Goal: Task Accomplishment & Management: Manage account settings

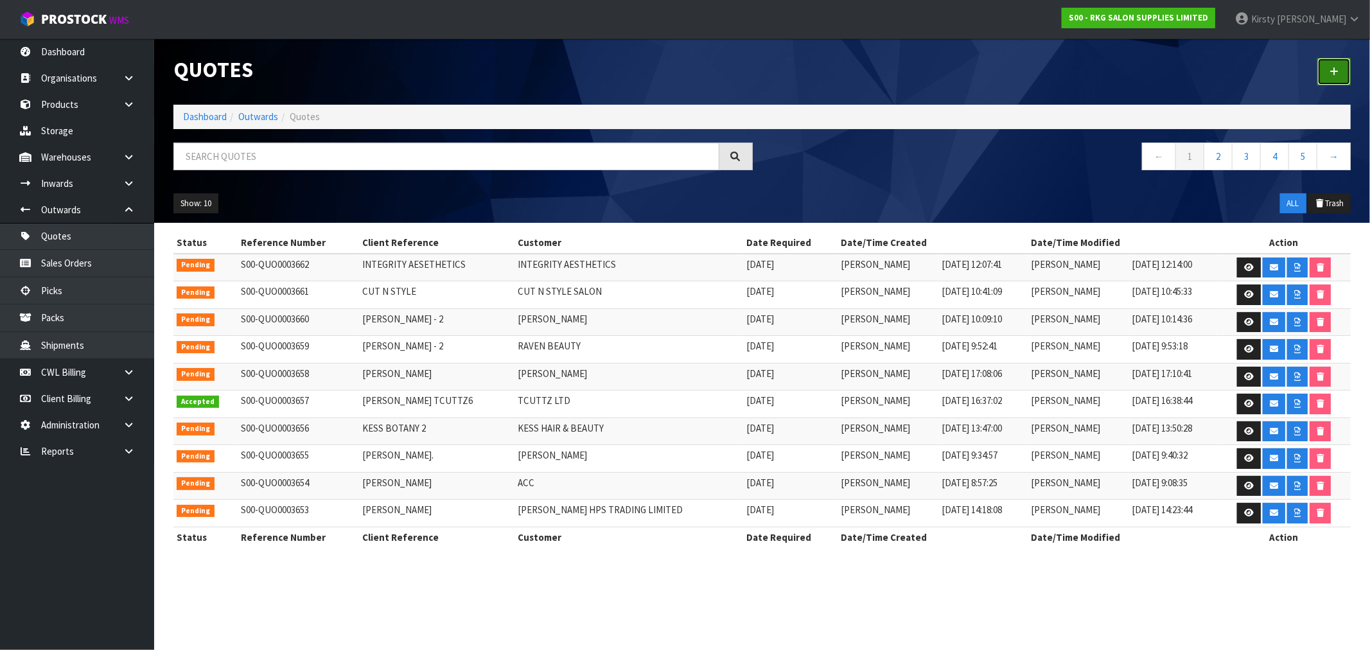
click at [1334, 68] on icon at bounding box center [1334, 72] width 9 height 10
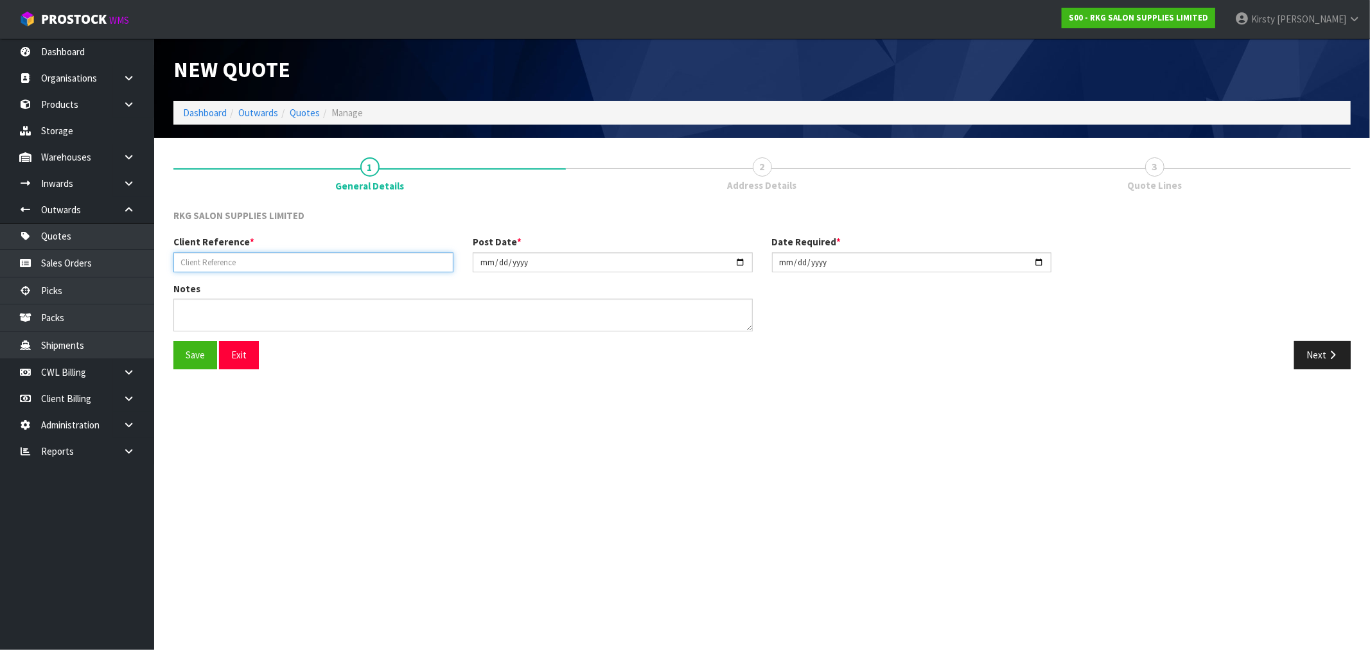
click at [242, 265] on input "text" at bounding box center [313, 262] width 280 height 20
type input "ADEL AL-OMOUSH"
click at [202, 344] on button "Save" at bounding box center [195, 355] width 44 height 28
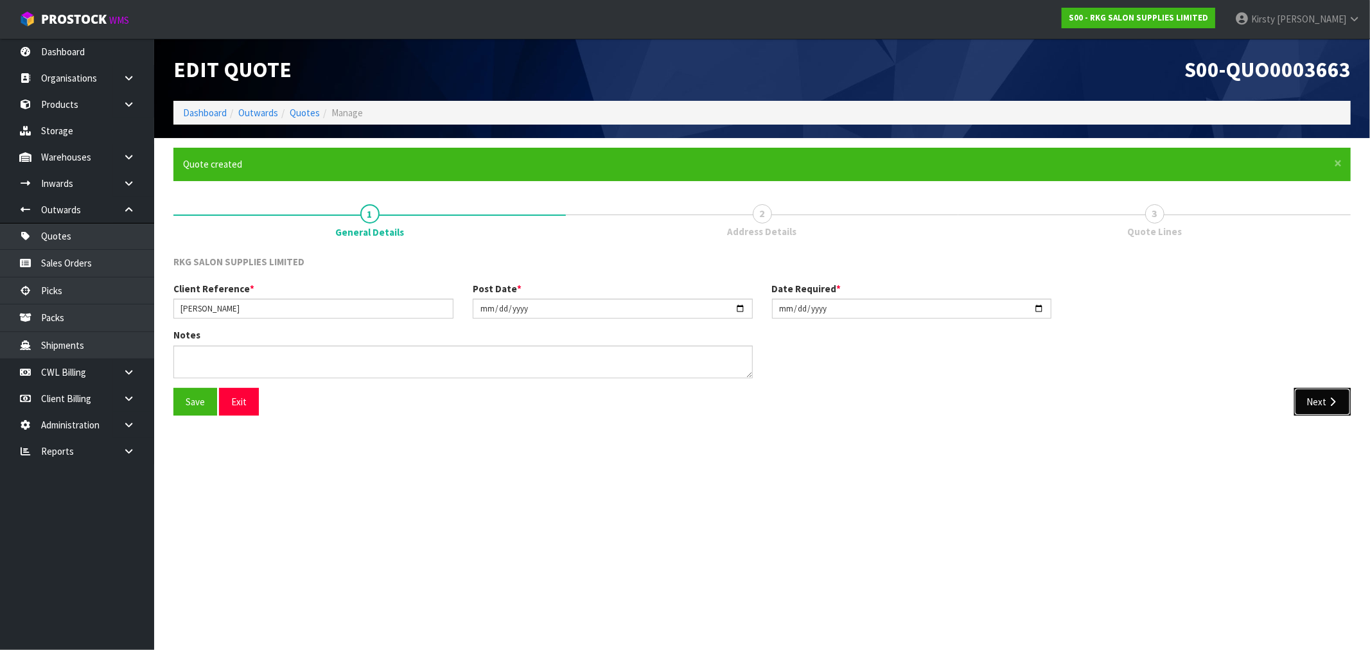
click at [1320, 399] on button "Next" at bounding box center [1323, 402] width 57 height 28
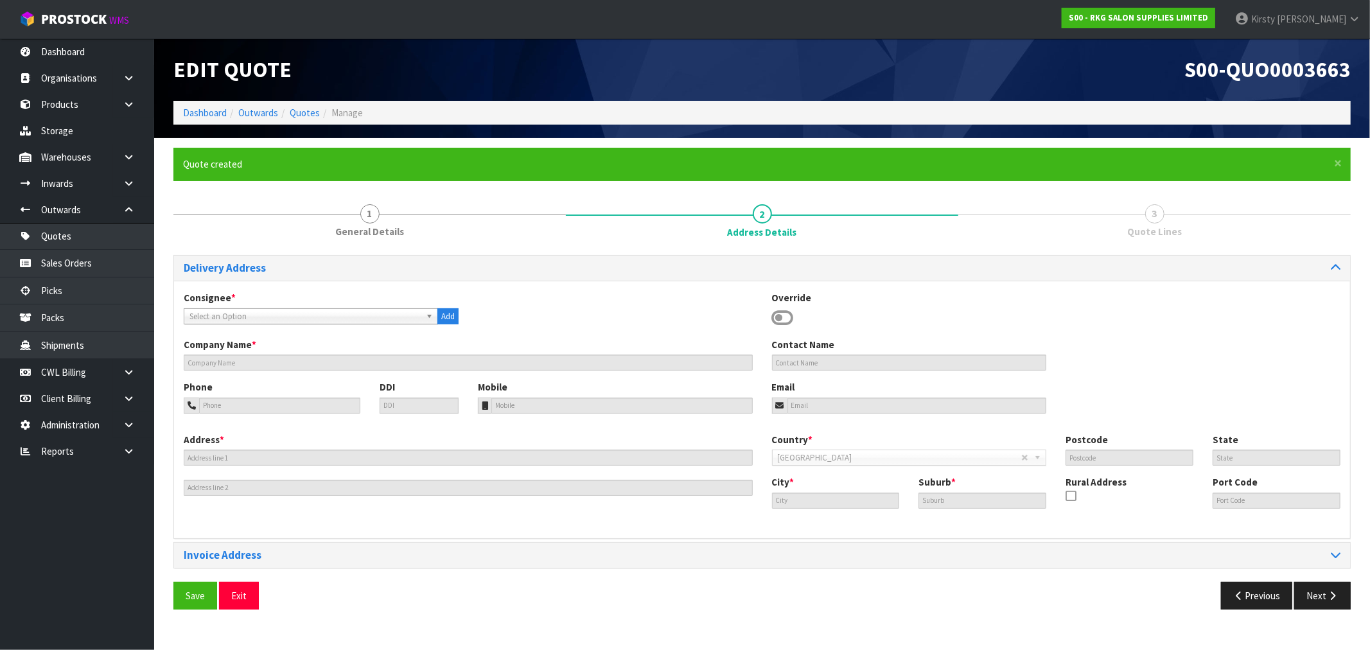
click at [781, 315] on icon at bounding box center [783, 317] width 22 height 19
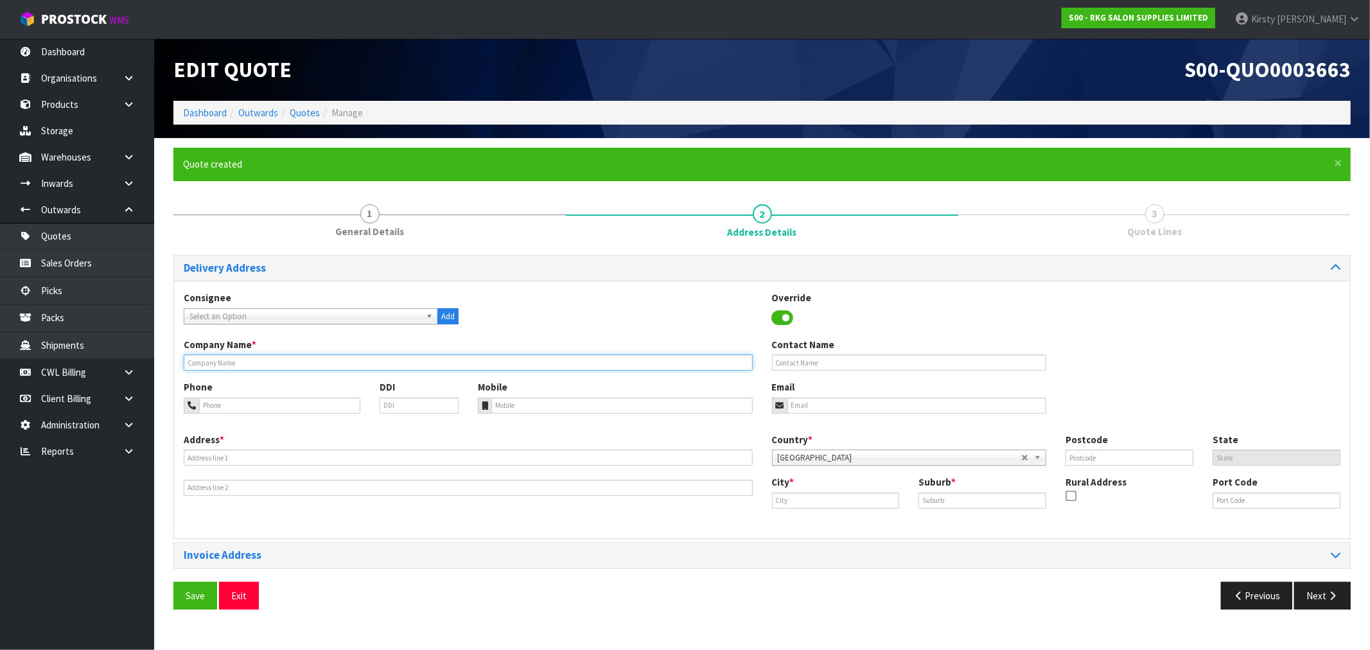
drag, startPoint x: 242, startPoint y: 367, endPoint x: 258, endPoint y: 358, distance: 18.1
click at [251, 362] on input "text" at bounding box center [468, 363] width 569 height 16
type input "ADEL AL-OMOUSH"
type input "021-0226-3648"
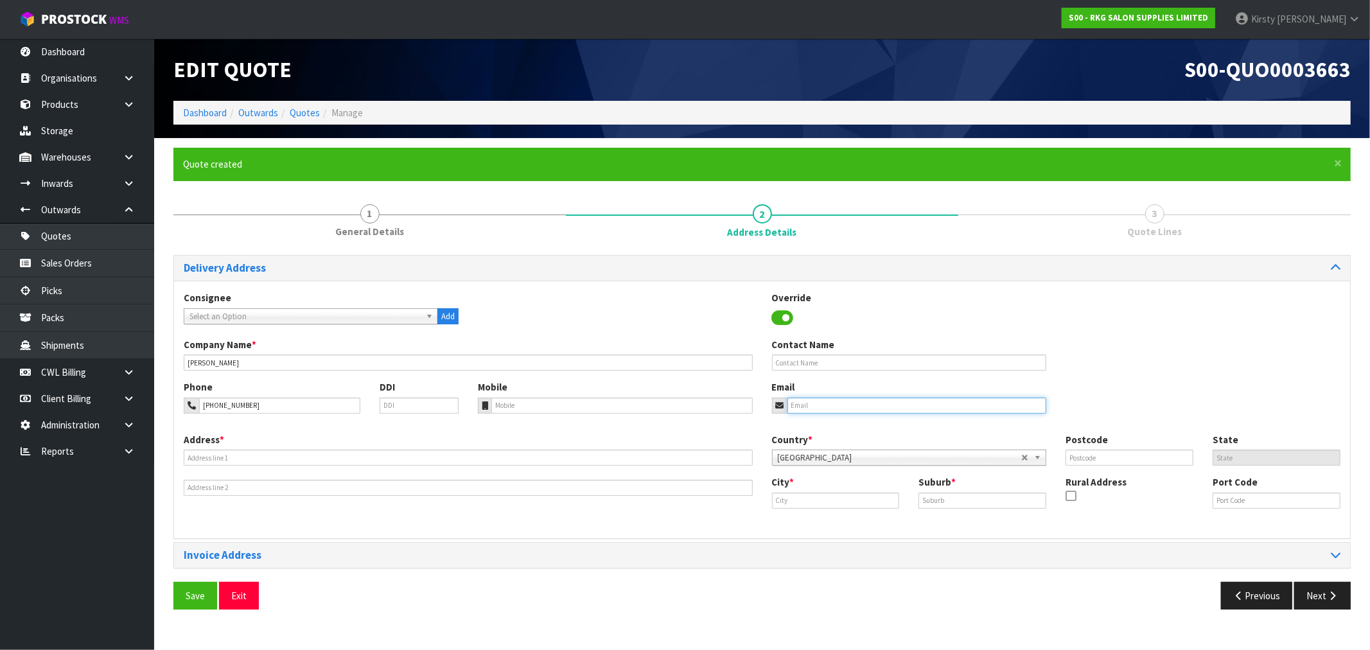
click at [851, 411] on input "email" at bounding box center [918, 406] width 260 height 16
type input "adomoush@hotmail.com"
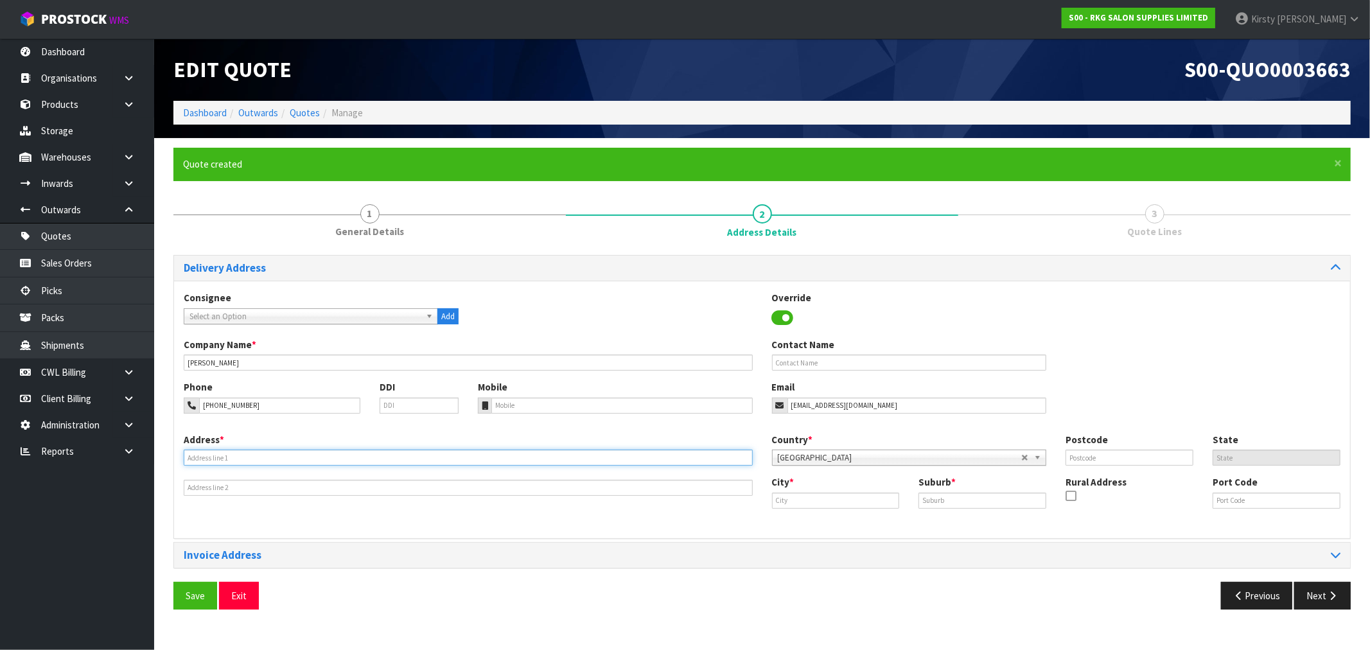
click at [243, 458] on input "text" at bounding box center [468, 458] width 569 height 16
type input "TBA"
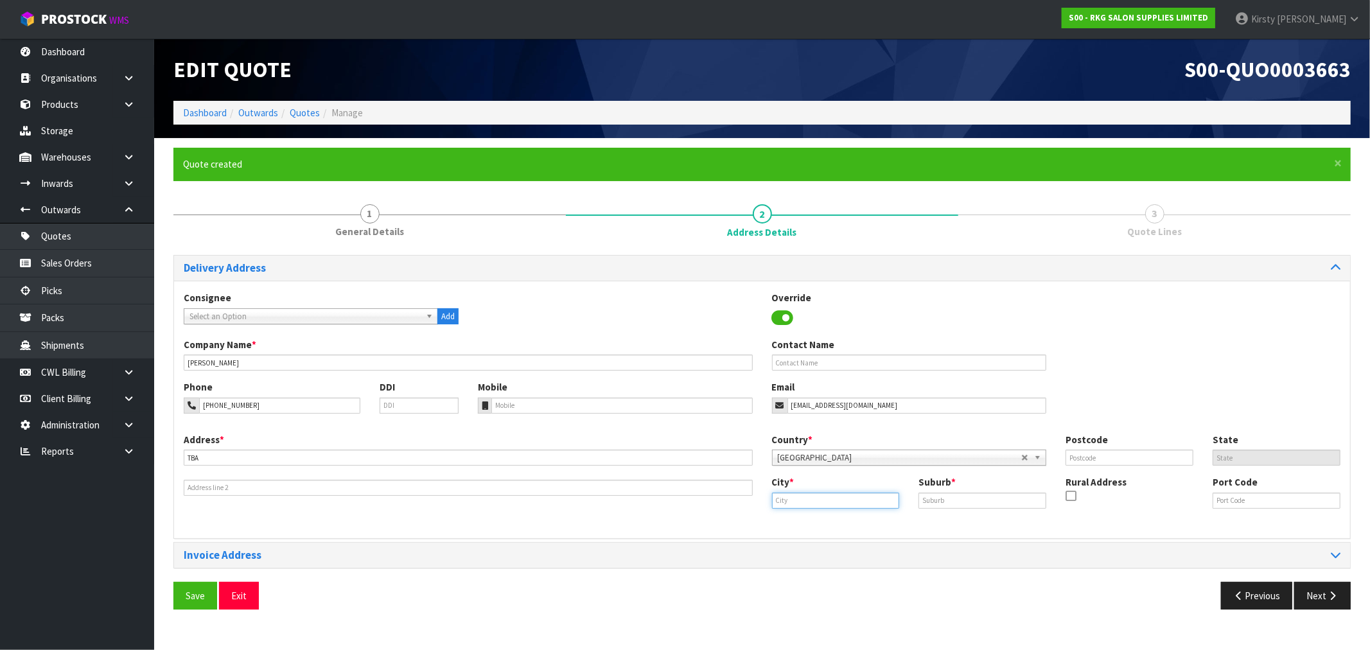
click at [781, 506] on input "text" at bounding box center [836, 501] width 128 height 16
click at [800, 503] on input "AUC" at bounding box center [836, 501] width 128 height 16
type input "AUCKLAND"
type input "."
click at [193, 596] on button "Save" at bounding box center [195, 596] width 44 height 28
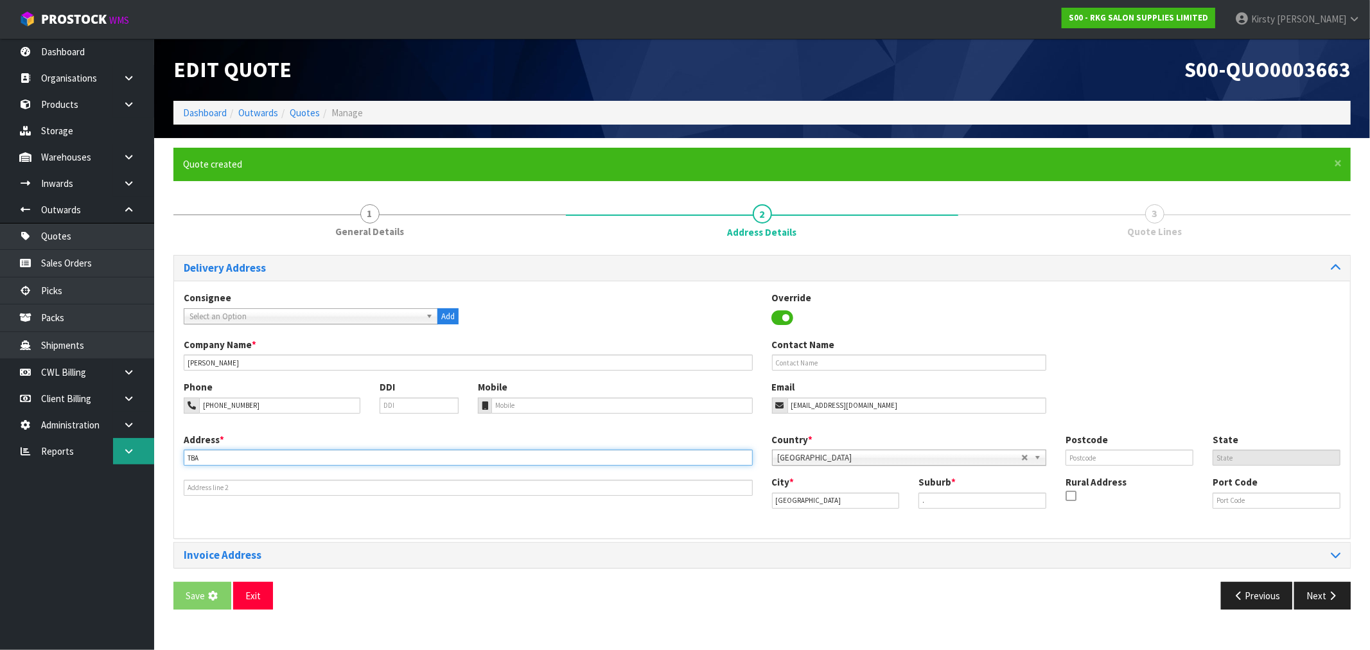
drag, startPoint x: 217, startPoint y: 459, endPoint x: 150, endPoint y: 461, distance: 67.5
click at [150, 461] on body "Toggle navigation ProStock WMS S00 - RKG SALON SUPPLIES LIMITED Kirsty Giles Lo…" at bounding box center [685, 325] width 1370 height 650
type input "TBA"
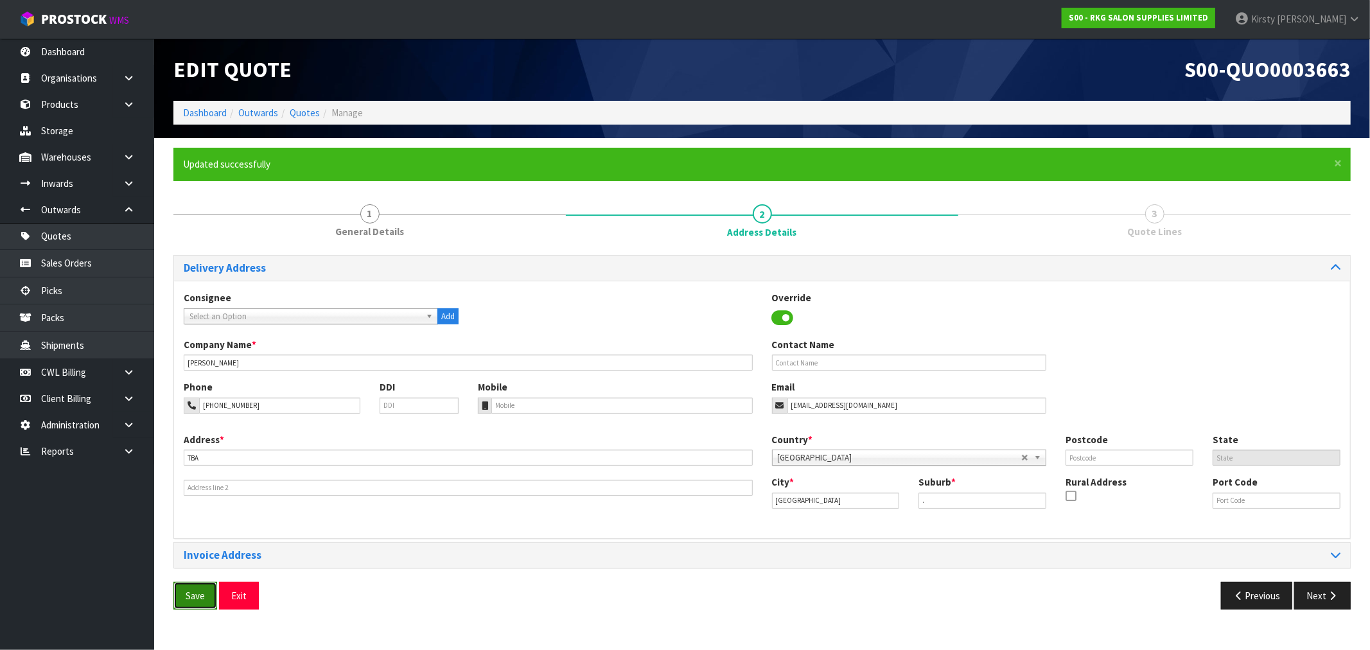
drag, startPoint x: 202, startPoint y: 599, endPoint x: 510, endPoint y: 560, distance: 310.9
click at [202, 599] on button "Save" at bounding box center [195, 596] width 44 height 28
click at [1320, 595] on button "Next" at bounding box center [1323, 596] width 57 height 28
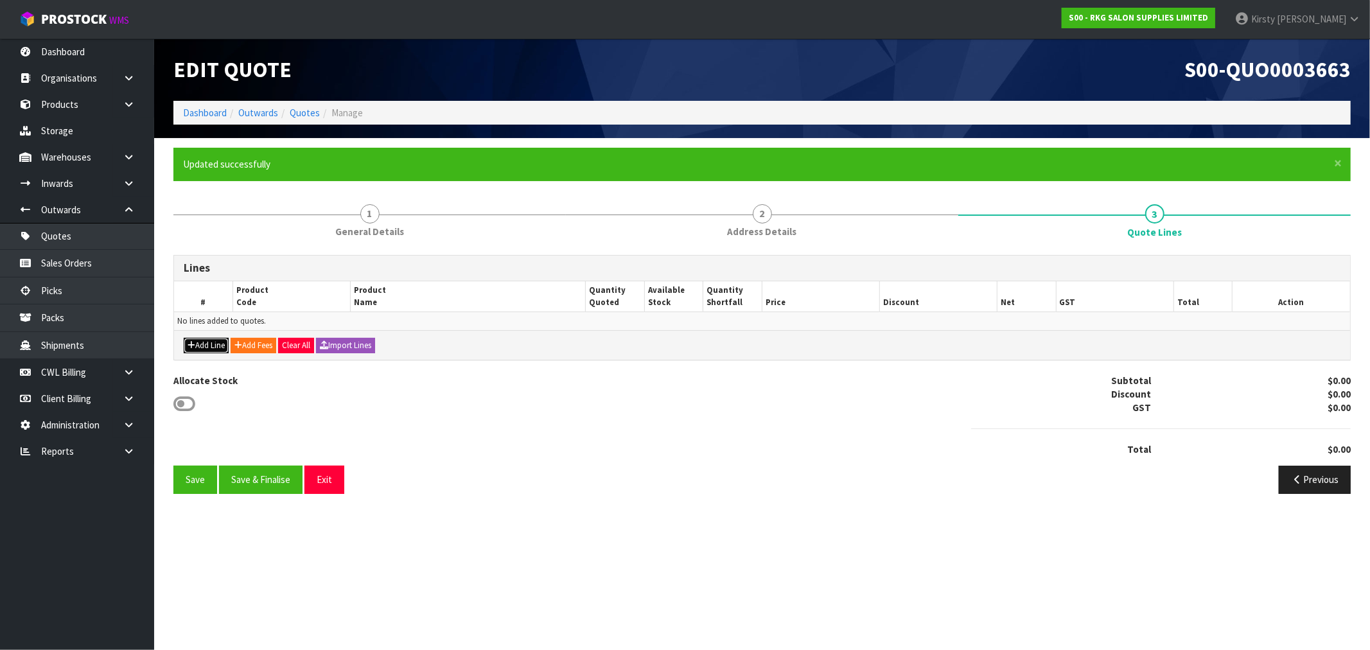
click at [206, 343] on button "Add Line" at bounding box center [206, 345] width 45 height 15
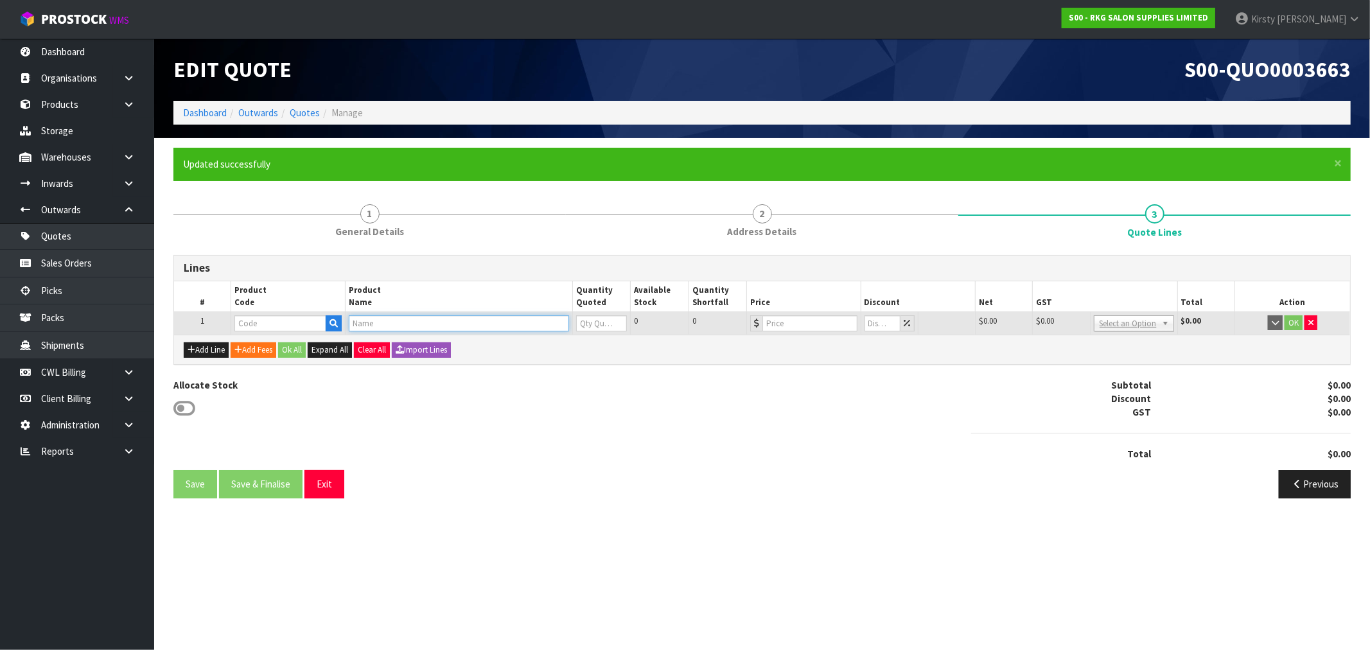
click at [371, 328] on input "text" at bounding box center [459, 323] width 220 height 16
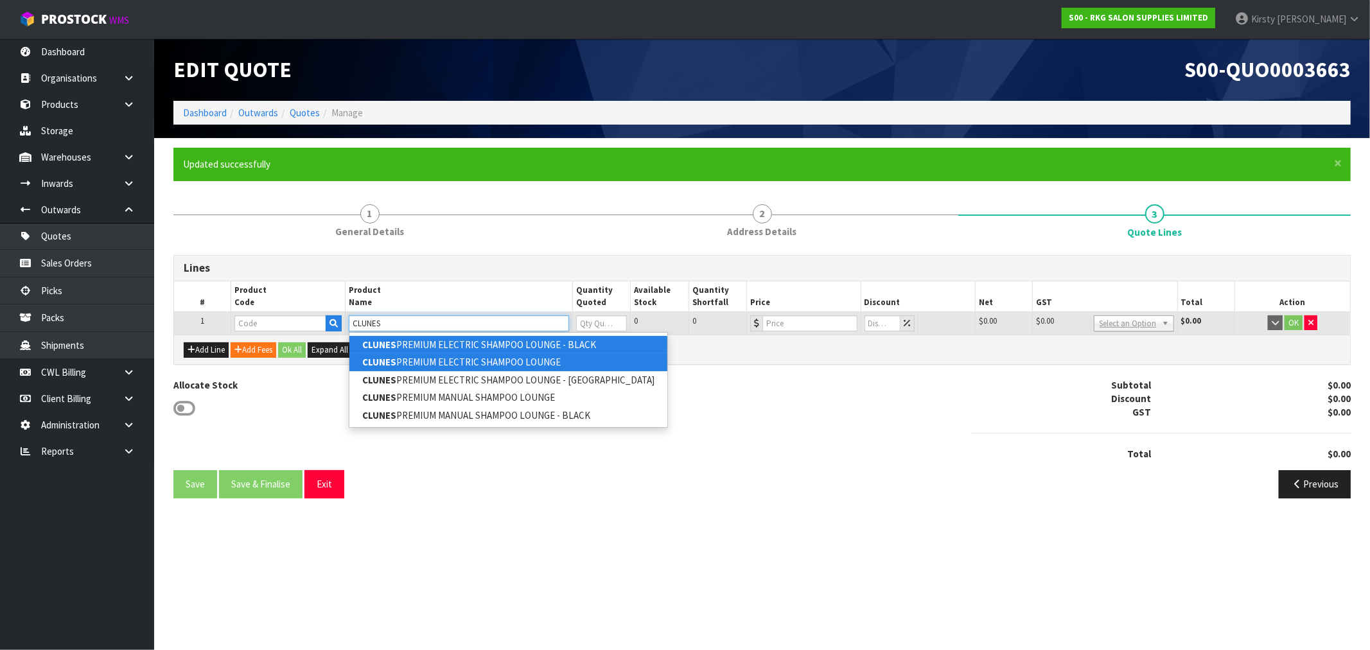
type input "CLUNES"
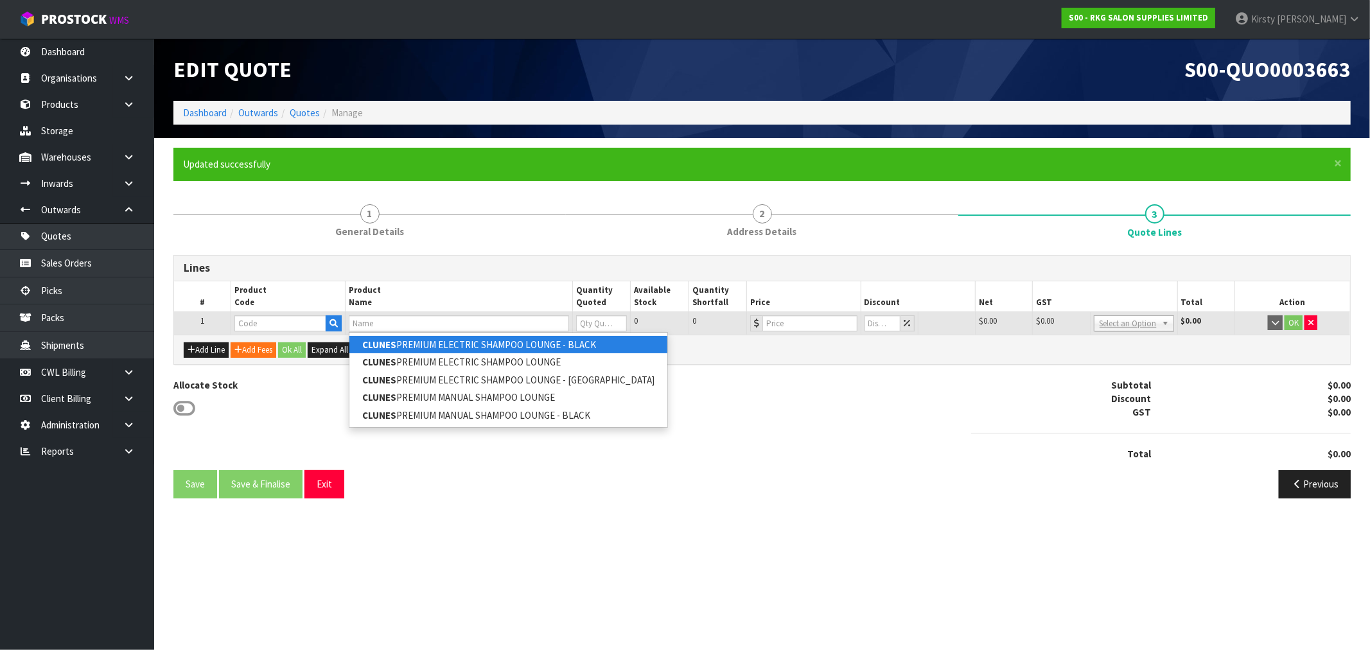
click at [545, 346] on link "CLUNES PREMIUM ELECTRIC SHAMPOO LOUNGE - BLACK" at bounding box center [508, 344] width 318 height 17
type input "CLUNES PREMIUM ELECTRIC SHAMPOO LOUNGE - BLACK"
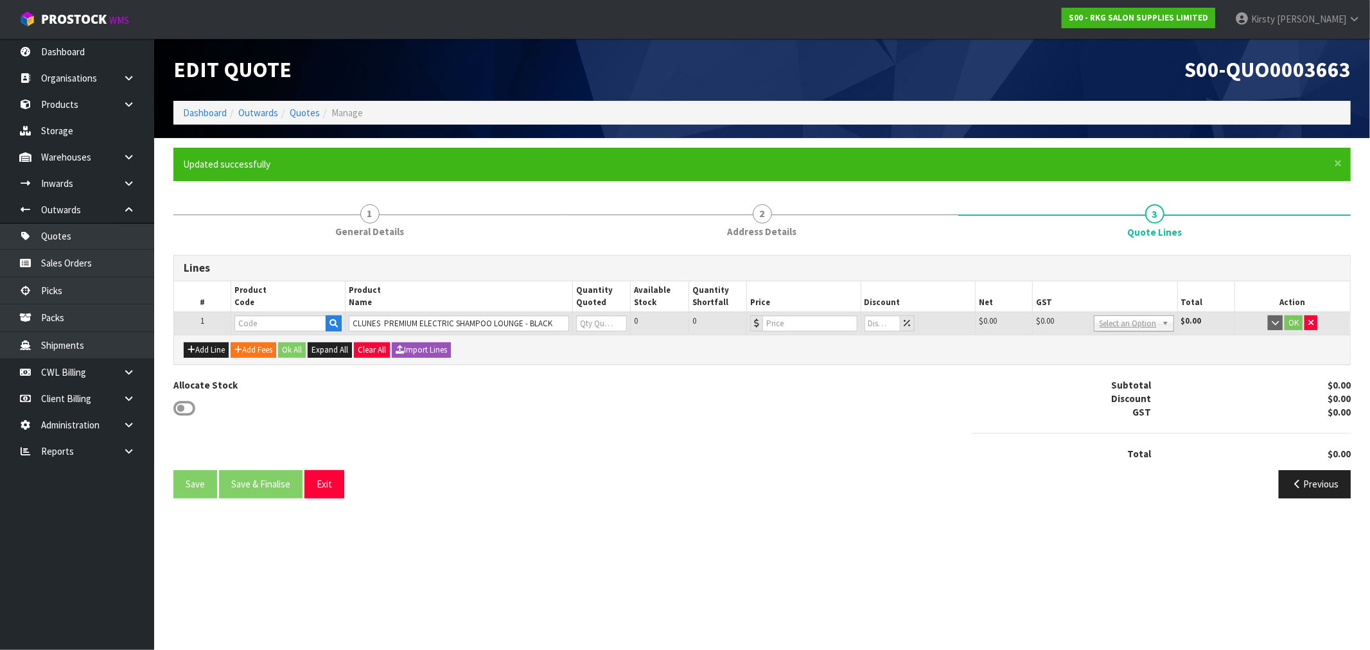
type input "03150101EK"
type input "0"
type input "1495"
type input "0"
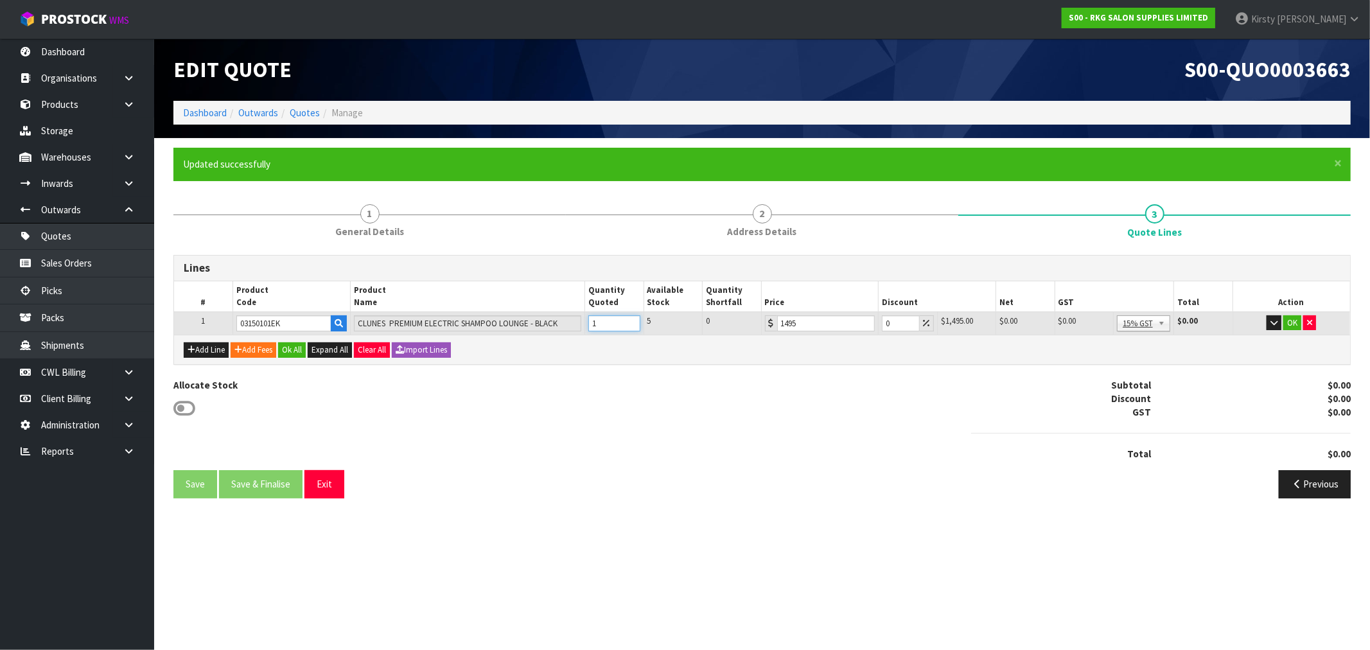
type input "1"
click at [630, 319] on input "1" at bounding box center [613, 323] width 51 height 16
click at [206, 351] on button "Add Line" at bounding box center [206, 349] width 45 height 15
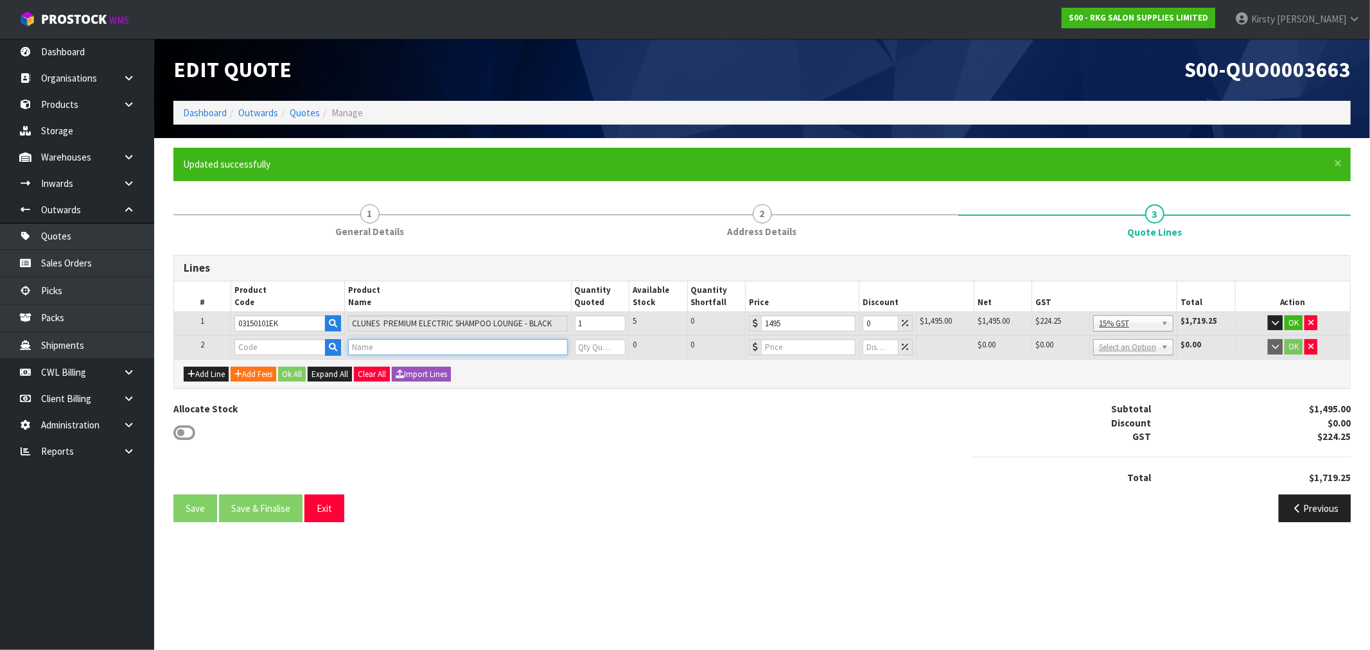
click at [353, 346] on input "text" at bounding box center [457, 347] width 219 height 16
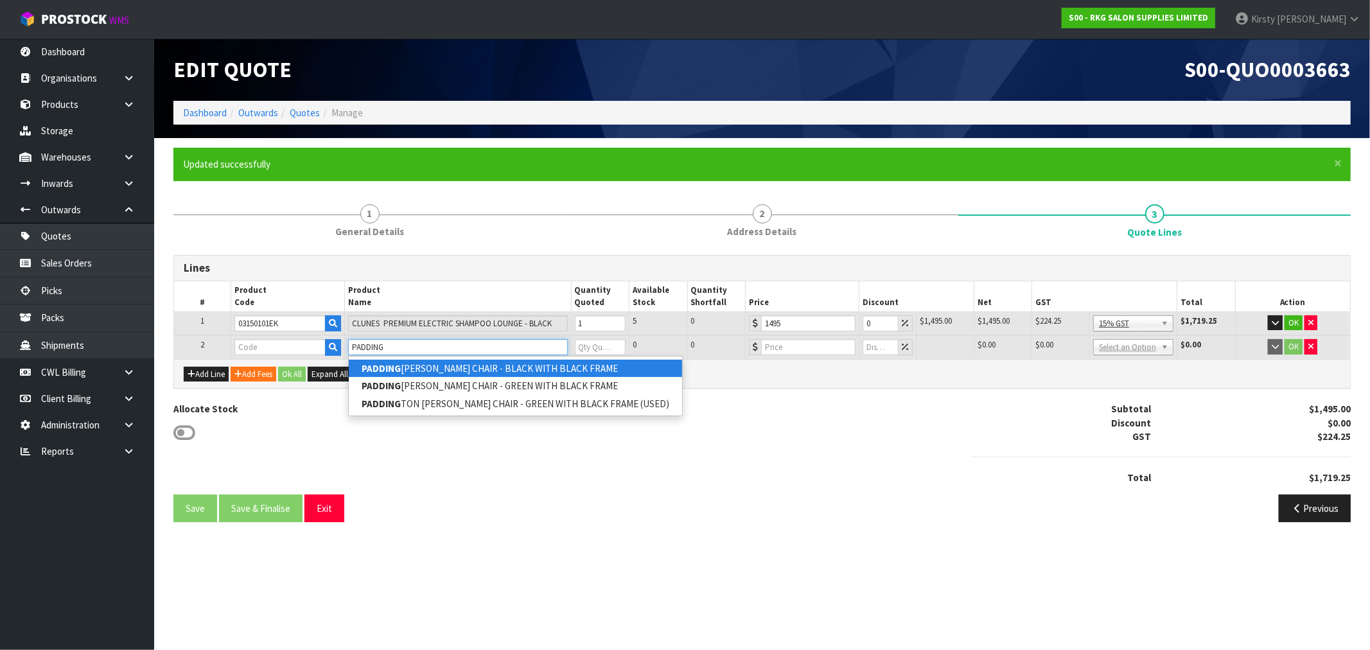
type input "PADDING"
click at [471, 369] on link "PADDING TON BARBER CHAIR - BLACK WITH BLACK FRAME" at bounding box center [515, 368] width 333 height 17
type input "PADDINGTON BARBER CHAIR - BLACK WITH BLACK FRAME"
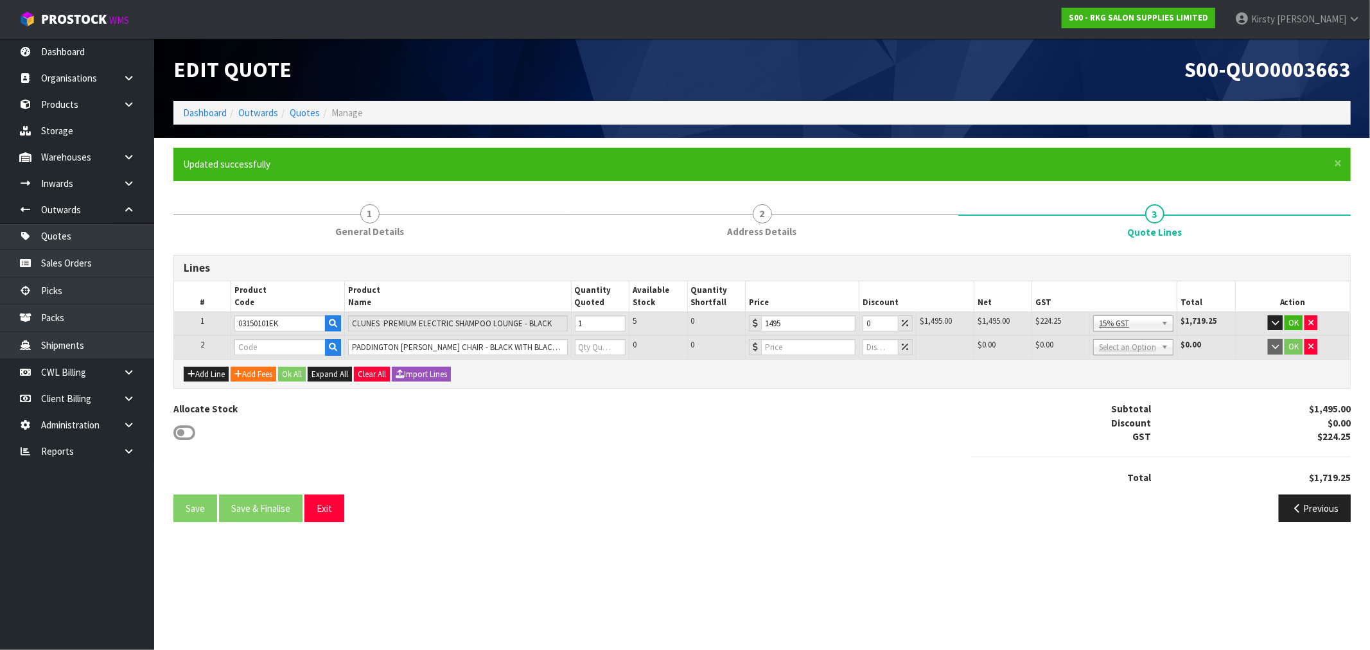
type input "04100101"
type input "0"
type input "1395"
type input "0"
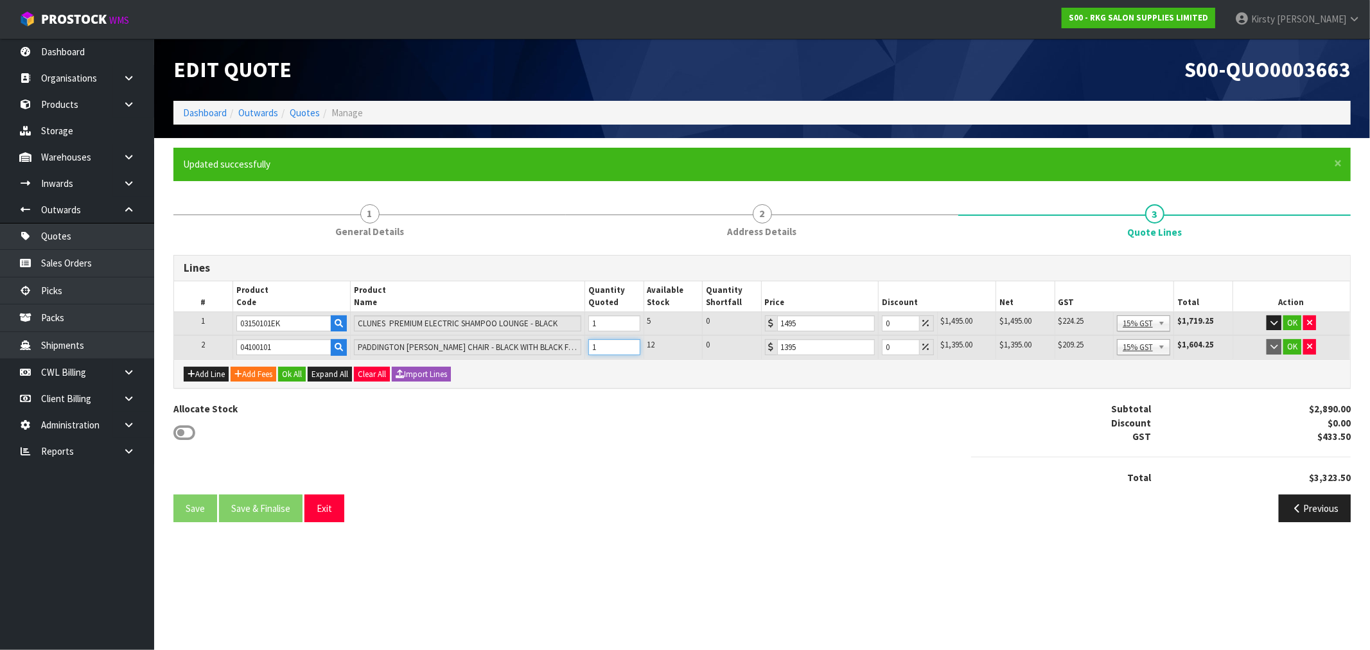
click at [631, 344] on input "1" at bounding box center [613, 347] width 51 height 16
type input "2"
click at [631, 344] on input "2" at bounding box center [613, 347] width 51 height 16
click at [204, 374] on button "Add Line" at bounding box center [206, 374] width 45 height 15
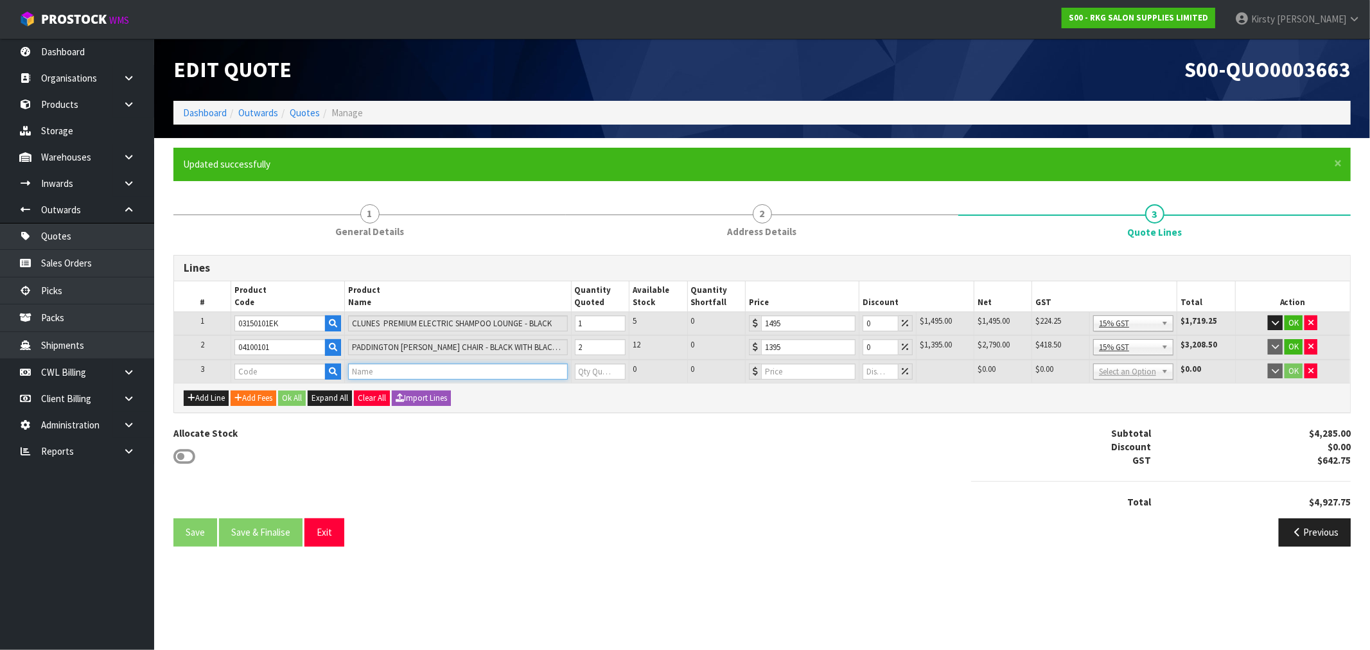
click at [363, 371] on input "text" at bounding box center [457, 372] width 219 height 16
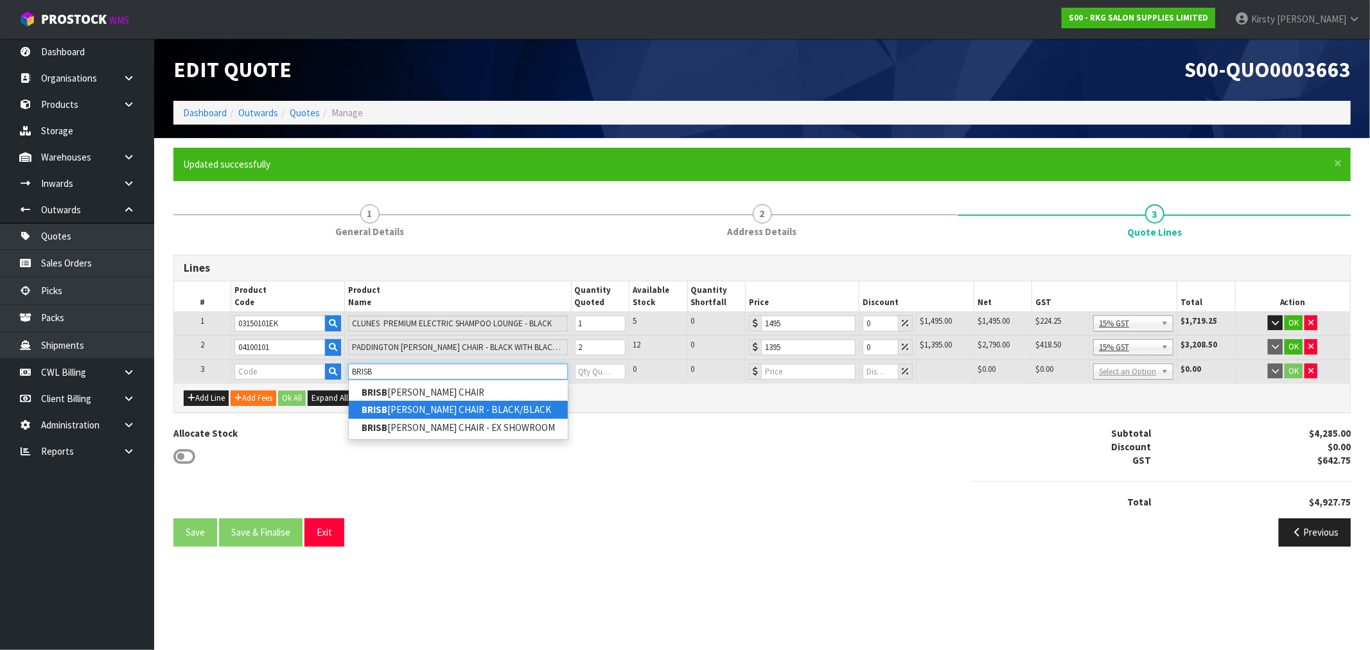
type input "BRISB"
click at [397, 407] on link "BRISB ANE BARBER CHAIR - BLACK/BLACK" at bounding box center [458, 409] width 219 height 17
type input "BRISBANE BARBER CHAIR - BLACK/BLACK"
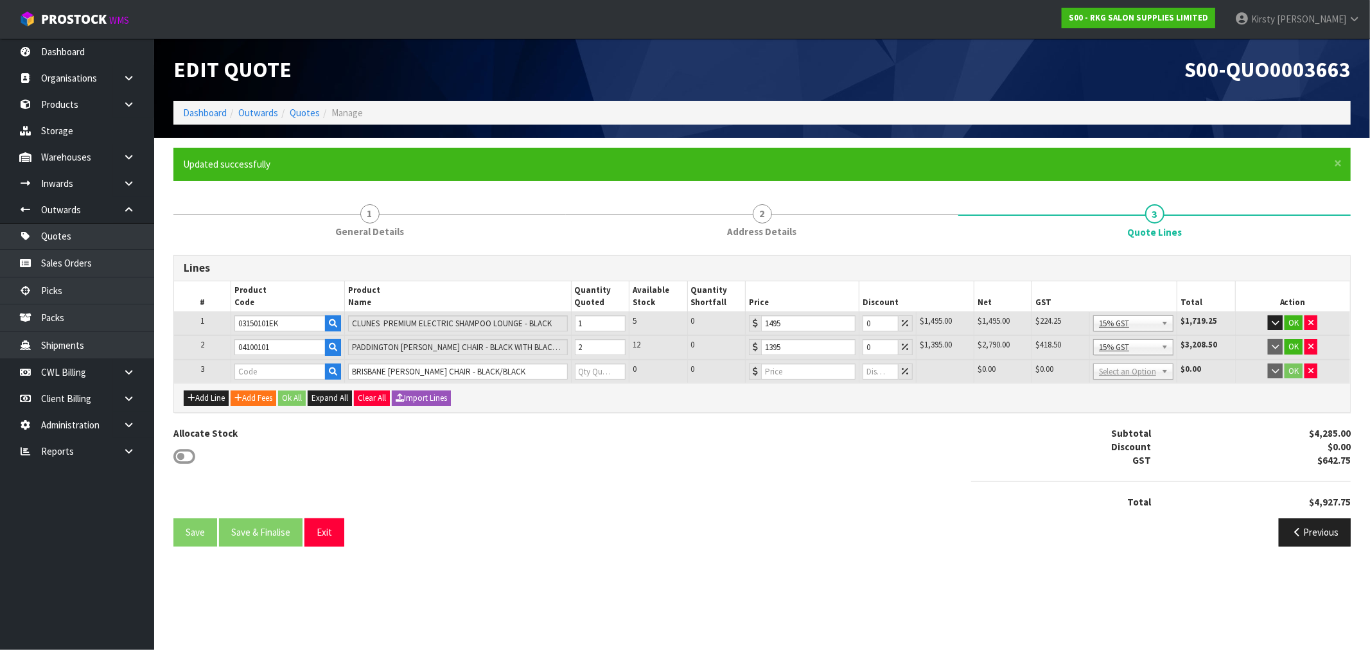
type input "04010101"
type input "0"
type input "1269"
type input "0"
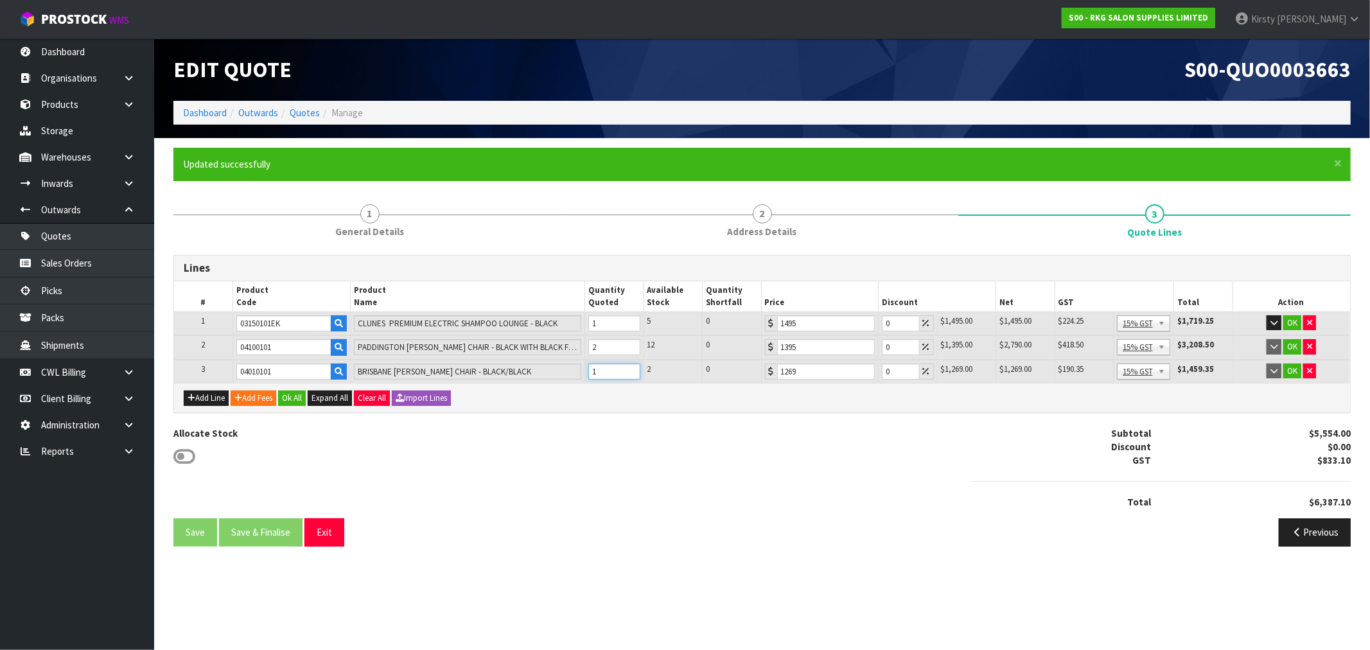
type input "1"
click at [632, 365] on input "1" at bounding box center [613, 372] width 51 height 16
click at [213, 397] on button "Add Line" at bounding box center [206, 398] width 45 height 15
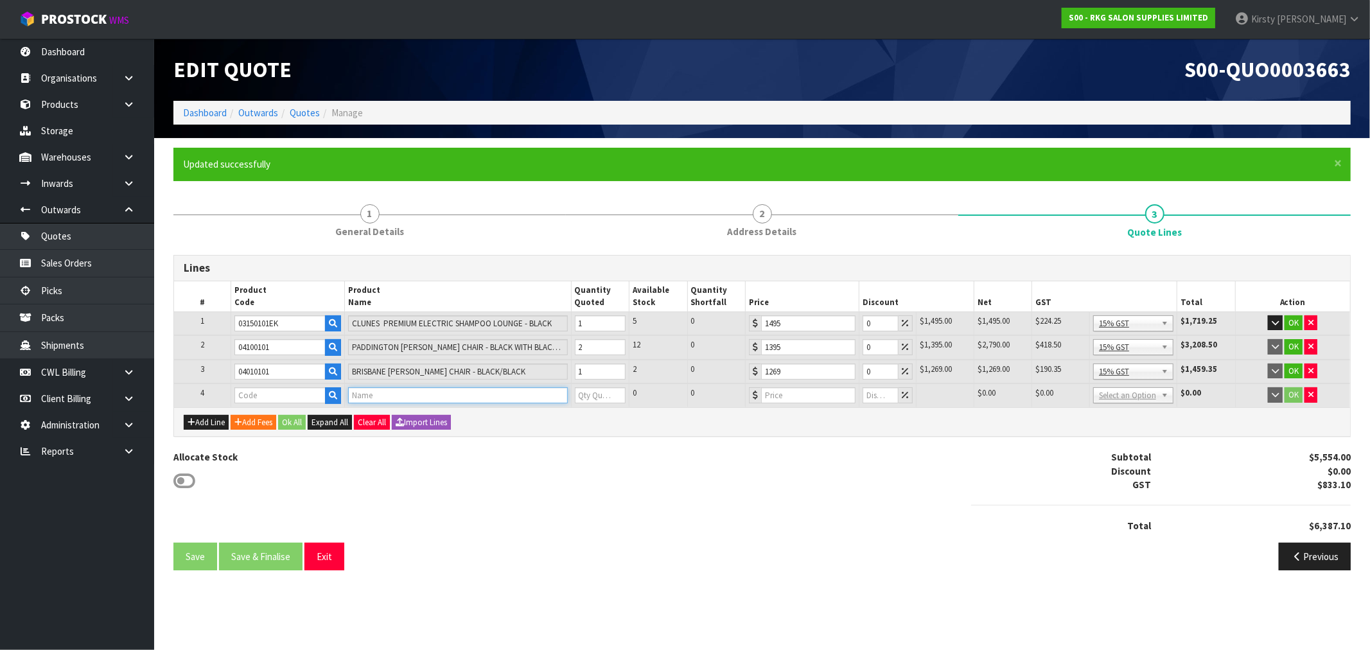
click at [401, 393] on input "text" at bounding box center [457, 395] width 219 height 16
type input "STERILISER"
click at [381, 400] on input "text" at bounding box center [457, 395] width 219 height 16
type input "UV"
click at [400, 423] on link "UV STERILIZER CABINET BLACK" at bounding box center [426, 415] width 155 height 17
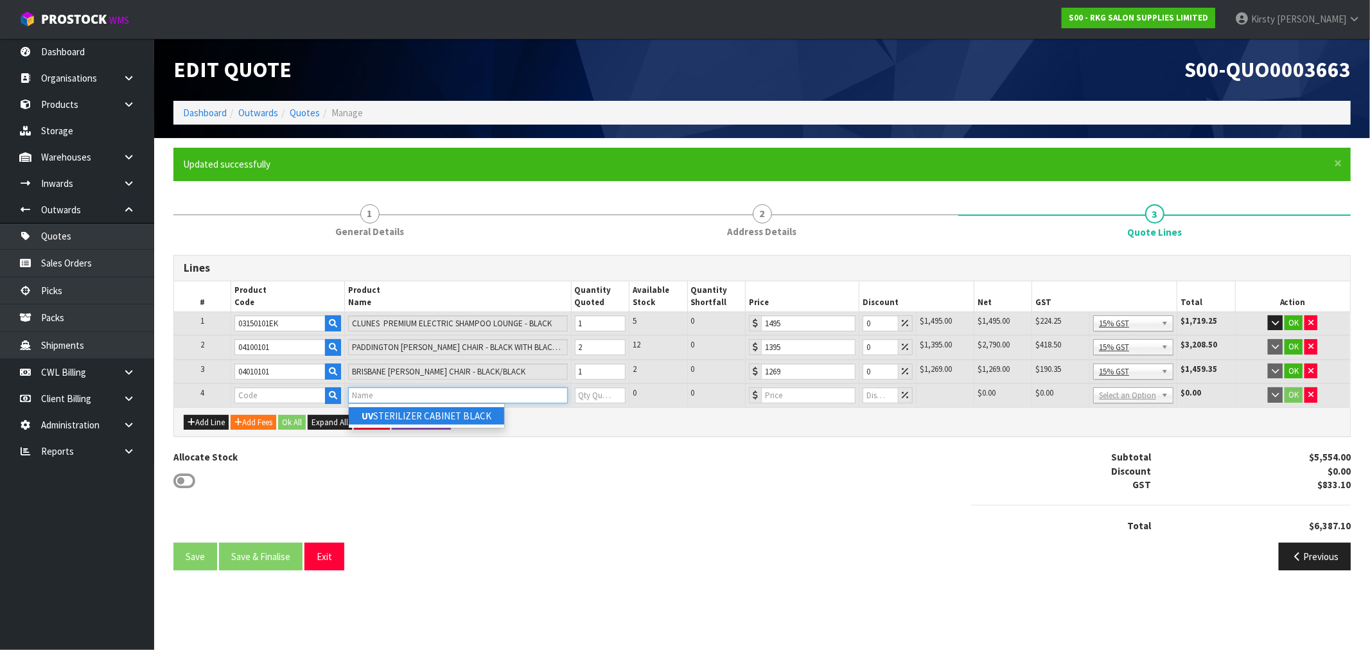
type input "UV STERILIZER CABINET BLACK"
type input "01020100"
type input "0"
type input "219"
type input "0"
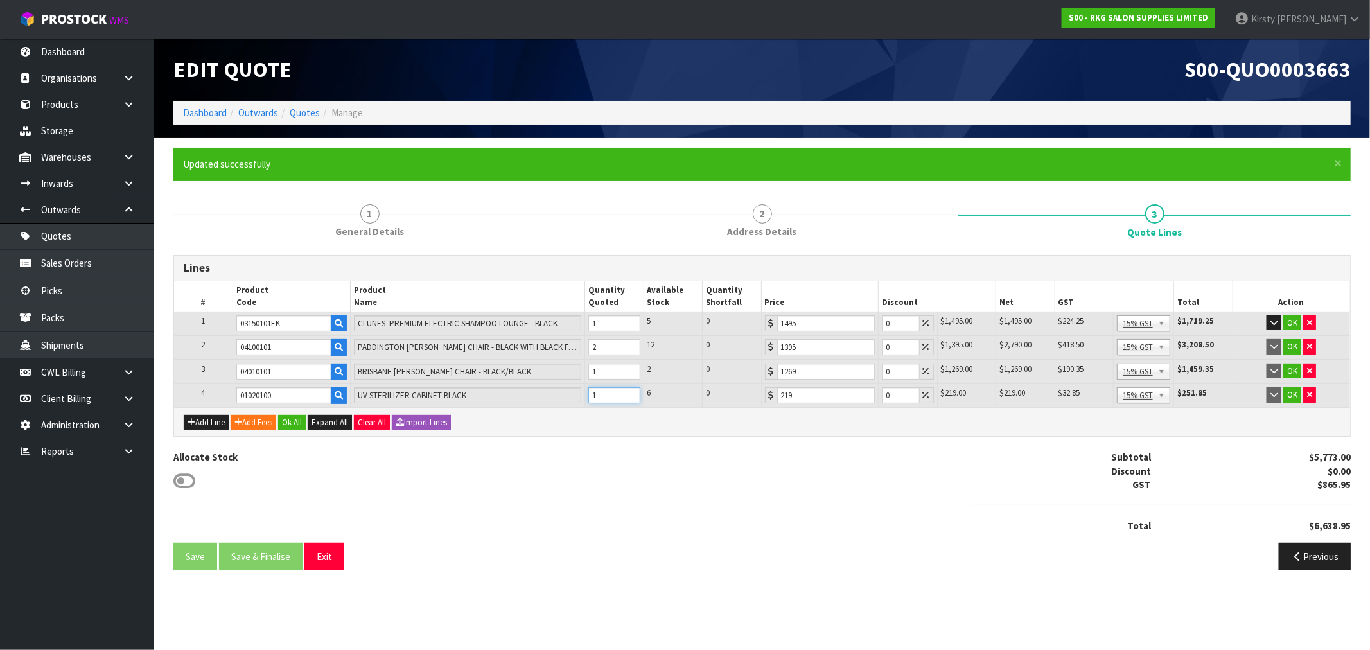
type input "1"
click at [630, 390] on input "1" at bounding box center [613, 395] width 51 height 16
drag, startPoint x: 890, startPoint y: 324, endPoint x: 874, endPoint y: 326, distance: 15.6
click at [877, 326] on tr "1 03150101EK CLUNES PREMIUM ELECTRIC SHAMPOO LOUNGE - BLACK 1 5 0 1495 0 $1,495…" at bounding box center [762, 324] width 1176 height 24
type input "5"
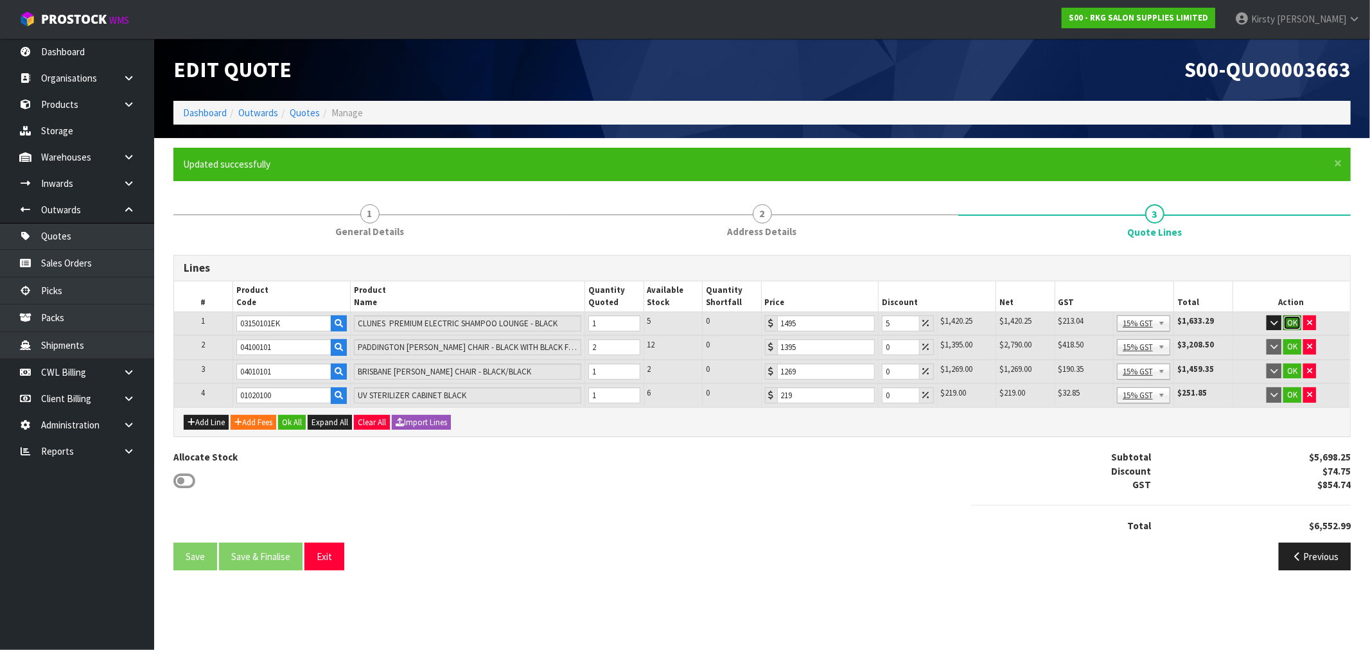
click at [1298, 319] on button "OK" at bounding box center [1293, 322] width 18 height 15
click at [1295, 345] on button "OK" at bounding box center [1293, 346] width 18 height 15
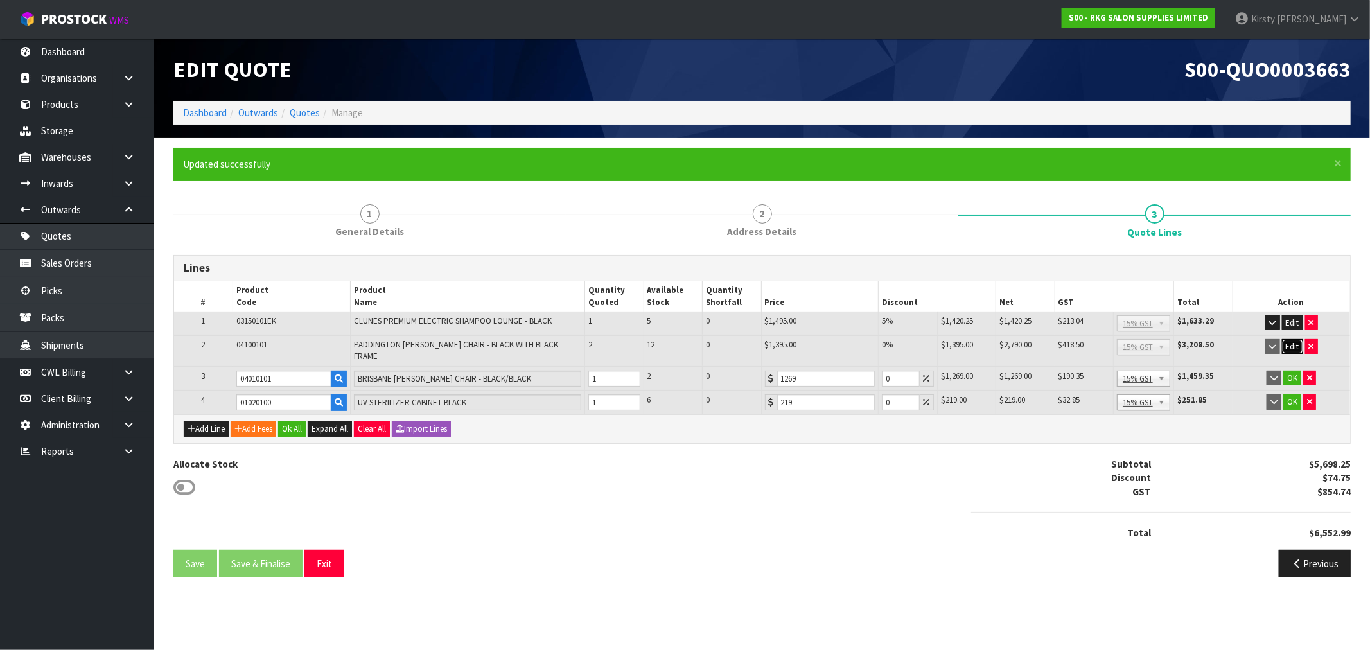
click at [1301, 344] on button "Edit" at bounding box center [1292, 346] width 21 height 15
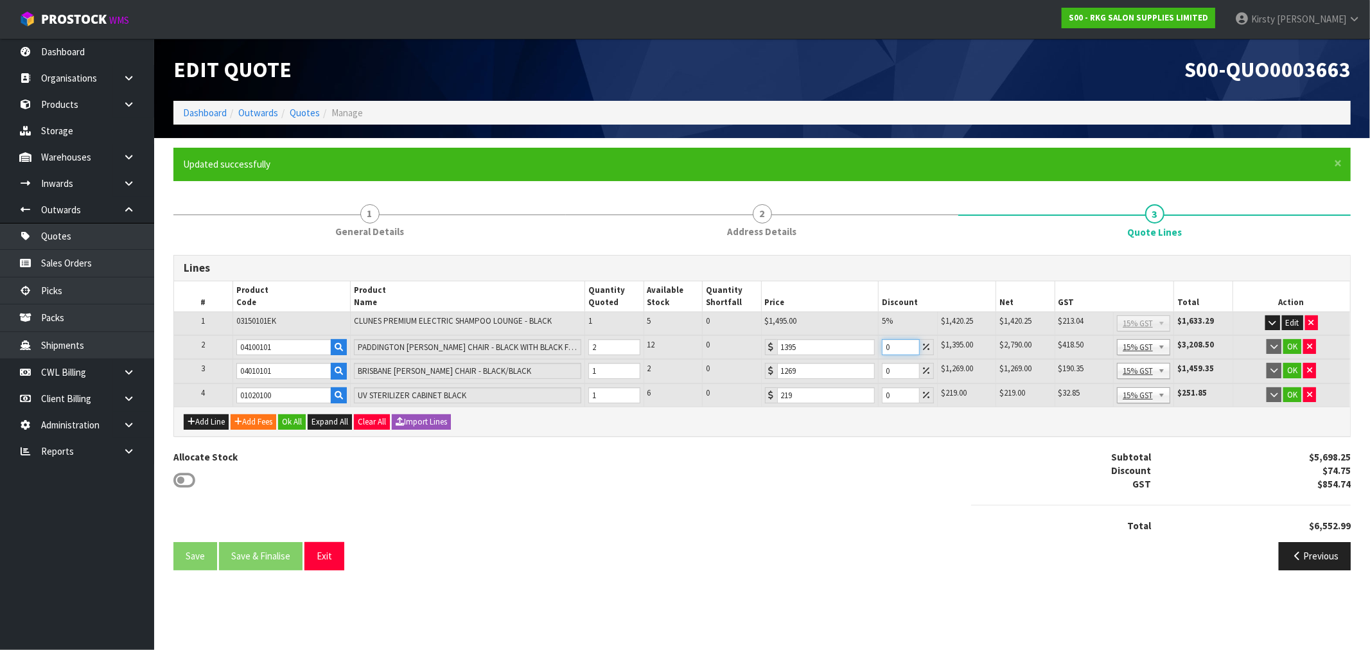
drag, startPoint x: 888, startPoint y: 349, endPoint x: 879, endPoint y: 351, distance: 9.1
click at [879, 351] on td "0" at bounding box center [908, 347] width 58 height 24
type input "7.5"
click at [1293, 344] on button "OK" at bounding box center [1293, 346] width 18 height 15
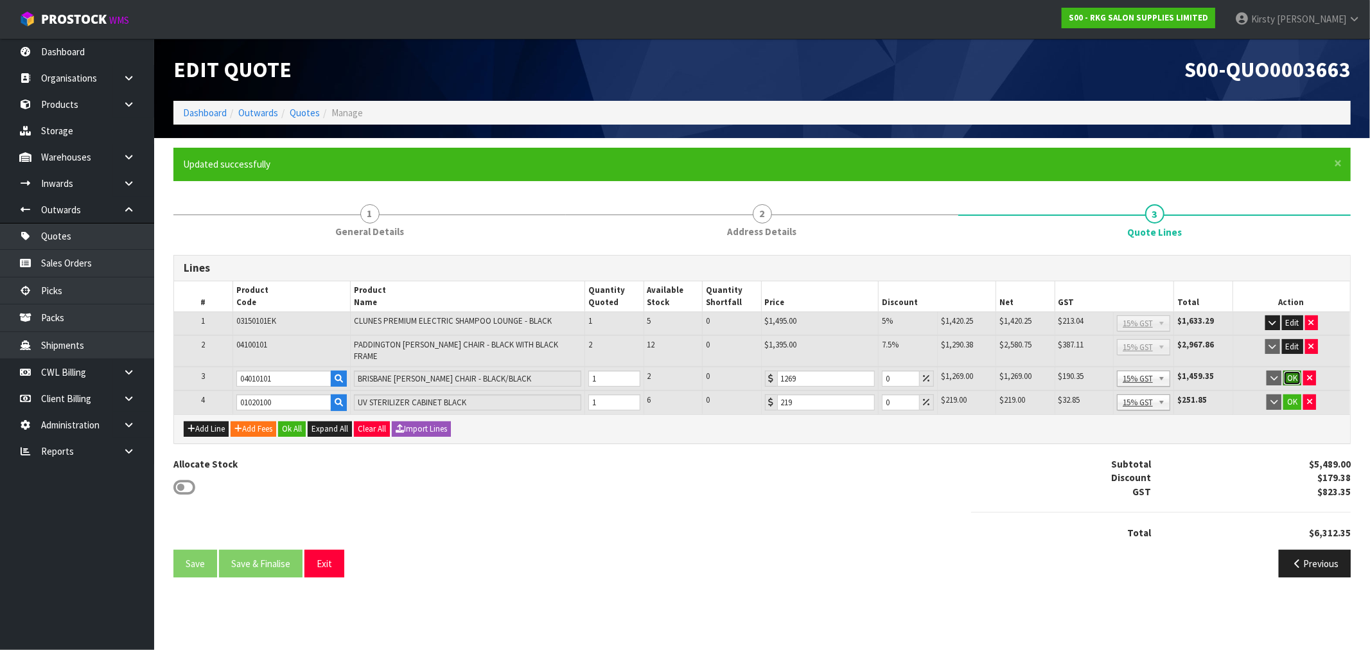
click at [1293, 371] on button "OK" at bounding box center [1293, 378] width 18 height 15
click at [1293, 371] on button "Edit" at bounding box center [1292, 378] width 21 height 15
drag, startPoint x: 900, startPoint y: 371, endPoint x: 840, endPoint y: 378, distance: 60.1
click at [842, 378] on tr "3 04010101 BRISBANE BARBER CHAIR - BLACK/BLACK 1 2 0 1269 0 $1,269.00 $0.00 $1,…" at bounding box center [762, 379] width 1176 height 24
type input "7.5"
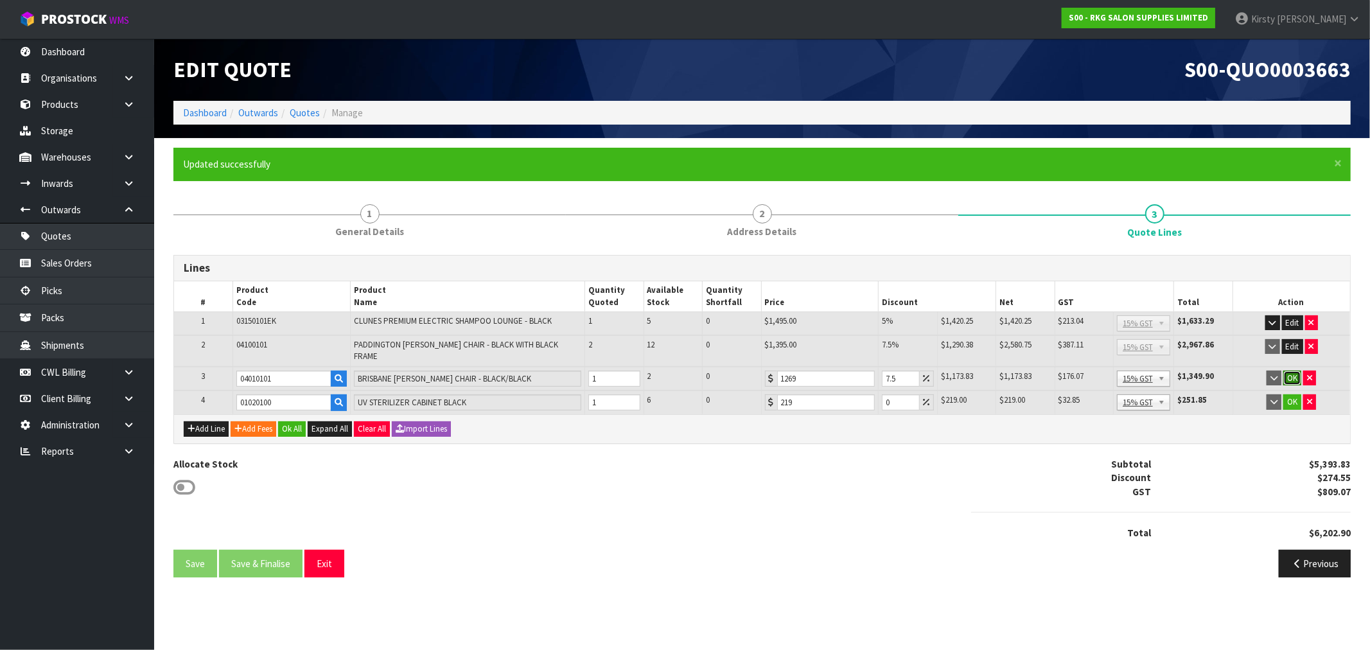
click at [1295, 371] on button "OK" at bounding box center [1293, 378] width 18 height 15
drag, startPoint x: 892, startPoint y: 394, endPoint x: 877, endPoint y: 396, distance: 14.9
click at [877, 396] on tr "4 01020100 UV STERILIZER CABINET BLACK 1 6 0 219 0 $219.00 $0.00 $219.00 $32.85…" at bounding box center [762, 403] width 1176 height 24
type input "5"
click at [1294, 394] on button "OK" at bounding box center [1293, 401] width 18 height 15
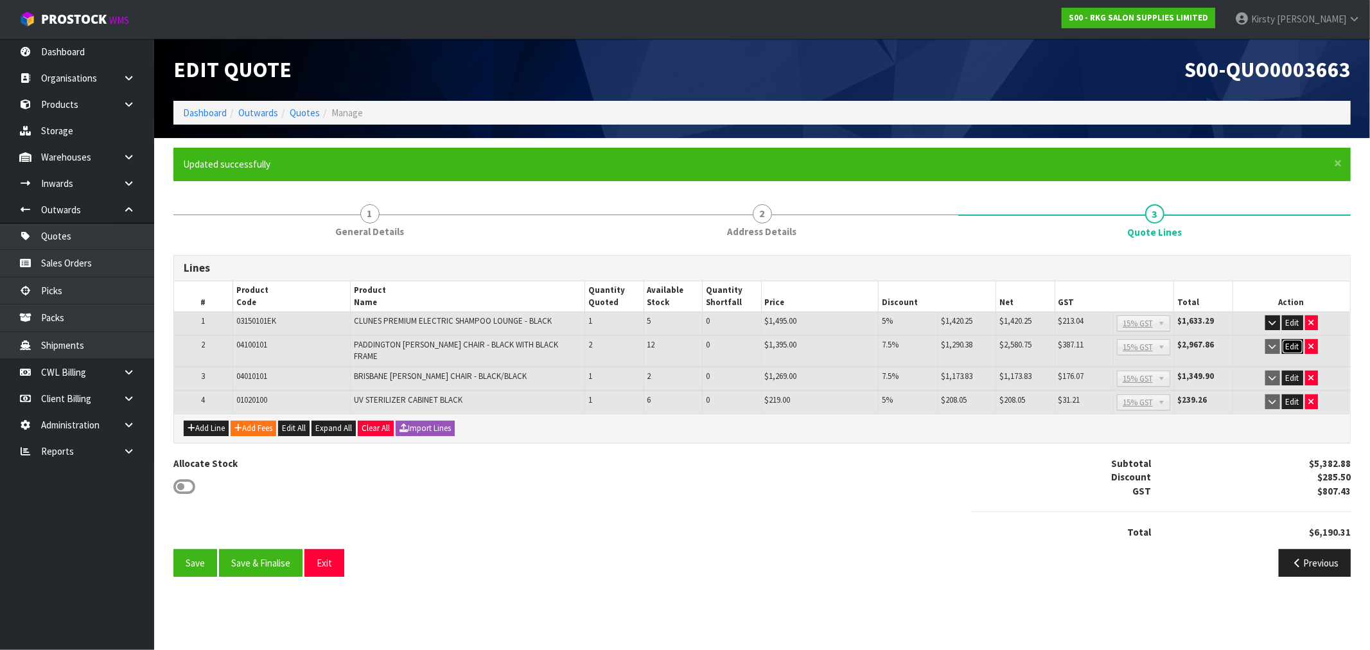
click at [1296, 345] on button "Edit" at bounding box center [1292, 346] width 21 height 15
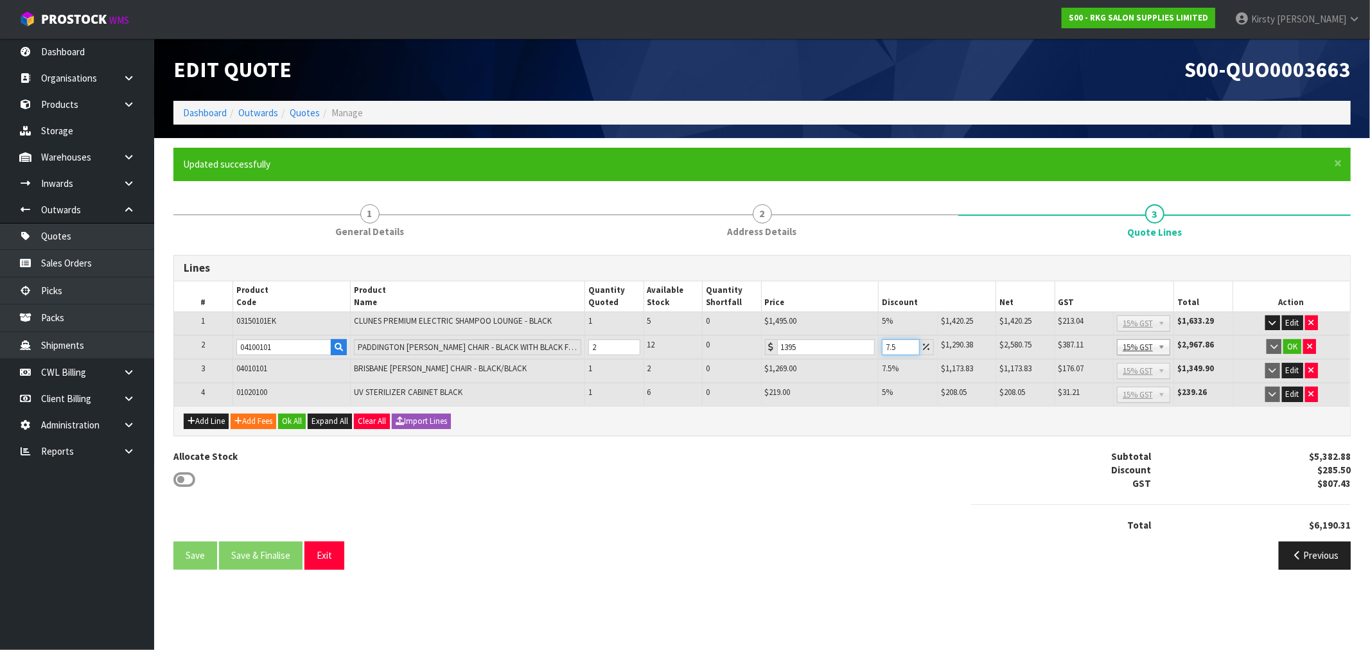
drag, startPoint x: 904, startPoint y: 347, endPoint x: 853, endPoint y: 356, distance: 51.5
click at [853, 356] on tr "2 04100101 PADDINGTON BARBER CHAIR - BLACK WITH BLACK FRAME 2 12 0 1395 7.5 $1,…" at bounding box center [762, 347] width 1176 height 24
type input "10"
click at [1292, 342] on button "OK" at bounding box center [1293, 346] width 18 height 15
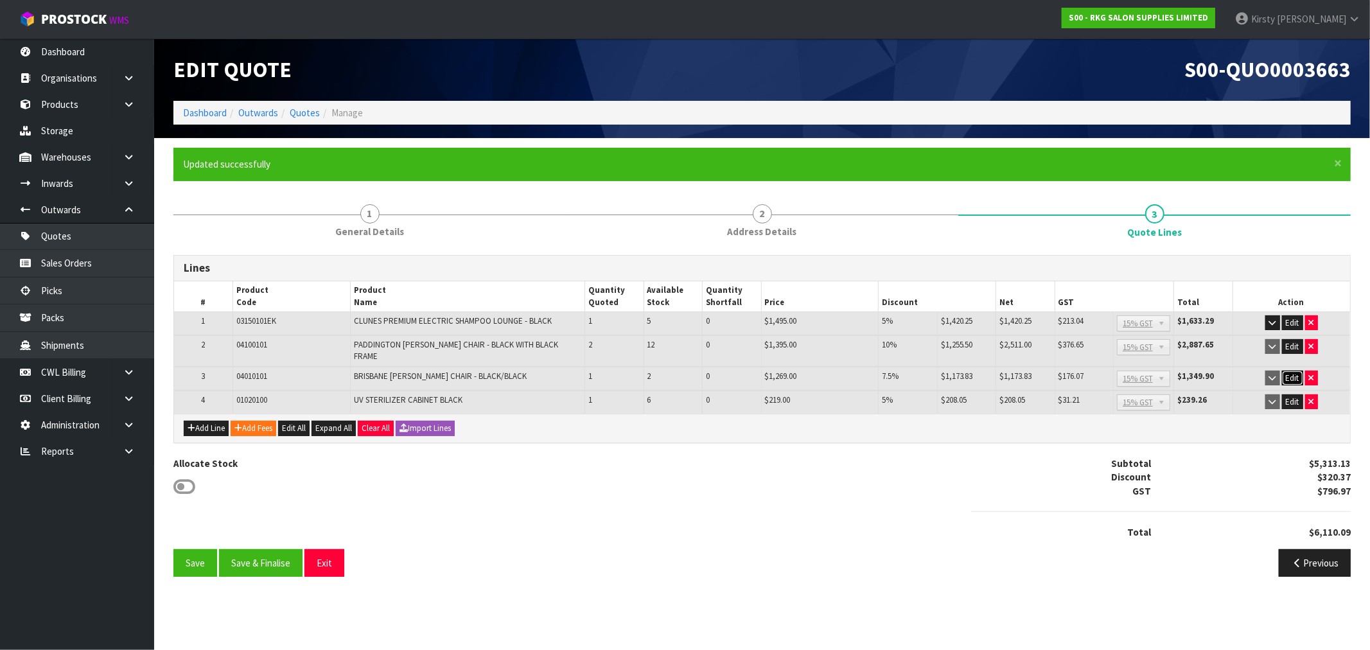
click at [1289, 371] on button "Edit" at bounding box center [1292, 378] width 21 height 15
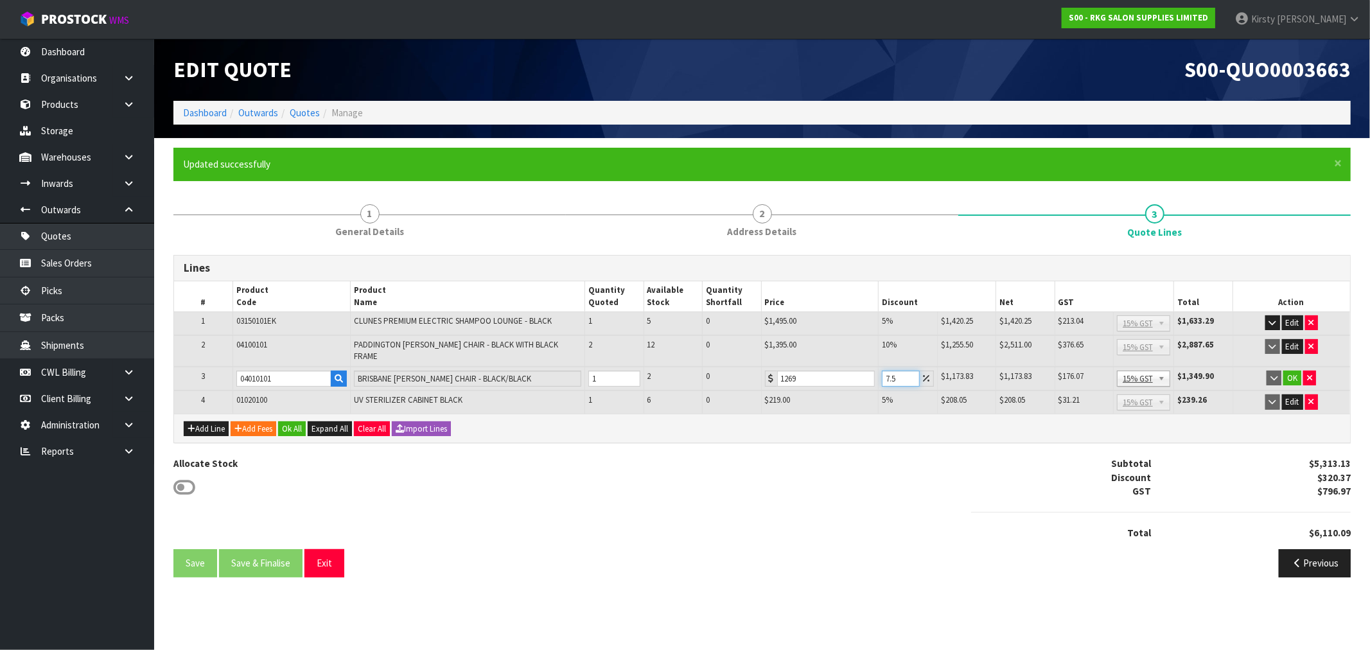
drag, startPoint x: 902, startPoint y: 371, endPoint x: 863, endPoint y: 377, distance: 39.0
click at [863, 377] on tr "3 04010101 BRISBANE BARBER CHAIR - BLACK/BLACK 1 2 0 1269 7.5 $1,173.83 $95.17 …" at bounding box center [762, 379] width 1176 height 24
type input "10"
click at [1300, 371] on button "OK" at bounding box center [1293, 378] width 18 height 15
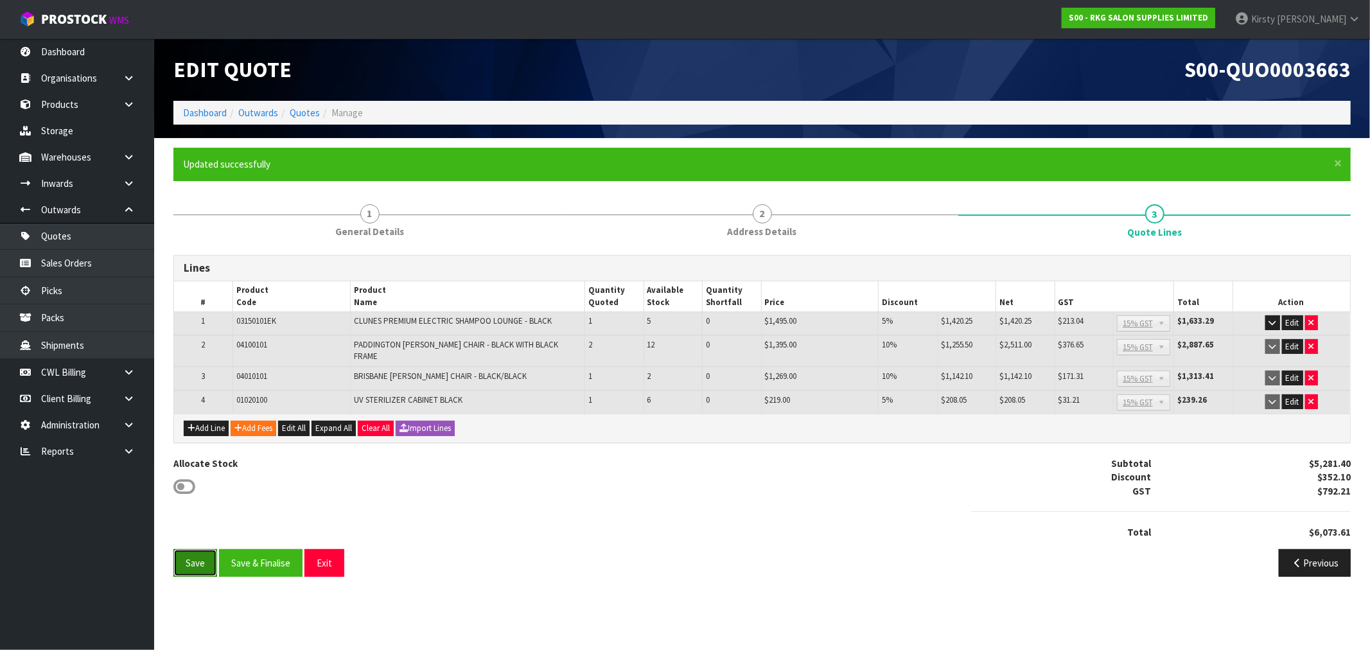
click at [190, 556] on button "Save" at bounding box center [195, 563] width 44 height 28
click at [248, 553] on button "Save & Finalise" at bounding box center [261, 563] width 84 height 28
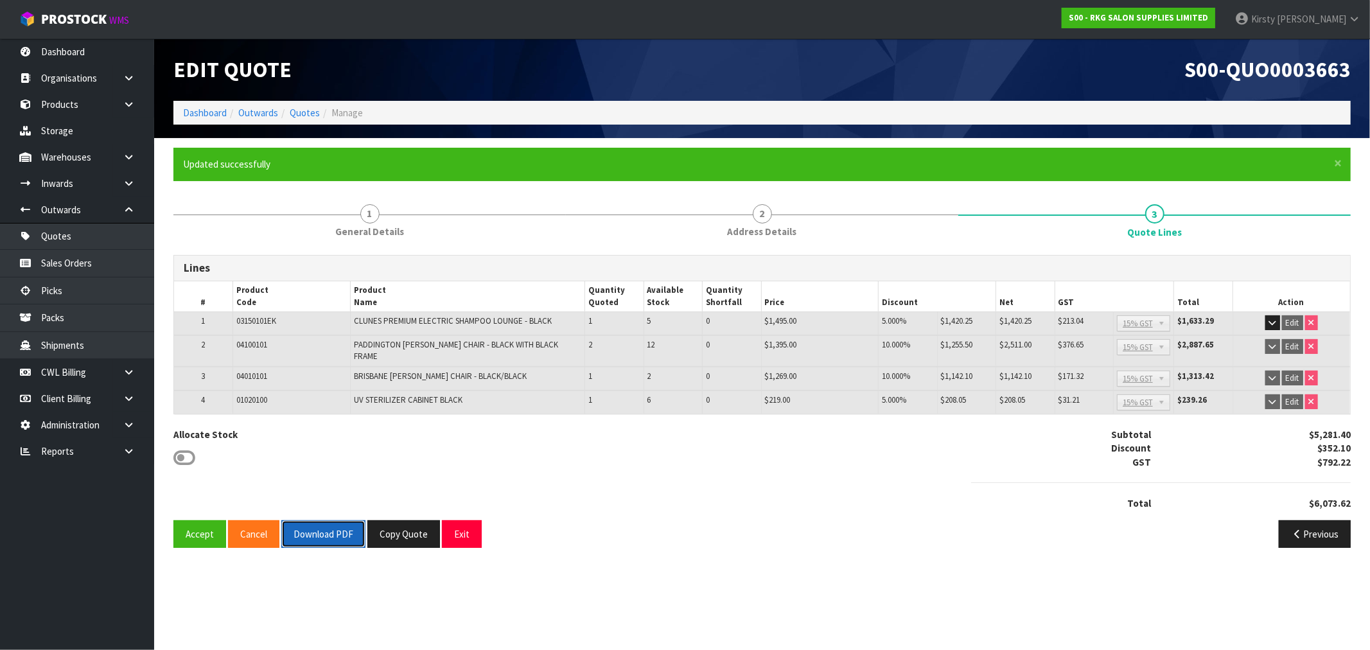
click at [305, 527] on button "Download PDF" at bounding box center [323, 534] width 84 height 28
drag, startPoint x: 455, startPoint y: 527, endPoint x: 451, endPoint y: 367, distance: 159.4
click at [456, 520] on button "Exit" at bounding box center [462, 534] width 40 height 28
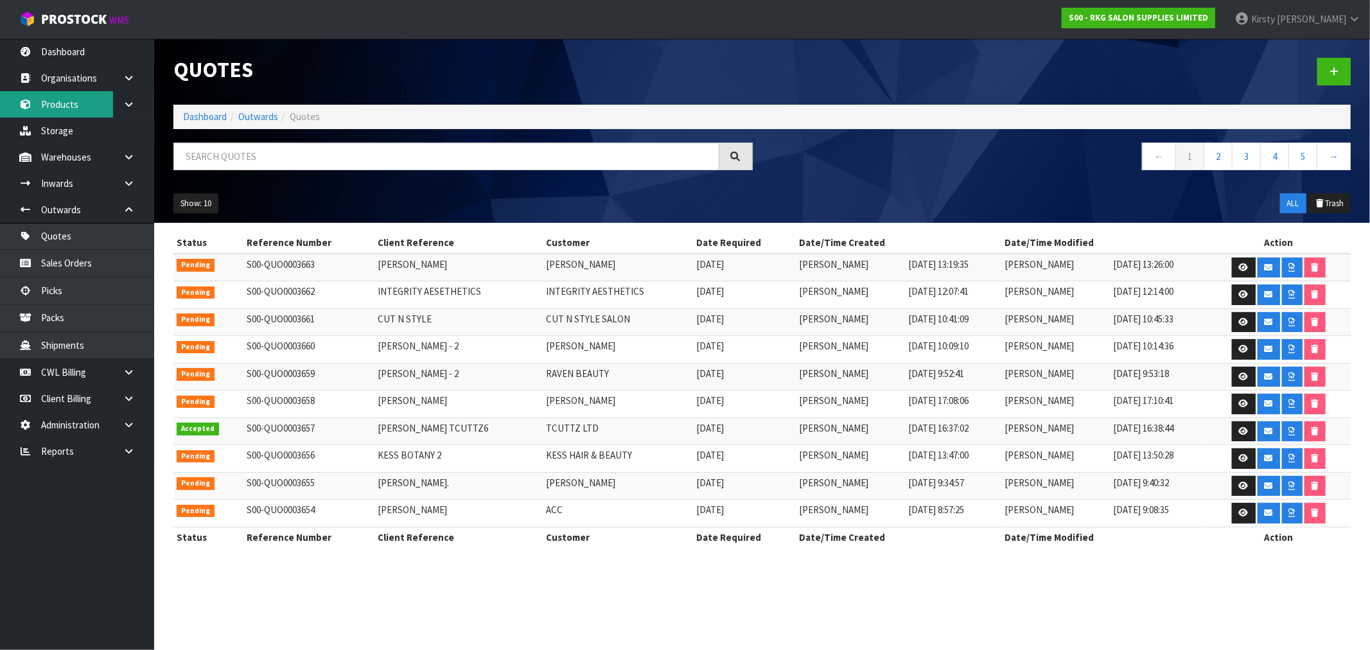
click at [62, 101] on link "Products" at bounding box center [77, 104] width 154 height 26
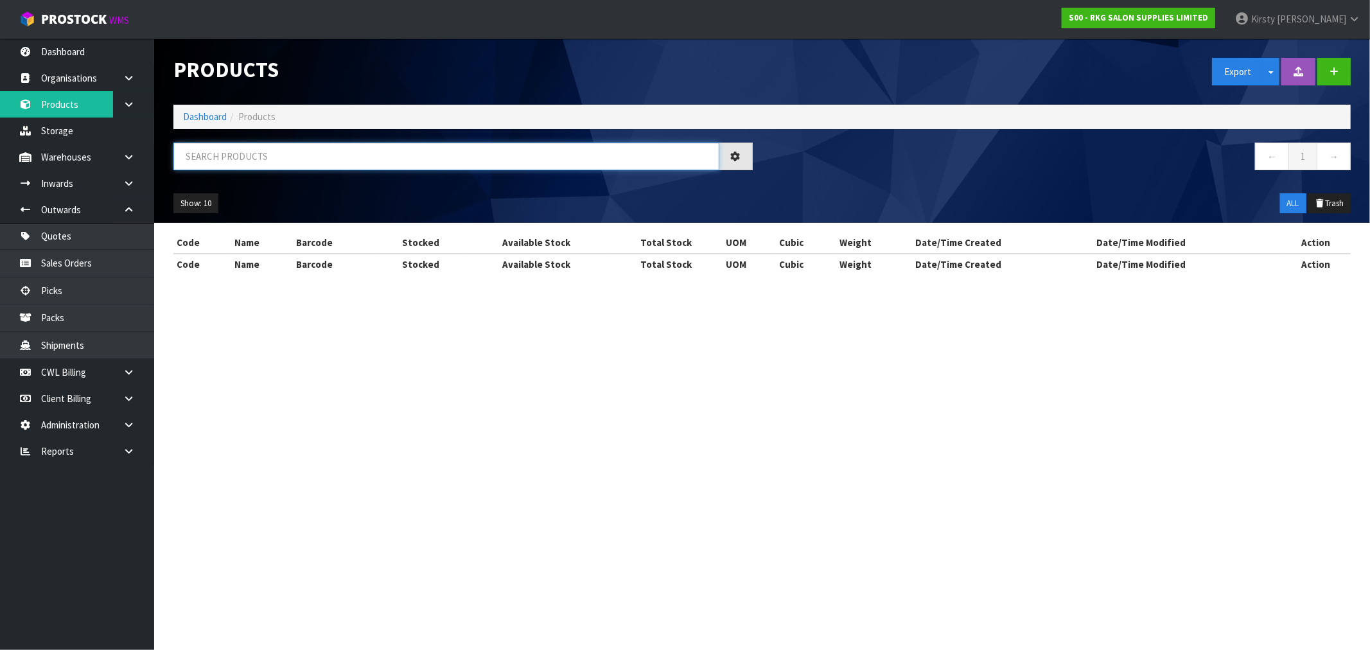
click at [215, 159] on input "text" at bounding box center [446, 157] width 546 height 28
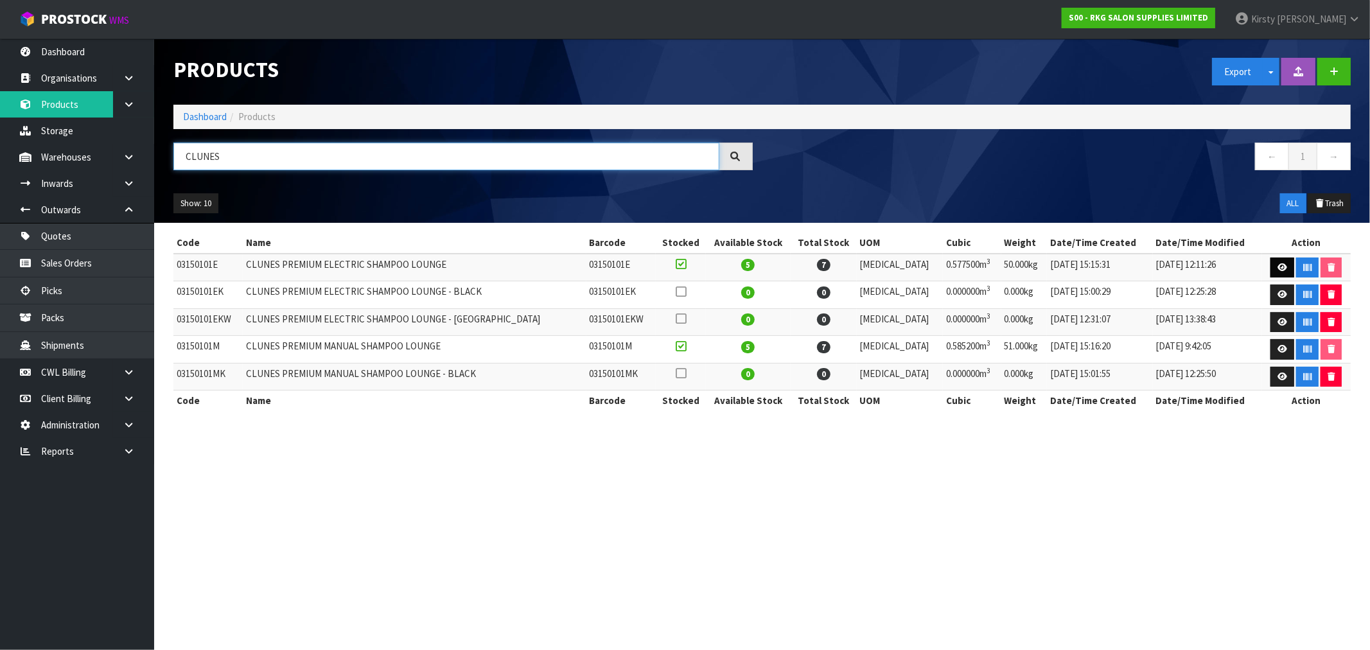
type input "CLUNES"
click at [1278, 265] on icon at bounding box center [1283, 267] width 10 height 8
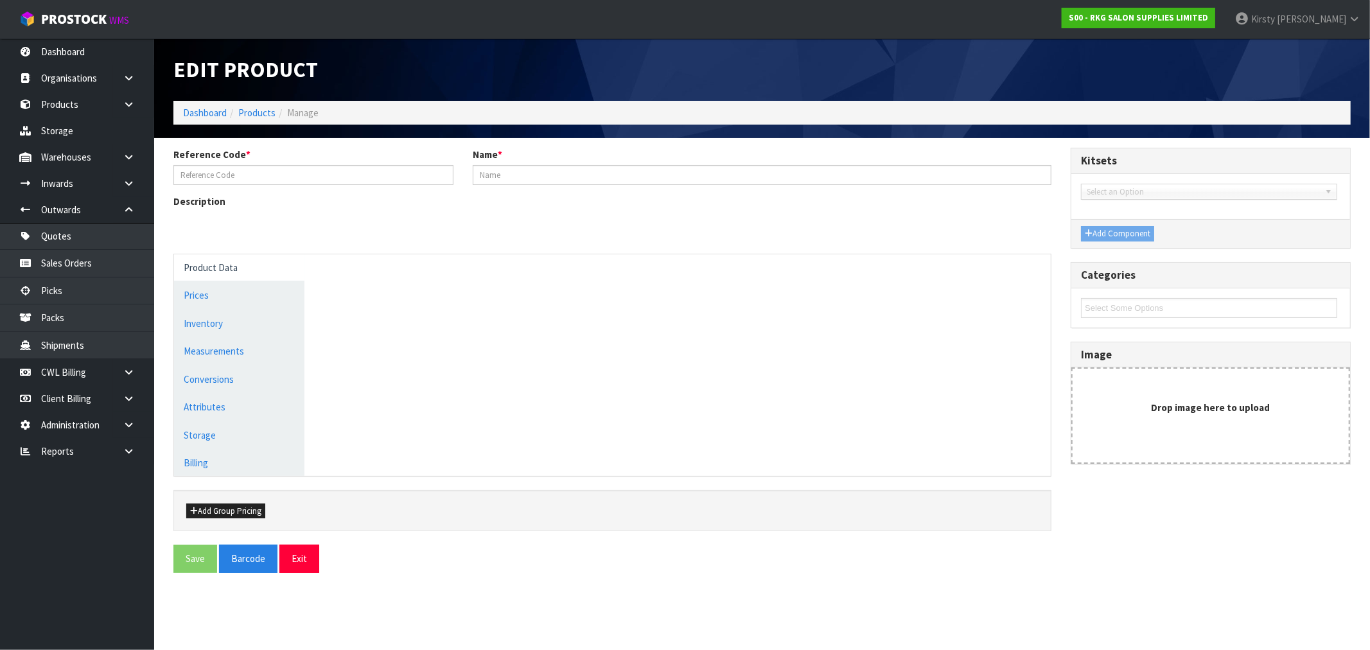
type input "03150101E"
type input "CLUNES PREMIUM ELECTRIC SHAMPOO LOUNGE"
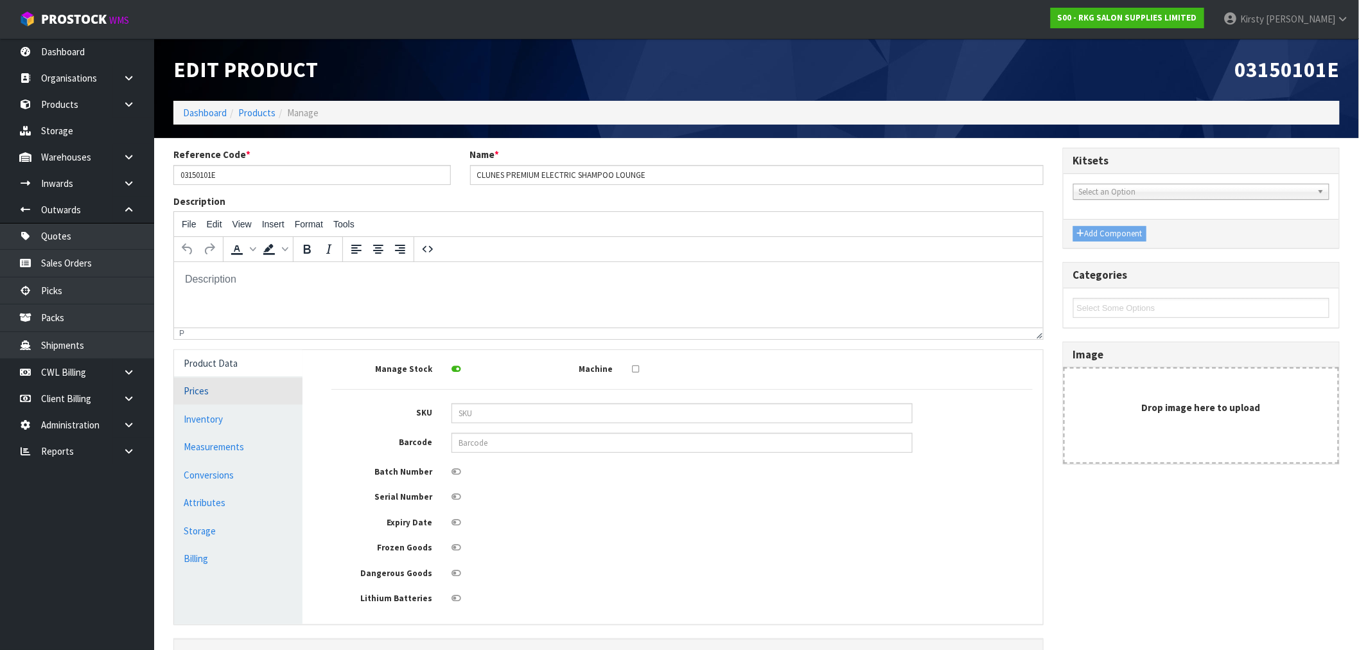
click at [202, 393] on link "Prices" at bounding box center [238, 391] width 128 height 26
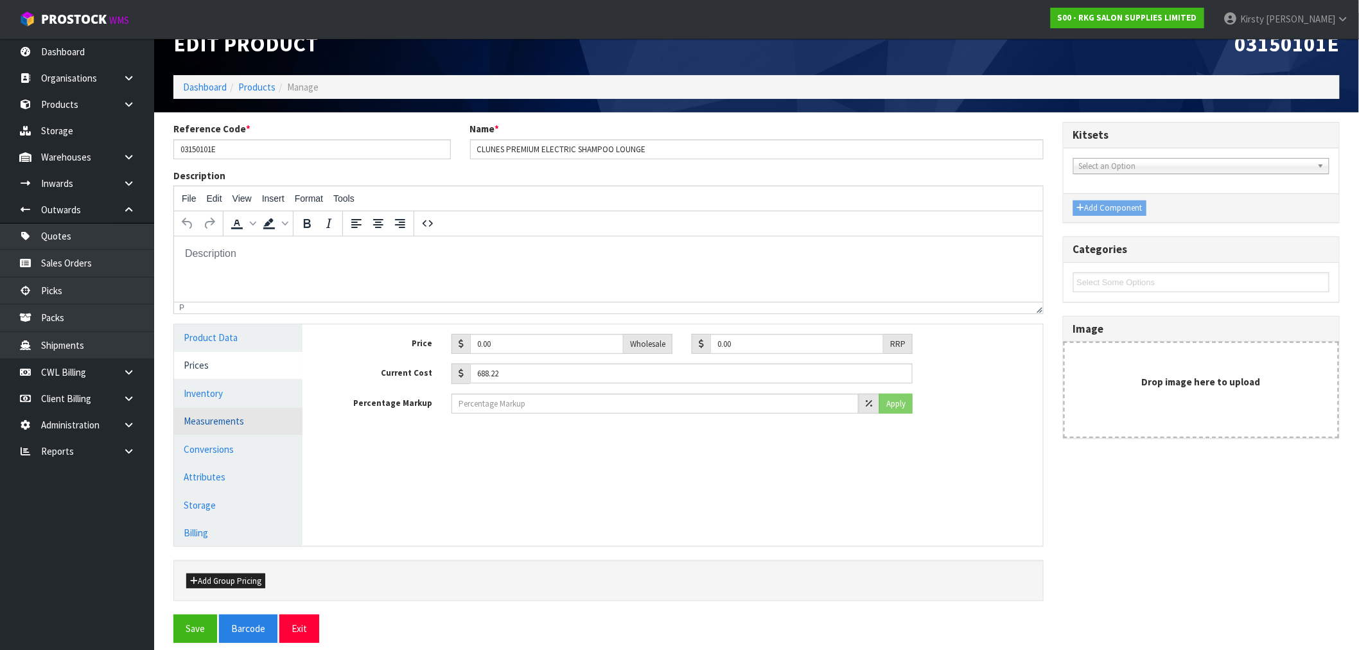
scroll to position [37, 0]
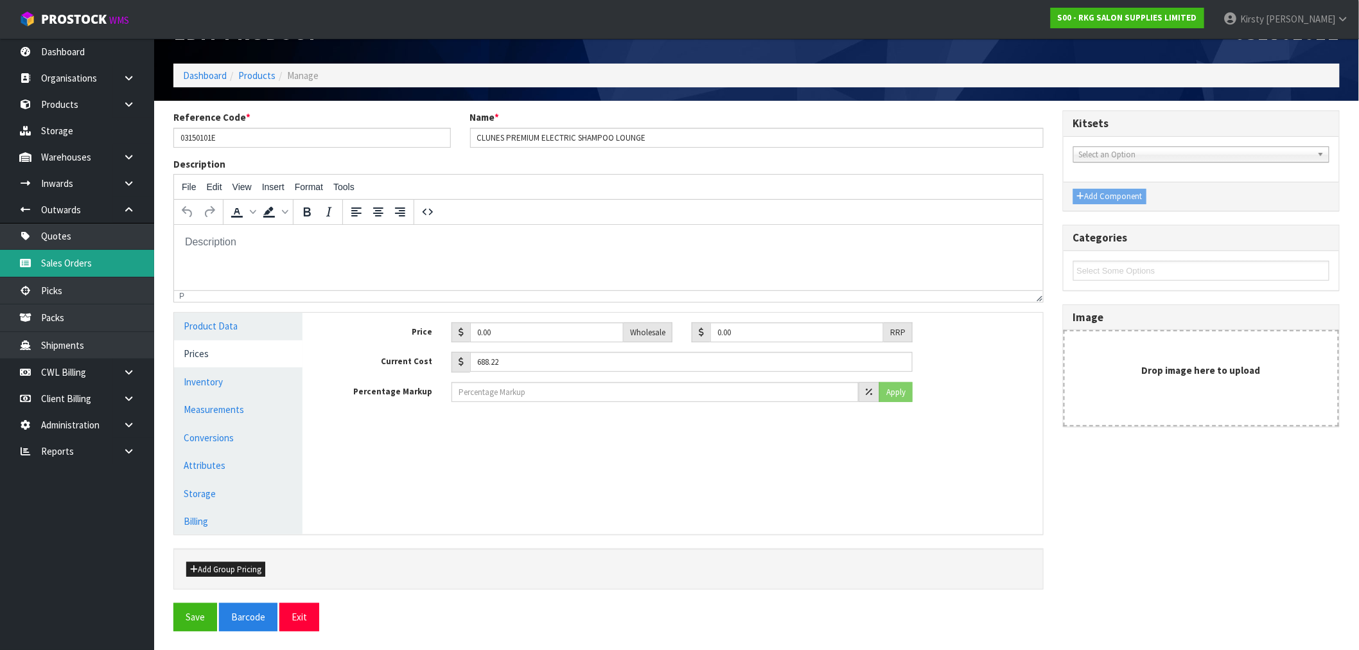
drag, startPoint x: 58, startPoint y: 261, endPoint x: 65, endPoint y: 255, distance: 8.6
click at [58, 261] on link "Sales Orders" at bounding box center [77, 263] width 154 height 26
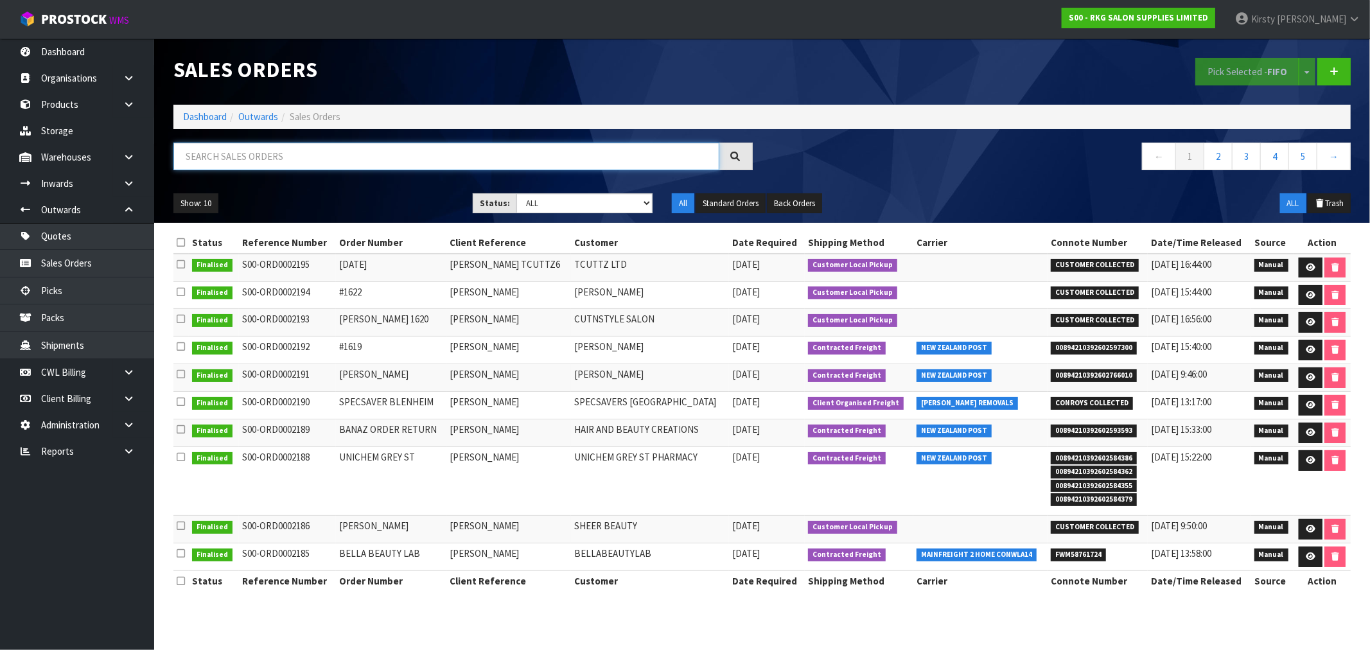
drag, startPoint x: 242, startPoint y: 159, endPoint x: 258, endPoint y: 136, distance: 28.2
click at [247, 149] on input "text" at bounding box center [446, 157] width 546 height 28
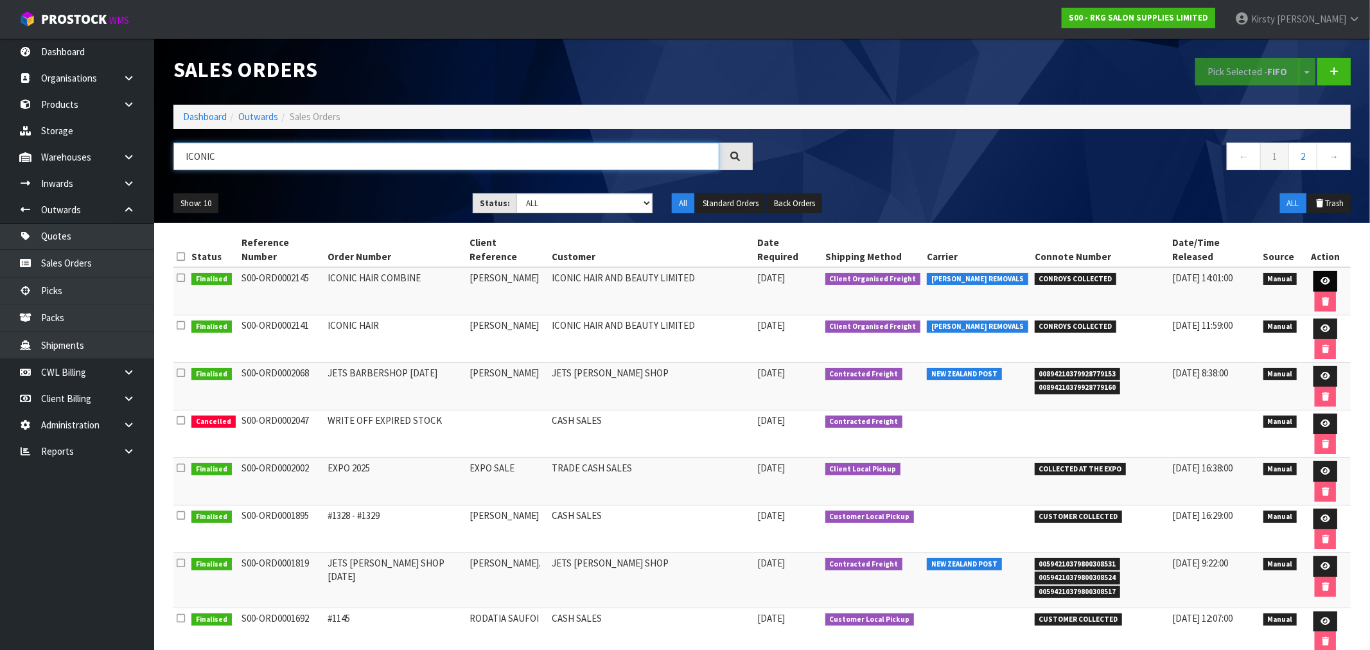
type input "ICONIC"
click at [1314, 271] on link at bounding box center [1326, 281] width 24 height 21
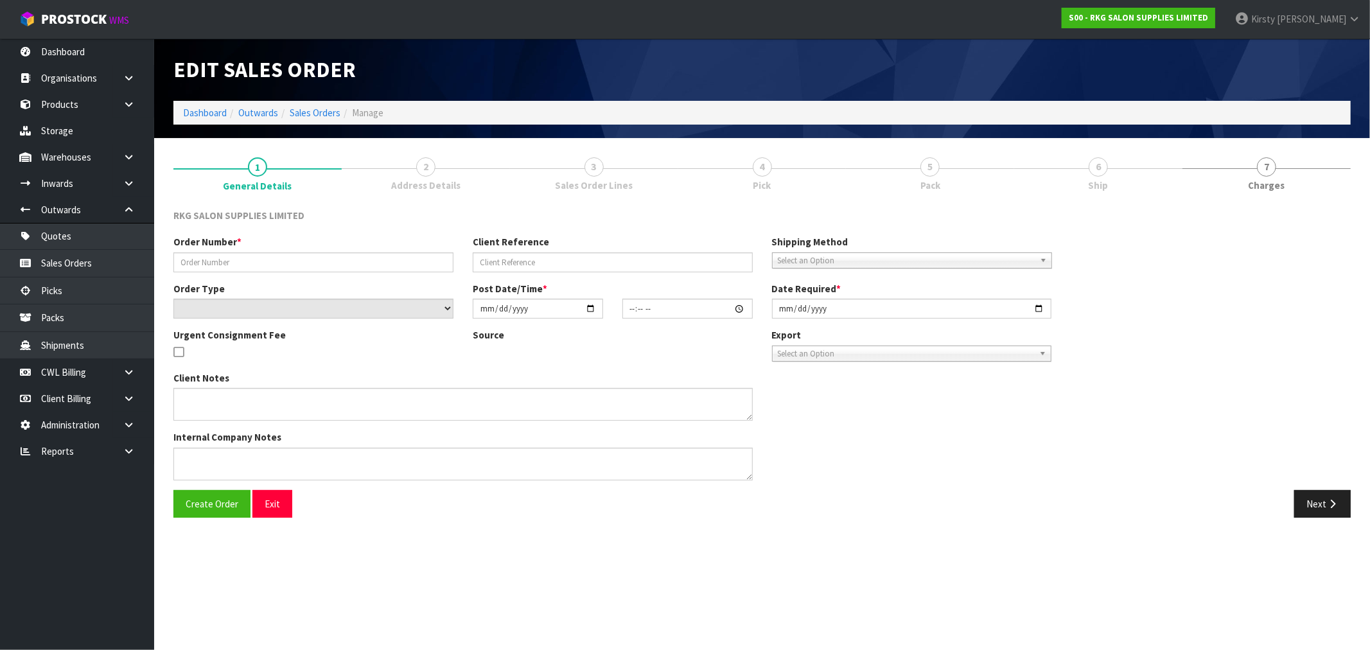
type input "ICONIC HAIR COMBINE"
type input "NAVPREET"
select select "number:0"
type input "2025-09-01"
type input "00:00:00.000"
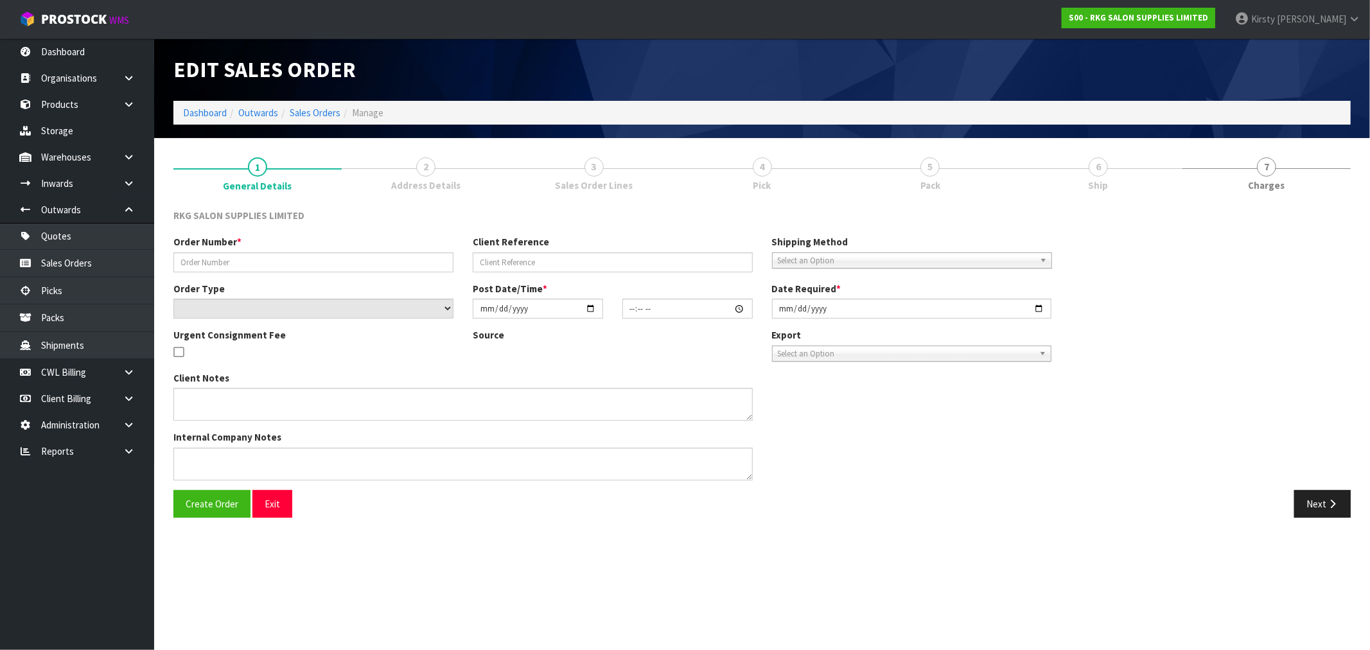
type input "2025-09-01"
type textarea "COMBINE ORDER WITH S0#2141"
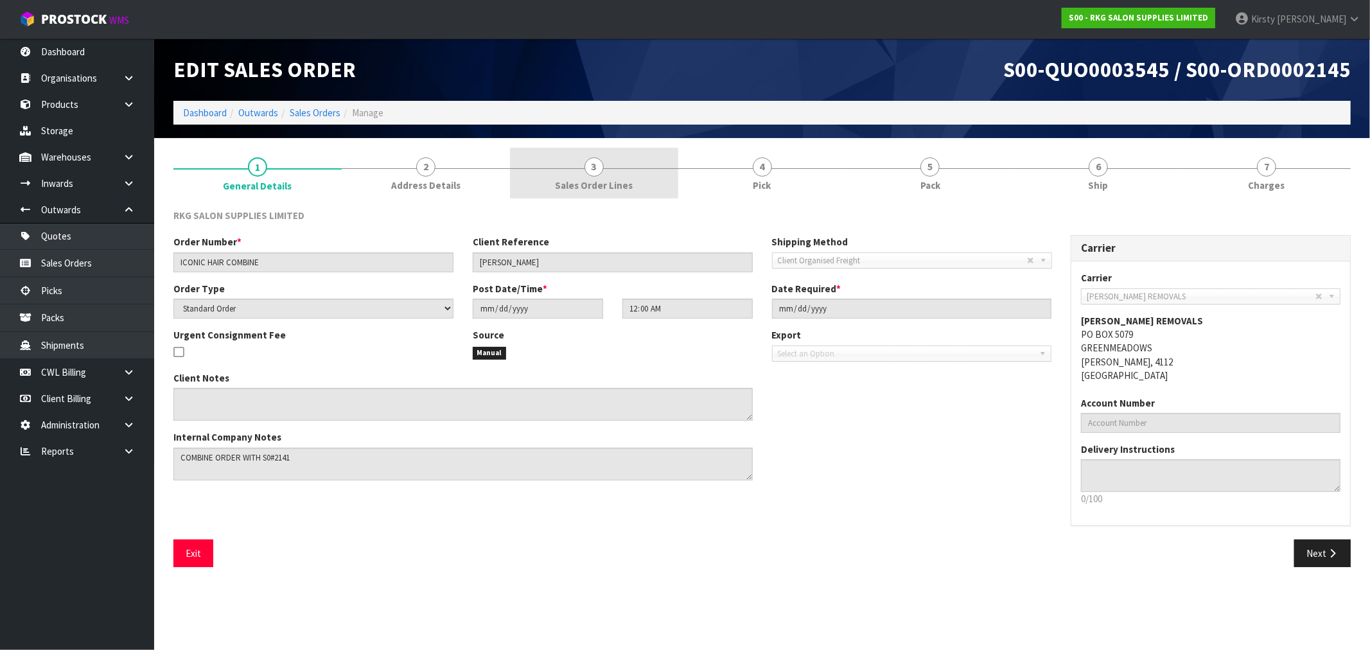
click at [605, 176] on link "3 Sales Order Lines" at bounding box center [594, 173] width 168 height 51
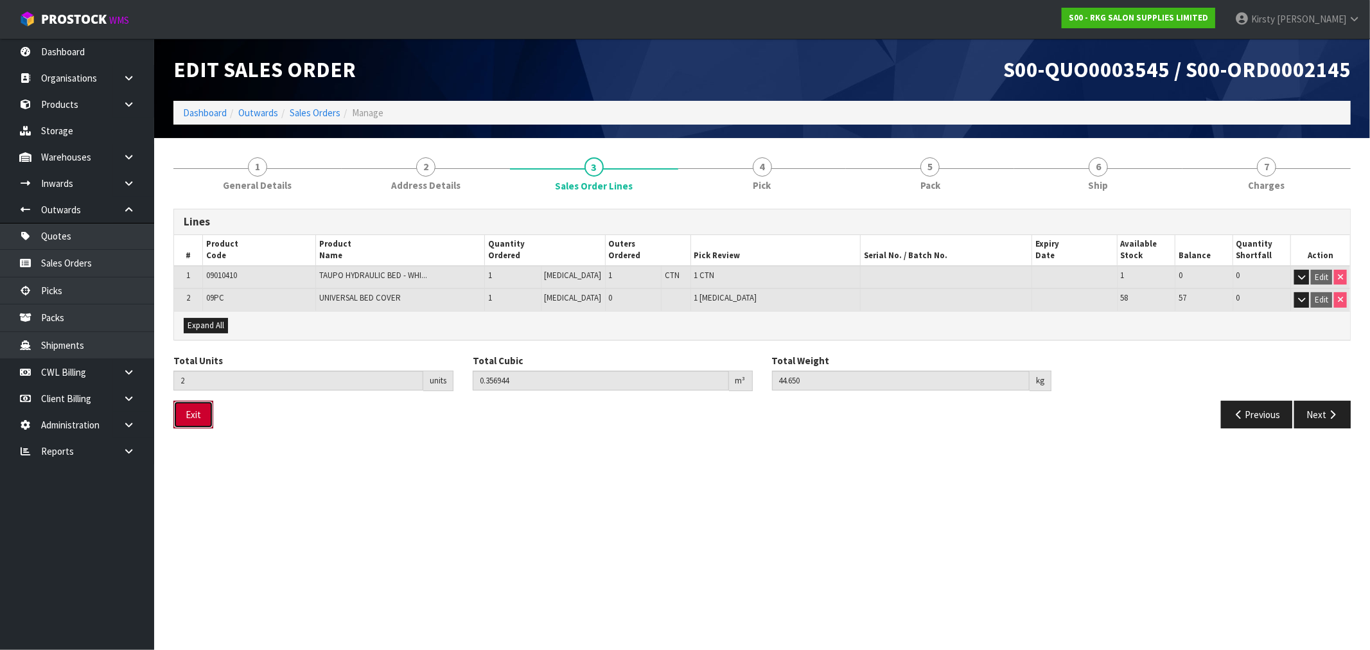
drag, startPoint x: 194, startPoint y: 418, endPoint x: 229, endPoint y: 394, distance: 42.6
click at [200, 412] on button "Exit" at bounding box center [193, 415] width 40 height 28
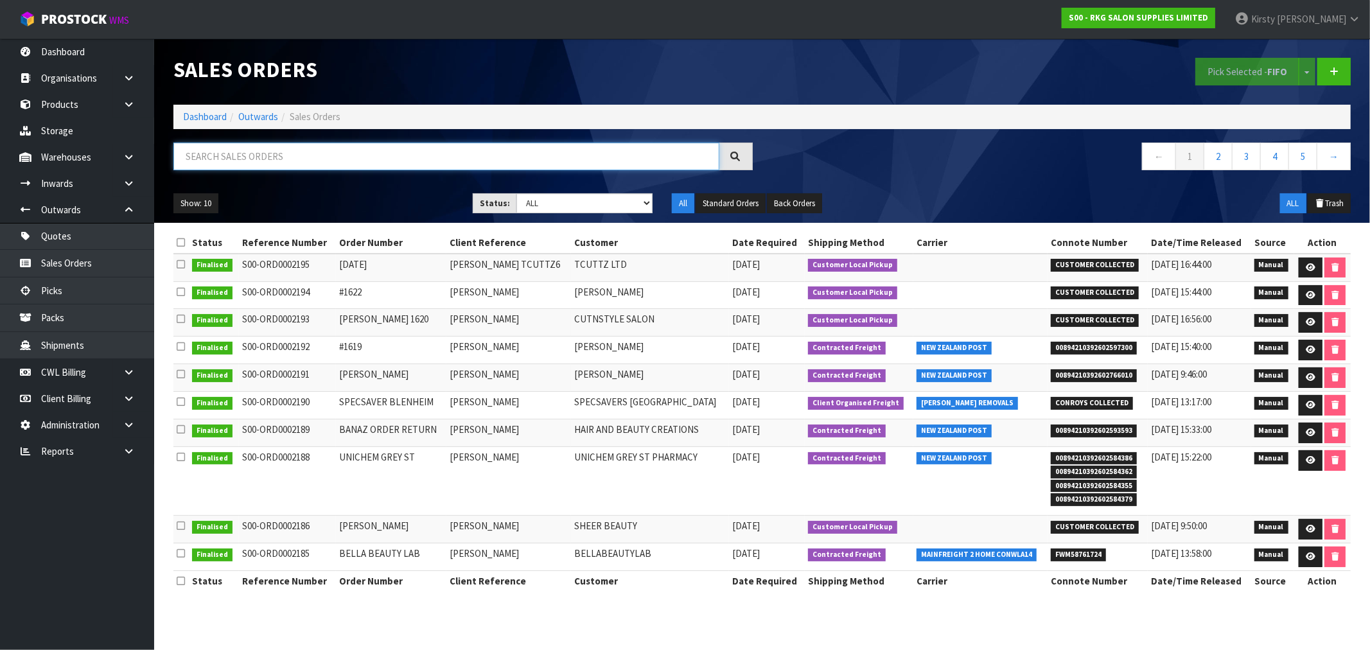
drag, startPoint x: 251, startPoint y: 164, endPoint x: 254, endPoint y: 155, distance: 9.6
click at [252, 161] on input "text" at bounding box center [446, 157] width 546 height 28
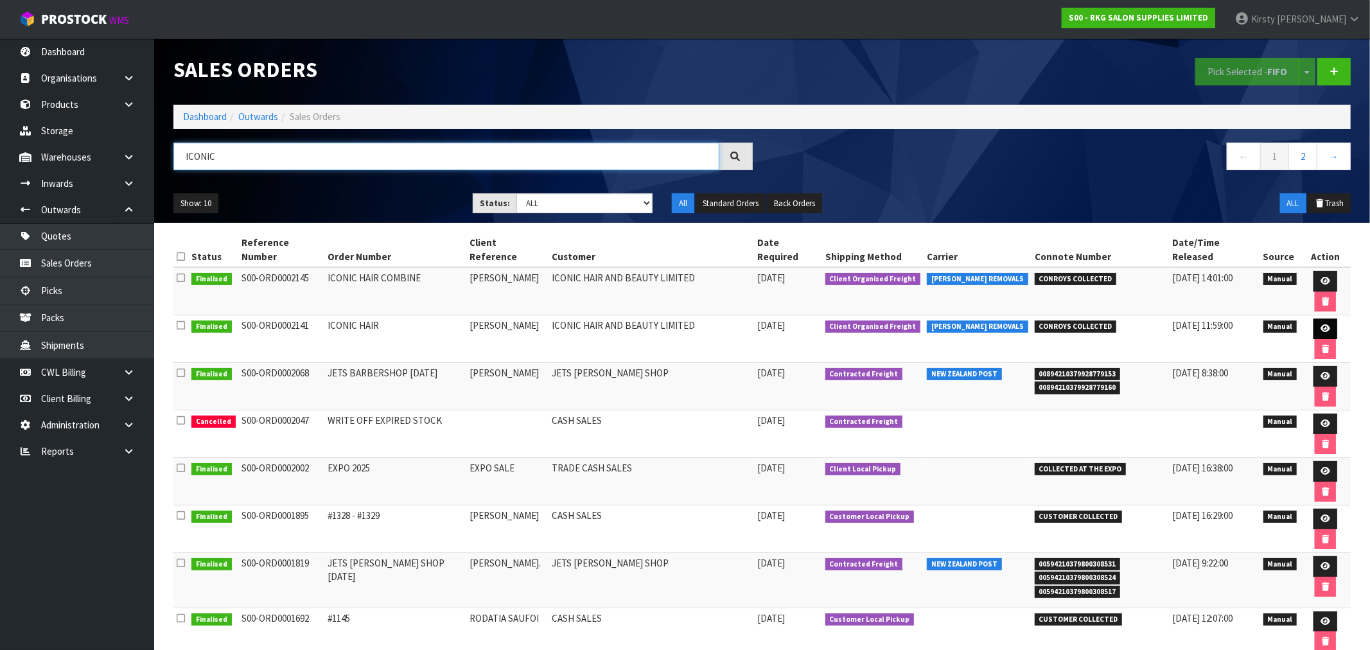
type input "ICONIC"
click at [1321, 324] on icon at bounding box center [1326, 328] width 10 height 8
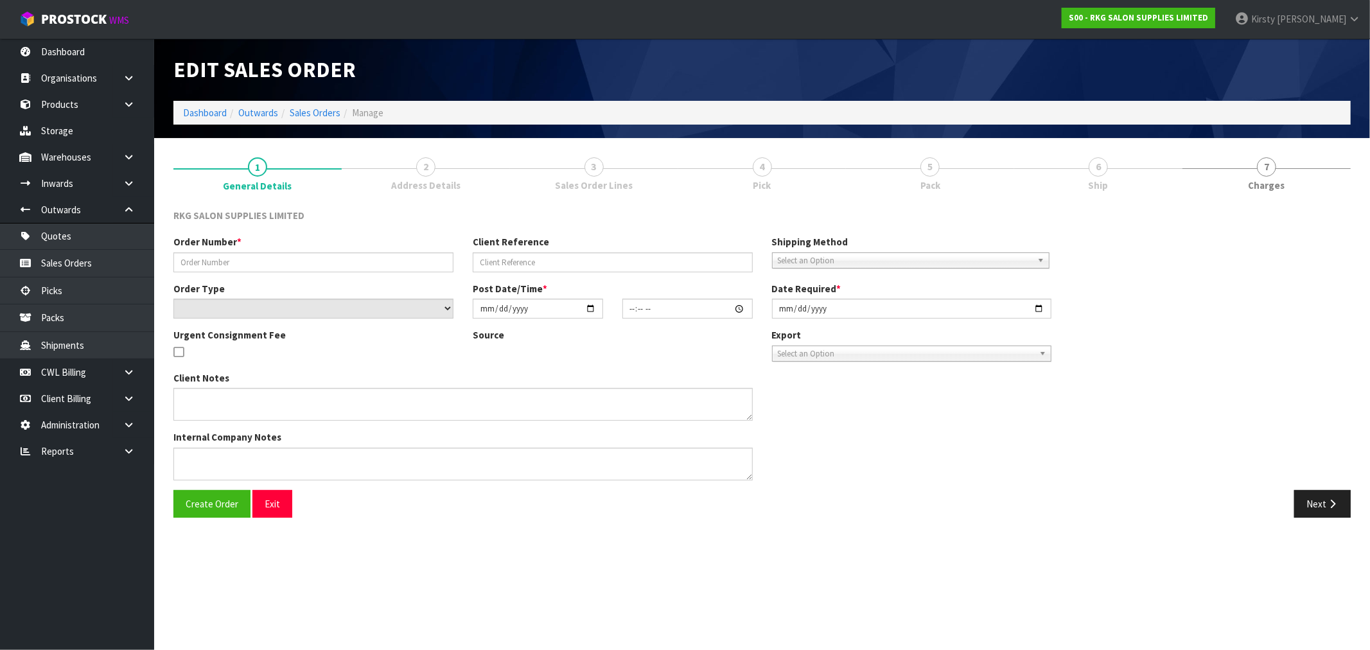
type input "ICONIC HAIR"
type input "NAVPREET"
select select "number:0"
type input "2025-08-29"
type input "00:00:00.000"
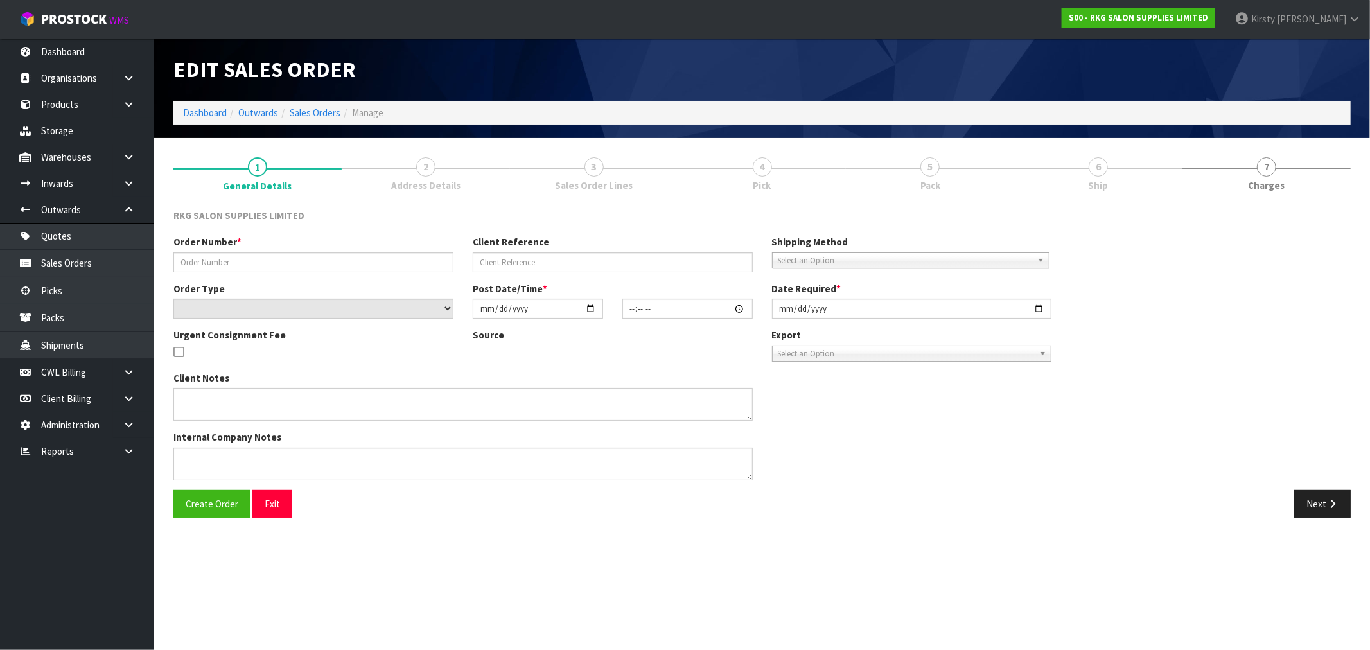
type input "2025-08-29"
type textarea "FOR CONROYS PICK UP ON MONDAY 1/9/25 JOB#2972019"
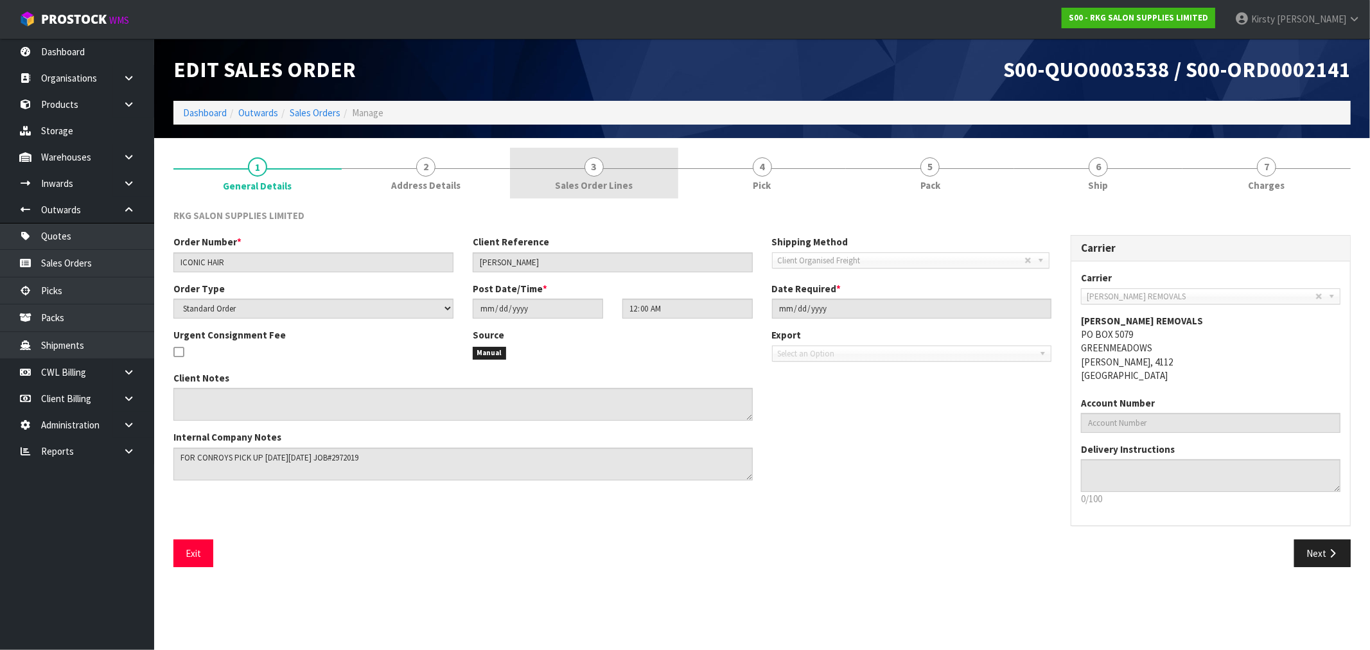
click at [600, 166] on span "3" at bounding box center [594, 166] width 19 height 19
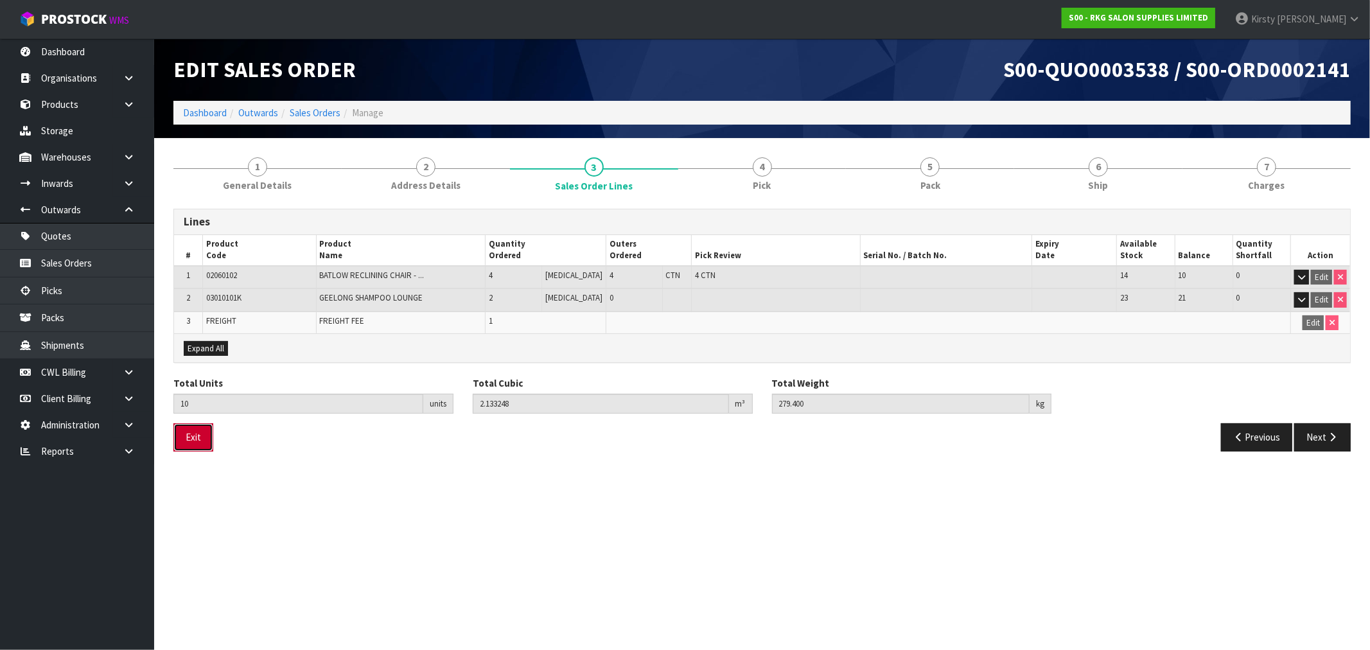
click at [186, 445] on button "Exit" at bounding box center [193, 437] width 40 height 28
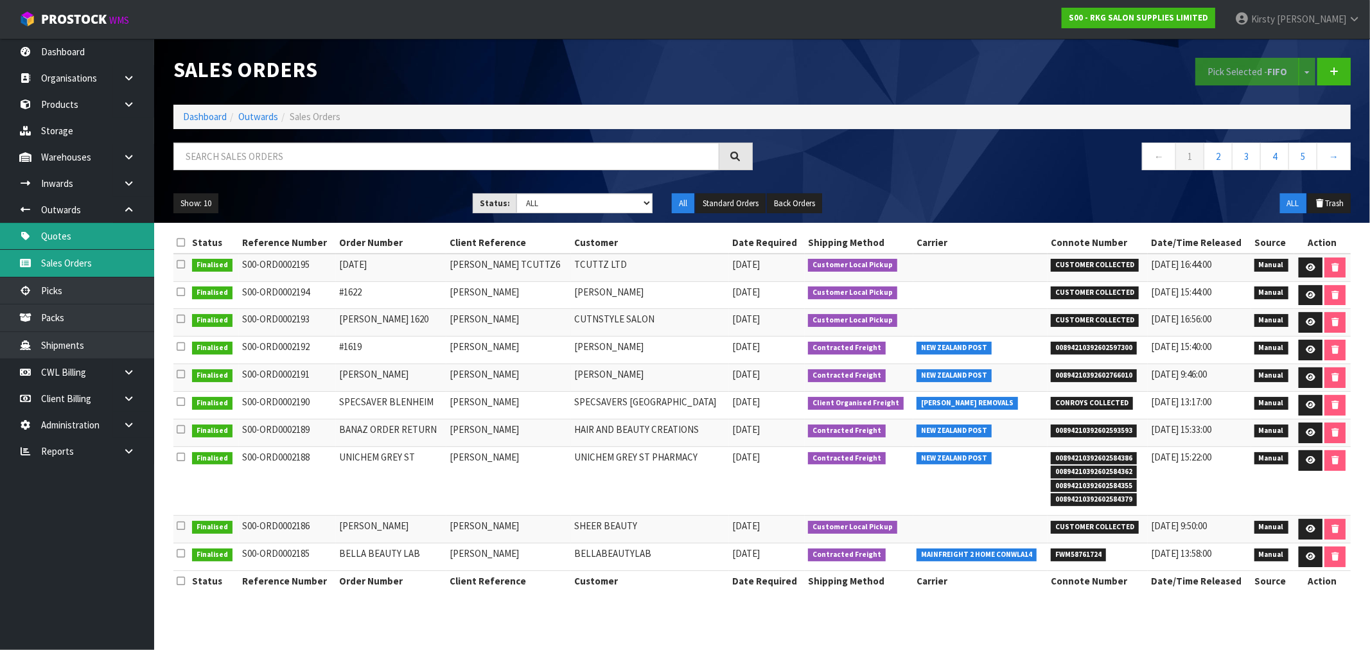
drag, startPoint x: 77, startPoint y: 255, endPoint x: 86, endPoint y: 248, distance: 11.4
click at [78, 255] on link "Sales Orders" at bounding box center [77, 263] width 154 height 26
click at [84, 261] on link "Sales Orders" at bounding box center [77, 263] width 154 height 26
click at [225, 157] on input "text" at bounding box center [446, 157] width 546 height 28
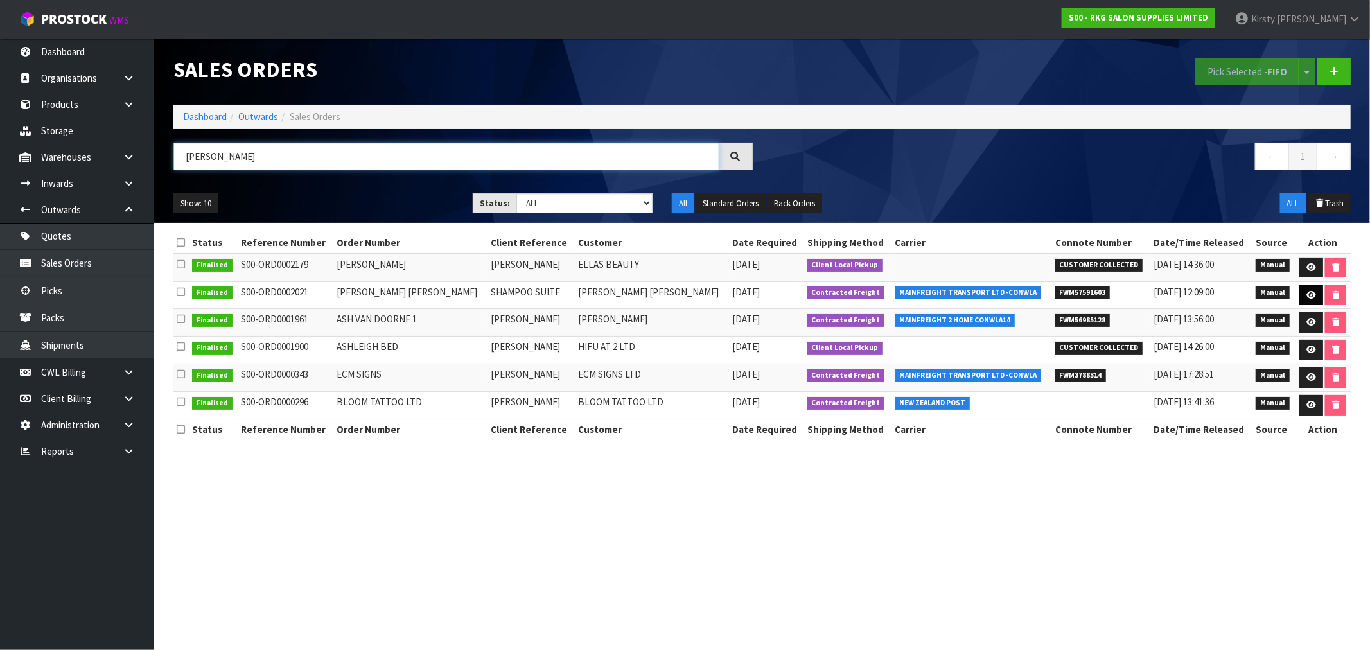
type input "LEIGH"
click at [1309, 299] on link at bounding box center [1312, 295] width 24 height 21
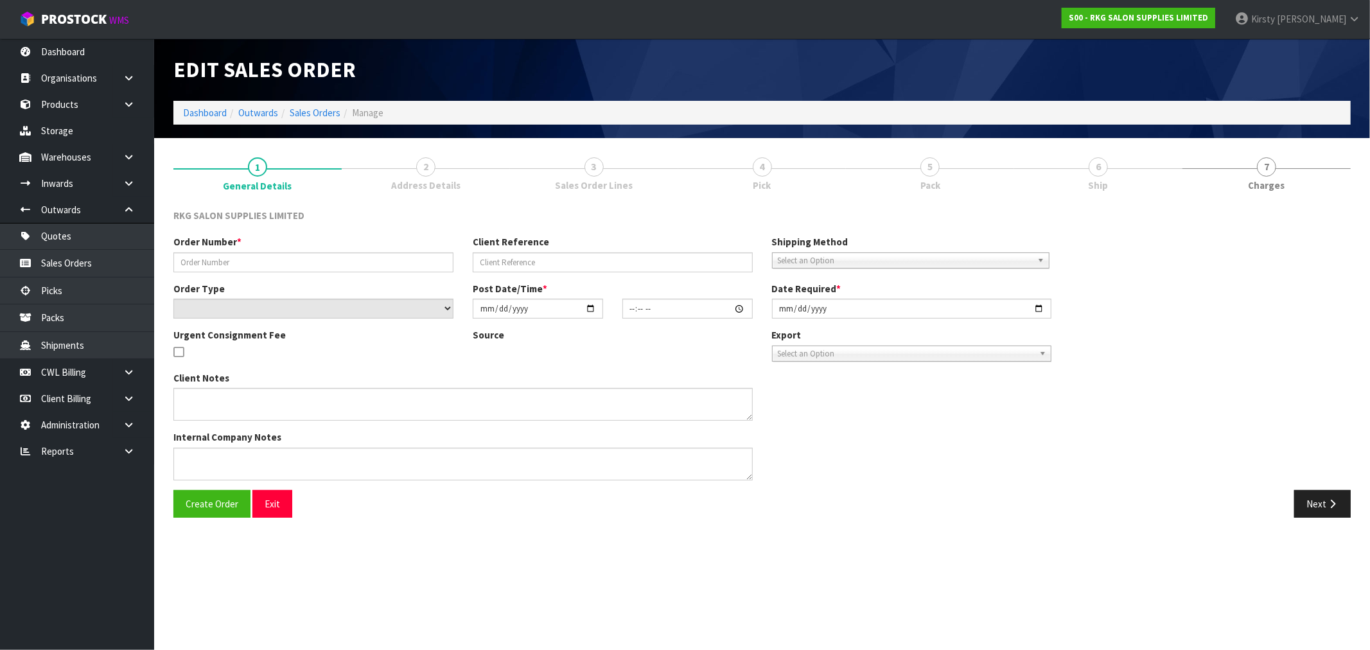
type input "LEIGH ANNE IRELAND"
type input "SHAMPOO SUITE"
select select "number:0"
type input "2025-06-23"
type input "00:00:00.000"
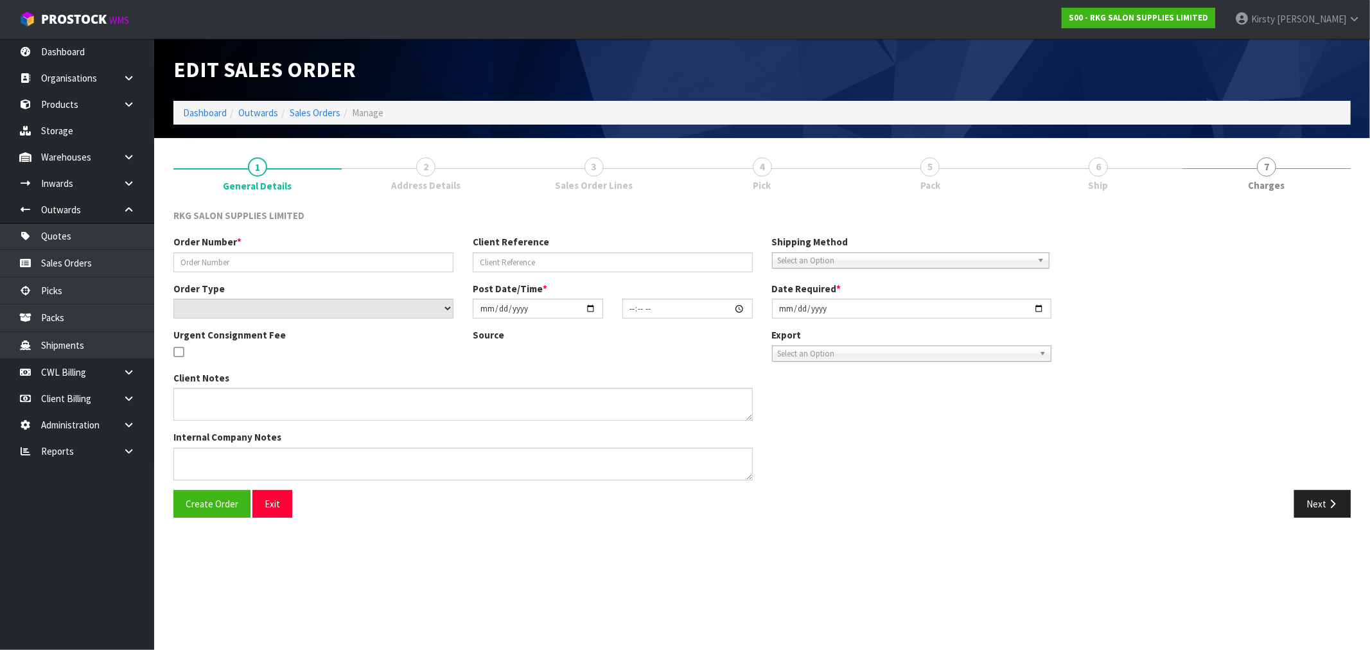
type input "2025-06-24"
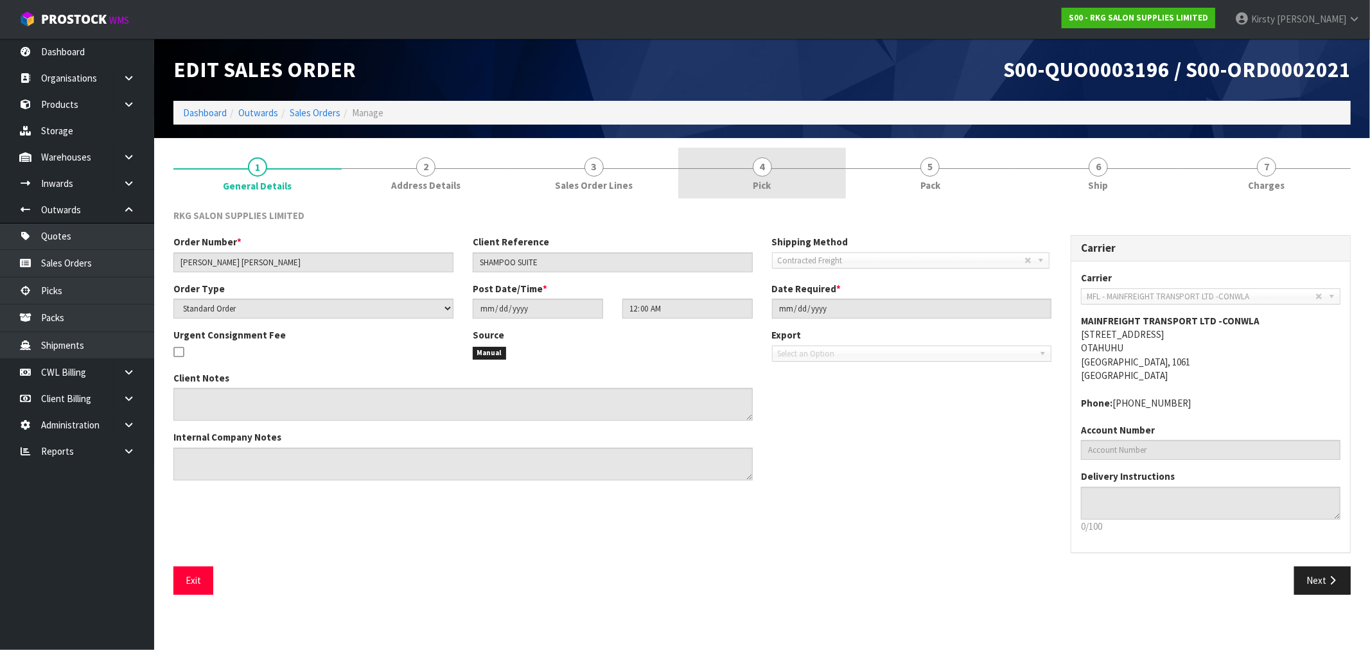
click at [760, 167] on span "4" at bounding box center [762, 166] width 19 height 19
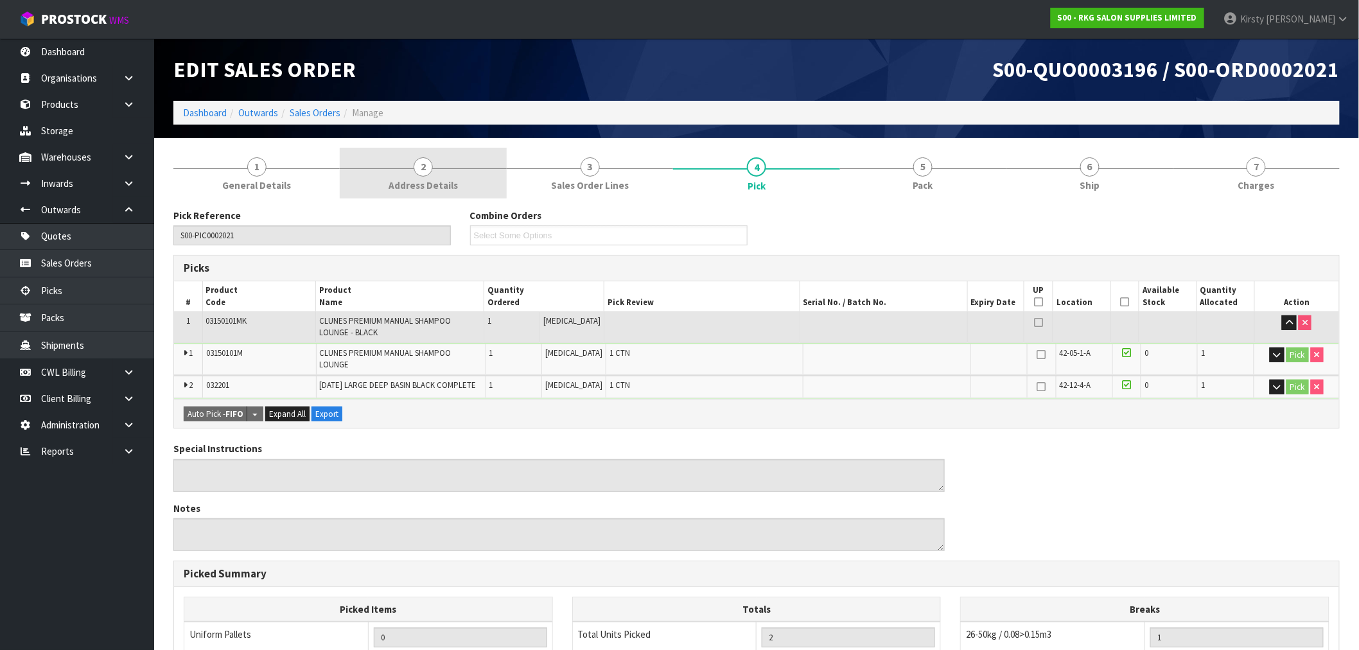
click at [446, 179] on span "Address Details" at bounding box center [423, 185] width 69 height 13
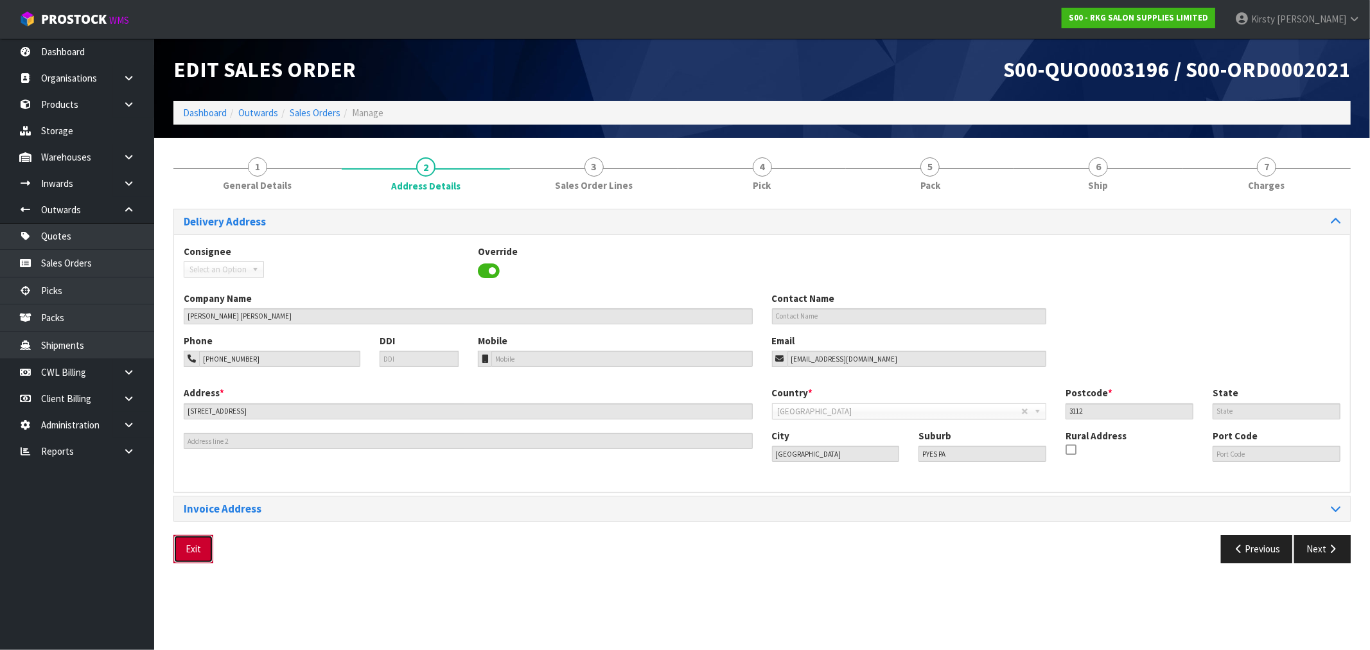
click at [184, 552] on button "Exit" at bounding box center [193, 549] width 40 height 28
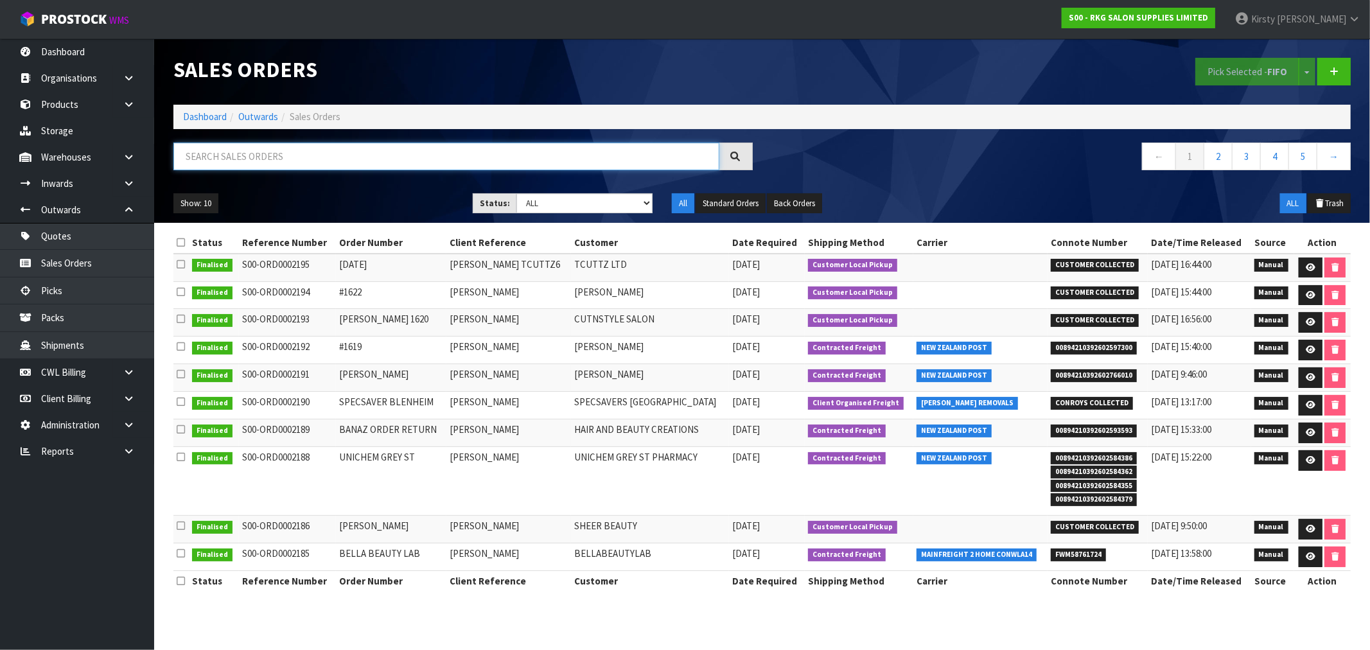
click at [209, 159] on input "text" at bounding box center [446, 157] width 546 height 28
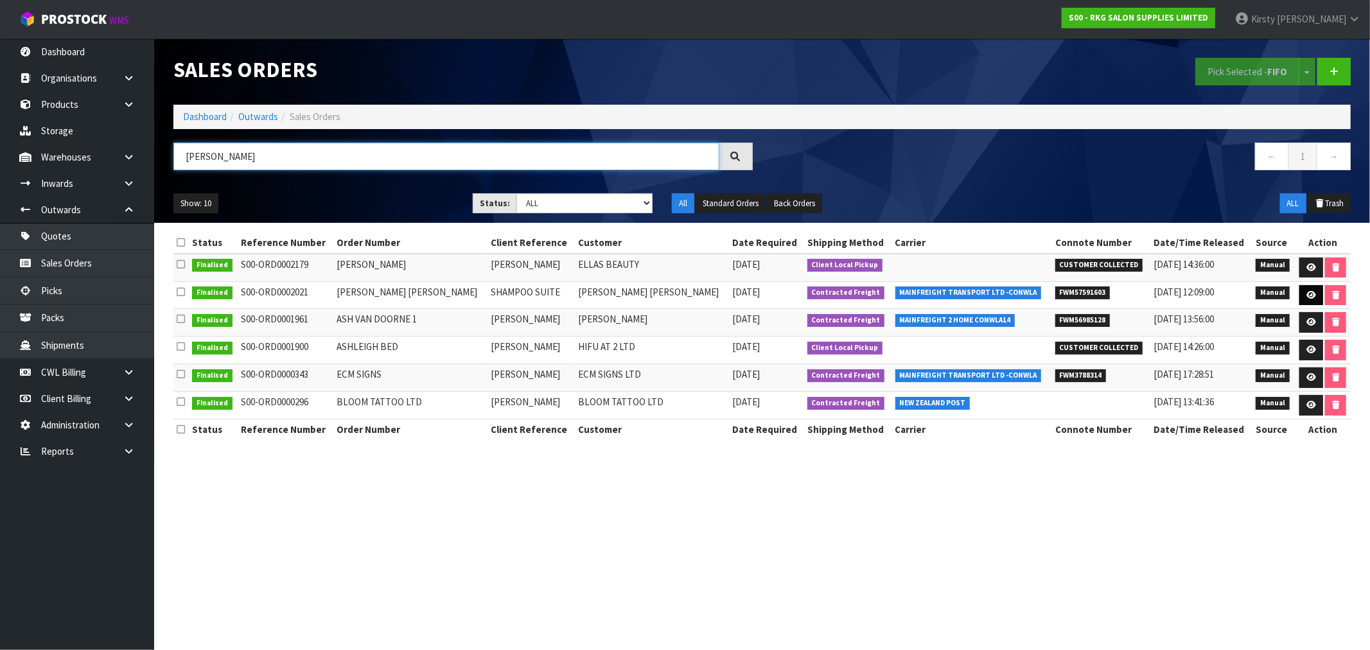
type input "LEIGH"
click at [1311, 291] on icon at bounding box center [1312, 295] width 10 height 8
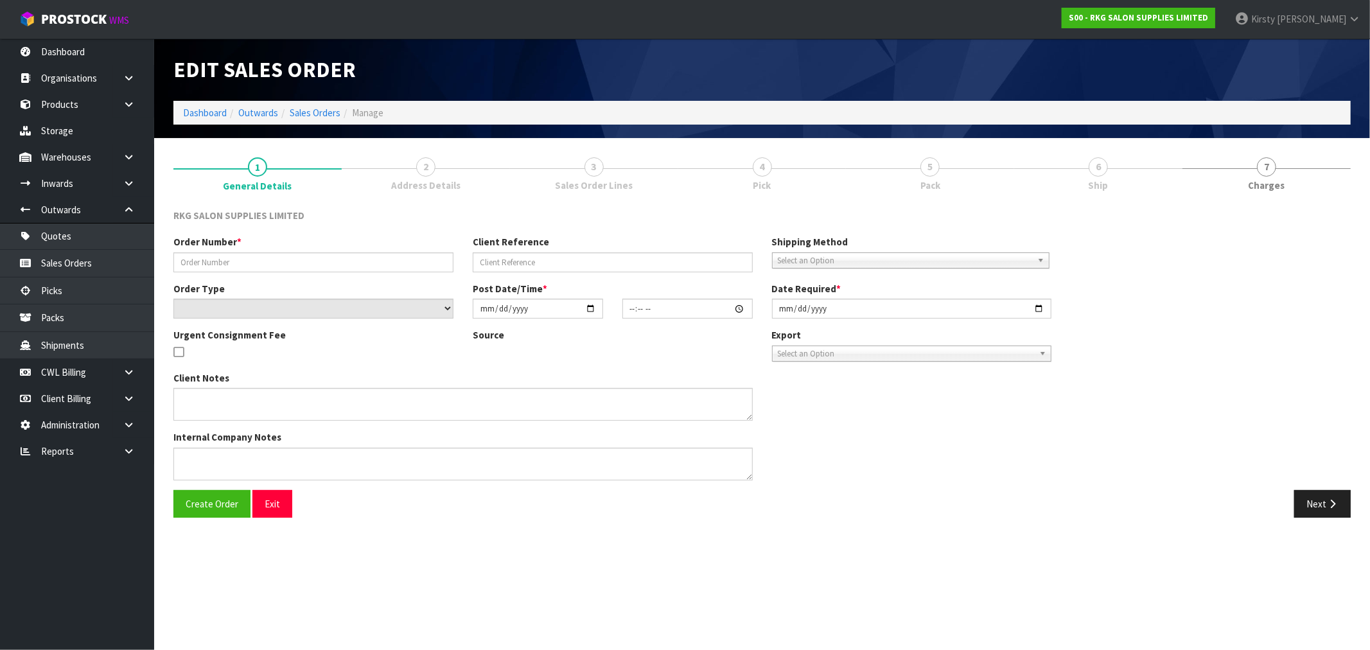
type input "LEIGH ANNE IRELAND"
type input "SHAMPOO SUITE"
select select "number:0"
type input "2025-06-23"
type input "00:00:00.000"
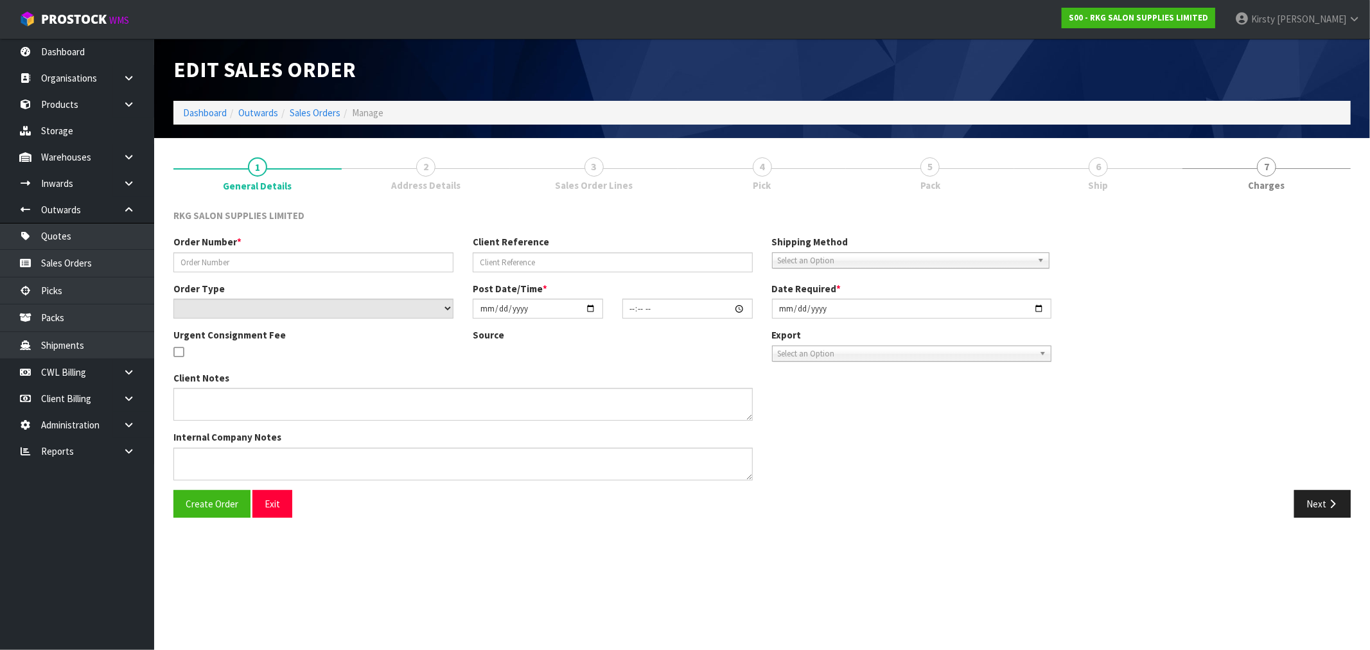
type input "2025-06-24"
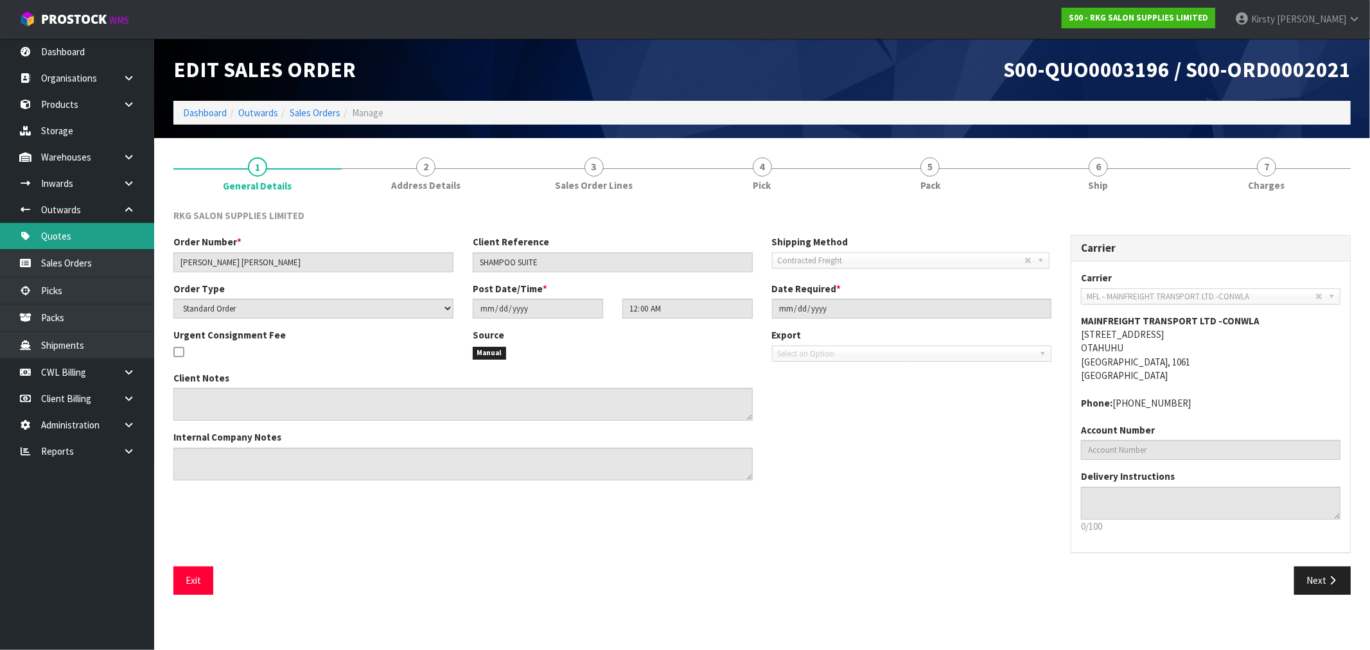
click at [69, 233] on link "Quotes" at bounding box center [77, 236] width 154 height 26
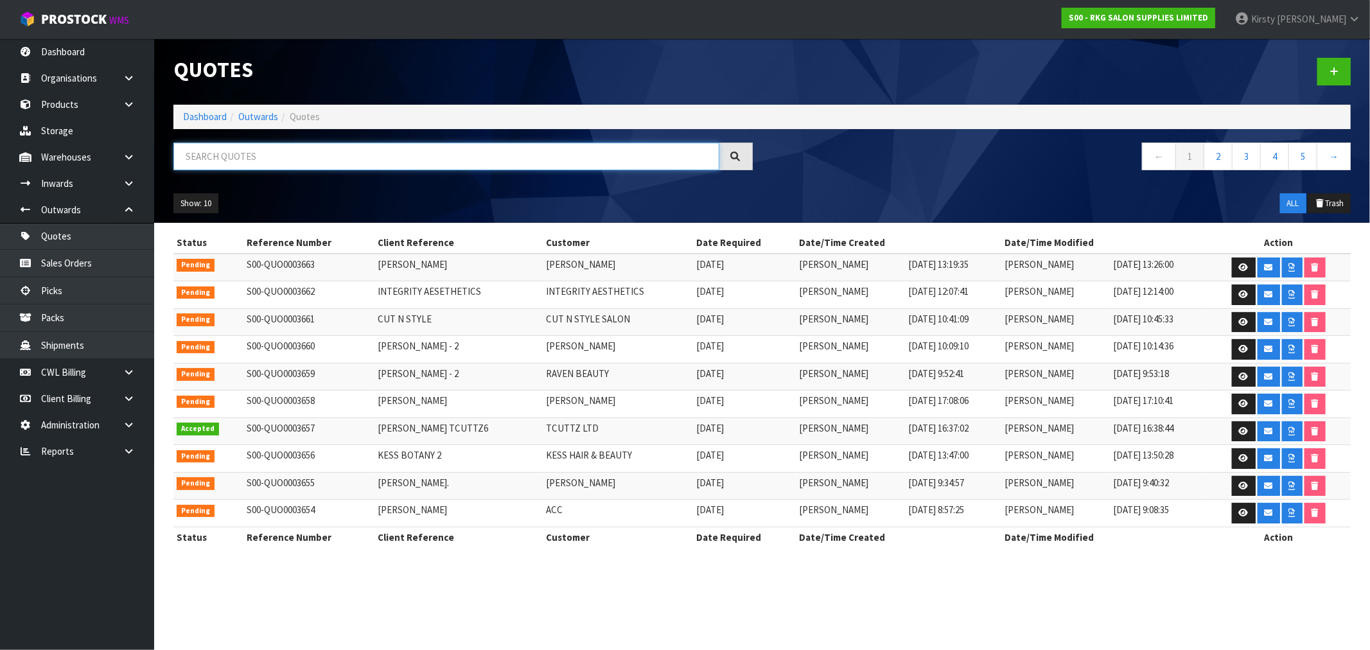
drag, startPoint x: 276, startPoint y: 156, endPoint x: 262, endPoint y: 146, distance: 17.1
click at [274, 155] on input "text" at bounding box center [446, 157] width 546 height 28
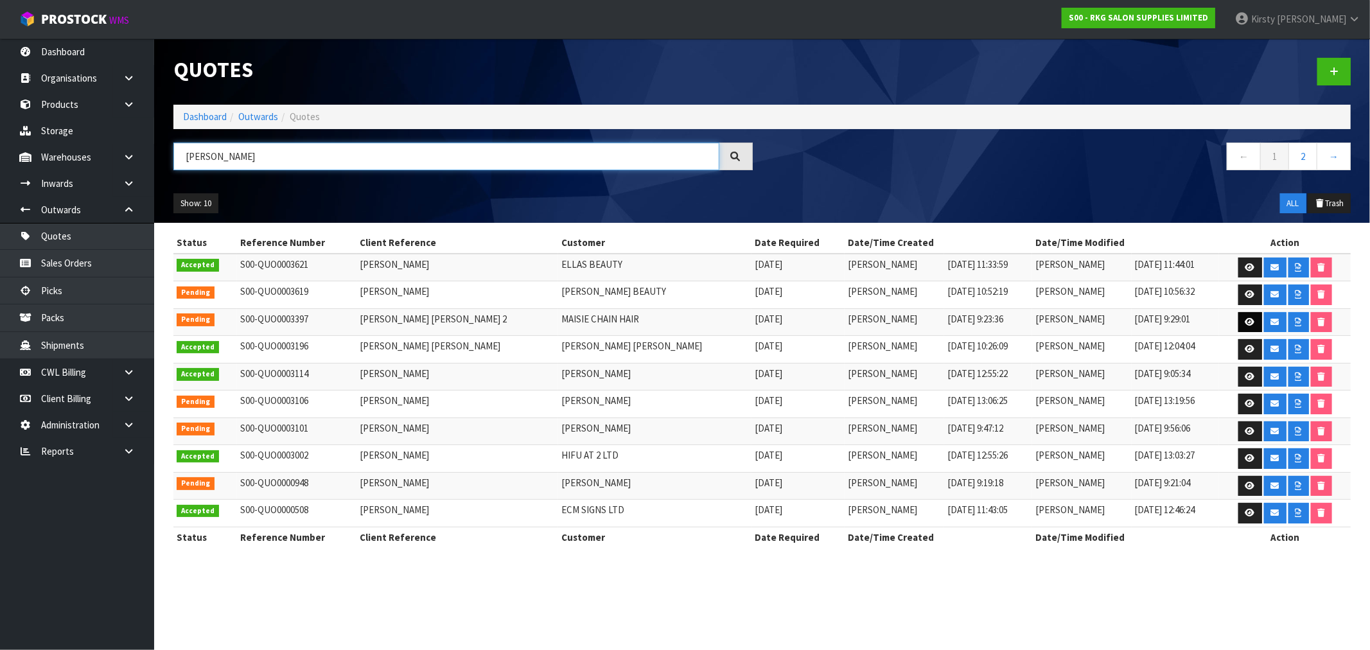
type input "LEIGH"
click at [1246, 319] on icon at bounding box center [1251, 322] width 10 height 8
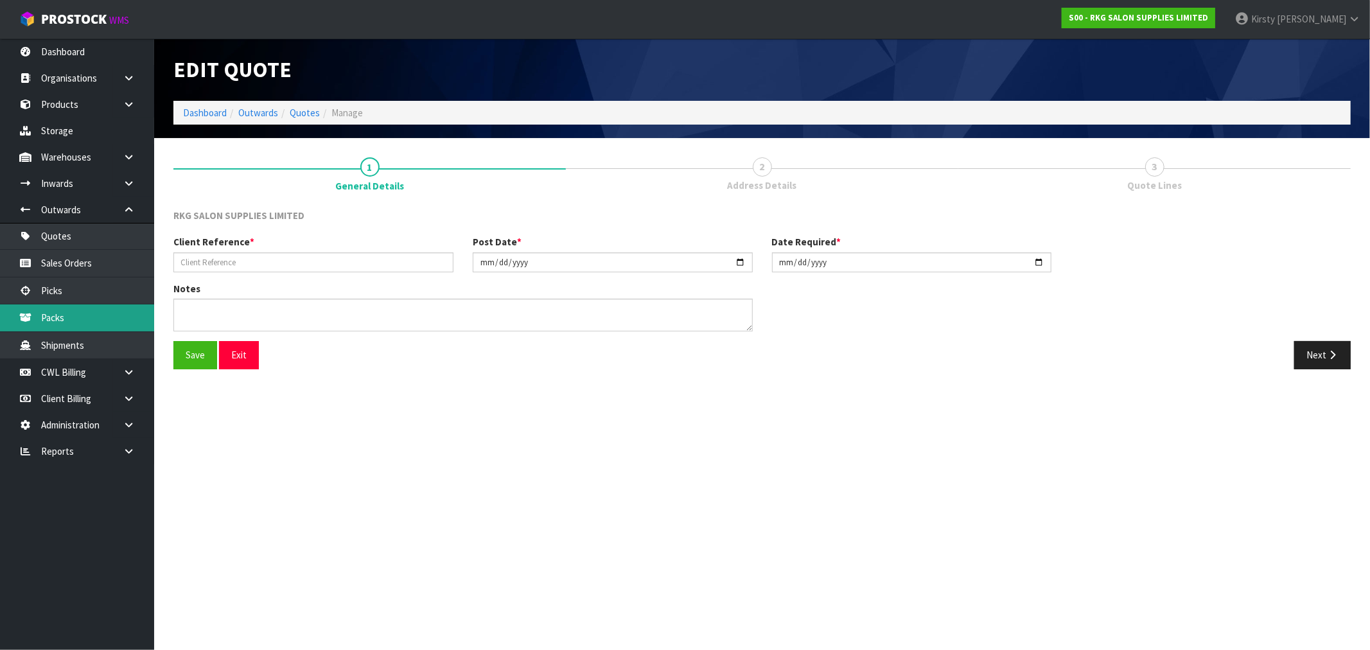
type input "LEIGH ANNE IRELAND 2"
type input "2025-07-17"
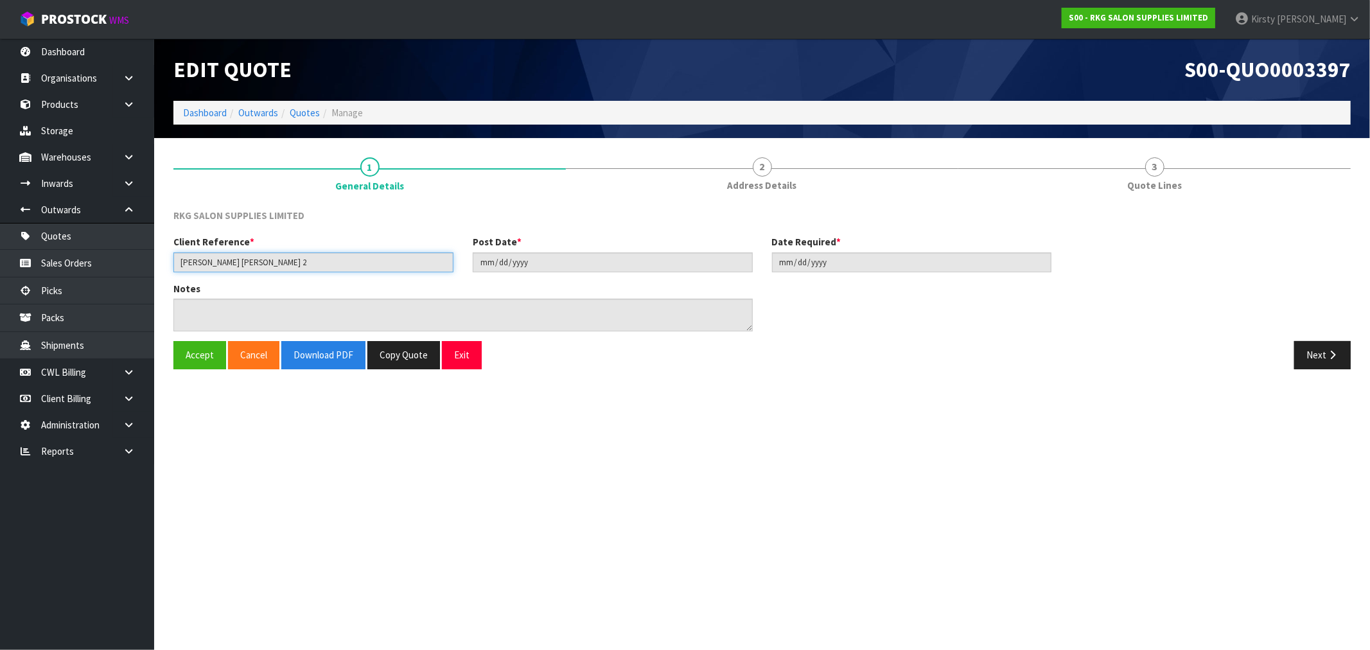
drag, startPoint x: 299, startPoint y: 268, endPoint x: 258, endPoint y: 268, distance: 41.1
click at [258, 268] on input "LEIGH ANNE IRELAND 2" at bounding box center [313, 262] width 280 height 20
click at [412, 351] on button "Copy Quote" at bounding box center [403, 355] width 73 height 28
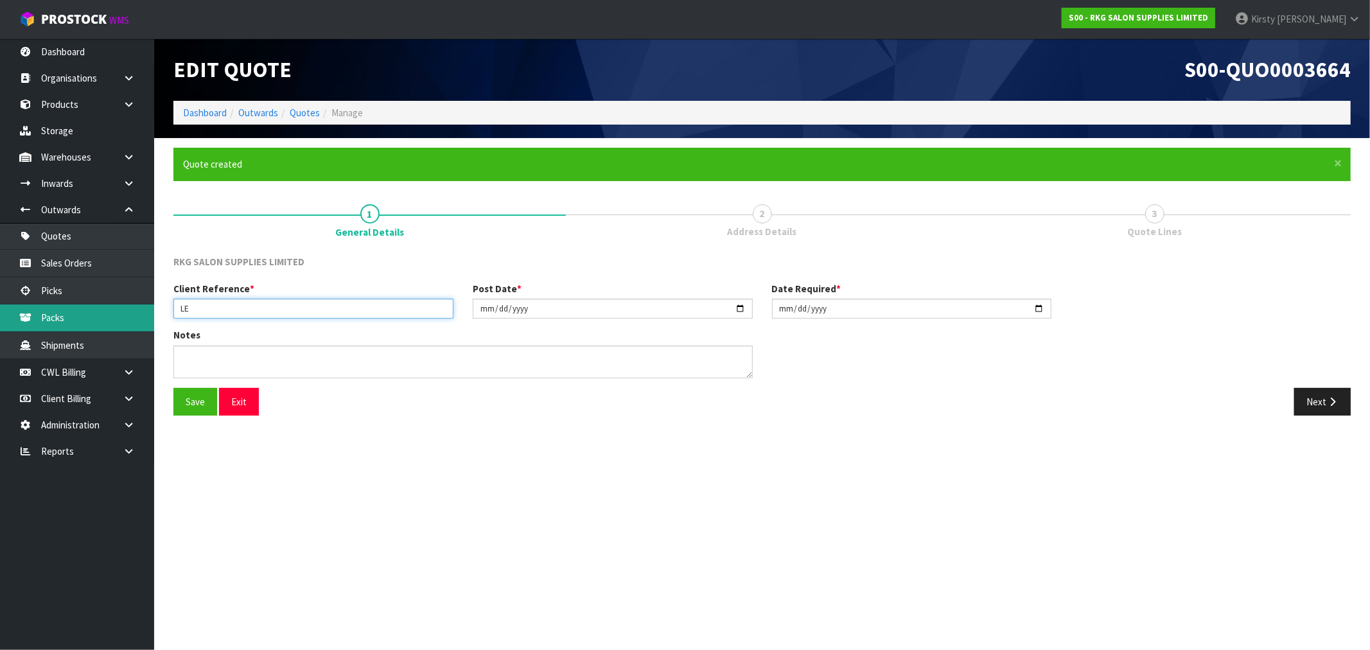
type input "L"
type input "H"
type input "MAISIE CHAIN HAIR"
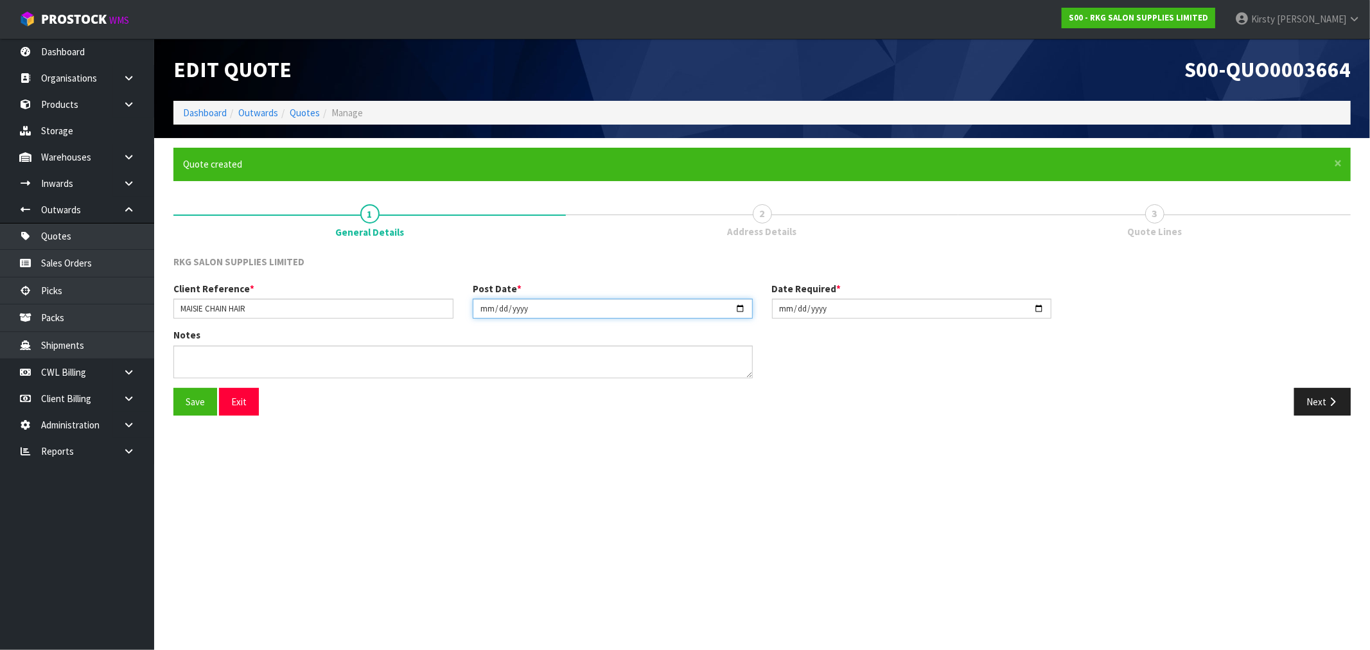
click at [477, 312] on input "2025-07-17" at bounding box center [613, 309] width 280 height 20
type input "2025-07-24"
type input "[DATE]"
type input "2025-07-24"
type input "[DATE]"
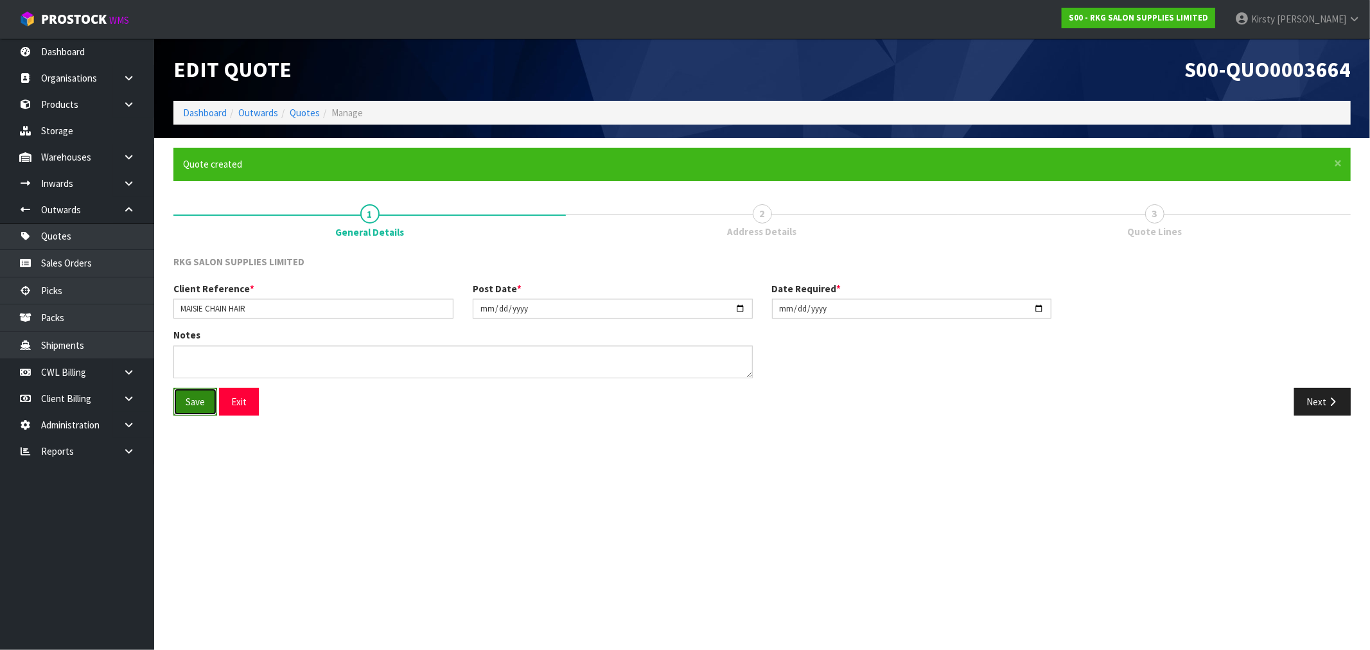
click at [201, 403] on button "Save" at bounding box center [195, 402] width 44 height 28
click at [217, 366] on textarea at bounding box center [462, 362] width 579 height 33
type textarea "FURNITURE REMOVER"
drag, startPoint x: 260, startPoint y: 361, endPoint x: 165, endPoint y: 356, distance: 95.2
click at [165, 356] on div "Notes" at bounding box center [463, 357] width 599 height 59
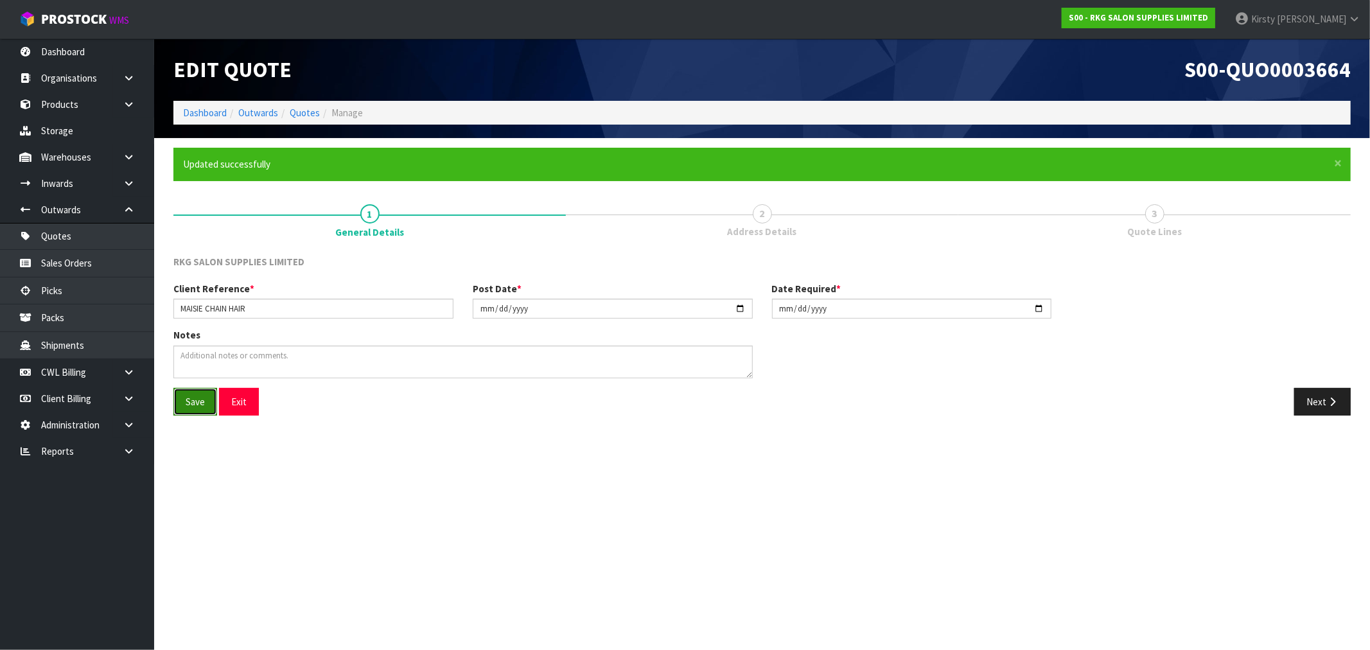
click at [187, 394] on button "Save" at bounding box center [195, 402] width 44 height 28
click at [1314, 402] on button "Next" at bounding box center [1323, 402] width 57 height 28
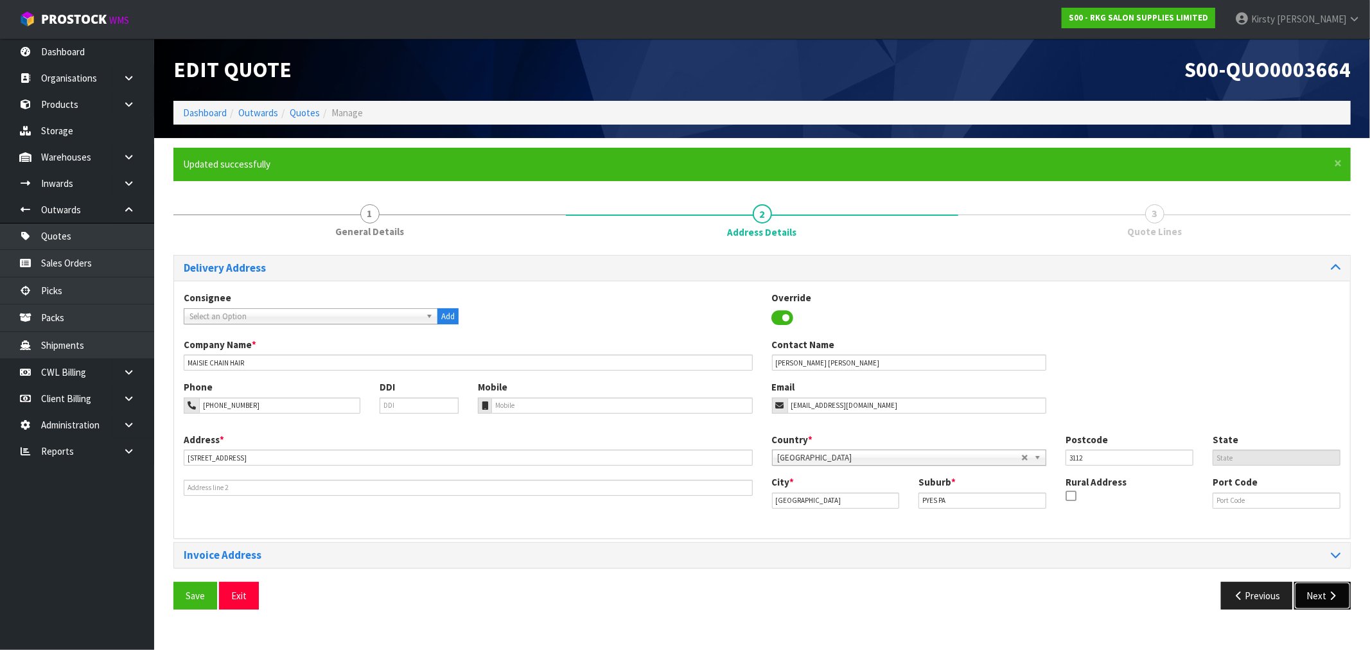
drag, startPoint x: 1325, startPoint y: 599, endPoint x: 427, endPoint y: 547, distance: 899.0
click at [445, 556] on div "Delivery Address Consignee 000001.BAY MECHANICS - BAY MECHANICS 000001A - BRAKE…" at bounding box center [762, 437] width 1178 height 364
click at [1314, 597] on button "Next" at bounding box center [1323, 596] width 57 height 28
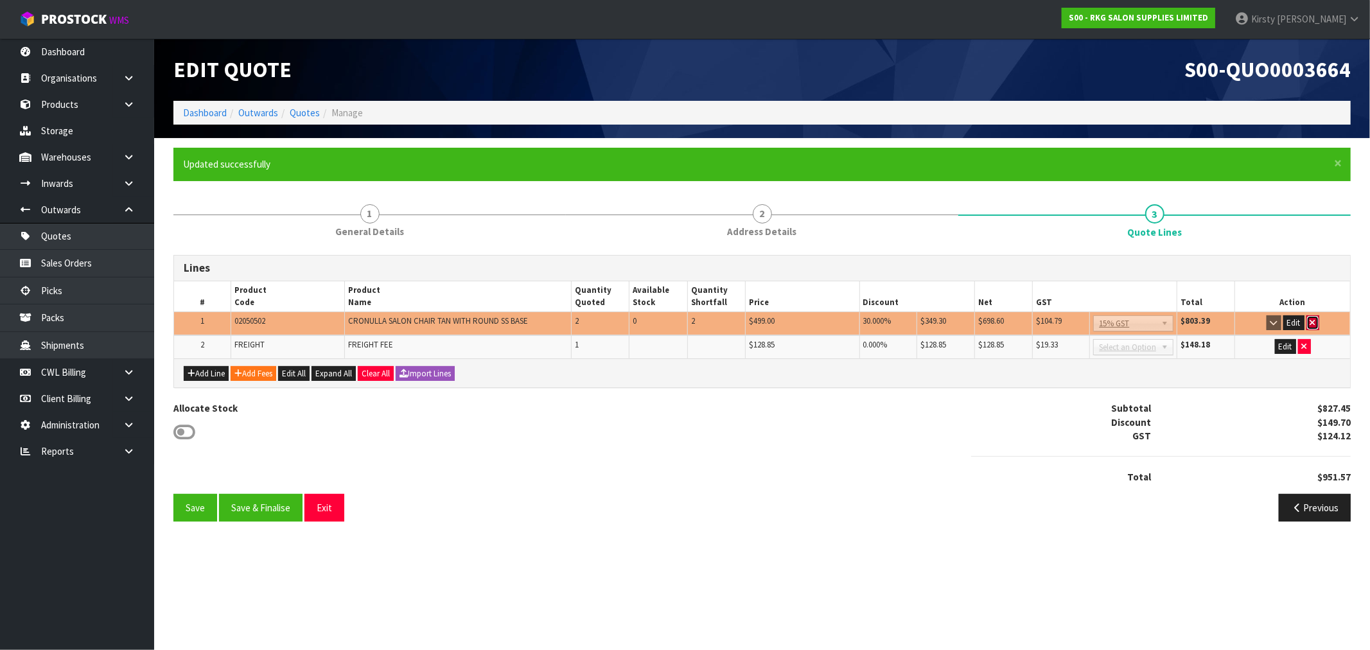
click at [1313, 319] on icon "button" at bounding box center [1313, 323] width 5 height 8
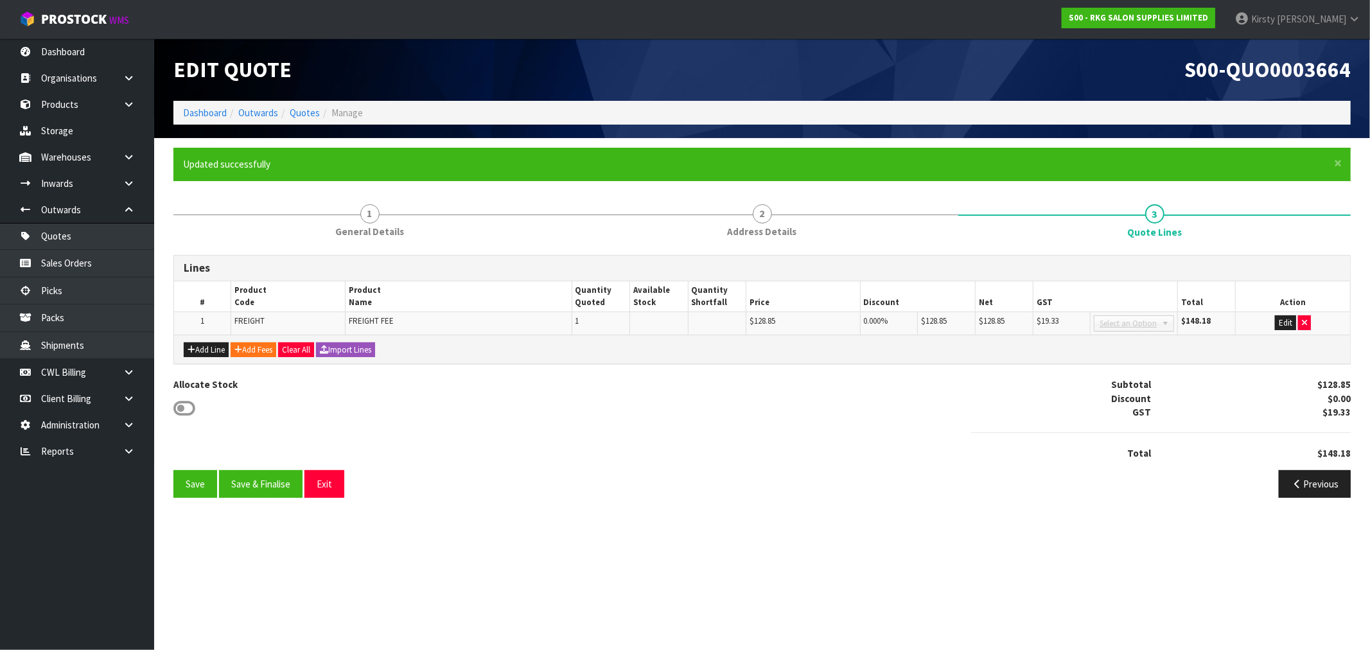
click at [1313, 319] on td "Edit" at bounding box center [1293, 323] width 114 height 23
click at [1305, 319] on icon "button" at bounding box center [1304, 323] width 5 height 8
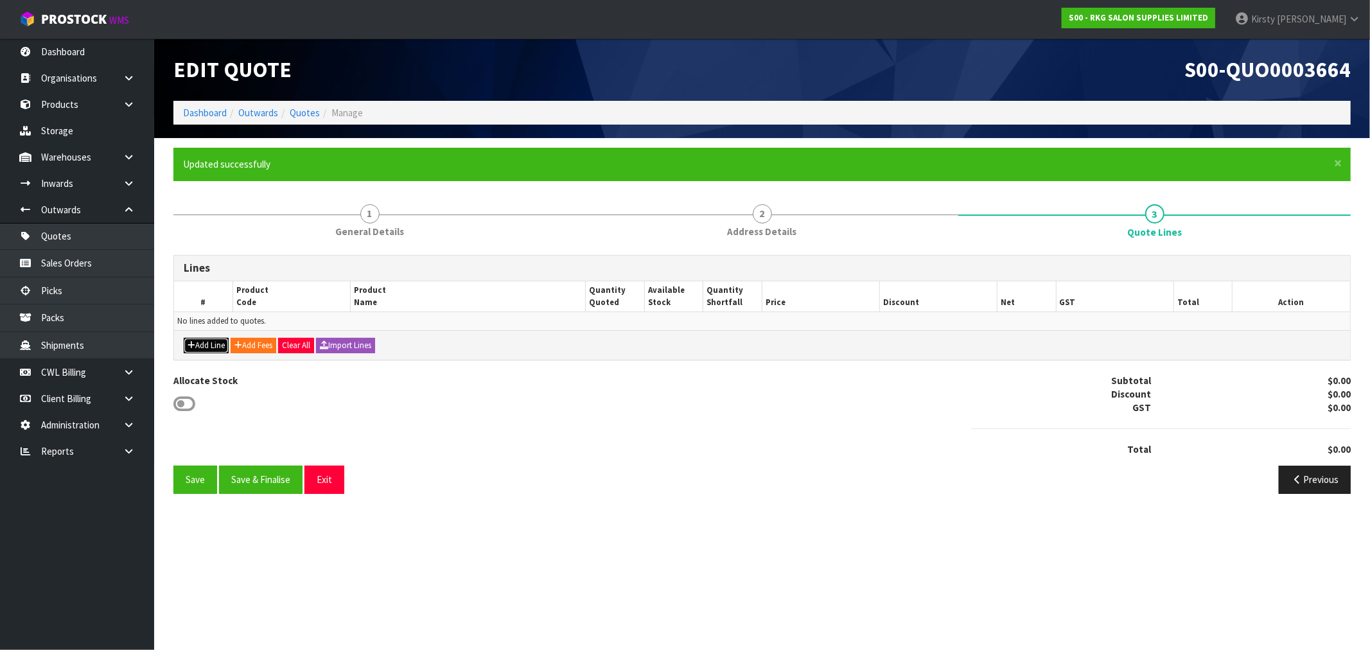
click at [220, 339] on button "Add Line" at bounding box center [206, 345] width 45 height 15
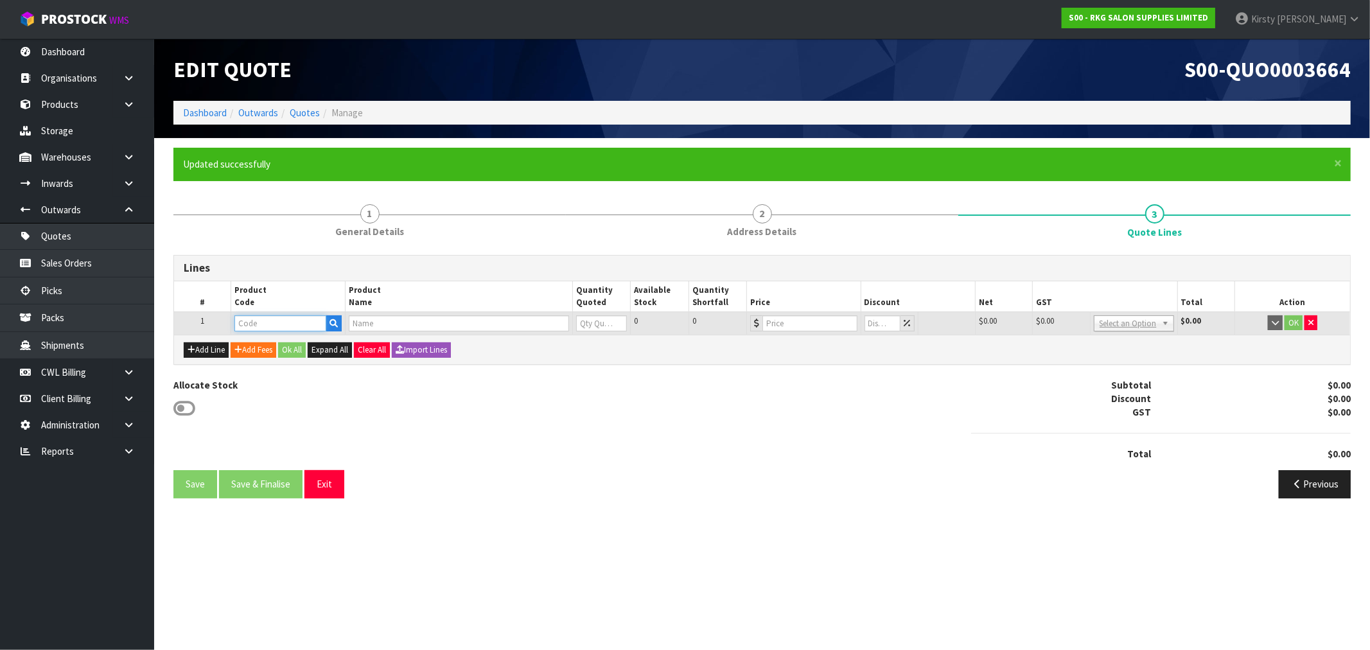
click at [265, 326] on input "text" at bounding box center [280, 323] width 92 height 16
drag, startPoint x: 276, startPoint y: 323, endPoint x: 240, endPoint y: 323, distance: 36.0
click at [240, 323] on input "020100101" at bounding box center [280, 323] width 92 height 16
drag, startPoint x: 262, startPoint y: 324, endPoint x: 233, endPoint y: 328, distance: 29.7
click at [233, 328] on td "02010" at bounding box center [288, 323] width 114 height 23
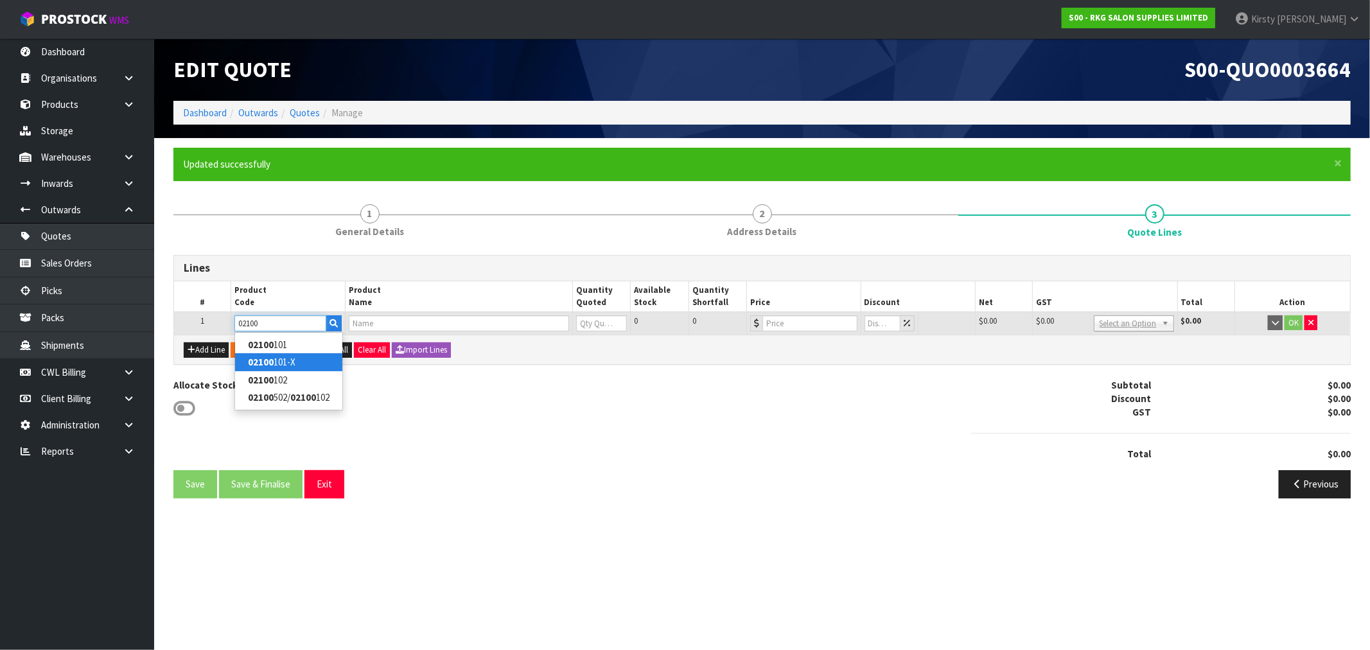
type input "02100"
click at [248, 363] on strong "02100" at bounding box center [261, 362] width 26 height 12
type input "02100101-X"
type input "MUDGEE SALON CHAIR BLACK WITH BLACK ROUND BASE - USED"
type input "0"
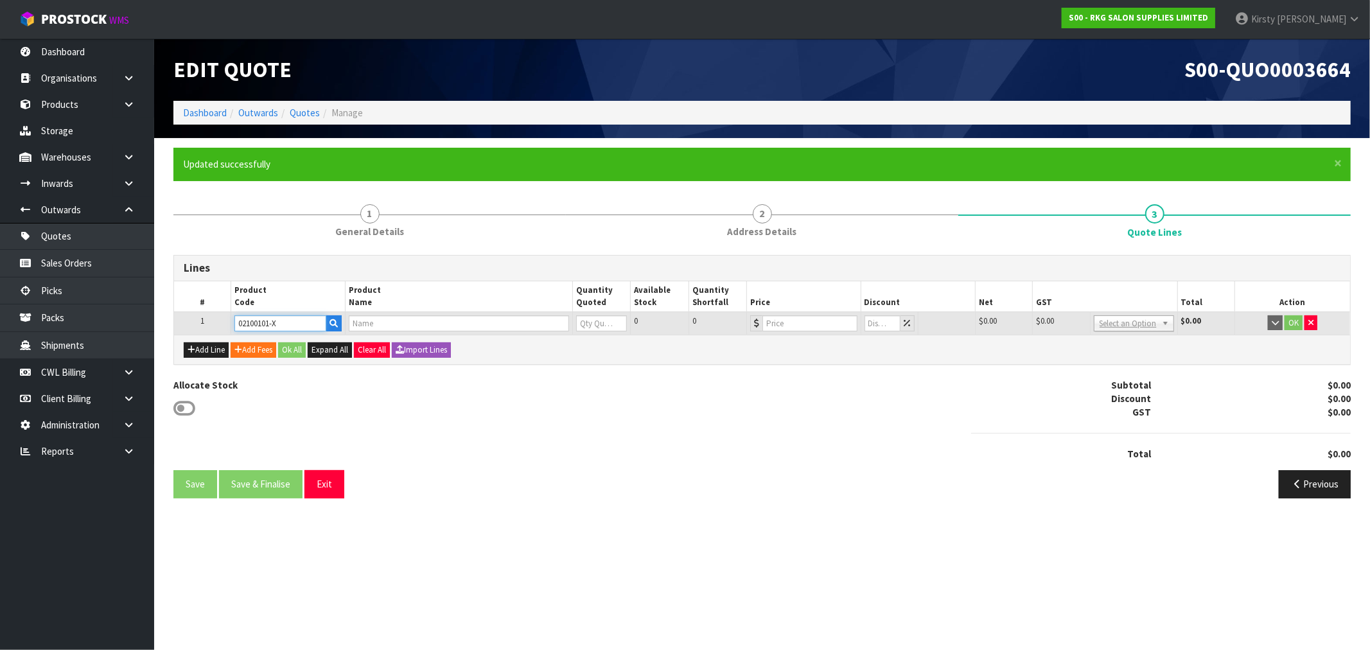
type input "299"
type input "0"
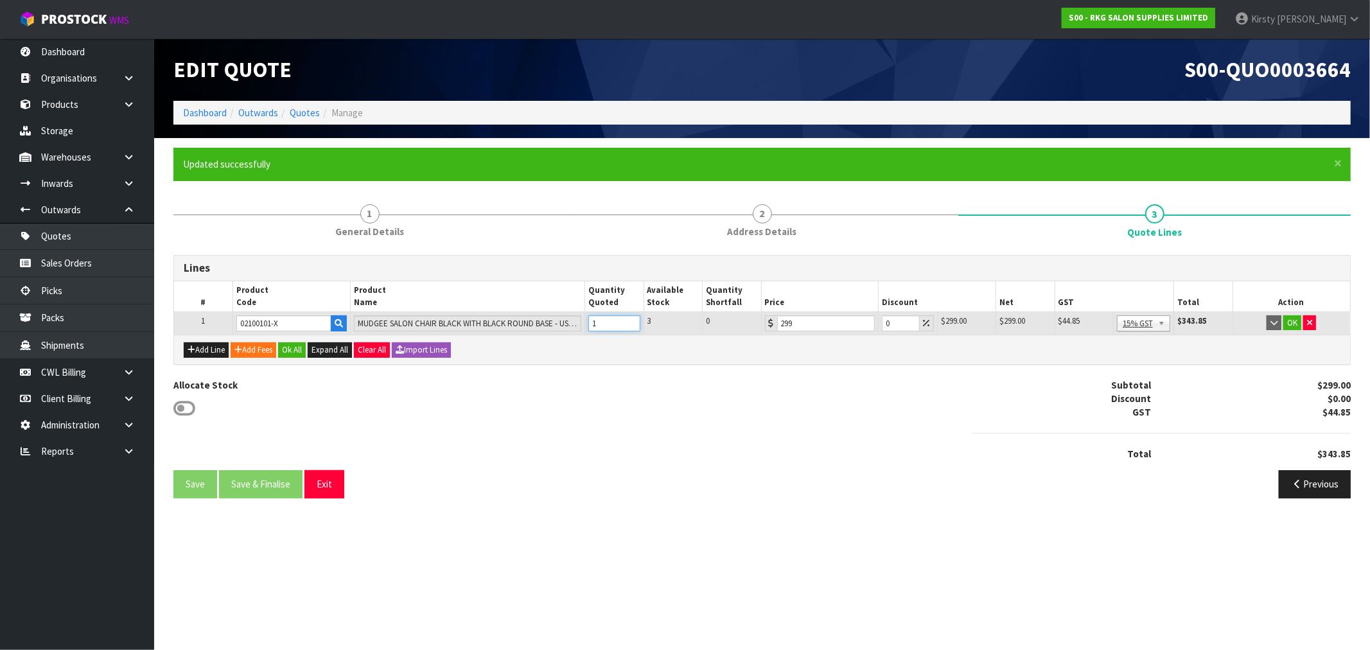
click at [632, 319] on input "1" at bounding box center [613, 323] width 51 height 16
type input "2"
click at [632, 319] on input "2" at bounding box center [613, 323] width 51 height 16
click at [209, 350] on button "Add Line" at bounding box center [206, 349] width 45 height 15
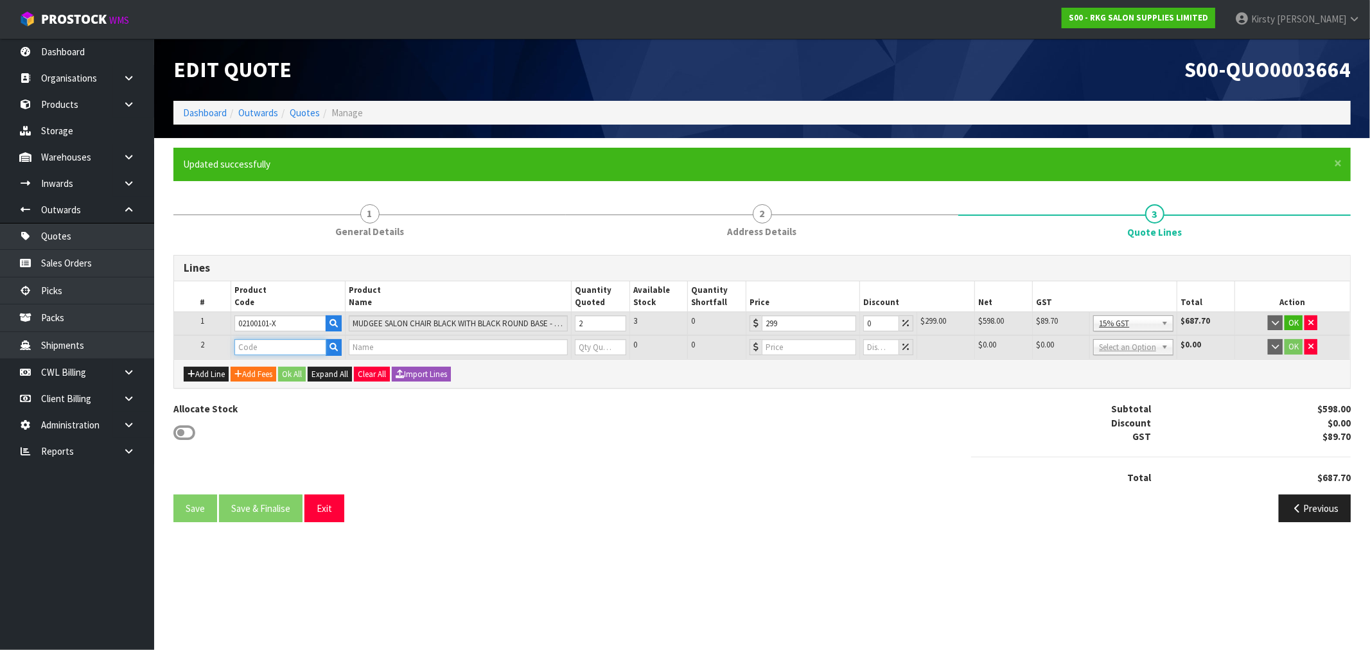
click at [251, 340] on input "text" at bounding box center [280, 347] width 92 height 16
type input "02100101"
click at [267, 364] on strong "02100101" at bounding box center [268, 368] width 41 height 12
type input "02100101"
type input "MUDGEE SALON CHAIR BLACK WITH BLACK ROUND BASE"
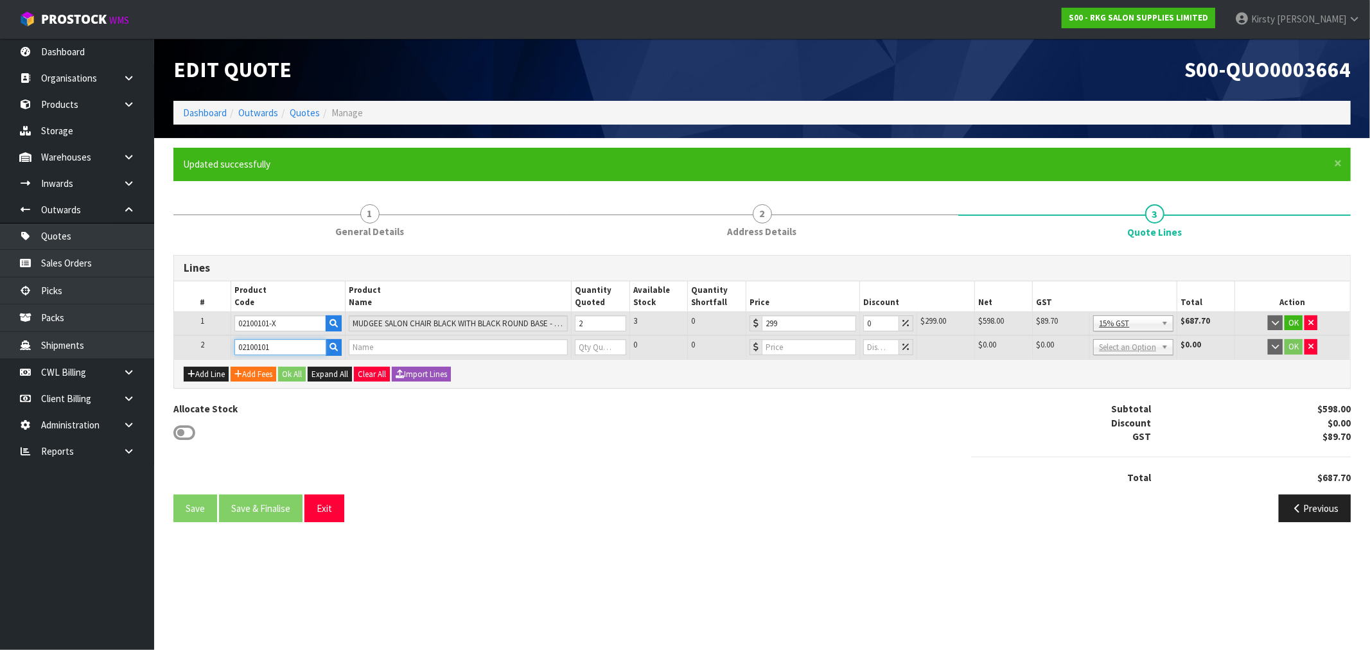
type input "0"
type input "499"
type input "0"
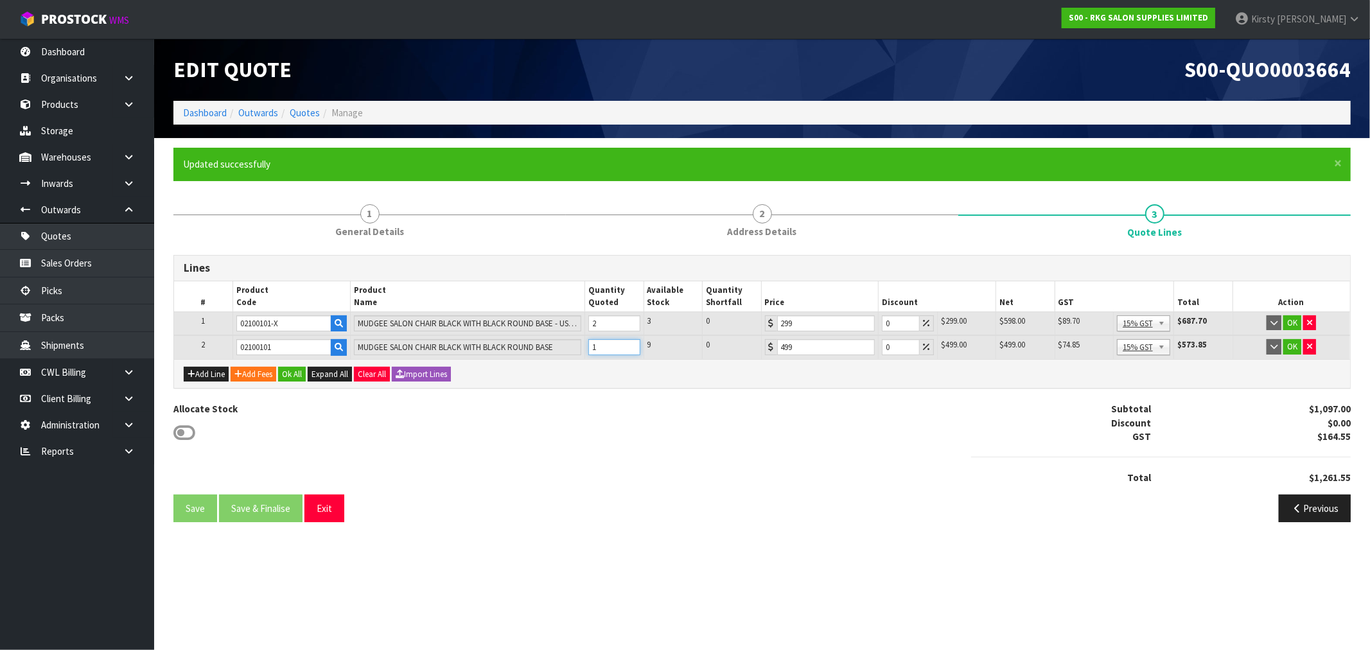
type input "1"
click at [632, 342] on input "1" at bounding box center [613, 347] width 51 height 16
drag, startPoint x: 712, startPoint y: 421, endPoint x: 676, endPoint y: 425, distance: 35.5
click at [713, 421] on div "Allocate Stock Subtotal $1,097.00 Discount $0.00 GST $164.55 Total $1,261.55" at bounding box center [762, 448] width 1197 height 93
drag, startPoint x: 901, startPoint y: 347, endPoint x: 871, endPoint y: 349, distance: 29.7
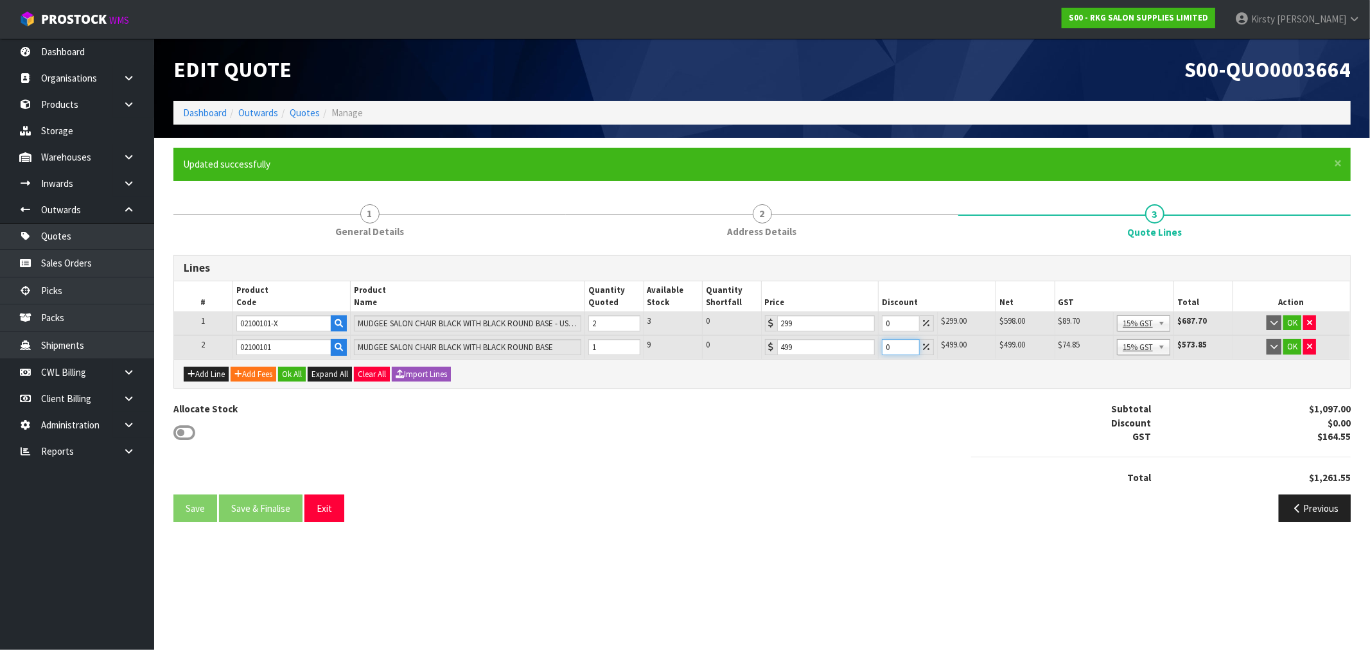
click at [871, 349] on tr "2 02100101 MUDGEE SALON CHAIR BLACK WITH BLACK ROUND BASE 1 9 0 499 0 $499.00 $…" at bounding box center [762, 347] width 1176 height 24
type input "20"
click at [1079, 433] on div "GST" at bounding box center [1061, 436] width 199 height 13
click at [1289, 320] on button "OK" at bounding box center [1293, 322] width 18 height 15
drag, startPoint x: 1293, startPoint y: 345, endPoint x: 1018, endPoint y: 390, distance: 279.3
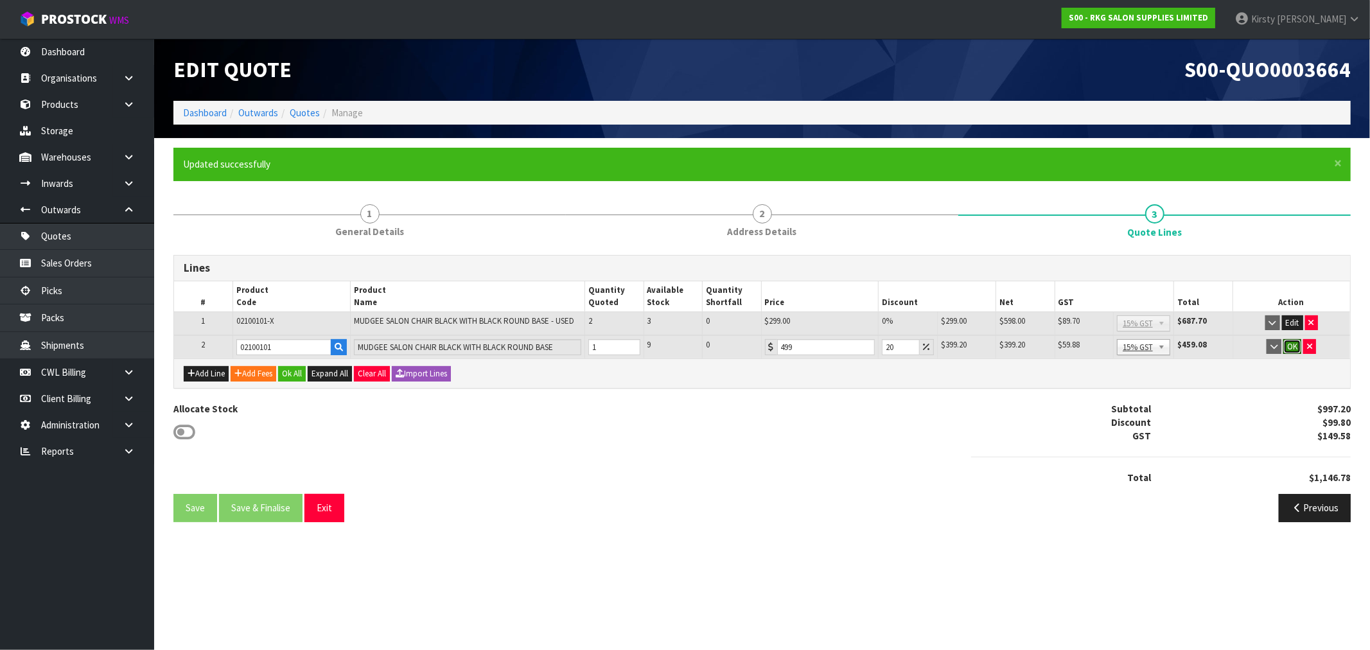
click at [1292, 345] on button "OK" at bounding box center [1293, 346] width 18 height 15
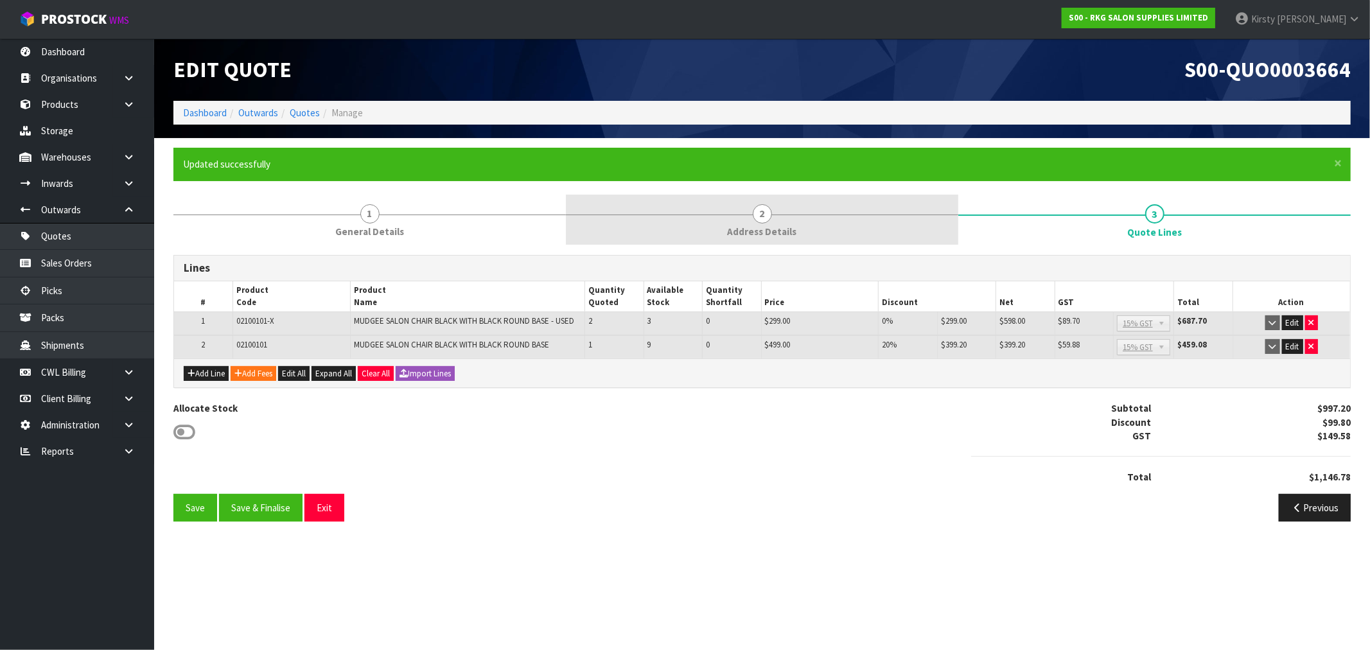
click at [761, 219] on span "2" at bounding box center [762, 213] width 19 height 19
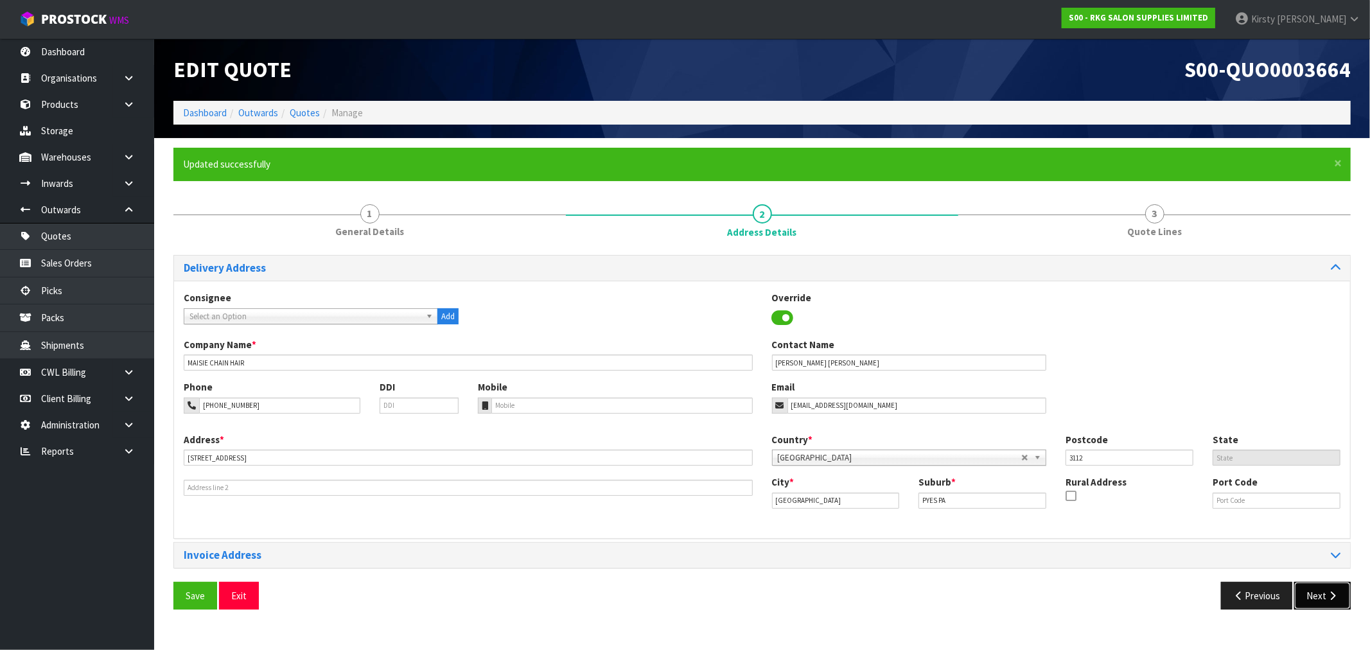
drag, startPoint x: 1333, startPoint y: 596, endPoint x: 1298, endPoint y: 595, distance: 35.3
click at [1333, 596] on icon "button" at bounding box center [1333, 596] width 12 height 10
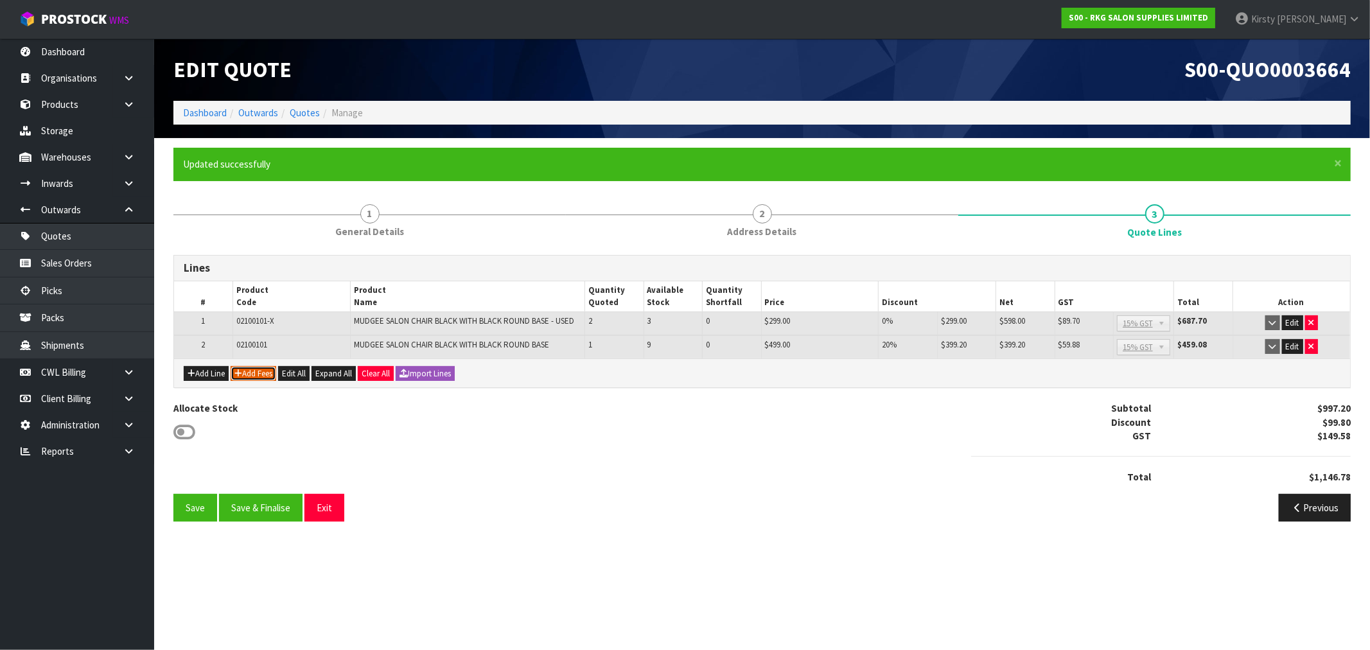
click at [254, 366] on button "Add Fees" at bounding box center [254, 373] width 46 height 15
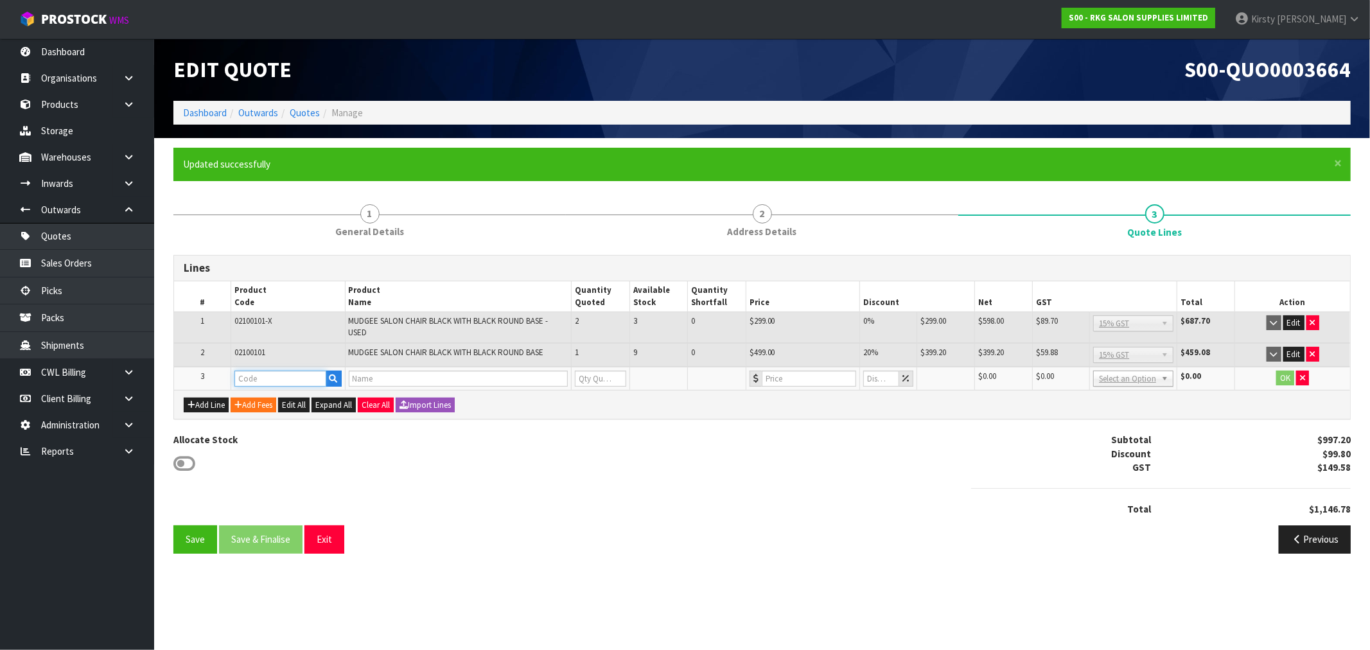
click at [254, 373] on input "text" at bounding box center [280, 379] width 92 height 16
type input "FRE"
click at [278, 395] on link "FRE IGHT" at bounding box center [286, 398] width 102 height 17
type input "FREIGHT"
type input "FREIGHT FEE"
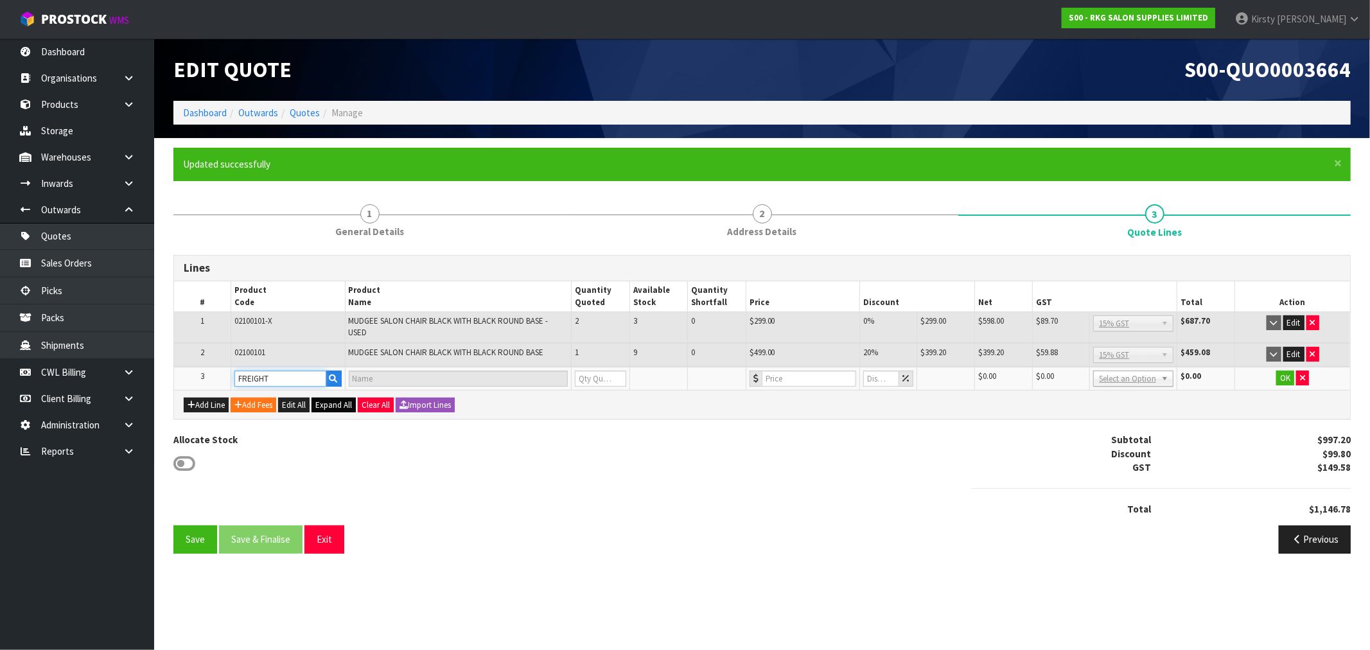
type input "1"
type input "0"
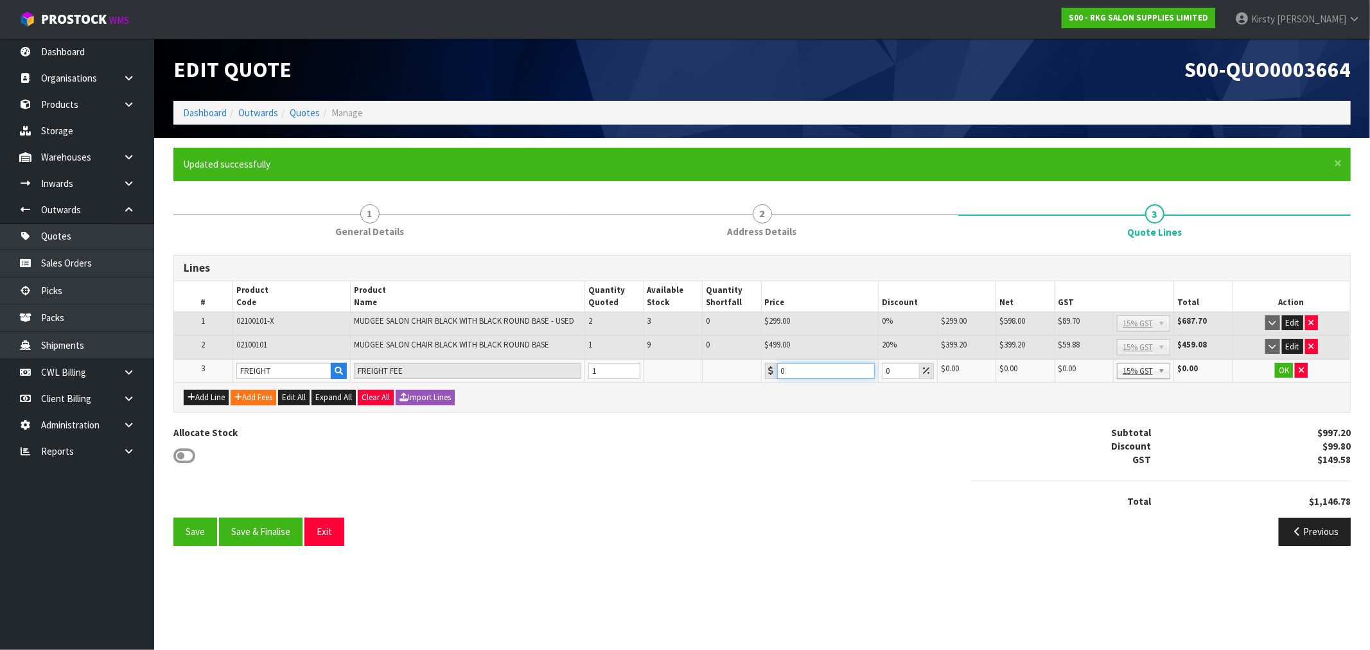
drag, startPoint x: 791, startPoint y: 374, endPoint x: 776, endPoint y: 376, distance: 15.0
click at [777, 376] on input "0" at bounding box center [826, 371] width 98 height 16
type input "129.50"
click at [1284, 368] on button "OK" at bounding box center [1284, 370] width 18 height 15
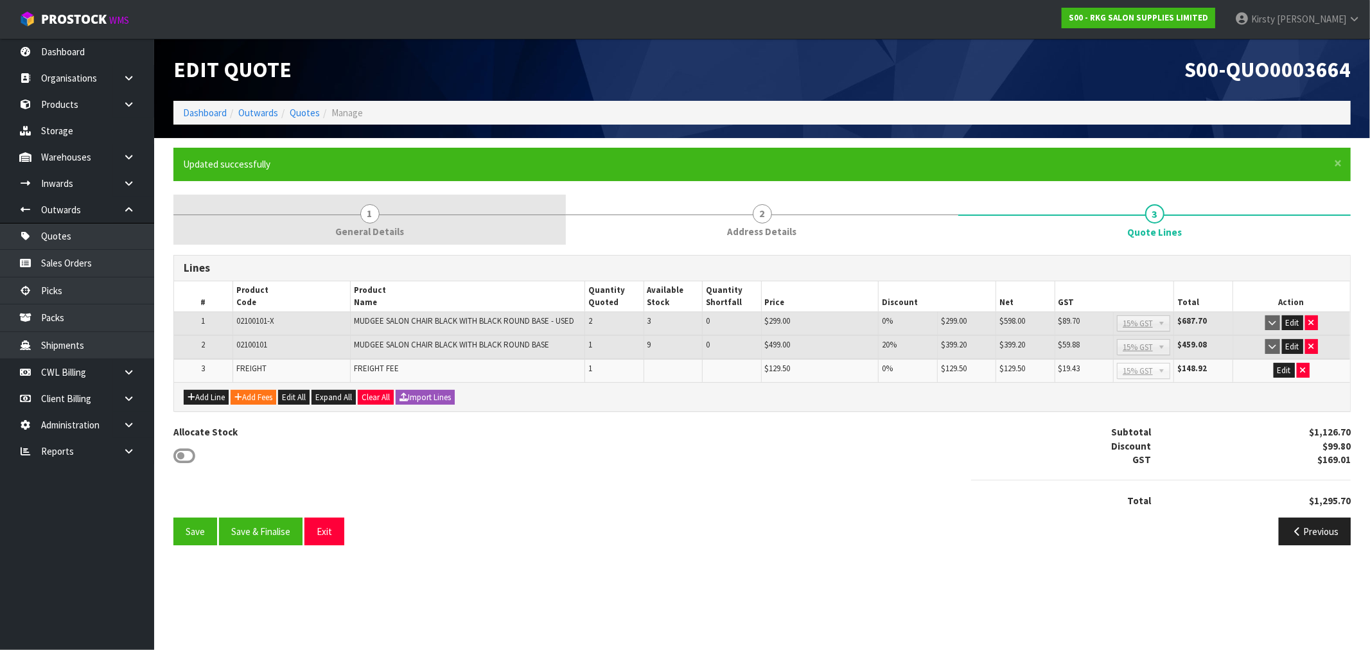
click at [360, 225] on span "General Details" at bounding box center [369, 231] width 69 height 13
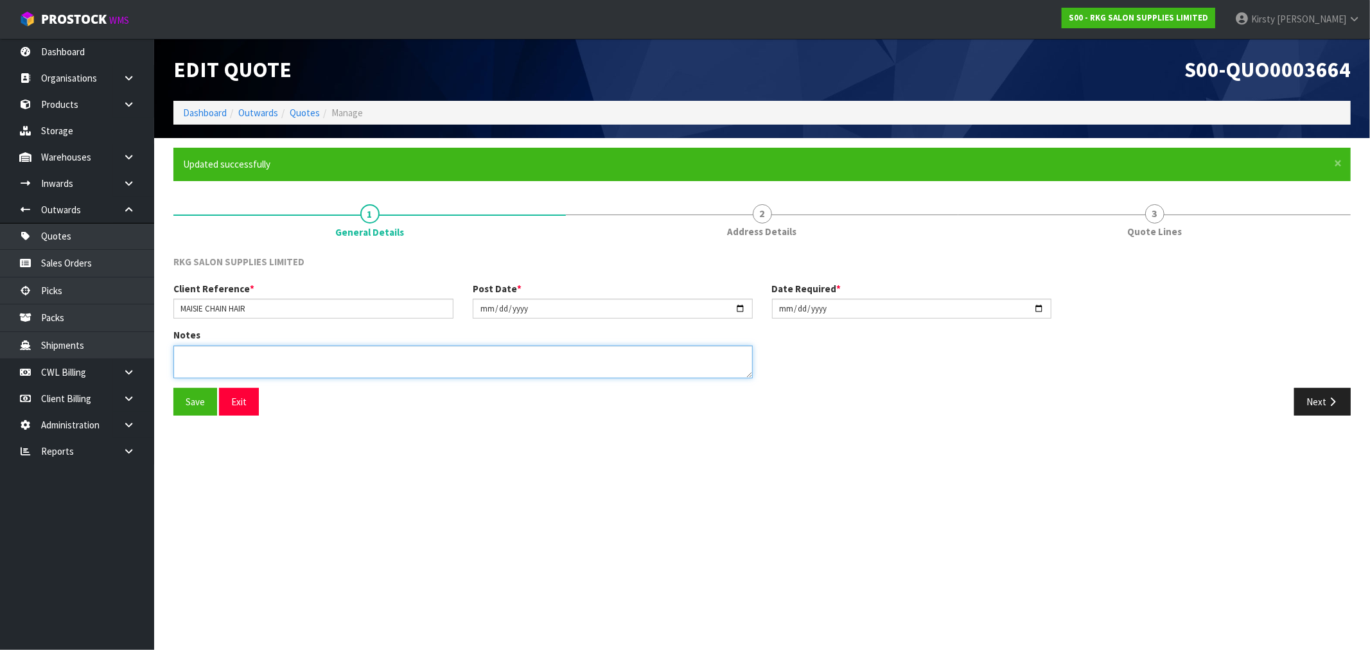
drag, startPoint x: 202, startPoint y: 364, endPoint x: 206, endPoint y: 355, distance: 9.6
click at [202, 363] on textarea at bounding box center [462, 362] width 579 height 33
type textarea "GENERAL CARRIER"
click at [204, 405] on button "Save" at bounding box center [195, 402] width 44 height 28
click at [1323, 402] on button "Next" at bounding box center [1323, 402] width 57 height 28
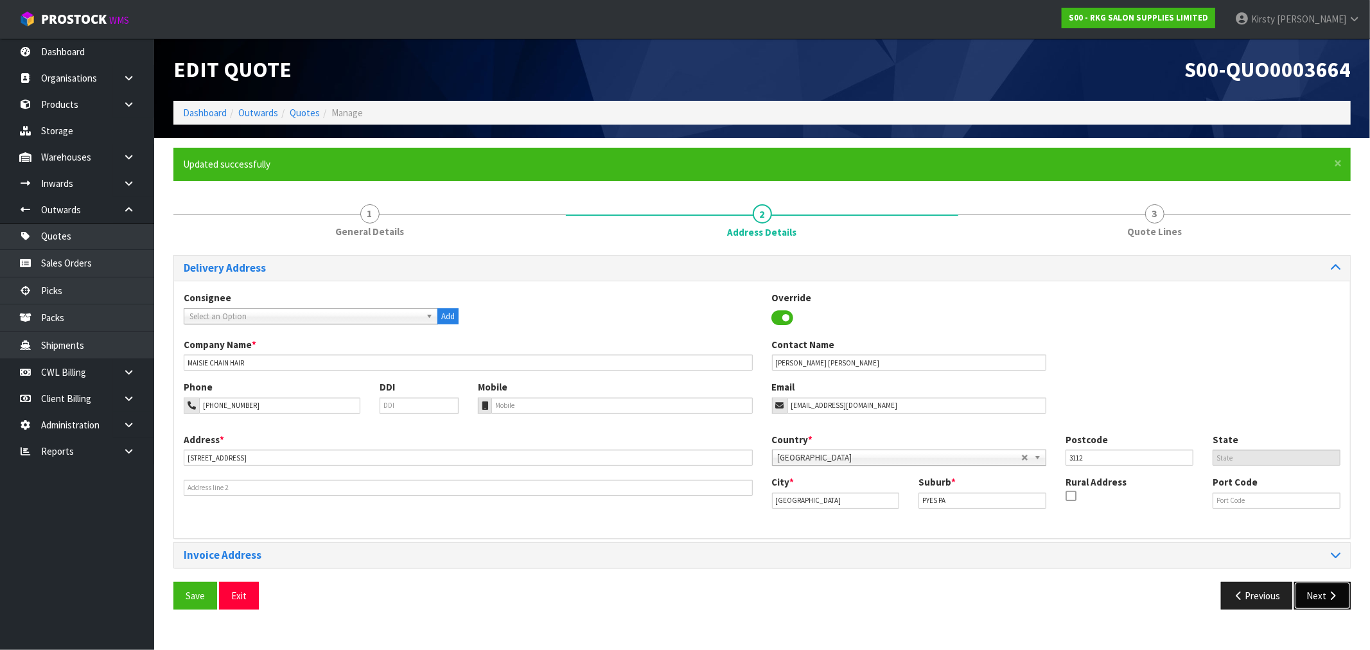
click at [1320, 595] on button "Next" at bounding box center [1323, 596] width 57 height 28
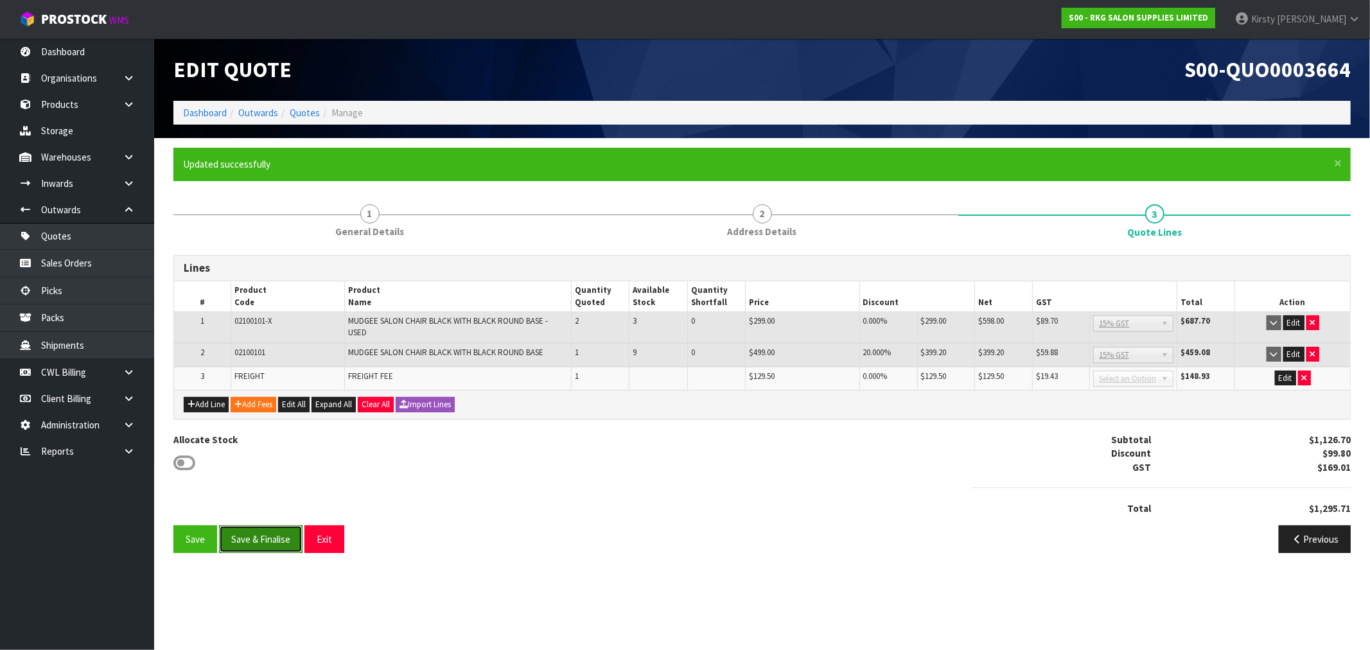
click at [254, 537] on button "Save & Finalise" at bounding box center [261, 540] width 84 height 28
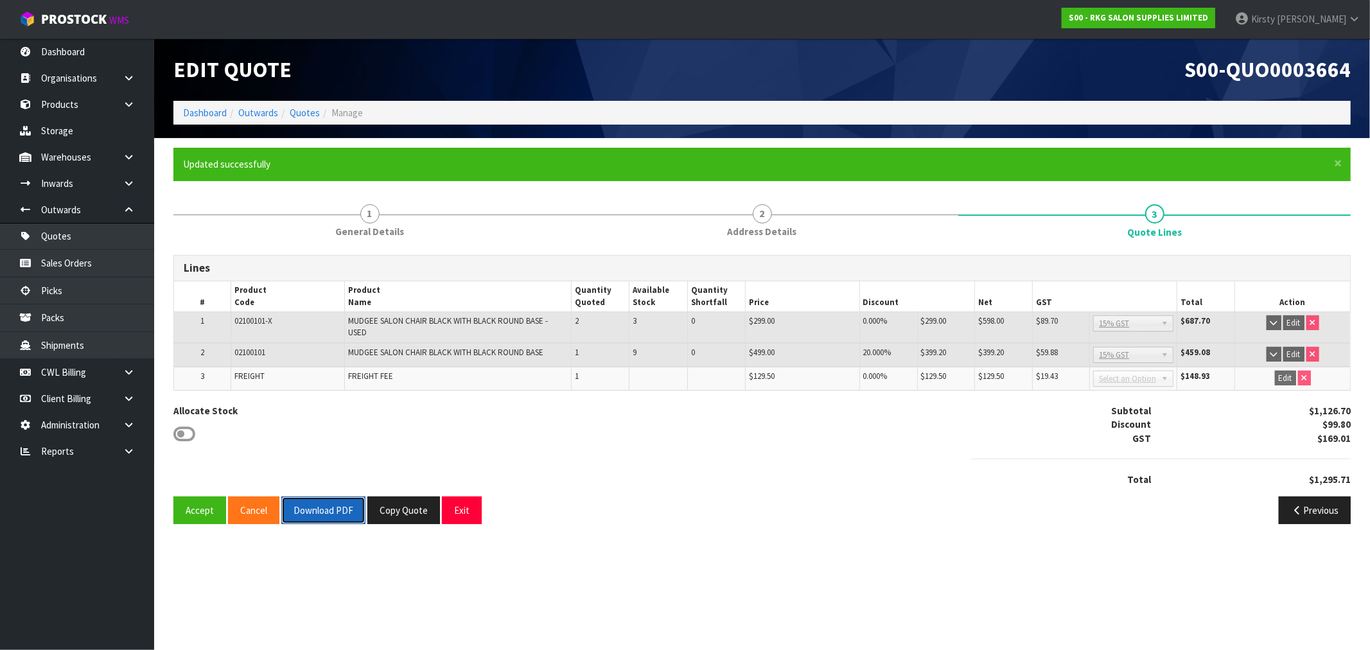
click at [331, 515] on button "Download PDF" at bounding box center [323, 511] width 84 height 28
click at [461, 509] on button "Exit" at bounding box center [462, 511] width 40 height 28
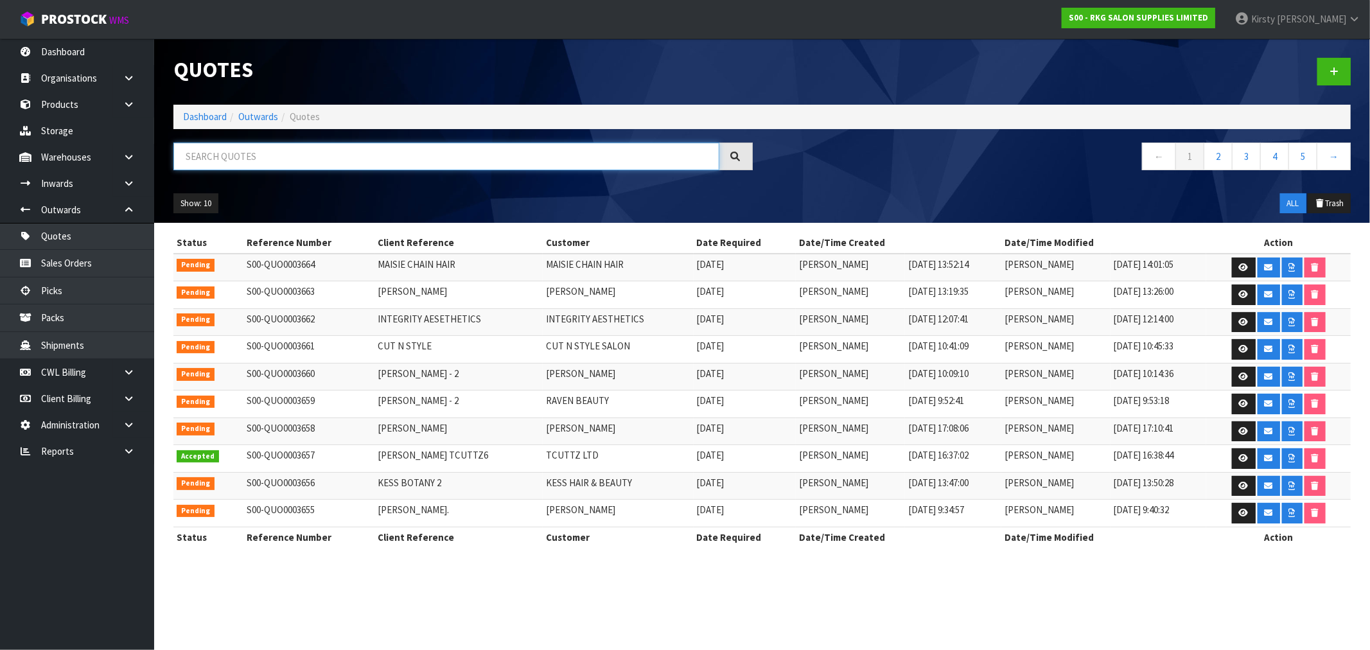
click at [222, 155] on input "text" at bounding box center [446, 157] width 546 height 28
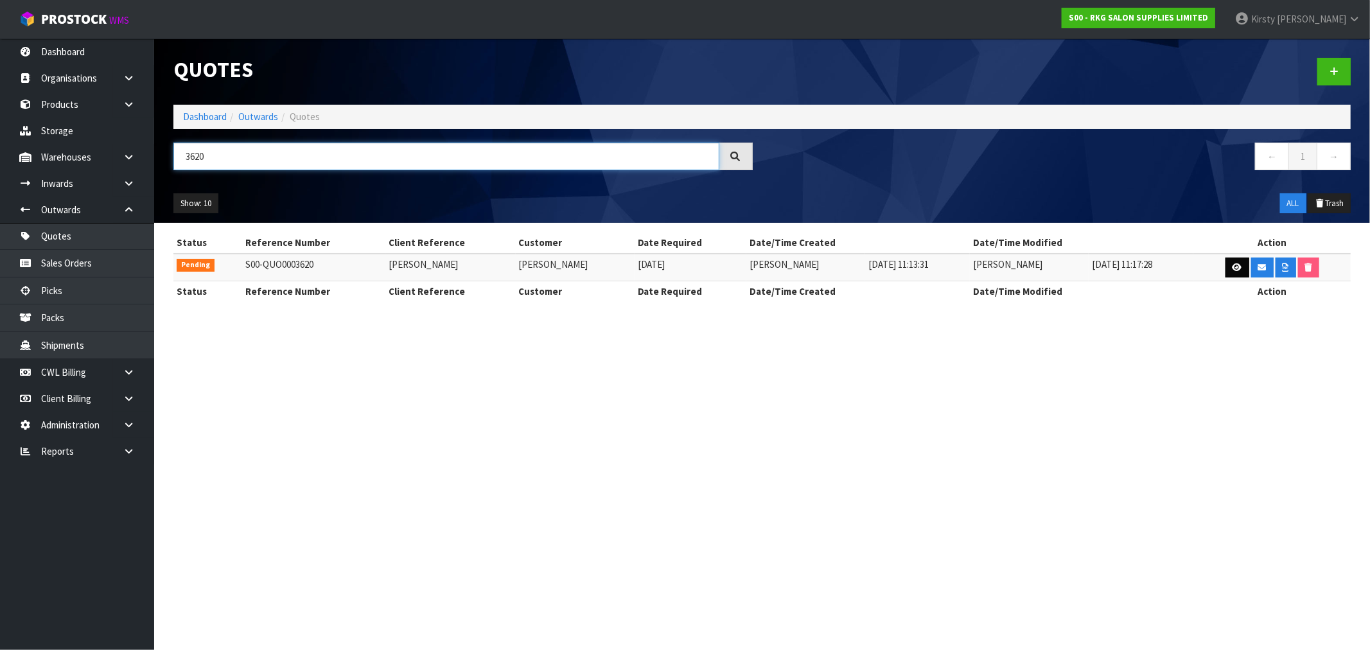
type input "3620"
click at [1228, 270] on link at bounding box center [1238, 268] width 24 height 21
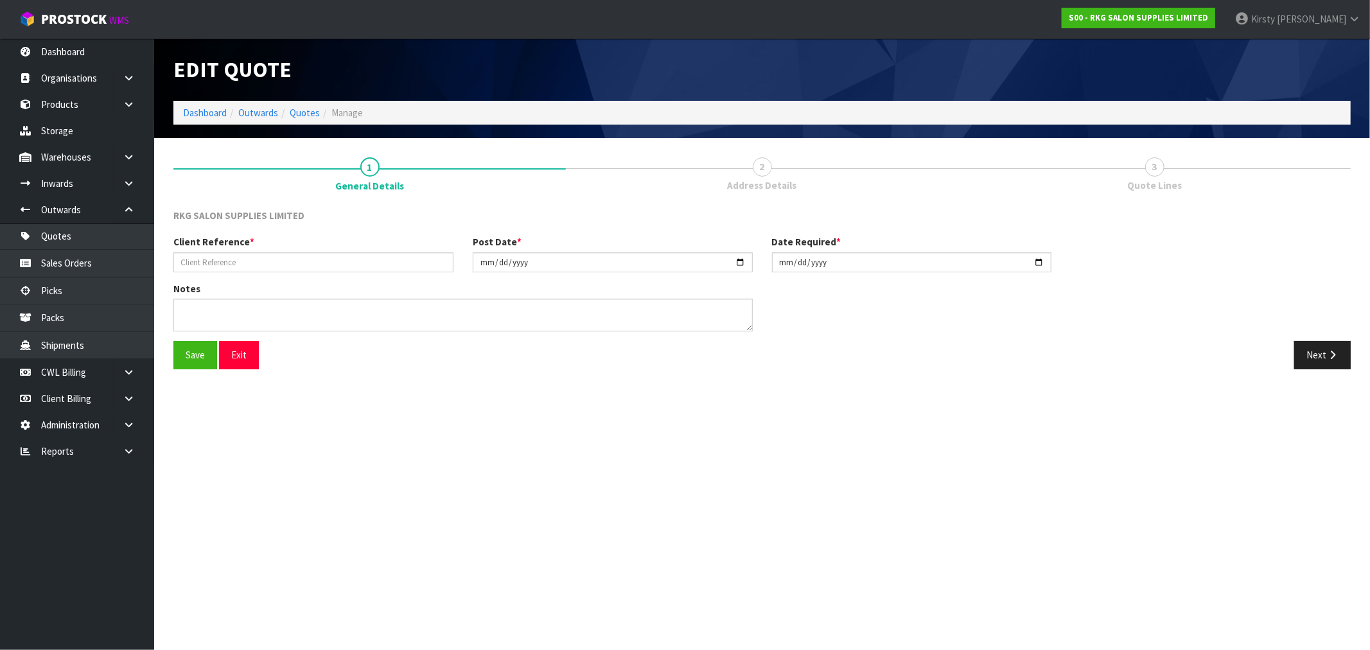
type input "[PERSON_NAME]"
type input "2025-09-16"
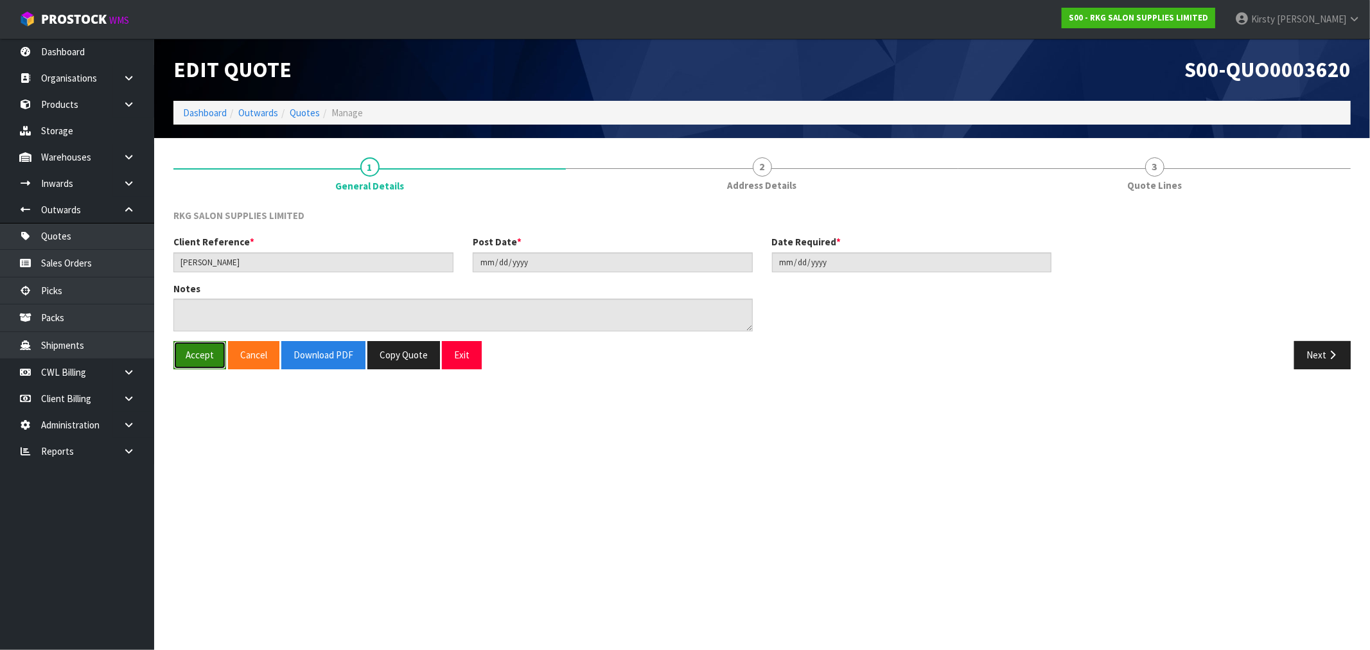
click at [191, 361] on button "Accept" at bounding box center [199, 355] width 53 height 28
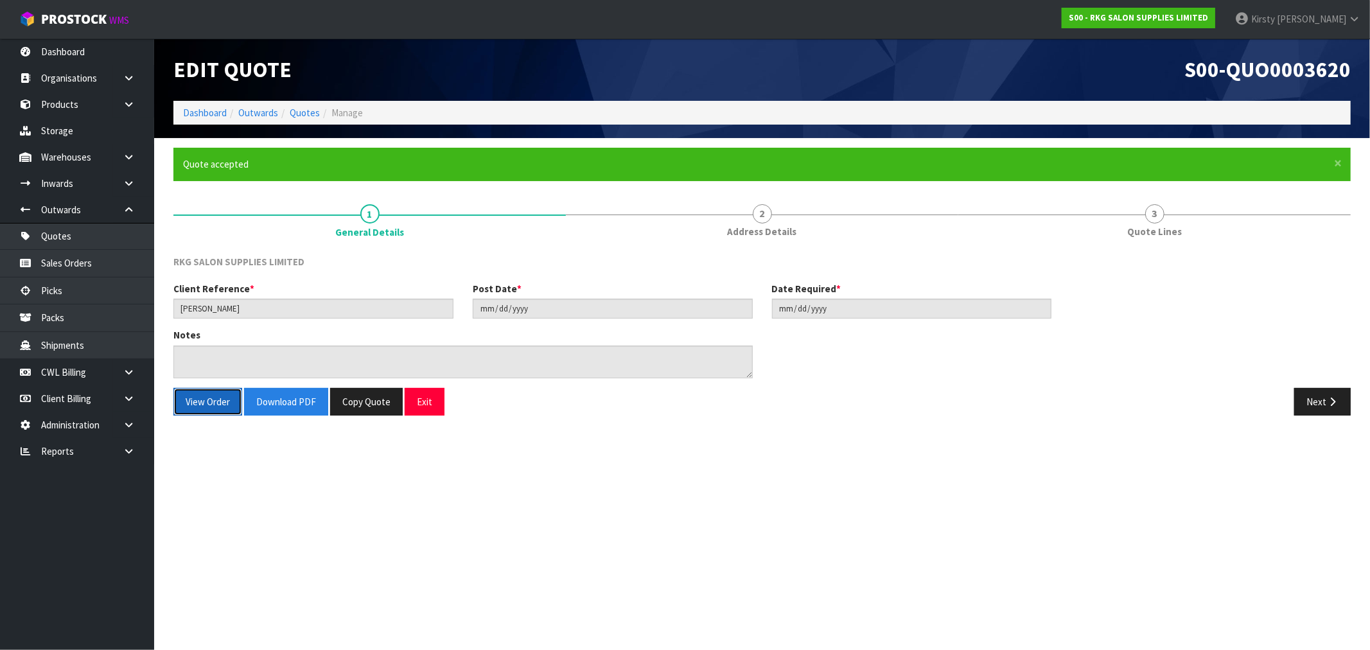
click at [203, 412] on button "View Order" at bounding box center [207, 402] width 69 height 28
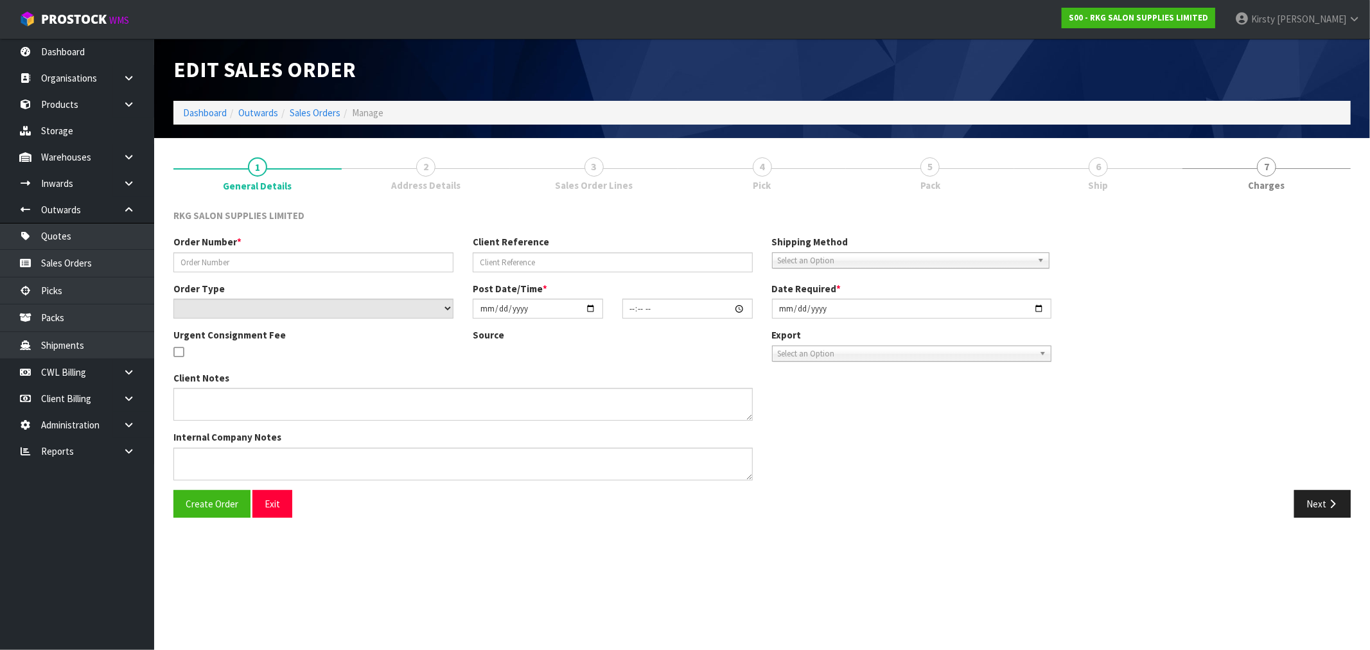
type input "[PERSON_NAME]"
select select "number:0"
type input "2025-09-16"
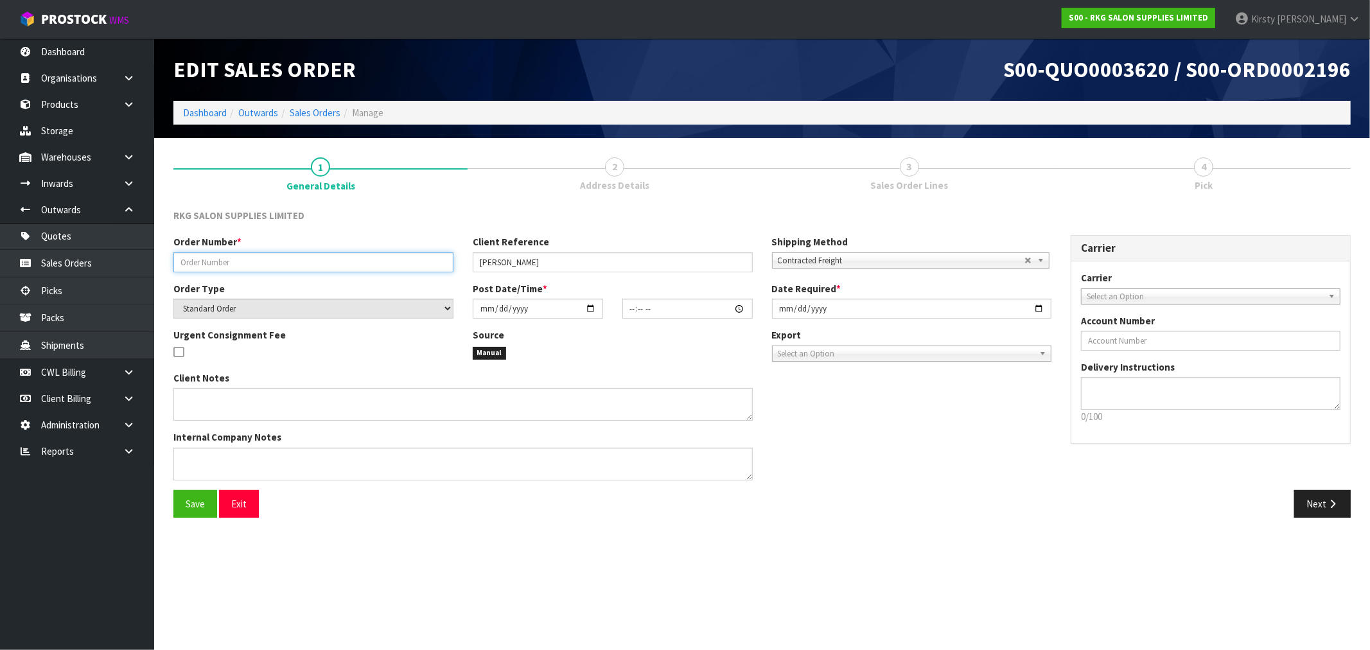
click at [231, 260] on input "text" at bounding box center [313, 262] width 280 height 20
type input "[PERSON_NAME]"
type input "SALON CHAIR"
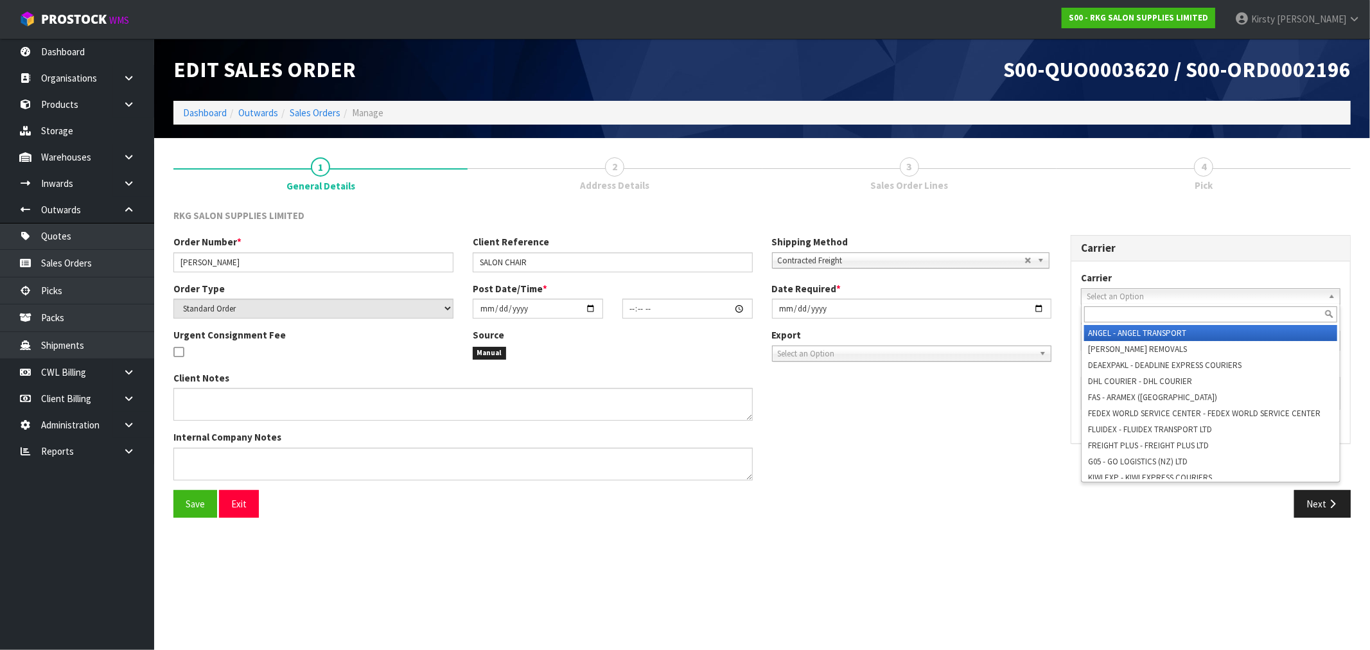
click at [1109, 298] on span "Select an Option" at bounding box center [1205, 296] width 236 height 15
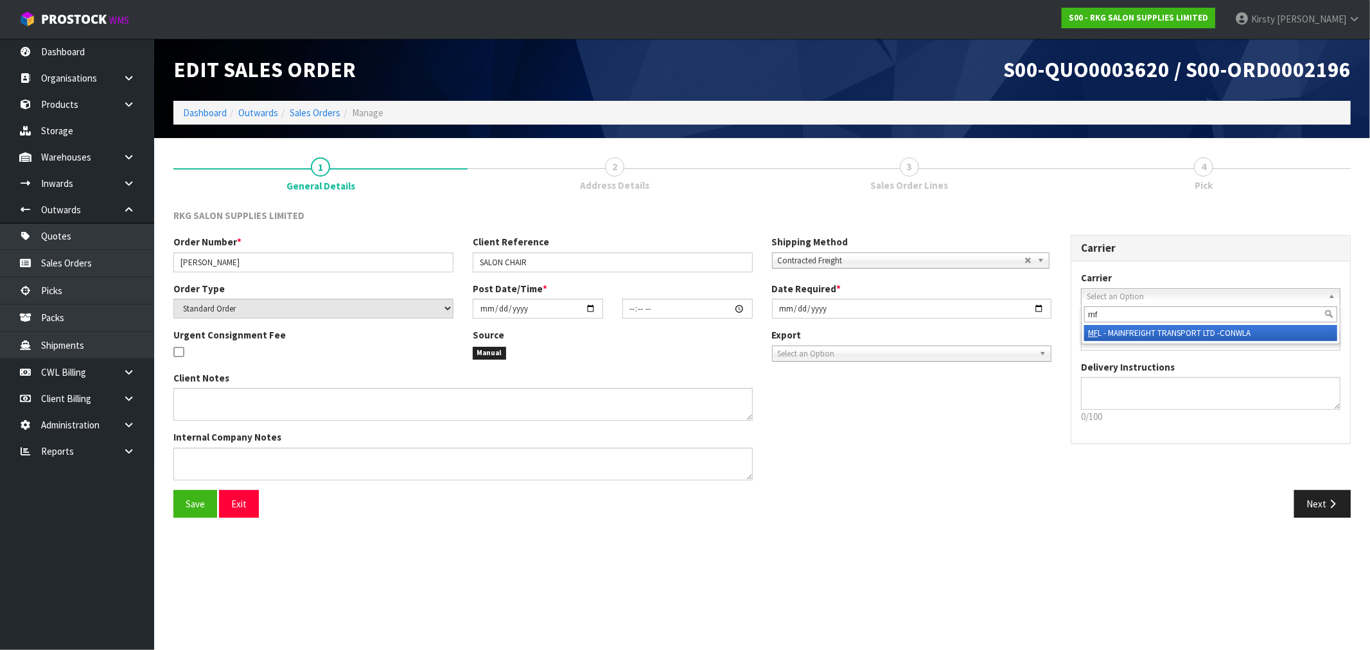
type input "mf"
click at [1109, 330] on li "MF L - MAINFREIGHT TRANSPORT LTD -CONWLA" at bounding box center [1210, 333] width 253 height 16
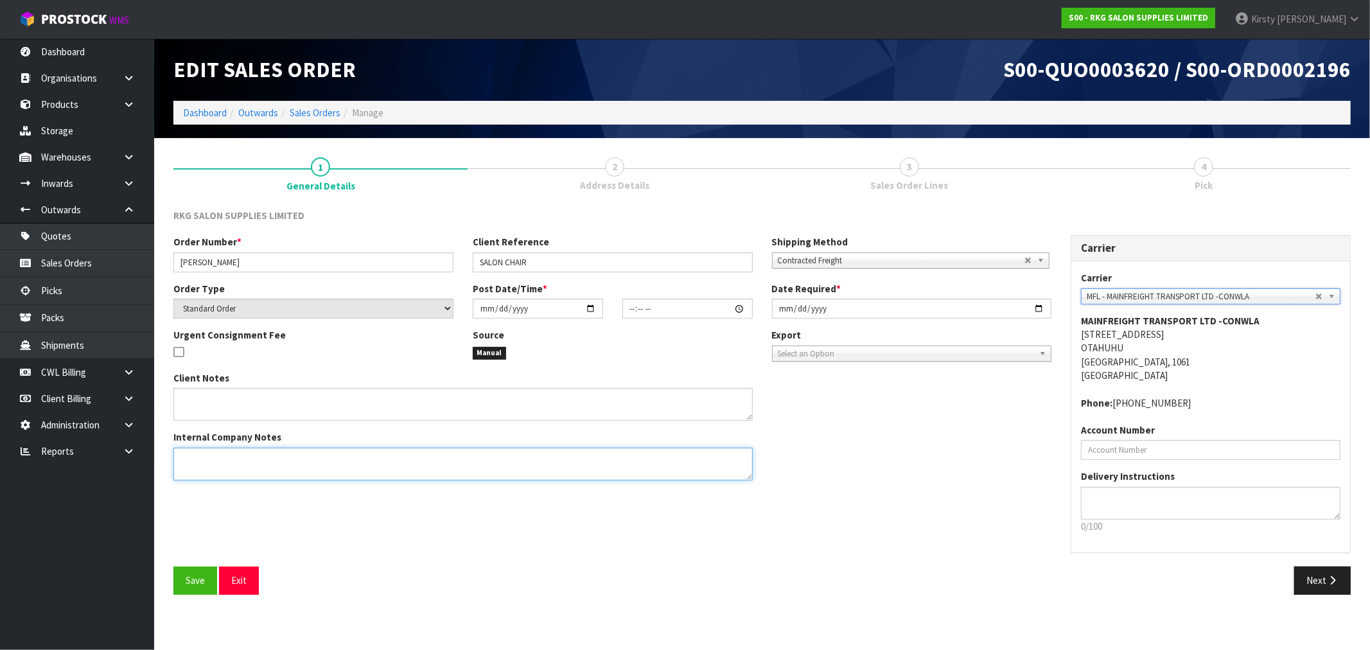
click at [198, 448] on textarea at bounding box center [462, 464] width 579 height 33
type textarea "SEND LOOSE CARTON"
click at [482, 312] on input "date" at bounding box center [538, 309] width 130 height 20
type input "0002-09-25"
type input "00:00:00.000"
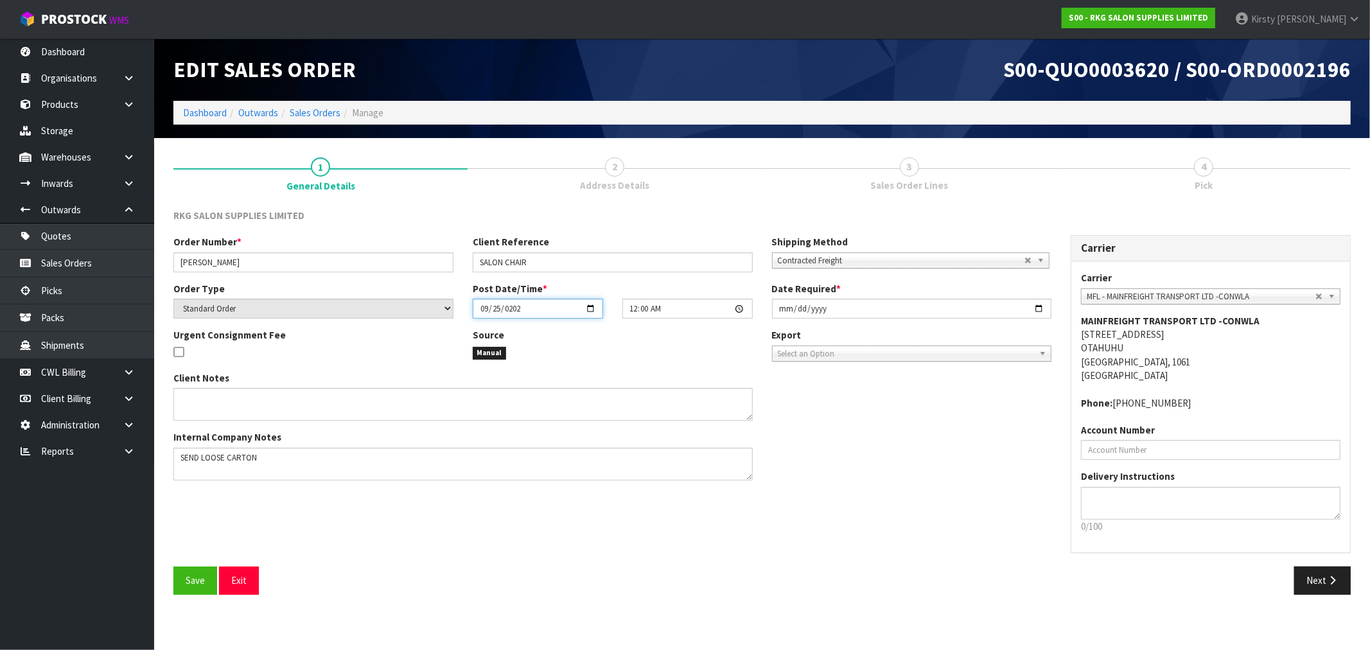
type input "2025-09-25"
click at [626, 310] on input "00:00:00.000" at bounding box center [688, 309] width 130 height 20
type input "02:00"
type input "2025-09-25"
type input "14:10"
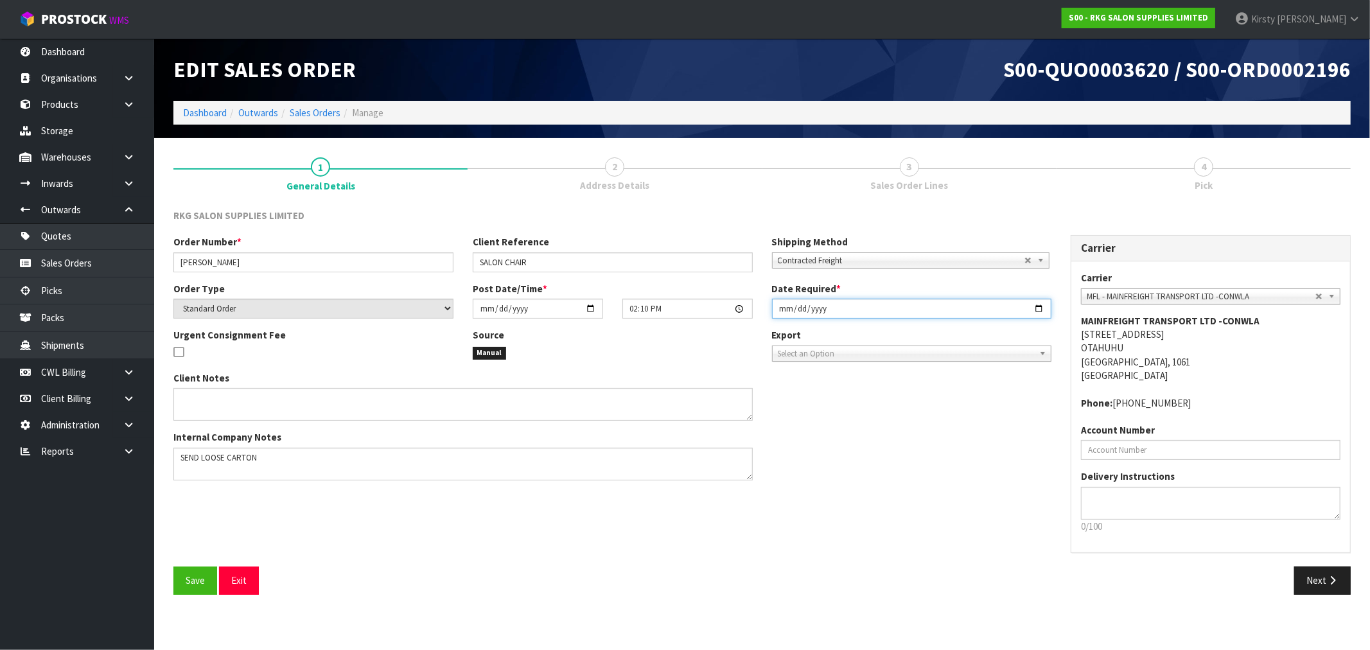
click at [786, 310] on input "2025-09-16" at bounding box center [912, 309] width 280 height 20
type input "2025-09-25"
click at [981, 413] on div "Client Notes Internal Company Notes" at bounding box center [612, 430] width 897 height 119
click at [182, 583] on button "Save" at bounding box center [195, 581] width 44 height 28
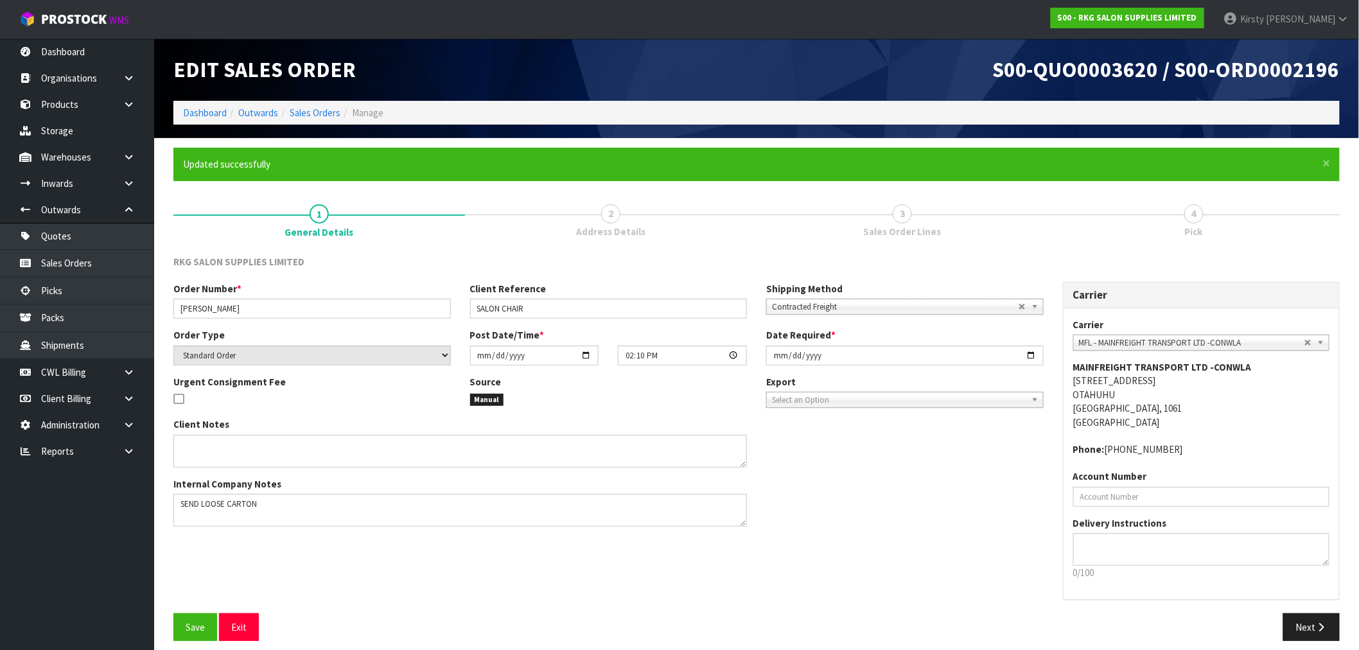
type input "14:10:00.000"
click at [1308, 626] on button "Next" at bounding box center [1312, 628] width 57 height 28
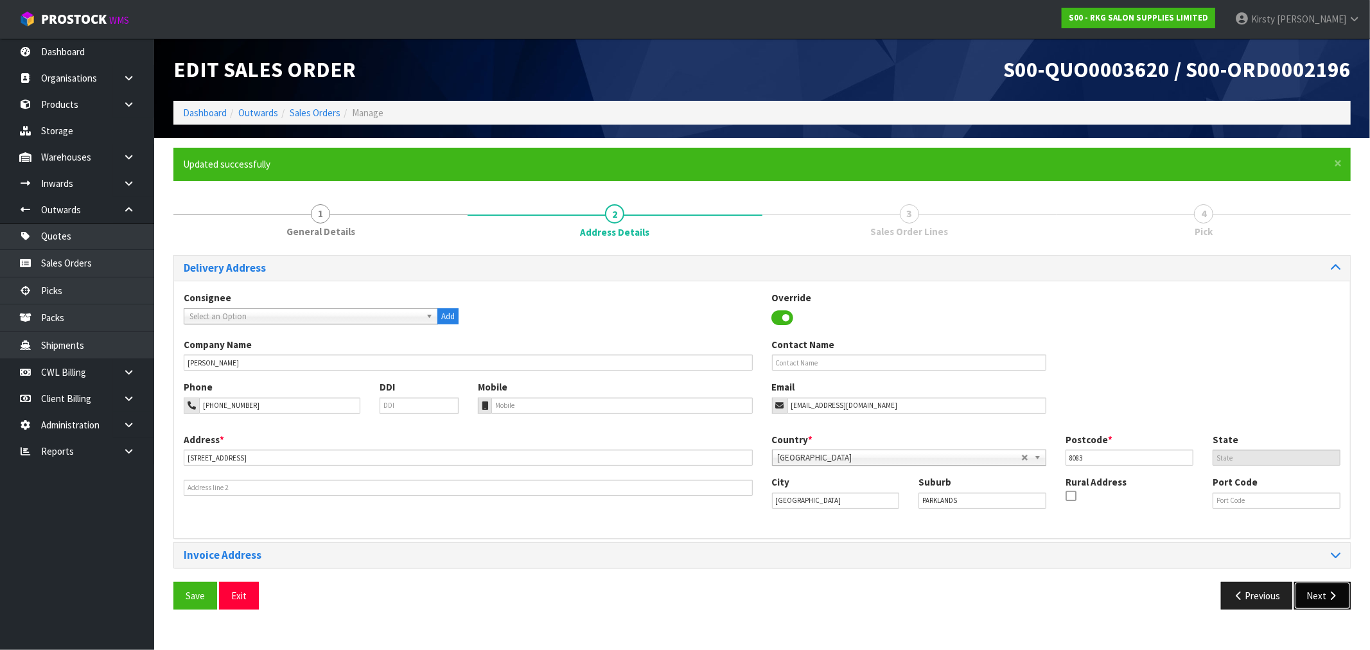
click at [1325, 594] on button "Next" at bounding box center [1323, 596] width 57 height 28
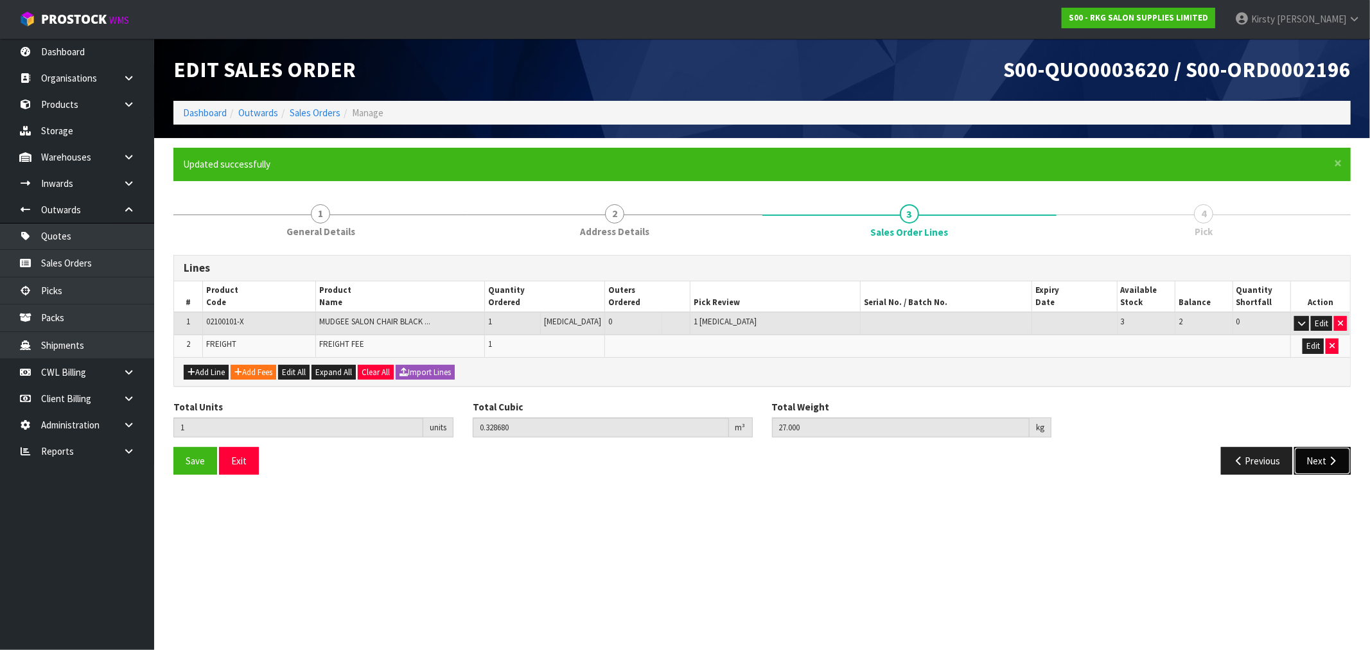
click at [1325, 454] on button "Next" at bounding box center [1323, 461] width 57 height 28
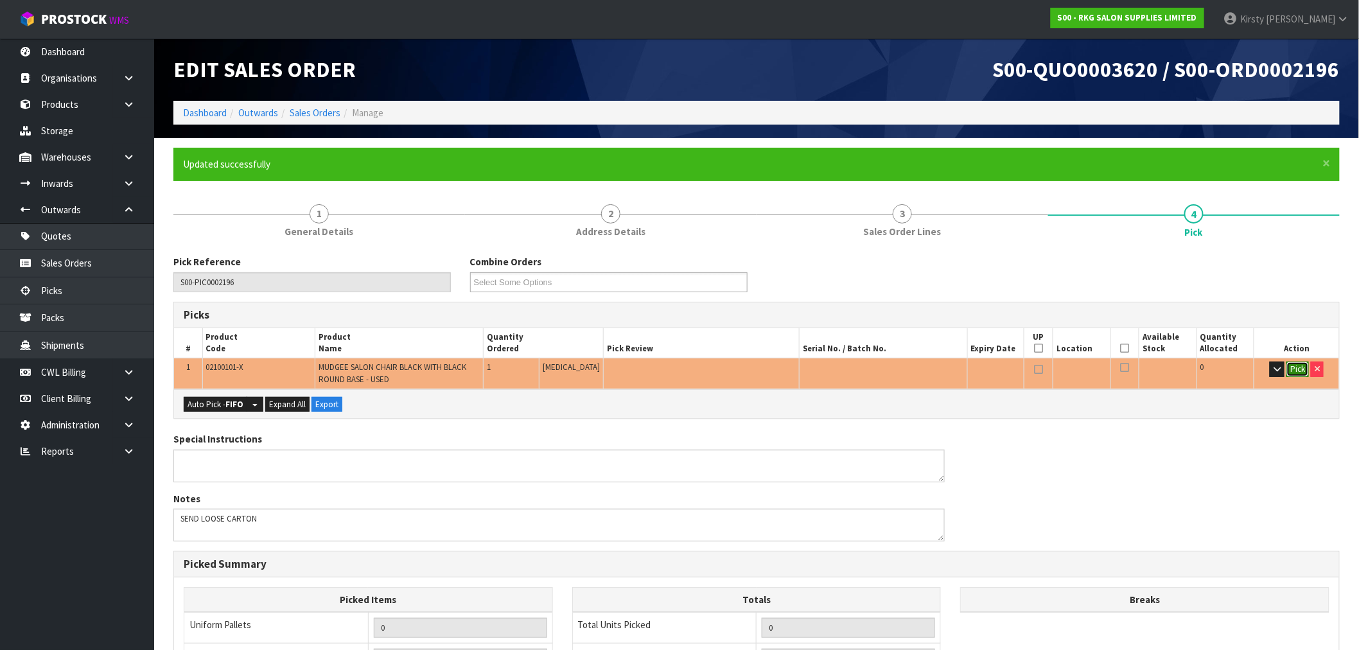
click at [1302, 369] on button "Pick" at bounding box center [1298, 369] width 22 height 15
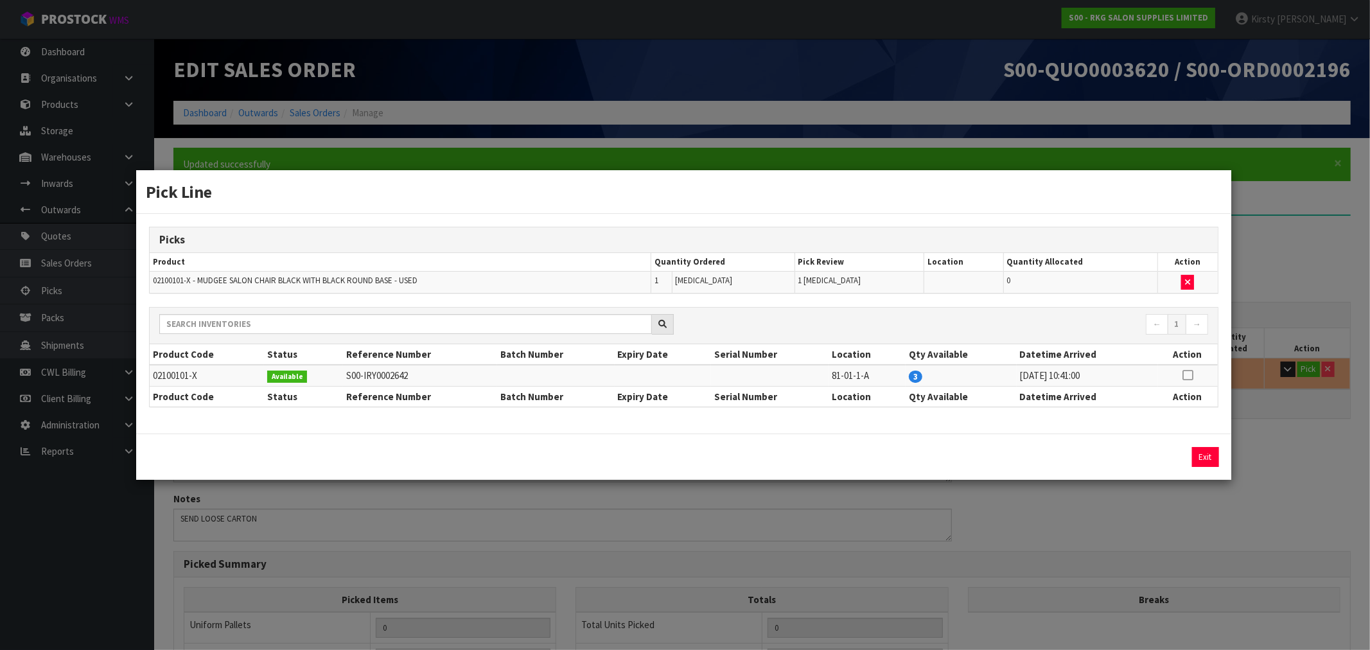
click at [1186, 375] on icon at bounding box center [1188, 375] width 10 height 1
click at [1149, 455] on button "Assign Pick" at bounding box center [1162, 457] width 53 height 20
type input "Piece x 1"
type input "1"
type input "0.32868"
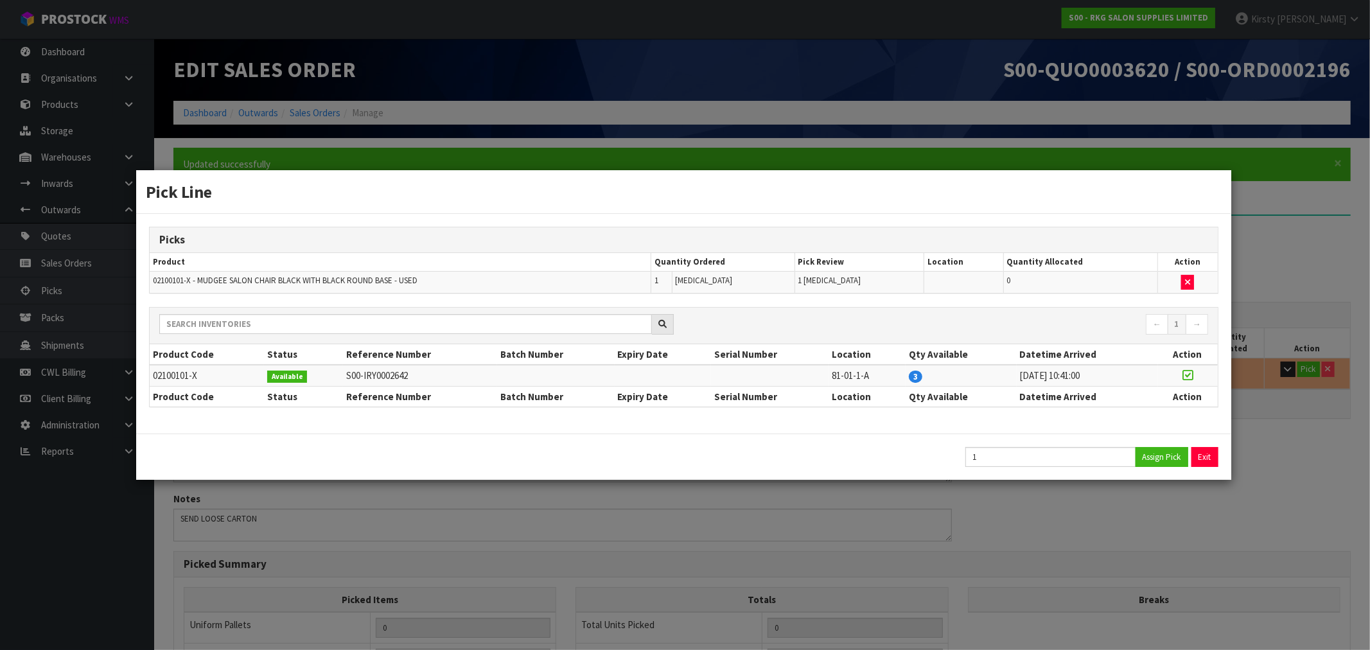
type input "27"
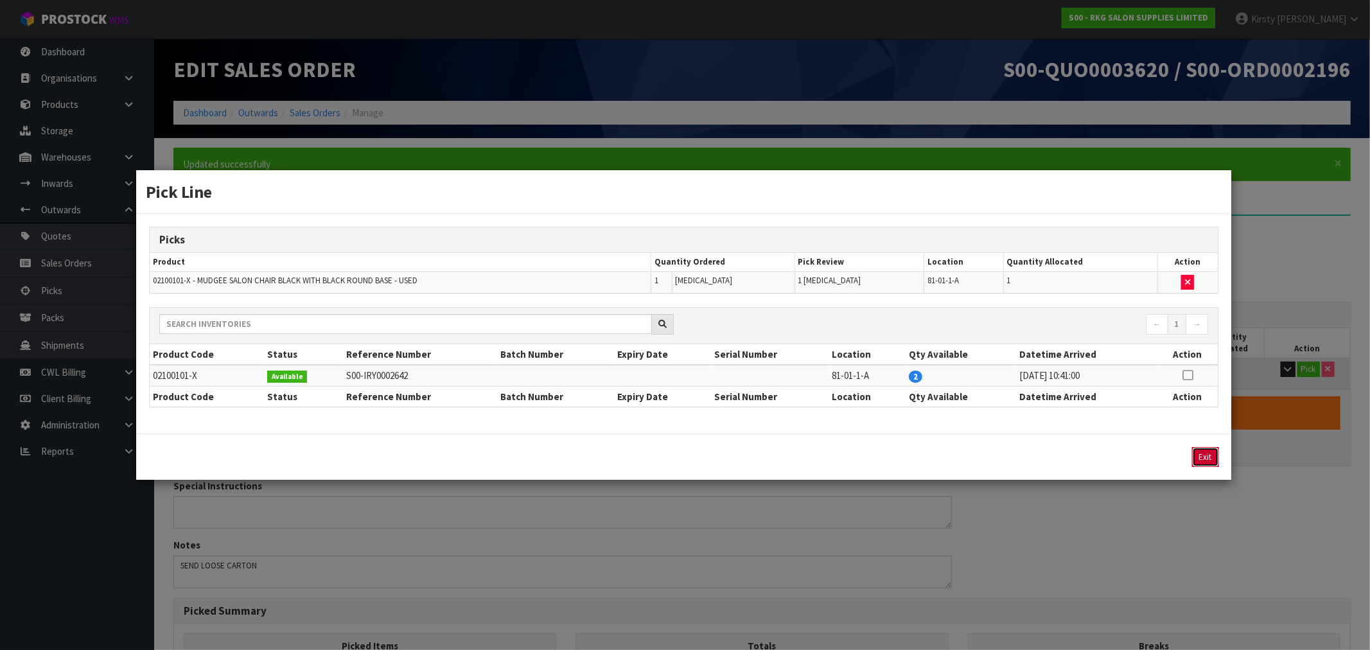
click at [1200, 454] on button "Exit" at bounding box center [1205, 457] width 27 height 20
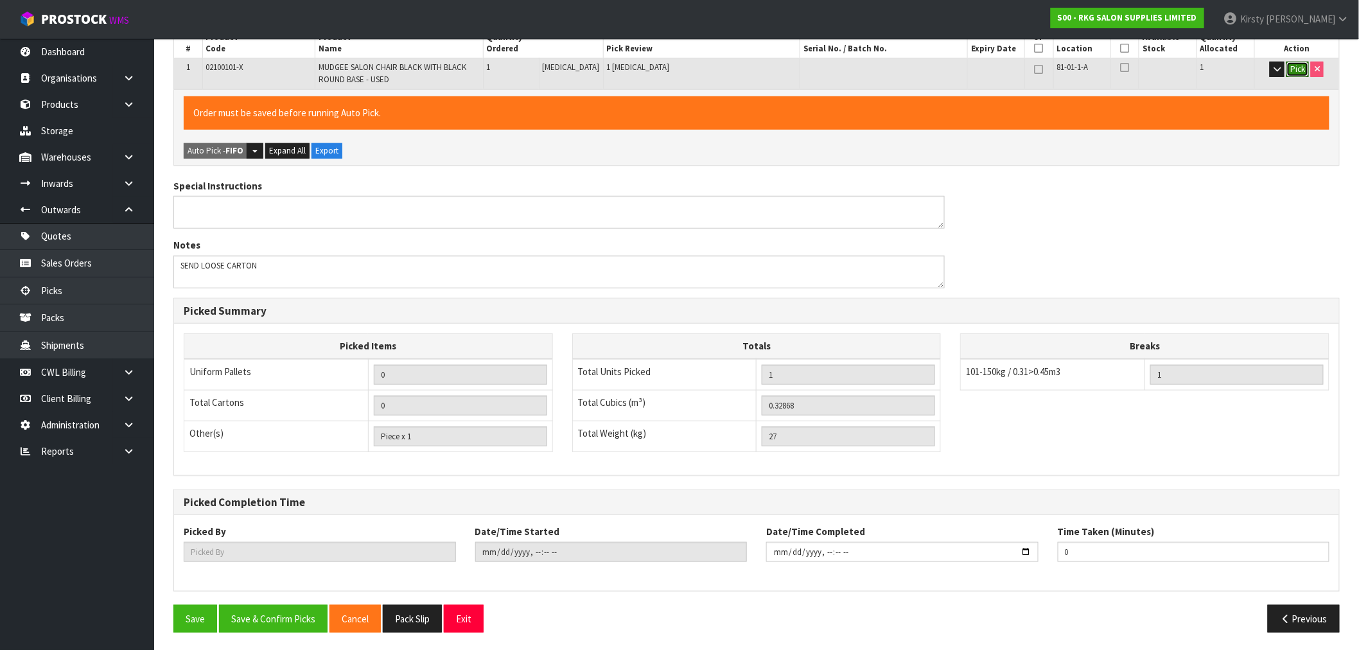
scroll to position [302, 0]
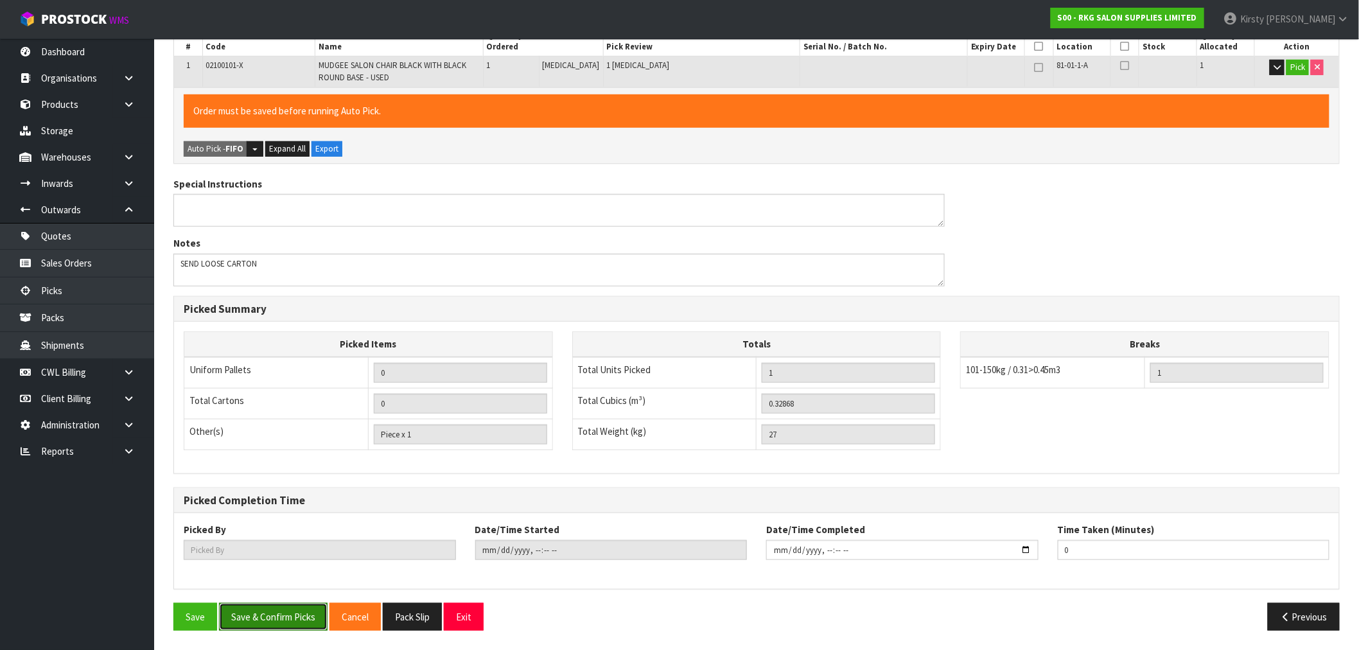
click at [294, 623] on button "Save & Confirm Picks" at bounding box center [273, 617] width 109 height 28
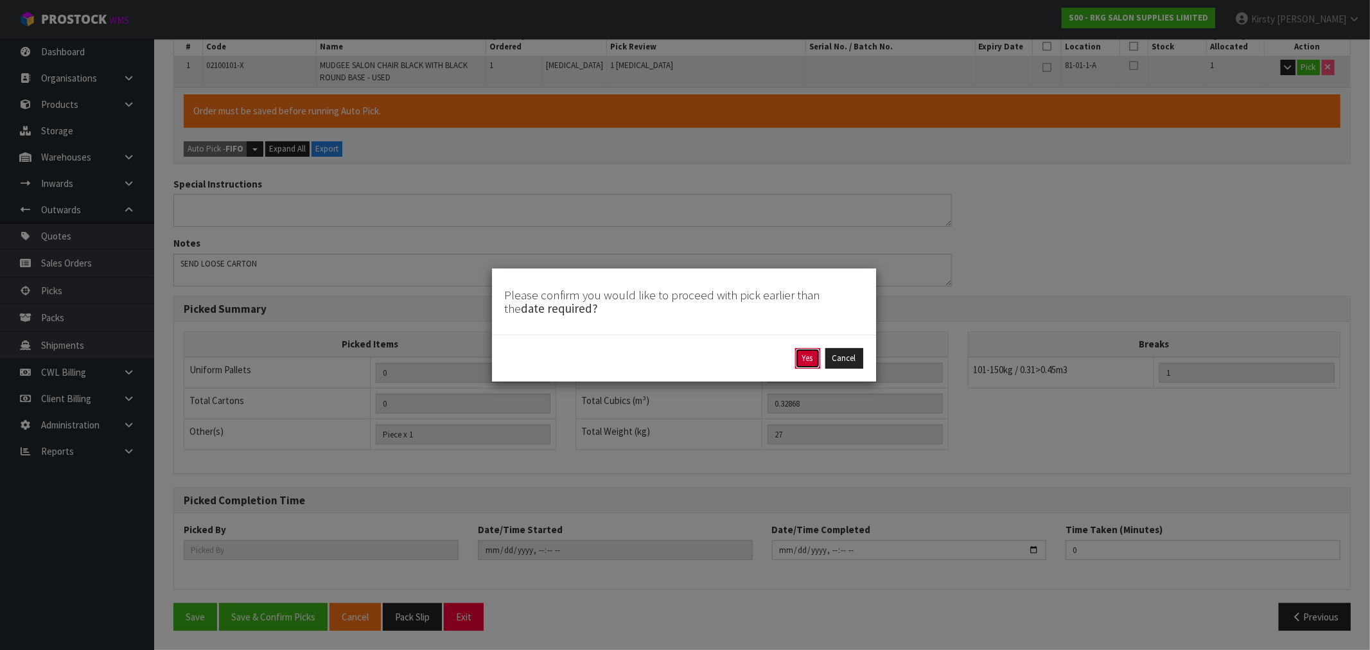
click at [804, 358] on button "Yes" at bounding box center [807, 358] width 25 height 21
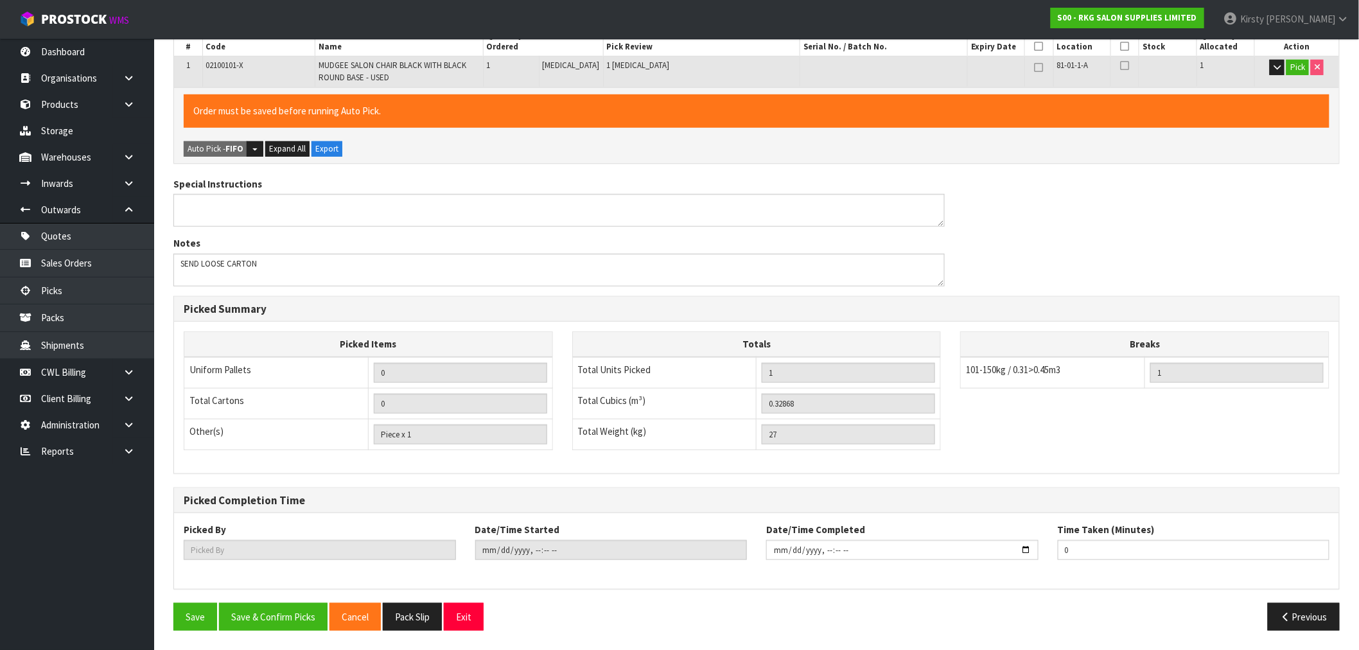
scroll to position [0, 0]
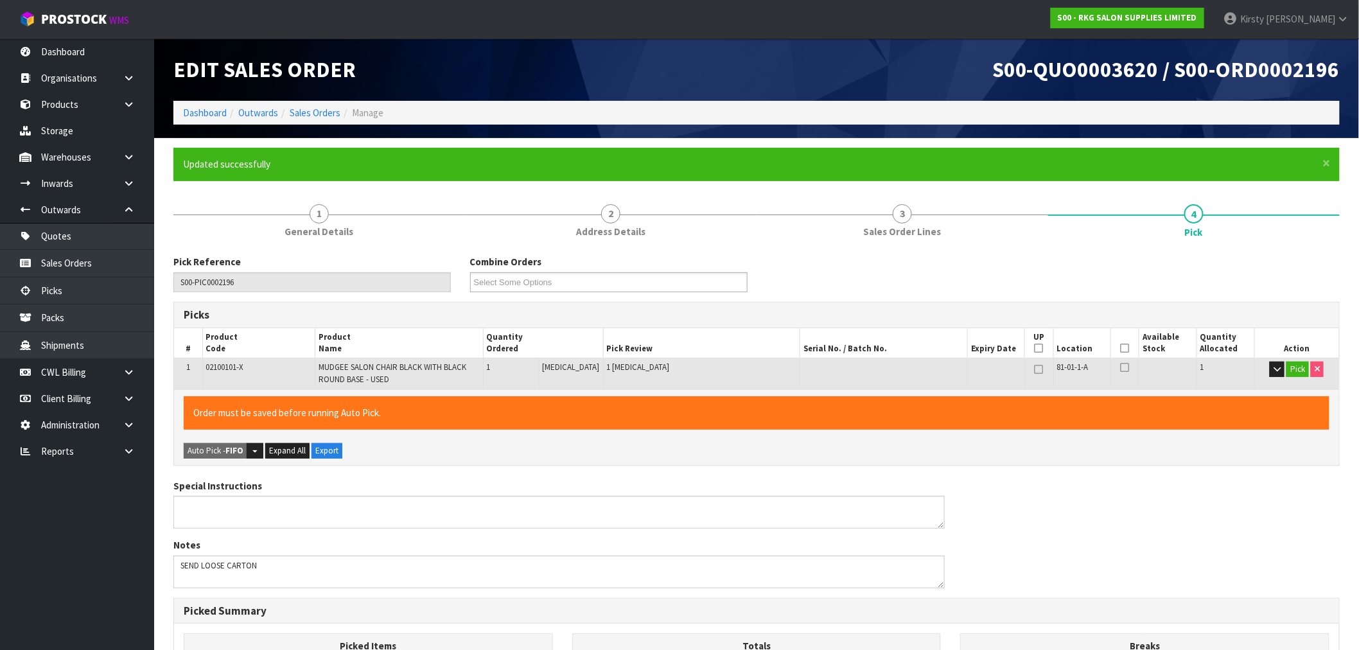
type input "[PERSON_NAME]"
type input "2025-09-24T14:11:06"
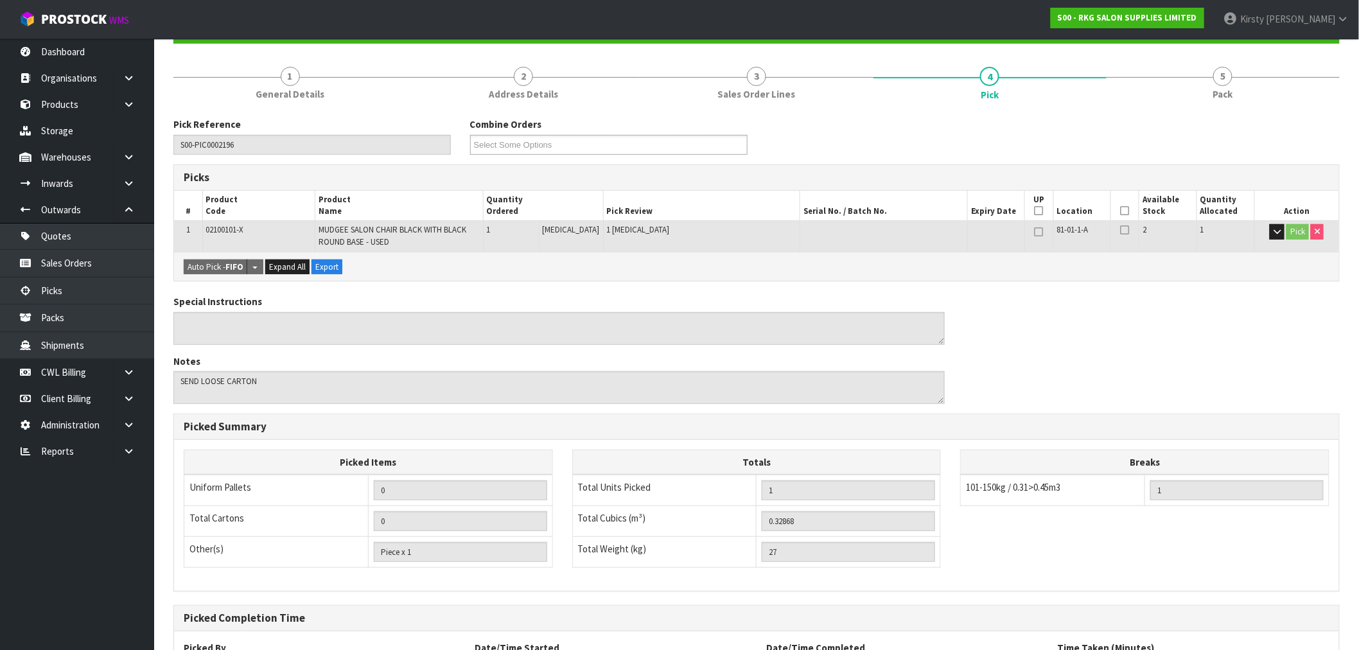
scroll to position [255, 0]
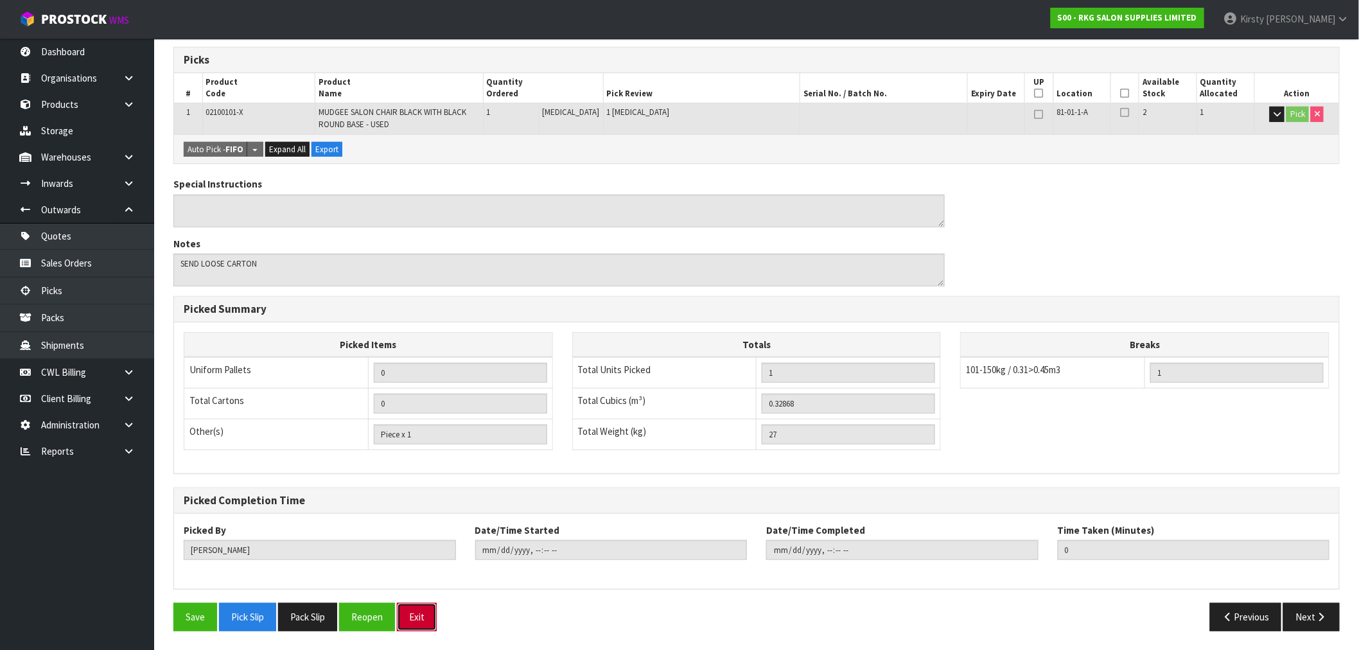
click at [426, 621] on button "Exit" at bounding box center [417, 617] width 40 height 28
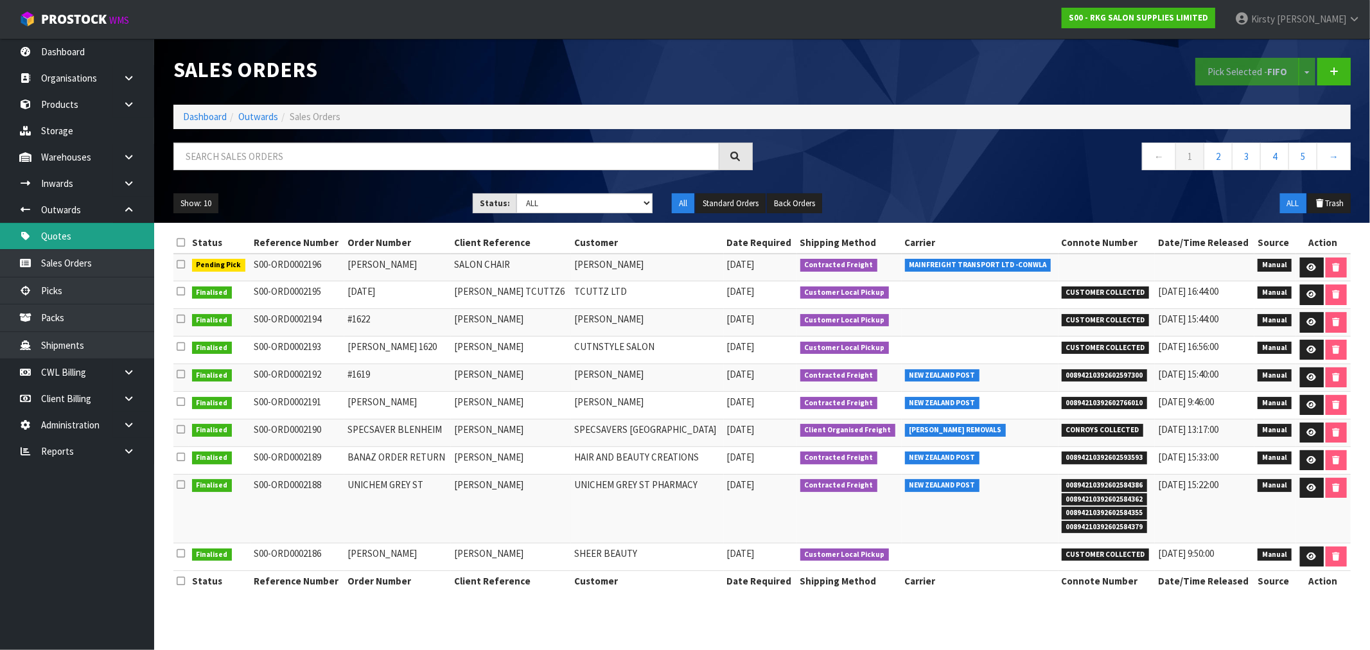
click at [54, 233] on link "Quotes" at bounding box center [77, 236] width 154 height 26
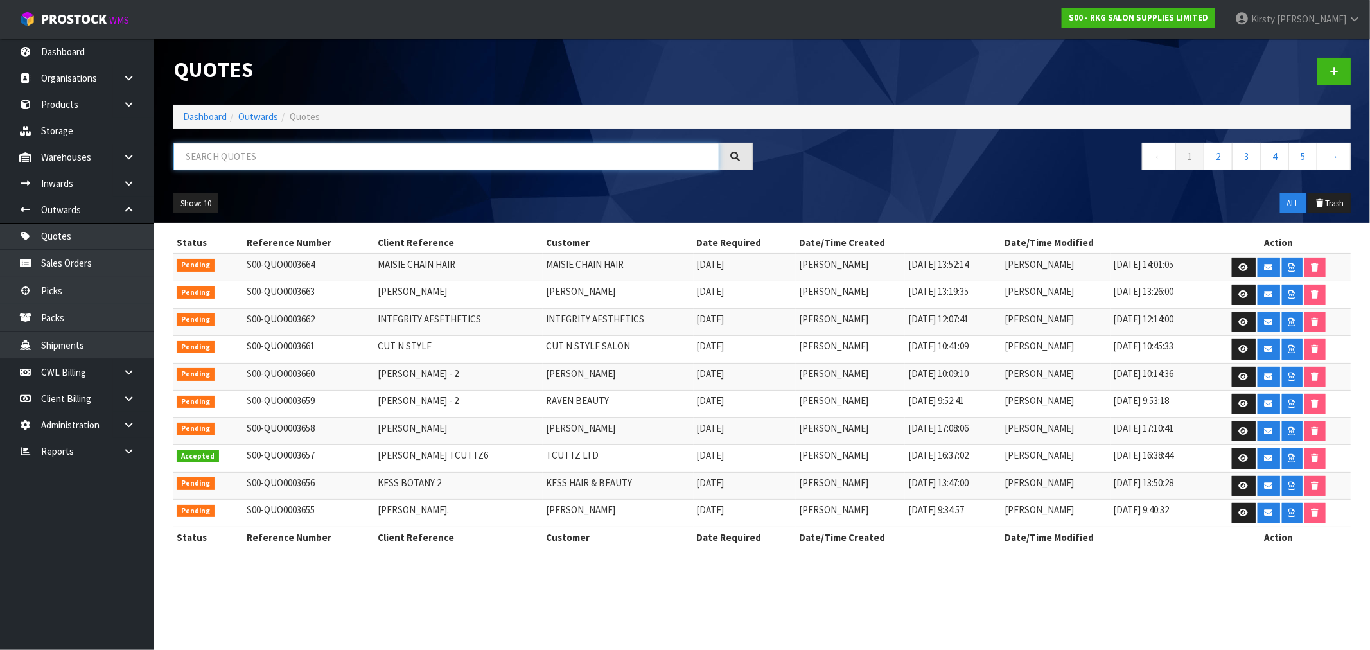
click at [264, 159] on input "text" at bounding box center [446, 157] width 546 height 28
click at [199, 155] on input "text" at bounding box center [446, 157] width 546 height 28
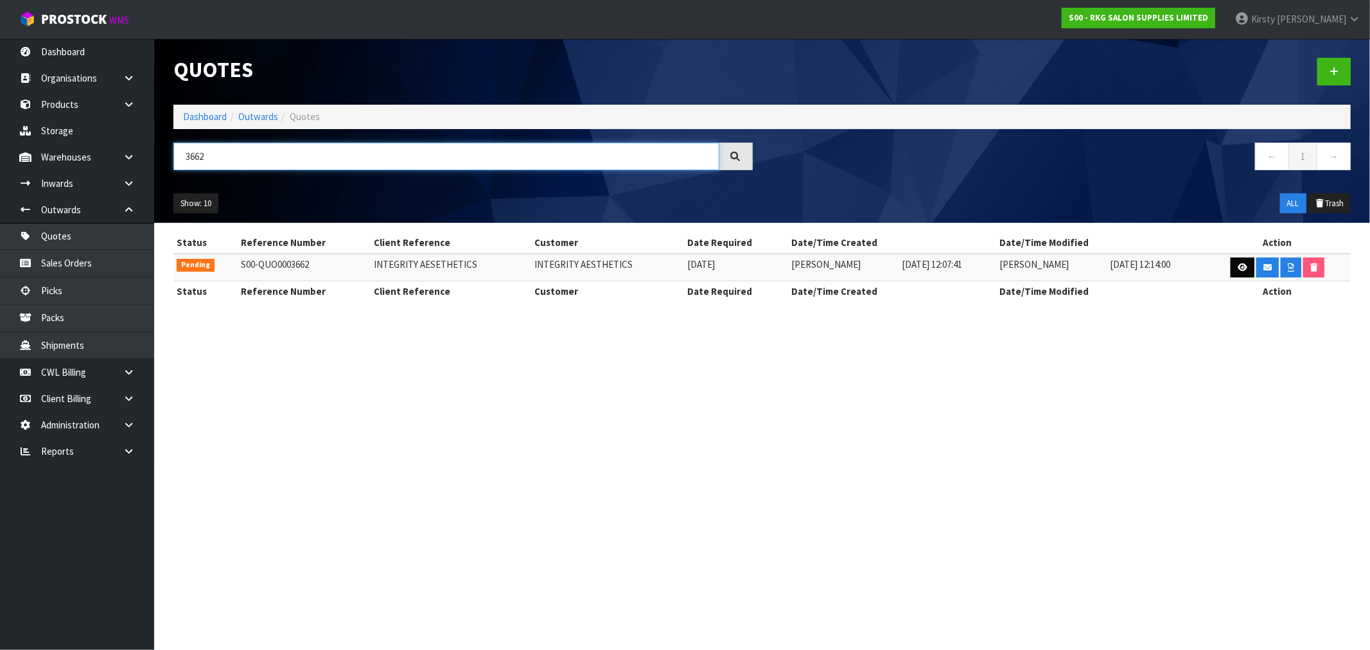
type input "3662"
click at [1239, 266] on icon at bounding box center [1243, 267] width 10 height 8
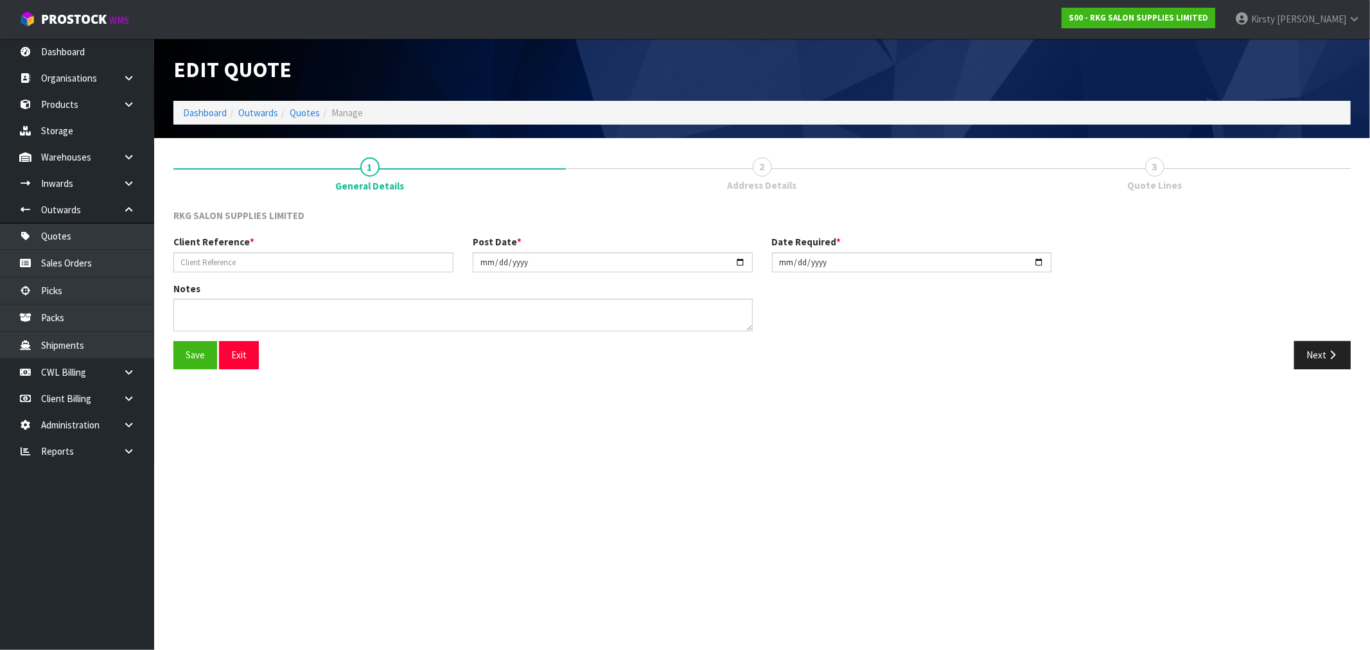
type input "INTEGRITY AESETHETICS"
type input "[DATE]"
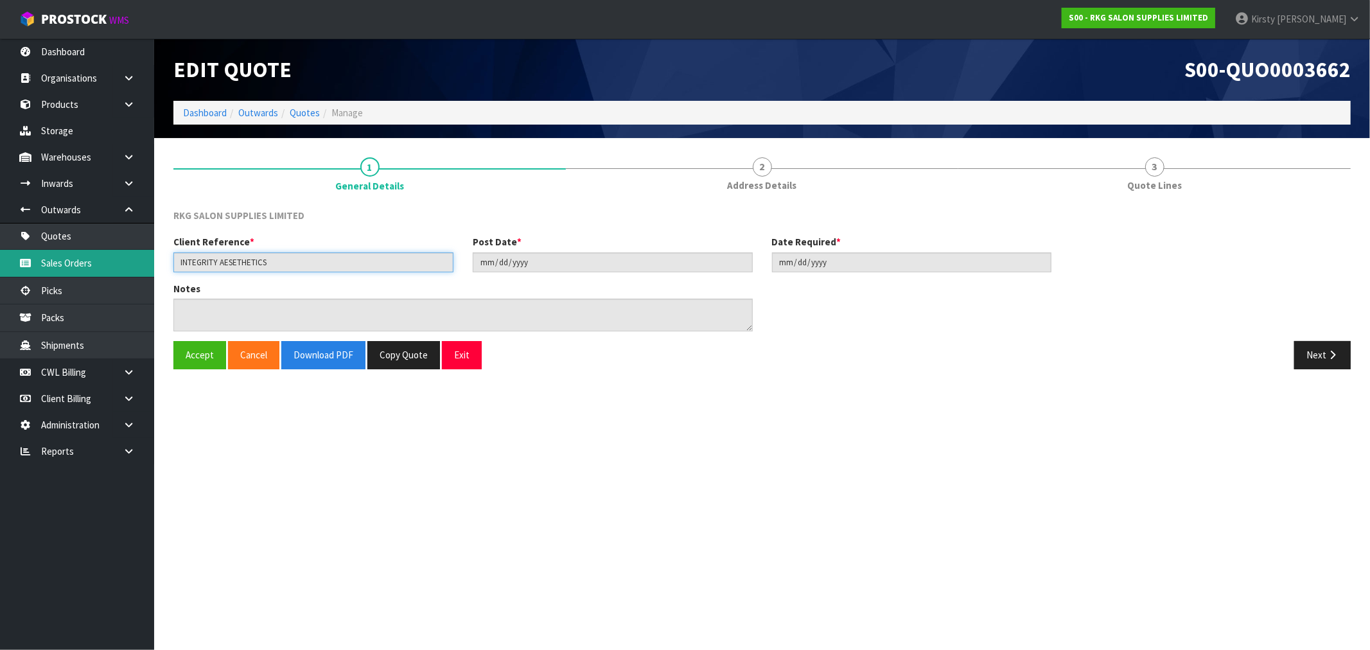
drag, startPoint x: 272, startPoint y: 265, endPoint x: 145, endPoint y: 269, distance: 127.2
click at [145, 269] on body "Toggle navigation ProStock WMS S00 - RKG SALON SUPPLIES LIMITED Kirsty Giles Lo…" at bounding box center [685, 325] width 1370 height 650
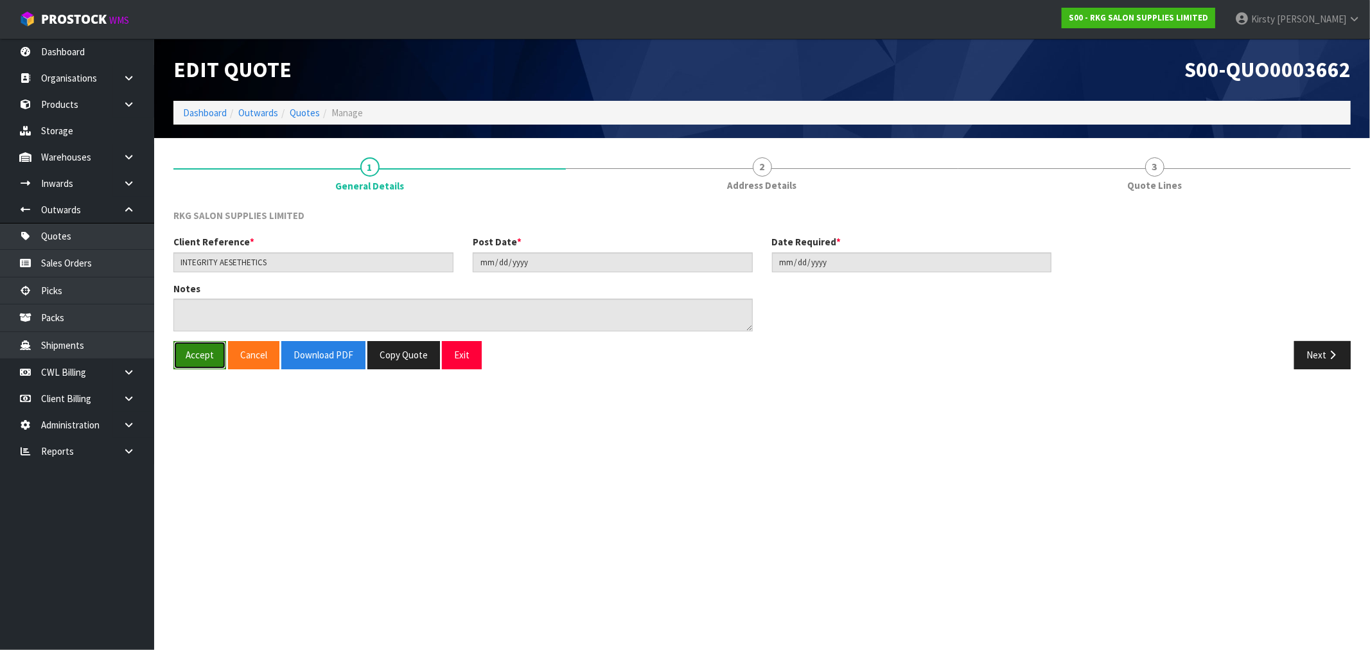
click at [199, 360] on button "Accept" at bounding box center [199, 355] width 53 height 28
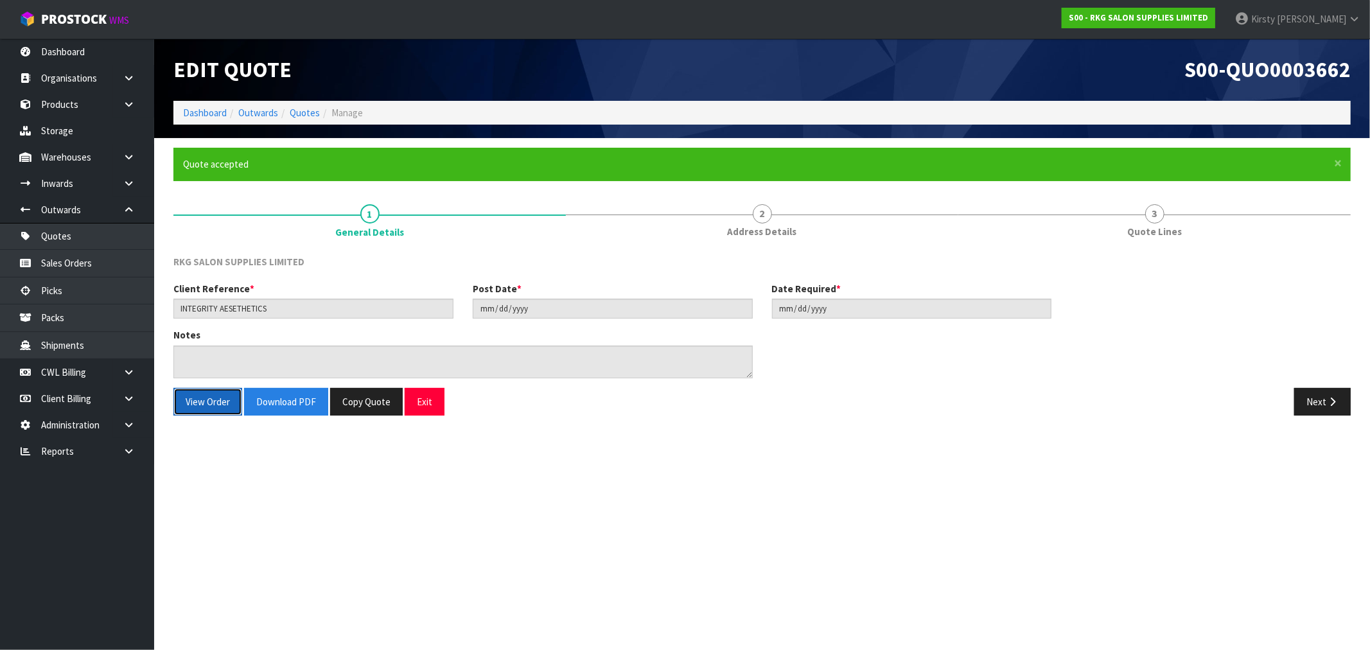
click at [199, 407] on button "View Order" at bounding box center [207, 402] width 69 height 28
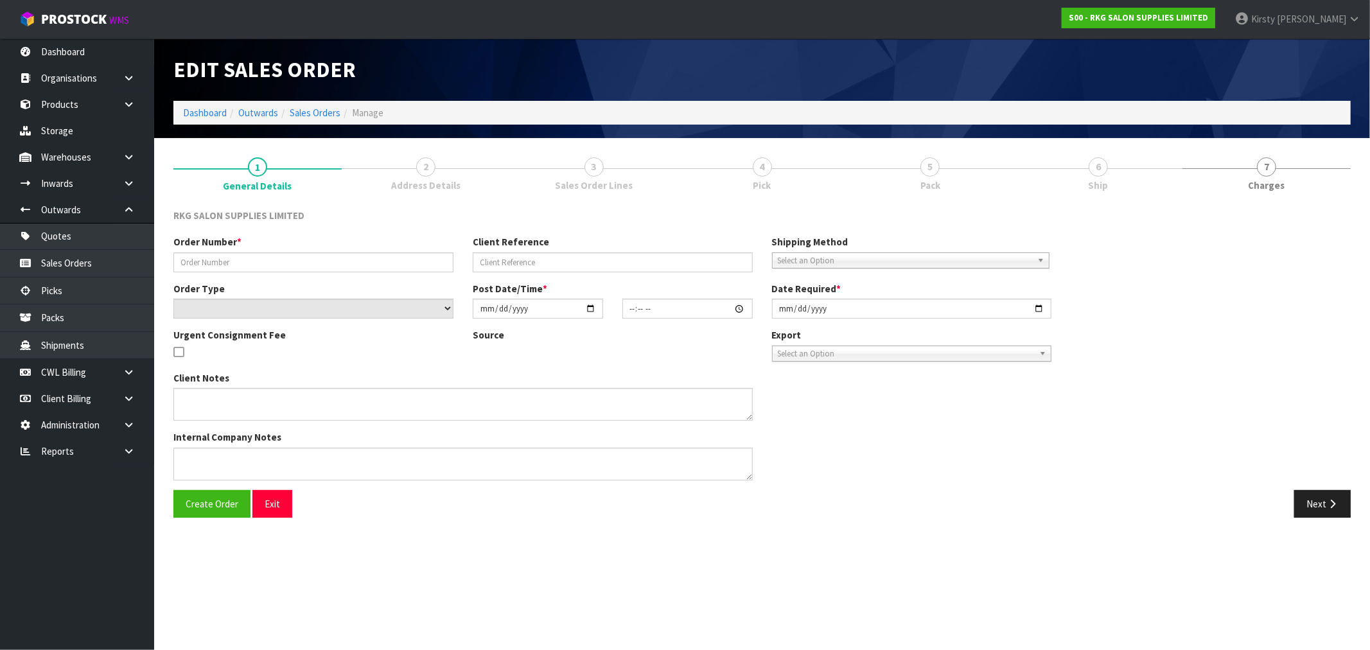
type input "INTEGRITY AESETHETICS"
select select "number:0"
type input "[DATE]"
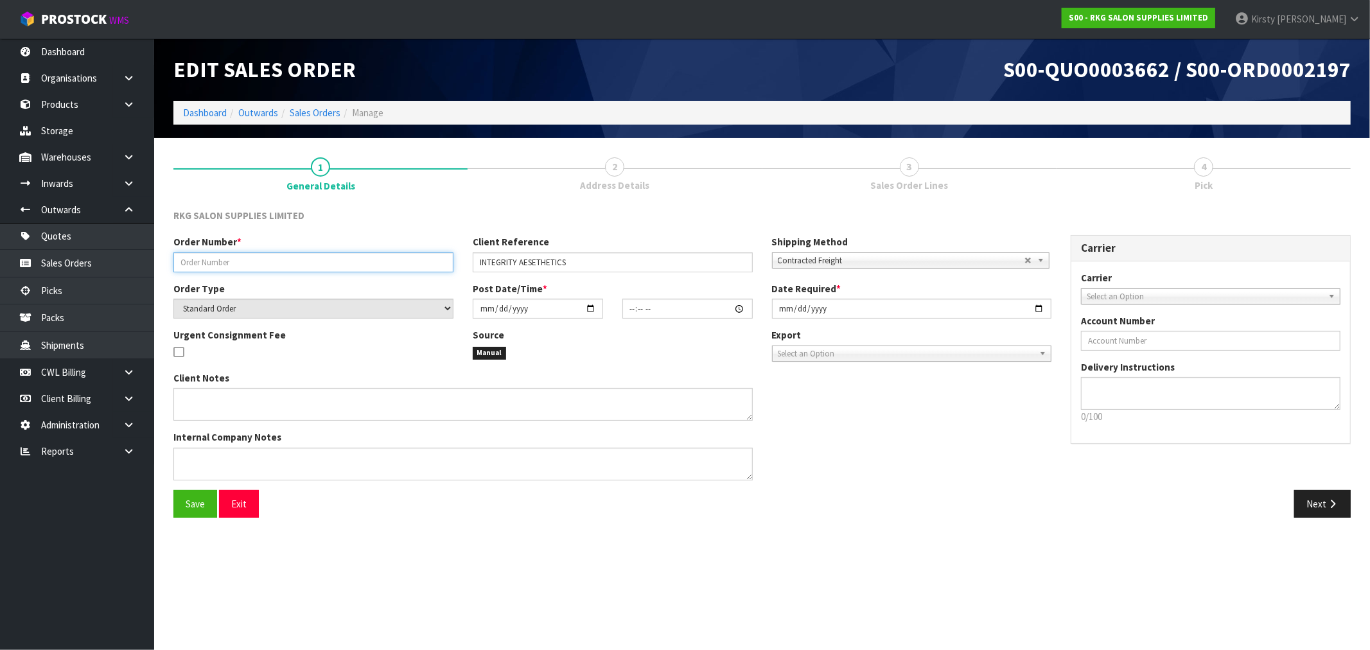
click at [184, 261] on input "text" at bounding box center [313, 262] width 280 height 20
paste input "INTEGRITY AESETHETICS"
type input "INTEGRITY AESETHETICS"
type input "[PERSON_NAME]"
click at [1209, 296] on span "Select an Option" at bounding box center [1205, 296] width 236 height 15
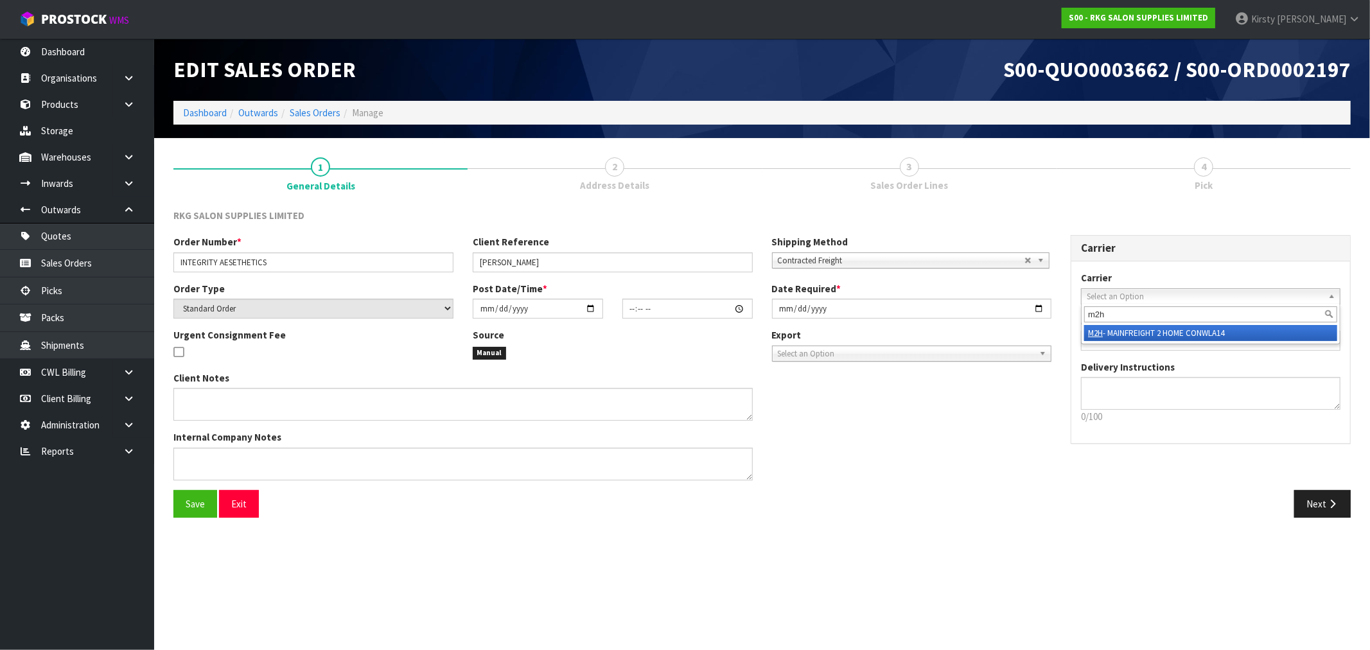
type input "m2h"
click at [1215, 332] on li "M2H - MAINFREIGHT 2 HOME CONWLA14" at bounding box center [1210, 333] width 253 height 16
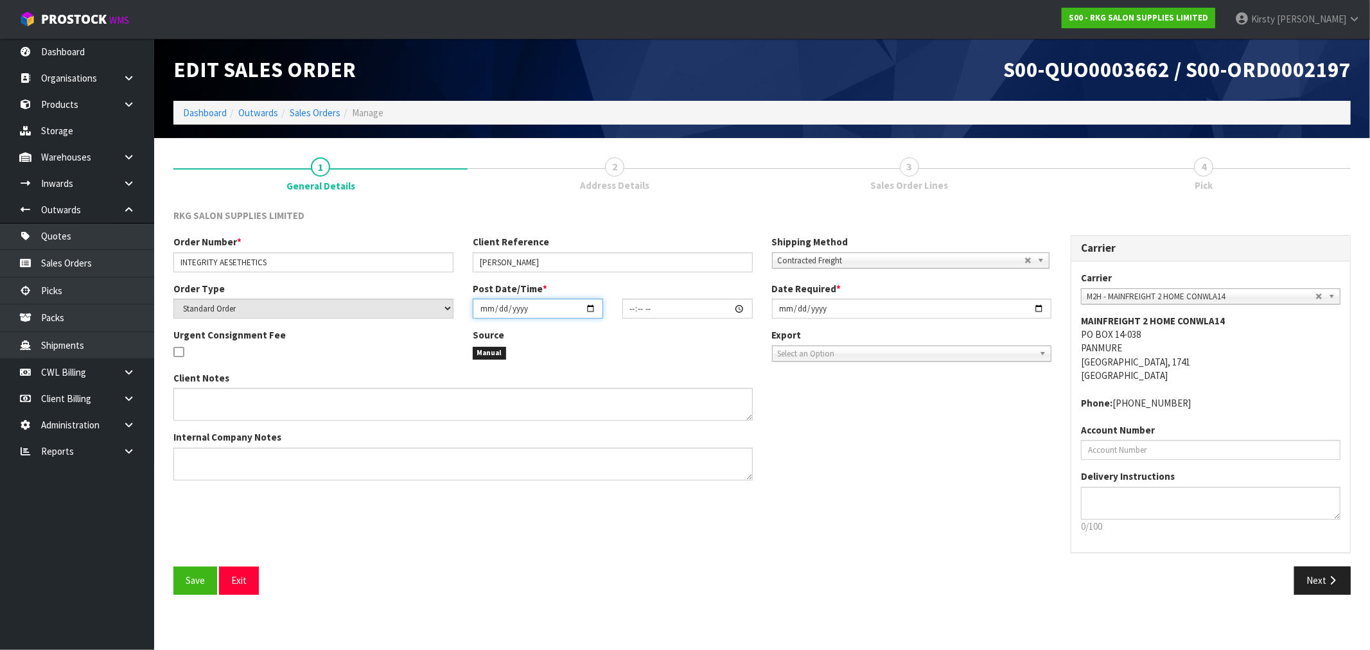
click at [481, 305] on input "date" at bounding box center [538, 309] width 130 height 20
type input "0002-09-25"
type input "00:00:00.000"
type input "2025-09-25"
type input "02:00"
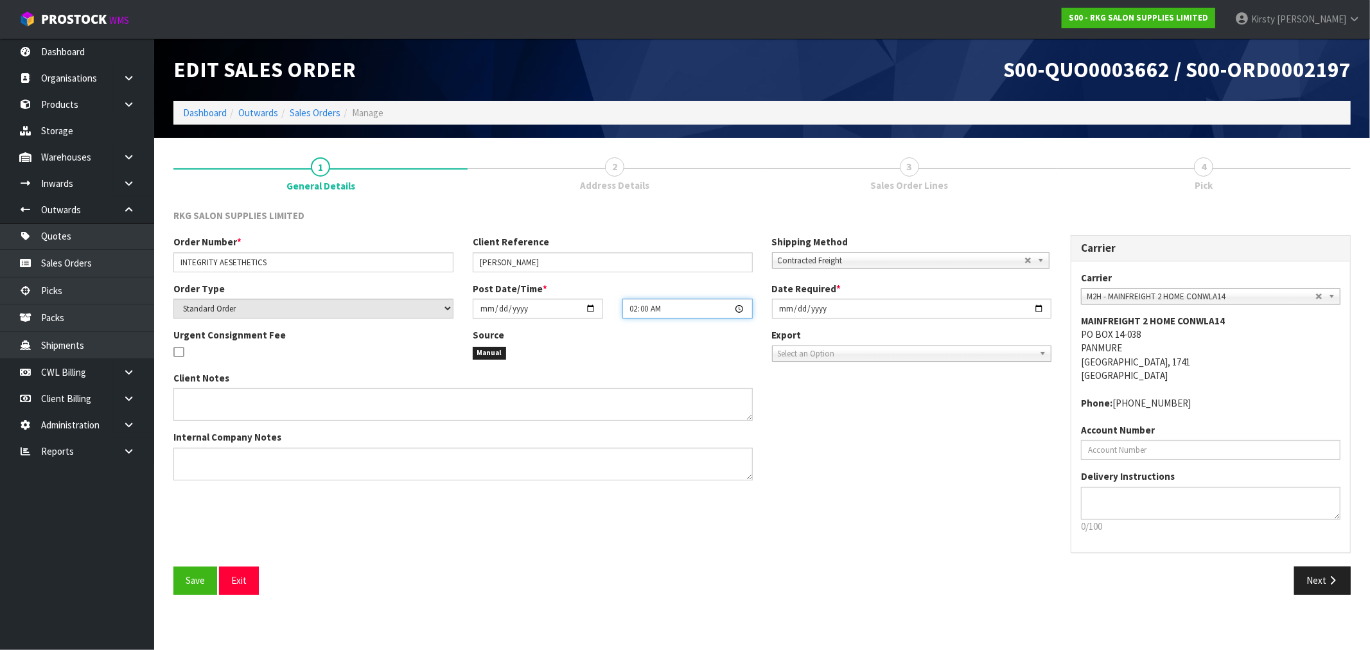
type input "2025-09-25"
type input "14:15"
click at [784, 309] on input "[DATE]" at bounding box center [912, 309] width 280 height 20
type input "2025-09-25"
click at [193, 461] on textarea at bounding box center [462, 464] width 579 height 33
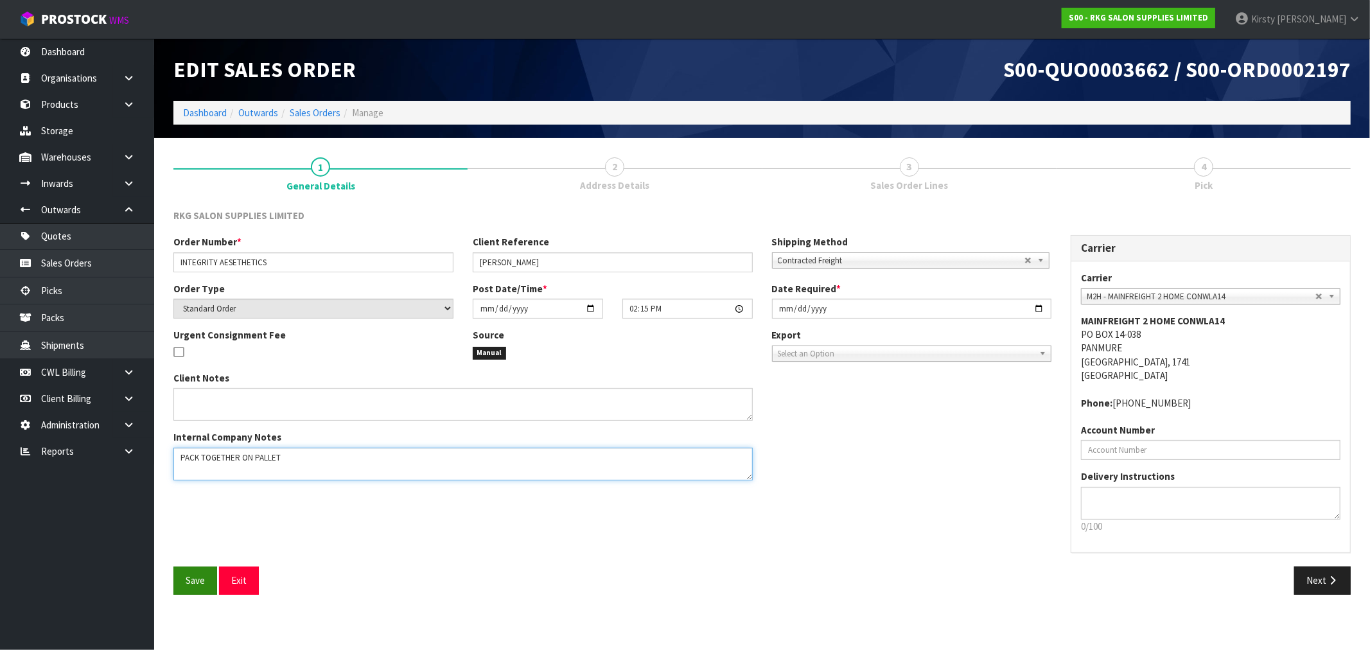
type textarea "PACK TOGETHER ON PALLET"
click at [194, 567] on button "Save" at bounding box center [195, 581] width 44 height 28
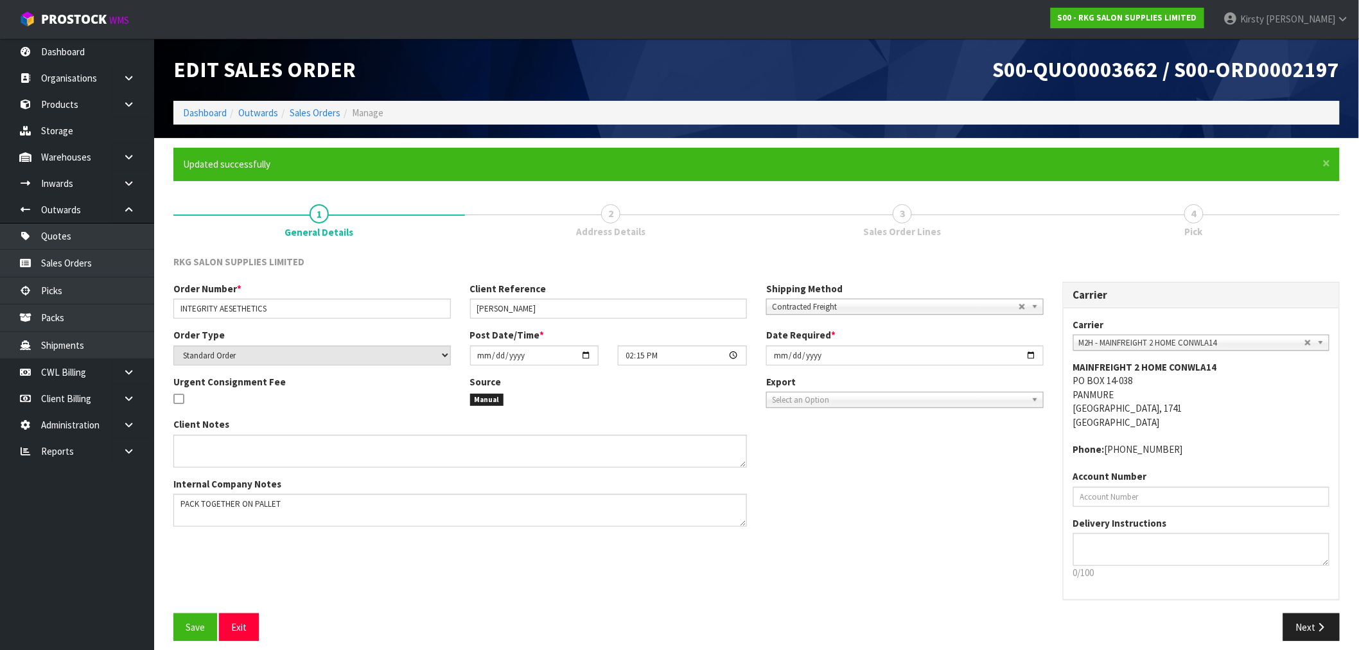
type input "14:15:00.000"
click at [1305, 631] on button "Next" at bounding box center [1312, 628] width 57 height 28
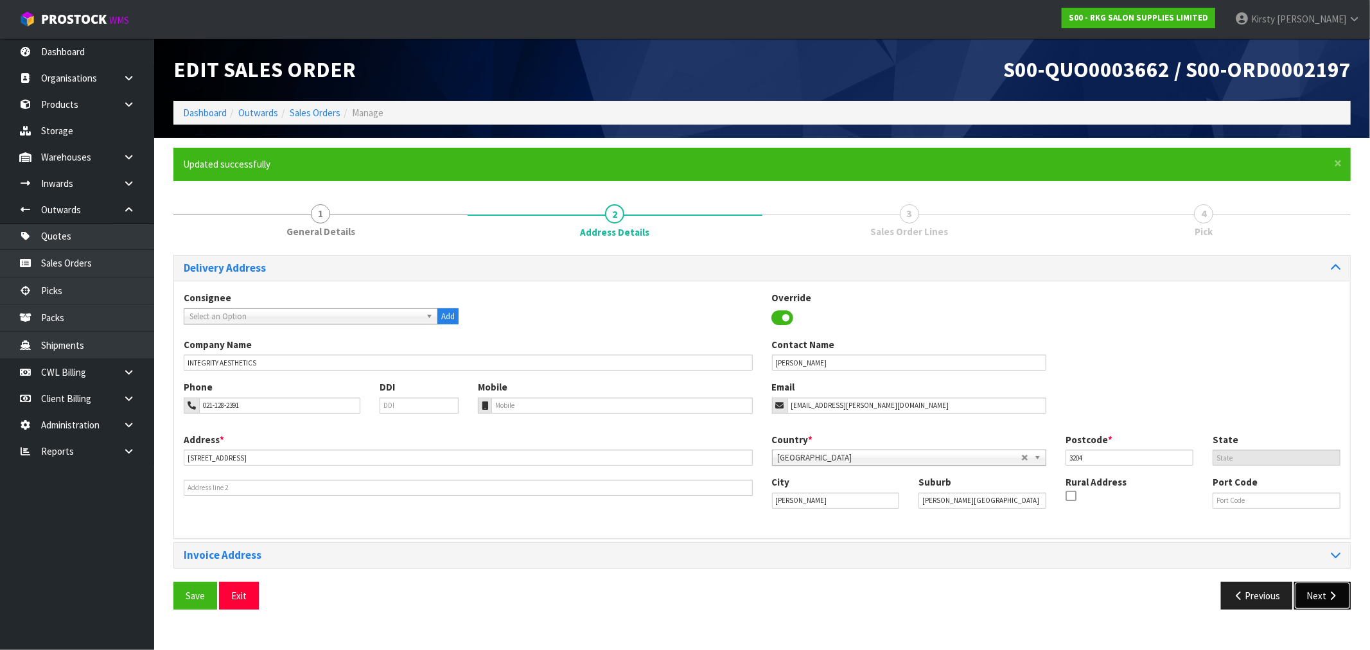
click at [1317, 597] on button "Next" at bounding box center [1323, 596] width 57 height 28
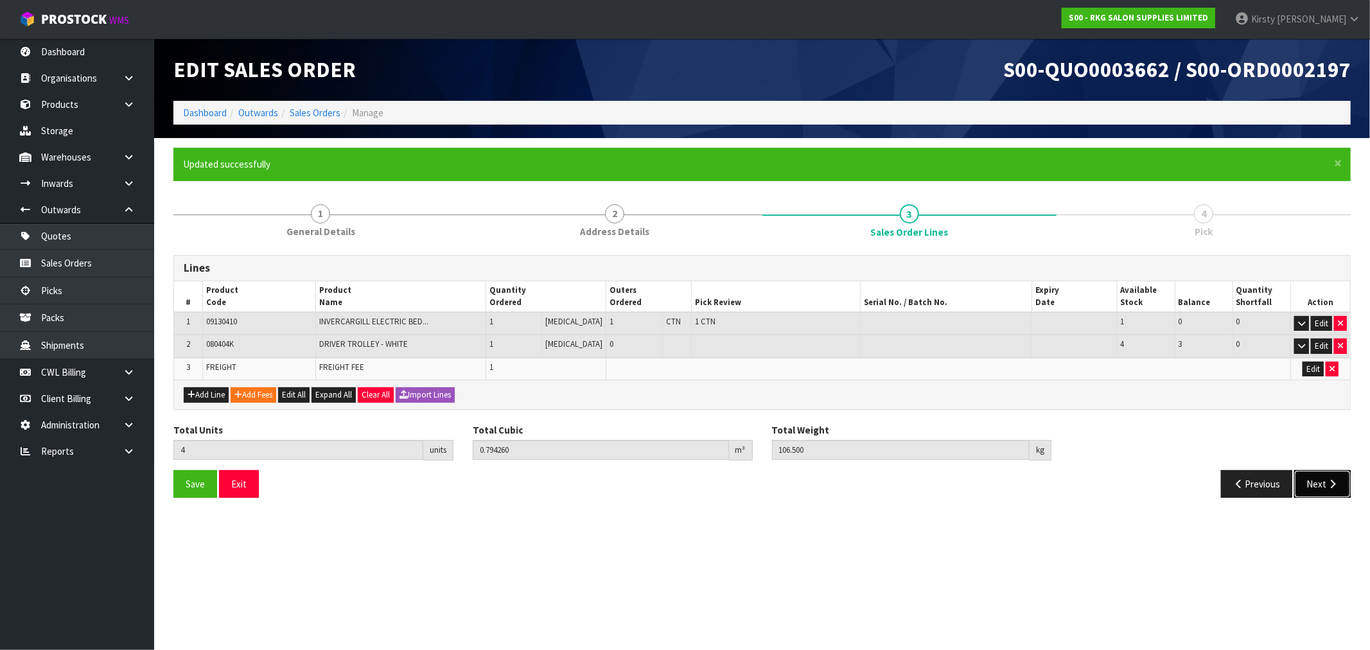
drag, startPoint x: 1325, startPoint y: 475, endPoint x: 1158, endPoint y: 439, distance: 170.4
click at [1323, 475] on button "Next" at bounding box center [1323, 484] width 57 height 28
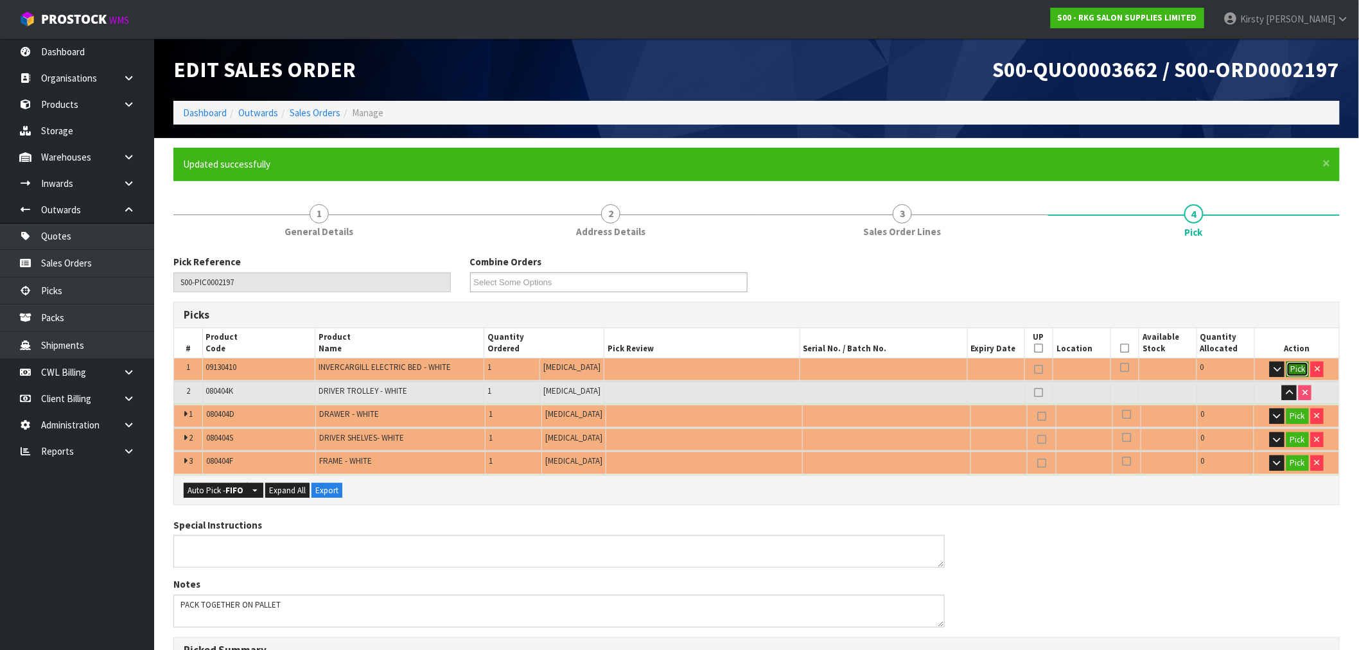
click at [1292, 373] on button "Pick" at bounding box center [1298, 369] width 22 height 15
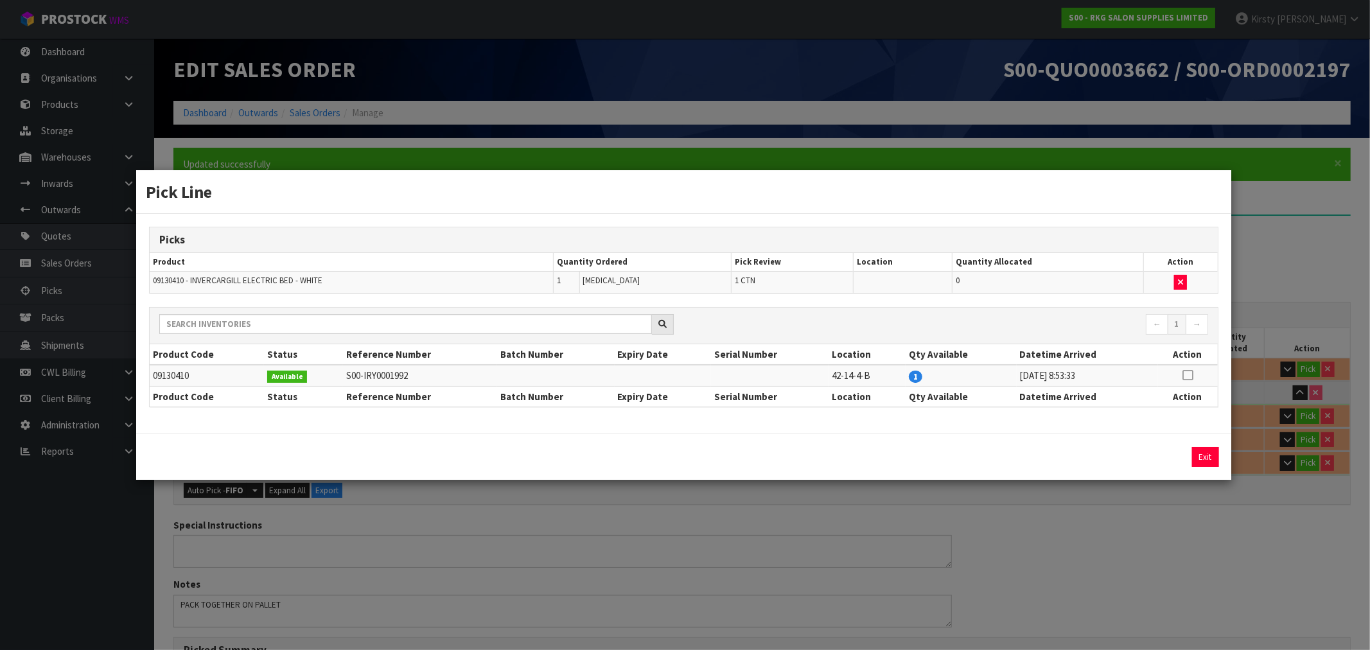
click at [1189, 376] on icon at bounding box center [1188, 375] width 10 height 1
click at [1156, 457] on button "Assign Pick" at bounding box center [1162, 457] width 53 height 20
type input "1"
type input "0.61893"
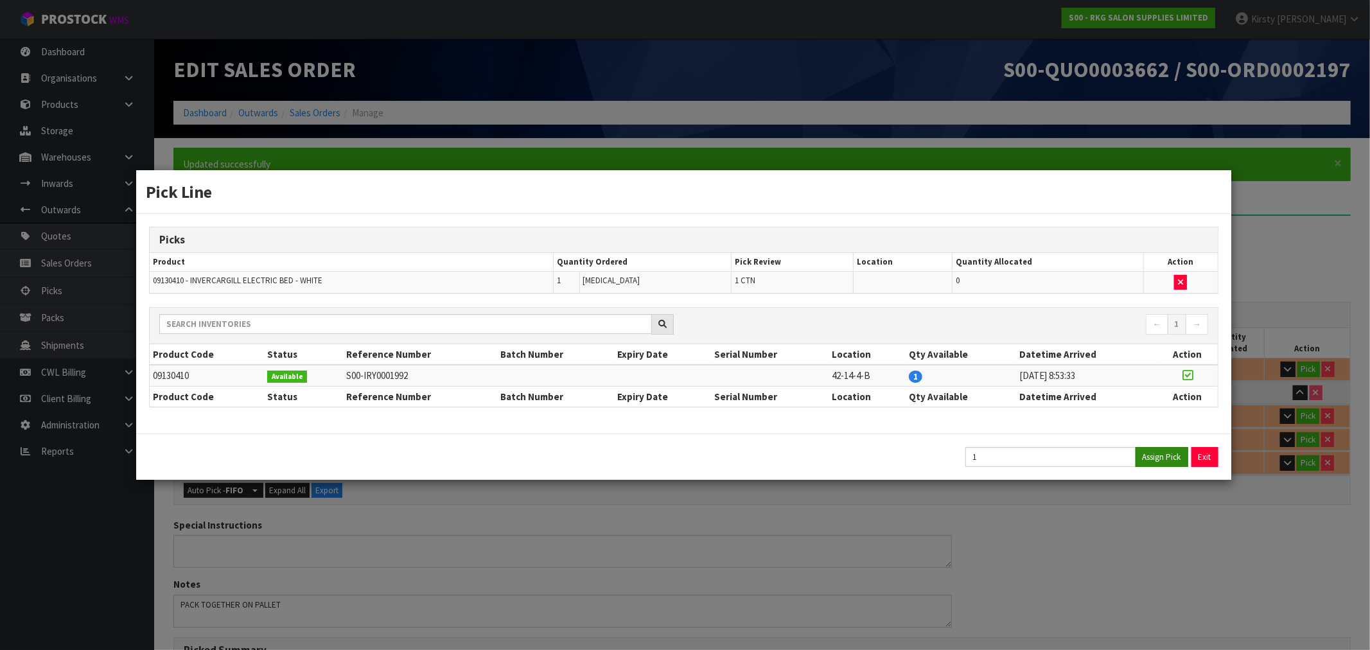
type input "76.5"
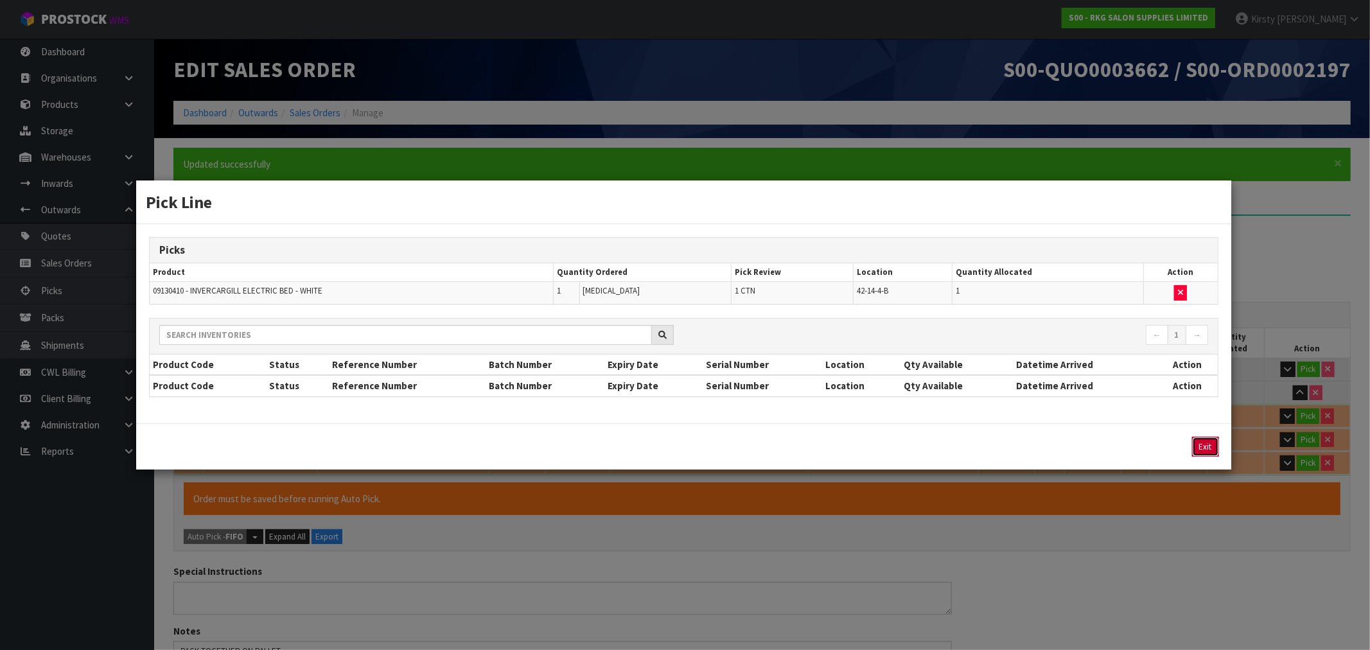
click at [1210, 439] on button "Exit" at bounding box center [1205, 447] width 27 height 20
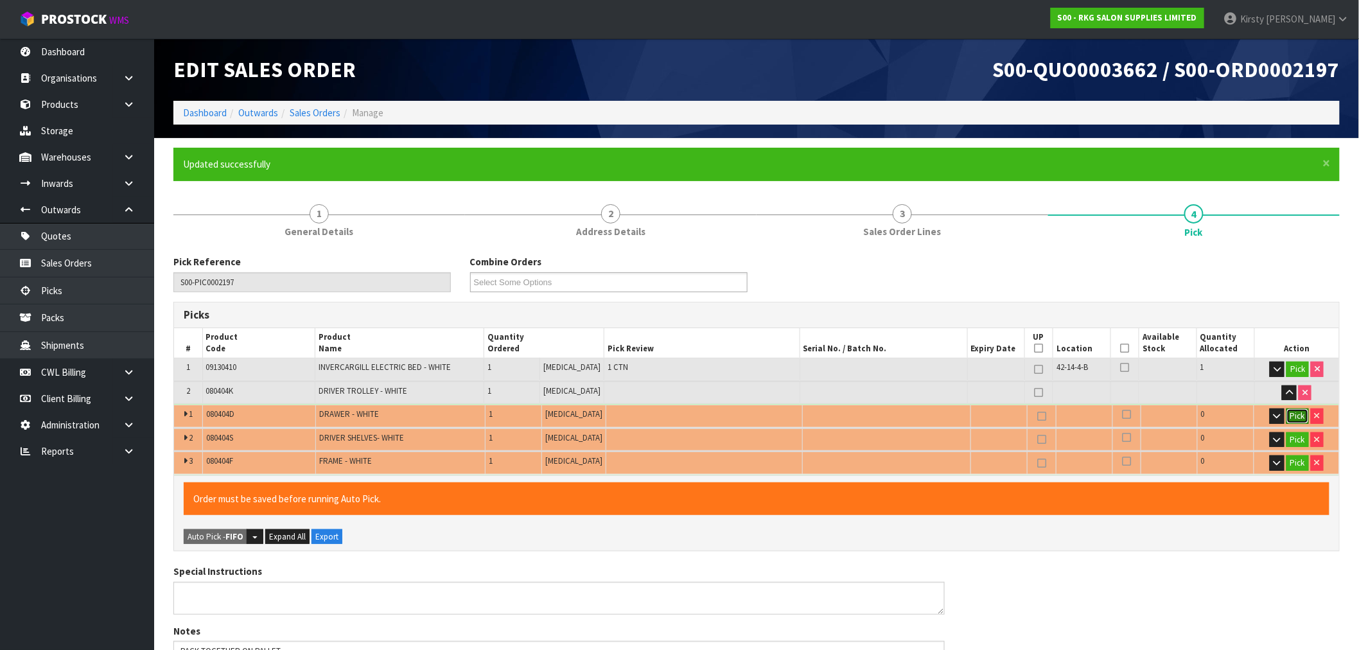
click at [1299, 412] on button "Pick" at bounding box center [1298, 416] width 22 height 15
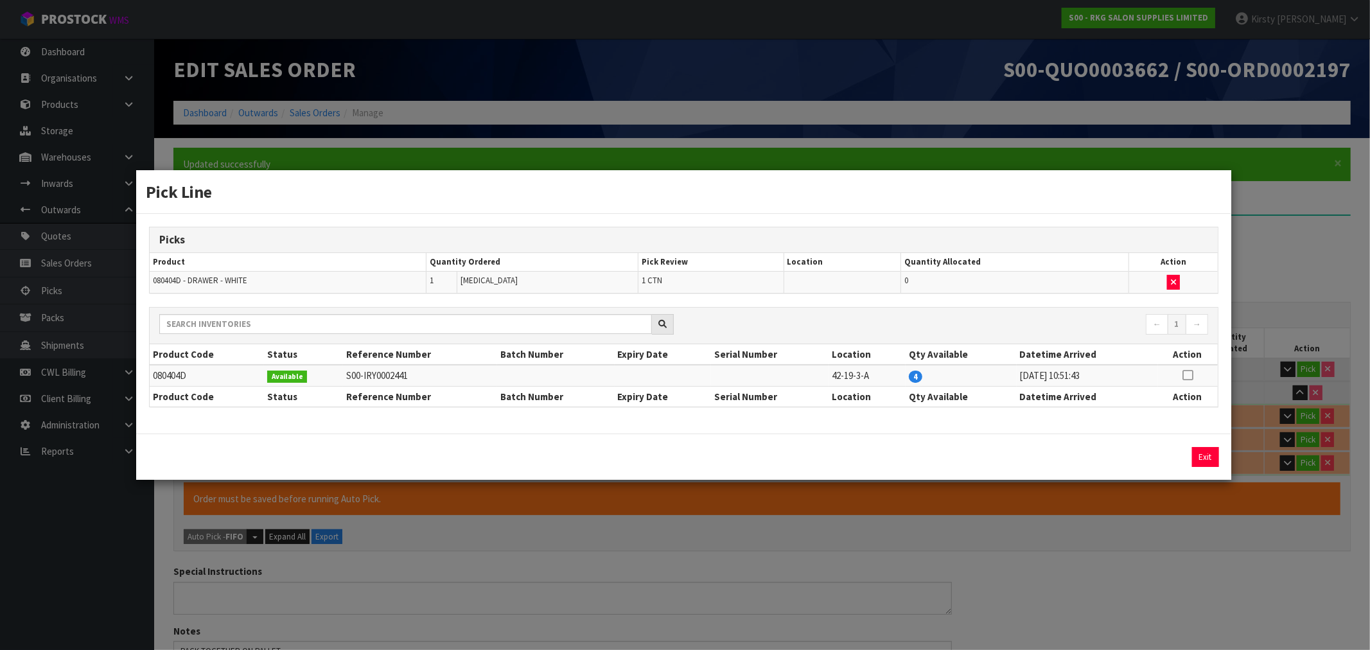
click at [1189, 375] on icon at bounding box center [1188, 375] width 10 height 1
click at [1165, 455] on button "Assign Pick" at bounding box center [1162, 457] width 53 height 20
type input "2"
type input "0.711256"
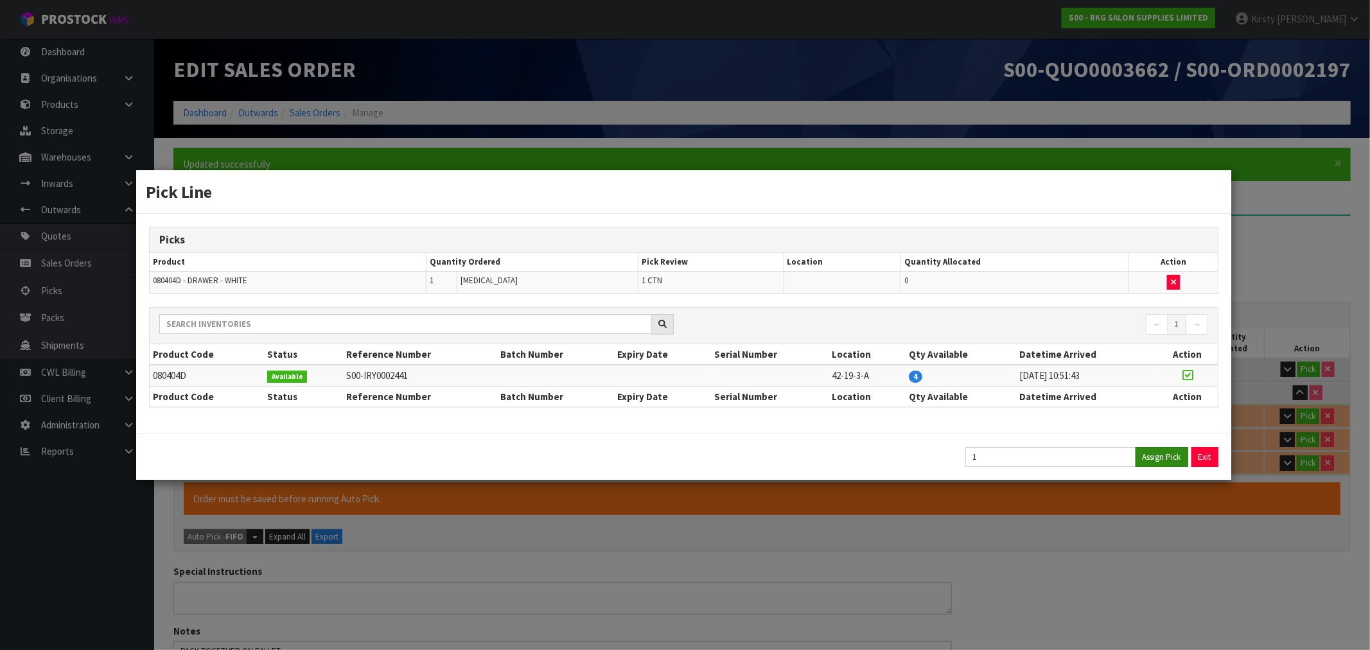
type input "92.5"
click at [1208, 453] on button "Exit" at bounding box center [1205, 457] width 27 height 20
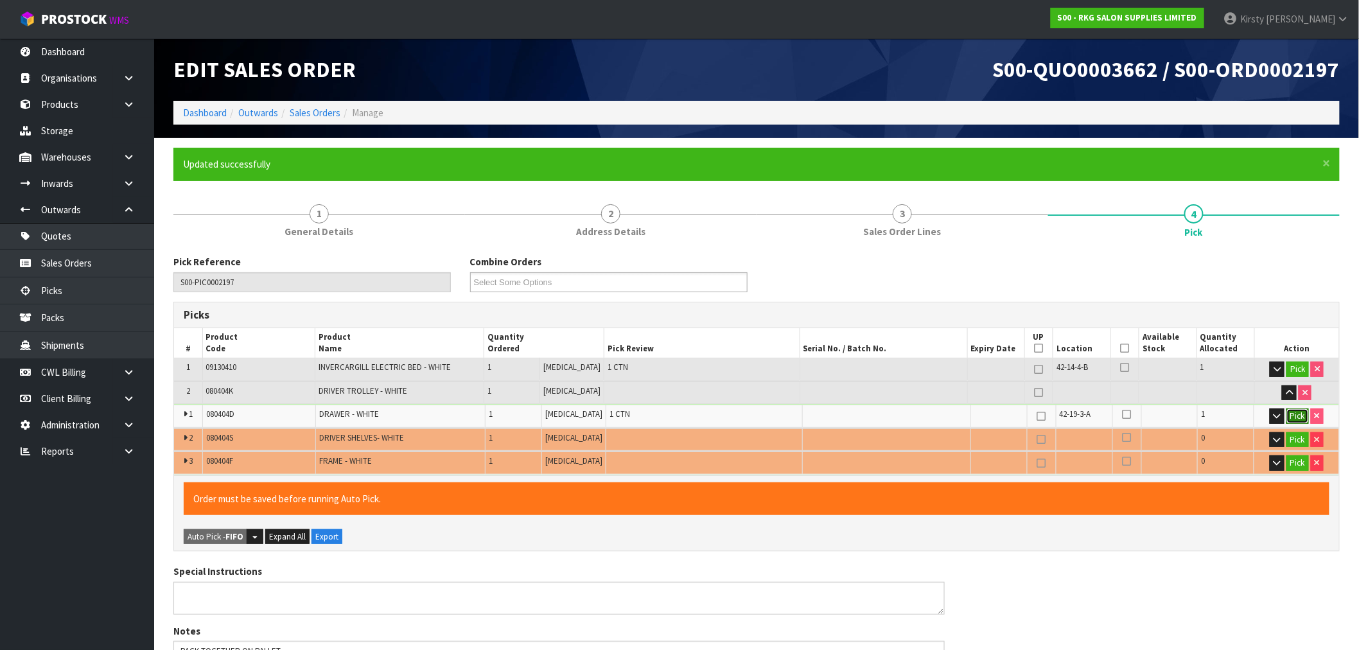
click at [1299, 419] on button "Pick" at bounding box center [1298, 416] width 22 height 15
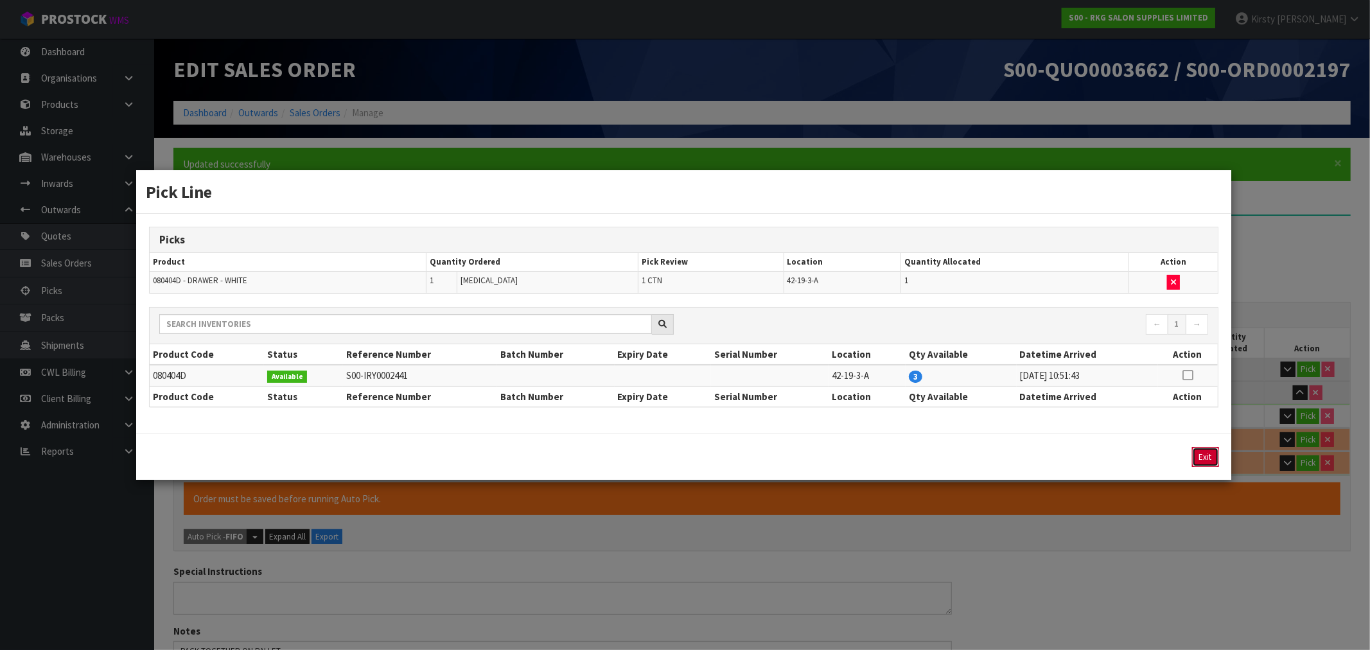
click at [1208, 463] on button "Exit" at bounding box center [1205, 457] width 27 height 20
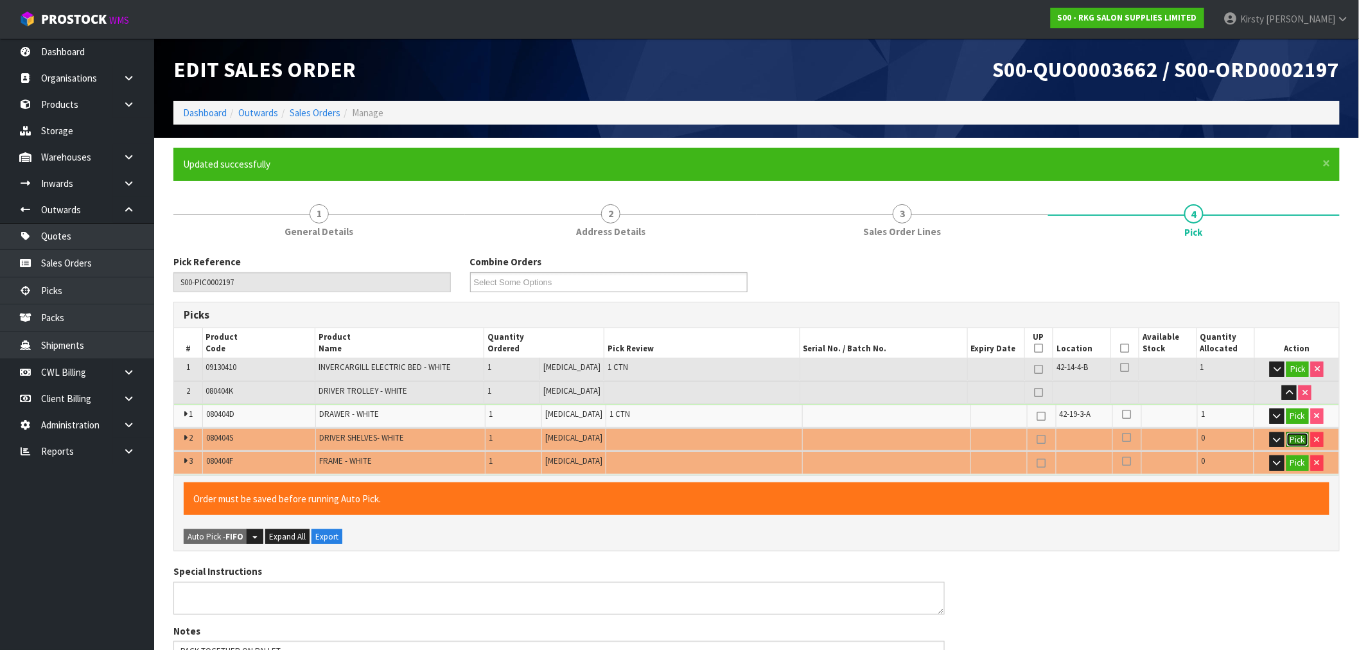
click at [1301, 445] on button "Pick" at bounding box center [1298, 439] width 22 height 15
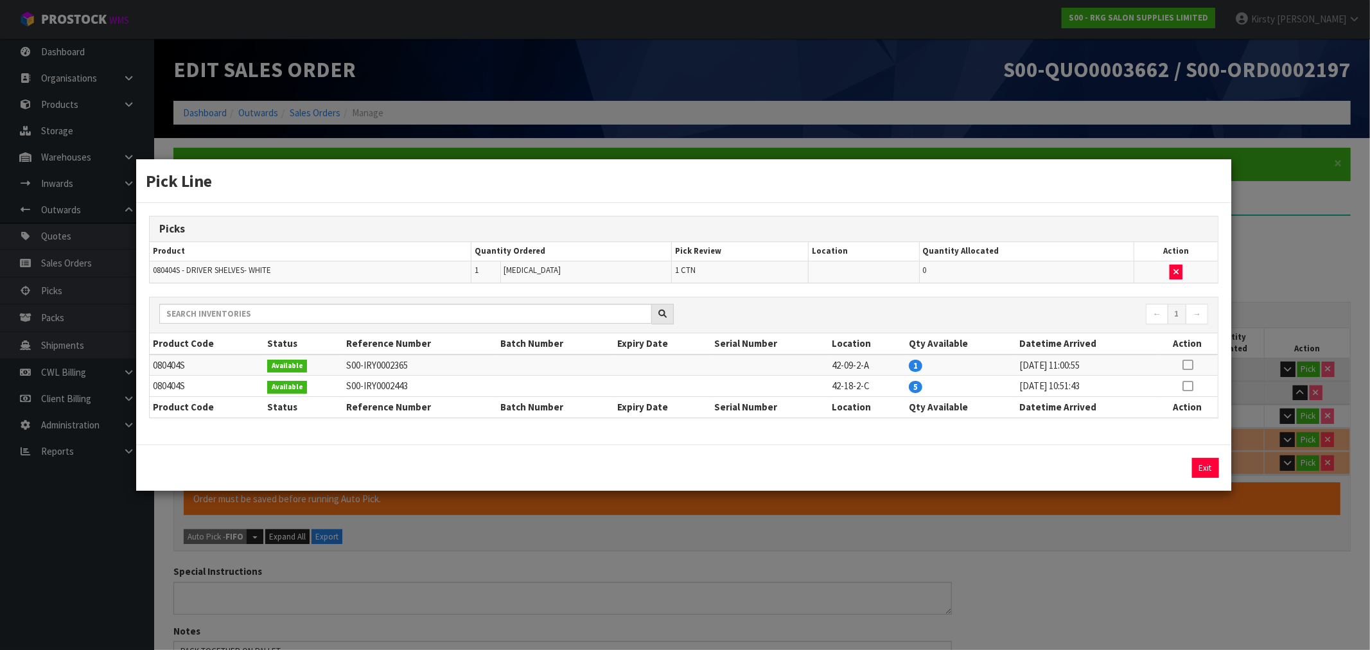
click at [1187, 365] on icon at bounding box center [1188, 365] width 10 height 1
click at [1171, 469] on button "Assign Pick" at bounding box center [1162, 468] width 53 height 20
type input "3"
type input "0.763766"
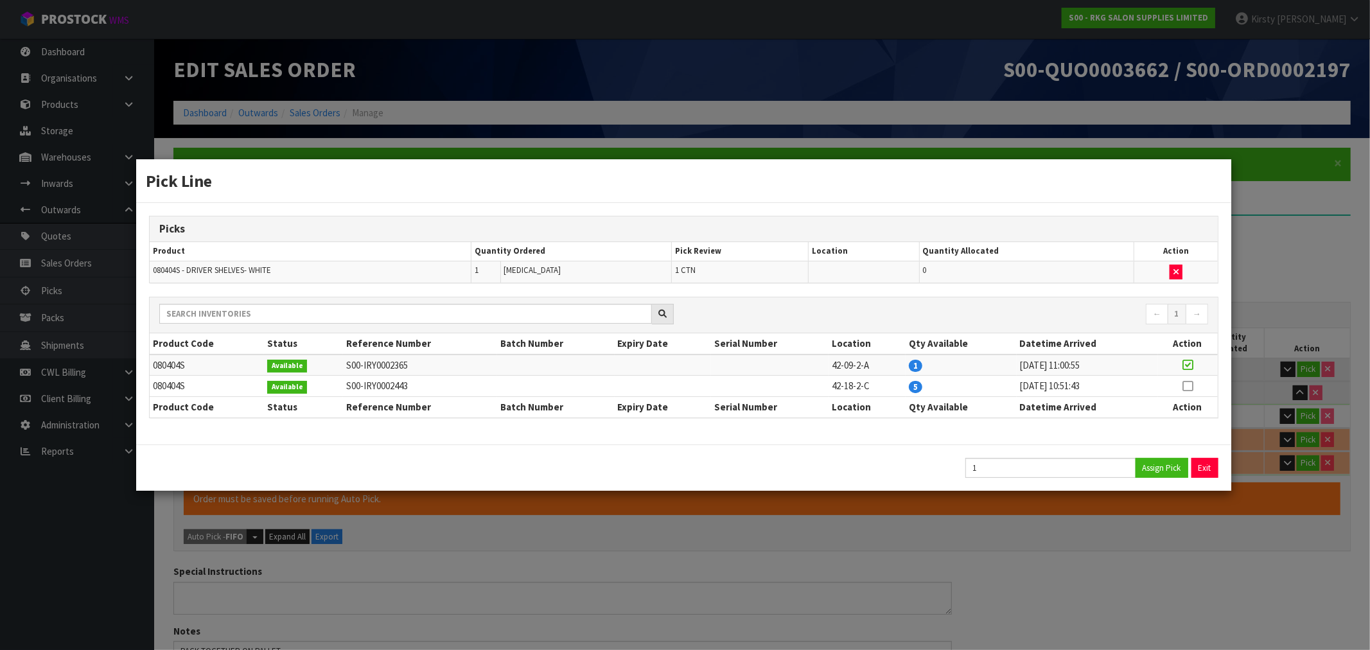
type input "101.5"
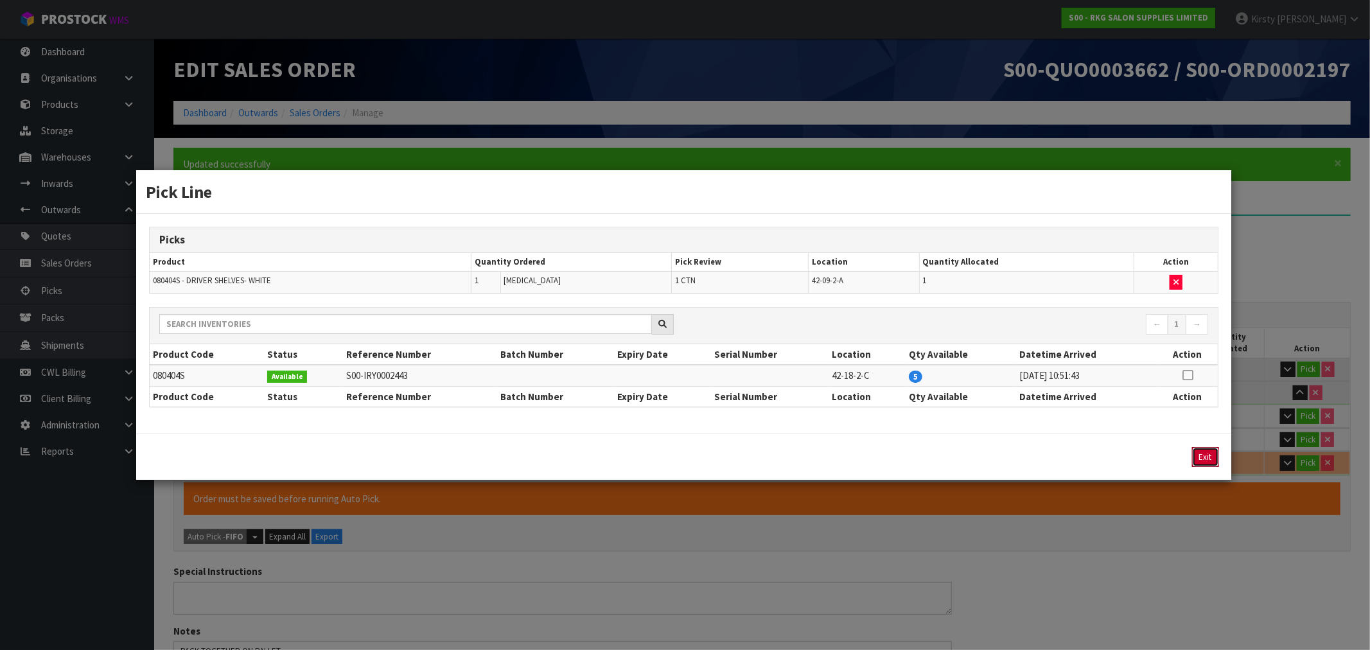
click at [1209, 456] on button "Exit" at bounding box center [1205, 457] width 27 height 20
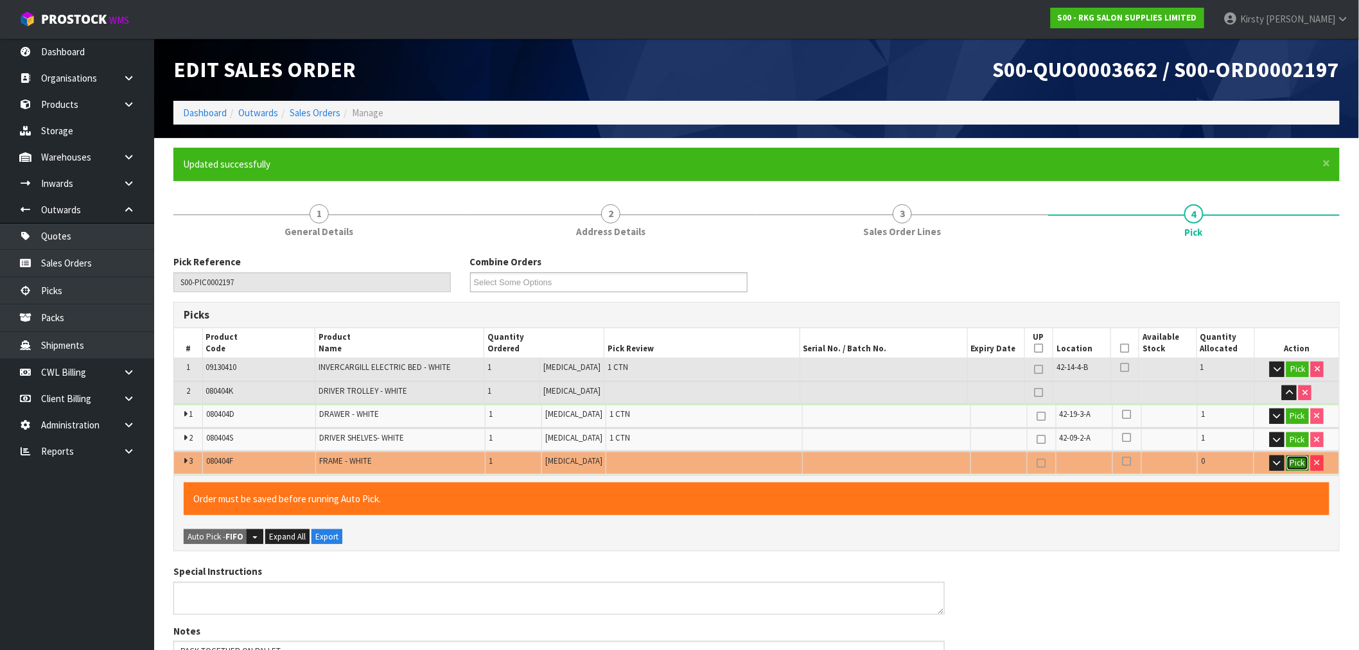
click at [1299, 463] on button "Pick" at bounding box center [1298, 462] width 22 height 15
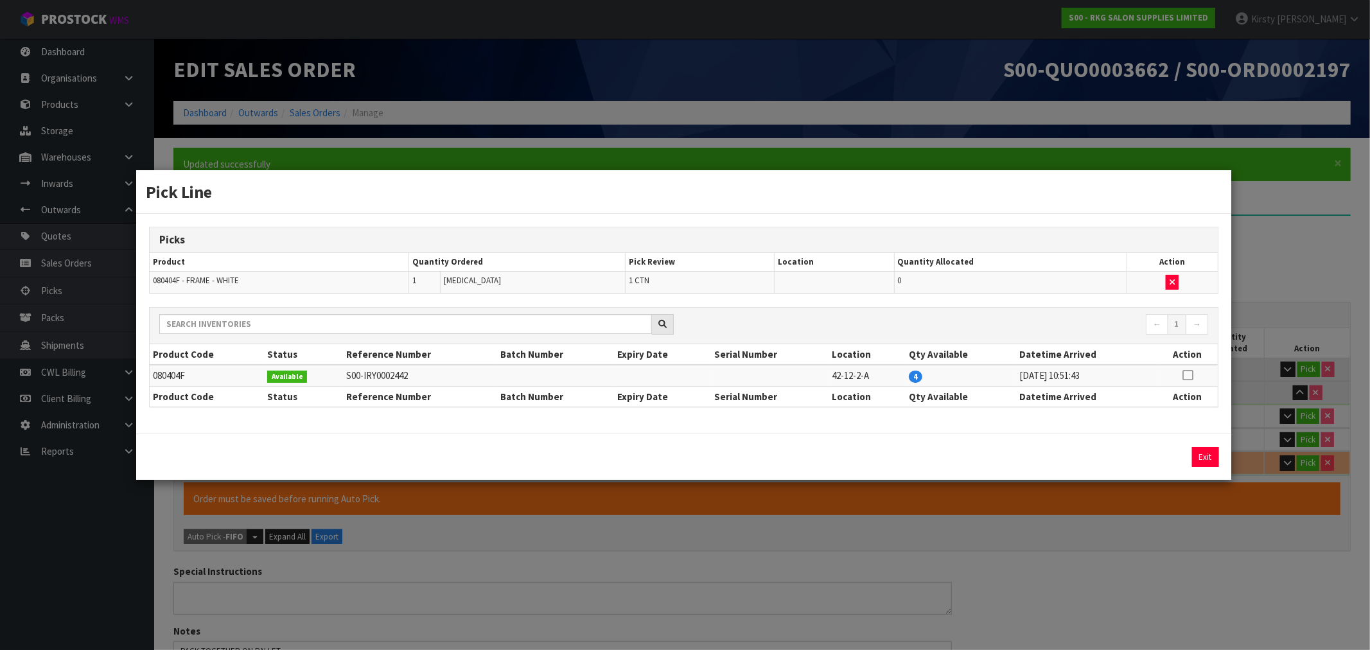
click at [1190, 376] on icon at bounding box center [1188, 375] width 10 height 1
click at [1151, 453] on button "Assign Pick" at bounding box center [1162, 457] width 53 height 20
type input "4"
type input "0.79426"
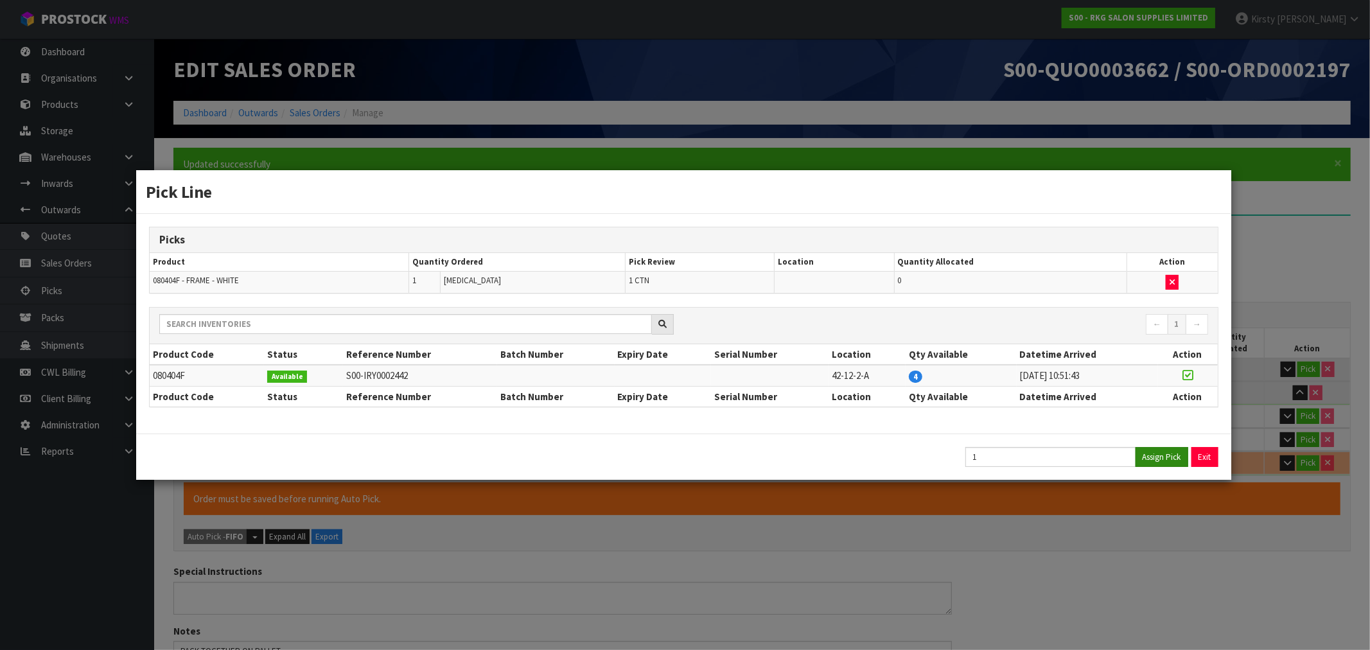
type input "106.5"
drag, startPoint x: 1205, startPoint y: 457, endPoint x: 636, endPoint y: 435, distance: 569.0
click at [1205, 457] on button "Exit" at bounding box center [1205, 457] width 27 height 20
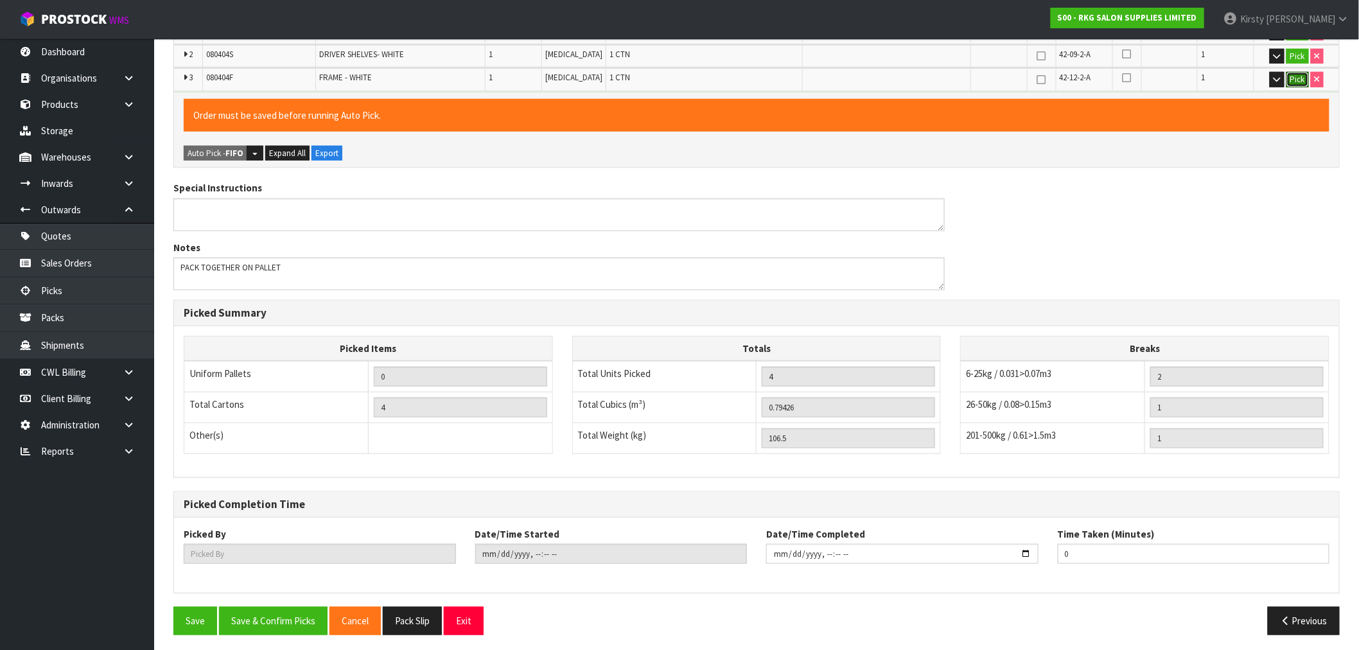
scroll to position [387, 0]
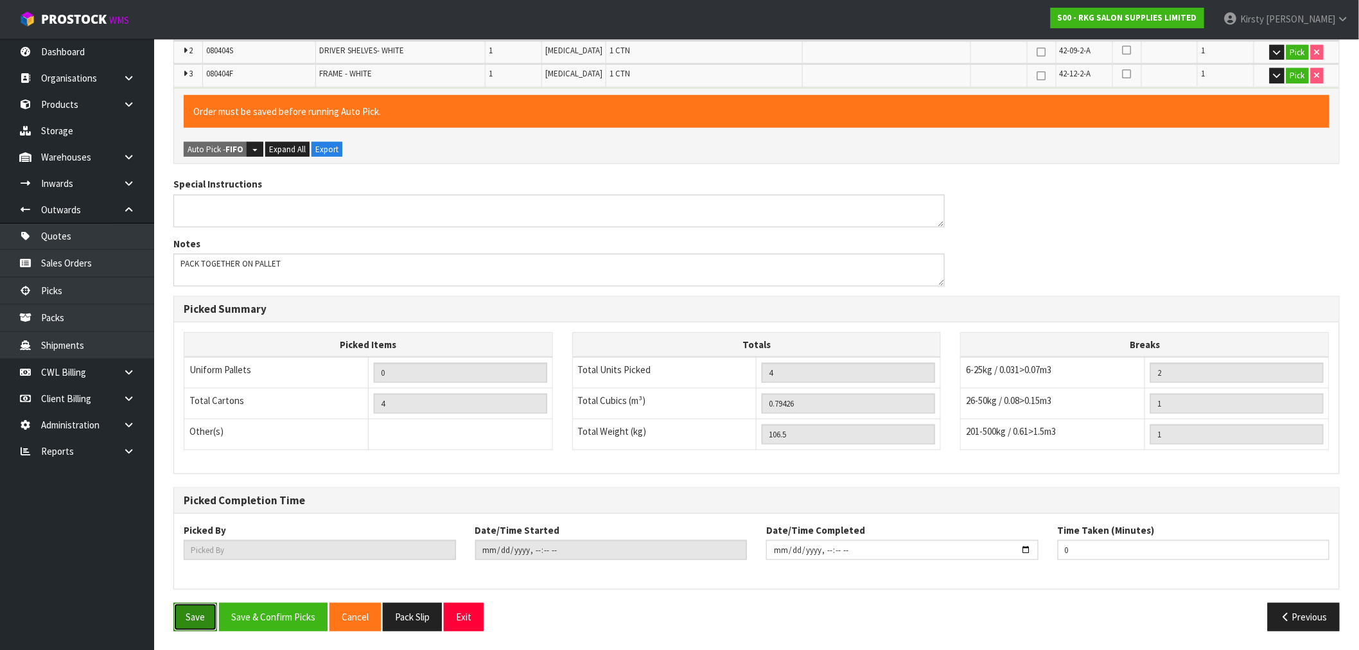
click at [193, 613] on button "Save" at bounding box center [195, 617] width 44 height 28
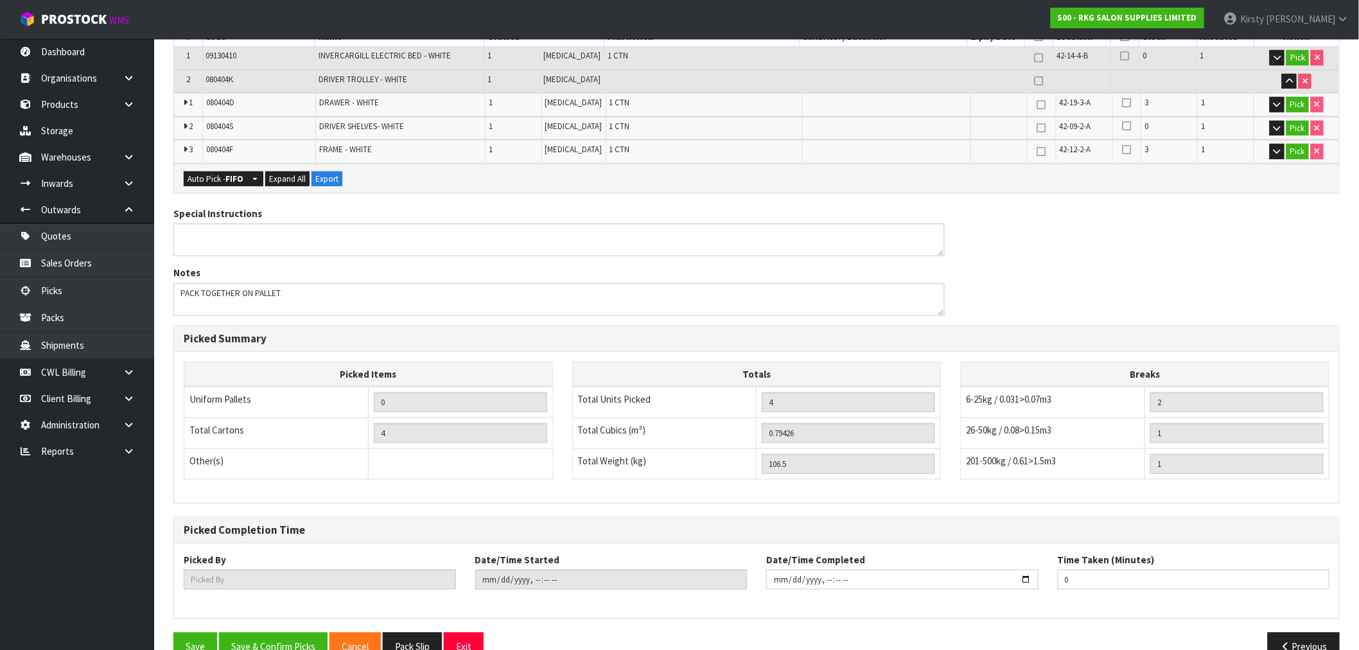
scroll to position [340, 0]
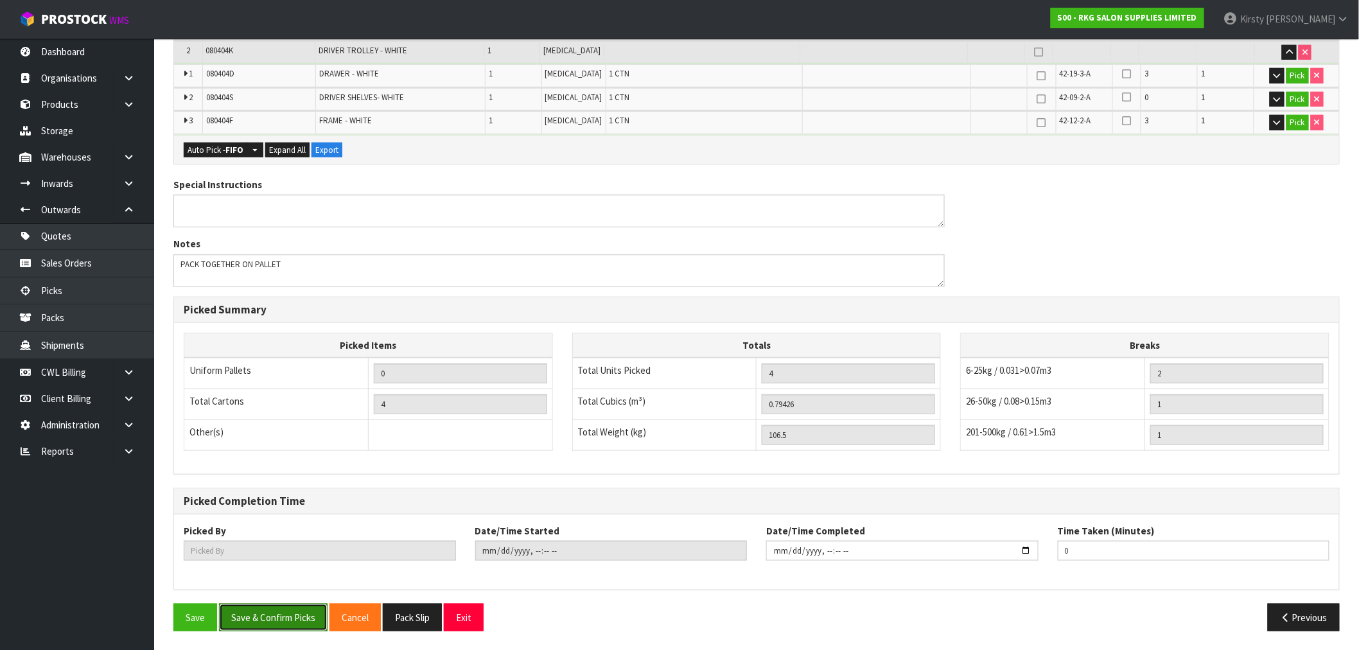
click at [281, 626] on button "Save & Confirm Picks" at bounding box center [273, 618] width 109 height 28
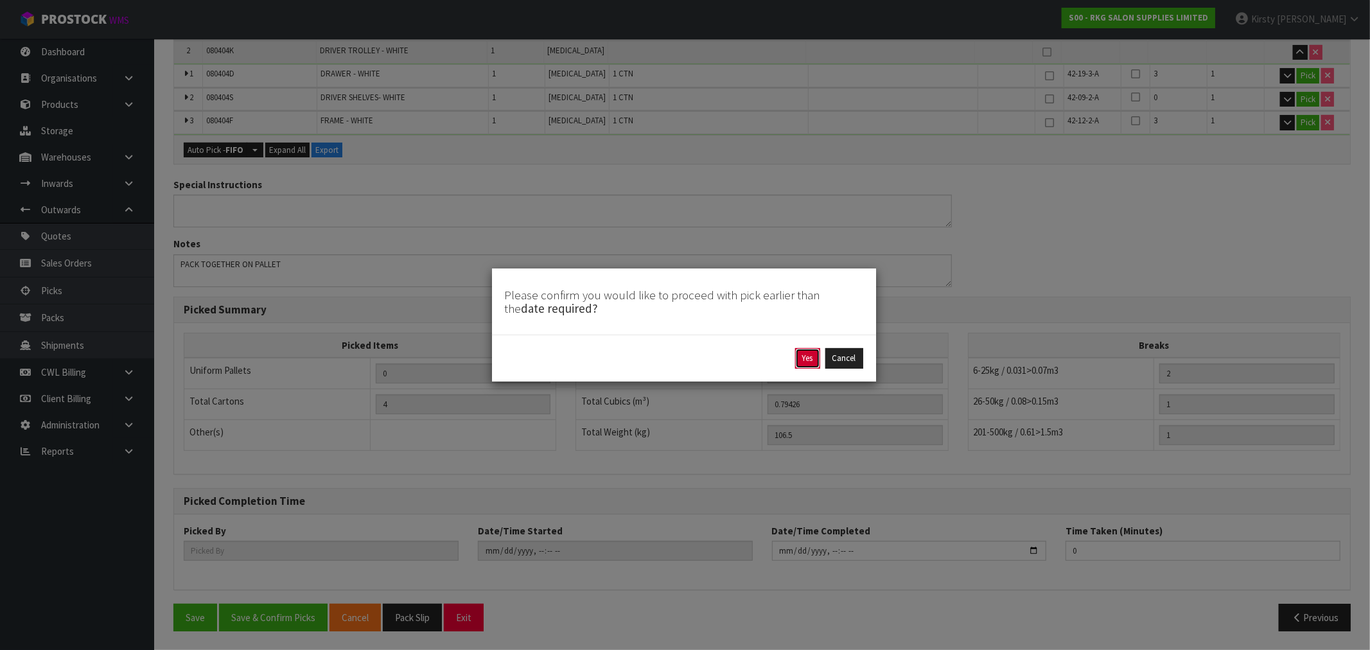
click at [813, 356] on button "Yes" at bounding box center [807, 358] width 25 height 21
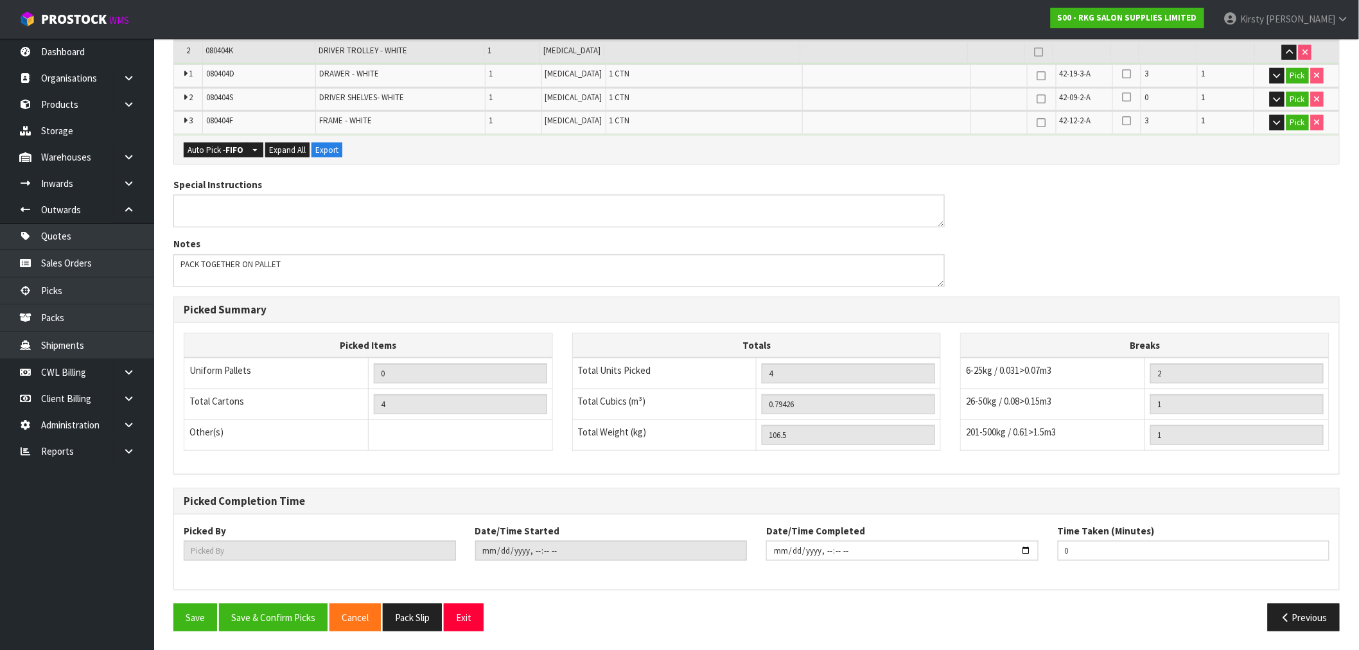
scroll to position [0, 0]
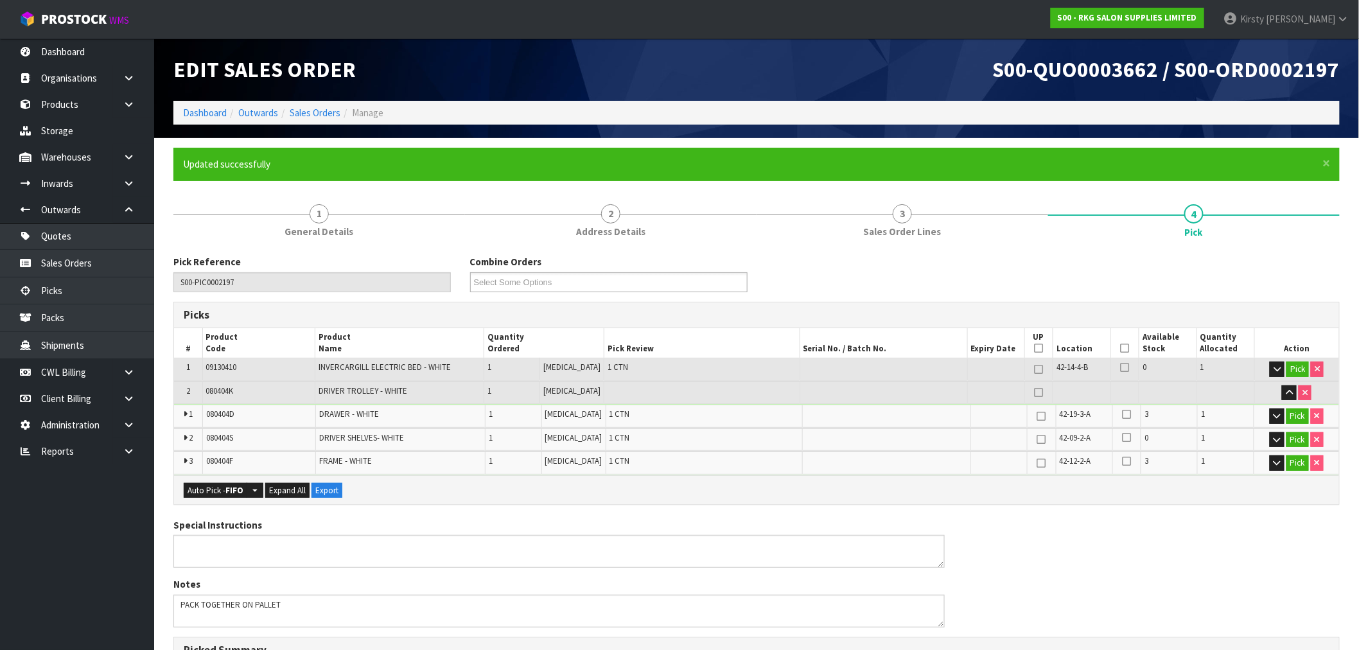
type input "[PERSON_NAME]"
type input "2025-09-24T14:18:10"
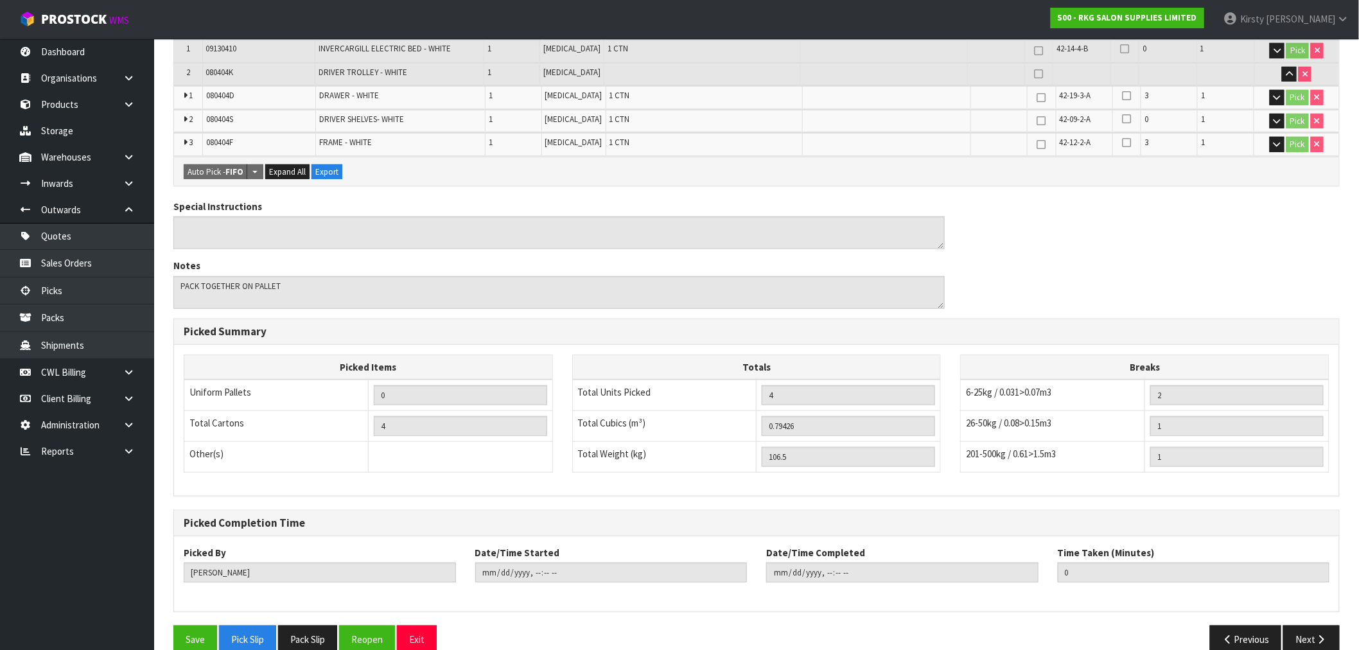
scroll to position [340, 0]
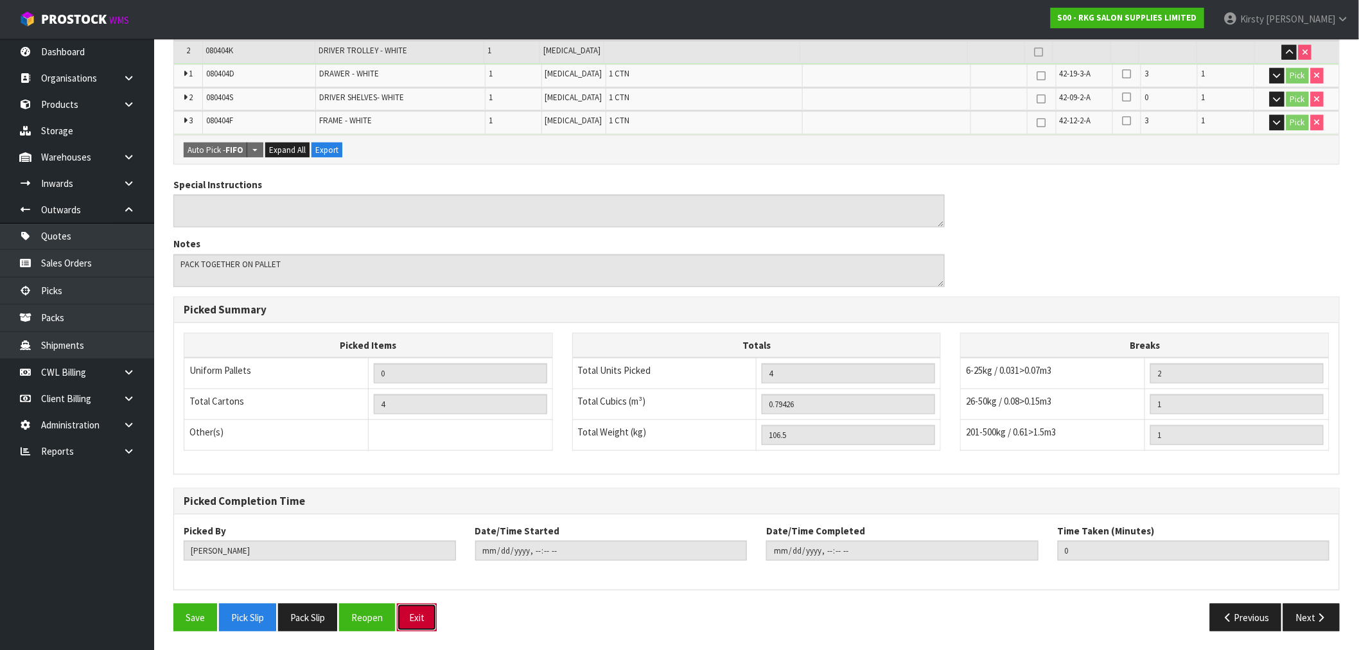
drag, startPoint x: 427, startPoint y: 615, endPoint x: 425, endPoint y: 493, distance: 122.1
click at [427, 614] on button "Exit" at bounding box center [417, 618] width 40 height 28
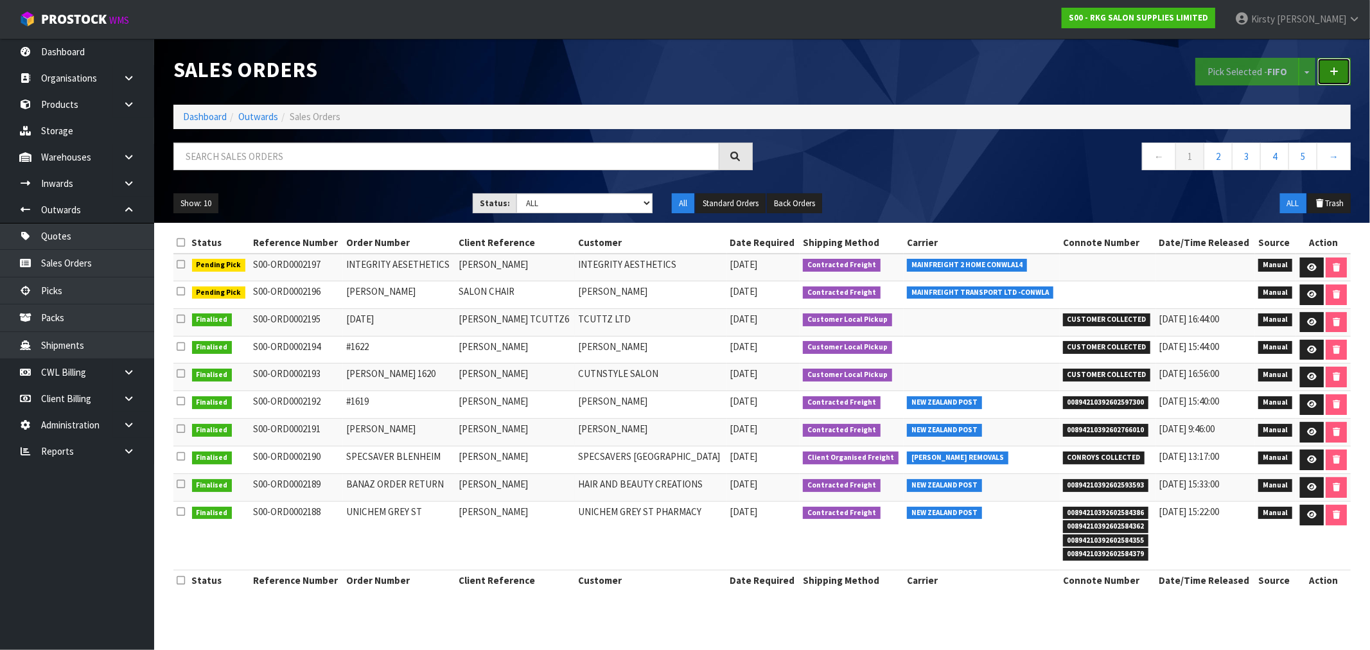
click at [1340, 71] on link at bounding box center [1334, 72] width 33 height 28
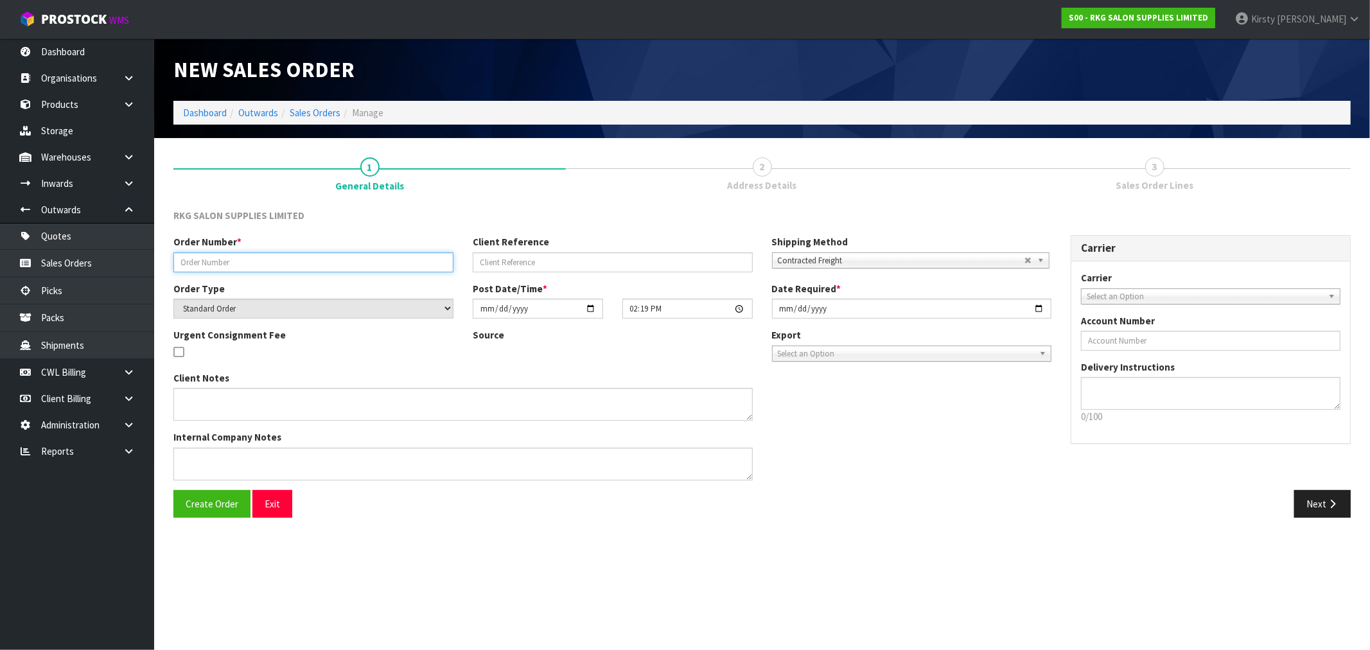
click at [212, 261] on input "text" at bounding box center [313, 262] width 280 height 20
type input "CHAIR COVERS"
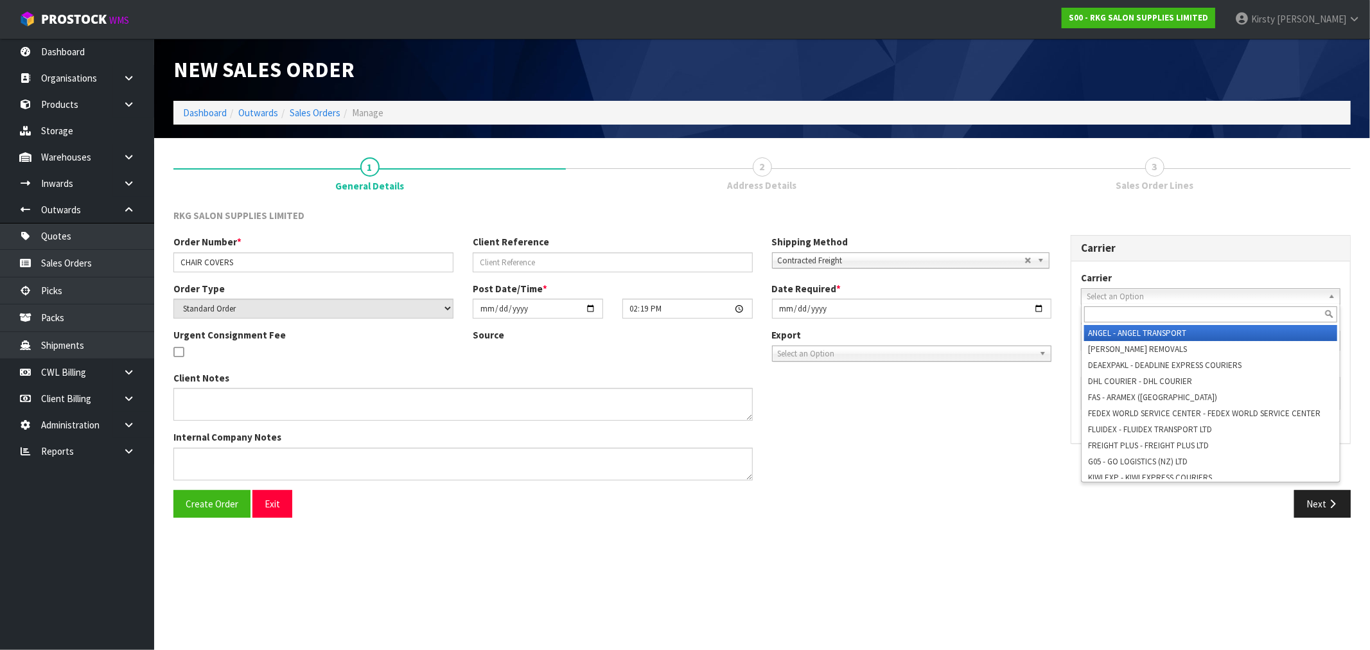
click at [1116, 289] on span "Select an Option" at bounding box center [1205, 296] width 236 height 15
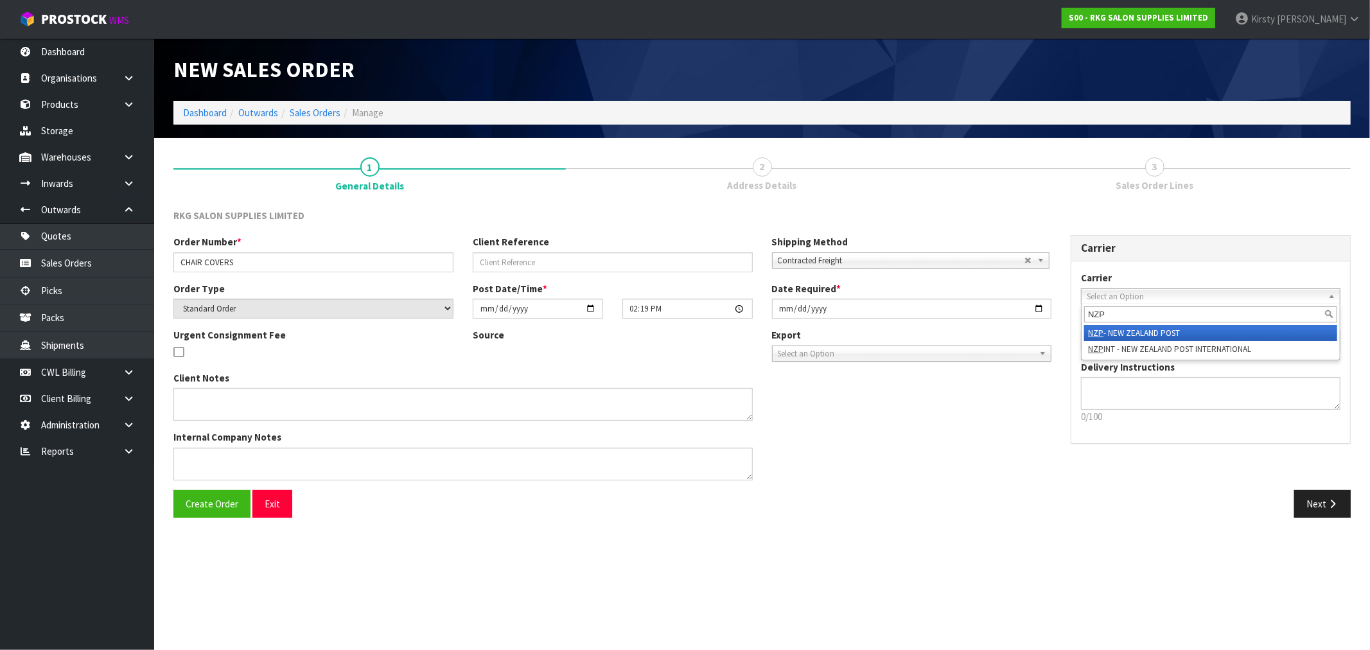
type input "NZP"
click at [1127, 334] on li "NZP - NEW ZEALAND POST" at bounding box center [1210, 333] width 253 height 16
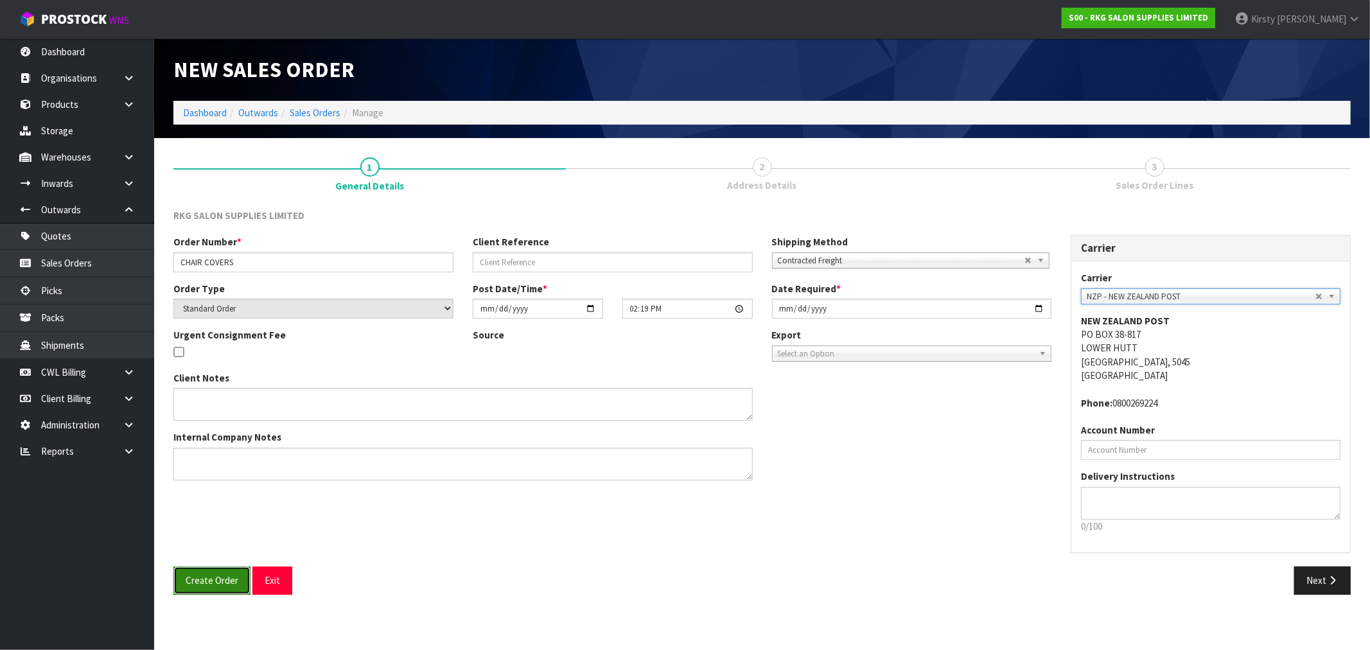
click at [184, 582] on button "Create Order" at bounding box center [211, 581] width 77 height 28
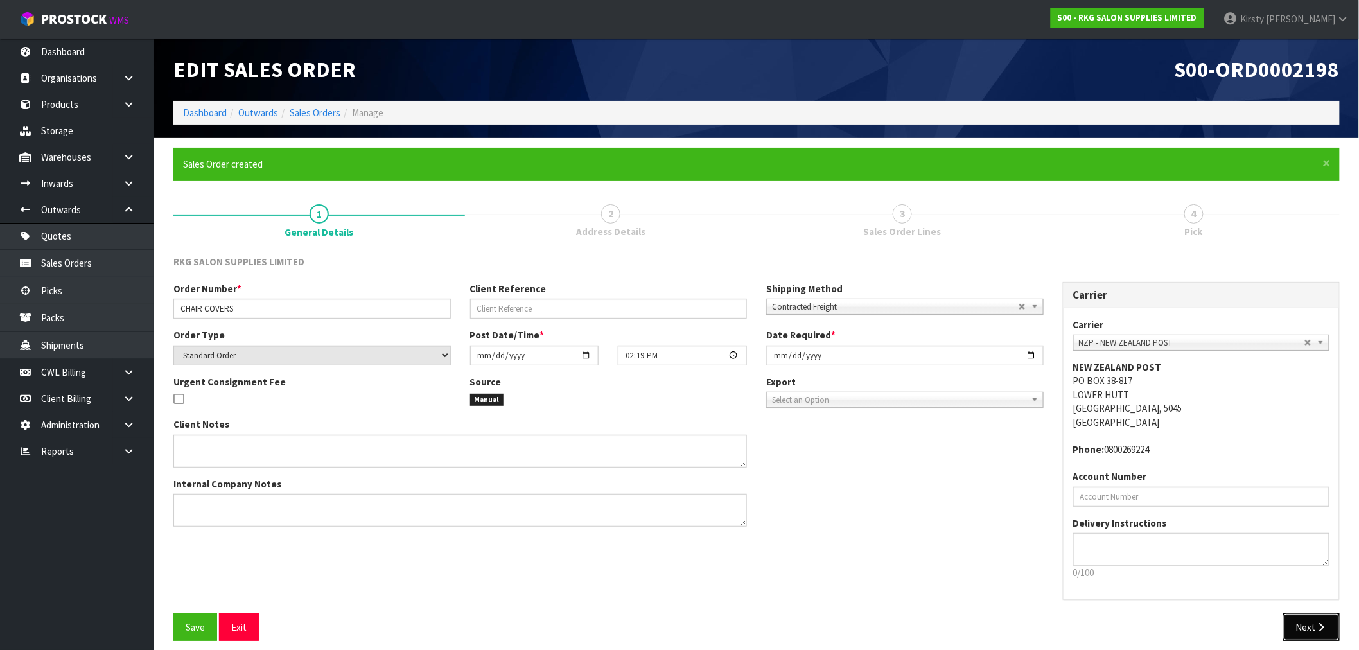
click at [1323, 628] on icon "button" at bounding box center [1322, 628] width 12 height 10
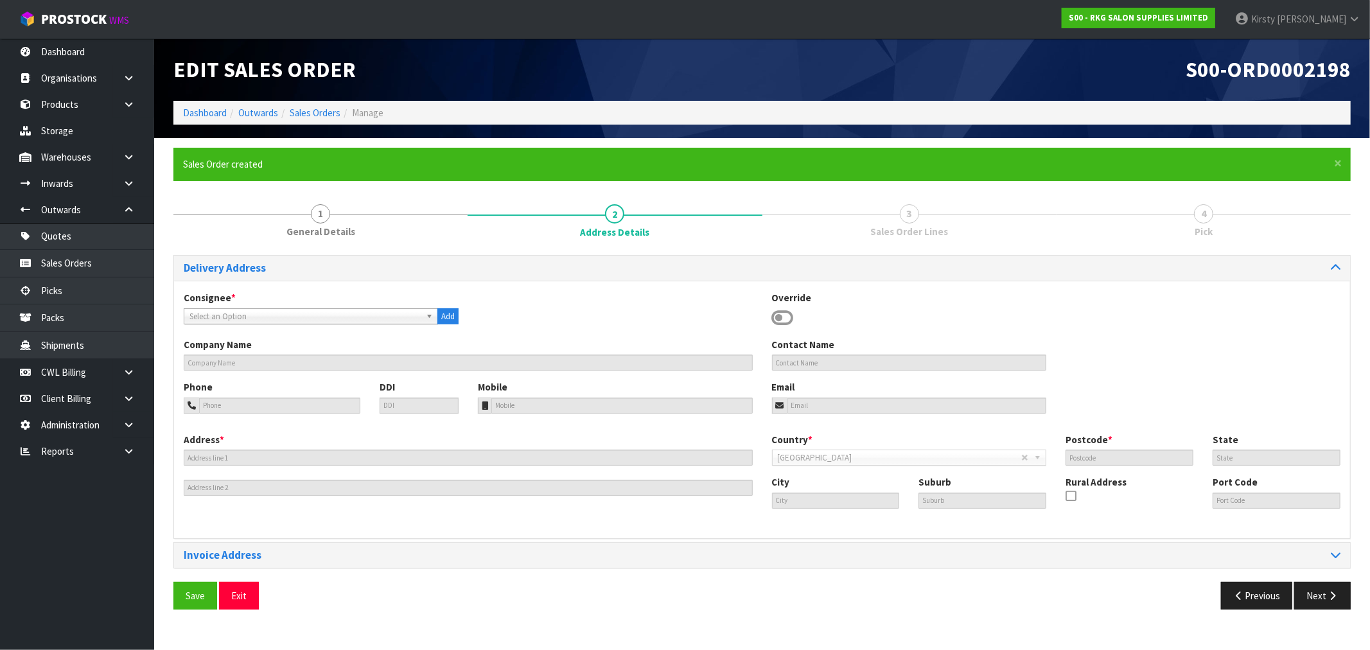
click at [788, 318] on icon at bounding box center [783, 317] width 22 height 19
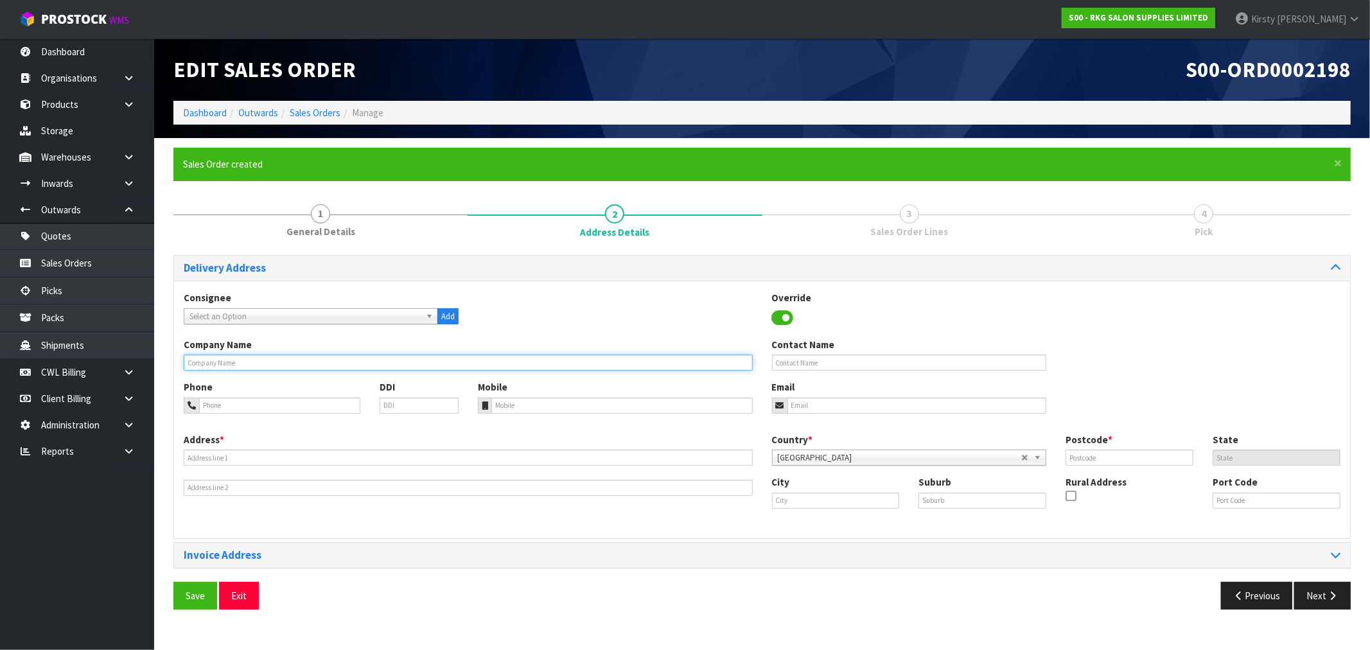
click at [259, 364] on input "text" at bounding box center [468, 363] width 569 height 16
type input "[PERSON_NAME]"
click at [245, 400] on input "tel" at bounding box center [279, 406] width 161 height 16
type input "021-898-418"
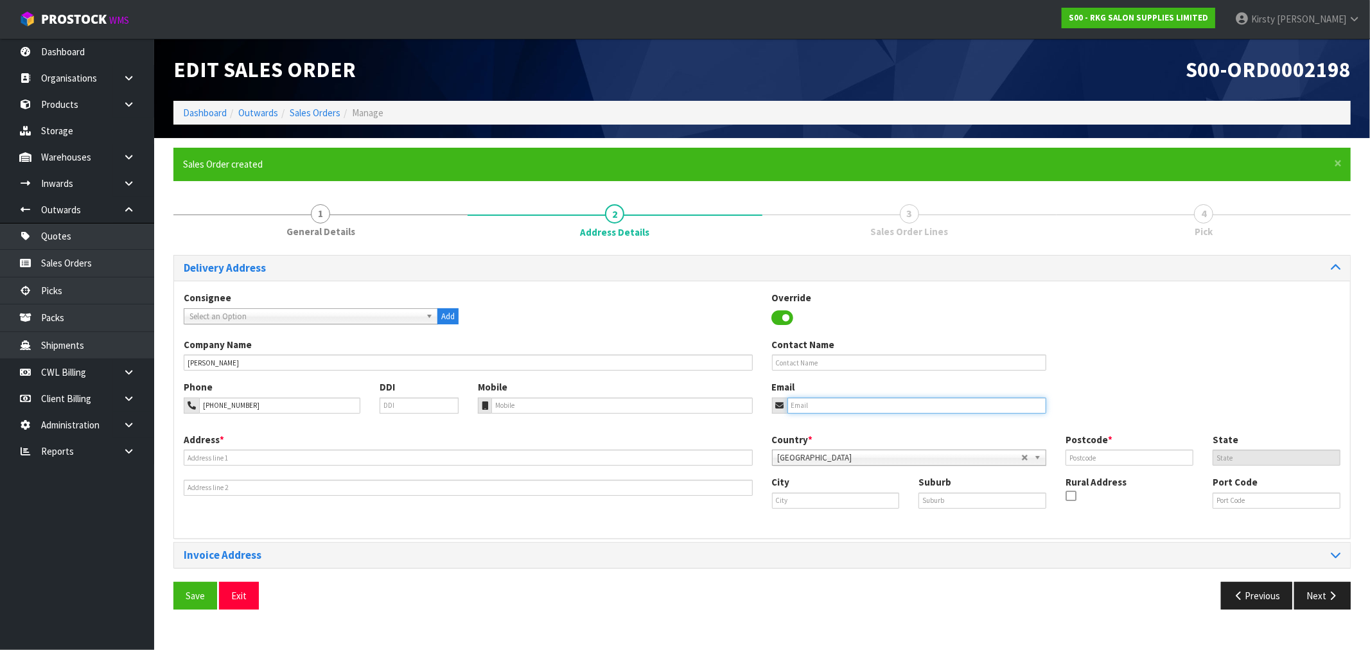
click at [836, 406] on input "email" at bounding box center [918, 406] width 260 height 16
type input "nicole.hay87@hotmail.co.nz"
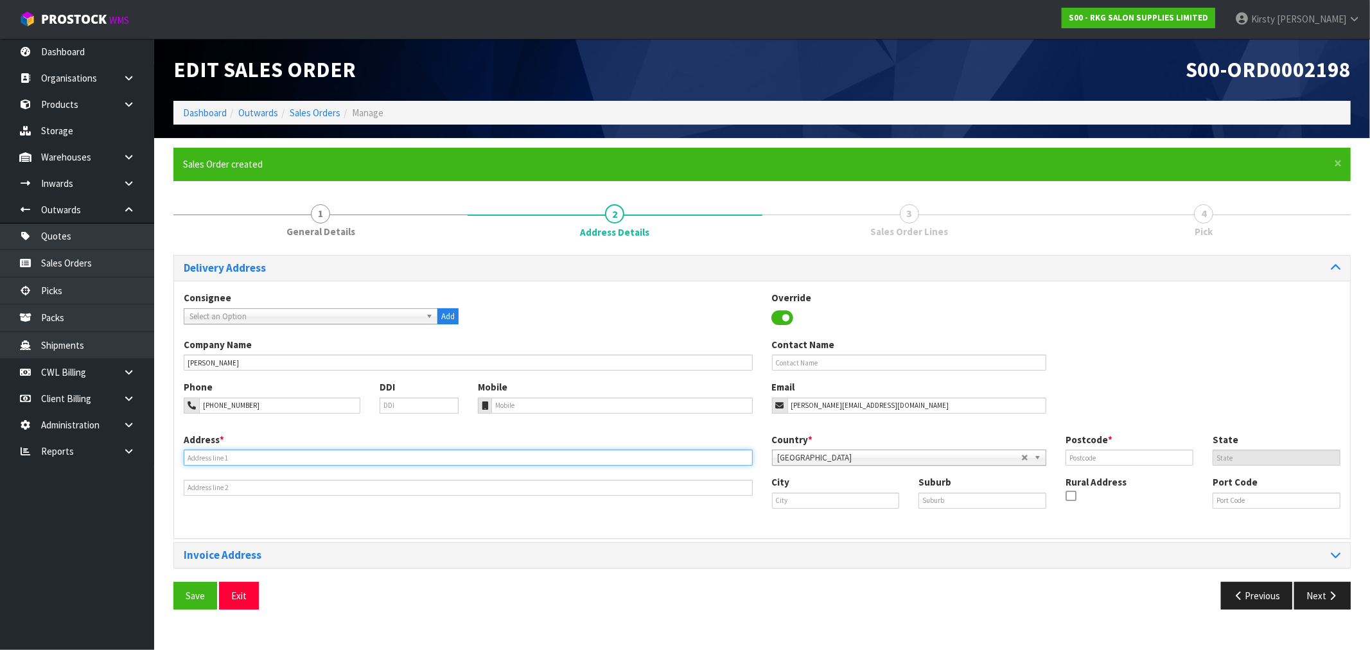
click at [202, 455] on input "text" at bounding box center [468, 458] width 569 height 16
click at [213, 458] on input "4 PRINCE ST" at bounding box center [468, 458] width 569 height 16
type input "4 PRINCES ST"
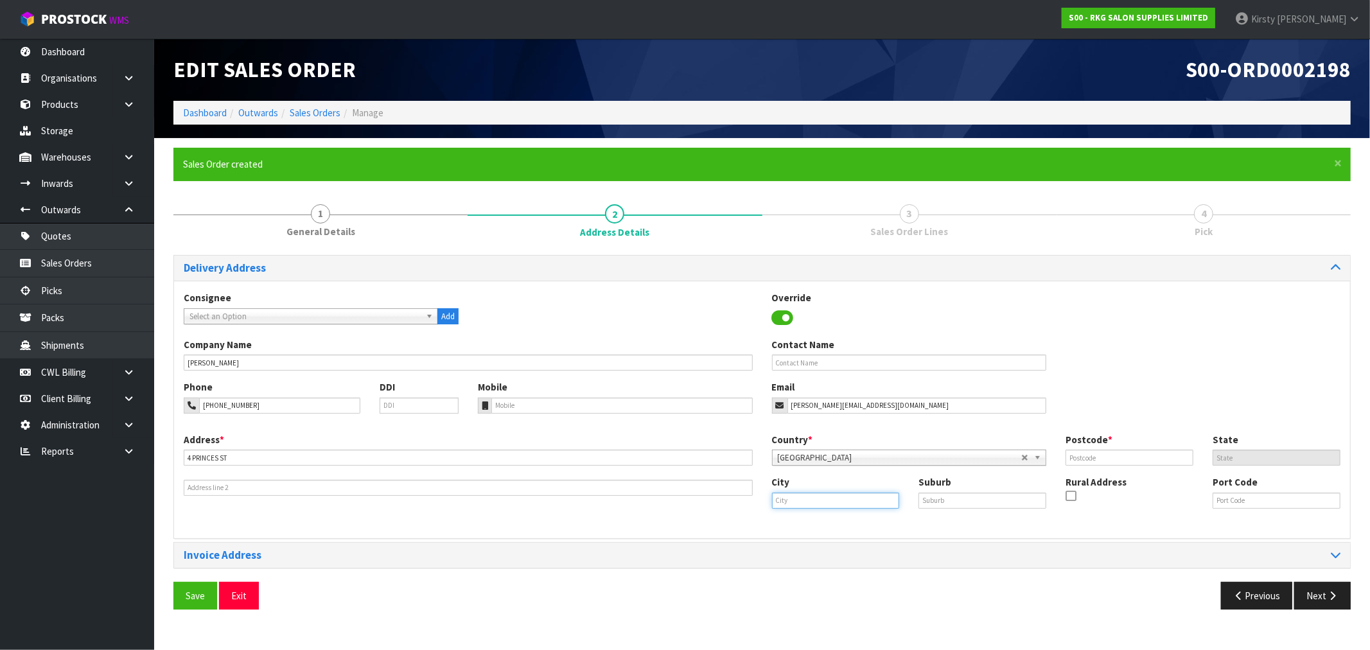
click at [775, 495] on input "text" at bounding box center [836, 501] width 128 height 16
click at [798, 534] on strong "Well" at bounding box center [795, 540] width 19 height 12
drag, startPoint x: 808, startPoint y: 505, endPoint x: 743, endPoint y: 509, distance: 65.0
click at [743, 509] on div "Address * 4 PRINCES ST This address line exceeds the recommended limit of 35 ch…" at bounding box center [762, 481] width 1176 height 96
type input "WE"
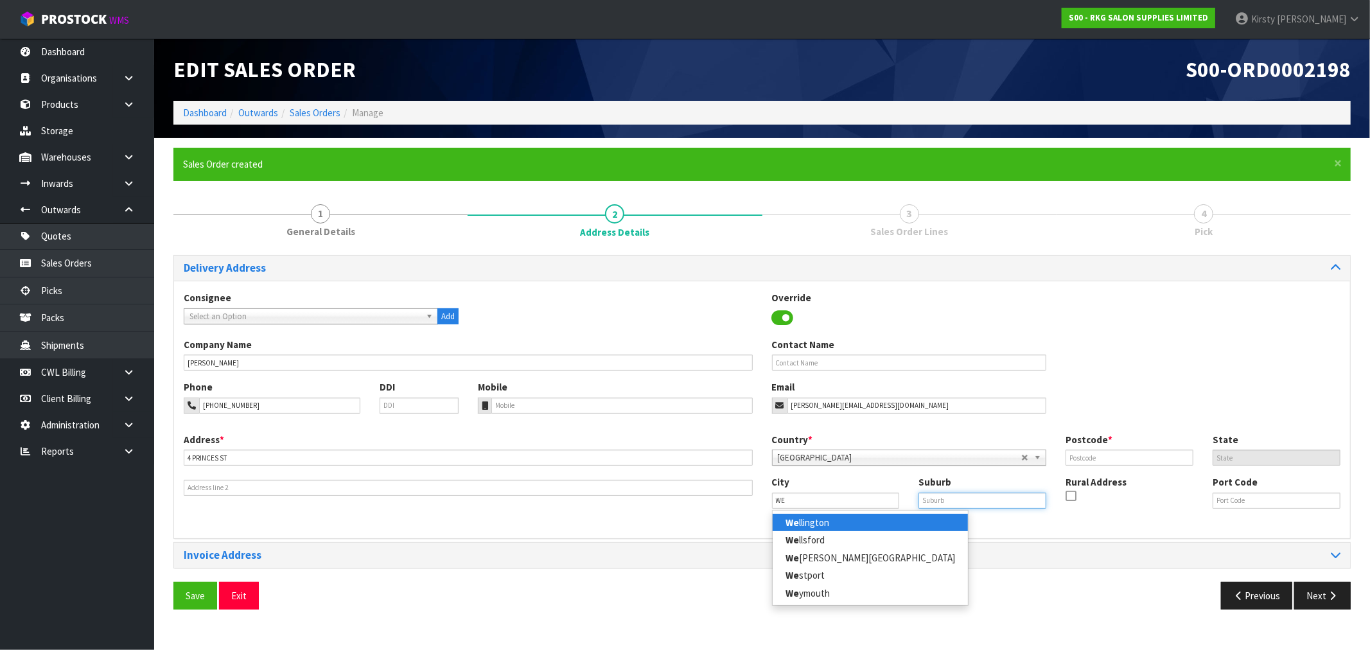
click at [953, 493] on input "text" at bounding box center [983, 501] width 128 height 16
type input "UPPER HUTT"
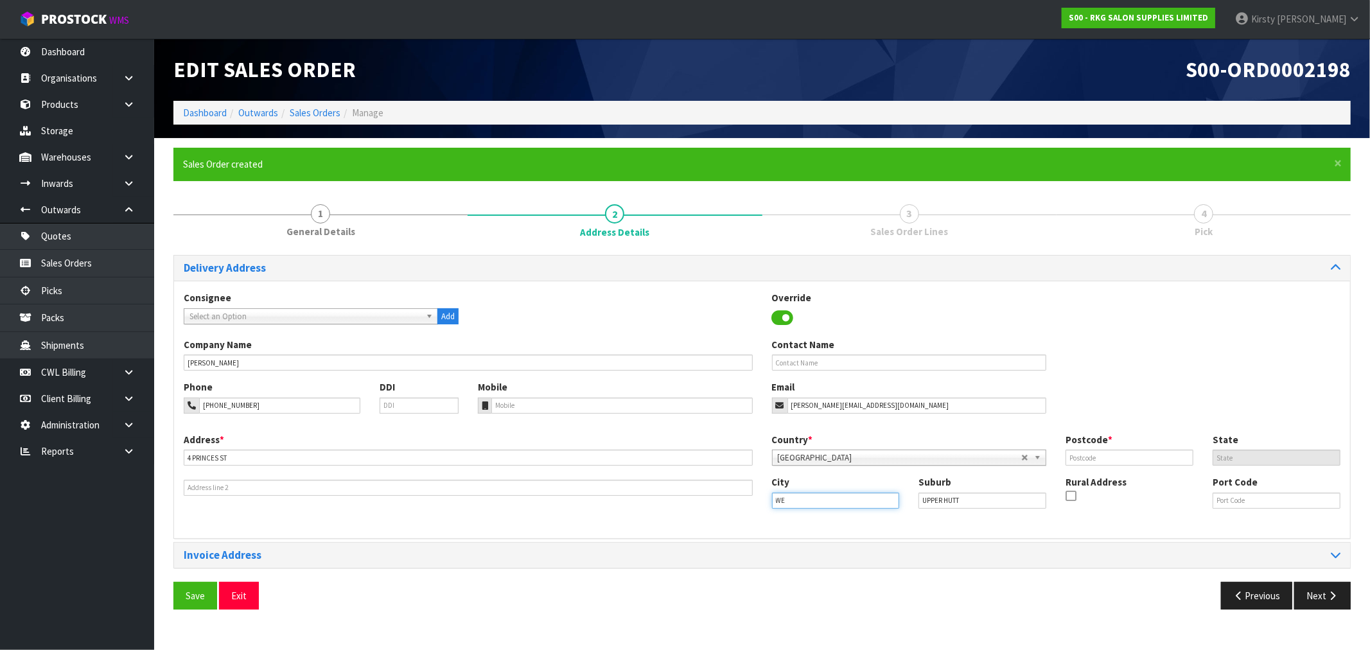
click at [805, 504] on input "WE" at bounding box center [836, 501] width 128 height 16
click at [738, 504] on div "Address * 4 PRINCES ST This address line exceeds the recommended limit of 35 ch…" at bounding box center [762, 481] width 1176 height 96
click at [827, 524] on link "We llington" at bounding box center [870, 522] width 195 height 17
type input "Wellington"
click at [1099, 452] on input "text" at bounding box center [1130, 458] width 128 height 16
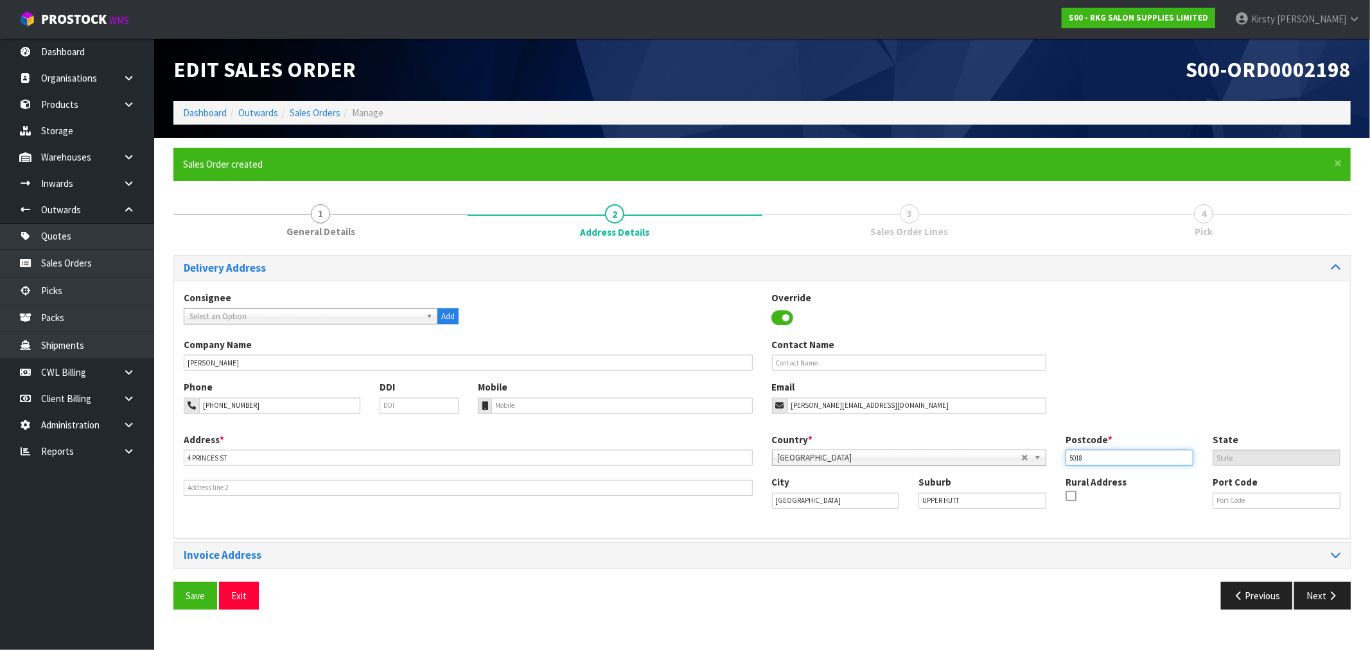
type input "5018"
click at [190, 597] on span "Save" at bounding box center [195, 596] width 19 height 12
click at [1316, 596] on button "Next" at bounding box center [1323, 596] width 57 height 28
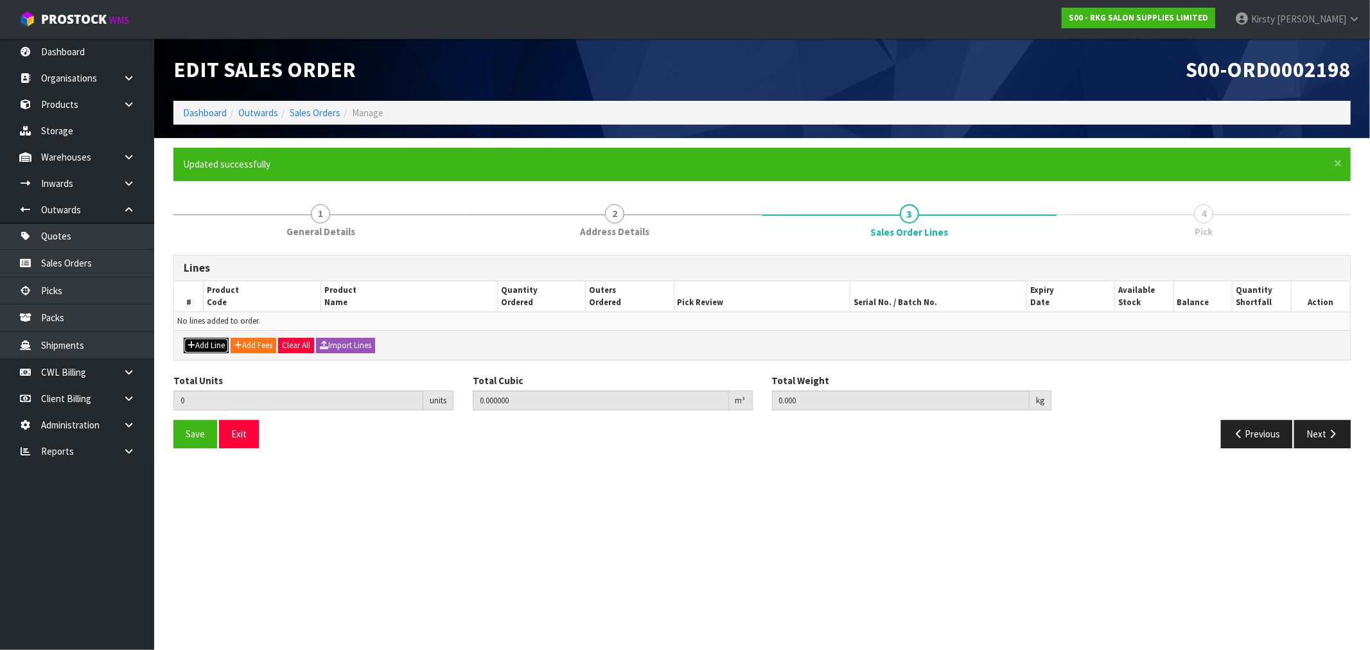
click at [199, 344] on button "Add Line" at bounding box center [206, 345] width 45 height 15
type input "0"
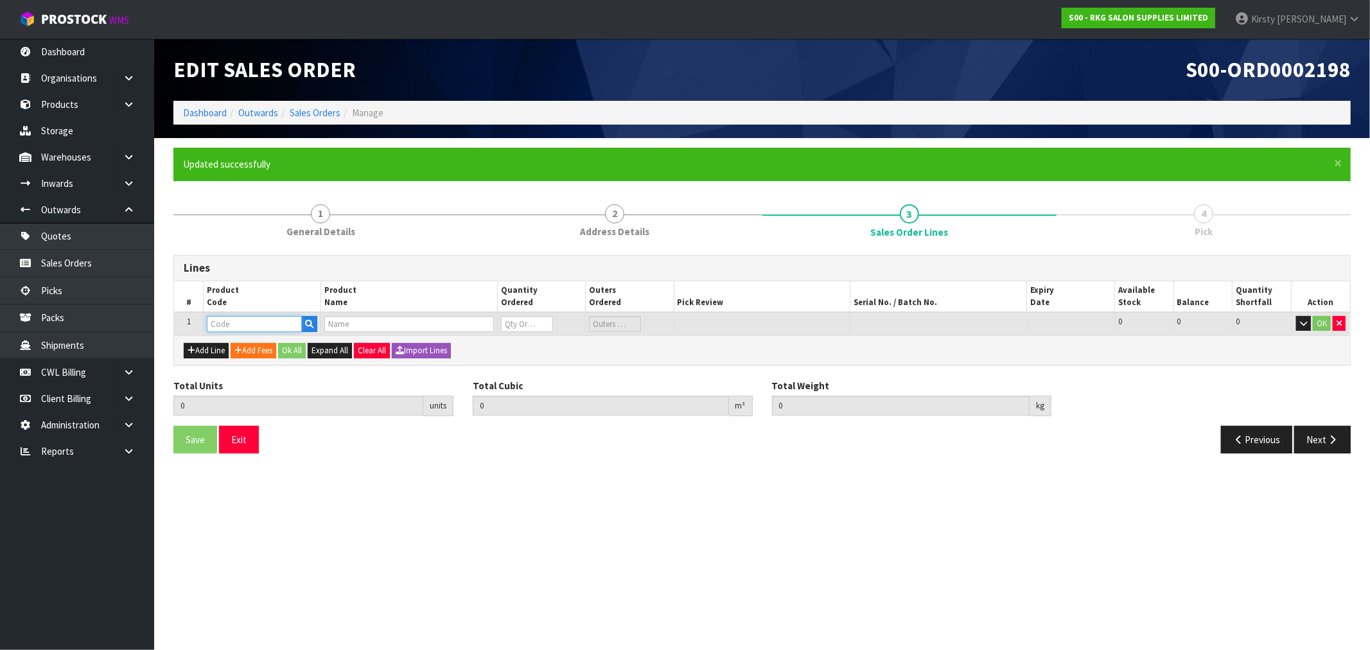
click at [227, 319] on input "text" at bounding box center [254, 324] width 95 height 16
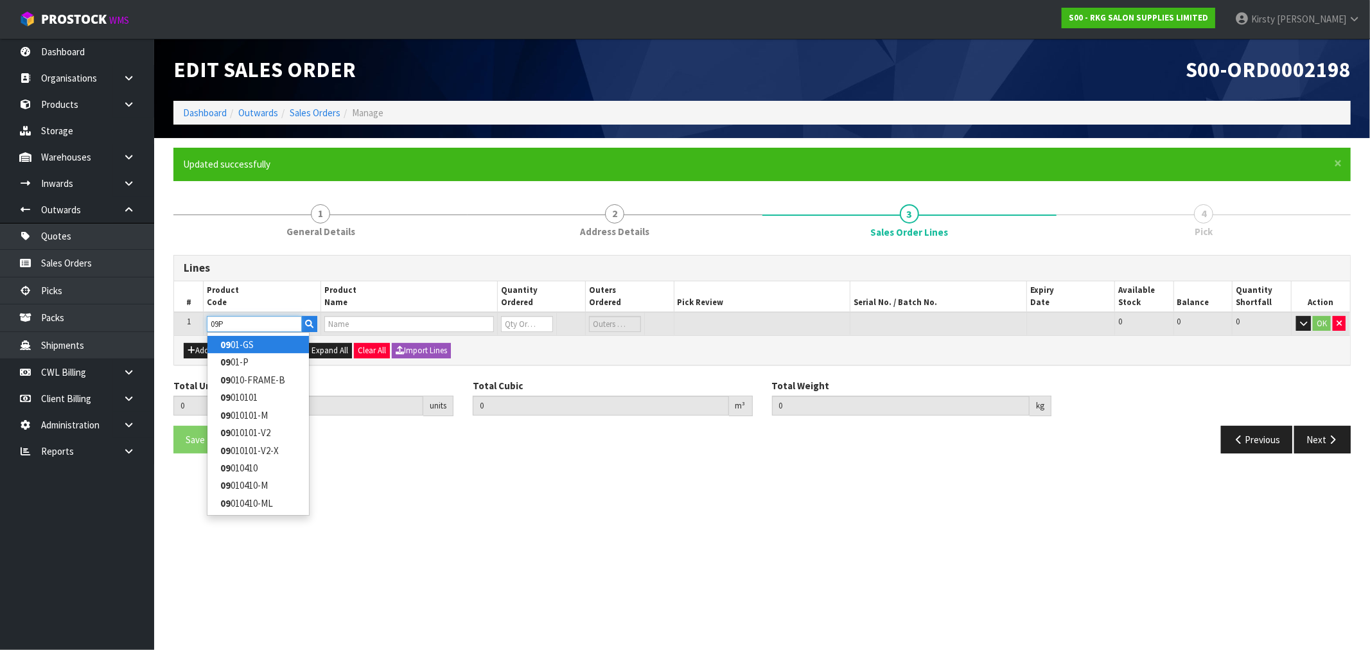
type input "09PC"
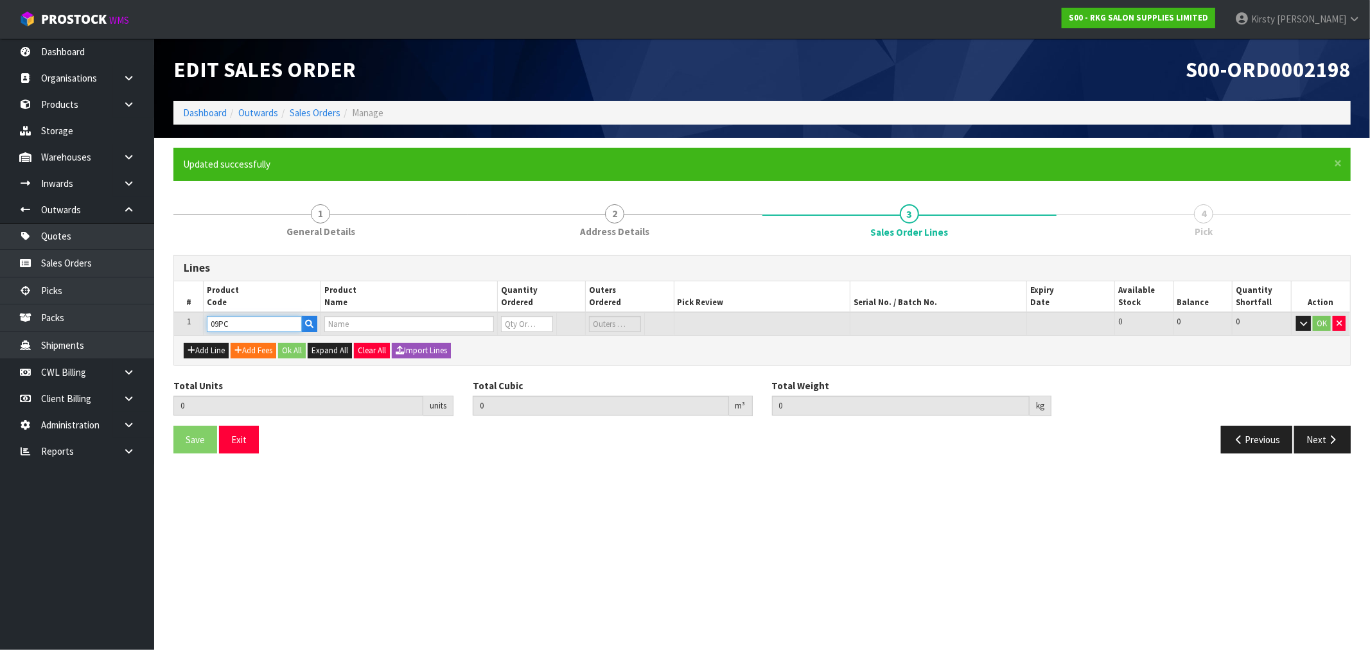
type input "0.000000"
type input "0.000"
type input "UNIVERSAL BED COVER"
type input "0"
type input "09PC"
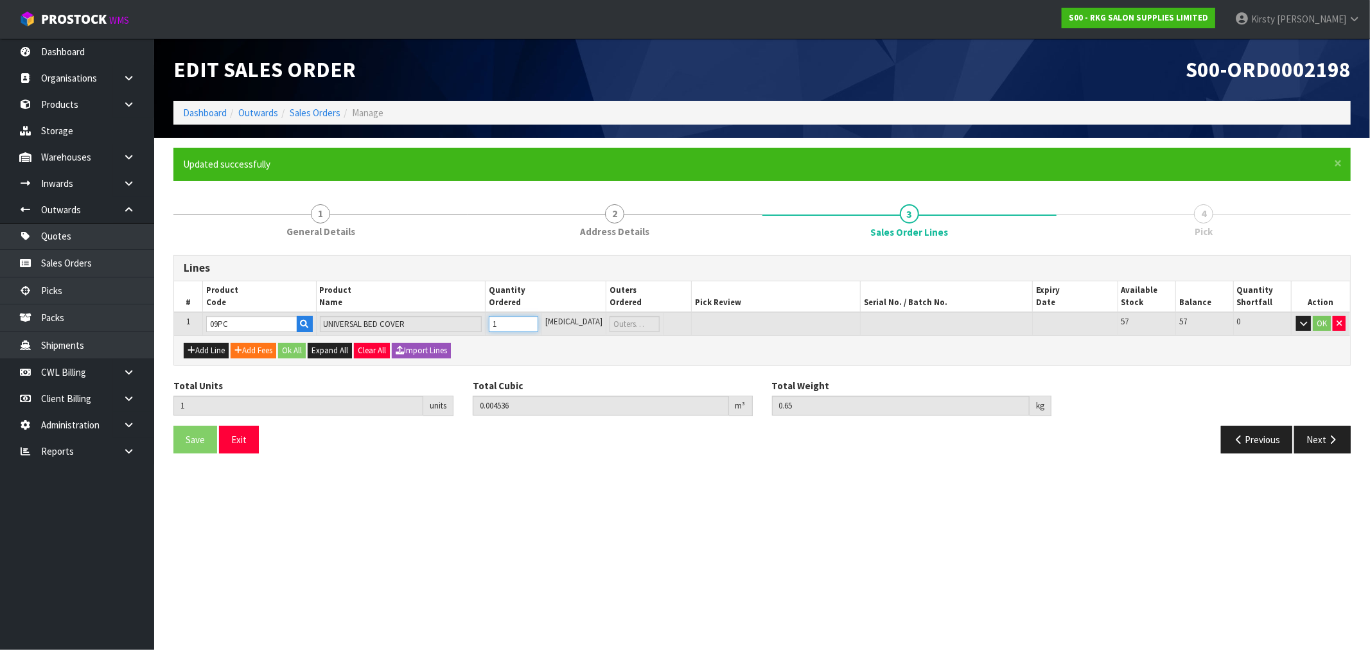
click at [538, 320] on input "1" at bounding box center [513, 324] width 49 height 16
click at [538, 320] on input "2" at bounding box center [512, 324] width 49 height 16
drag, startPoint x: 544, startPoint y: 320, endPoint x: 1171, endPoint y: 297, distance: 628.1
click at [538, 316] on input "3" at bounding box center [512, 324] width 49 height 16
click at [1323, 323] on button "OK" at bounding box center [1322, 323] width 18 height 15
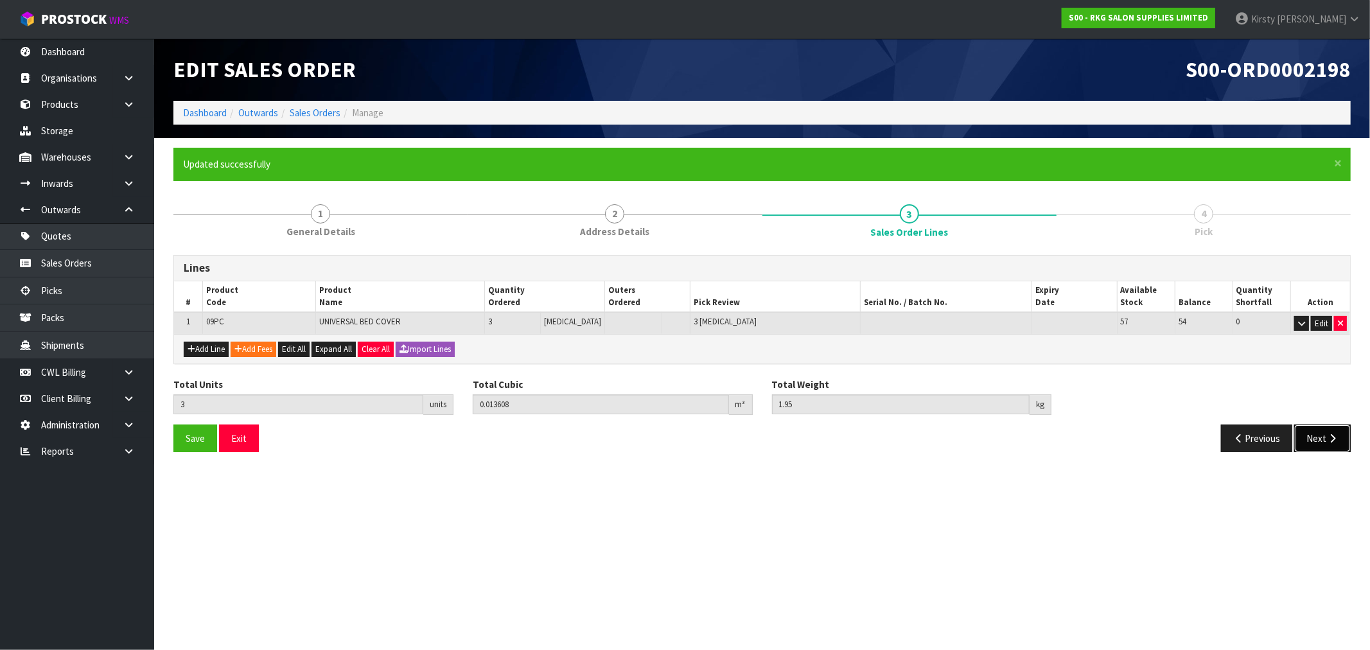
click at [1318, 431] on button "Next" at bounding box center [1323, 439] width 57 height 28
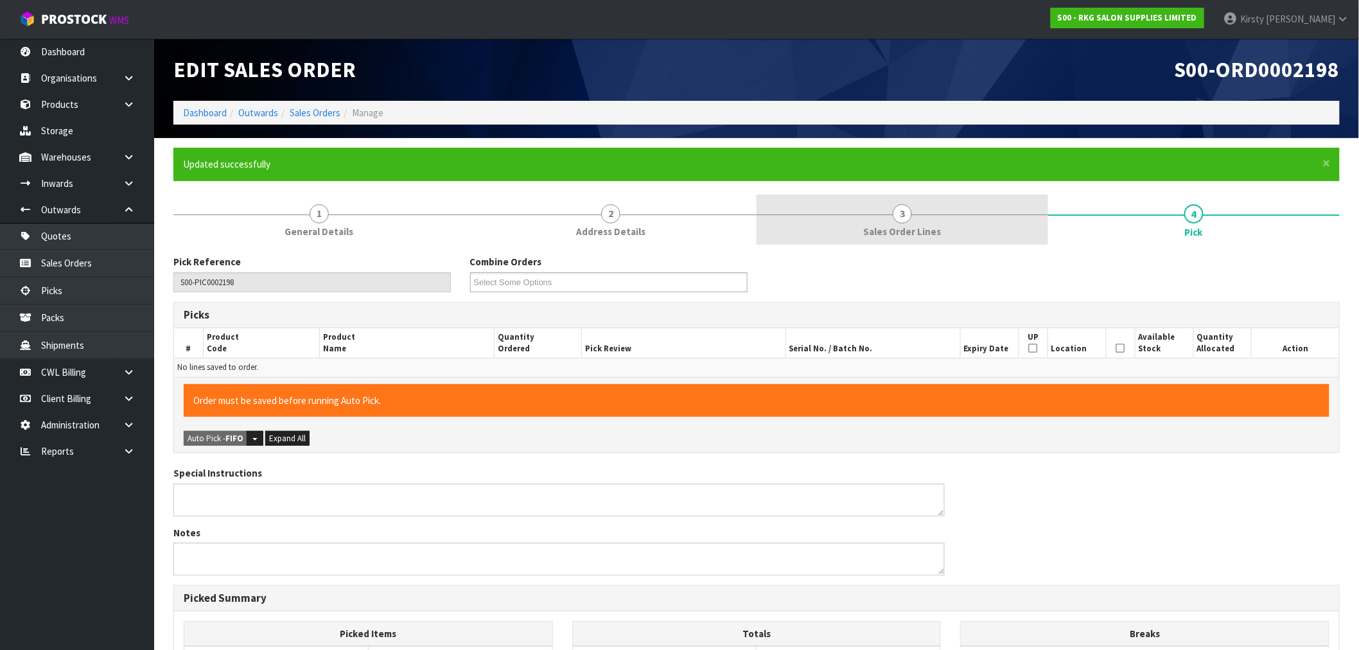
click at [901, 226] on span "Sales Order Lines" at bounding box center [903, 231] width 78 height 13
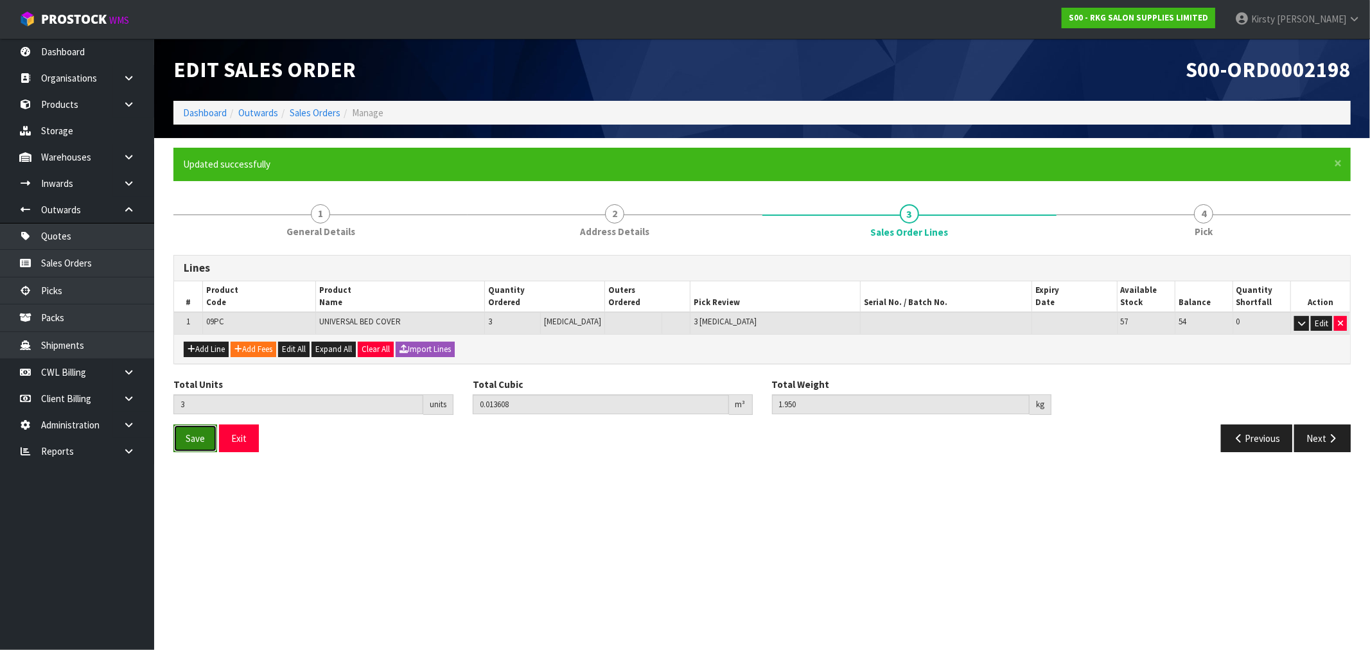
click at [202, 439] on span "Save" at bounding box center [195, 438] width 19 height 12
click at [1323, 435] on button "Next" at bounding box center [1323, 439] width 57 height 28
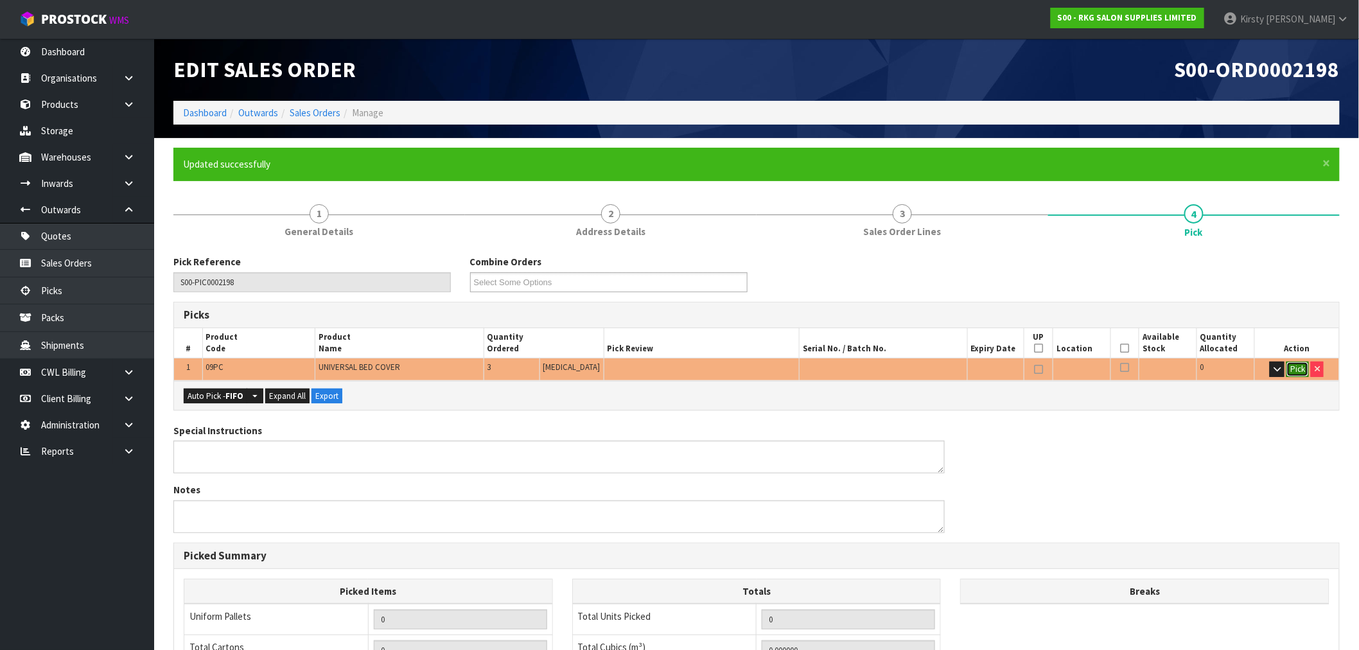
click at [1294, 374] on button "Pick" at bounding box center [1298, 369] width 22 height 15
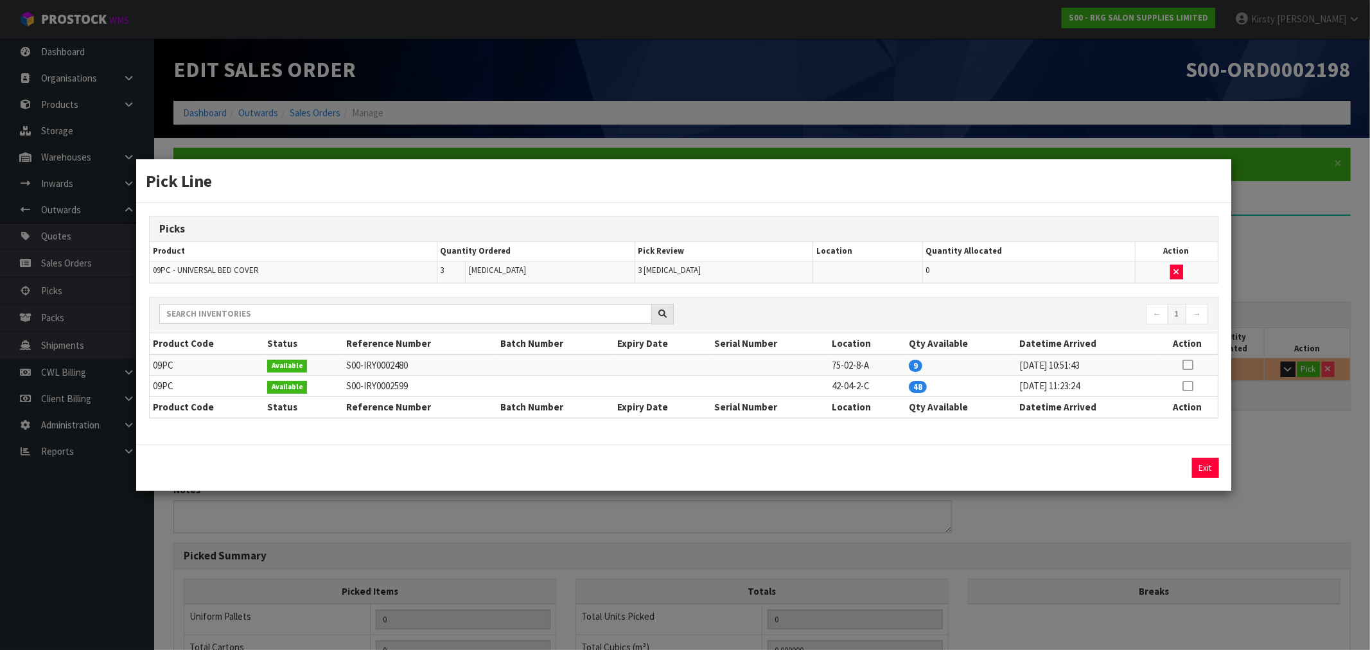
click at [1190, 365] on icon at bounding box center [1188, 365] width 10 height 1
click at [1159, 470] on button "Assign Pick" at bounding box center [1162, 468] width 53 height 20
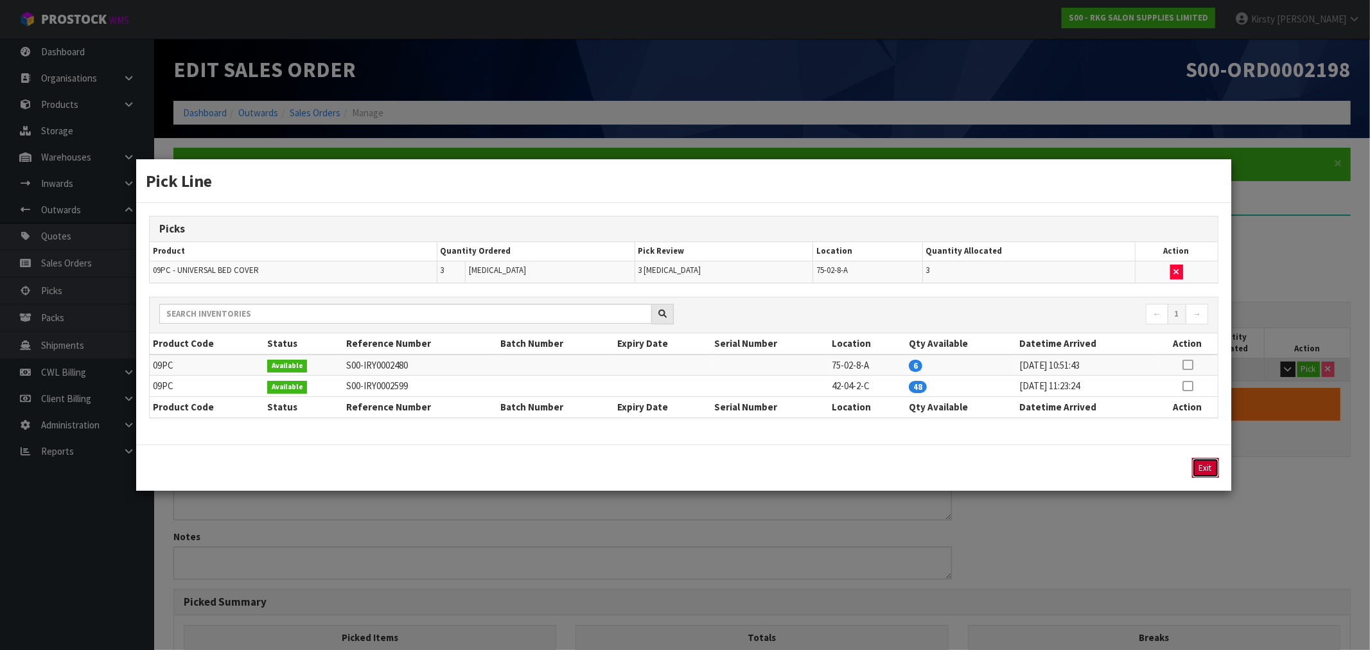
click at [1208, 467] on button "Exit" at bounding box center [1205, 468] width 27 height 20
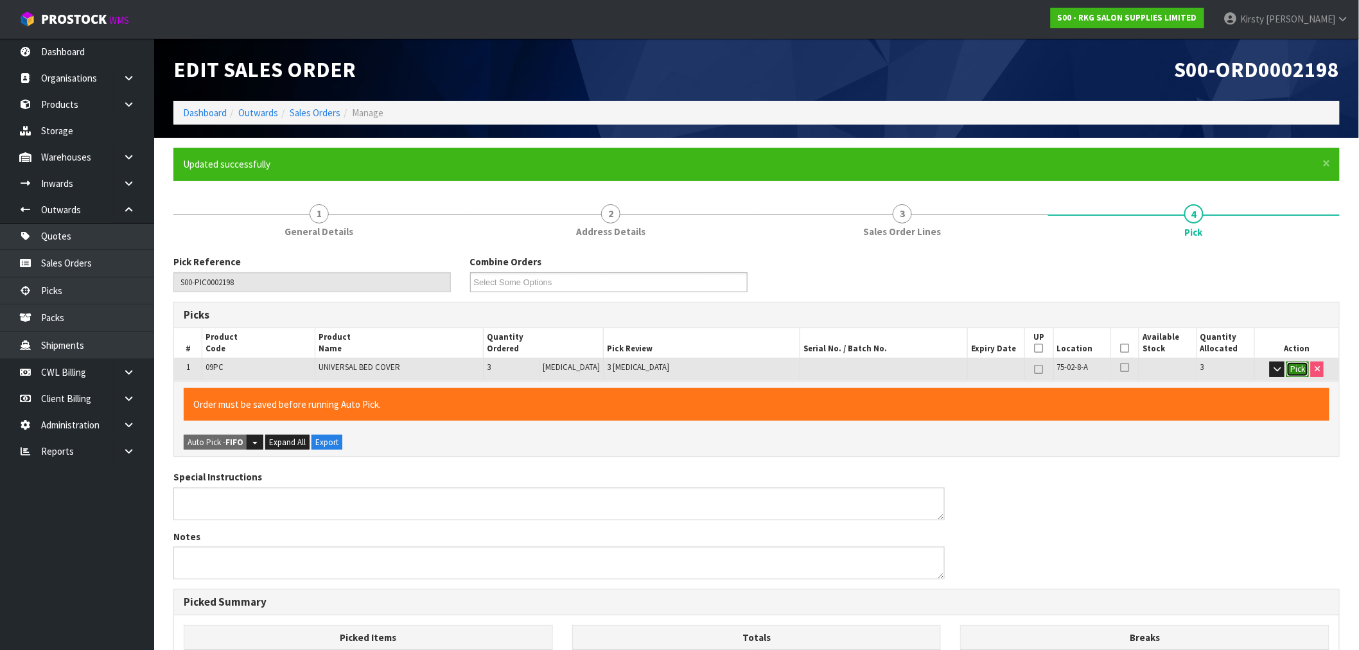
click at [1288, 364] on button "Pick" at bounding box center [1298, 369] width 22 height 15
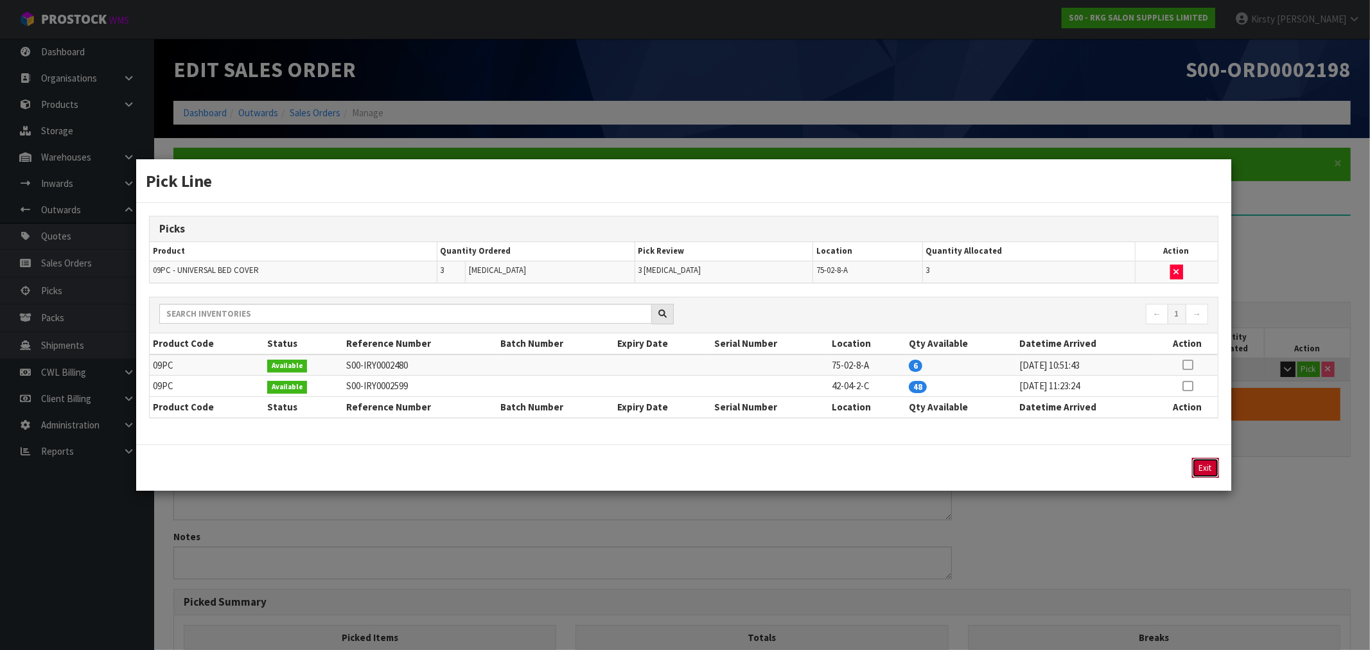
drag, startPoint x: 1204, startPoint y: 471, endPoint x: 1160, endPoint y: 471, distance: 44.3
click at [1204, 471] on button "Exit" at bounding box center [1205, 468] width 27 height 20
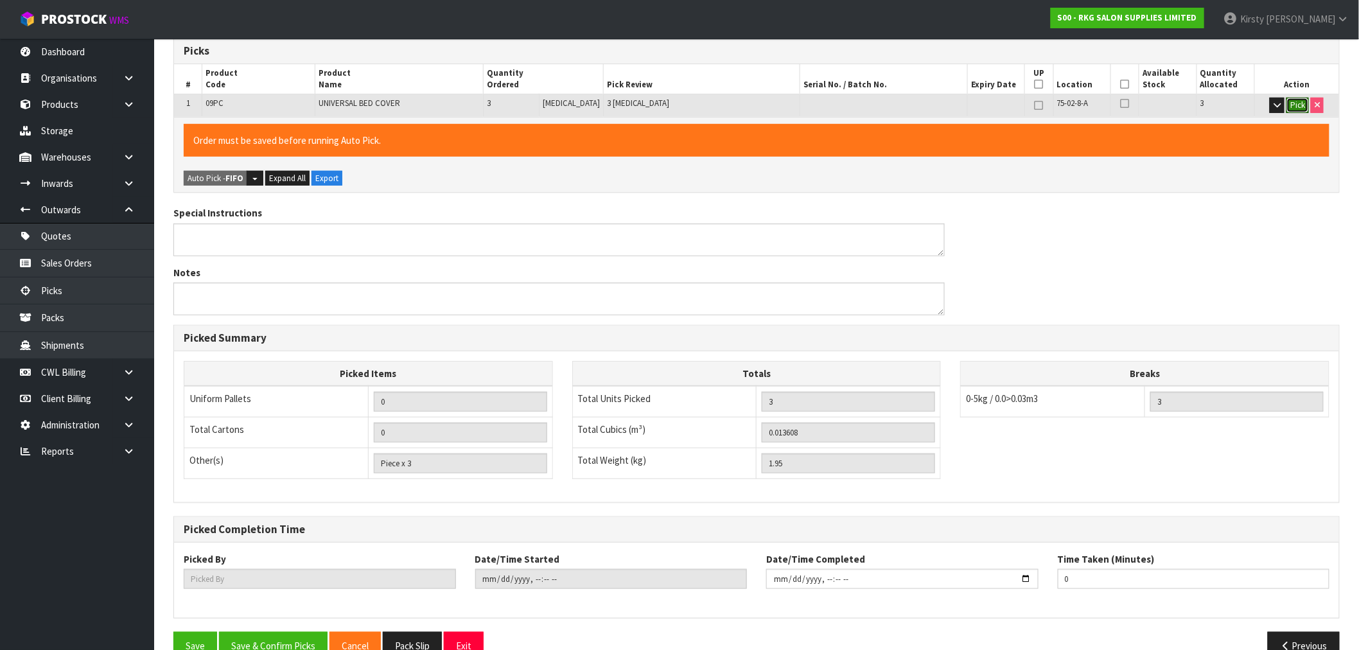
scroll to position [285, 0]
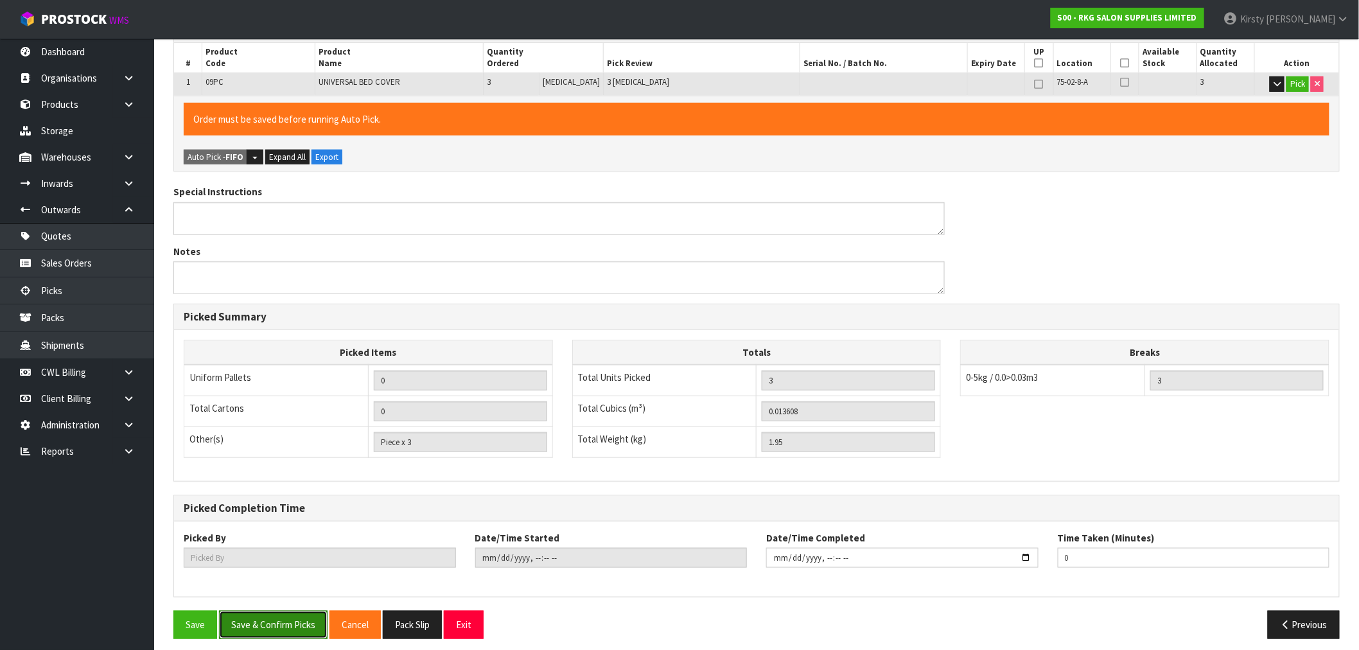
click at [275, 624] on button "Save & Confirm Picks" at bounding box center [273, 625] width 109 height 28
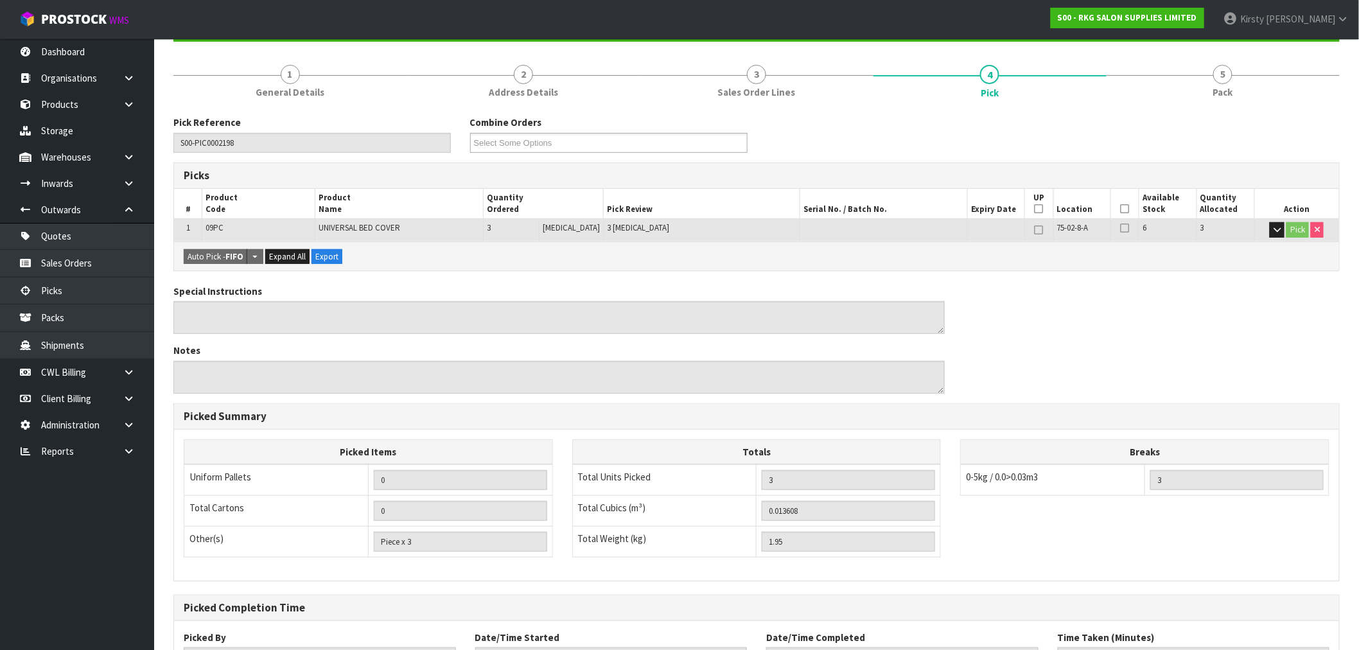
scroll to position [247, 0]
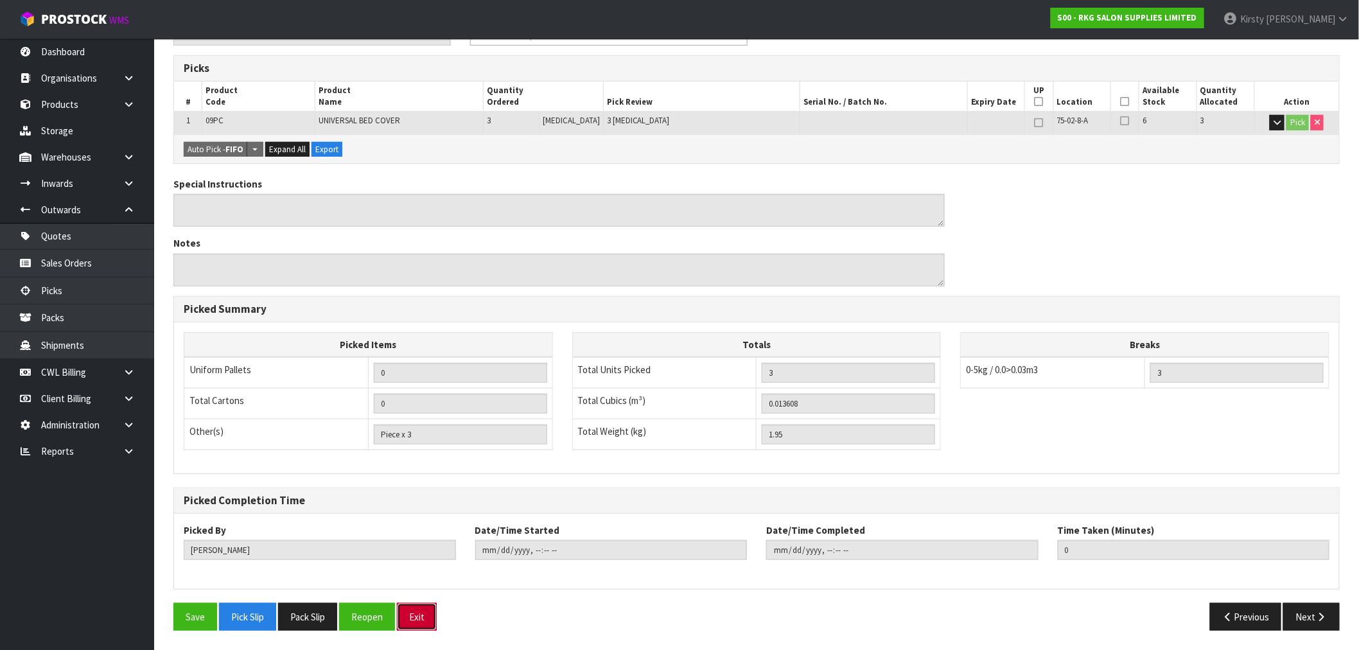
click at [414, 614] on button "Exit" at bounding box center [417, 617] width 40 height 28
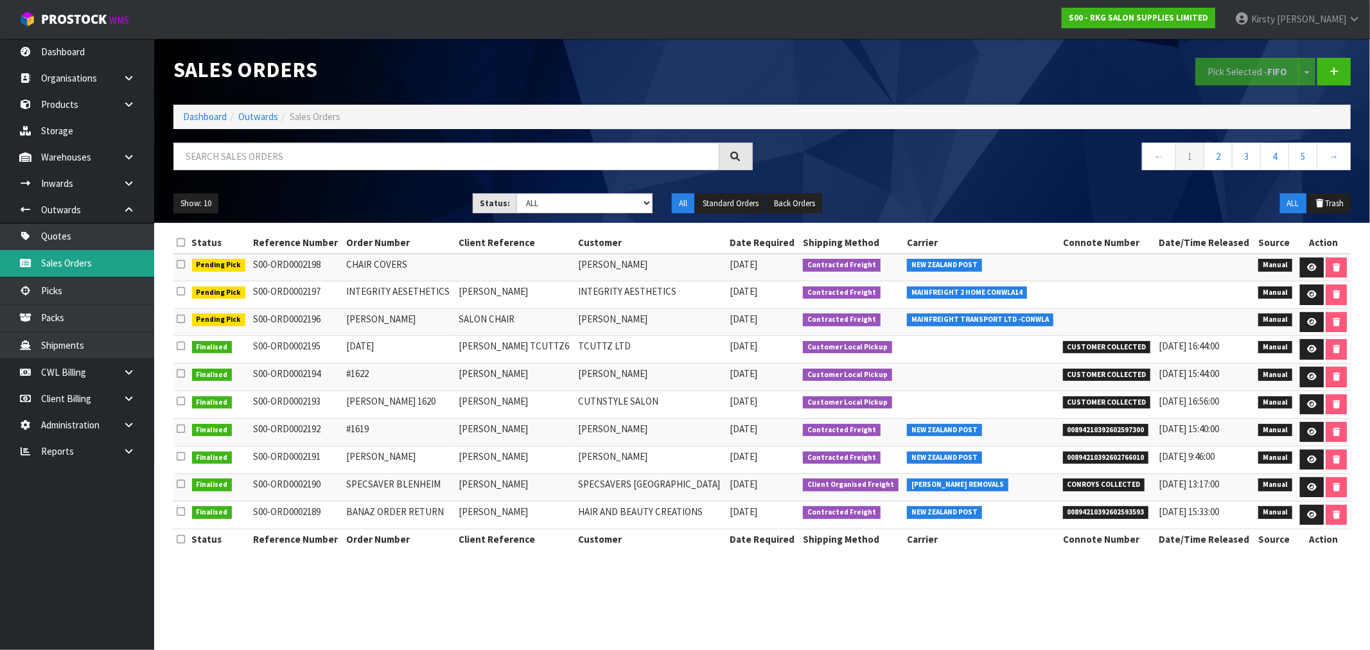
click at [69, 265] on link "Sales Orders" at bounding box center [77, 263] width 154 height 26
click at [65, 229] on link "Quotes" at bounding box center [77, 236] width 154 height 26
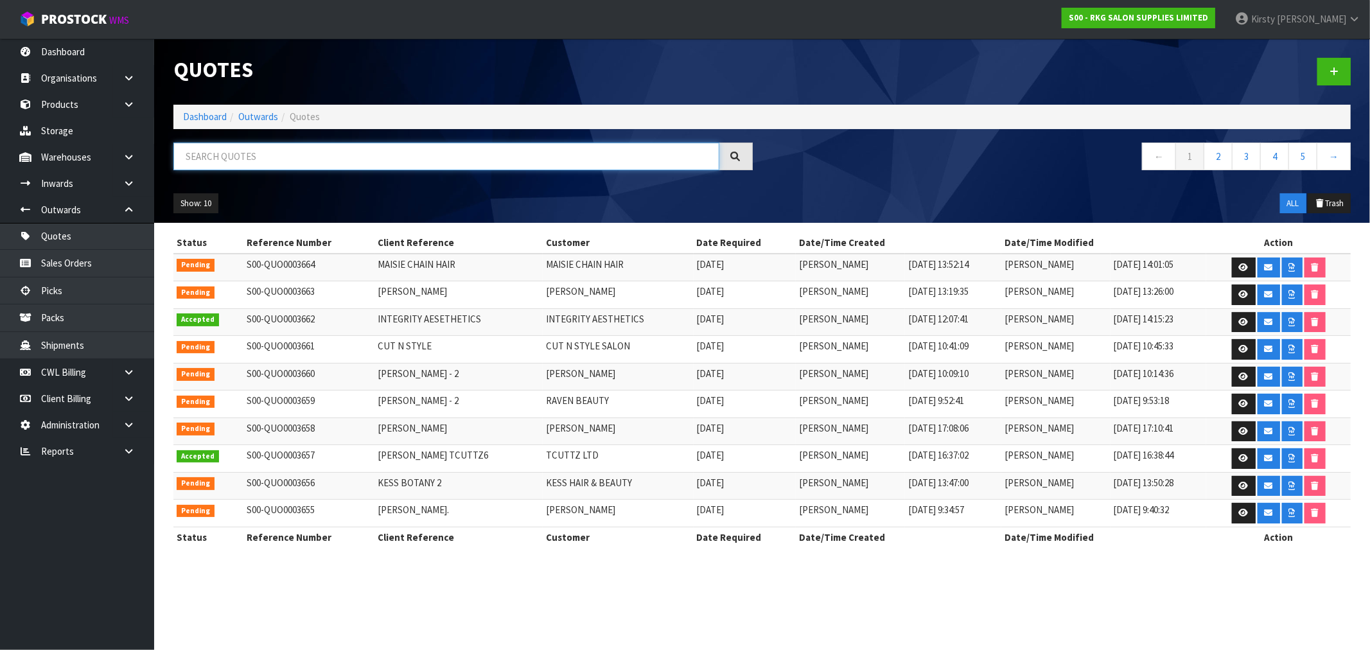
click at [276, 159] on input "text" at bounding box center [446, 157] width 546 height 28
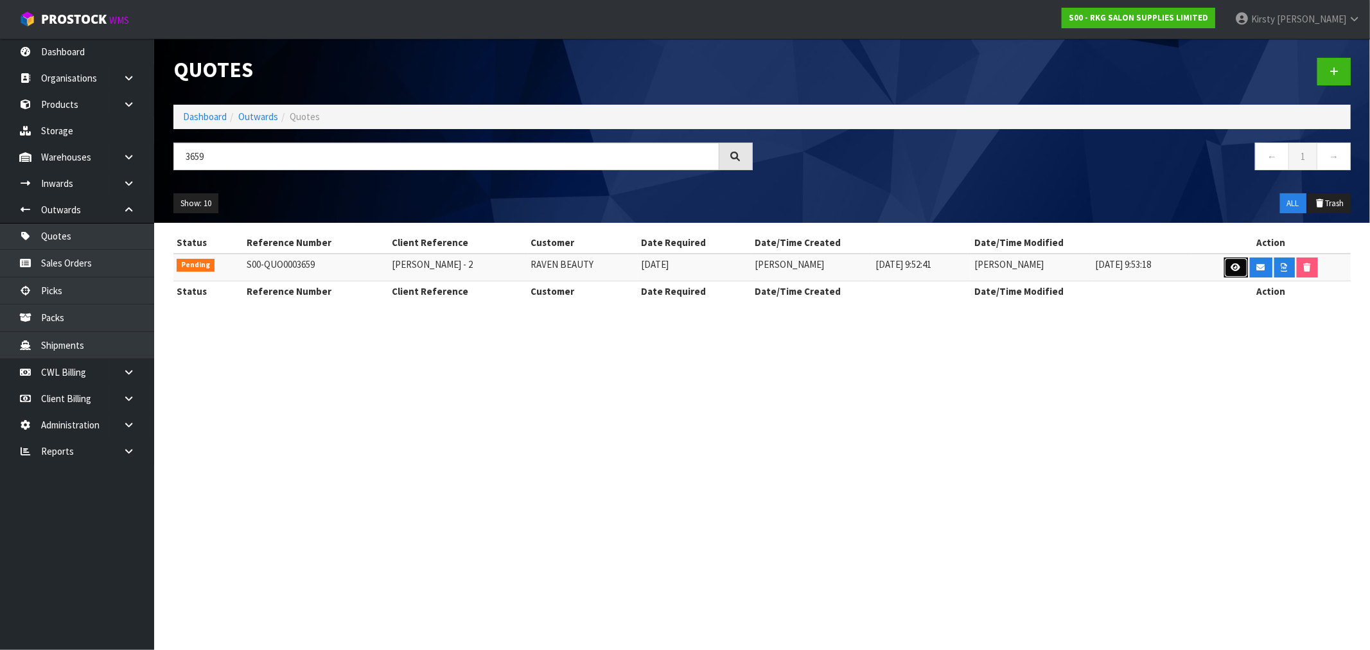
click at [1235, 270] on icon at bounding box center [1237, 267] width 10 height 8
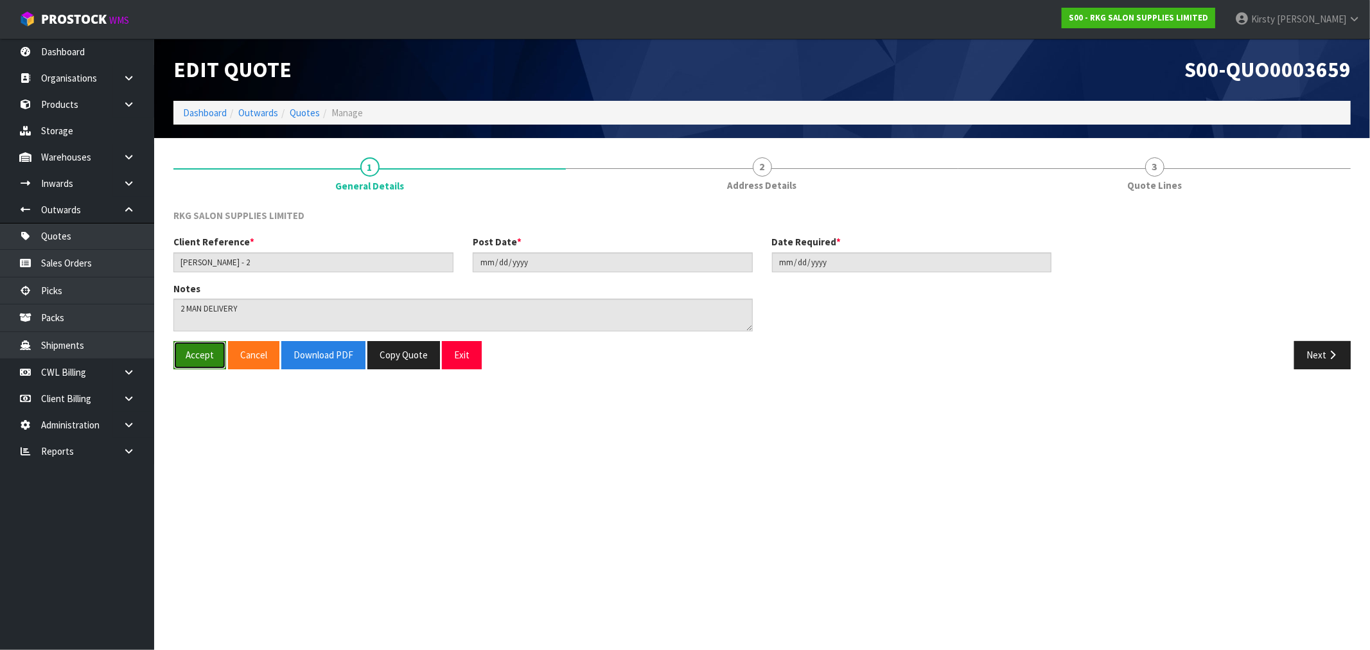
click at [188, 352] on button "Accept" at bounding box center [199, 355] width 53 height 28
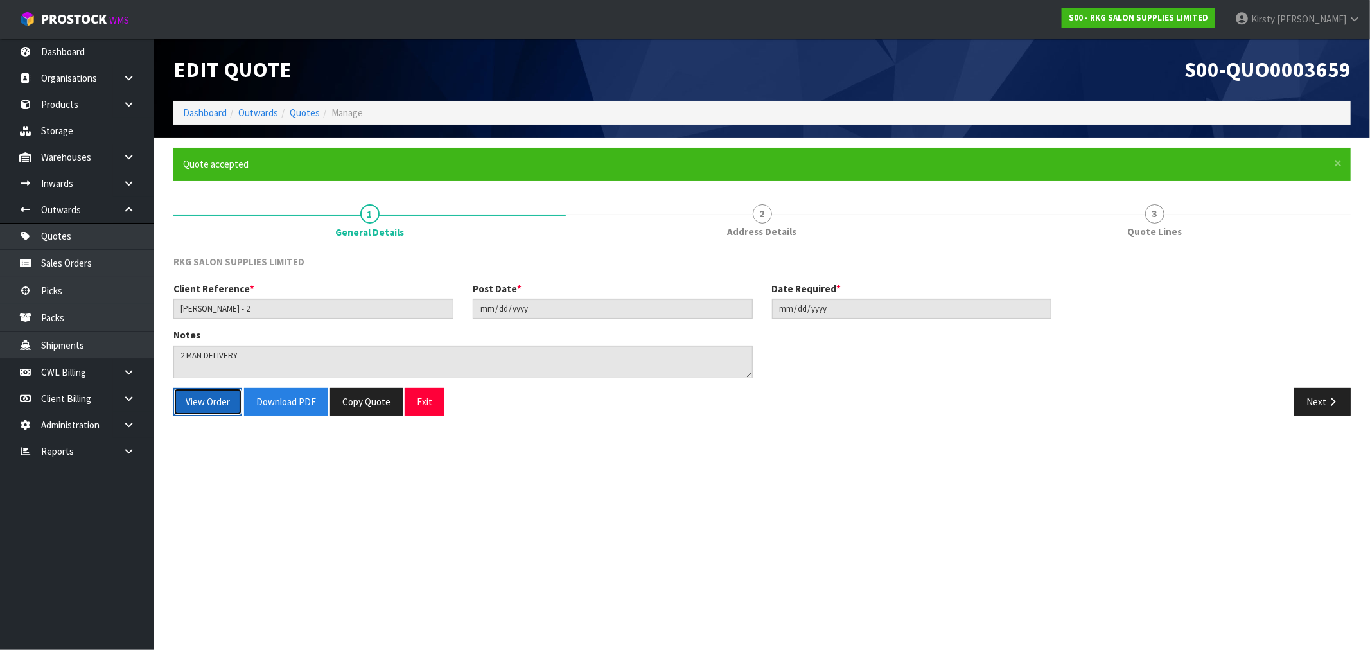
click at [202, 407] on button "View Order" at bounding box center [207, 402] width 69 height 28
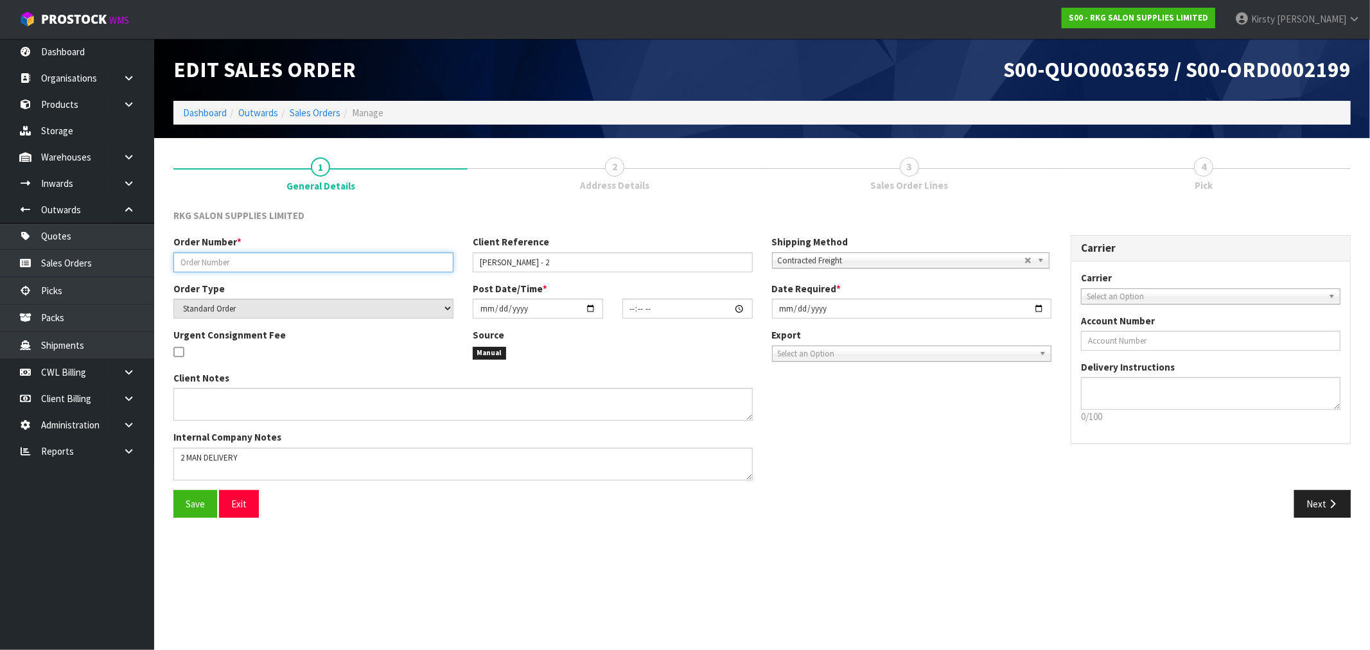
click at [268, 265] on input "text" at bounding box center [313, 262] width 280 height 20
click at [563, 262] on input "SARAH GERAGHTY - 2" at bounding box center [613, 262] width 280 height 20
click at [1234, 299] on span "Select an Option" at bounding box center [1205, 296] width 236 height 15
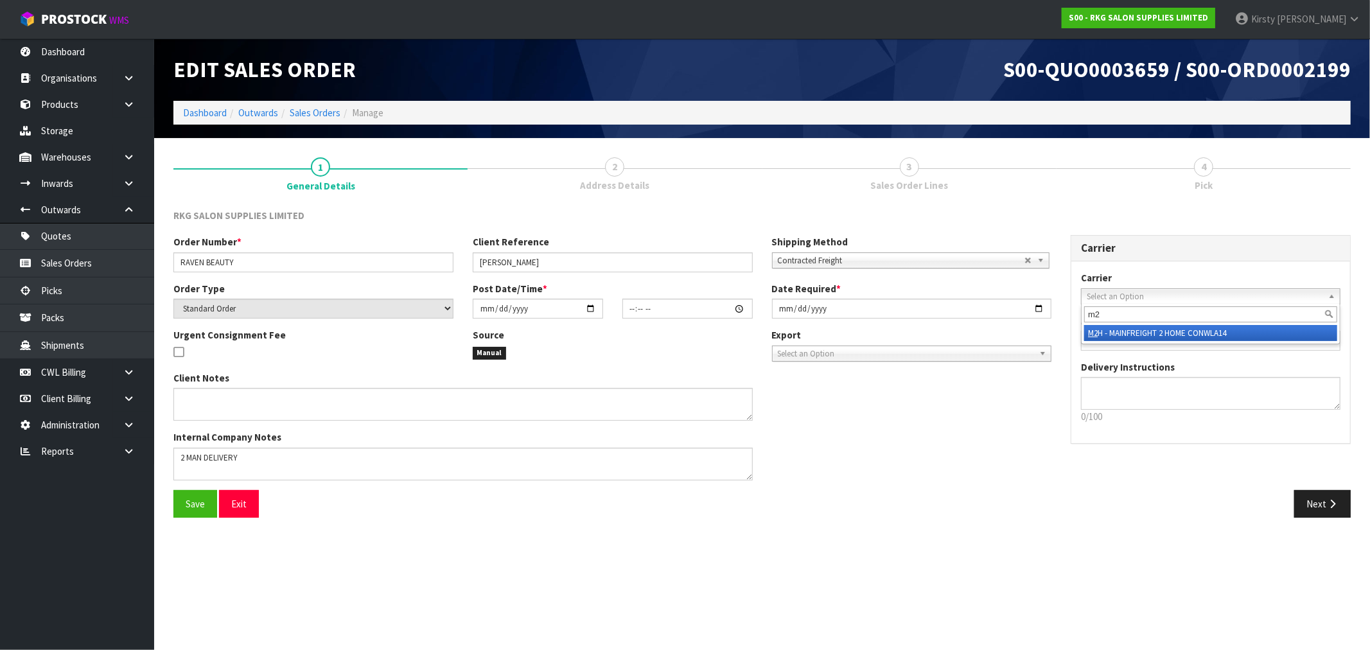
click at [1248, 330] on li "M2 H - MAINFREIGHT 2 HOME CONWLA14" at bounding box center [1210, 333] width 253 height 16
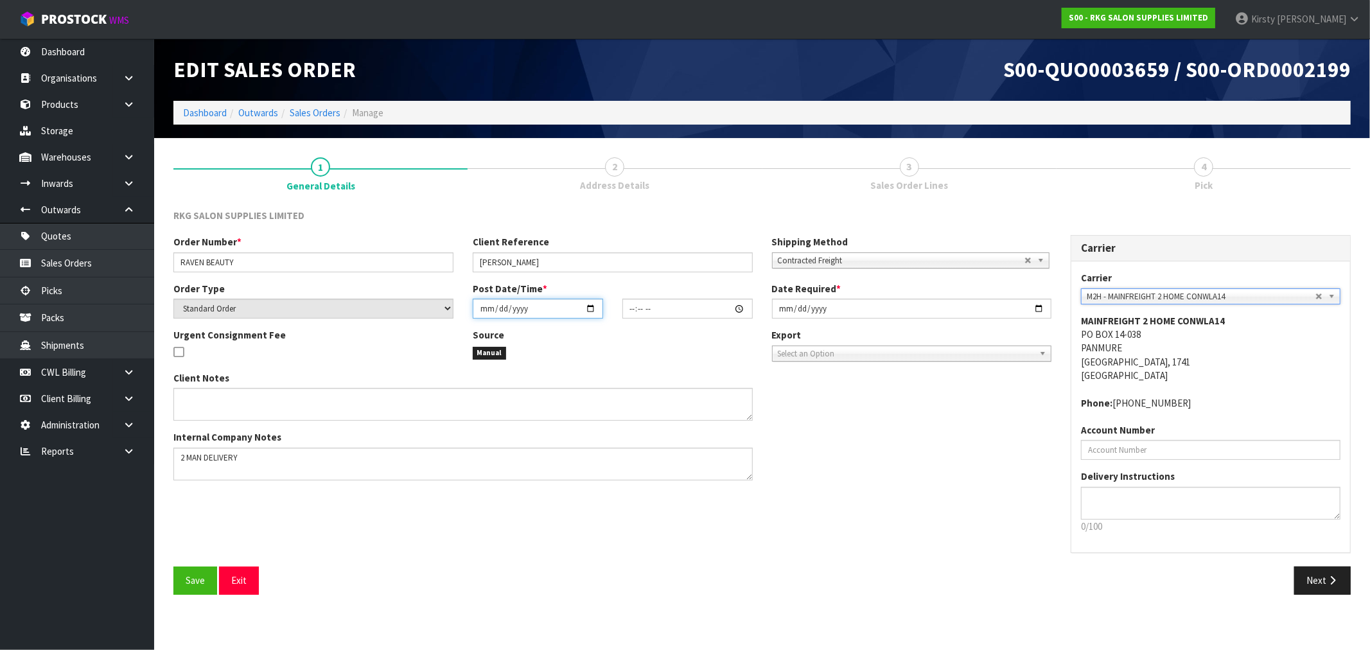
click at [480, 315] on input "date" at bounding box center [538, 309] width 130 height 20
click at [246, 457] on textarea at bounding box center [462, 464] width 579 height 33
click at [193, 579] on span "Save" at bounding box center [195, 580] width 19 height 12
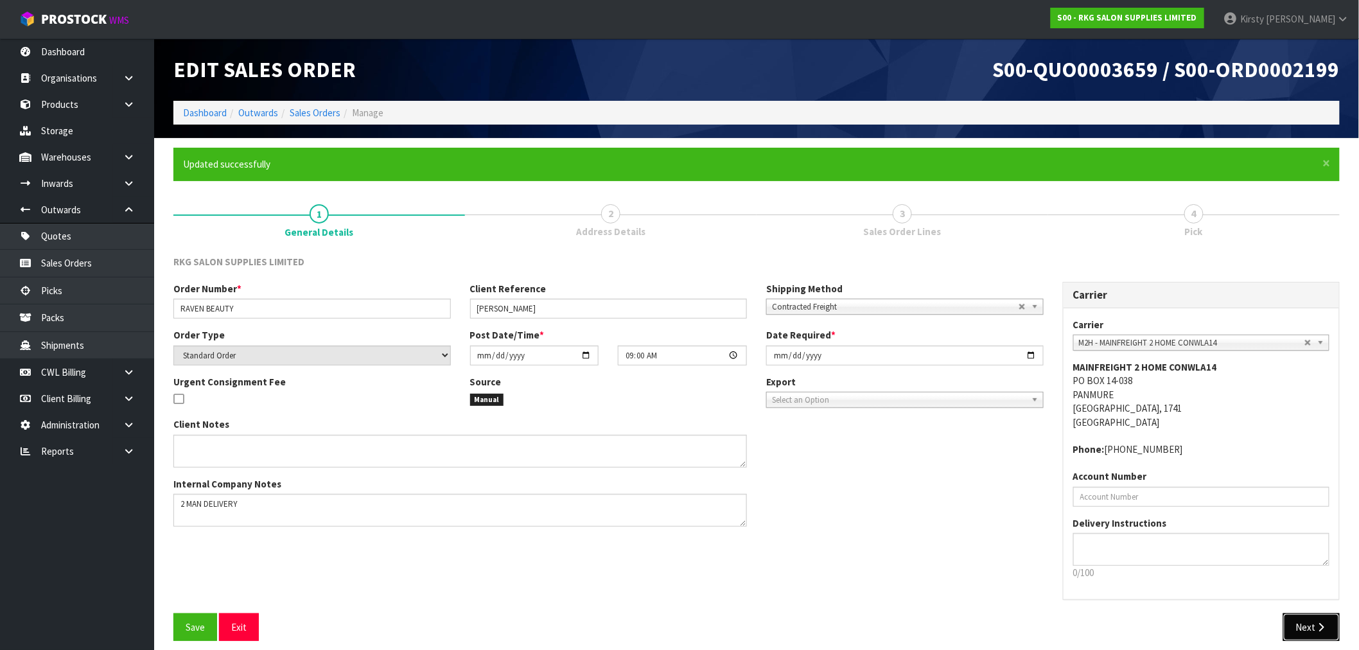
click at [1321, 633] on button "Next" at bounding box center [1312, 628] width 57 height 28
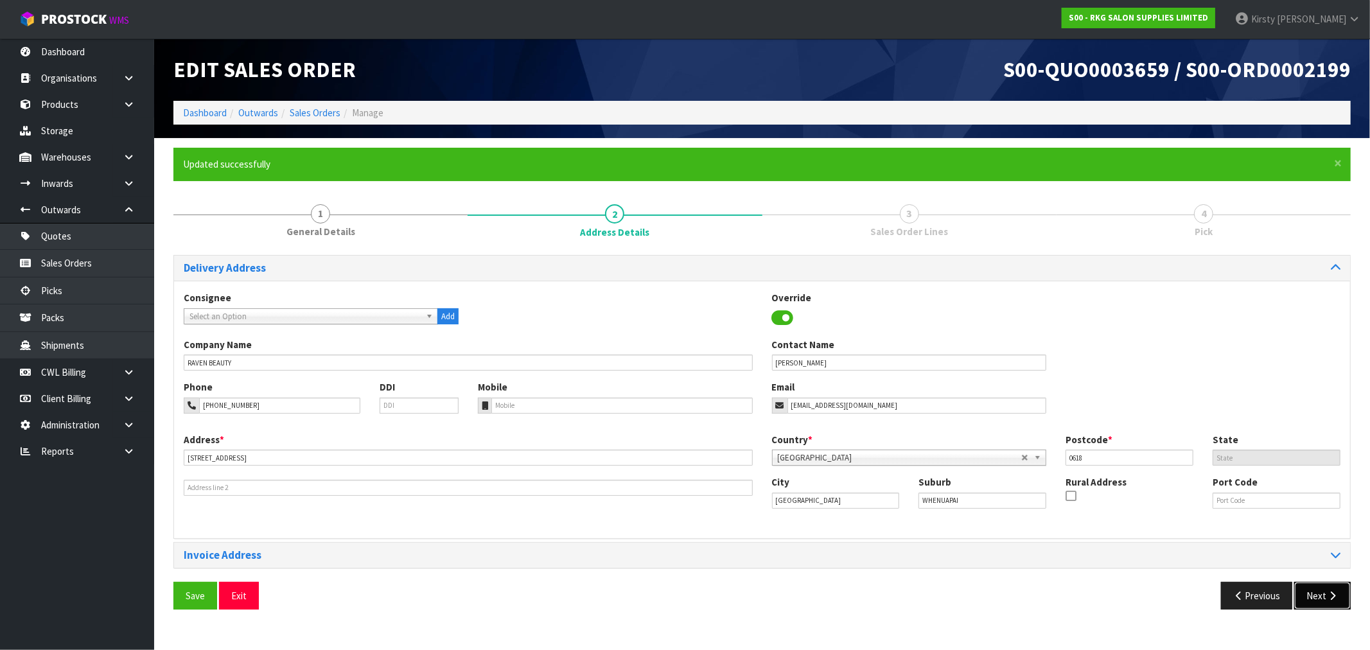
click at [1321, 589] on button "Next" at bounding box center [1323, 596] width 57 height 28
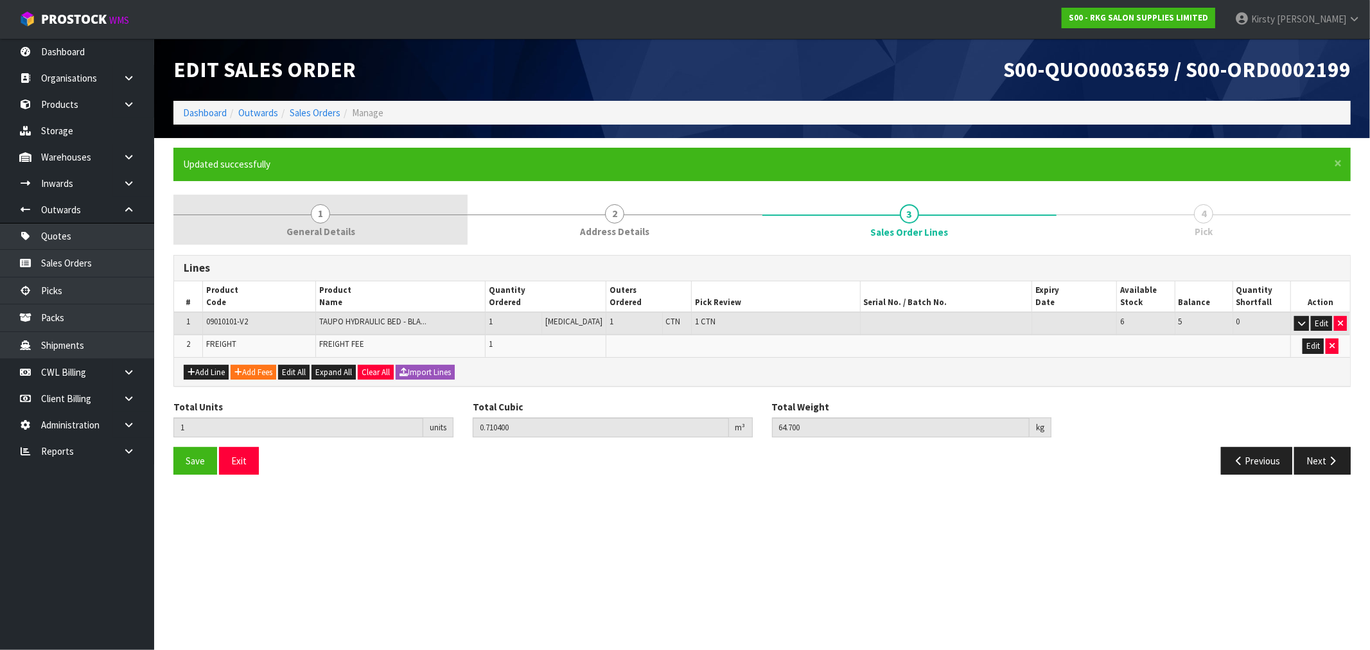
drag, startPoint x: 307, startPoint y: 218, endPoint x: 322, endPoint y: 215, distance: 15.1
click at [308, 218] on link "1 General Details" at bounding box center [320, 220] width 294 height 51
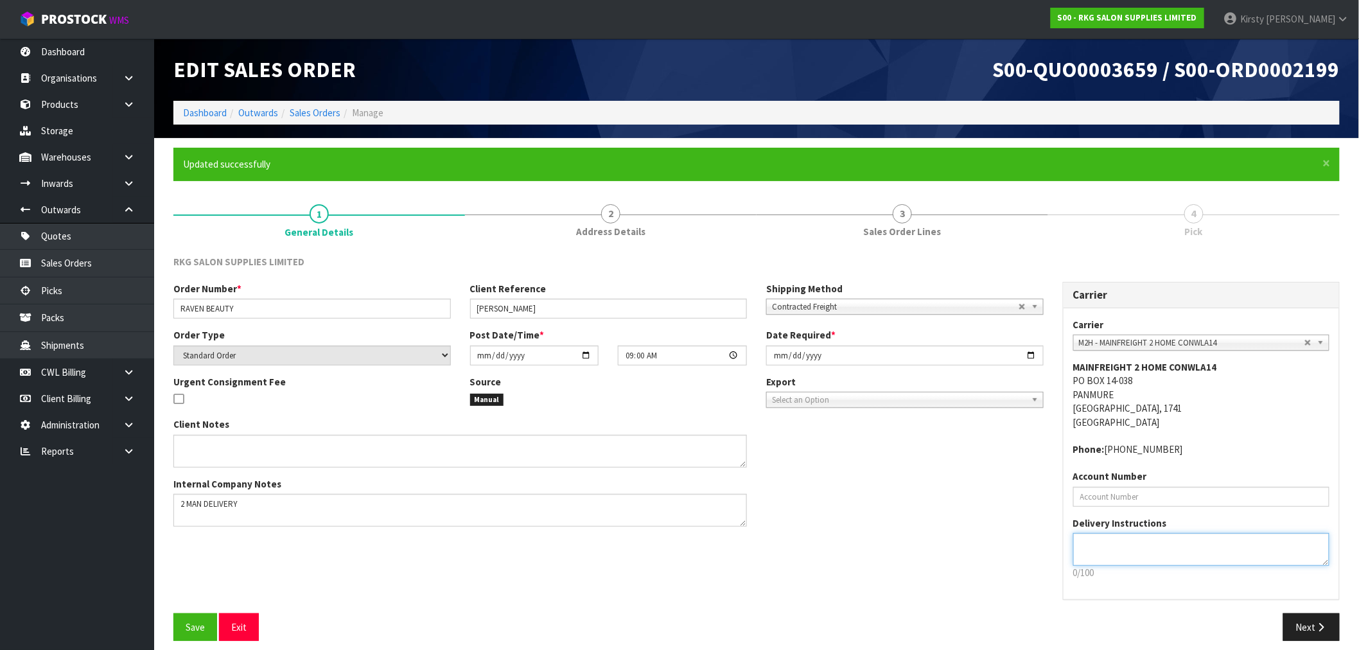
click at [1155, 552] on textarea at bounding box center [1202, 549] width 257 height 33
click at [181, 622] on button "Save" at bounding box center [195, 628] width 44 height 28
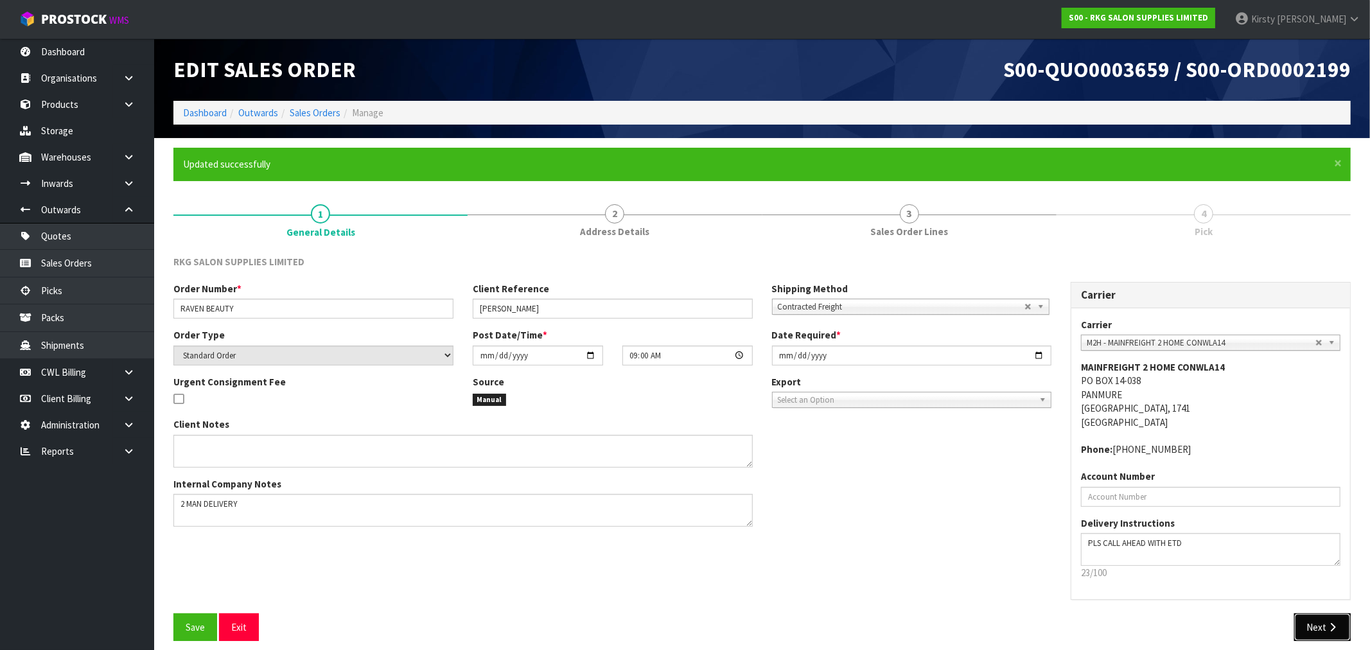
click at [1311, 637] on section "Edit Sales Order S00-QUO0003659 / S00-ORD0002199 Dashboard Outwards Sales Order…" at bounding box center [685, 325] width 1370 height 650
click at [1313, 628] on button "Next" at bounding box center [1312, 628] width 57 height 28
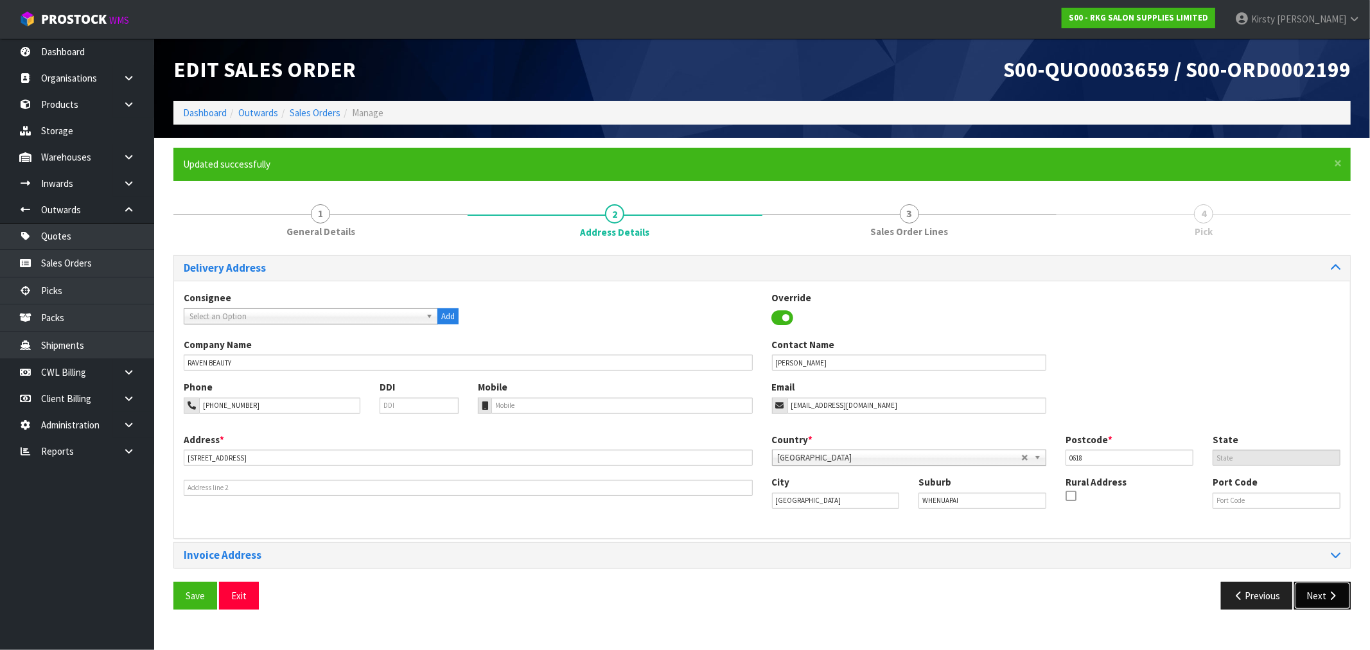
click at [1312, 590] on button "Next" at bounding box center [1323, 596] width 57 height 28
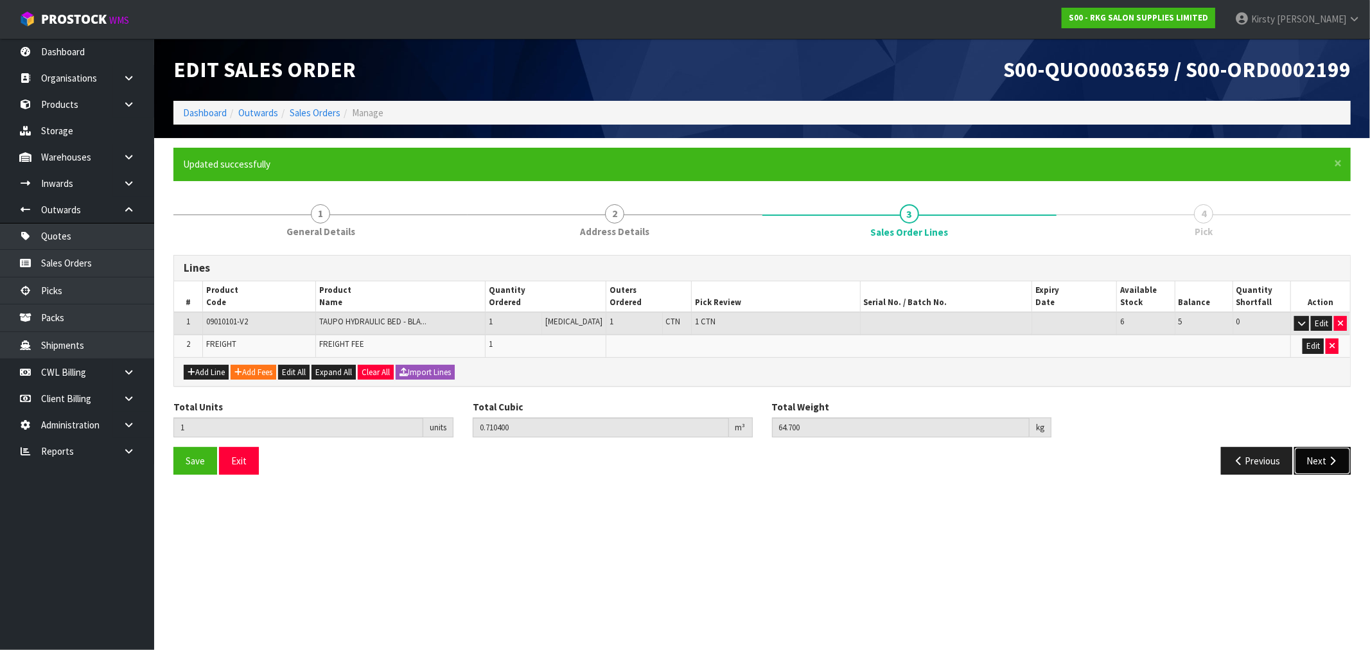
click at [1321, 460] on button "Next" at bounding box center [1323, 461] width 57 height 28
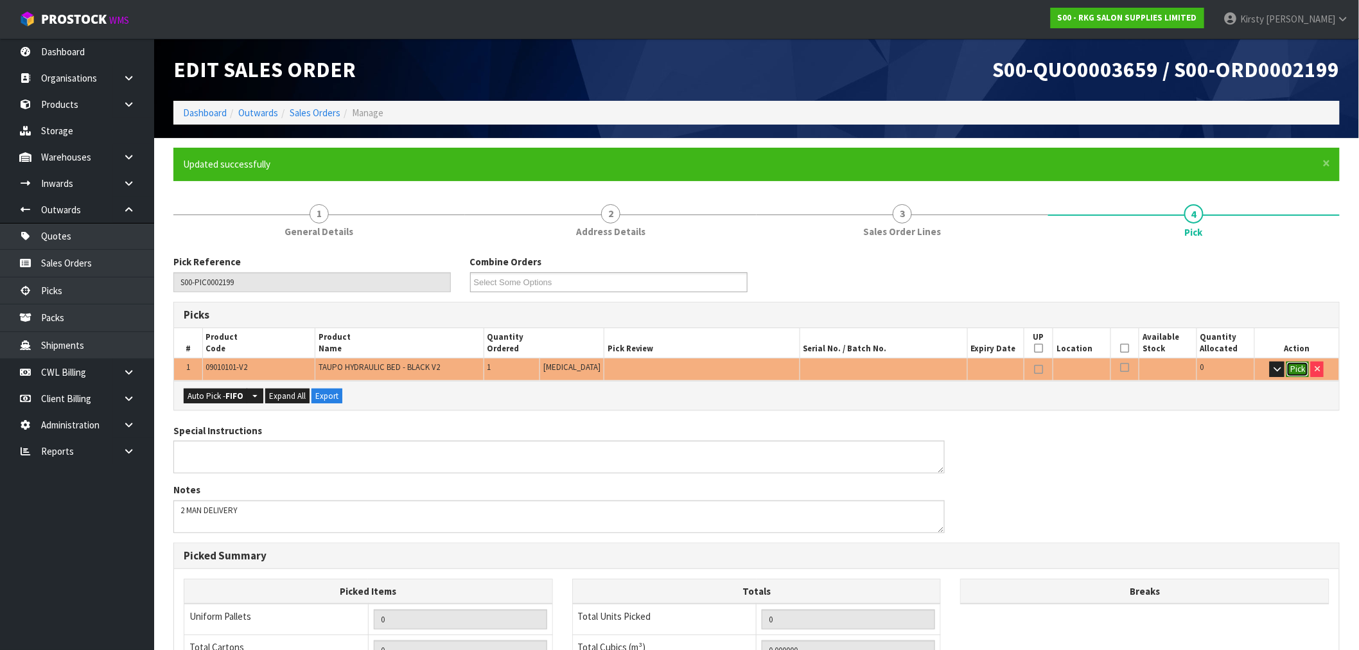
click at [1305, 369] on button "Pick" at bounding box center [1298, 369] width 22 height 15
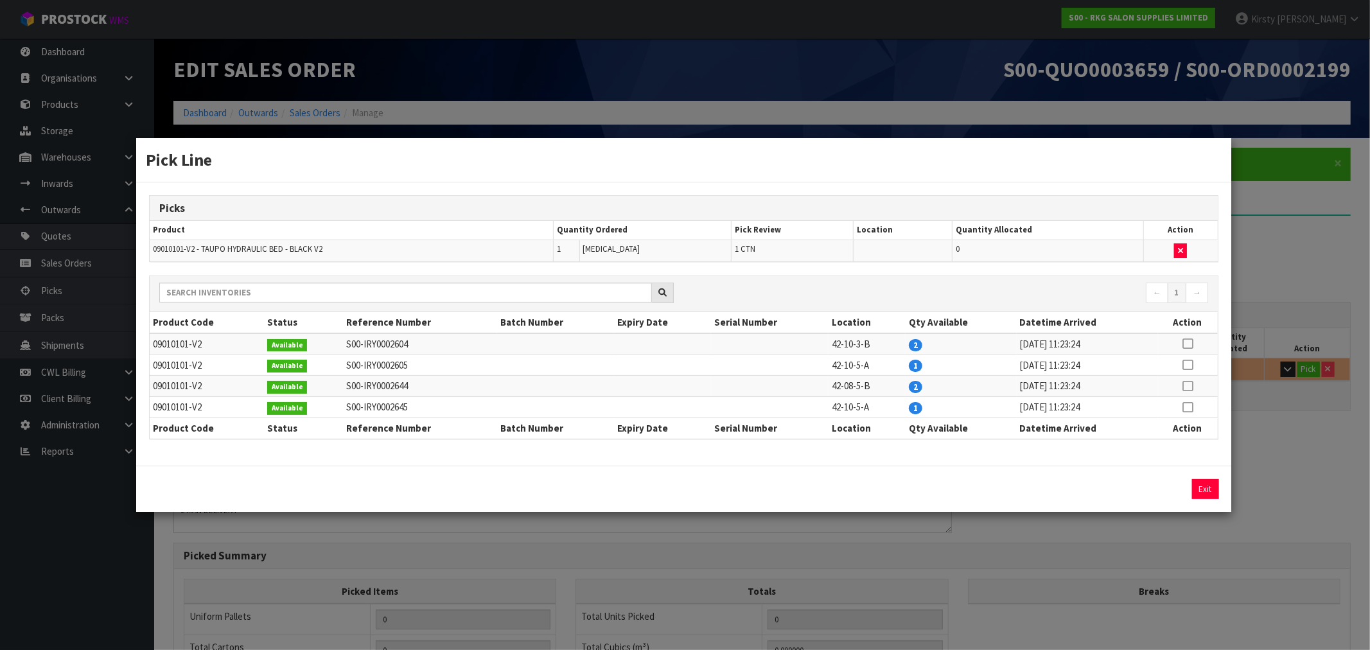
click at [1189, 365] on icon at bounding box center [1188, 365] width 10 height 1
click at [1151, 491] on button "Assign Pick" at bounding box center [1162, 489] width 53 height 20
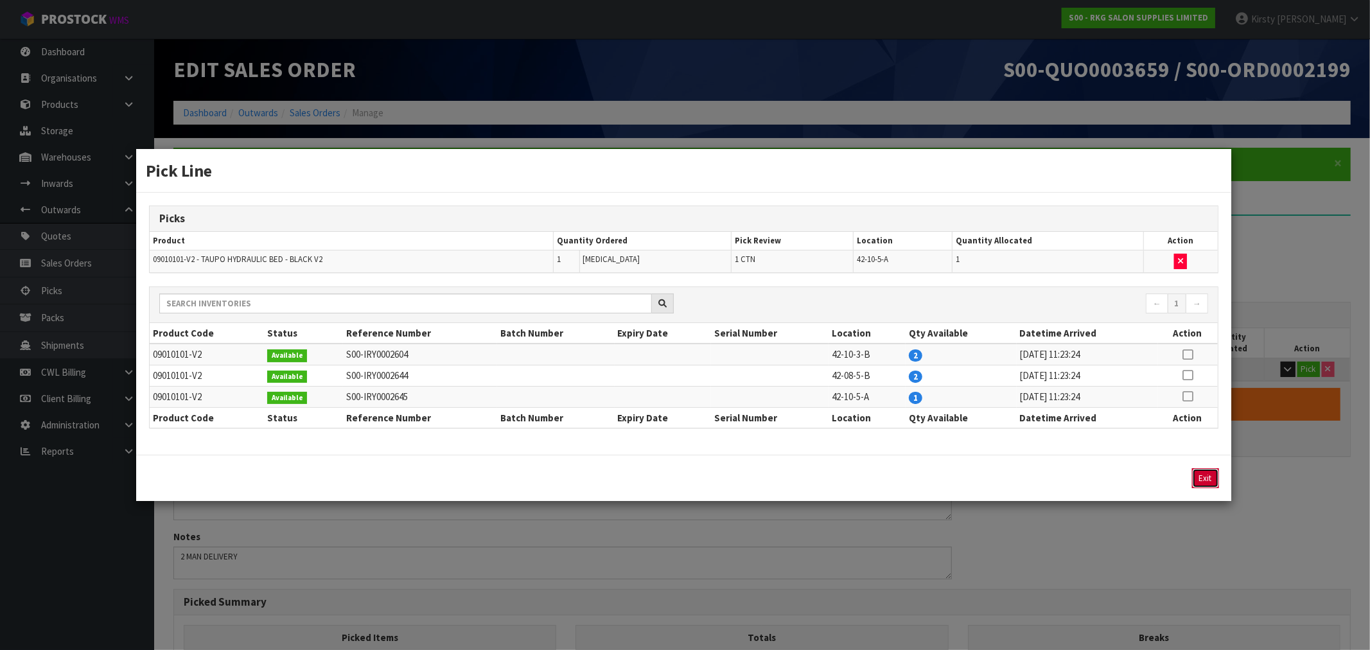
click at [1201, 480] on button "Exit" at bounding box center [1205, 478] width 27 height 20
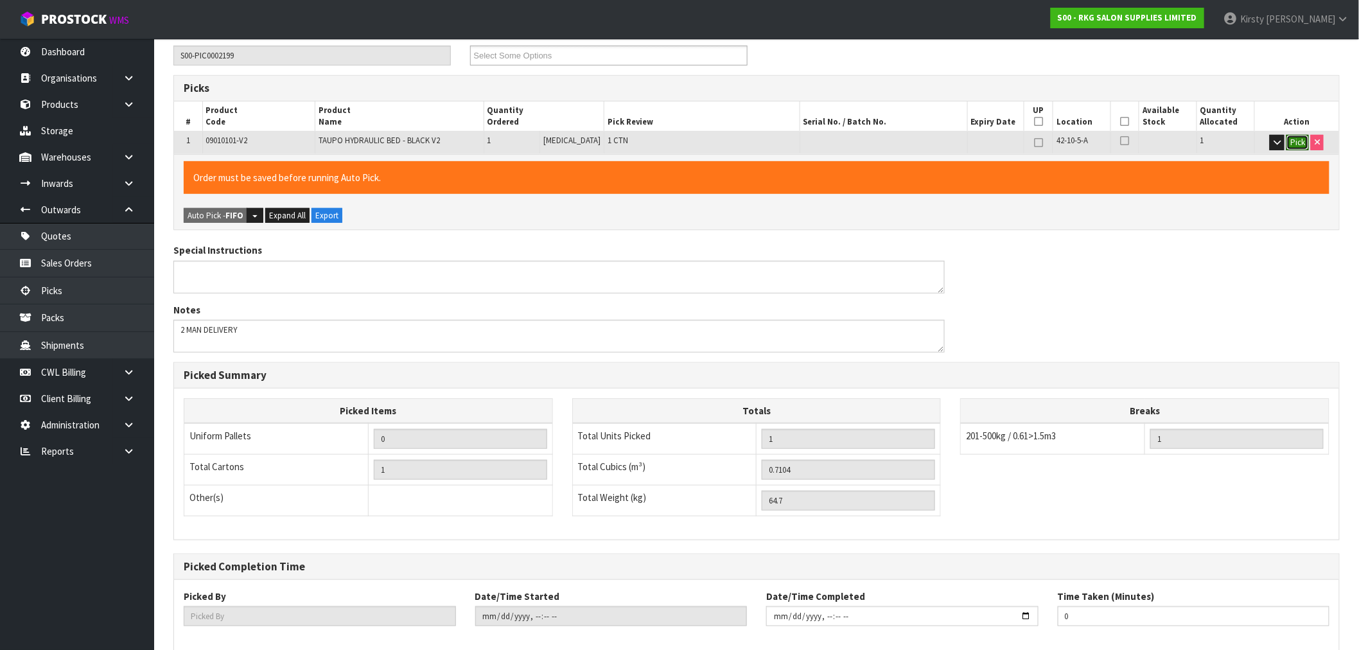
scroll to position [293, 0]
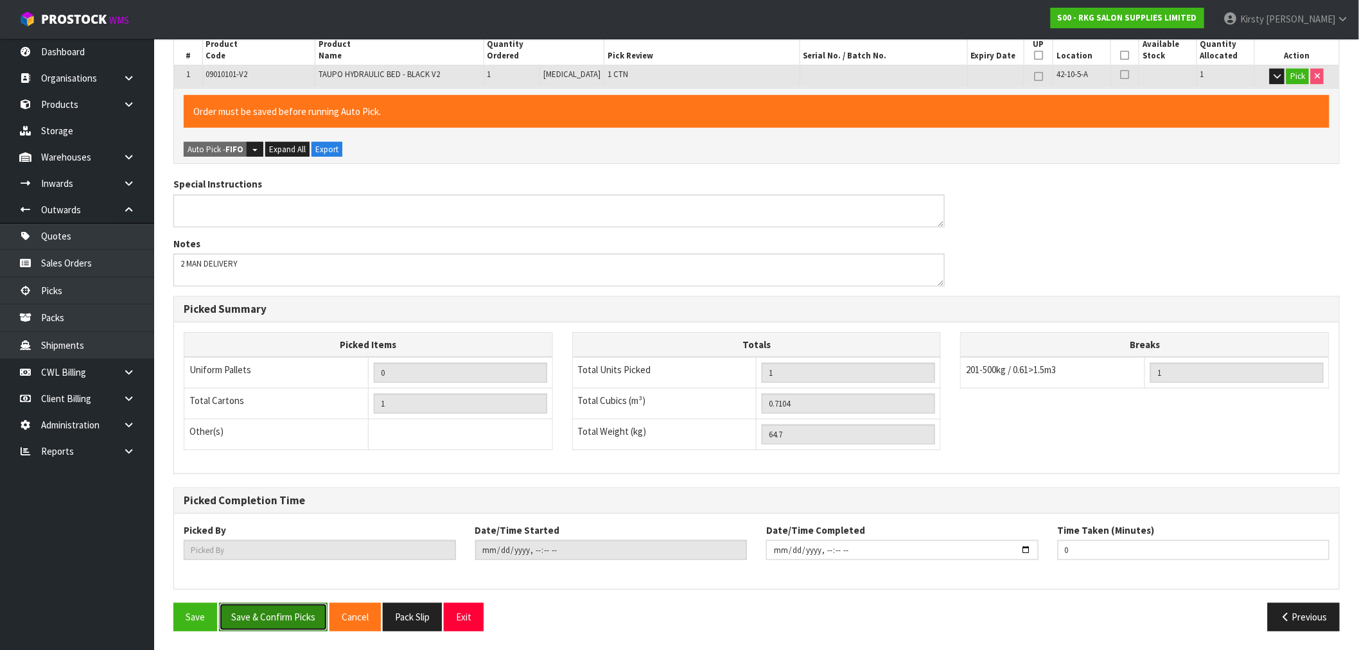
click at [286, 621] on button "Save & Confirm Picks" at bounding box center [273, 617] width 109 height 28
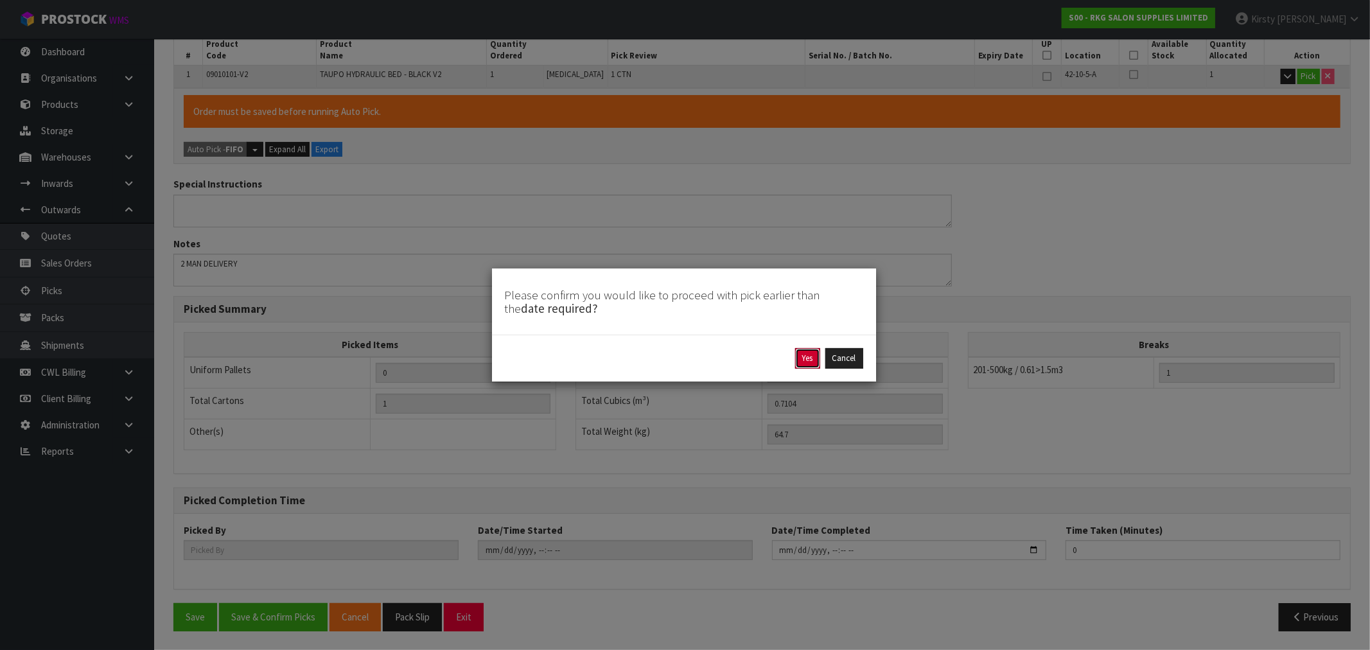
drag, startPoint x: 804, startPoint y: 356, endPoint x: 340, endPoint y: 375, distance: 463.6
click at [788, 357] on div "Yes Cancel" at bounding box center [684, 358] width 358 height 21
click at [805, 352] on button "Yes" at bounding box center [807, 358] width 25 height 21
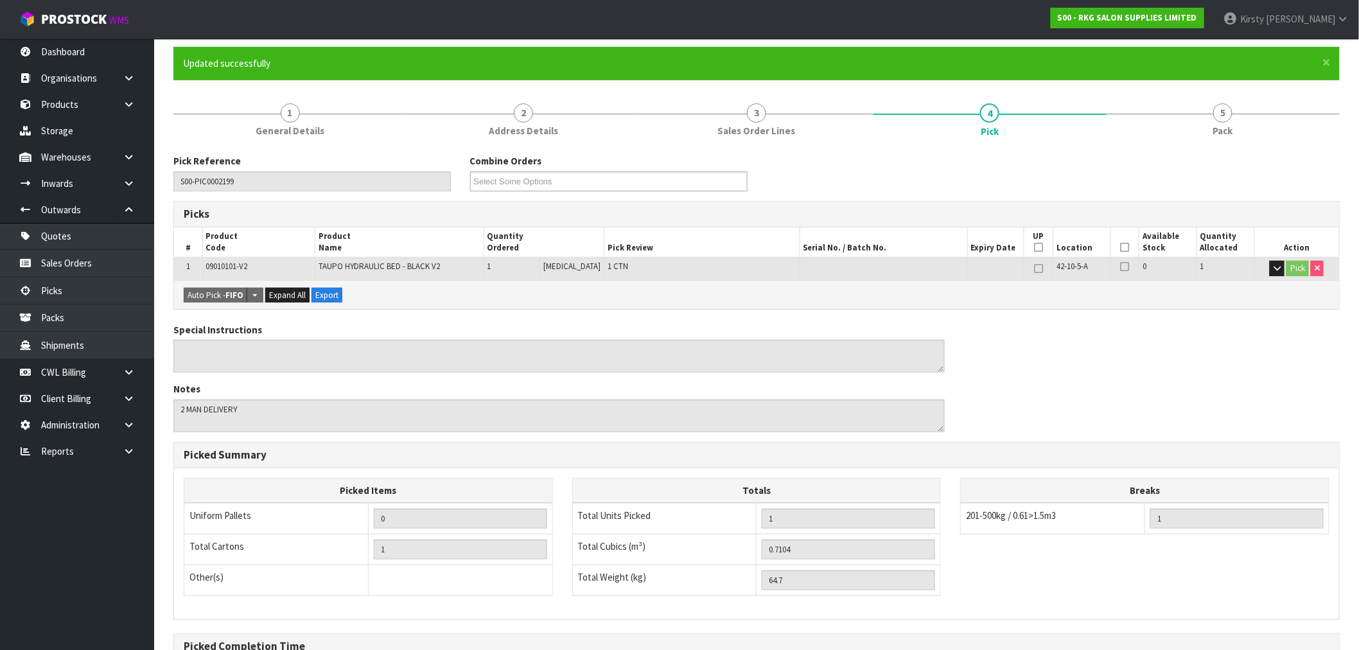
scroll to position [247, 0]
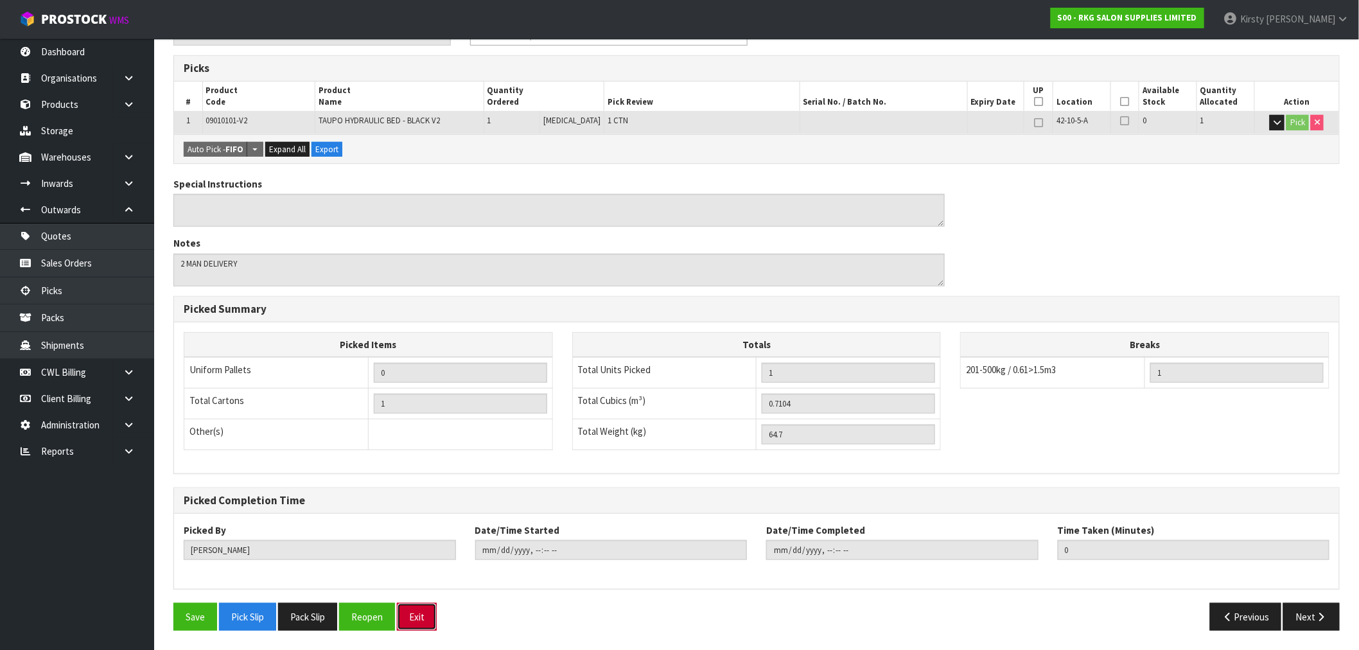
drag, startPoint x: 428, startPoint y: 621, endPoint x: 420, endPoint y: 613, distance: 11.4
click at [427, 620] on button "Exit" at bounding box center [417, 617] width 40 height 28
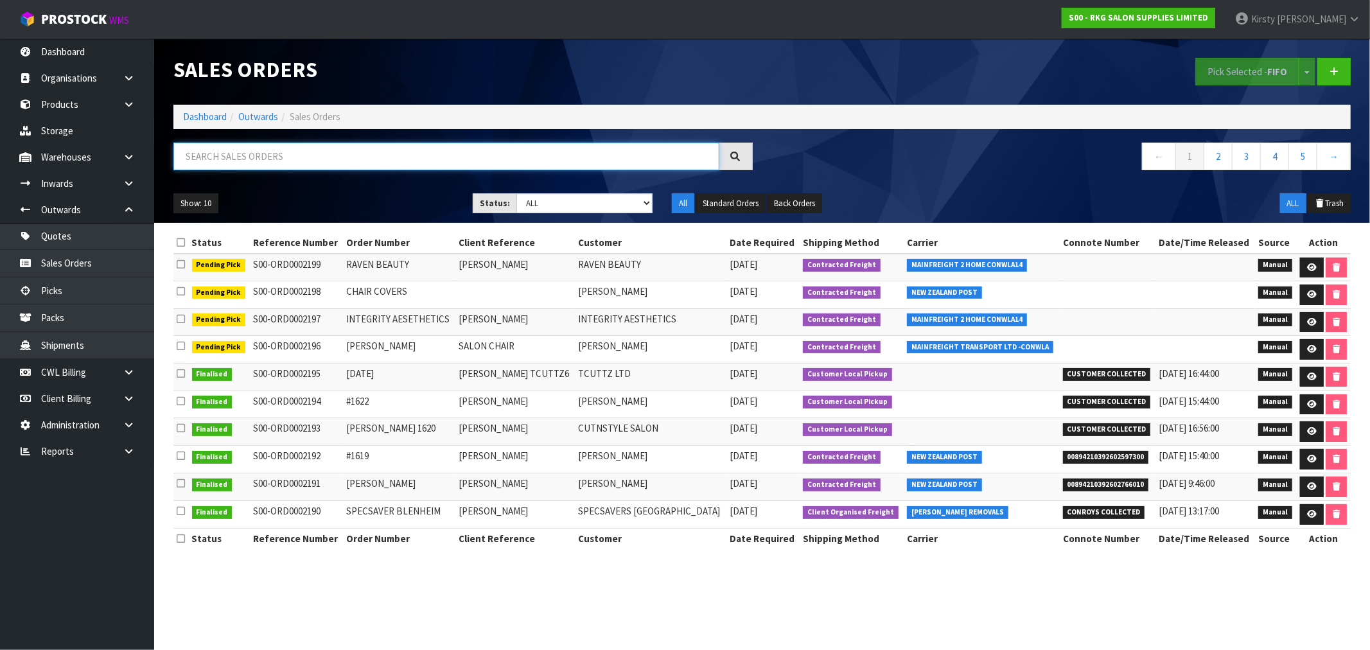
click at [303, 161] on input "text" at bounding box center [446, 157] width 546 height 28
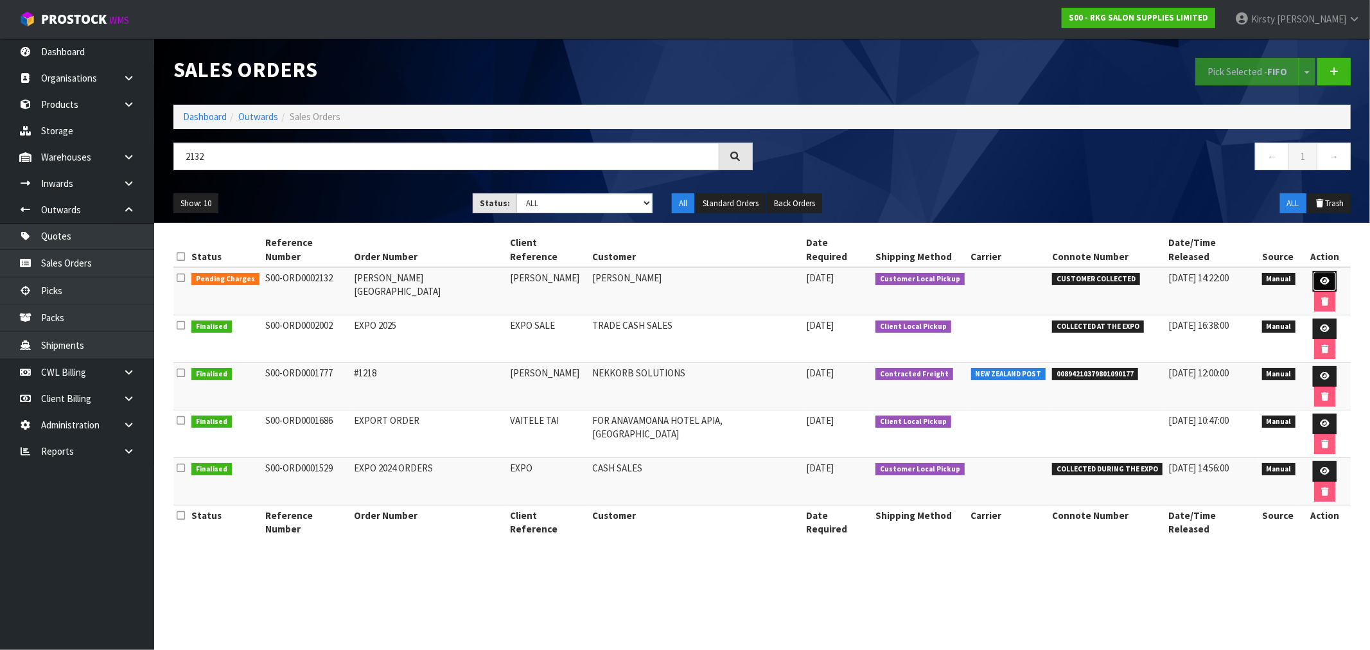
click at [1320, 277] on icon at bounding box center [1325, 281] width 10 height 8
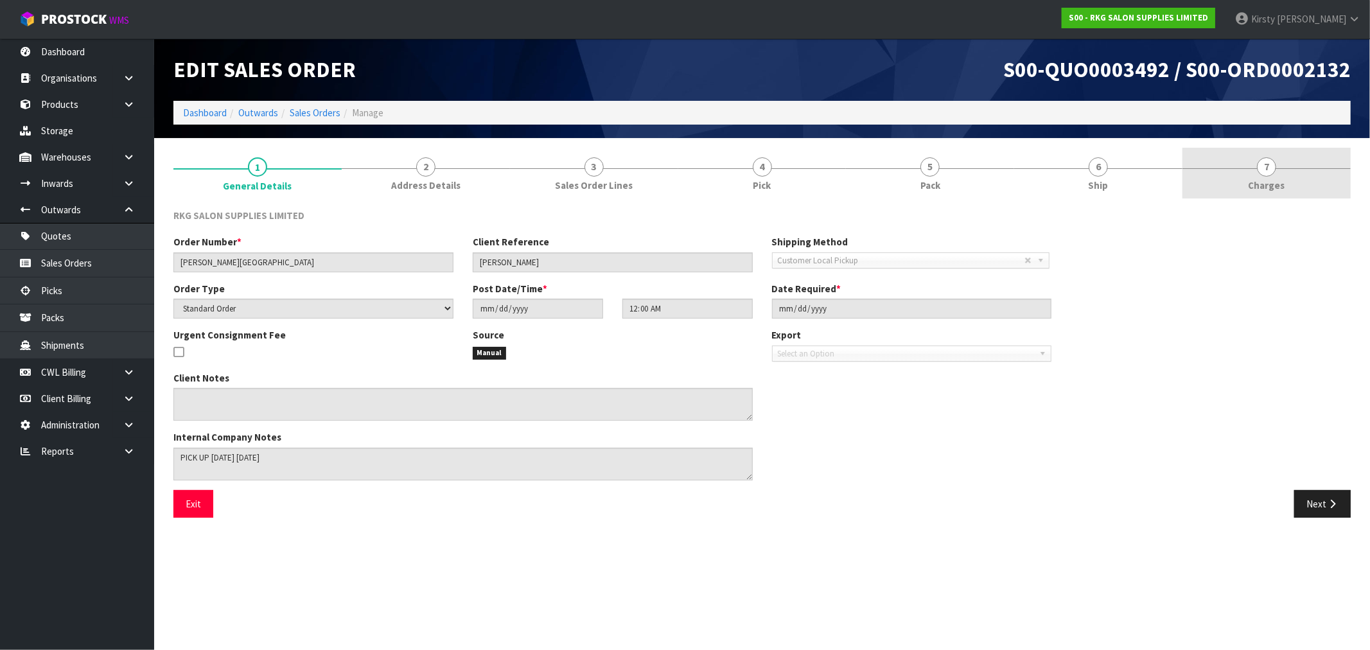
click at [1268, 170] on span "7" at bounding box center [1266, 166] width 19 height 19
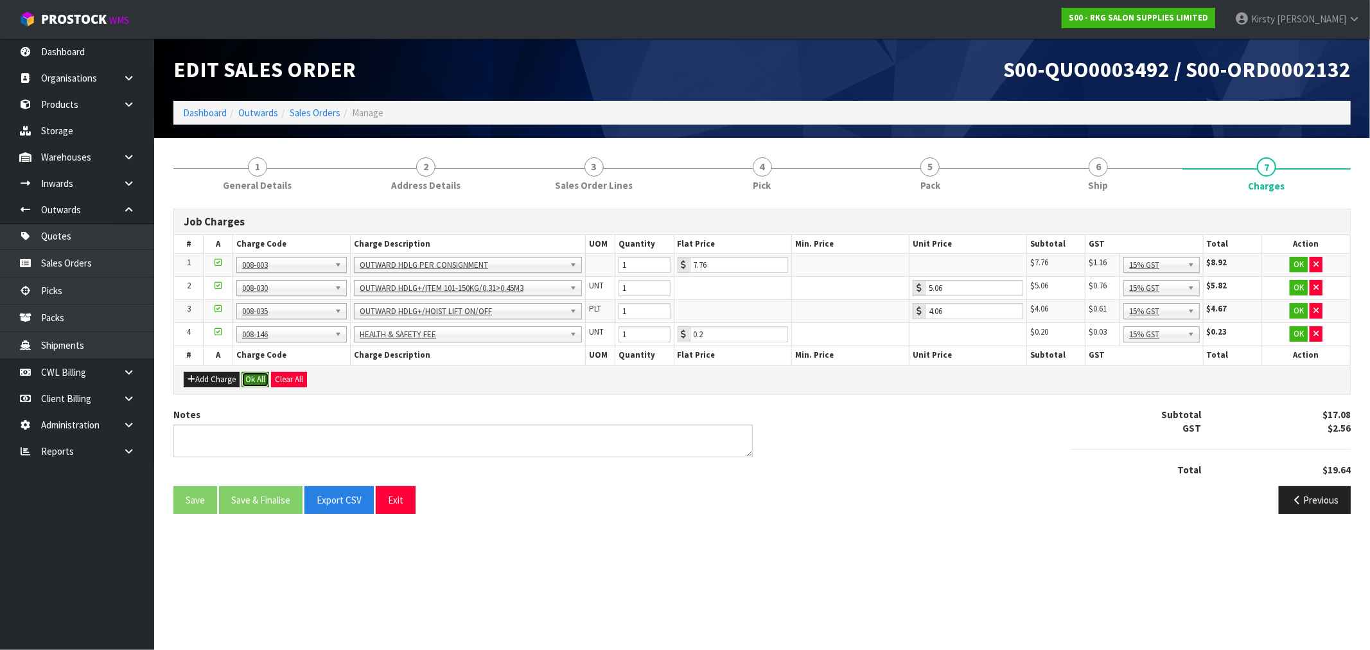
click at [256, 382] on button "Ok All" at bounding box center [256, 379] width 28 height 15
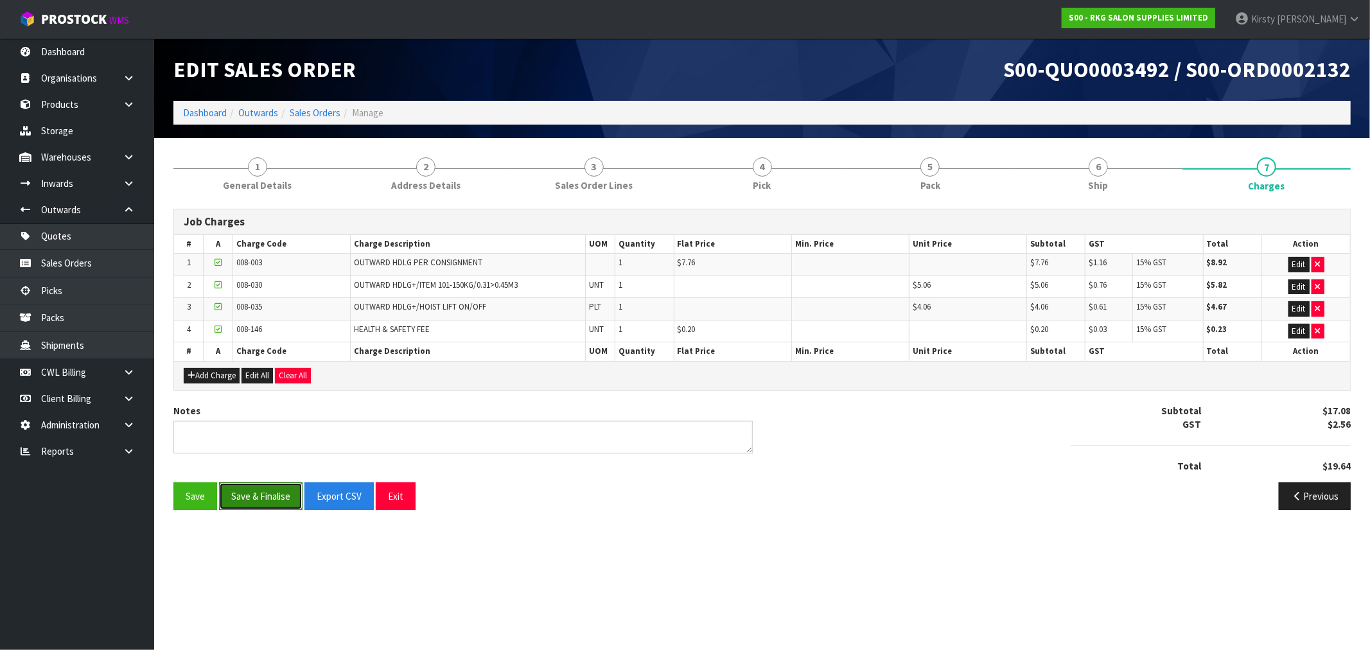
click at [229, 506] on button "Save & Finalise" at bounding box center [261, 496] width 84 height 28
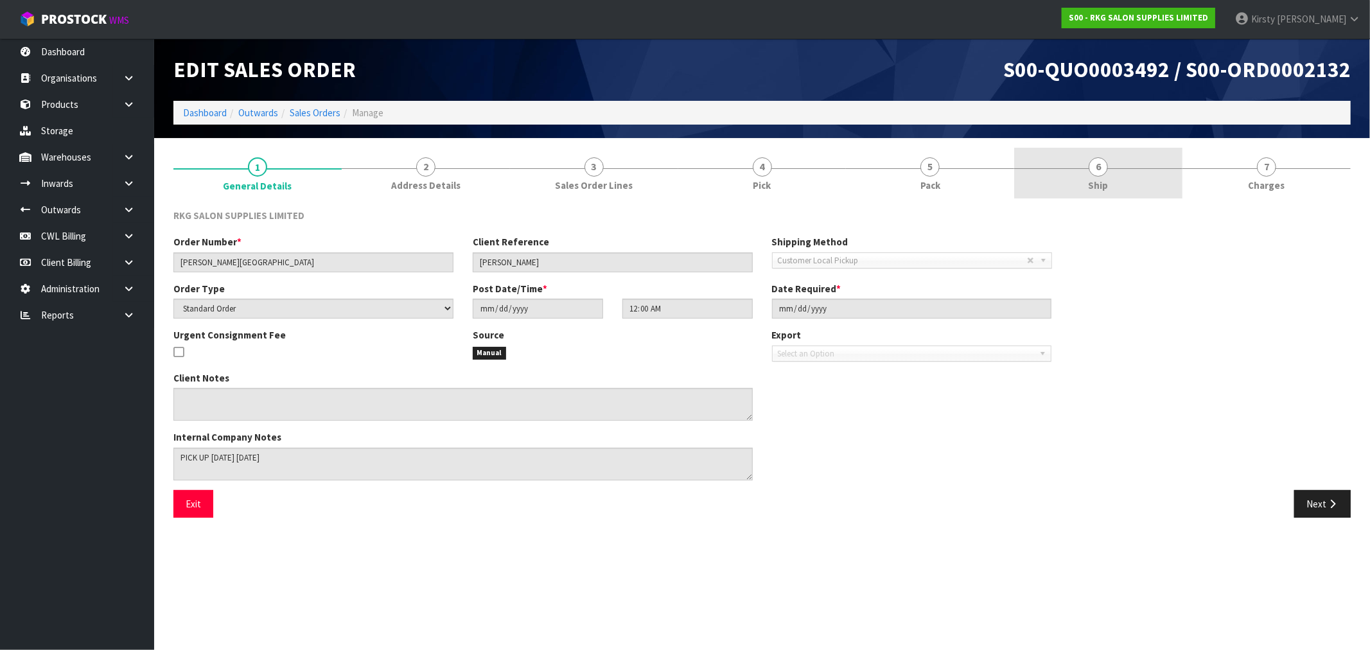
click at [1106, 176] on link "6 Ship" at bounding box center [1098, 173] width 168 height 51
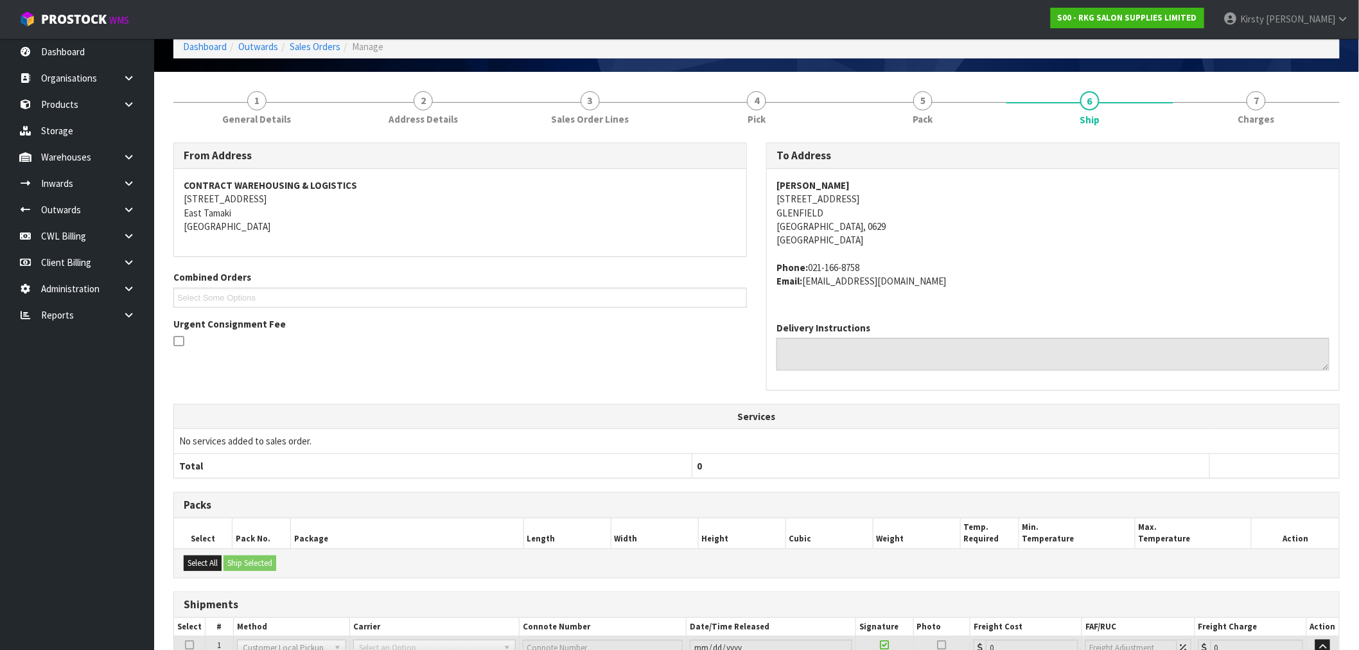
scroll to position [175, 0]
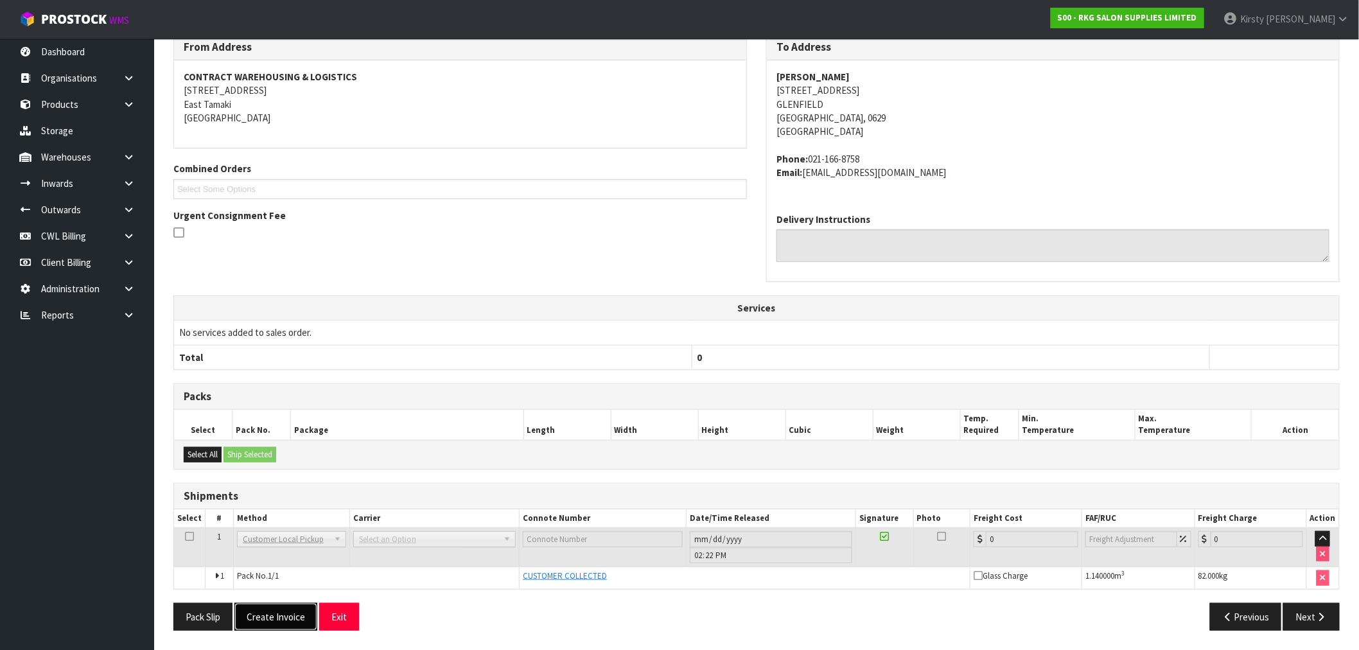
click at [277, 614] on button "Create Invoice" at bounding box center [275, 617] width 83 height 28
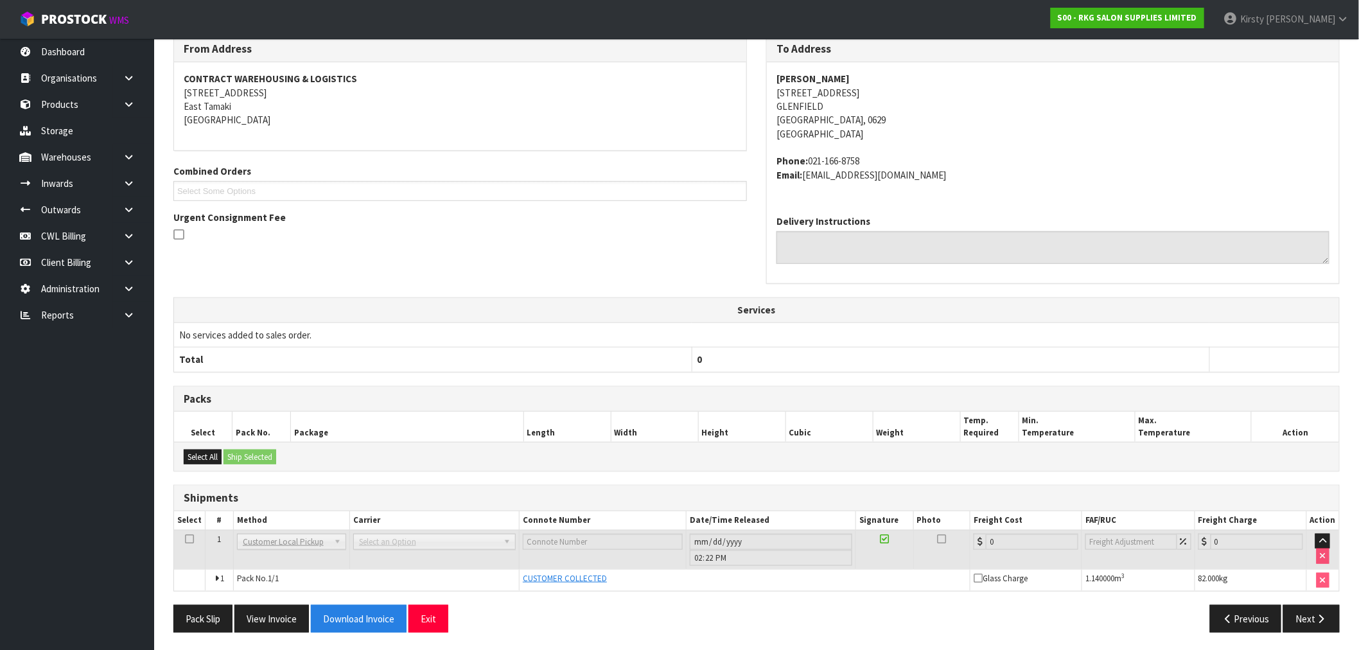
scroll to position [222, 0]
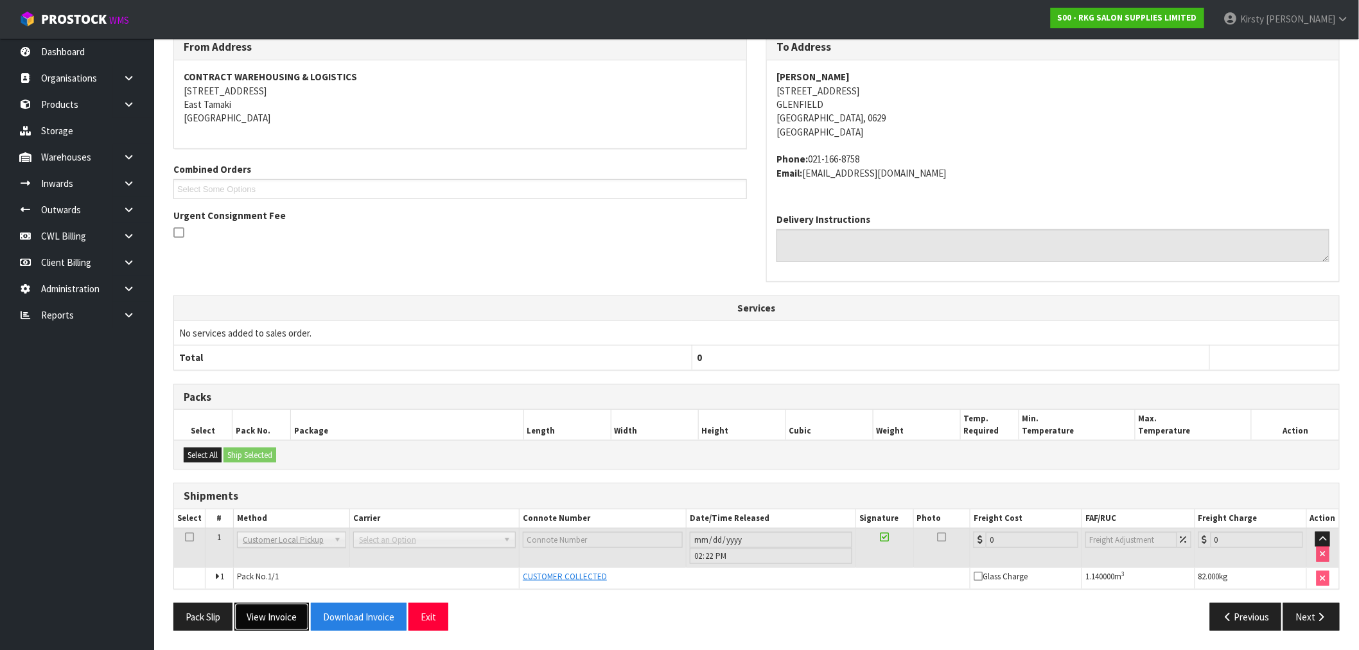
click at [279, 613] on button "View Invoice" at bounding box center [271, 617] width 75 height 28
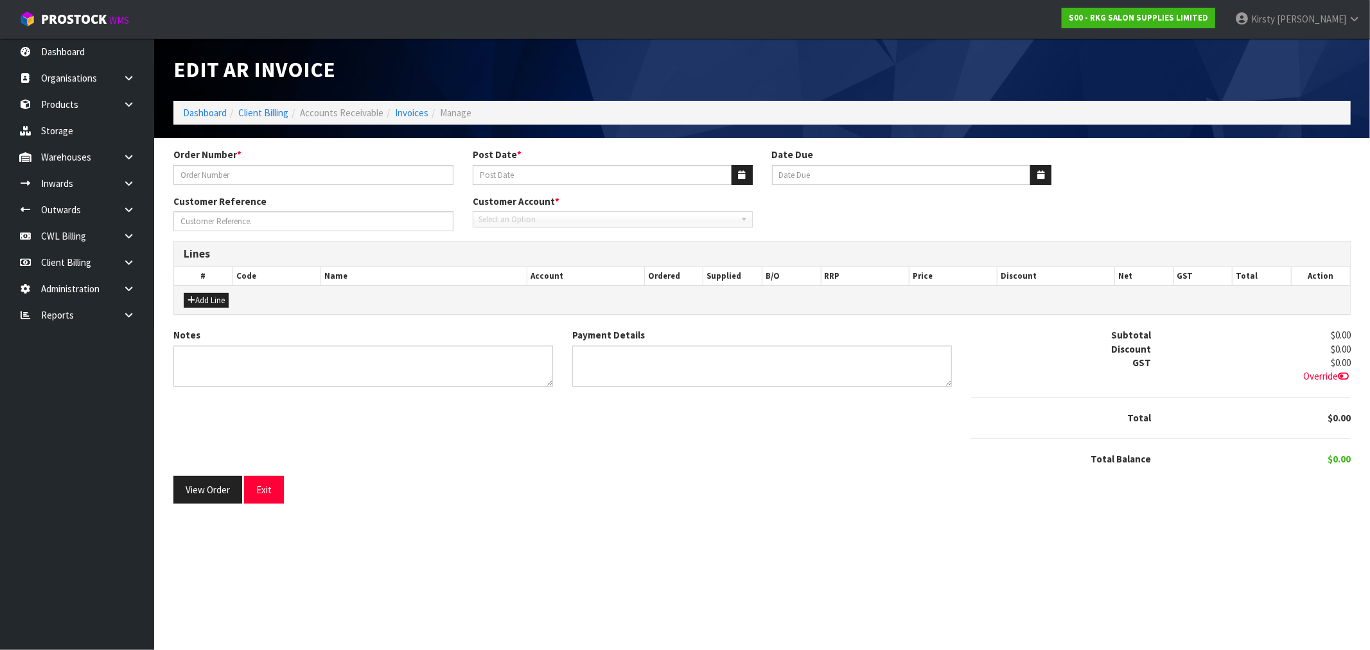
type input "[PERSON_NAME][GEOGRAPHIC_DATA]"
type input "[DATE]"
type input "[PERSON_NAME]"
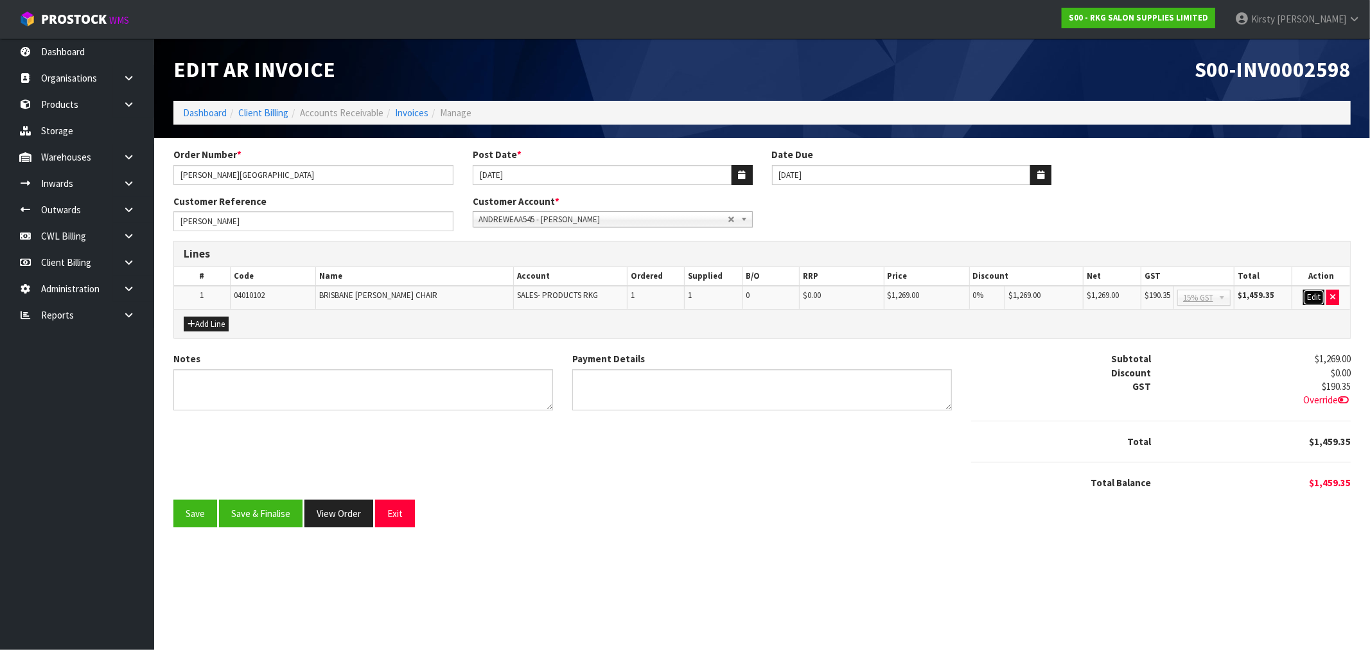
click at [1307, 292] on button "Edit" at bounding box center [1314, 297] width 21 height 15
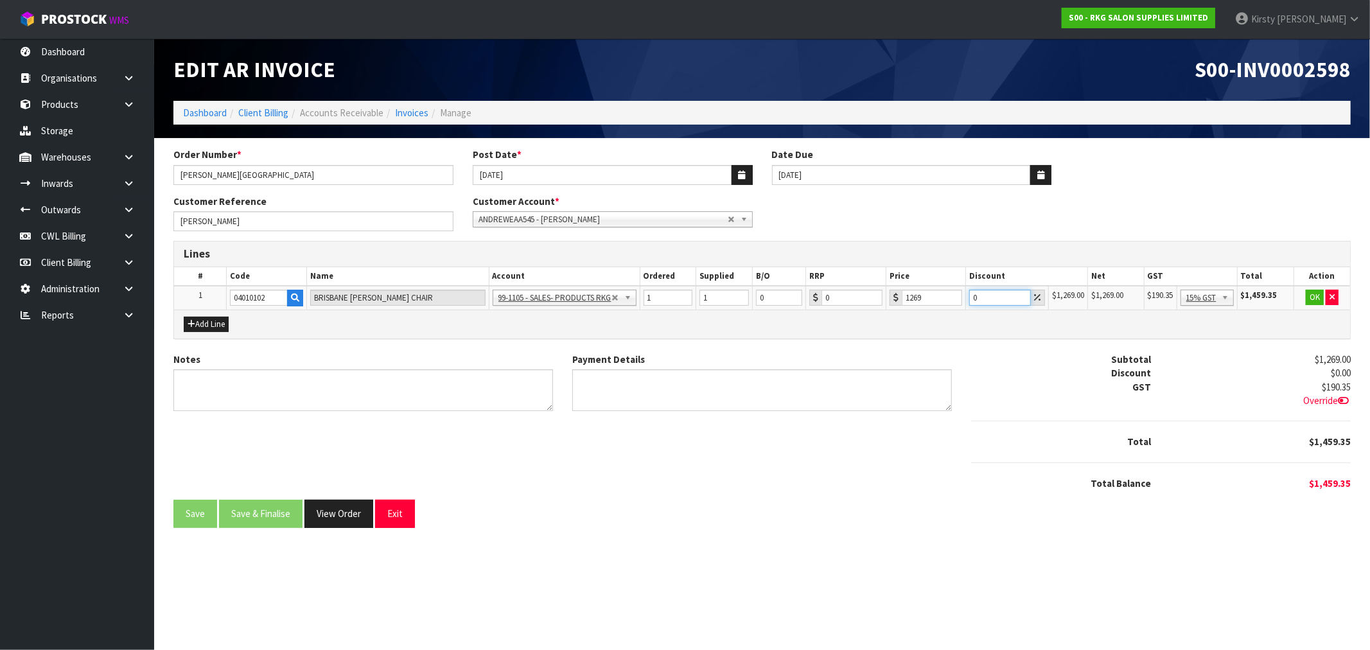
drag, startPoint x: 977, startPoint y: 299, endPoint x: 959, endPoint y: 304, distance: 17.9
click at [959, 303] on tr "1 04010102 BRISBANE [PERSON_NAME] CHAIR 99-1100 - SALES -ADMIN 99-1105 - SALES-…" at bounding box center [762, 298] width 1176 height 24
type input "5"
click at [1311, 300] on button "OK" at bounding box center [1315, 297] width 18 height 15
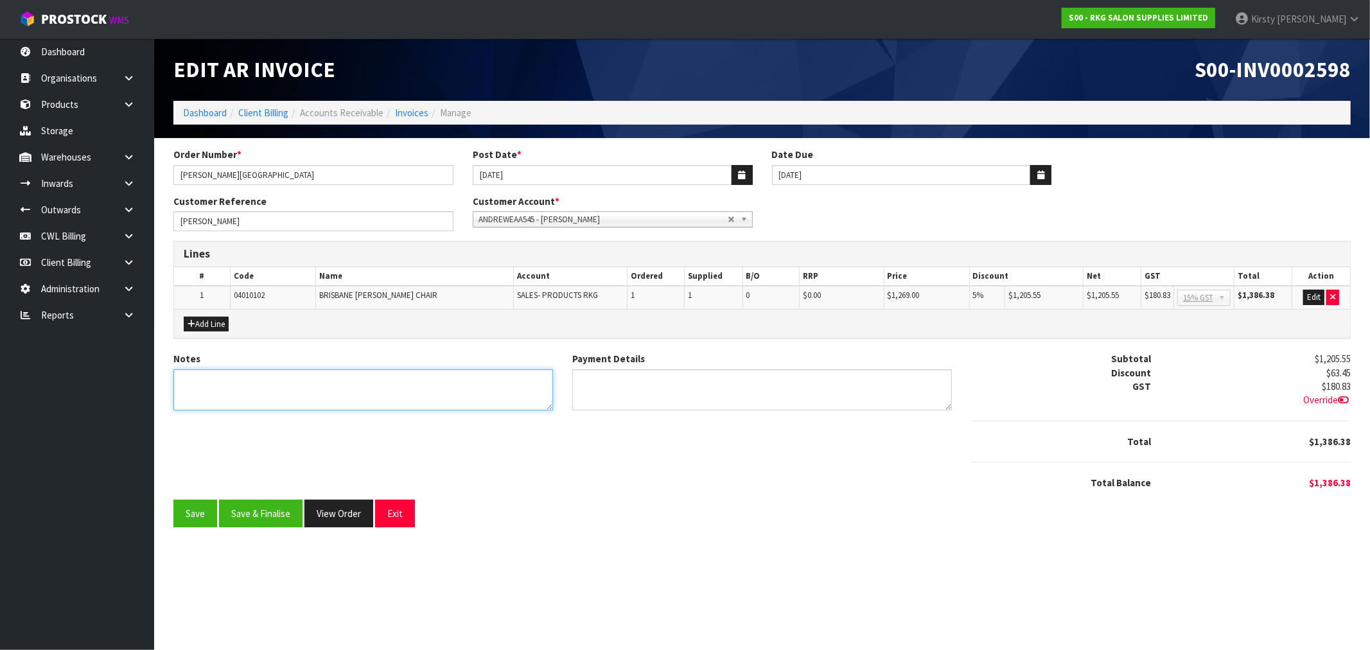
click at [240, 393] on textarea "Notes" at bounding box center [363, 390] width 380 height 42
type textarea "THANK YOU FOR YOUR ORDER - COLLECTED [DATE]"
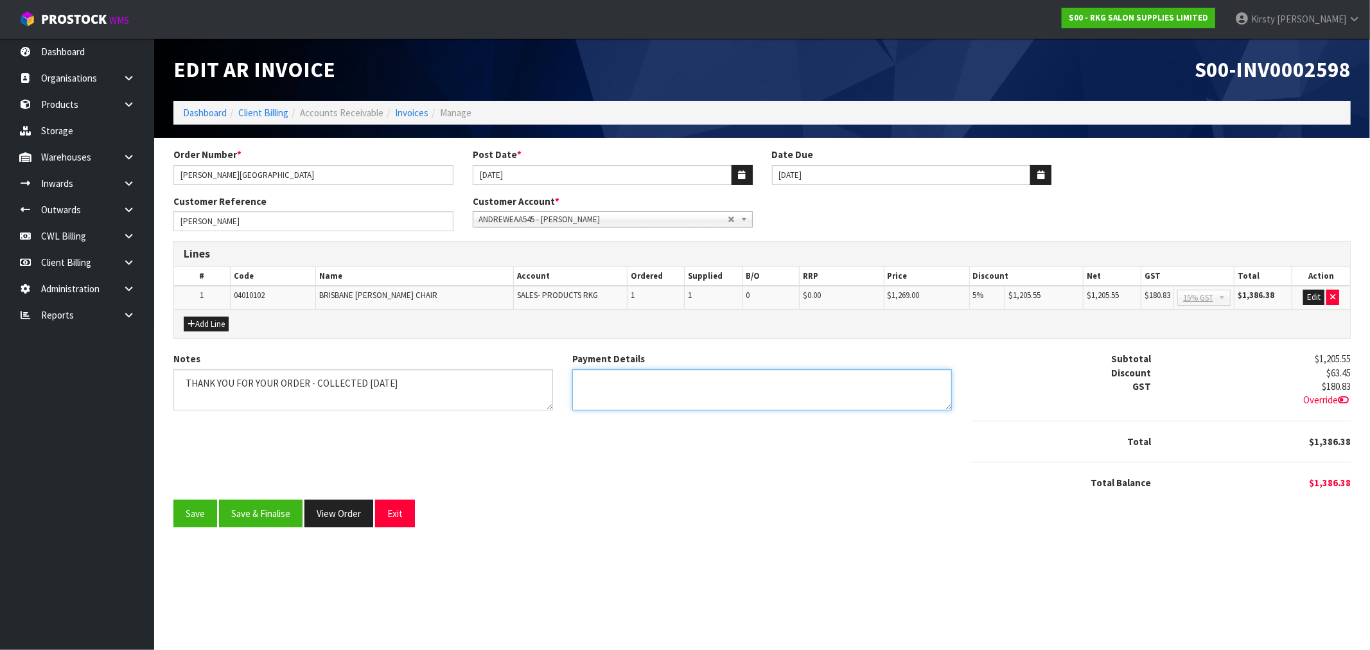
click at [611, 388] on textarea "Payment Details" at bounding box center [762, 390] width 380 height 42
type textarea "DC $346 [DATE] & $1040.38 [DATE]"
click at [195, 514] on button "Save" at bounding box center [195, 514] width 44 height 28
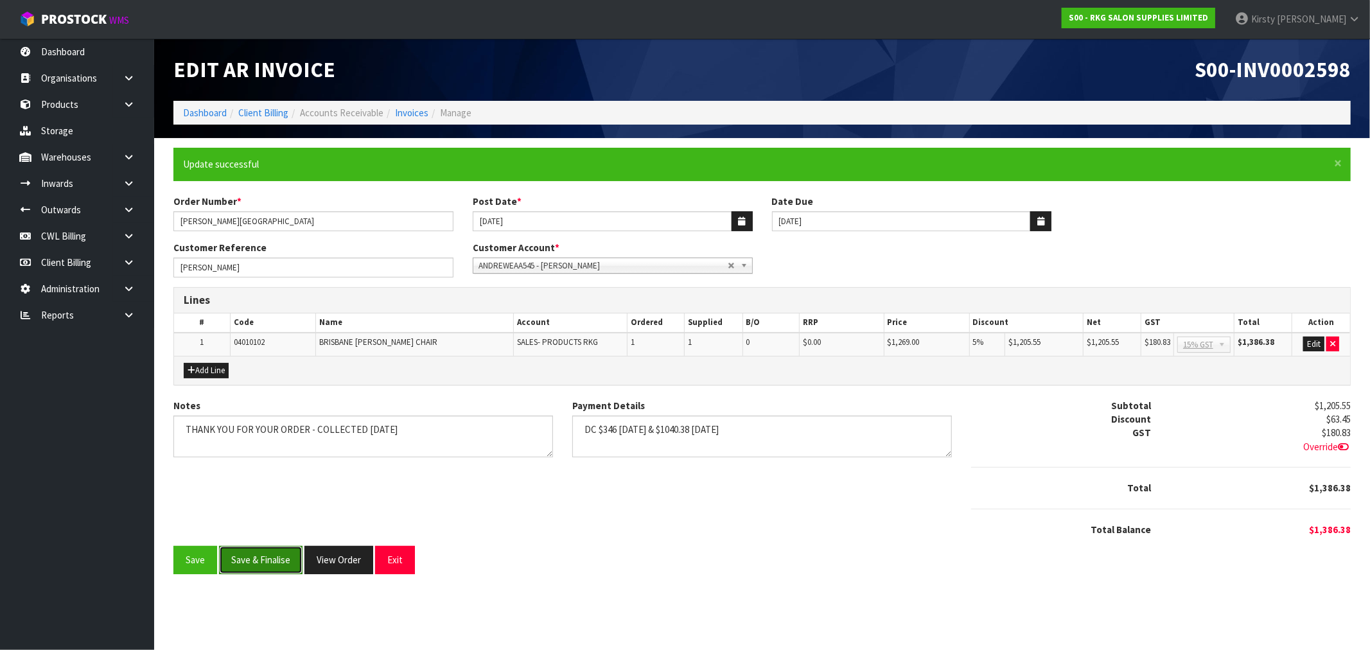
click at [247, 551] on button "Save & Finalise" at bounding box center [261, 560] width 84 height 28
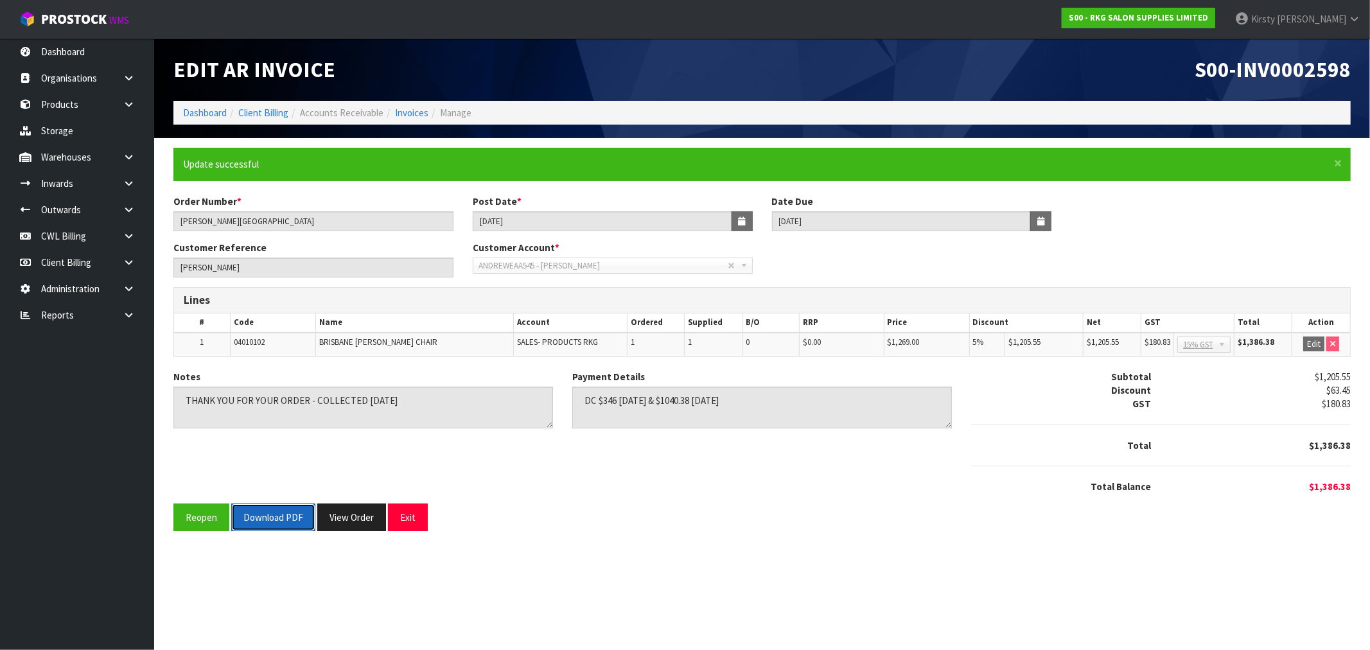
click at [271, 522] on button "Download PDF" at bounding box center [273, 518] width 84 height 28
click at [410, 517] on button "Exit" at bounding box center [408, 518] width 40 height 28
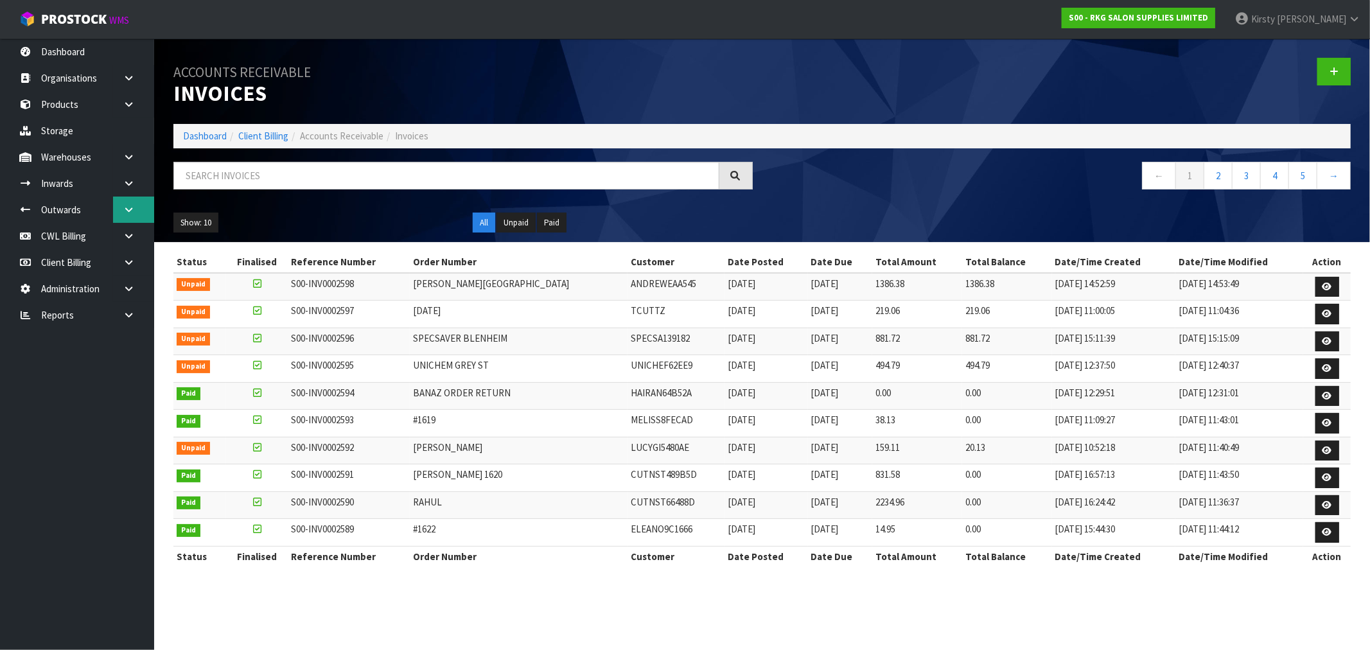
click at [131, 207] on icon at bounding box center [129, 210] width 12 height 10
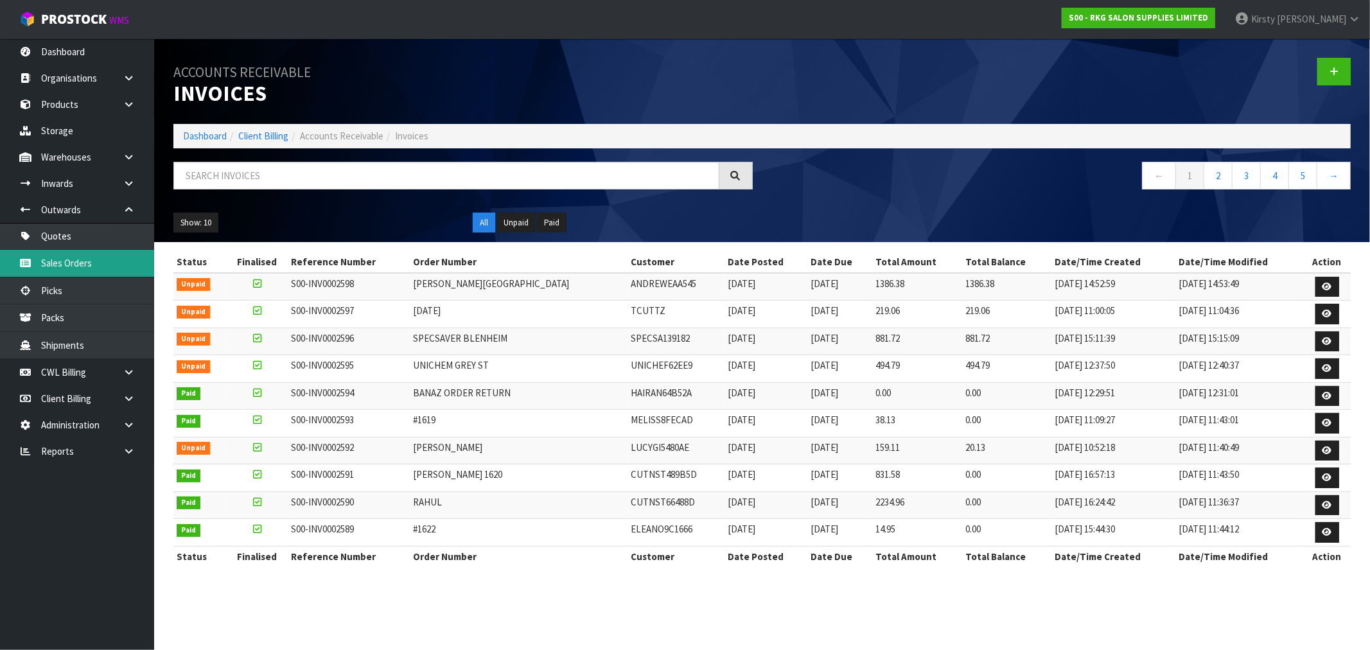
click at [67, 258] on link "Sales Orders" at bounding box center [77, 263] width 154 height 26
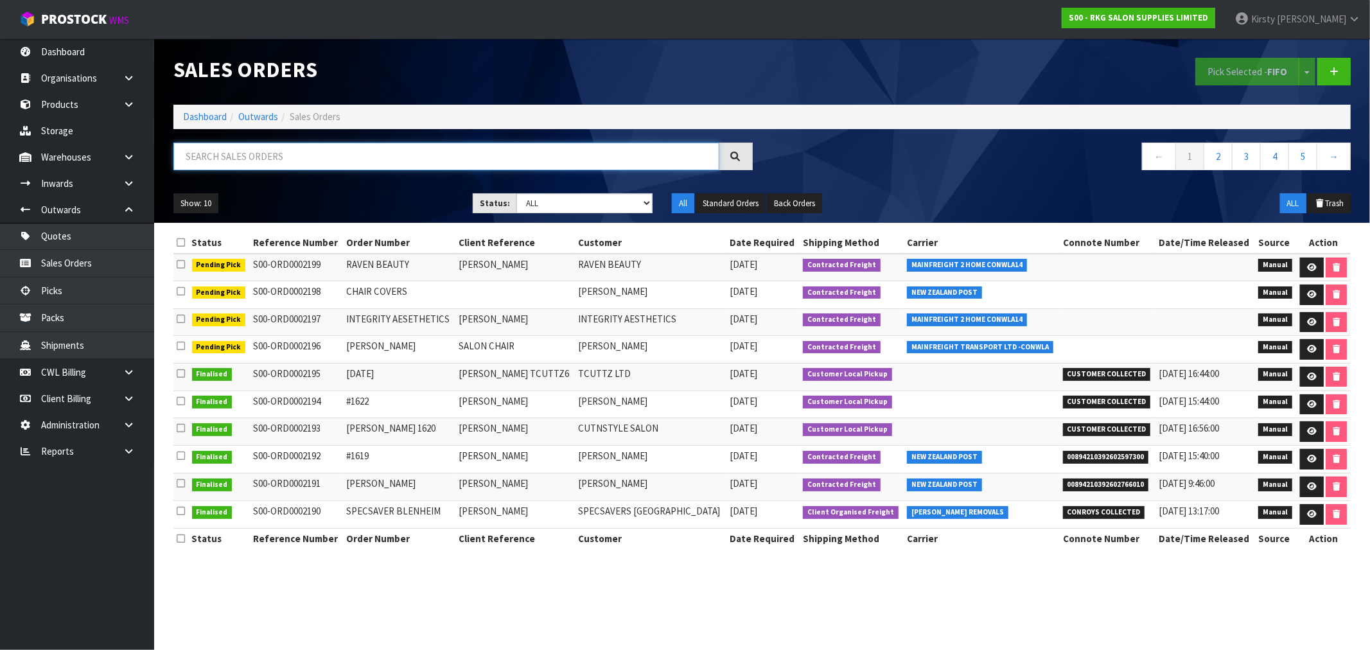
click at [212, 161] on input "text" at bounding box center [446, 157] width 546 height 28
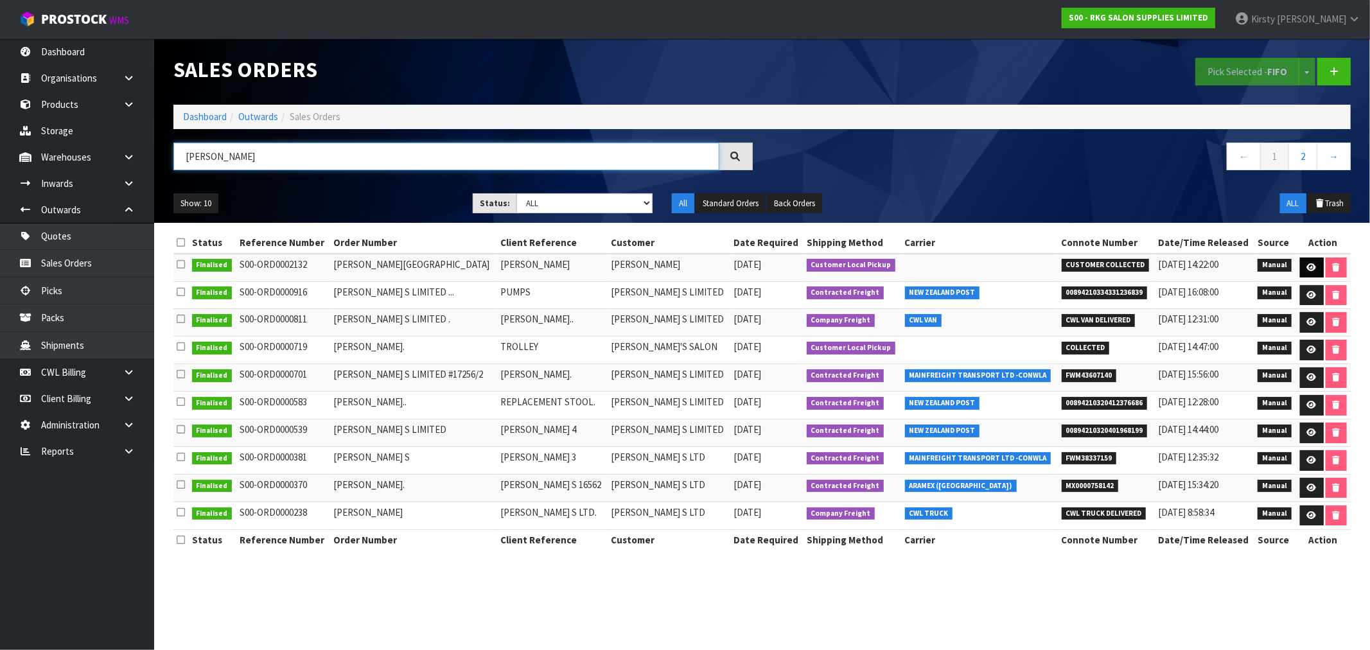
type input "[PERSON_NAME]"
click at [1307, 266] on icon at bounding box center [1312, 267] width 10 height 8
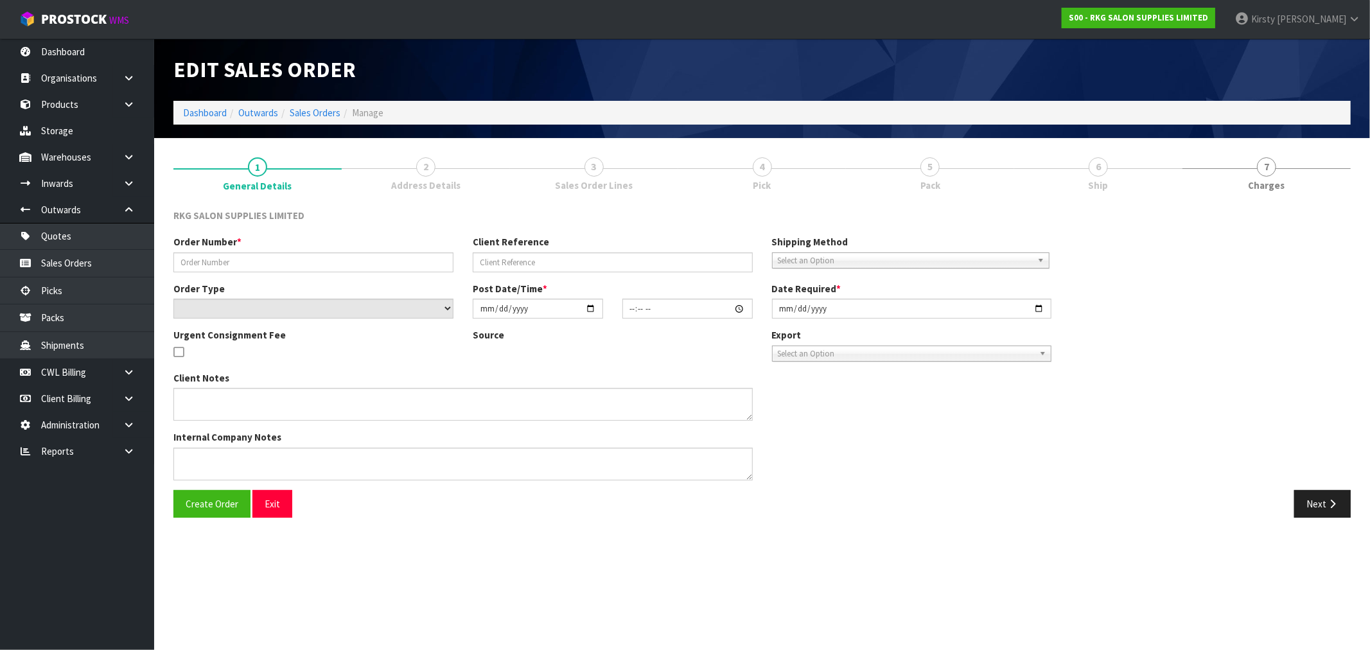
type input "[PERSON_NAME][GEOGRAPHIC_DATA]"
type input "[PERSON_NAME]"
select select "number:0"
type input "[DATE]"
type input "00:00:00.000"
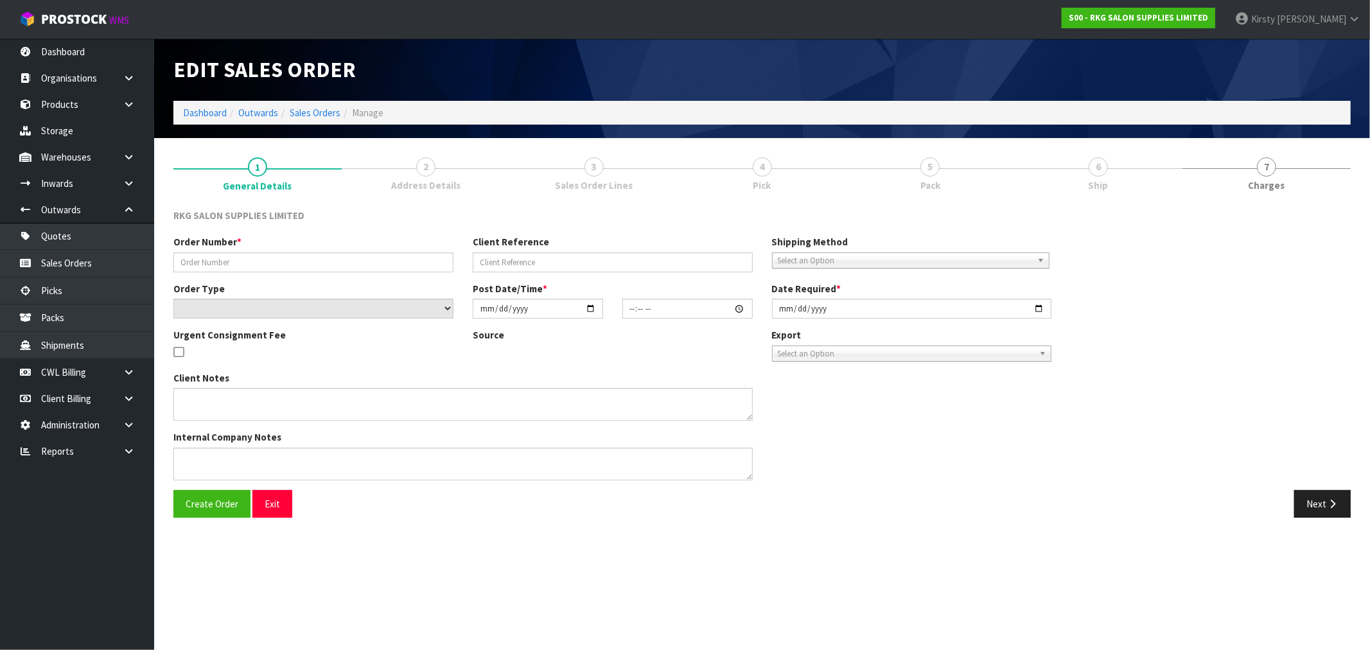
type input "[DATE]"
type textarea "PICK UP [DATE] [DATE]"
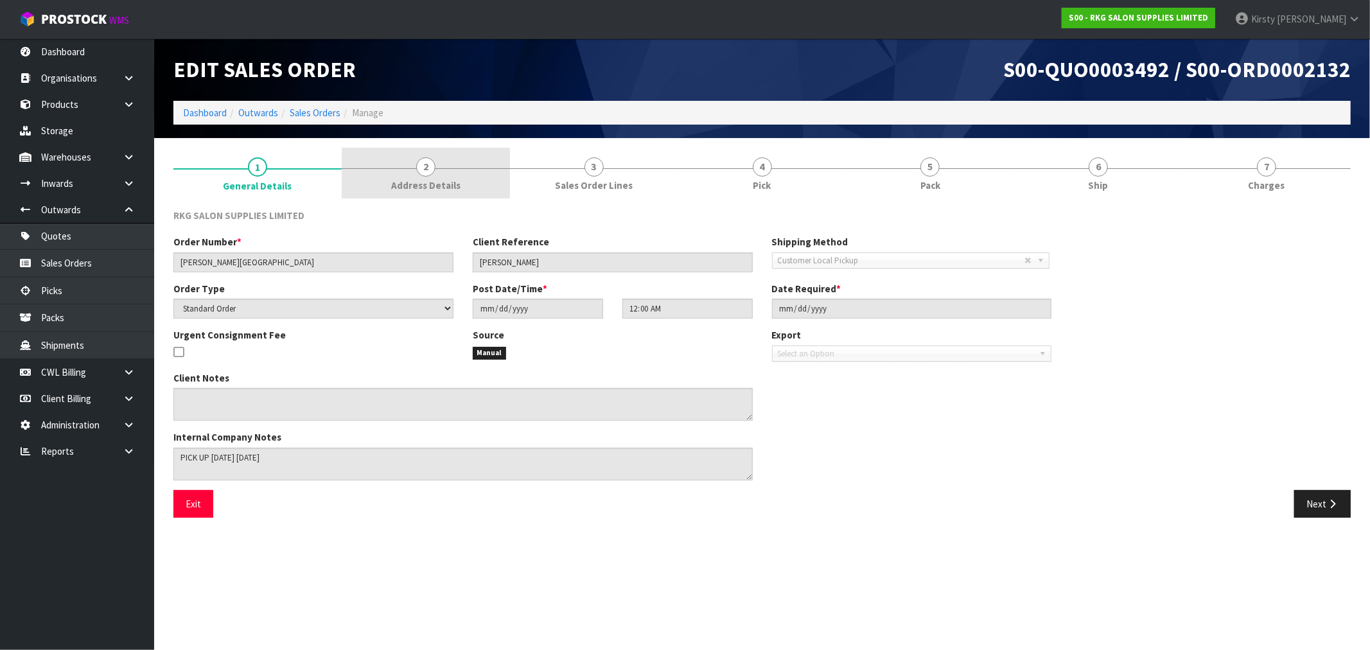
click at [432, 176] on link "2 Address Details" at bounding box center [426, 173] width 168 height 51
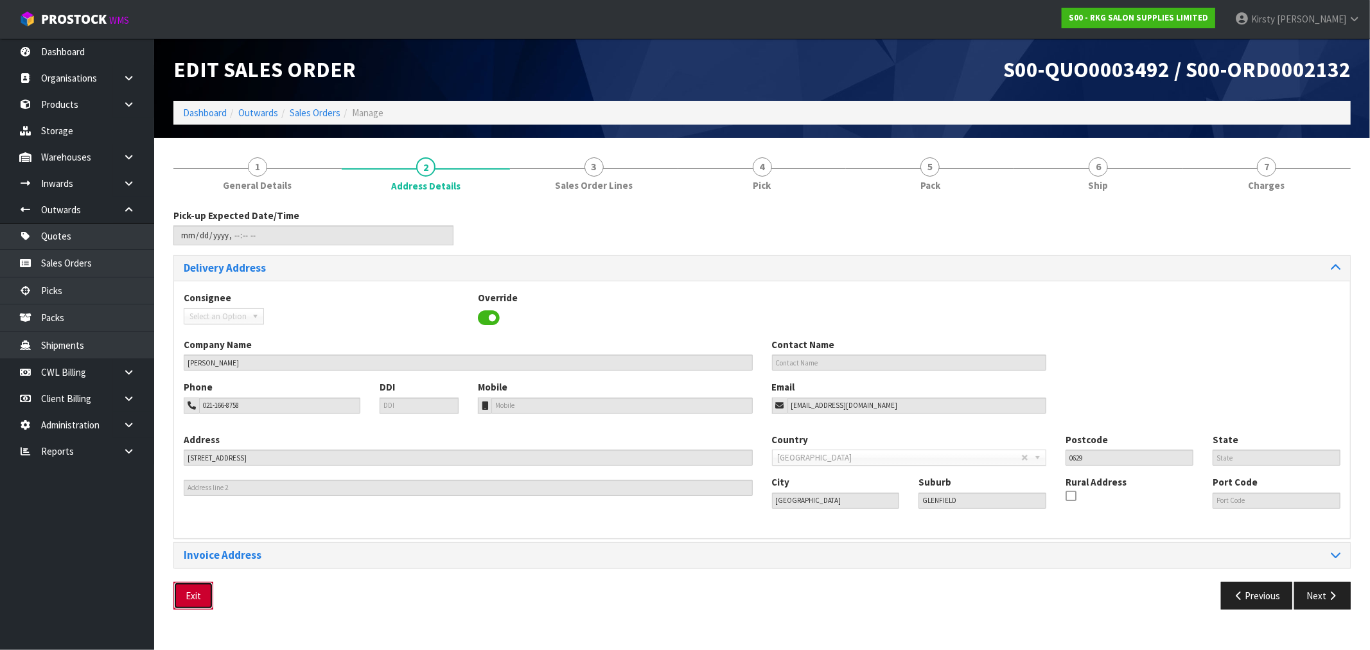
click at [187, 593] on button "Exit" at bounding box center [193, 596] width 40 height 28
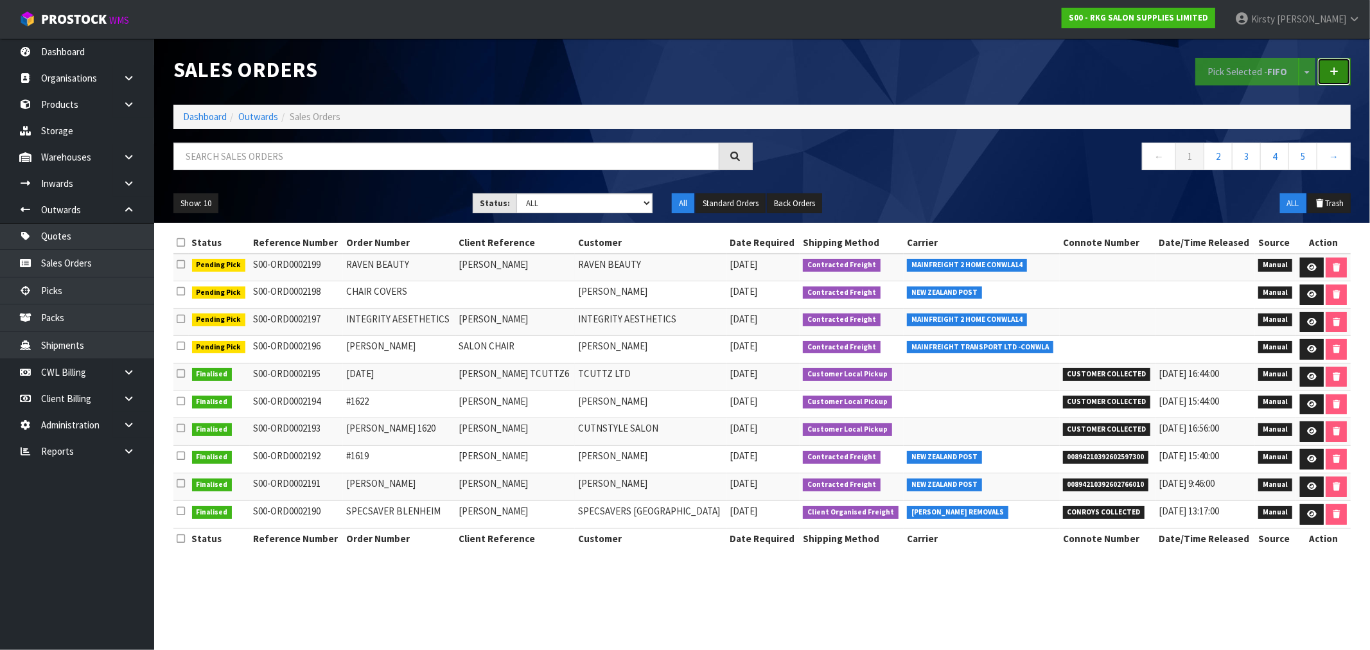
click at [1335, 77] on link at bounding box center [1334, 72] width 33 height 28
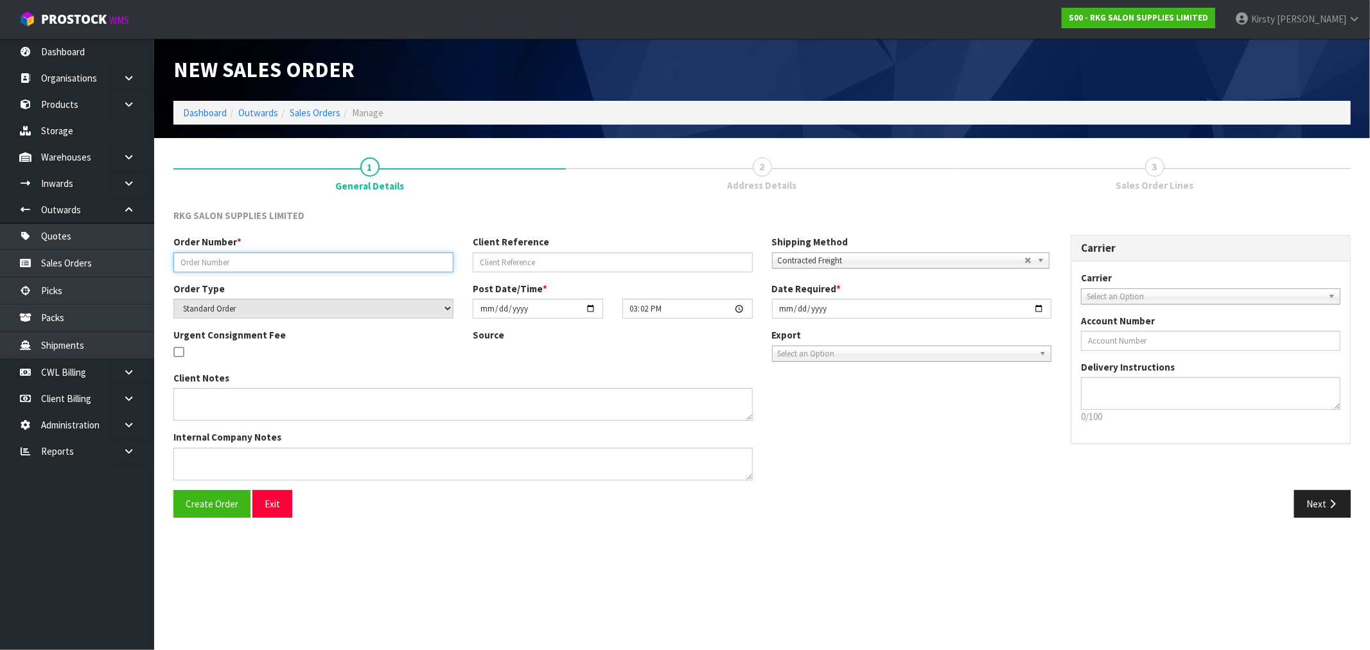
click at [236, 264] on input "text" at bounding box center [313, 262] width 280 height 20
click at [242, 261] on input "text" at bounding box center [313, 262] width 280 height 20
type input "1626/1627/1628"
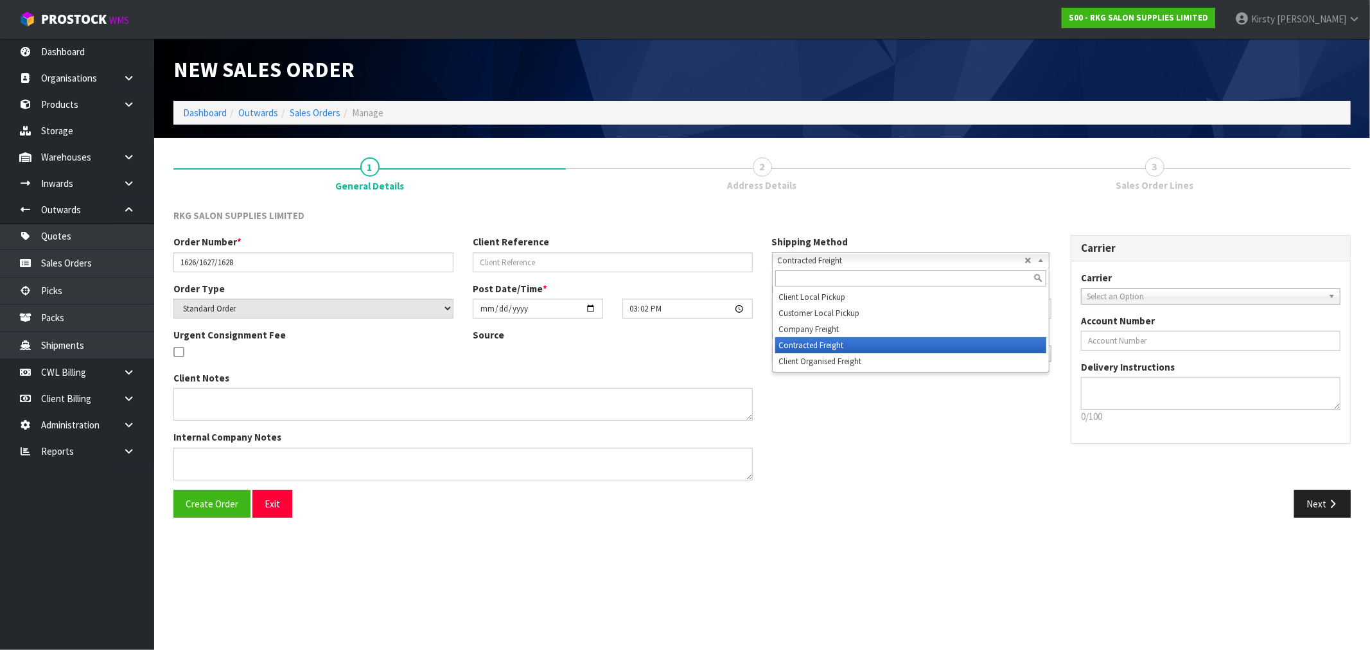
click at [853, 257] on span "Contracted Freight" at bounding box center [901, 260] width 247 height 15
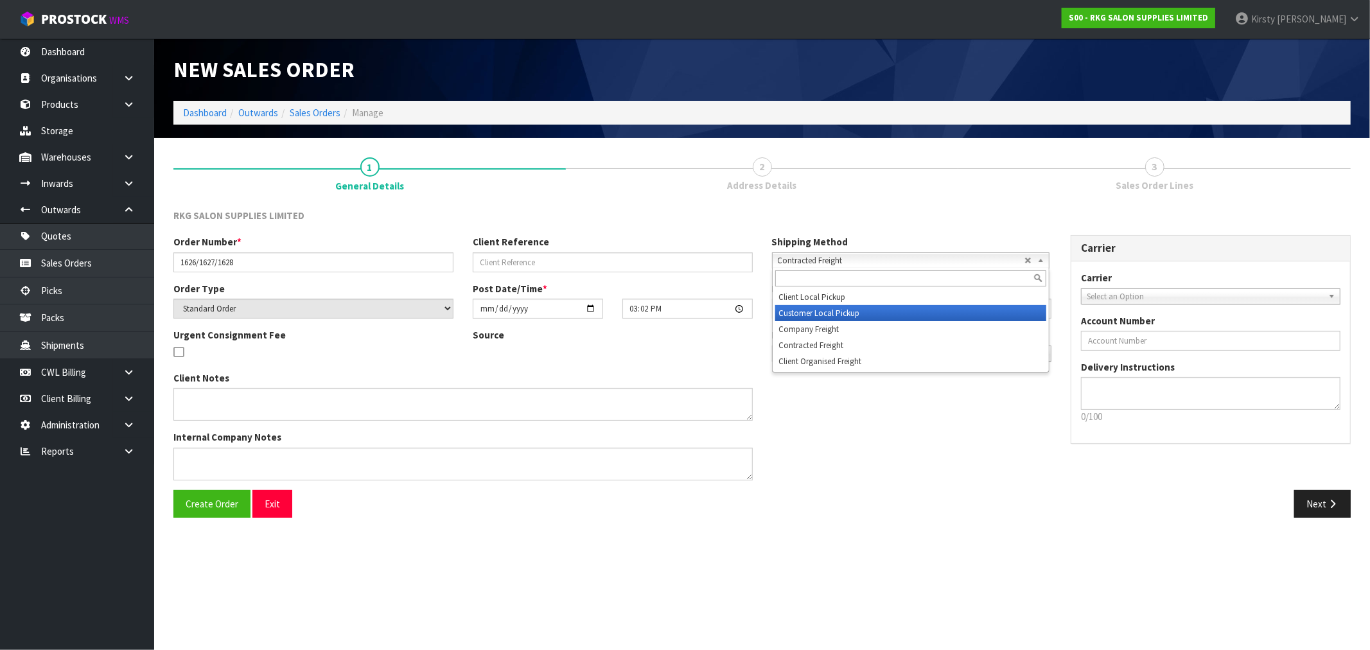
click at [844, 310] on li "Customer Local Pickup" at bounding box center [910, 313] width 271 height 16
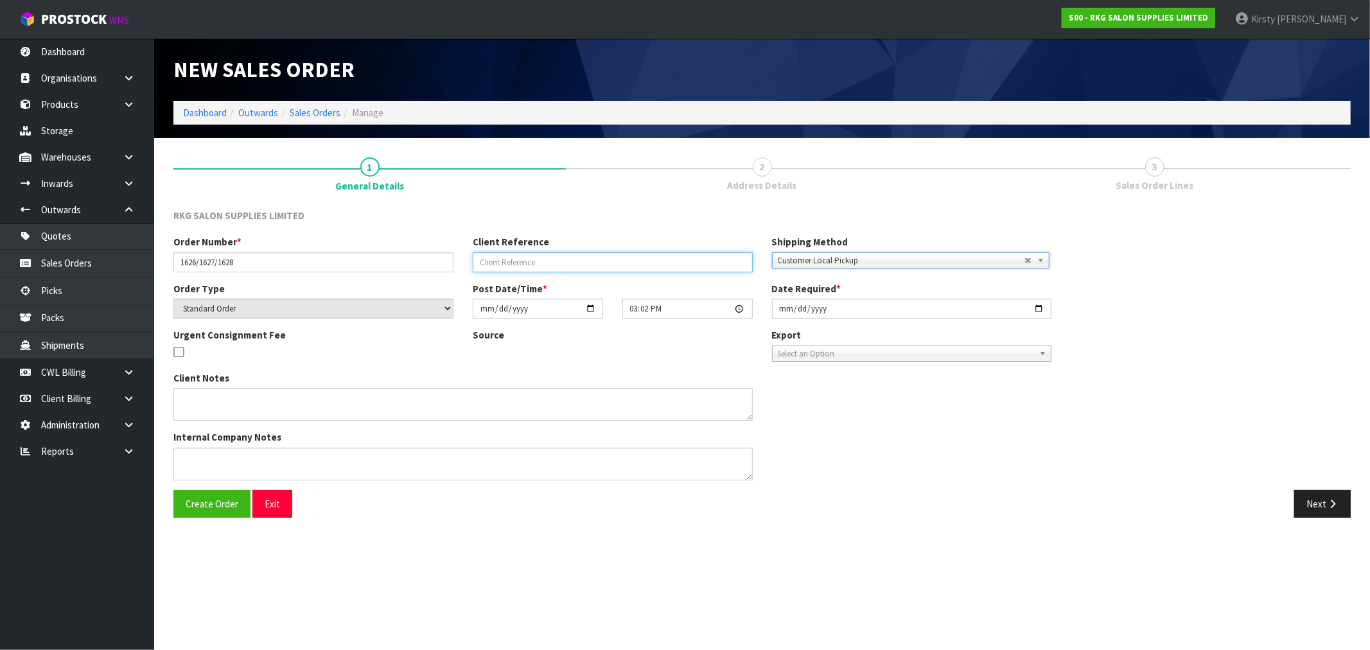
click at [483, 267] on input "text" at bounding box center [613, 262] width 280 height 20
type input "CASH SALES"
click at [448, 390] on textarea at bounding box center [462, 404] width 579 height 33
click at [204, 504] on span "Create Order" at bounding box center [212, 504] width 53 height 12
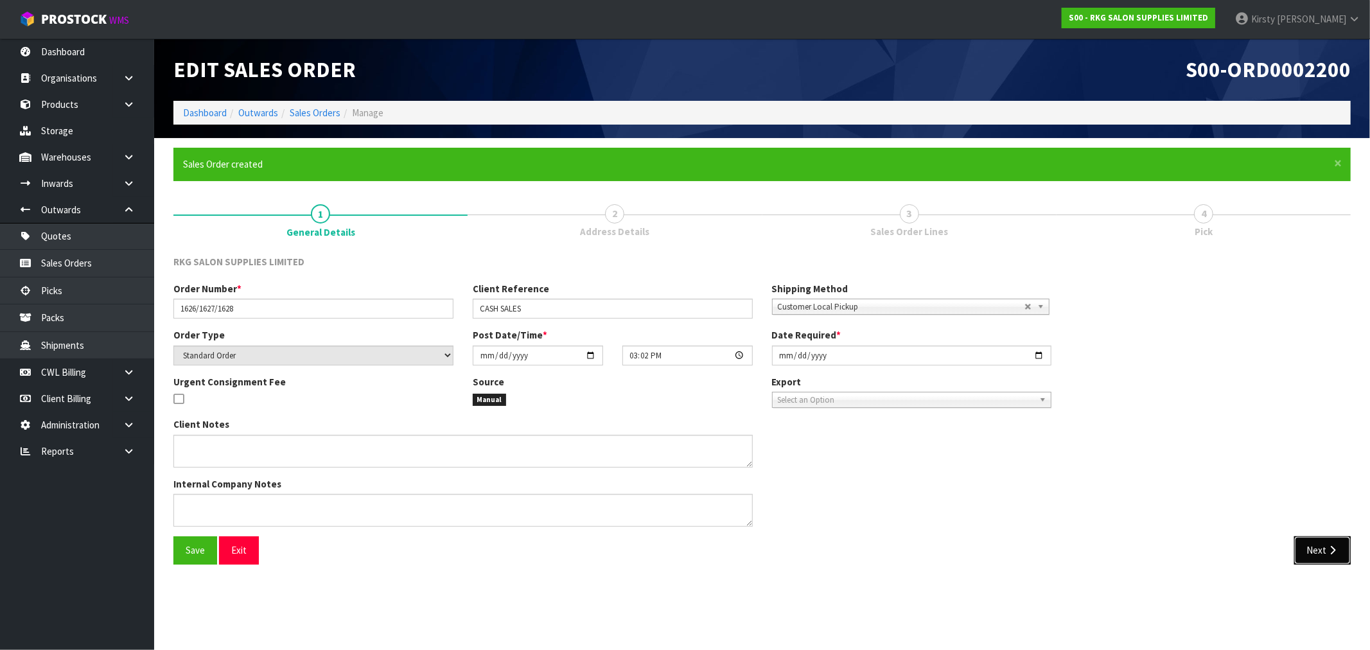
click at [1328, 547] on icon "button" at bounding box center [1333, 550] width 12 height 10
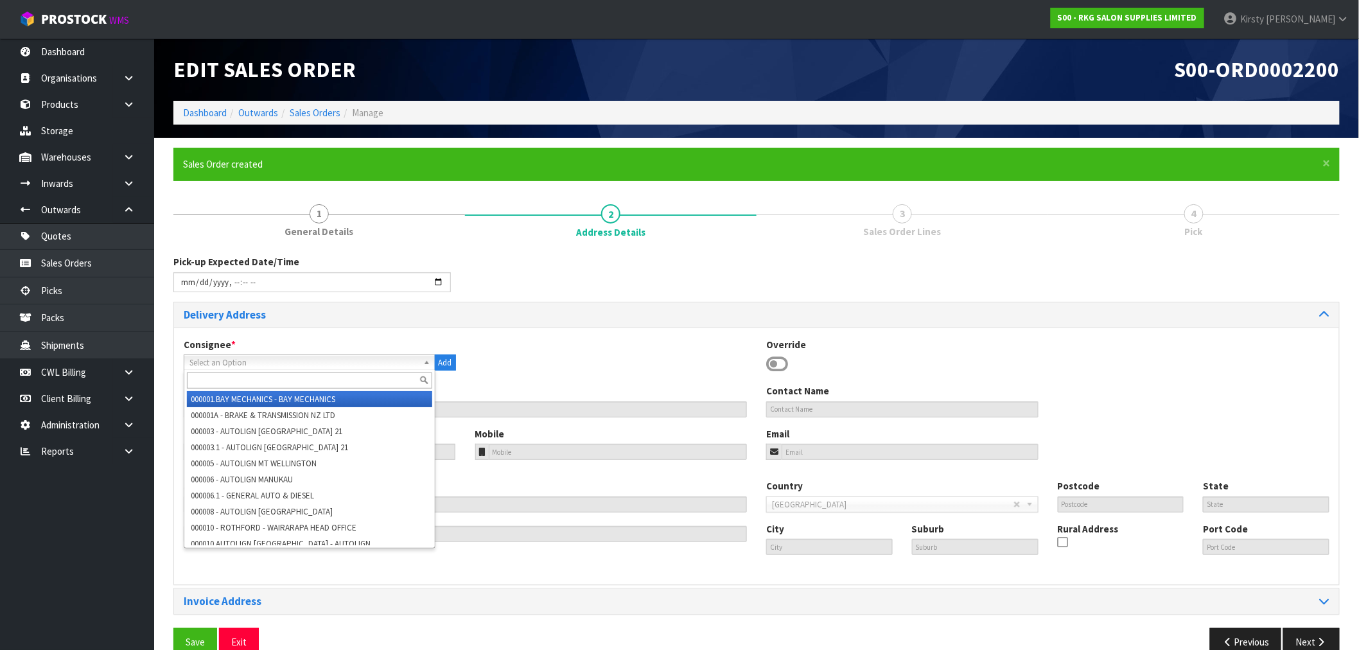
click at [193, 357] on span "Select an Option" at bounding box center [304, 362] width 229 height 15
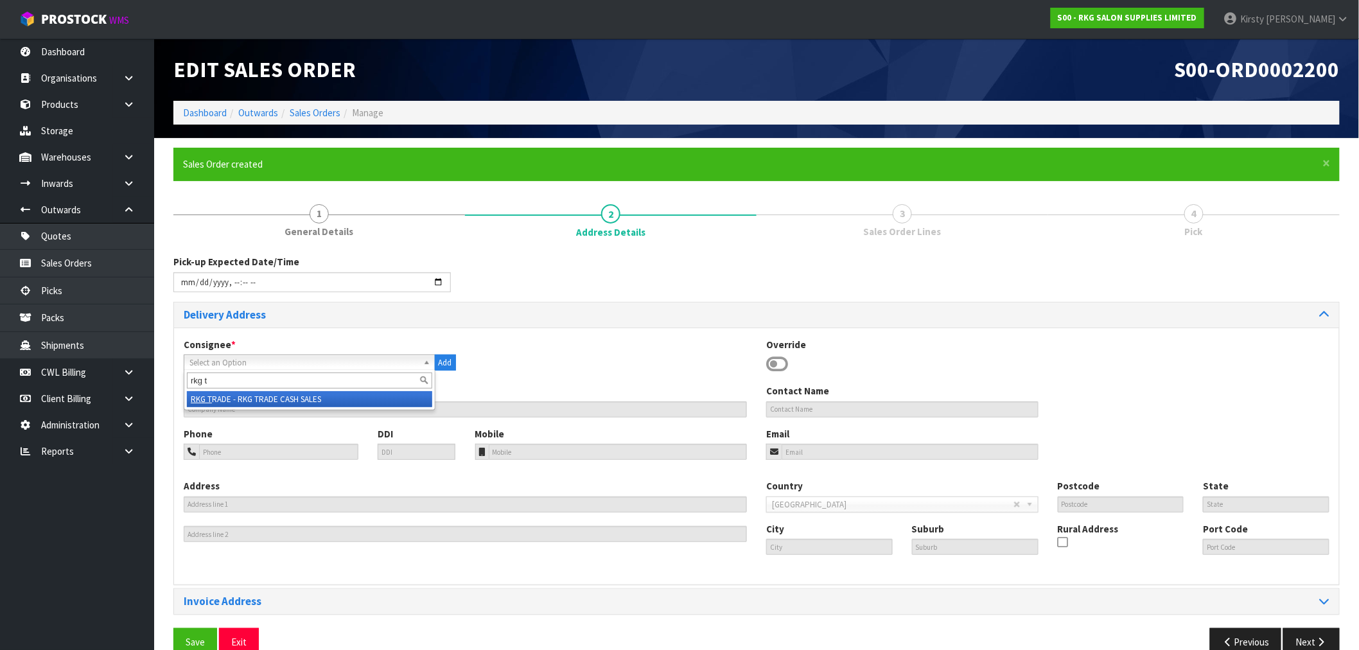
type input "rkg t"
click at [252, 400] on li "RKG T RADE - RKG TRADE CASH SALES" at bounding box center [309, 399] width 245 height 16
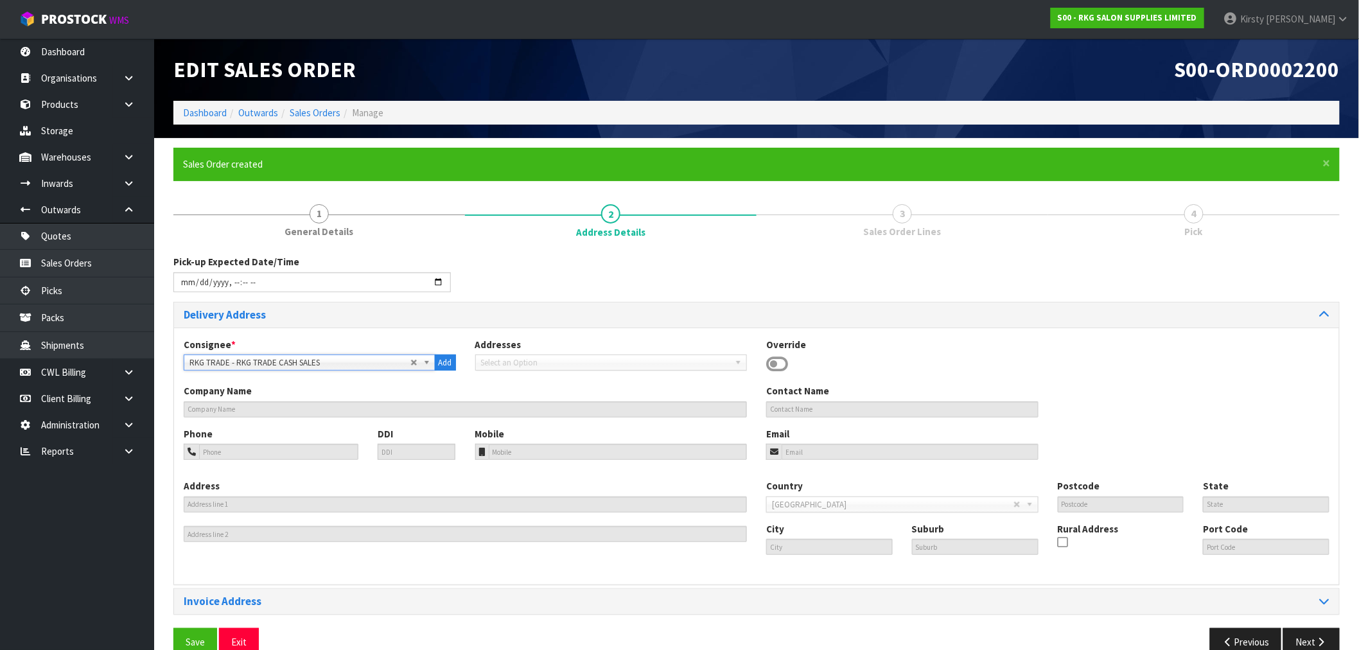
type input "TRADE CASH SALES"
type input "[STREET_ADDRESS]"
type input "2013"
type input "[GEOGRAPHIC_DATA]"
type input "EAST TAMAKI"
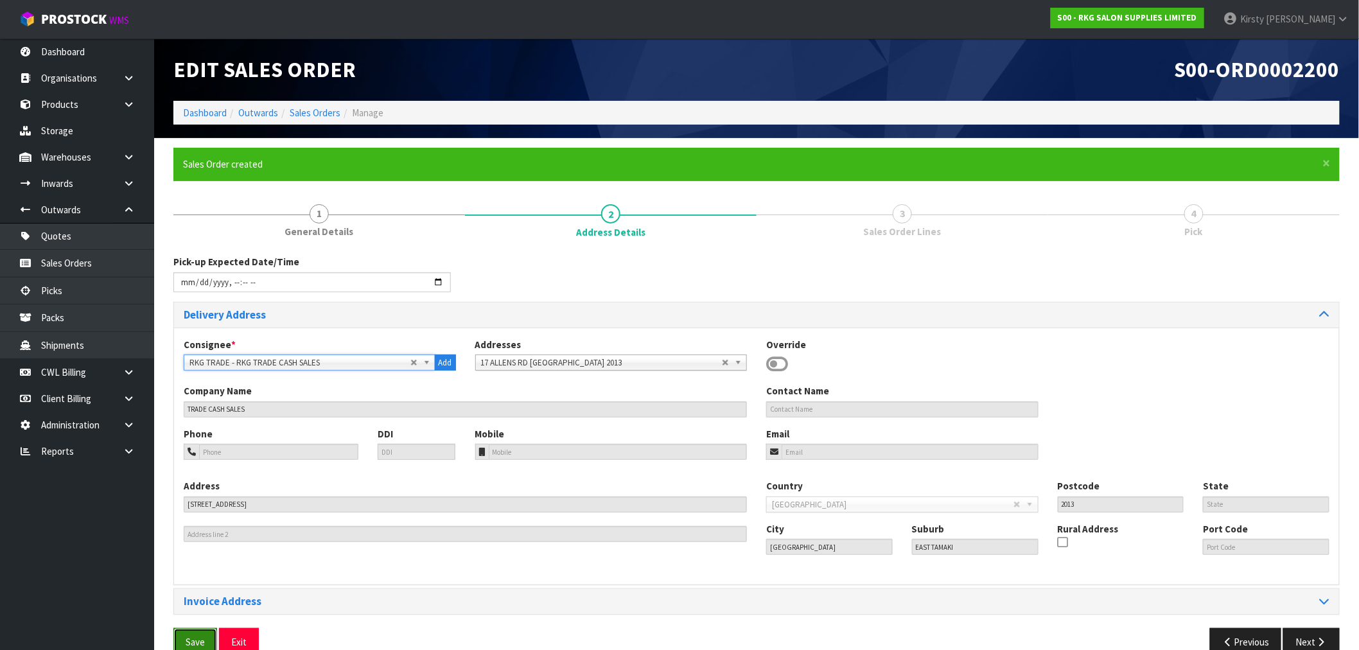
click at [191, 642] on span "Save" at bounding box center [195, 642] width 19 height 12
click at [1320, 635] on button "Next" at bounding box center [1312, 642] width 57 height 28
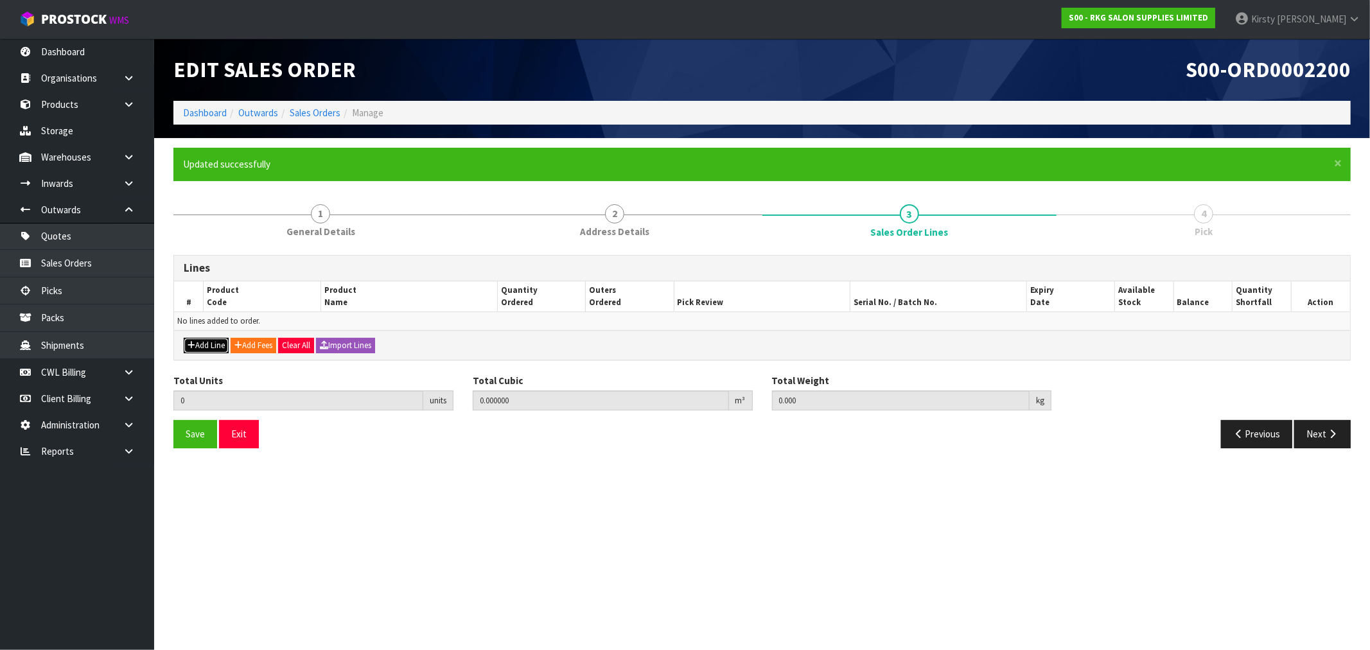
click at [196, 345] on button "Add Line" at bounding box center [206, 345] width 45 height 15
type input "0"
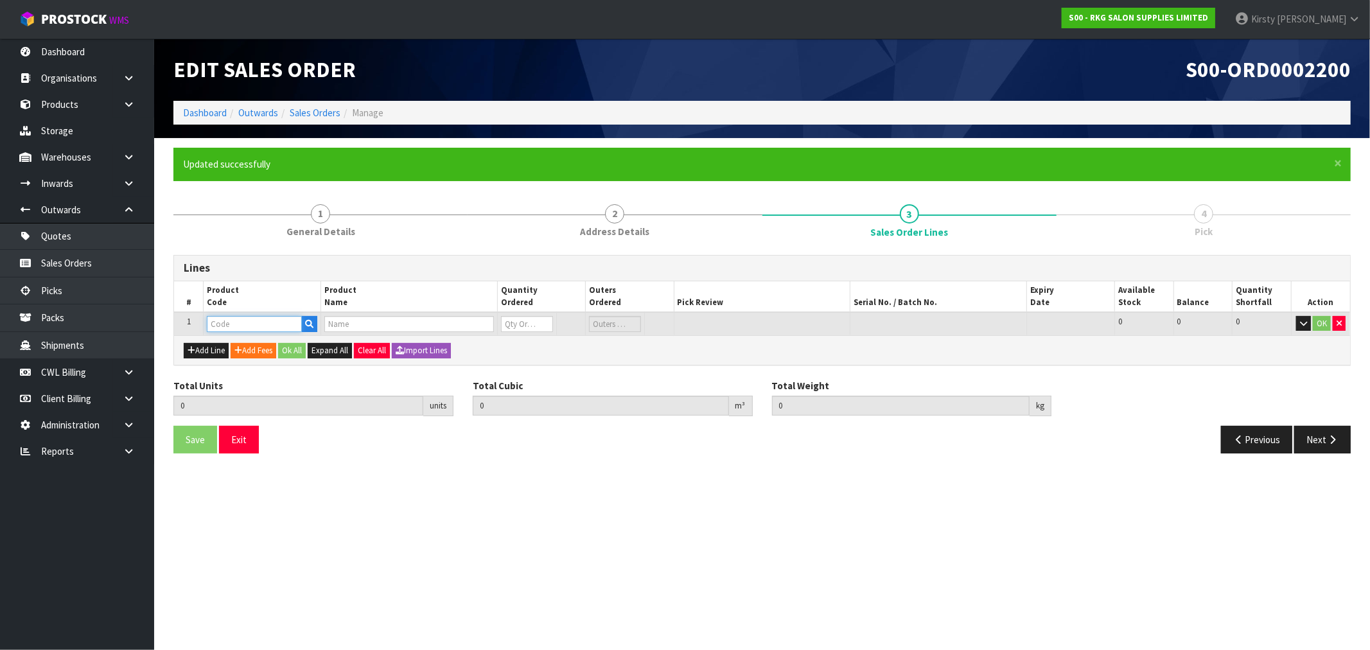
click at [238, 317] on input "text" at bounding box center [254, 324] width 95 height 16
type input "219484"
type input "0.000000"
type input "0.000"
type input "[PERSON_NAME] REPLACEMENT FOIL AND [PERSON_NAME]"
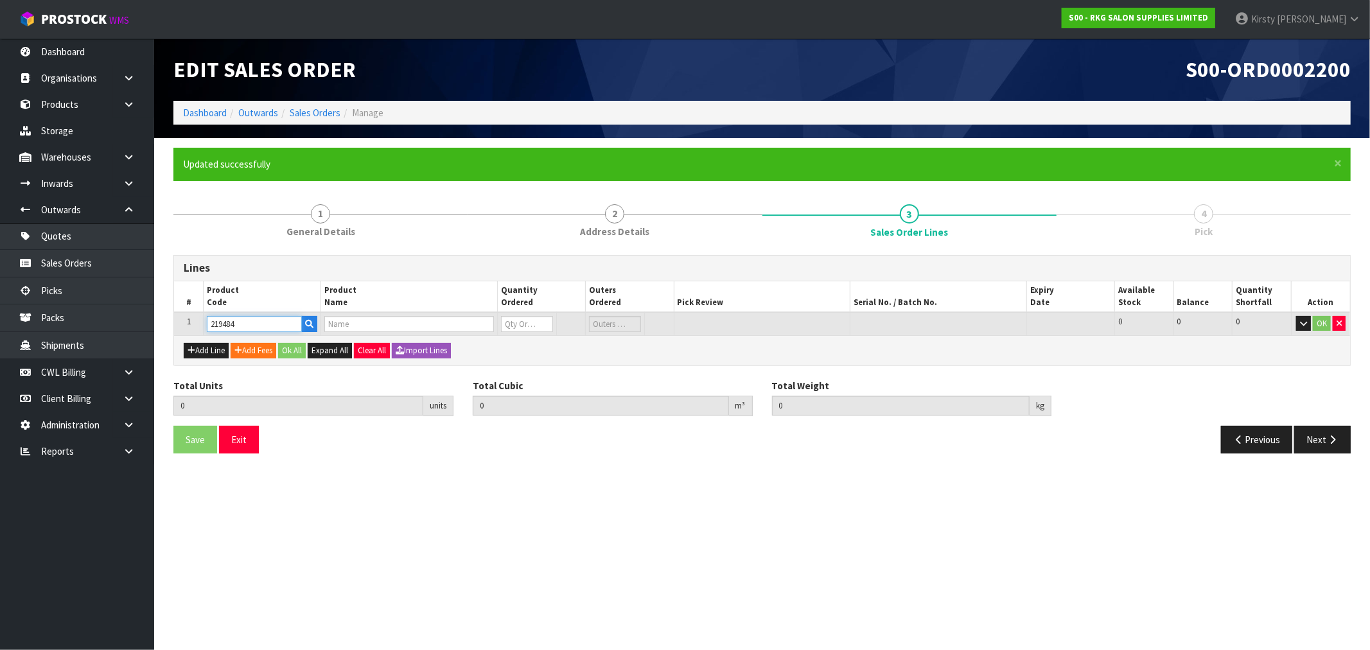
type input "0"
type input "219484"
type input "1"
type input "0.000004"
type input "0.02"
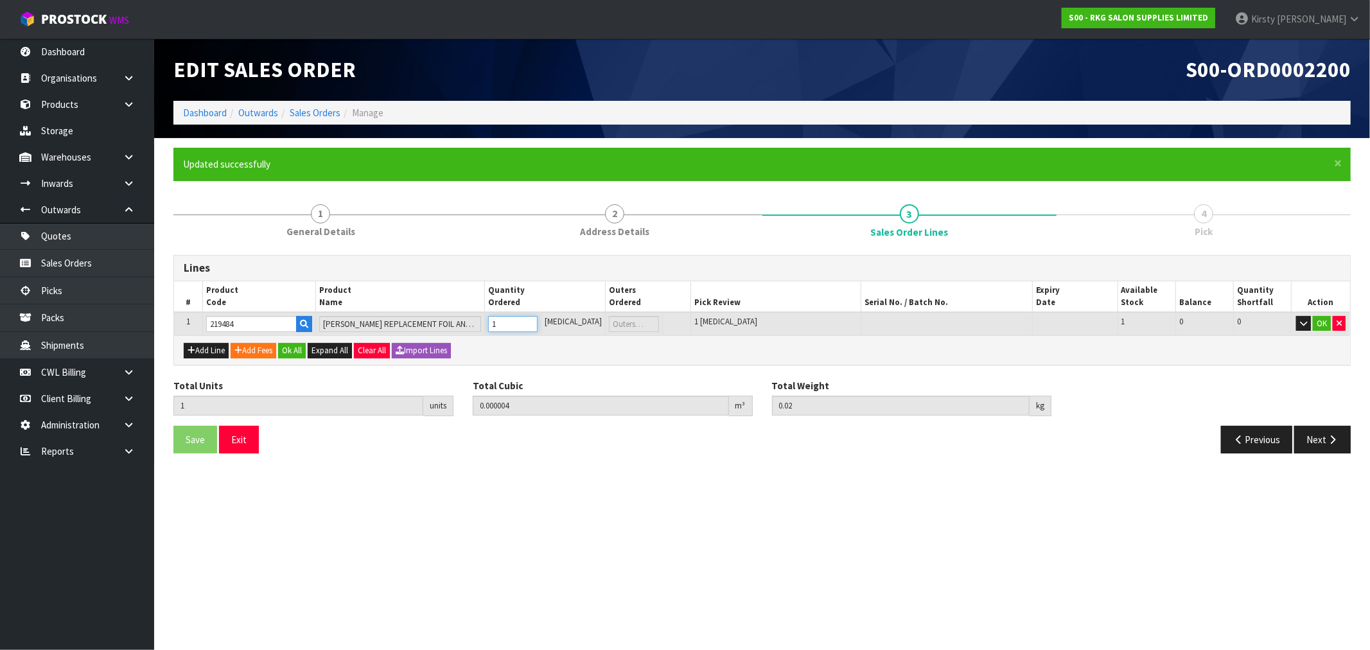
type input "1"
click at [538, 318] on input "1" at bounding box center [512, 324] width 49 height 16
click at [1316, 324] on button "OK" at bounding box center [1322, 323] width 18 height 15
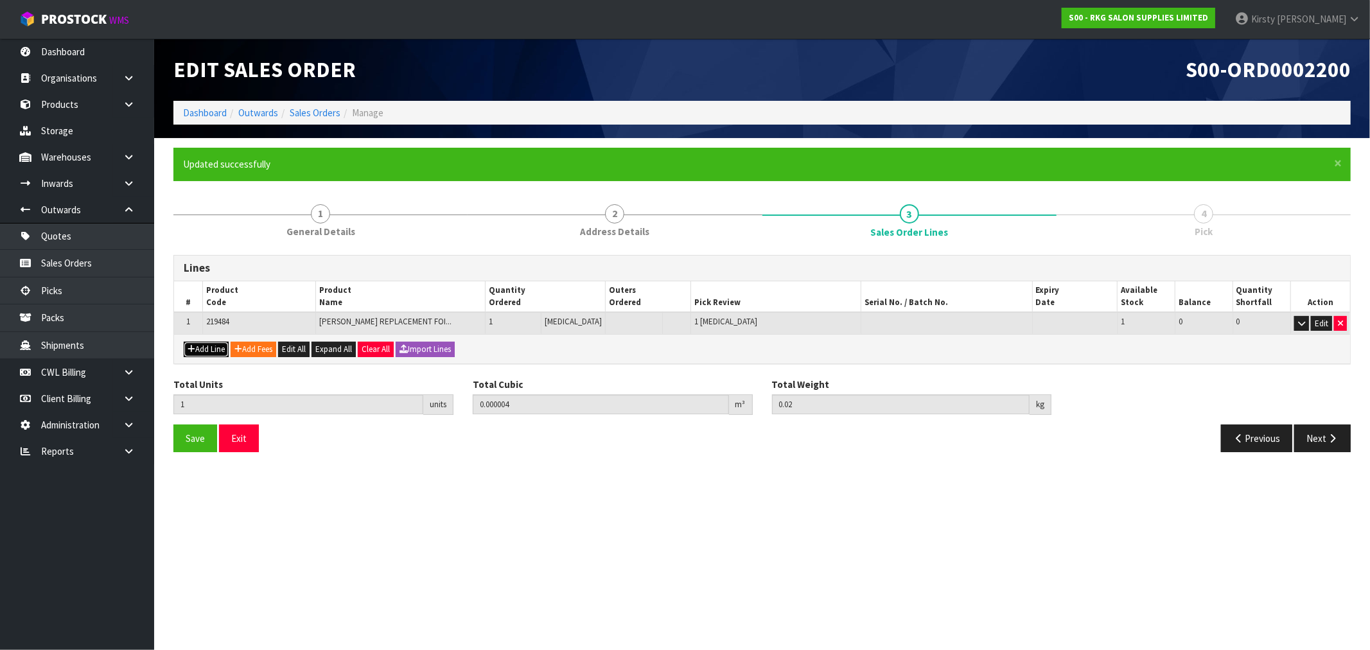
click at [207, 351] on button "Add Line" at bounding box center [206, 349] width 45 height 15
type input "0"
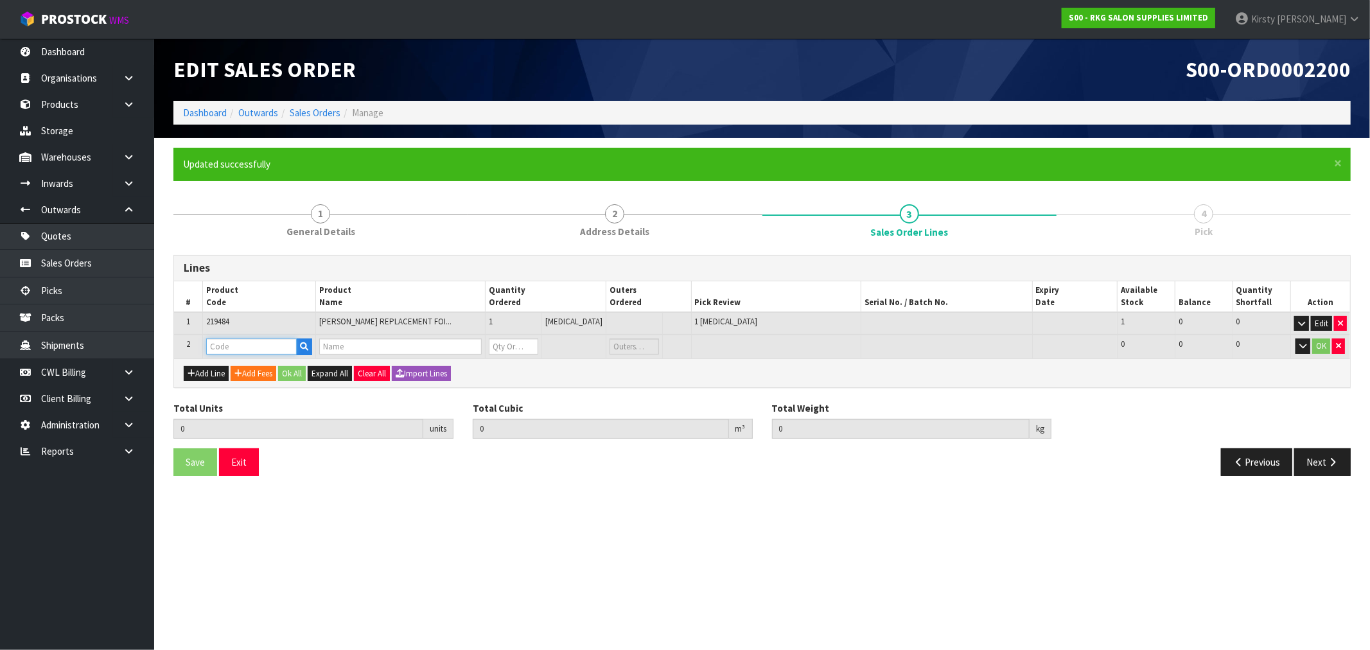
click at [220, 342] on input "text" at bounding box center [251, 347] width 91 height 16
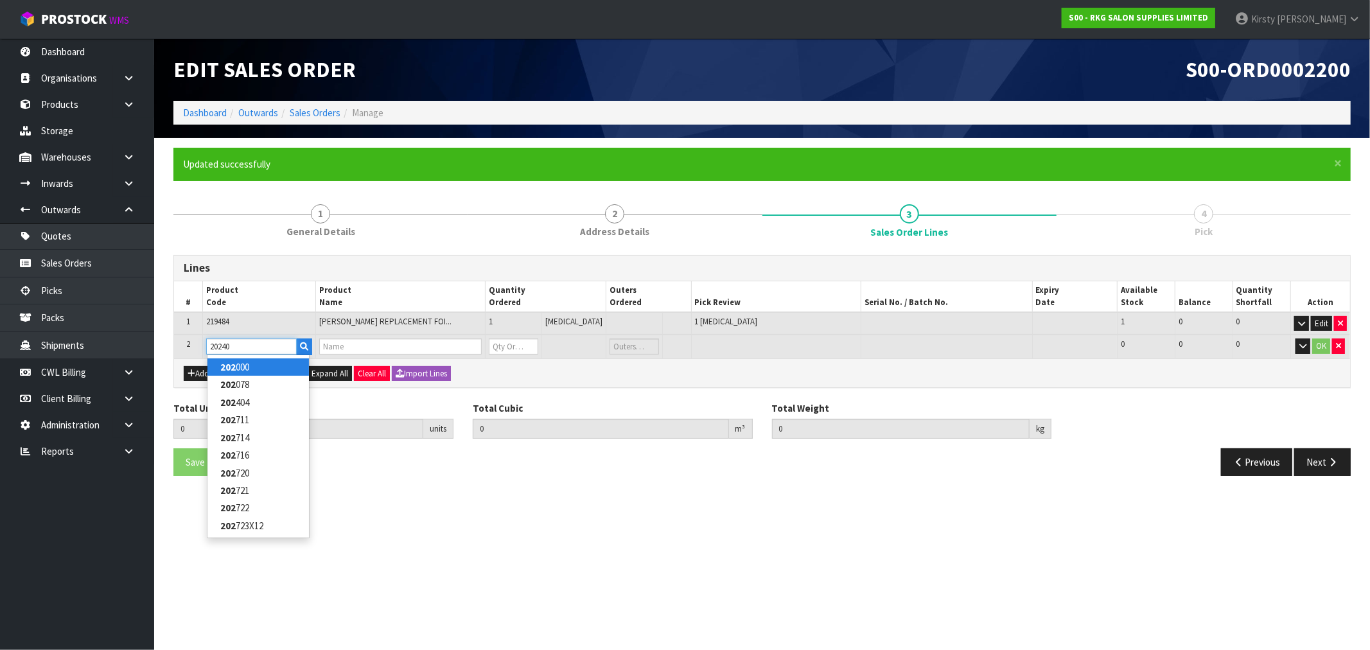
type input "202404"
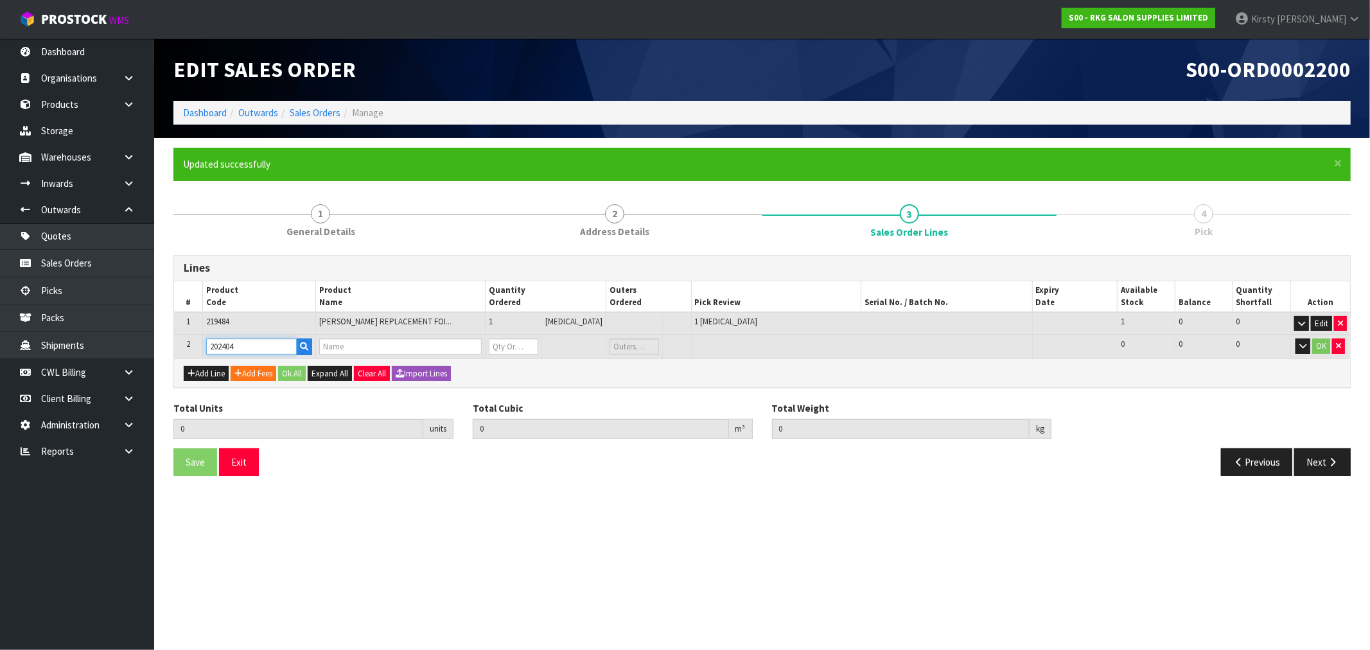
type input "1"
type input "0.000004"
type input "0.02"
type input "ASTRA DOUBLE EDGE BLADES 20 PACK CARTON"
type input "0"
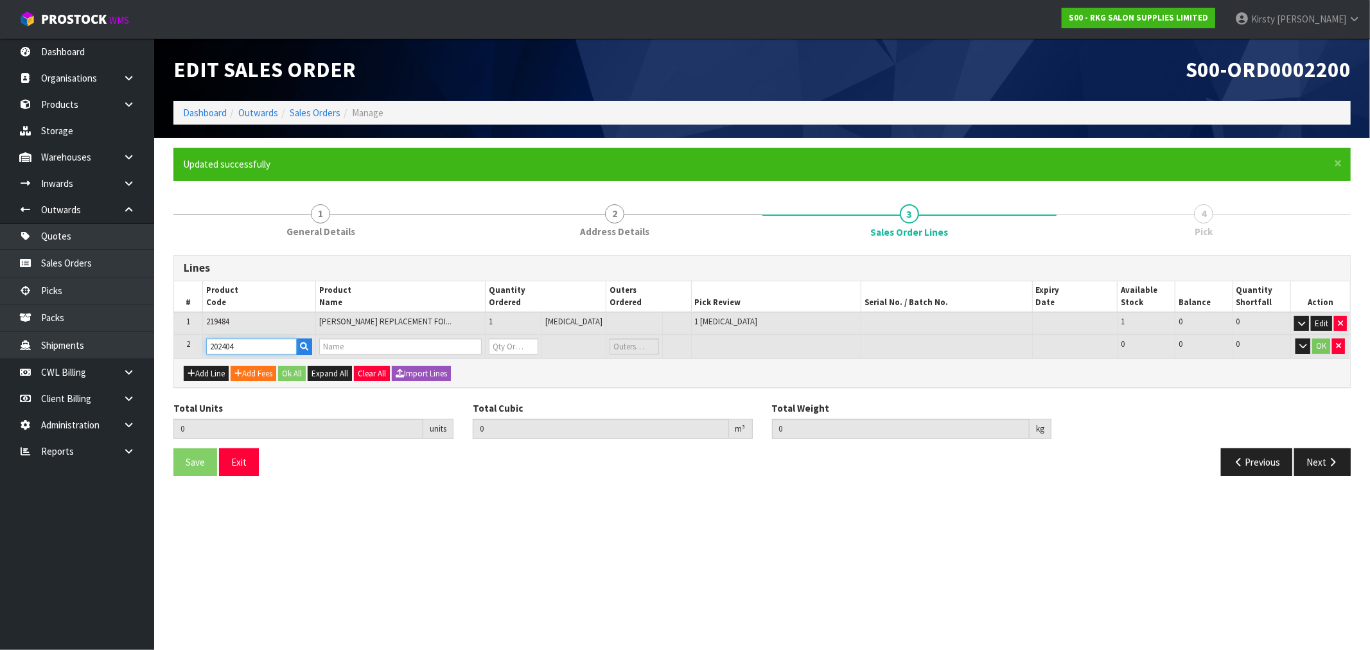
type input "0"
type input "202404"
type input "2"
type input "0.00034"
type input "0.12"
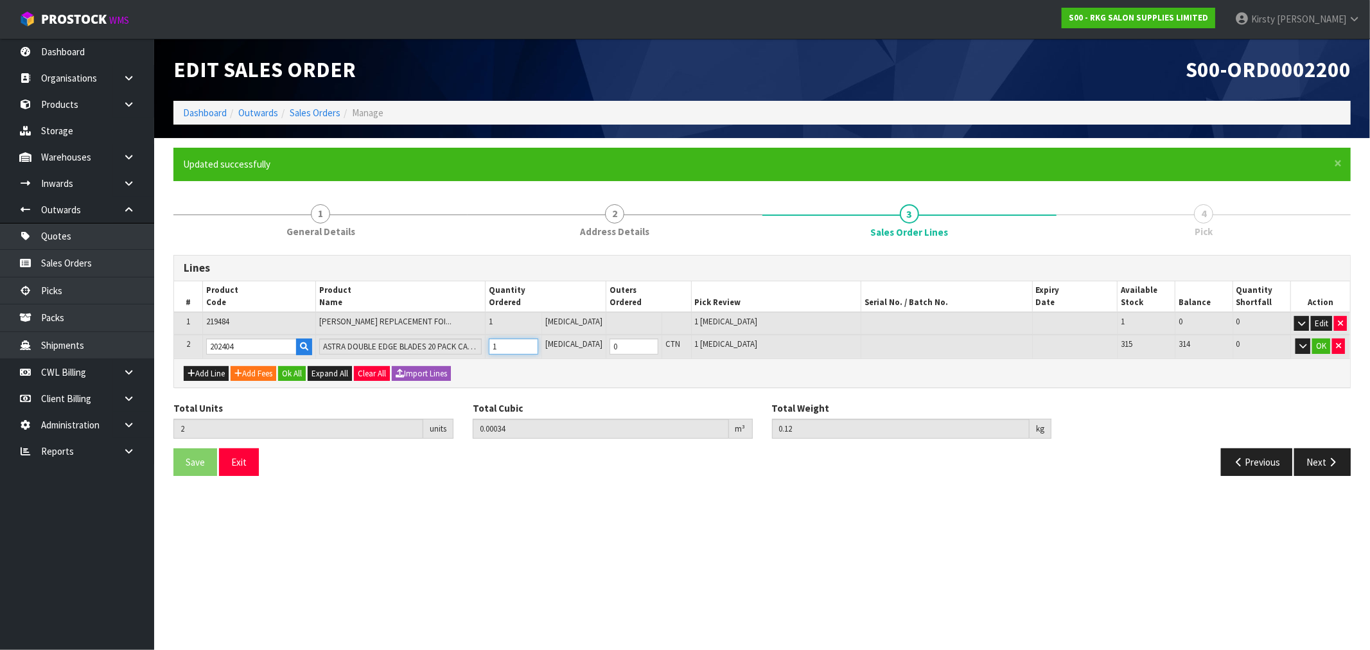
type input "1"
click at [538, 344] on input "1" at bounding box center [513, 347] width 49 height 16
click at [1330, 347] on button "OK" at bounding box center [1322, 346] width 18 height 15
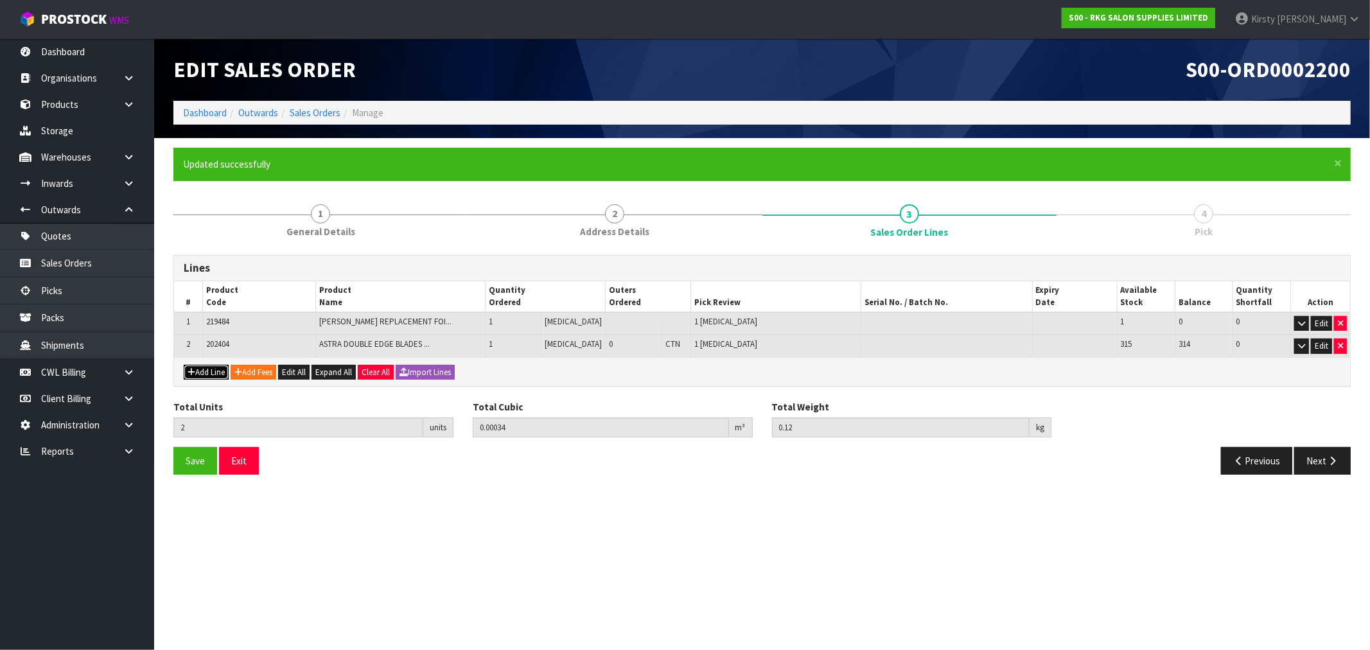
click at [202, 365] on button "Add Line" at bounding box center [206, 372] width 45 height 15
type input "0"
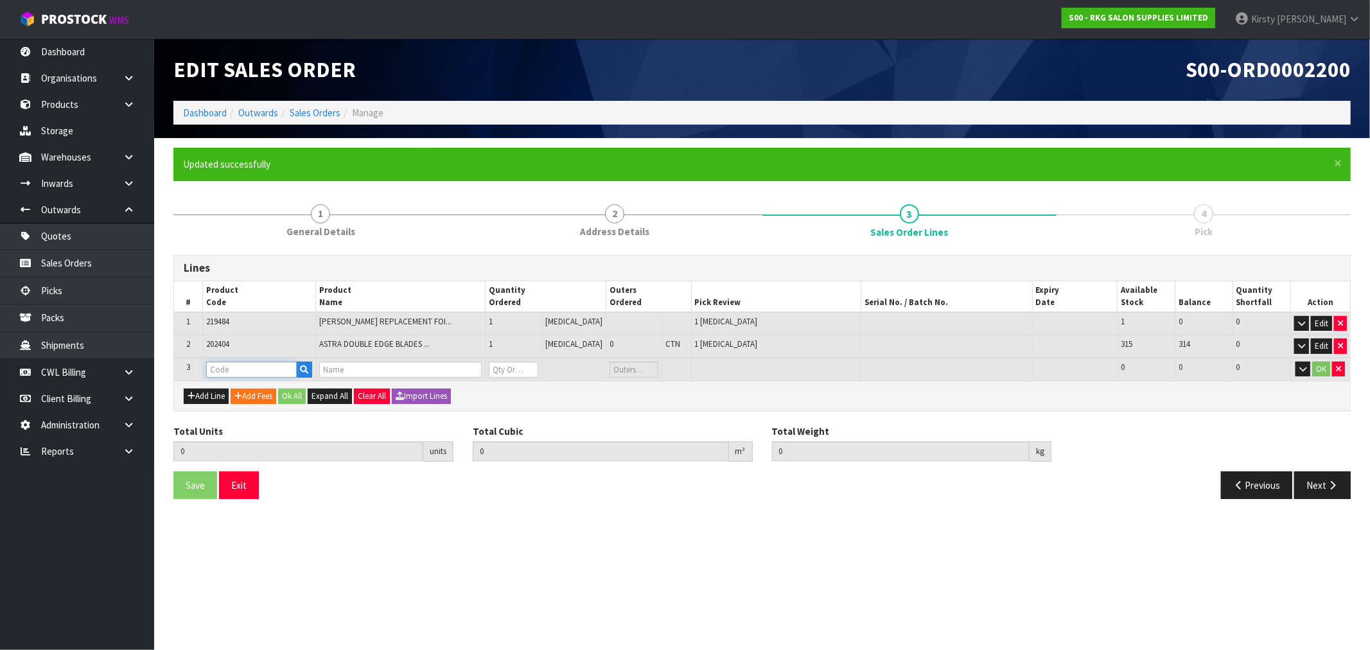
click at [213, 367] on input "text" at bounding box center [251, 370] width 91 height 16
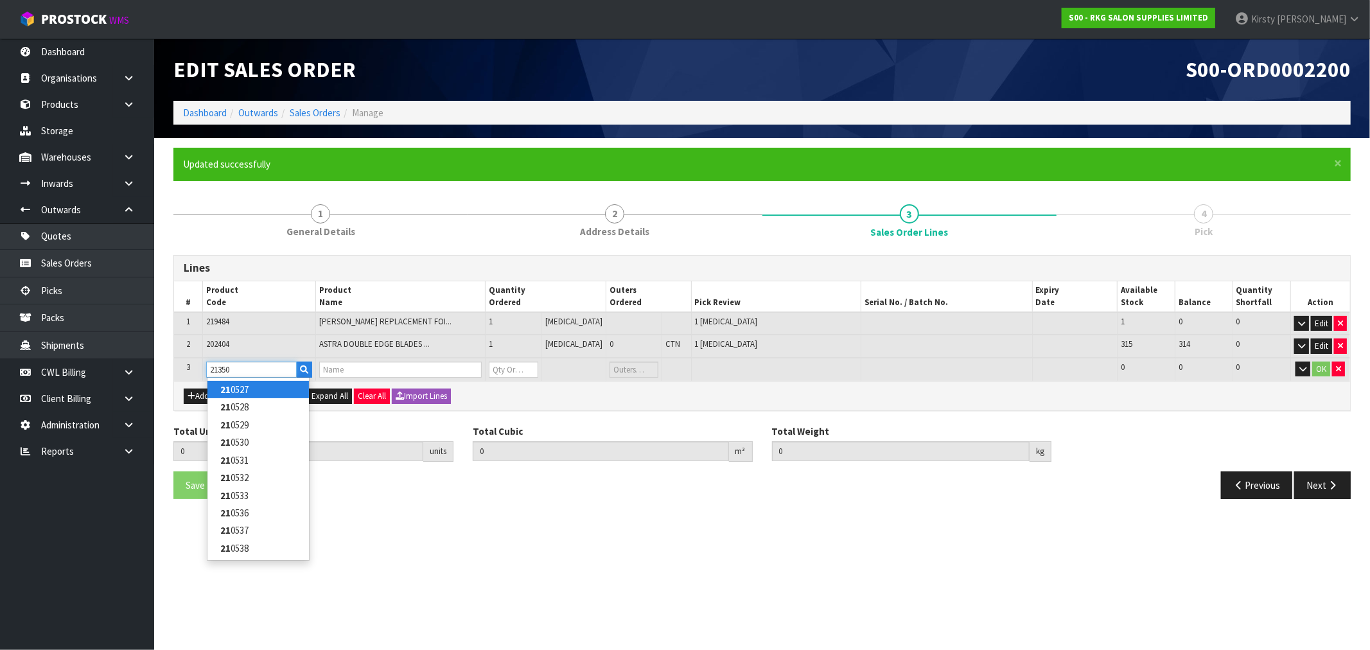
type input "213507"
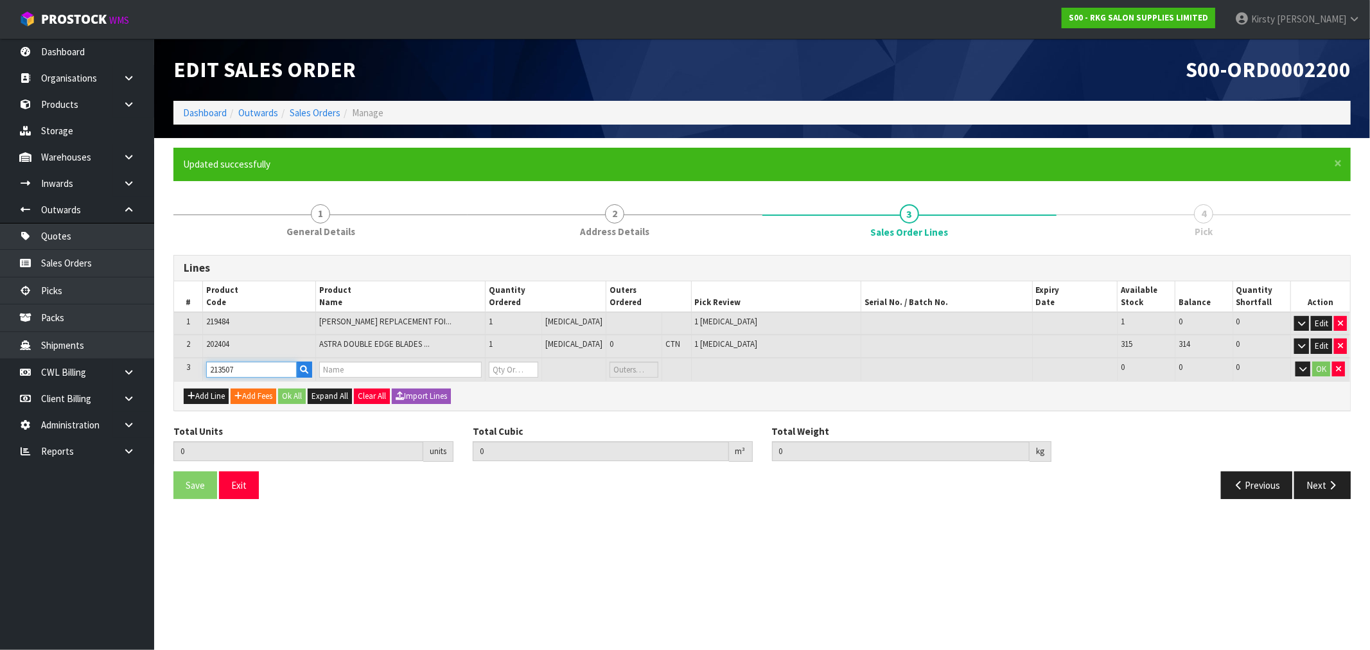
type input "2"
type input "0.00034"
type input "0.12"
type input "OSTER KOOL LUBE 397G"
type input "0"
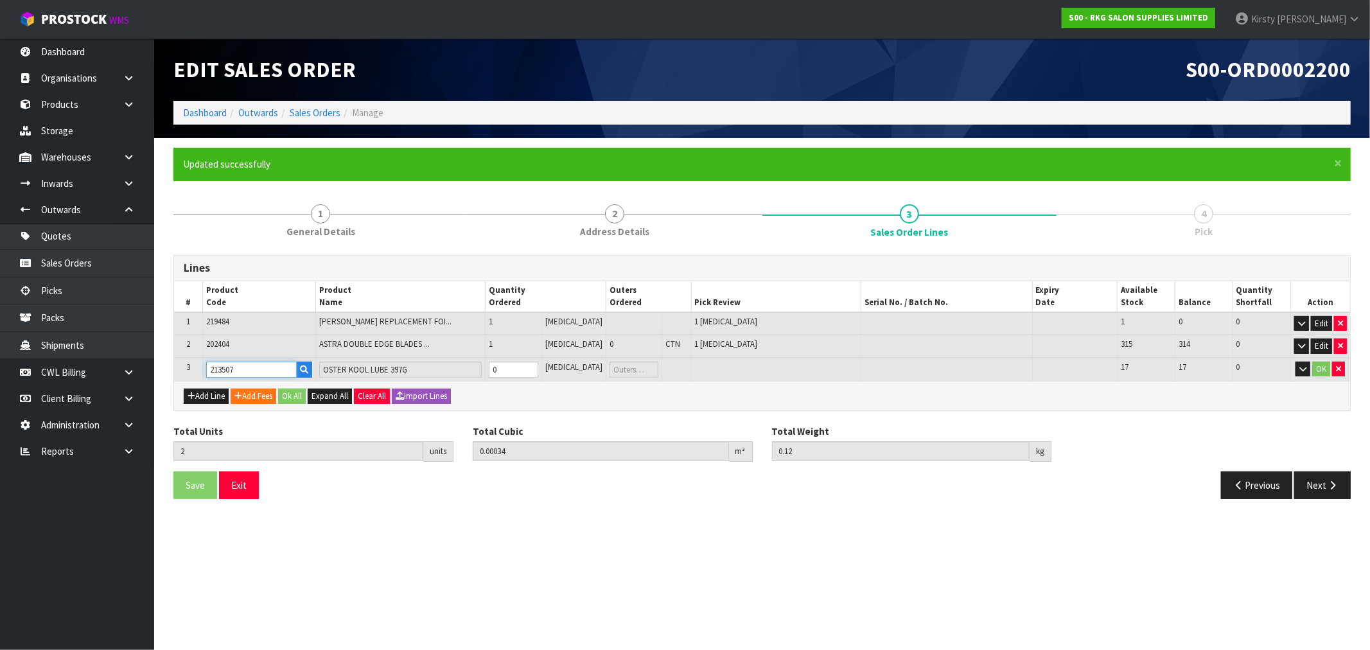
type input "213507"
type input "3"
type input "0.001369"
type input "0.62"
drag, startPoint x: 544, startPoint y: 364, endPoint x: 910, endPoint y: 347, distance: 366.6
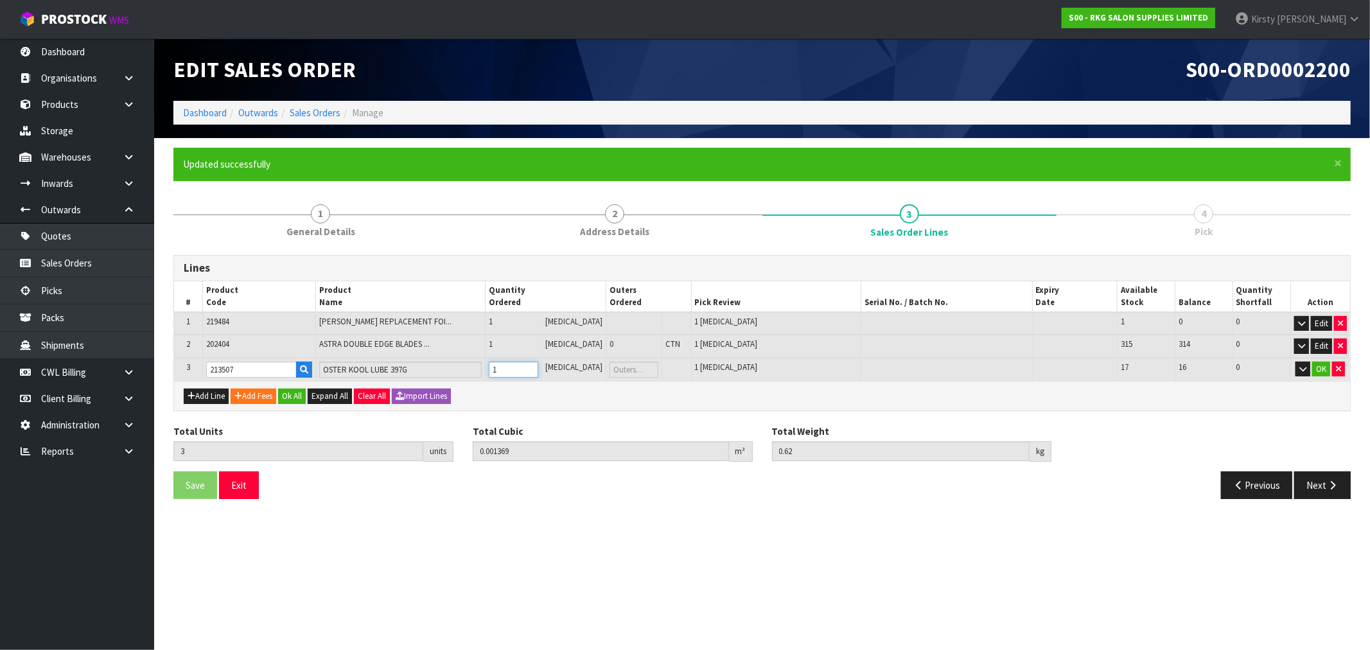
type input "1"
click at [538, 364] on input "1" at bounding box center [513, 370] width 49 height 16
click at [1322, 367] on button "OK" at bounding box center [1322, 369] width 18 height 15
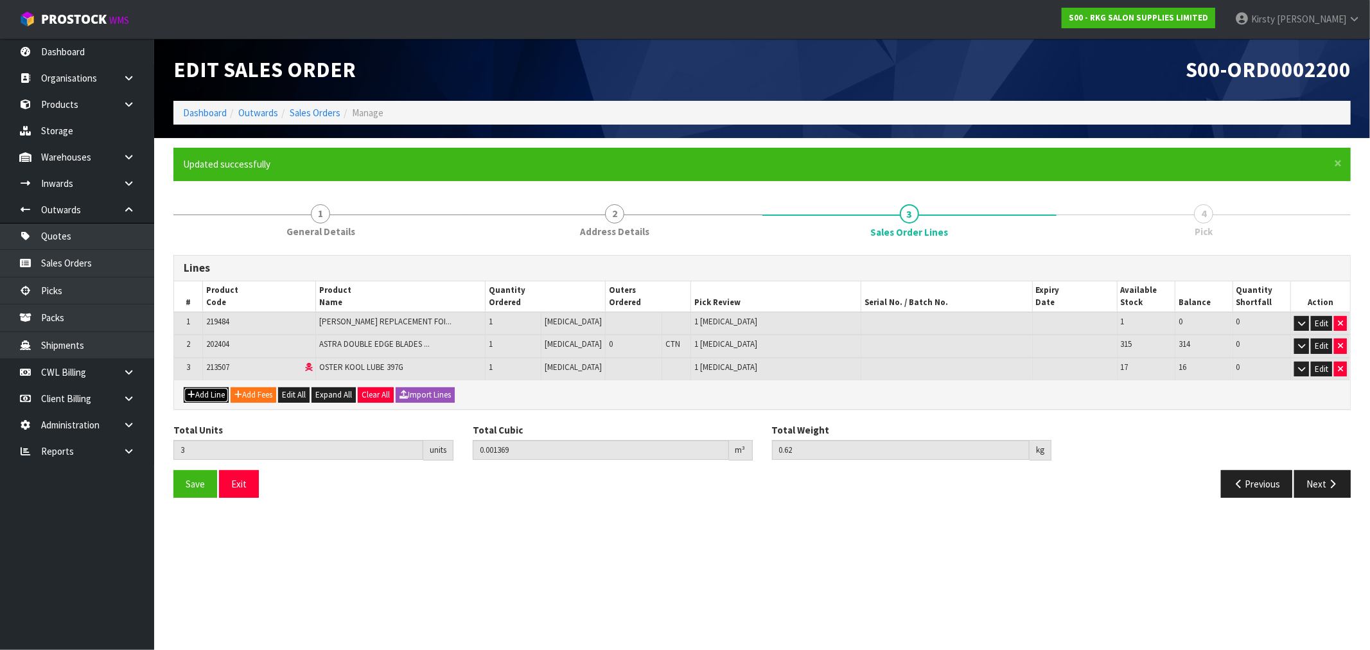
click at [222, 394] on button "Add Line" at bounding box center [206, 394] width 45 height 15
type input "0"
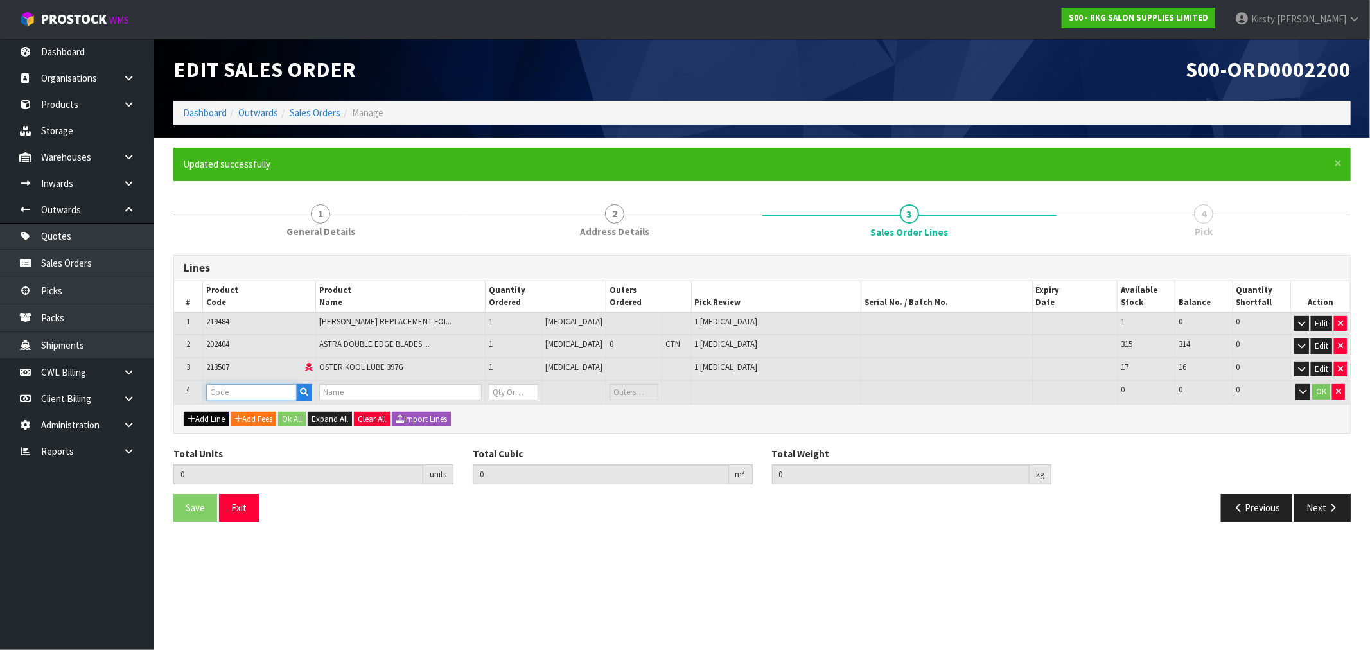
click at [222, 394] on input "text" at bounding box center [251, 392] width 91 height 16
type input "5"
type input "219552"
type input "3"
type input "0.001369"
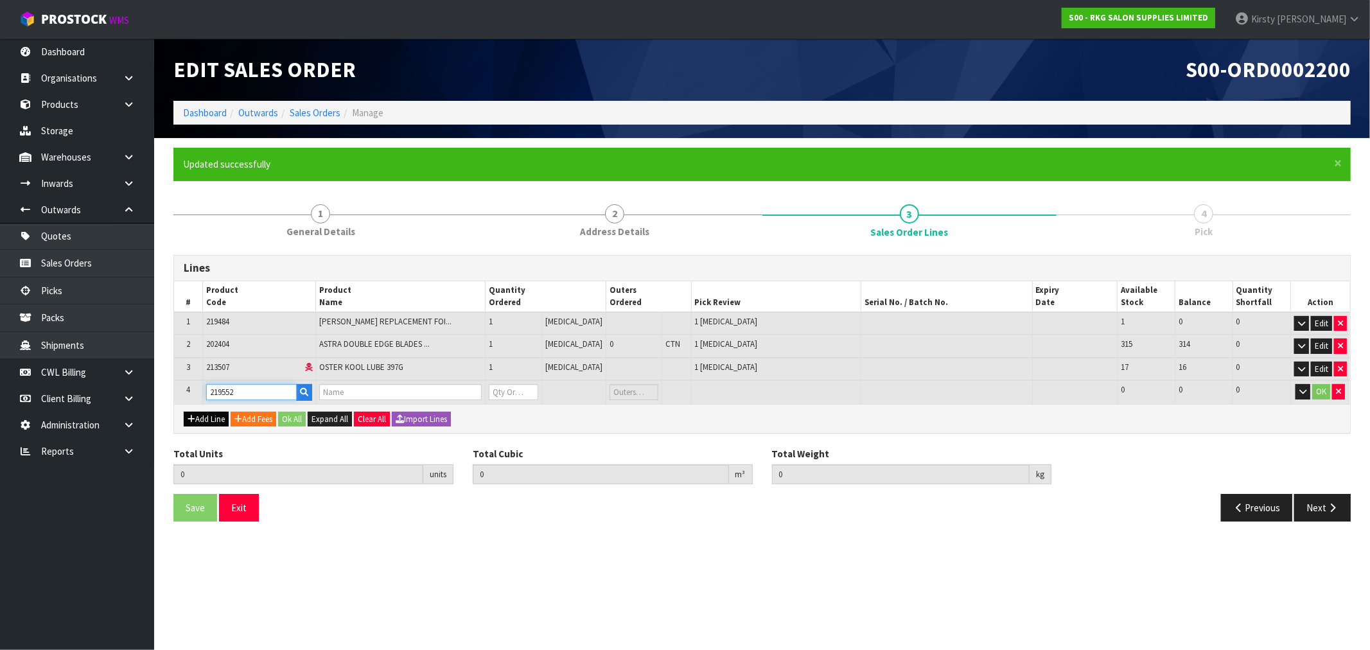
type input "0.62"
type input "[PERSON_NAME] HOLDER SPIRAL GOLD"
type input "0"
type input "219552"
type input "4"
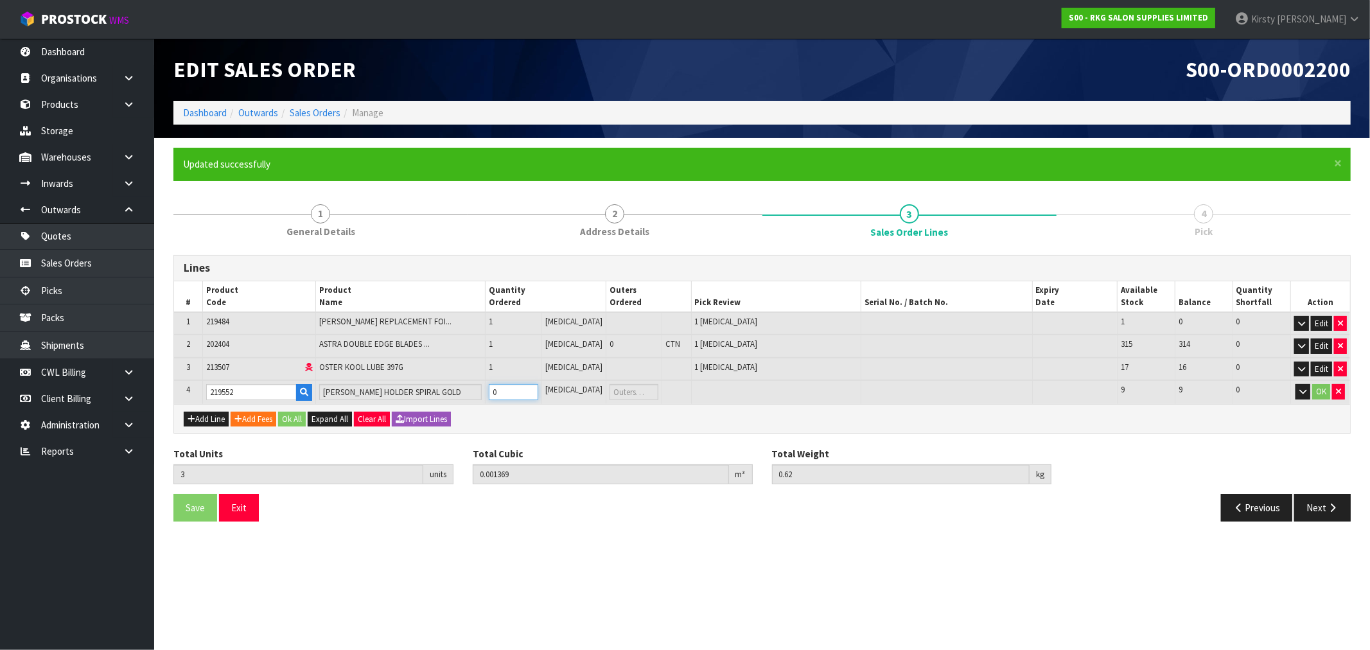
type input "0.003059"
type input "0.76"
type input "1"
click at [538, 387] on input "1" at bounding box center [513, 392] width 49 height 16
click at [1321, 387] on button "OK" at bounding box center [1322, 391] width 18 height 15
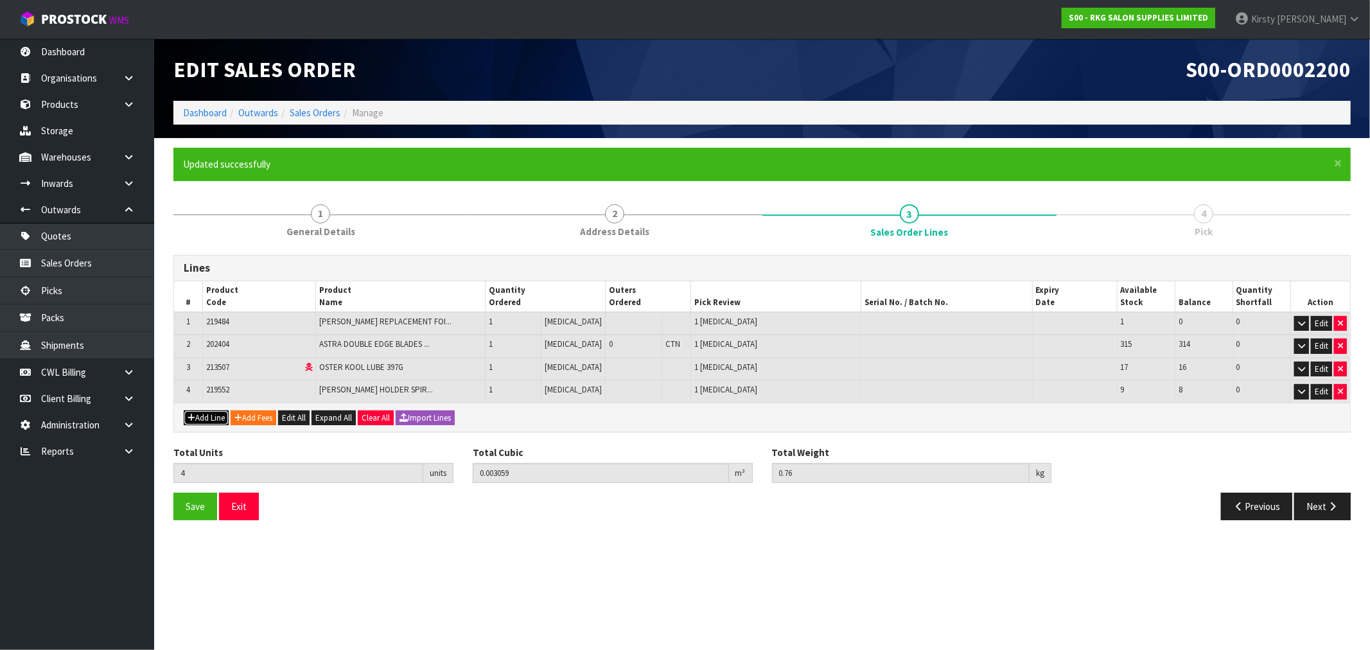
click at [213, 416] on button "Add Line" at bounding box center [206, 418] width 45 height 15
type input "0"
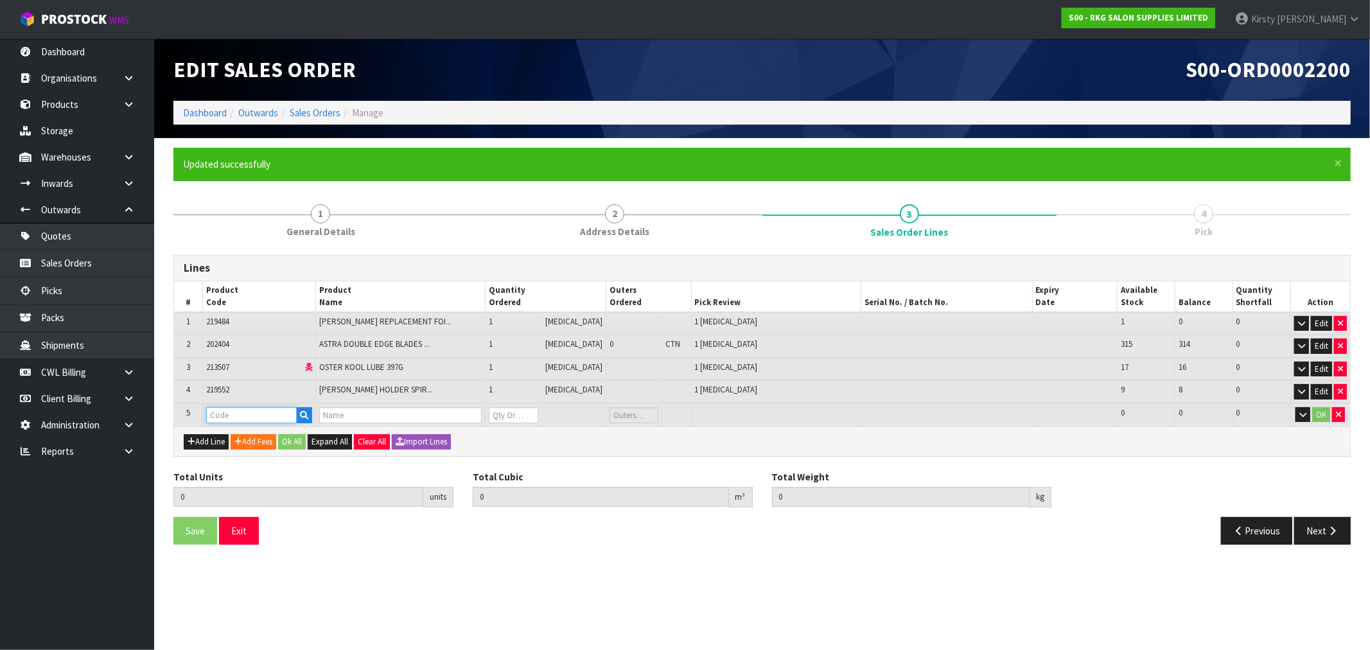
click at [214, 413] on input "text" at bounding box center [251, 415] width 91 height 16
type input "219531"
type input "4"
type input "0.003059"
type input "0.76"
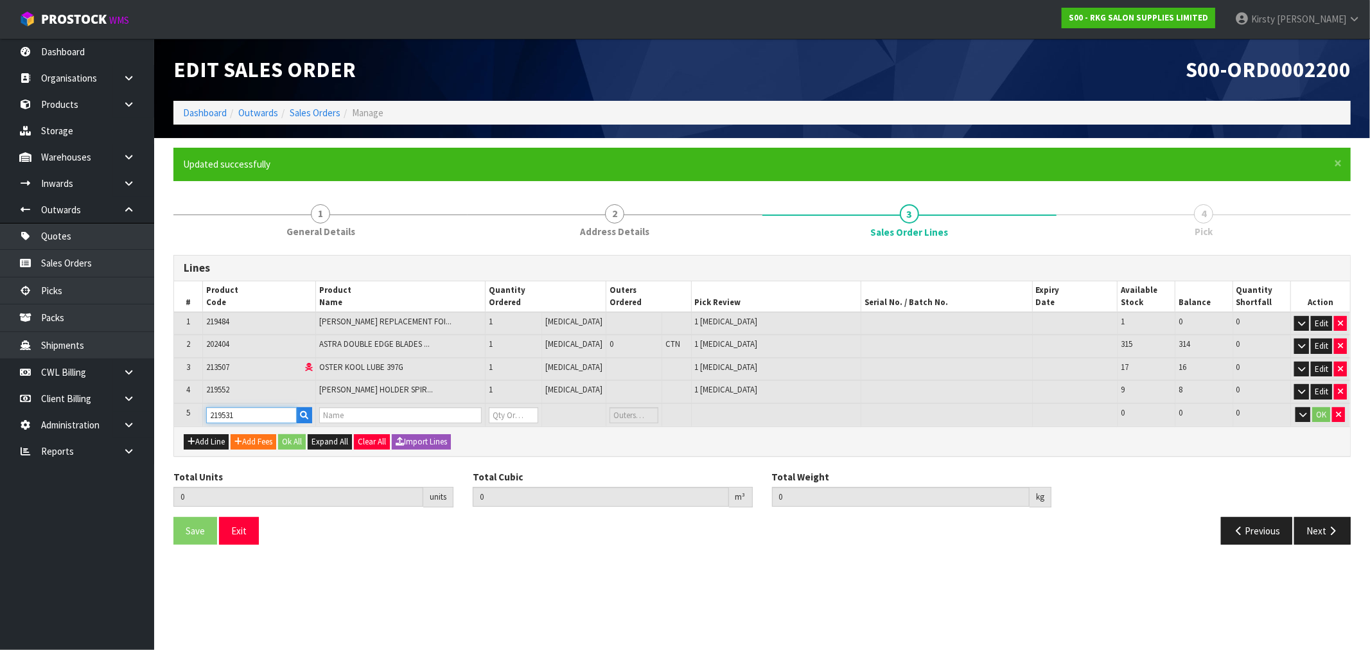
type input "[PERSON_NAME] CLIPPER GUARDS ATTACHMENT HOLDER"
type input "0"
type input "219531"
type input "5"
type input "0.004859"
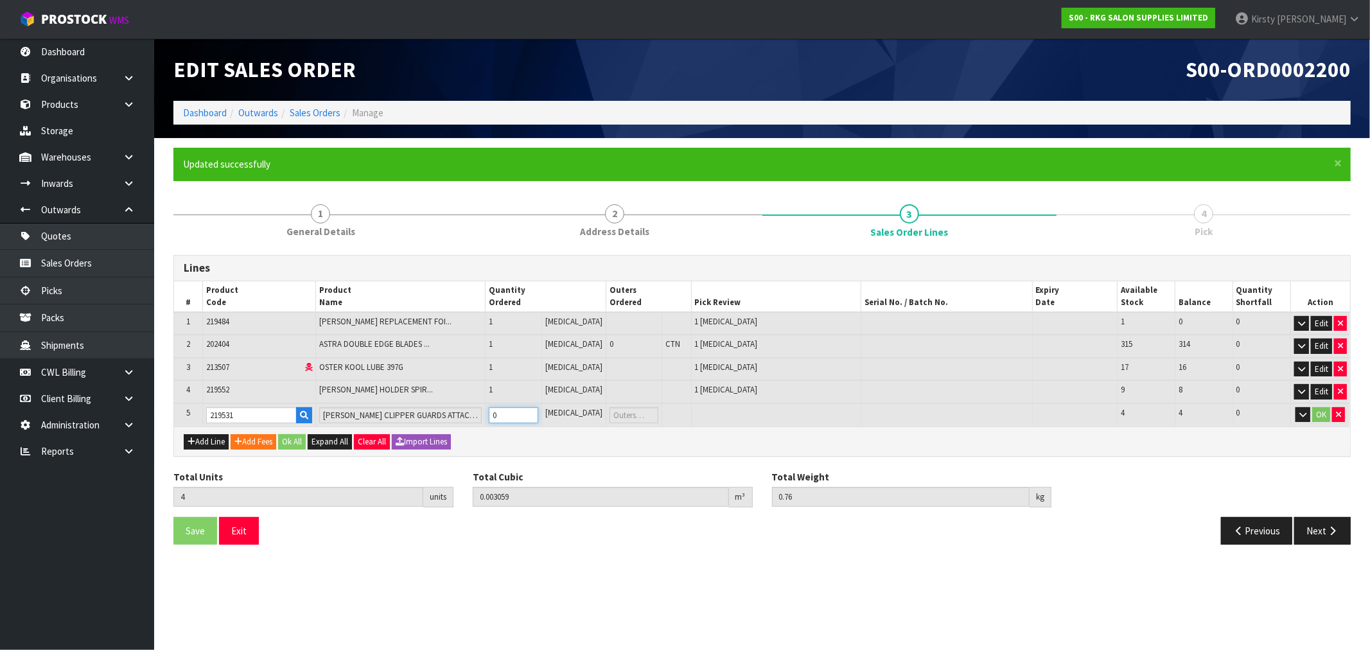
type input "0.92"
type input "1"
click at [538, 410] on input "1" at bounding box center [513, 415] width 49 height 16
click at [210, 434] on button "Add Line" at bounding box center [206, 441] width 45 height 15
type input "0"
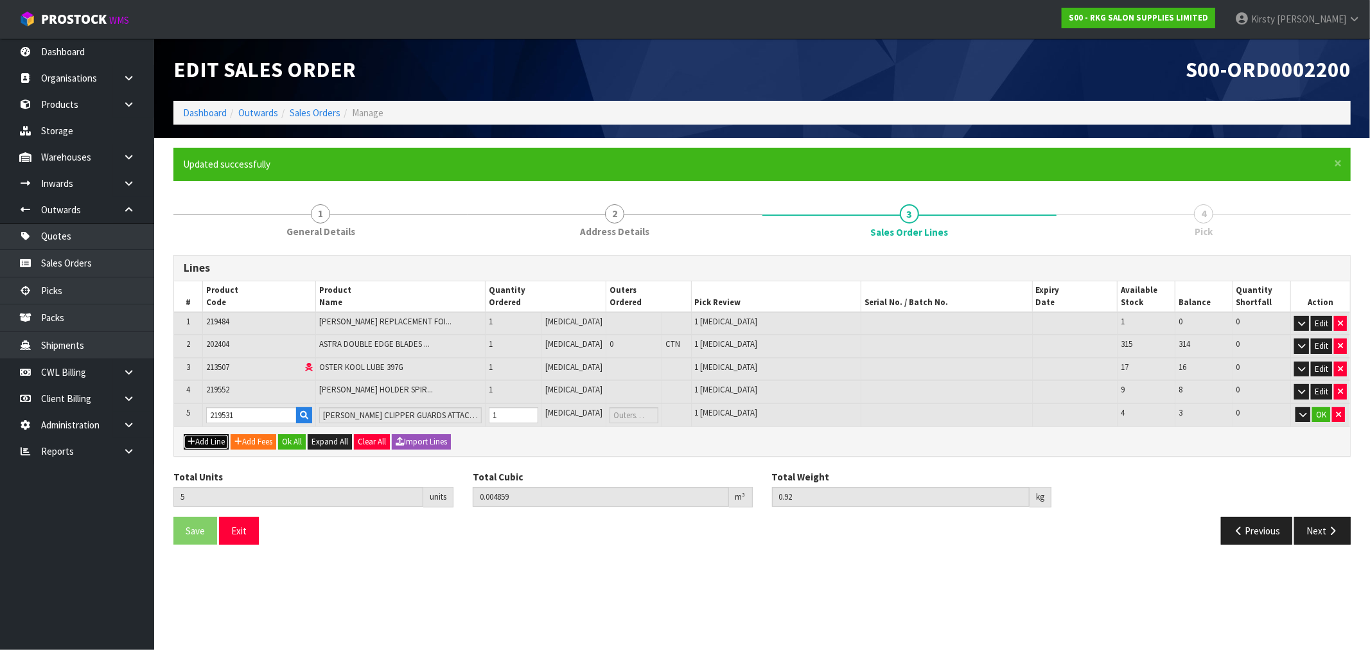
type input "0"
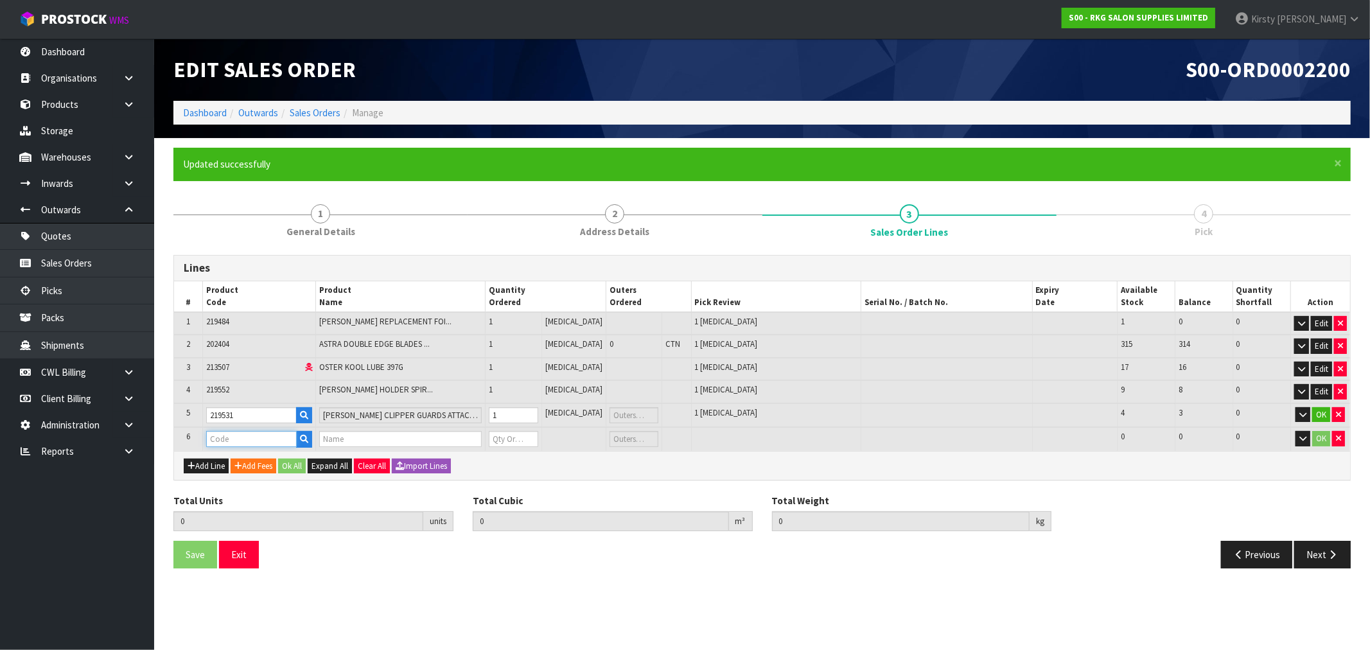
click at [232, 434] on input "text" at bounding box center [251, 439] width 91 height 16
type input "213996"
type input "5"
type input "0.004859"
type input "0.92"
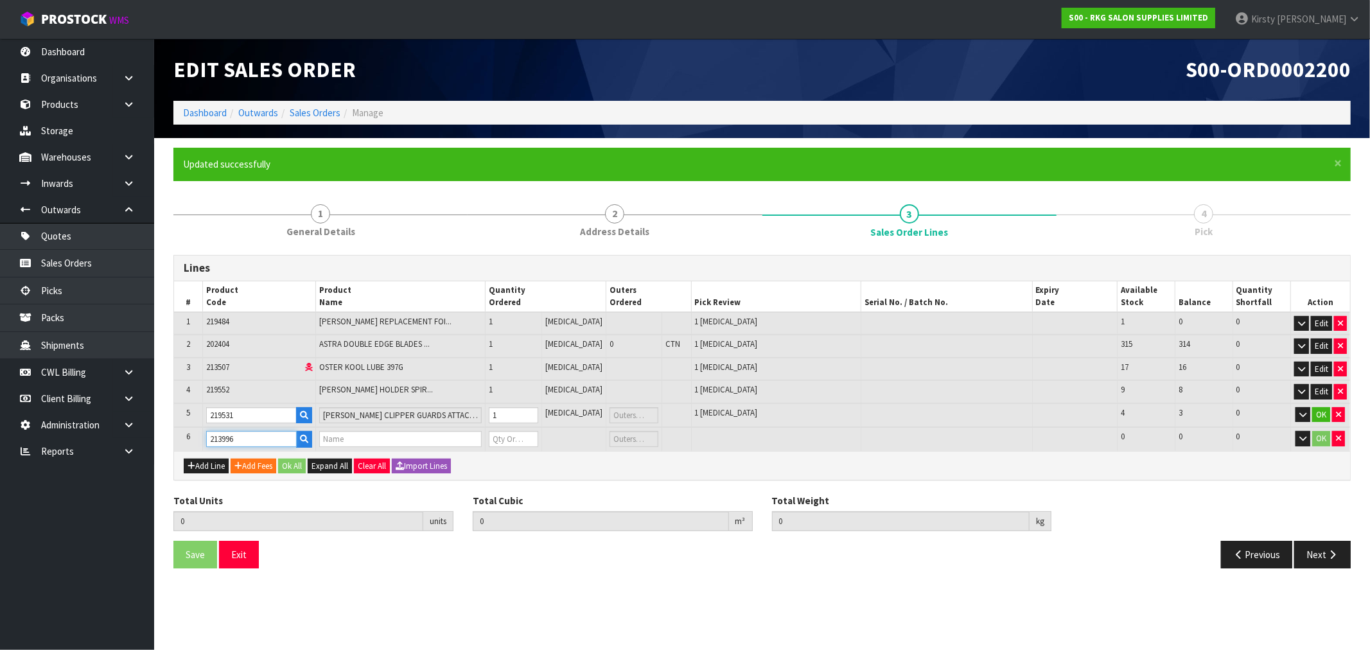
type input "SALON SMART 101 VENT BRUSH 103001"
type input "0"
type input "213996"
type input "6"
type input "0.005039"
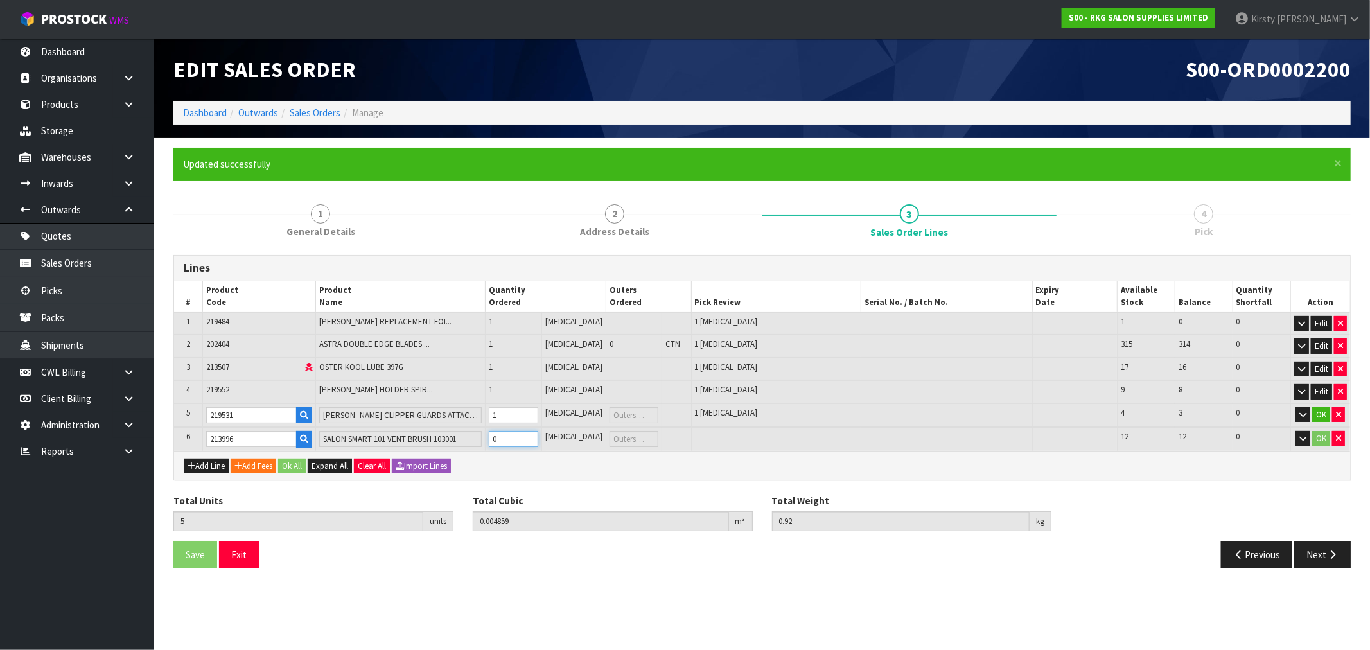
type input "1.02"
type input "1"
click at [212, 463] on button "Add Line" at bounding box center [206, 466] width 45 height 15
type input "0"
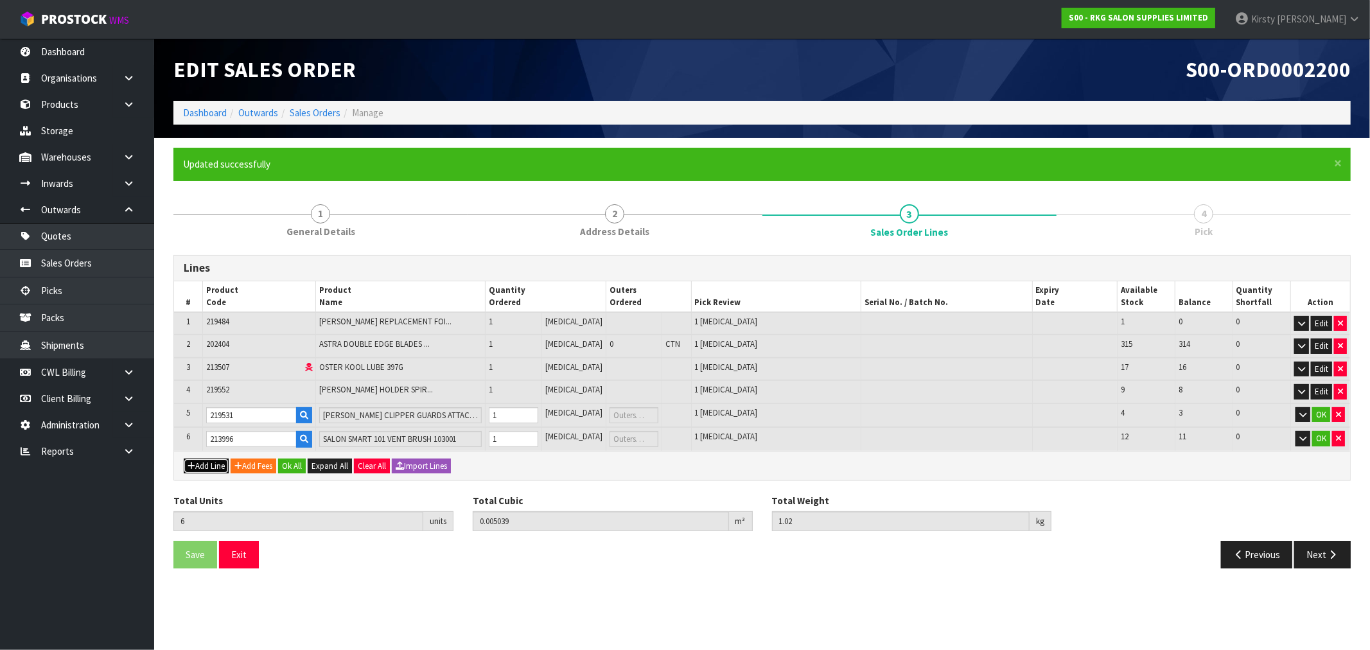
type input "0"
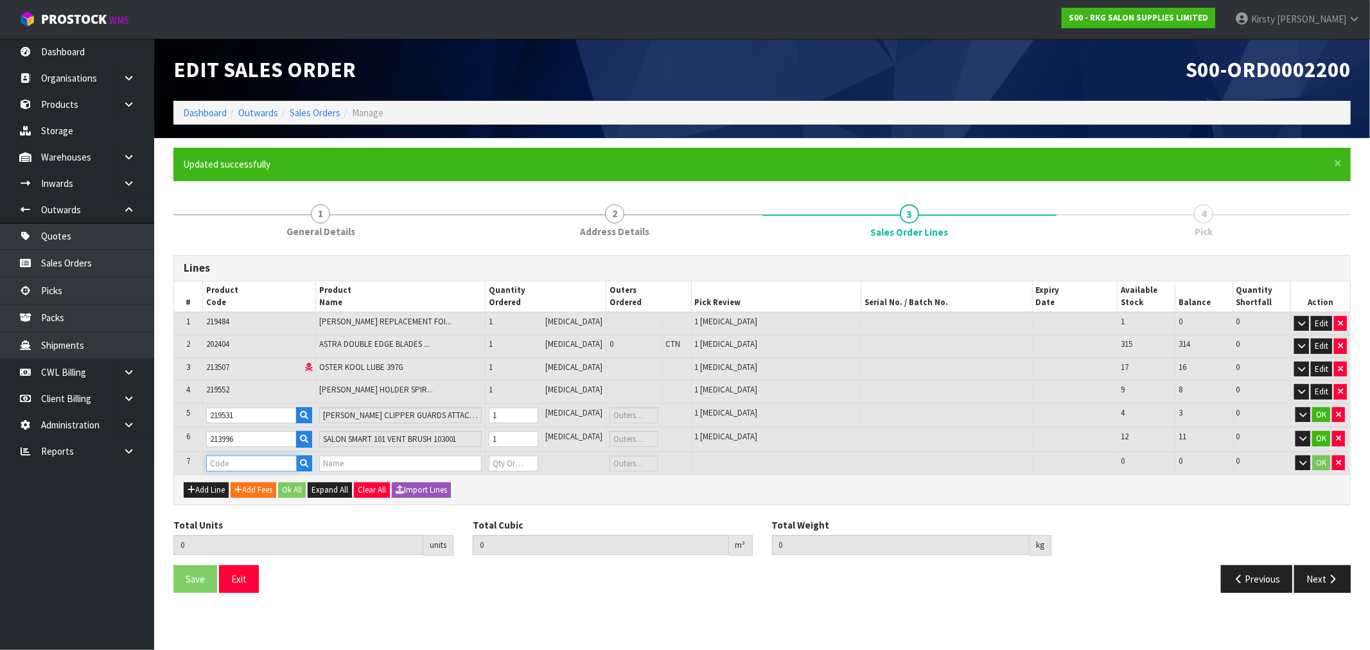
click at [220, 466] on input "text" at bounding box center [251, 463] width 91 height 16
type input "222766"
type input "6"
type input "0.005039"
type input "1.02"
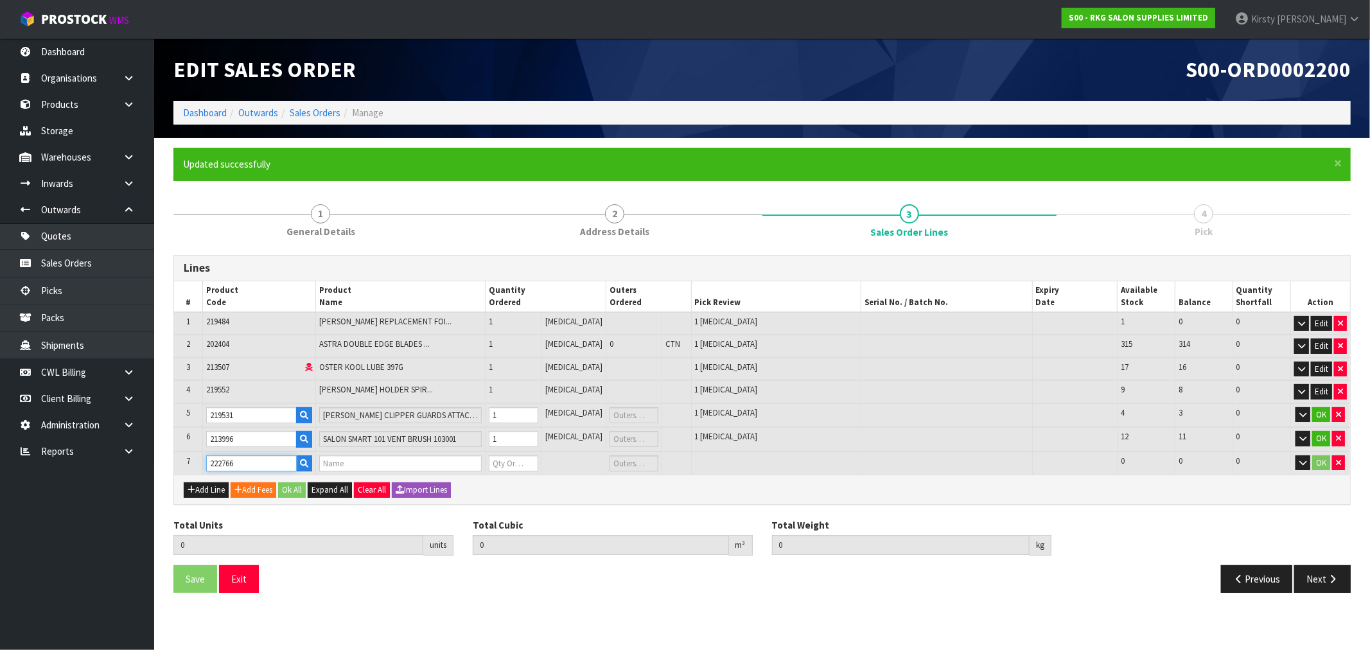
type input "MARMARA [PERSON_NAME] PAINT SPLASH CAPE"
type input "0"
type input "222766"
type input "7"
type input "0.005579"
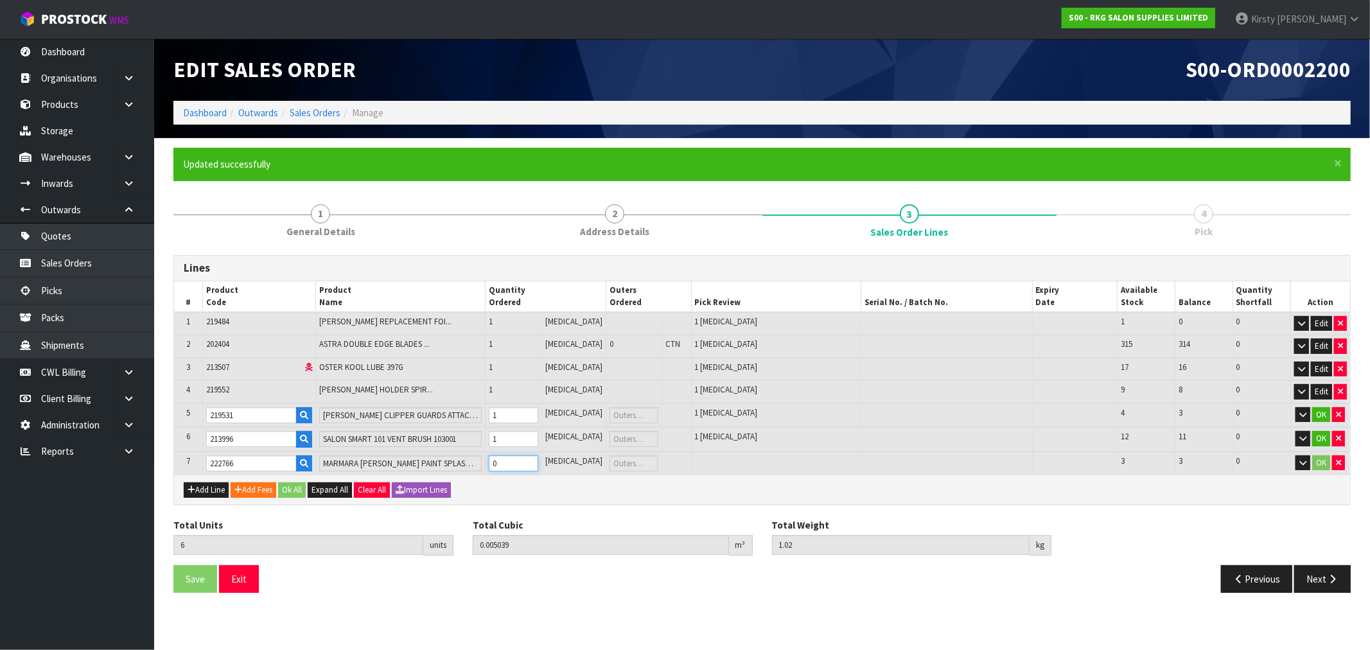
type input "1.24"
type input "1"
click at [538, 456] on input "1" at bounding box center [513, 463] width 49 height 16
click at [200, 490] on button "Add Line" at bounding box center [206, 489] width 45 height 15
type input "0"
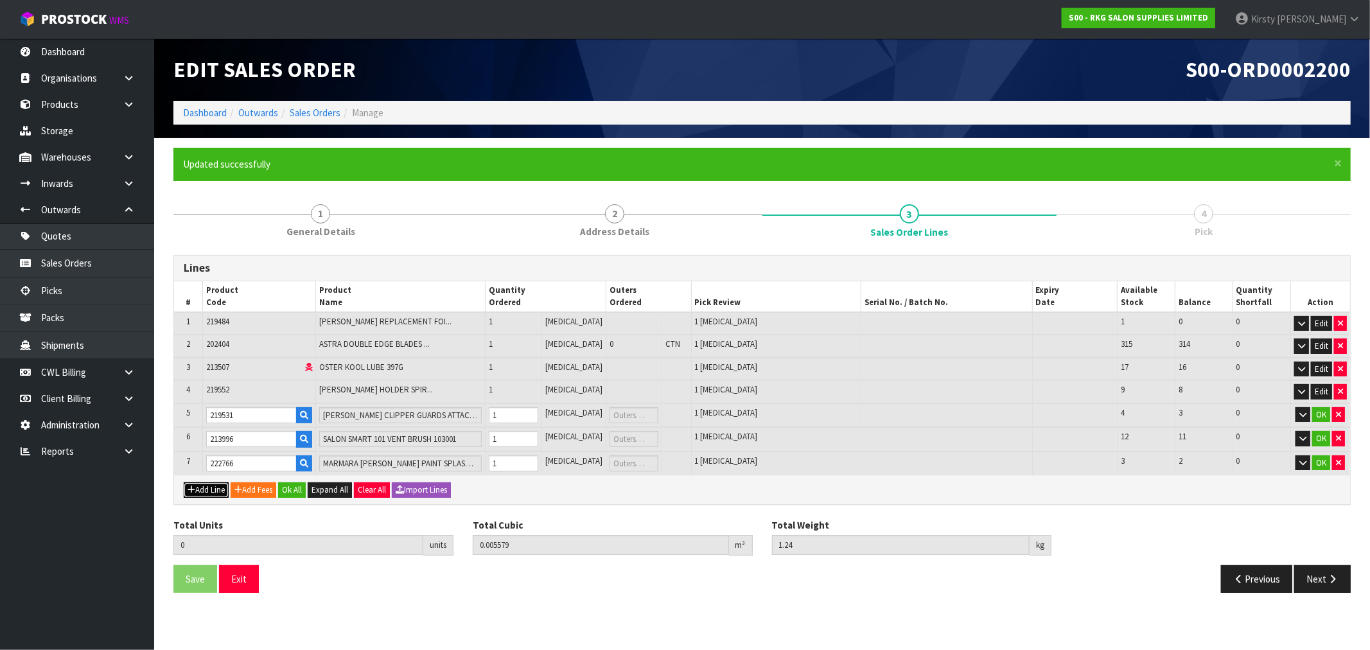
type input "0"
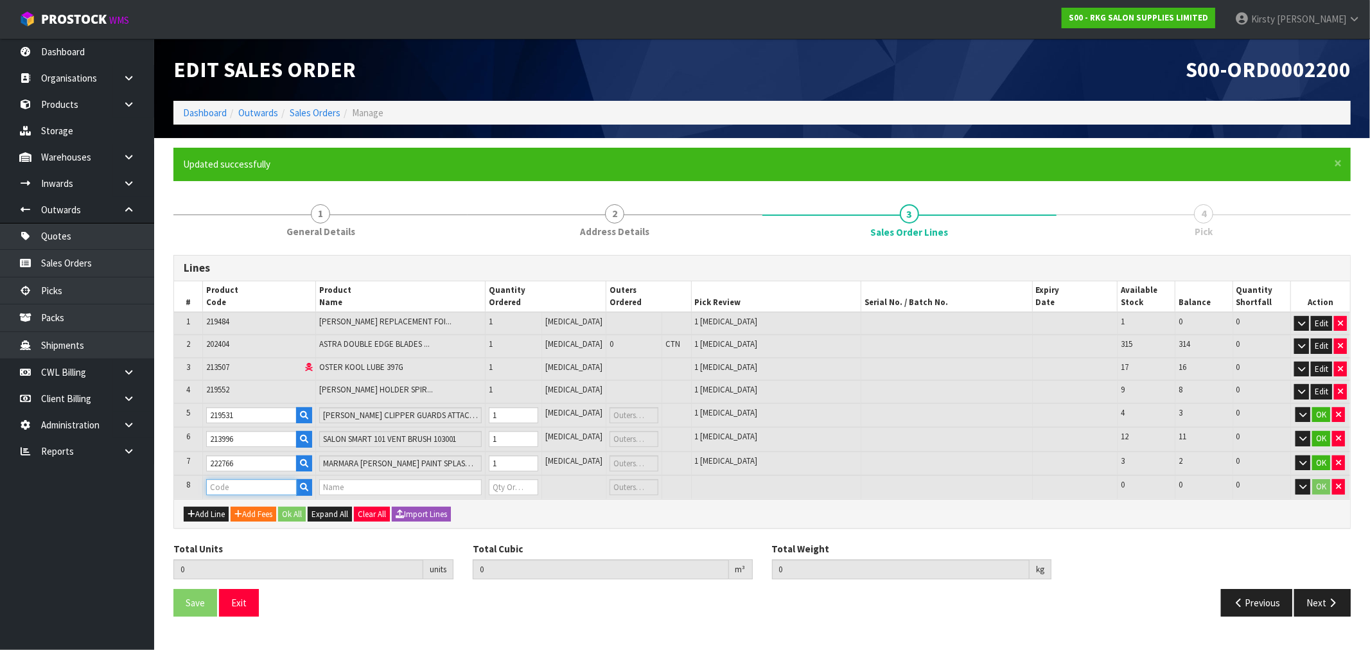
click at [223, 482] on input "text" at bounding box center [251, 487] width 91 height 16
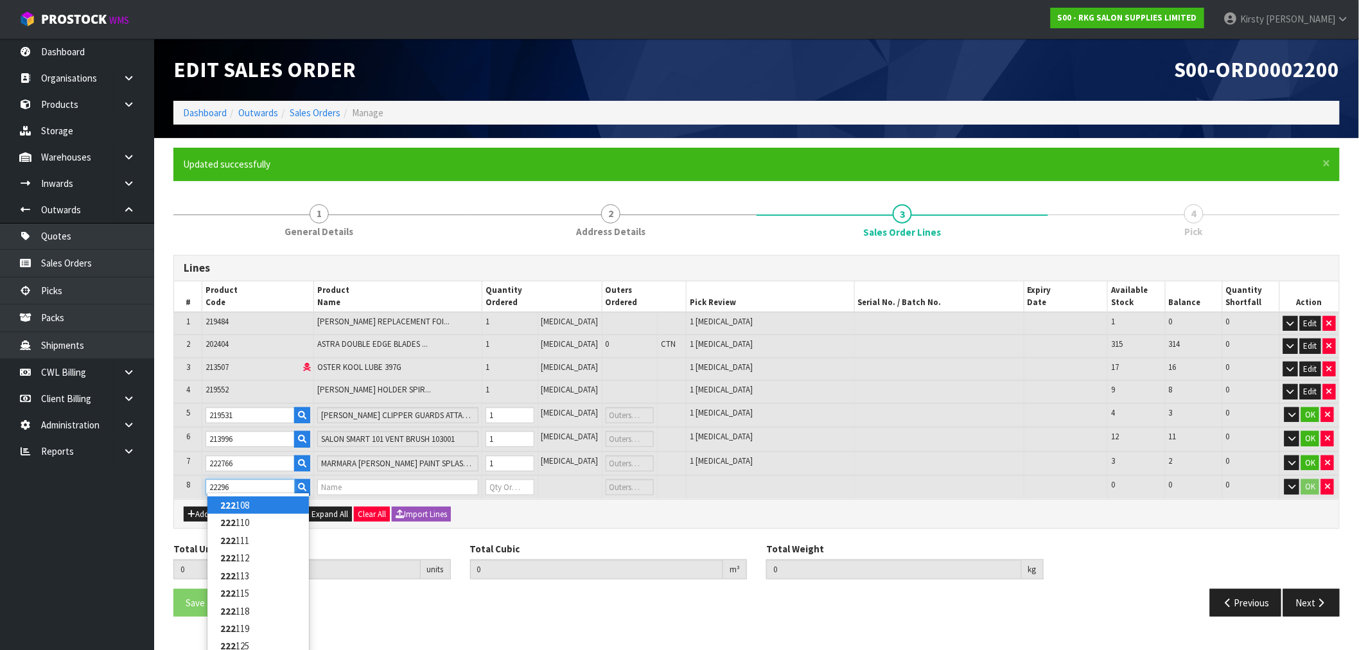
type input "222962"
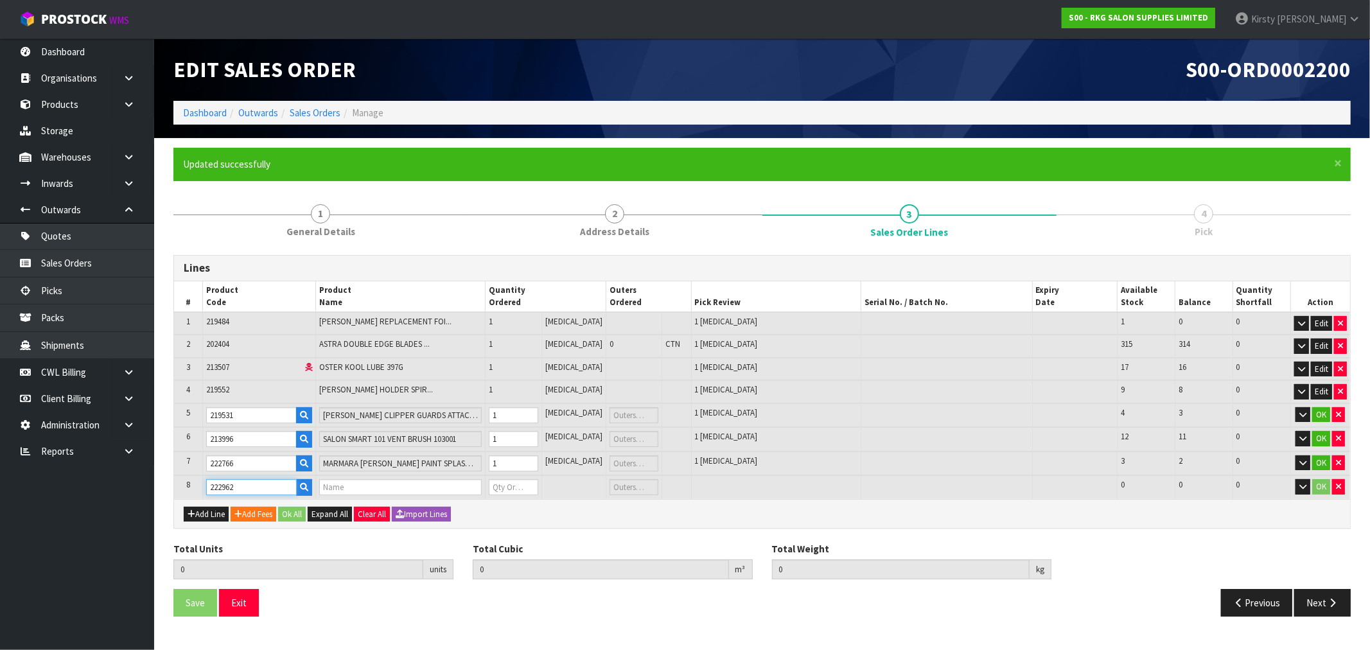
type input "7"
type input "0.005579"
type input "1.24"
type input "FNX [PERSON_NAME] HAIR POWDER WAX 20G"
type input "0"
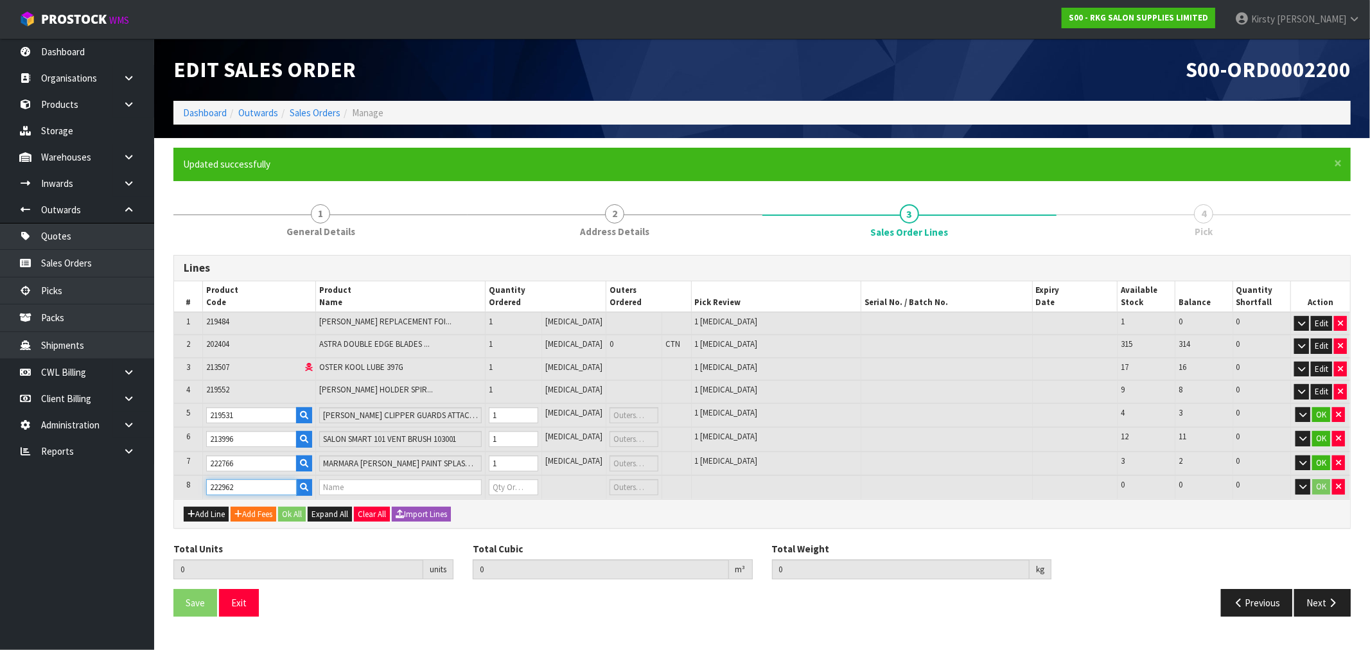
type input "0"
type input "222962"
type input "8"
type input "0.006314"
type input "1.84"
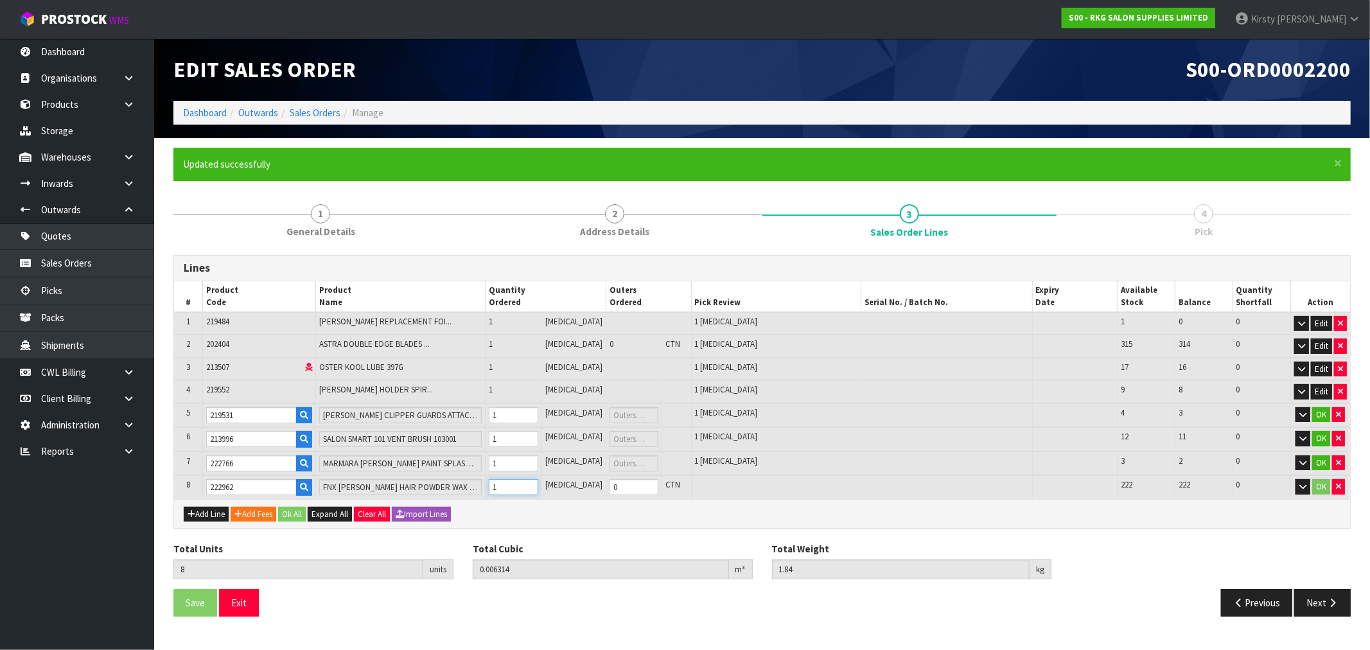
type input "1"
click at [538, 482] on input "1" at bounding box center [513, 487] width 49 height 16
click at [193, 510] on icon "button" at bounding box center [192, 514] width 8 height 8
type input "0"
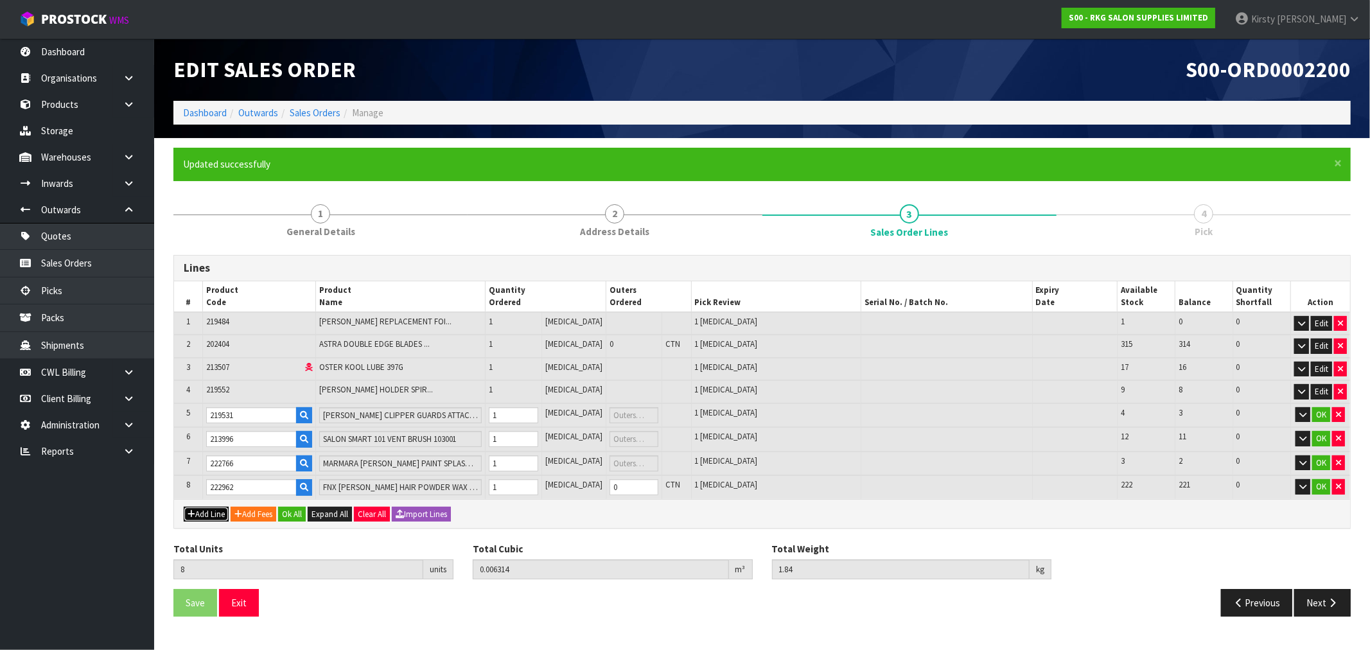
type input "0"
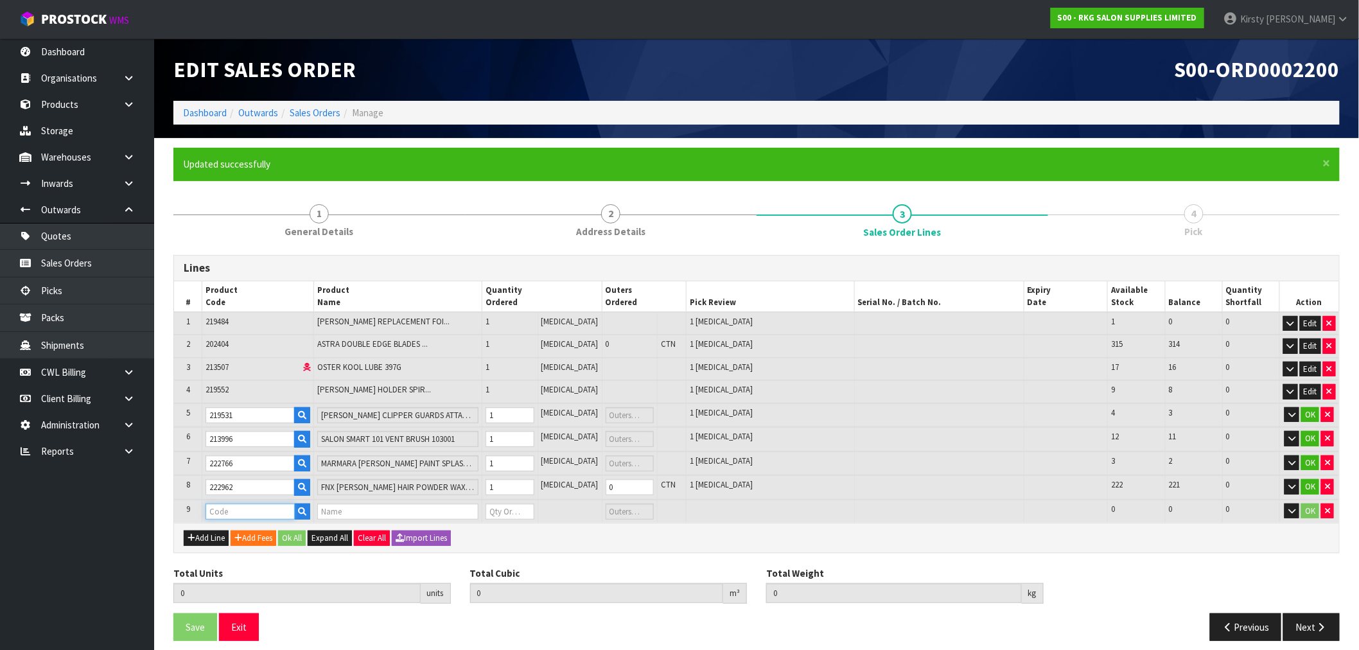
click at [241, 504] on input "text" at bounding box center [250, 512] width 89 height 16
type input "200645"
type input "8"
type input "0.006314"
type input "1.84"
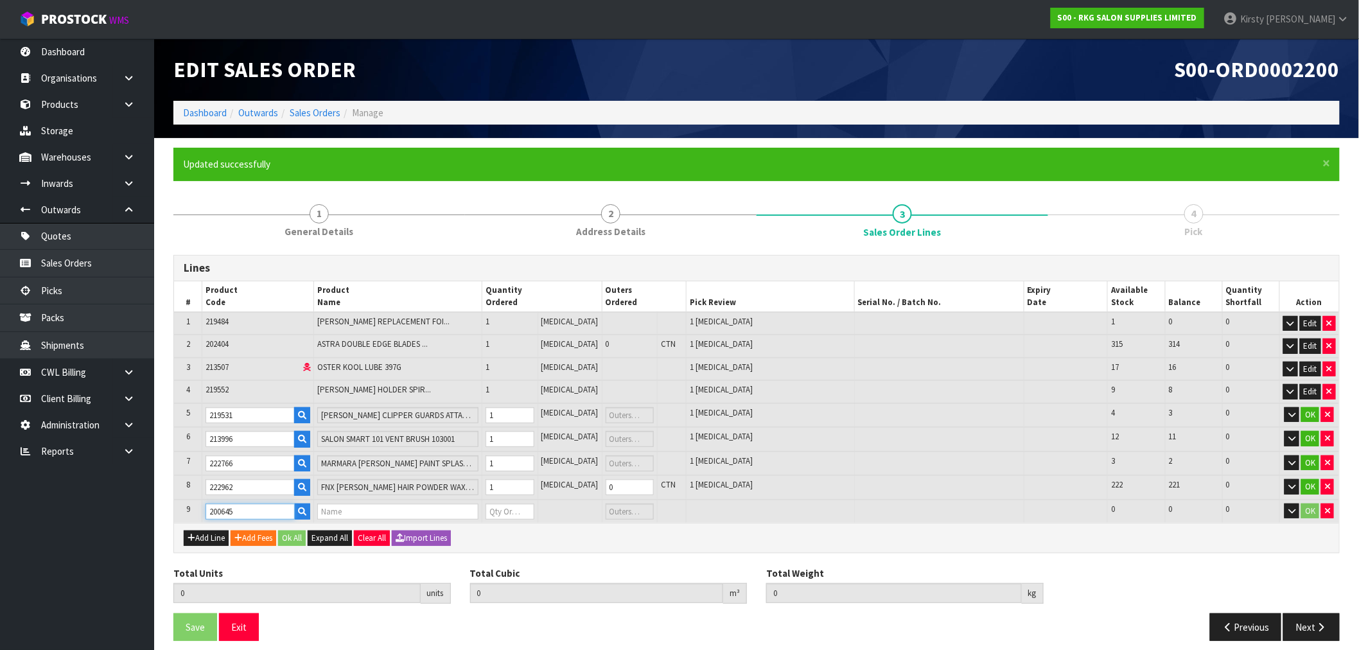
type input "FNX [PERSON_NAME] HAIR WAX ULTRA HARD 150ML"
type input "0"
type input "200645"
type input "9"
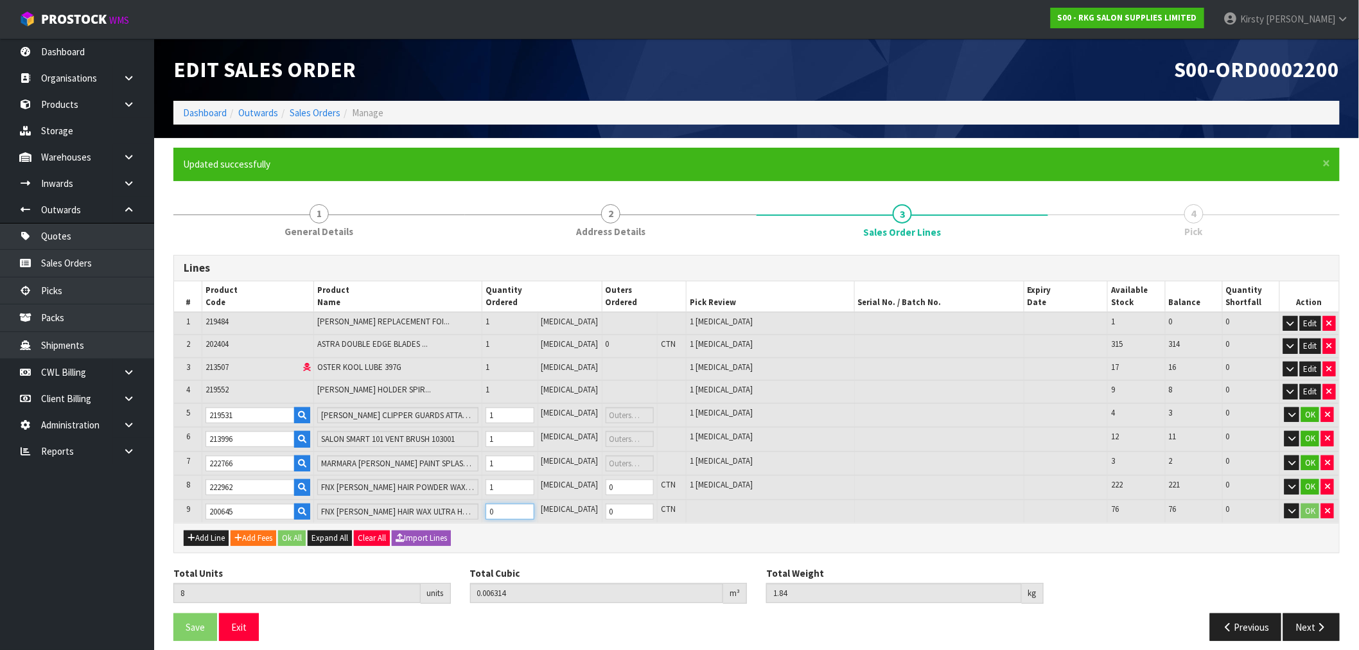
type input "0.006881"
type input "2.04"
type input "1"
click at [535, 504] on input "1" at bounding box center [510, 512] width 49 height 16
click at [211, 531] on button "Add Line" at bounding box center [206, 538] width 45 height 15
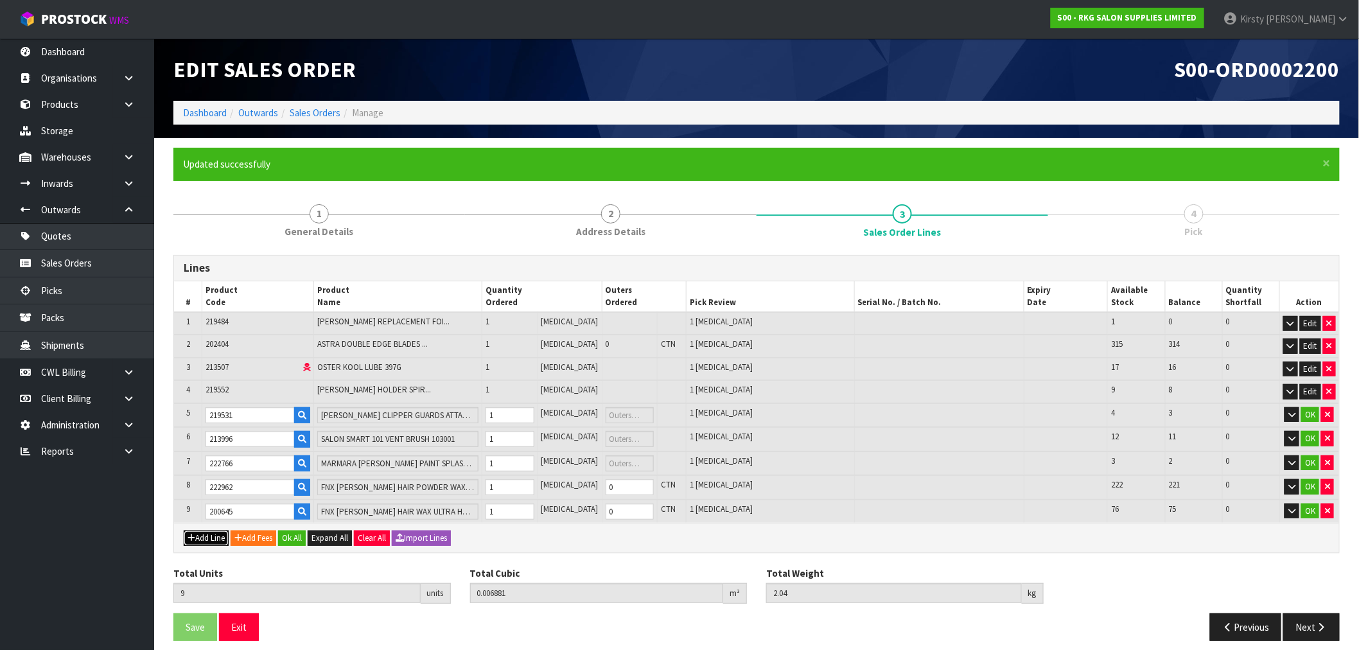
type input "0"
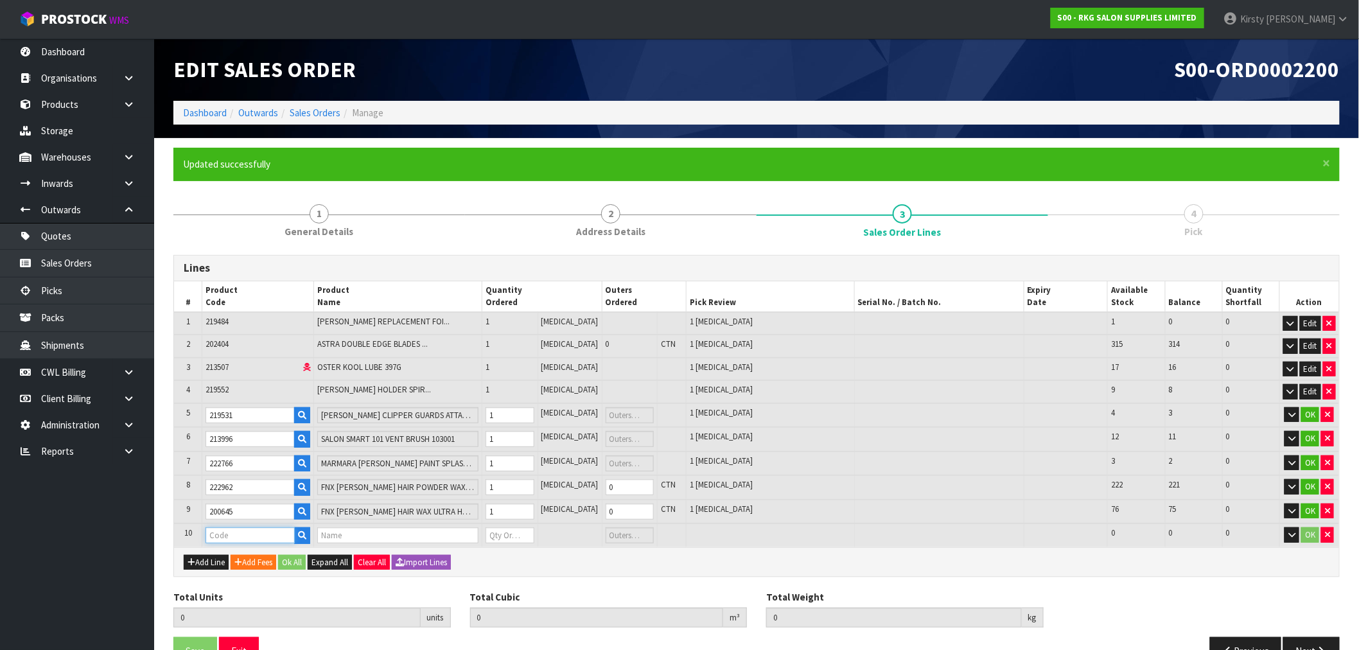
click at [215, 529] on input "text" at bounding box center [250, 535] width 89 height 16
type input "200646"
type input "9"
type input "0.006881"
type input "2.04"
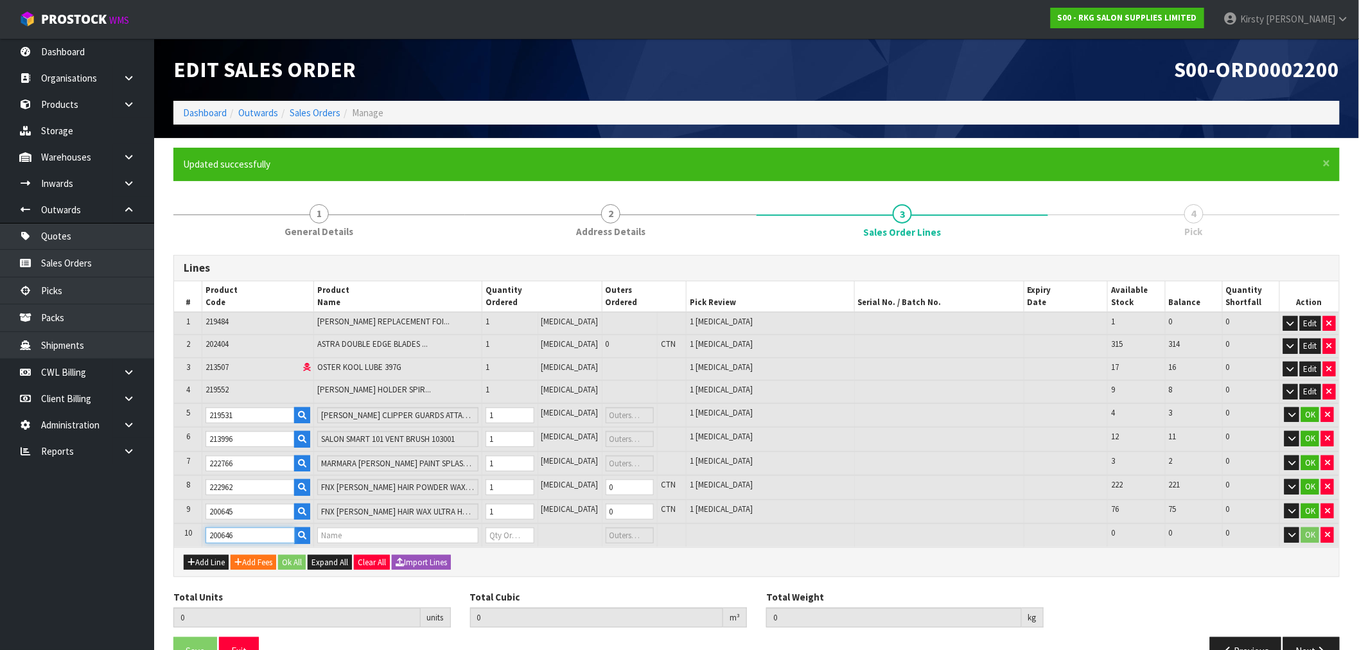
type input "FNX [PERSON_NAME] HAIR STYLING WAX MATTE EFFECT 150ML"
type input "0"
type input "200646"
type input "10"
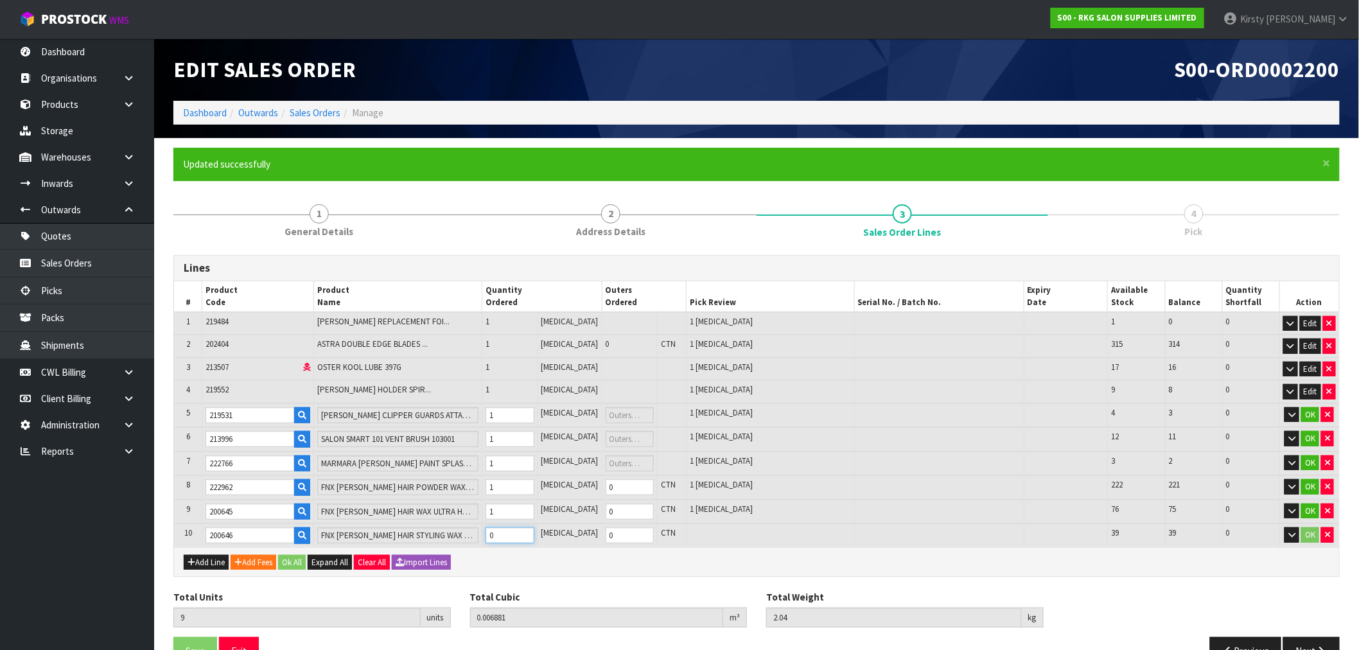
type input "0.007448"
type input "2.24"
type input "1"
click at [535, 528] on input "1" at bounding box center [510, 535] width 49 height 16
click at [210, 560] on button "Add Line" at bounding box center [206, 562] width 45 height 15
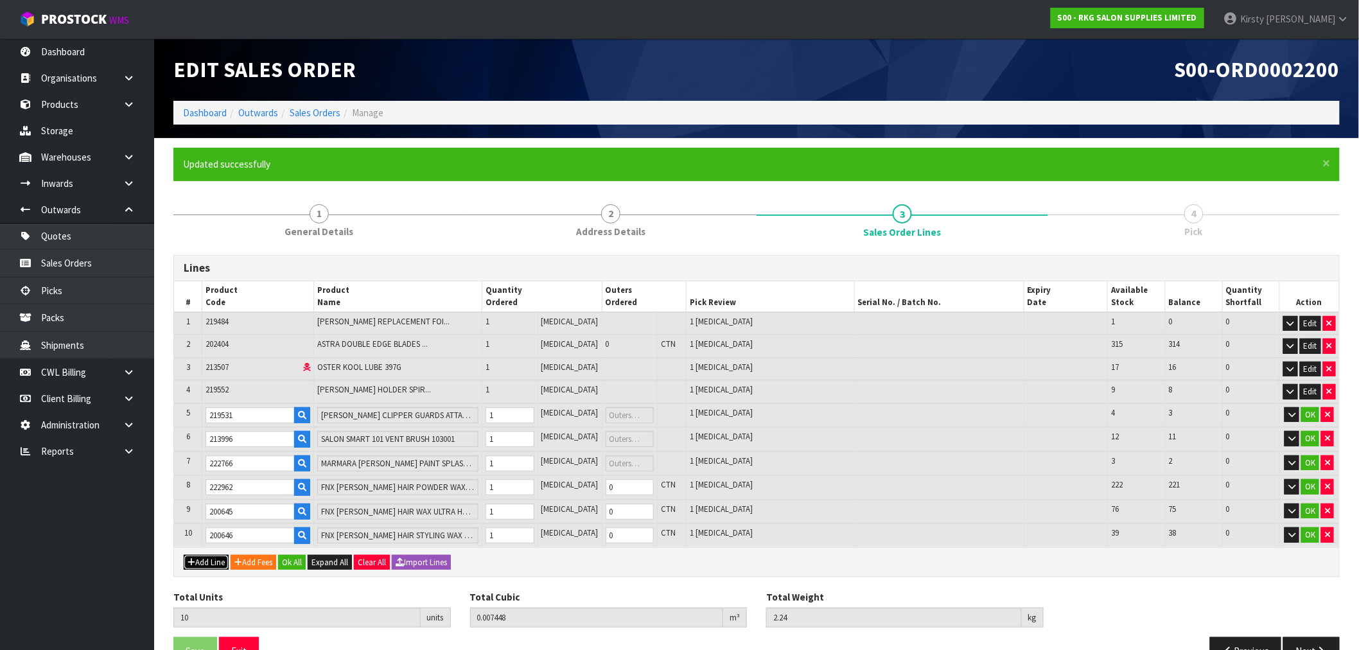
type input "0"
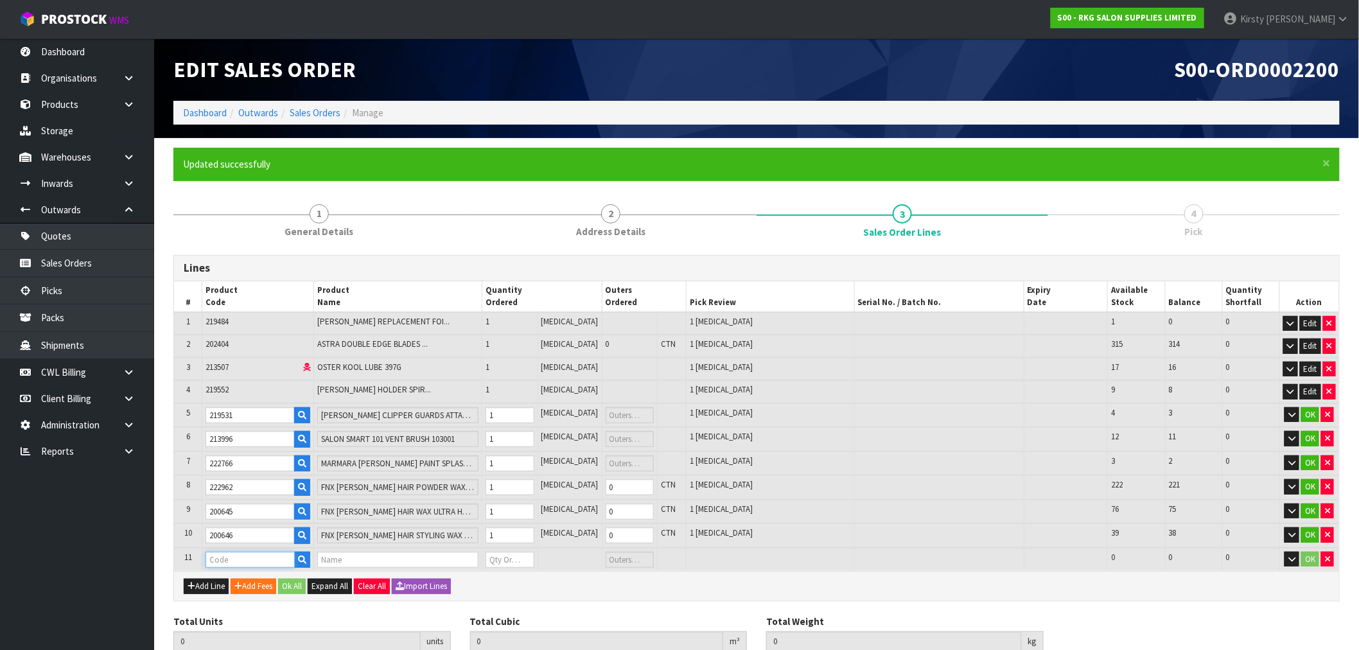
click at [213, 556] on input "text" at bounding box center [250, 560] width 89 height 16
type input "202740"
type input "10"
type input "0.007448"
type input "2.24"
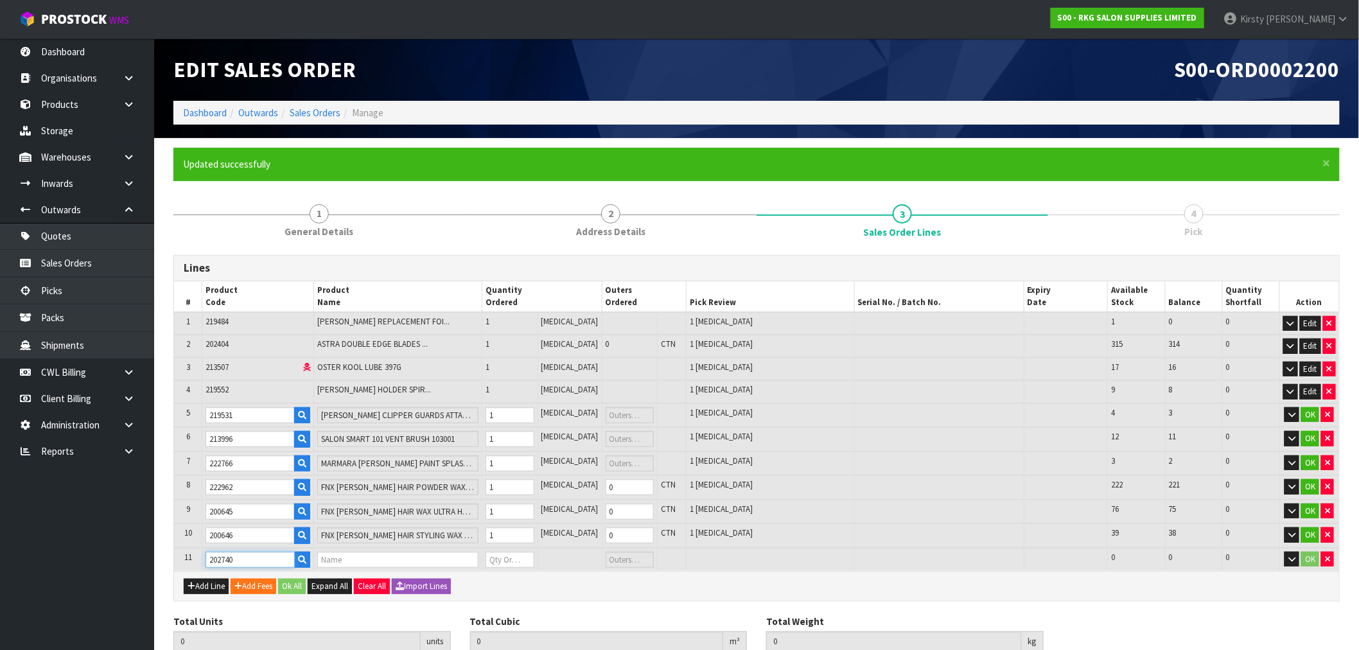
type input "[PERSON_NAME] NECK ROLLS 5PK"
type input "0"
type input "202740"
type input "11"
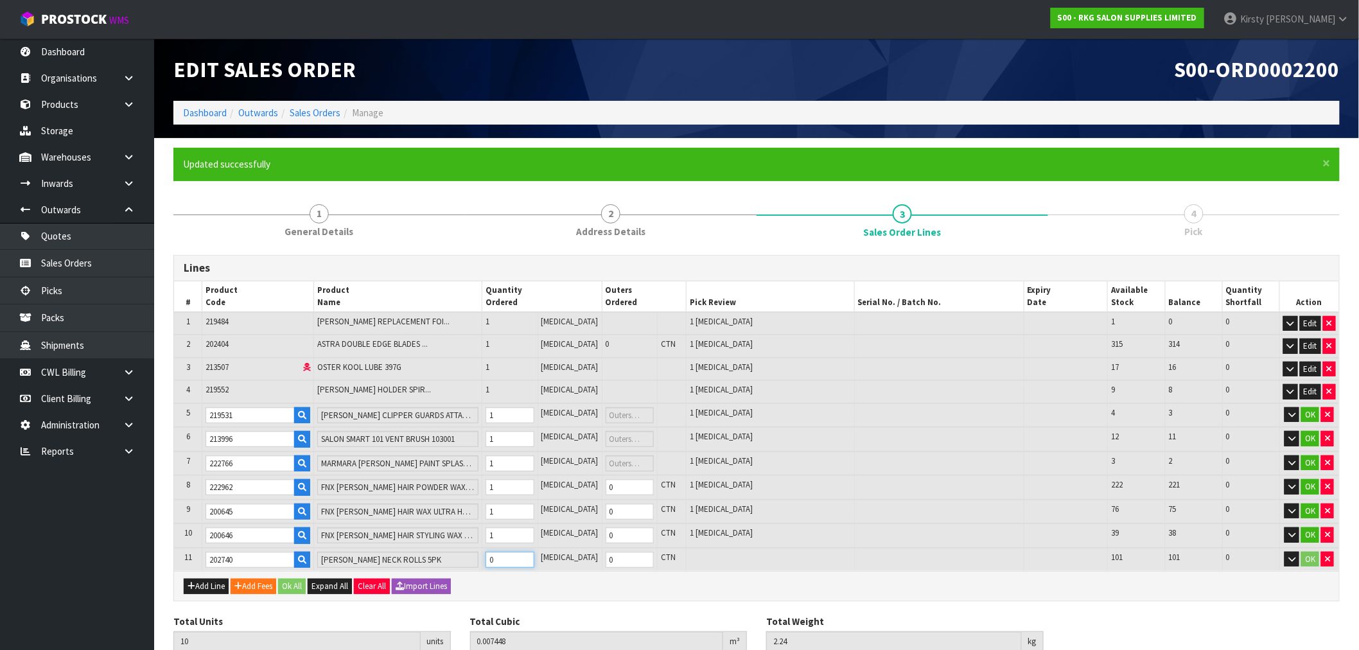
type input "0.010648"
type input "2.71"
type input "1"
click at [535, 552] on input "1" at bounding box center [510, 560] width 49 height 16
click at [215, 579] on button "Add Line" at bounding box center [206, 586] width 45 height 15
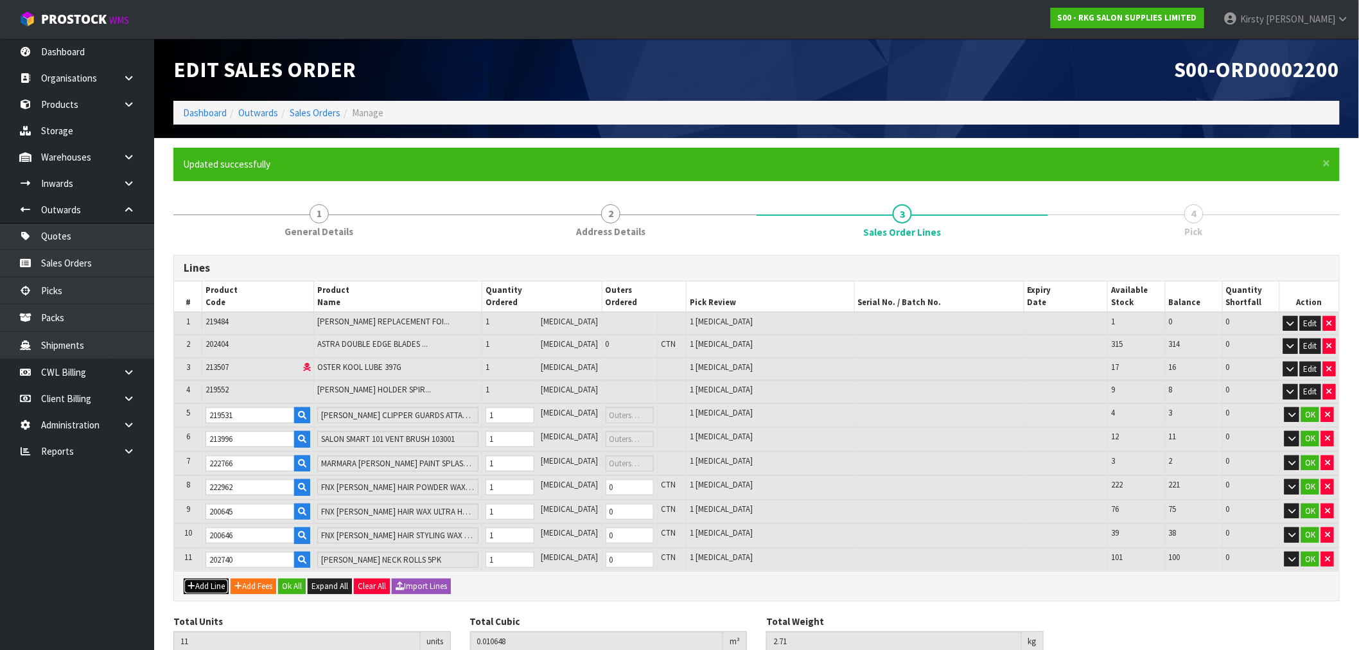
type input "0"
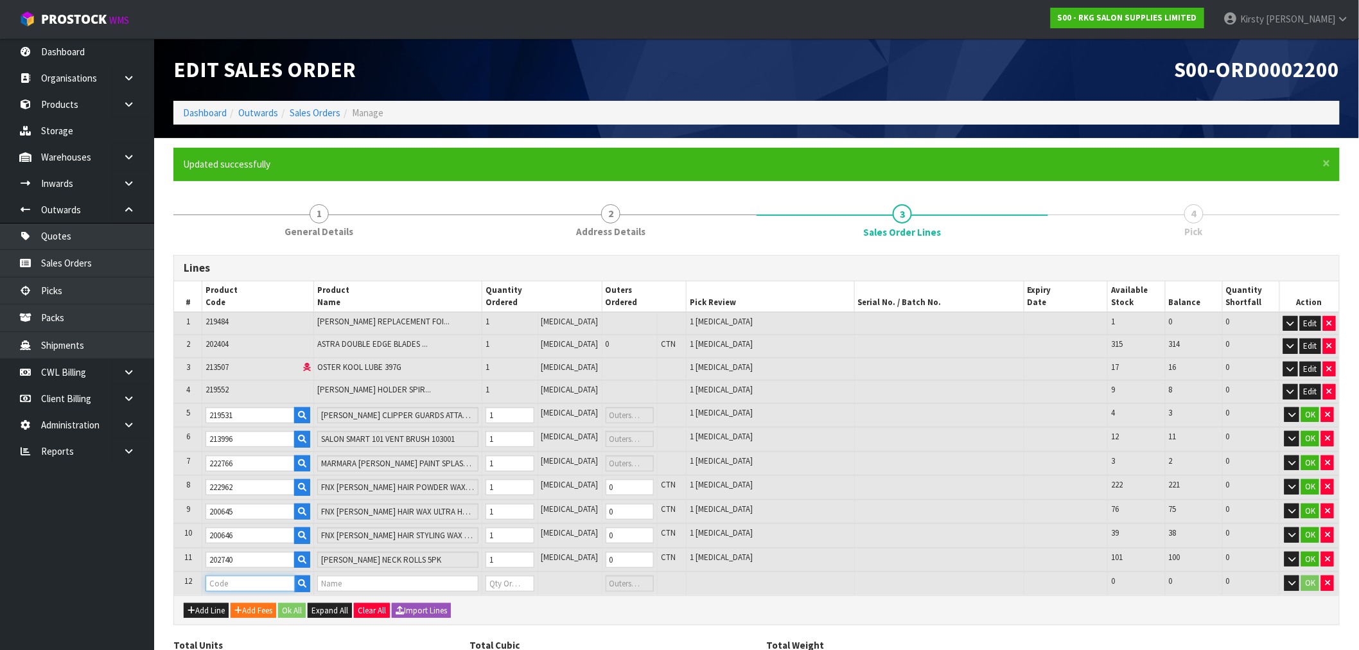
click at [217, 576] on input "text" at bounding box center [250, 584] width 89 height 16
type input "219884"
type input "11"
type input "0.010648"
type input "2.71"
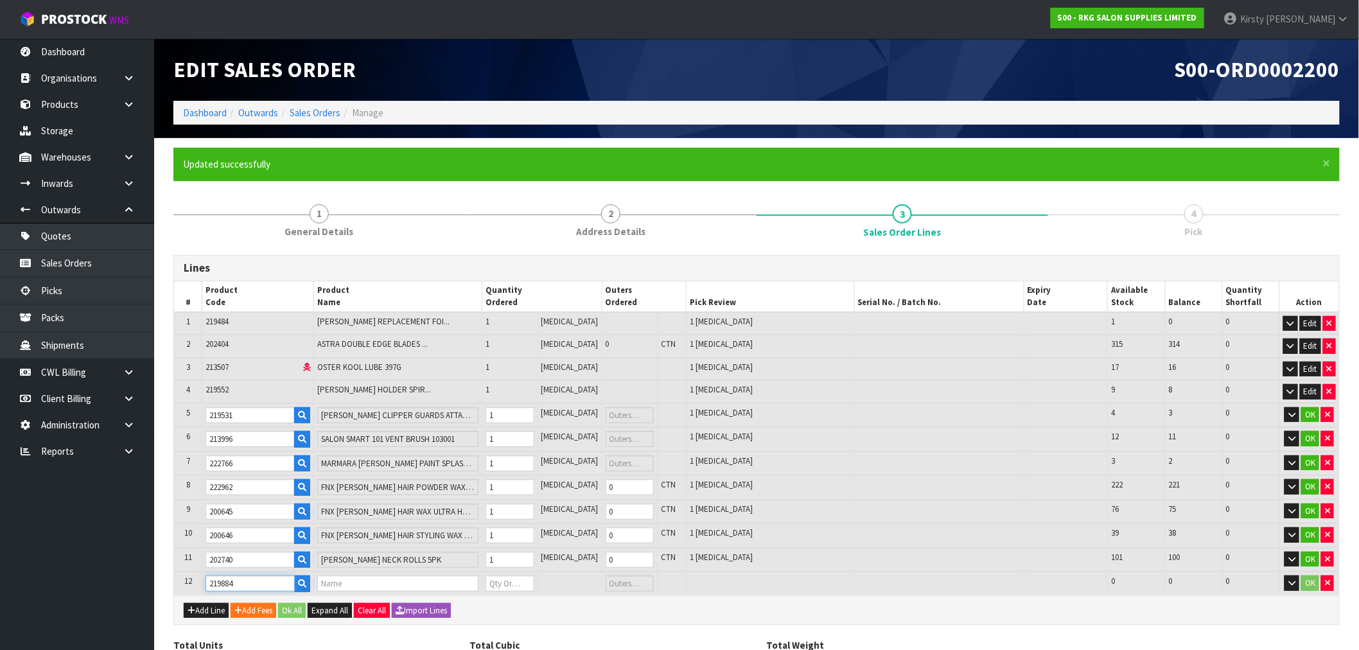
type input "SUPREME GRIPPERS BLACK"
type input "0"
type input "219884"
type input "12"
type input "0.010649"
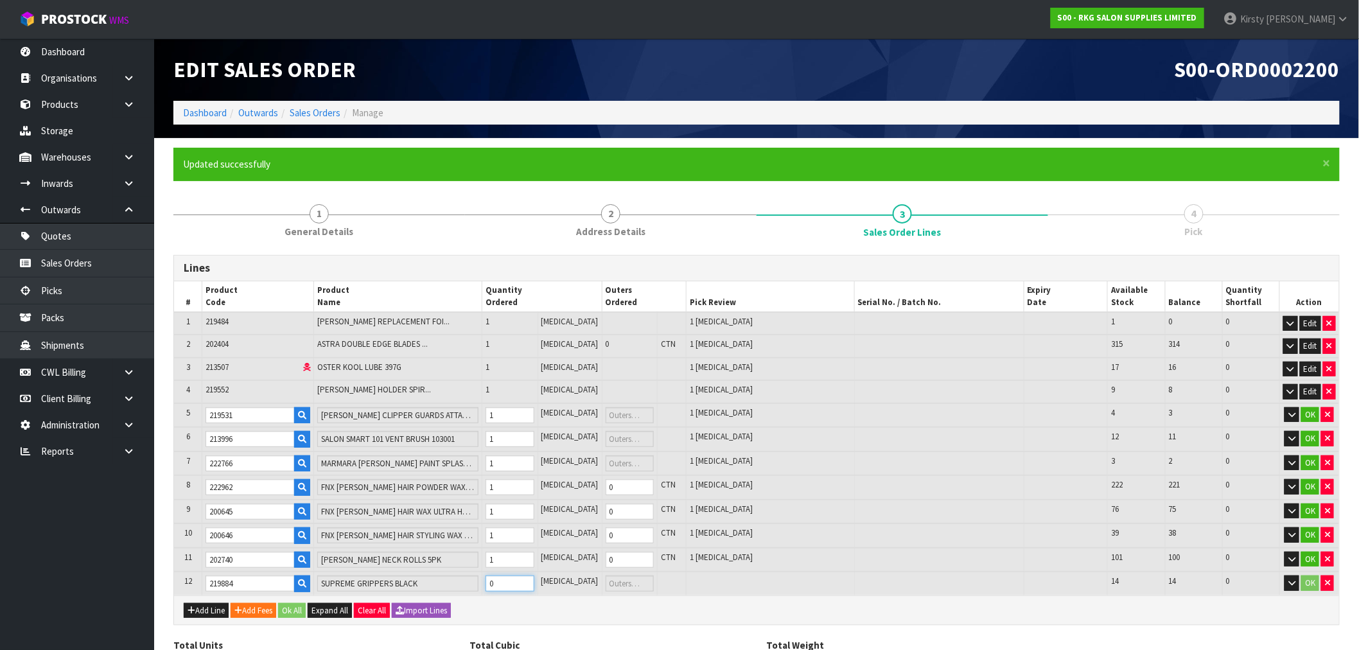
type input "2.73"
type input "1"
click at [535, 576] on input "1" at bounding box center [510, 584] width 49 height 16
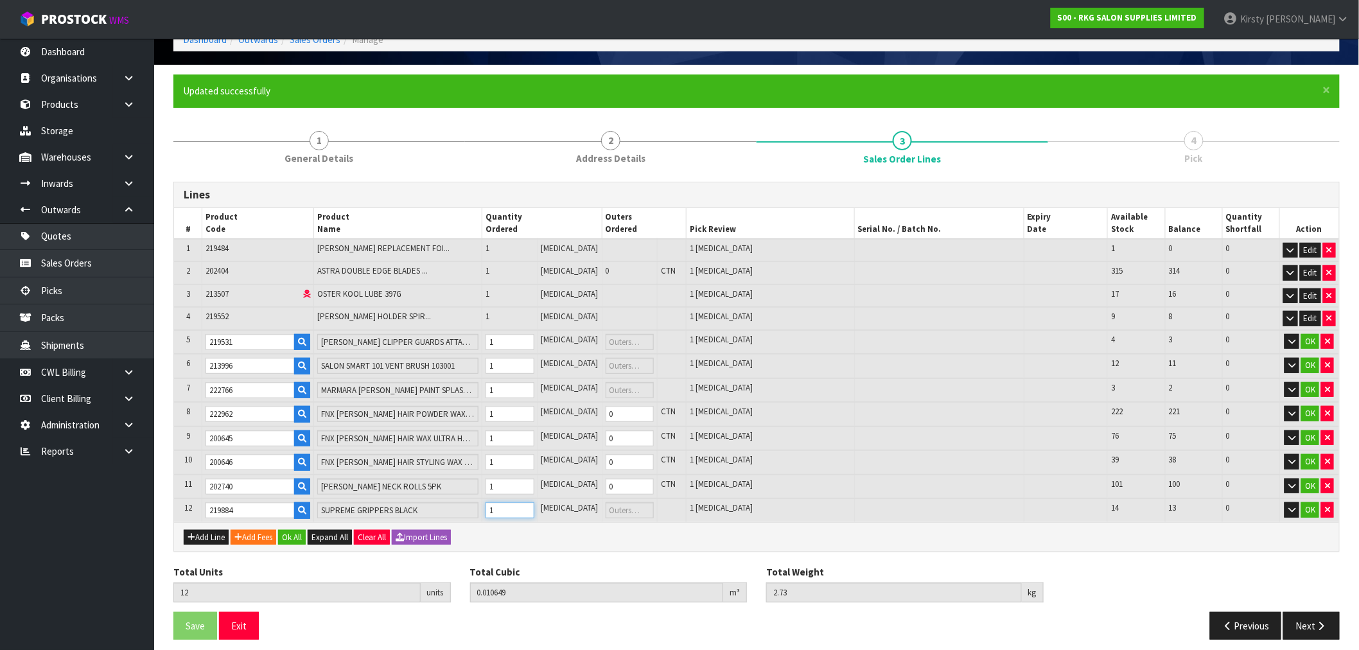
scroll to position [77, 0]
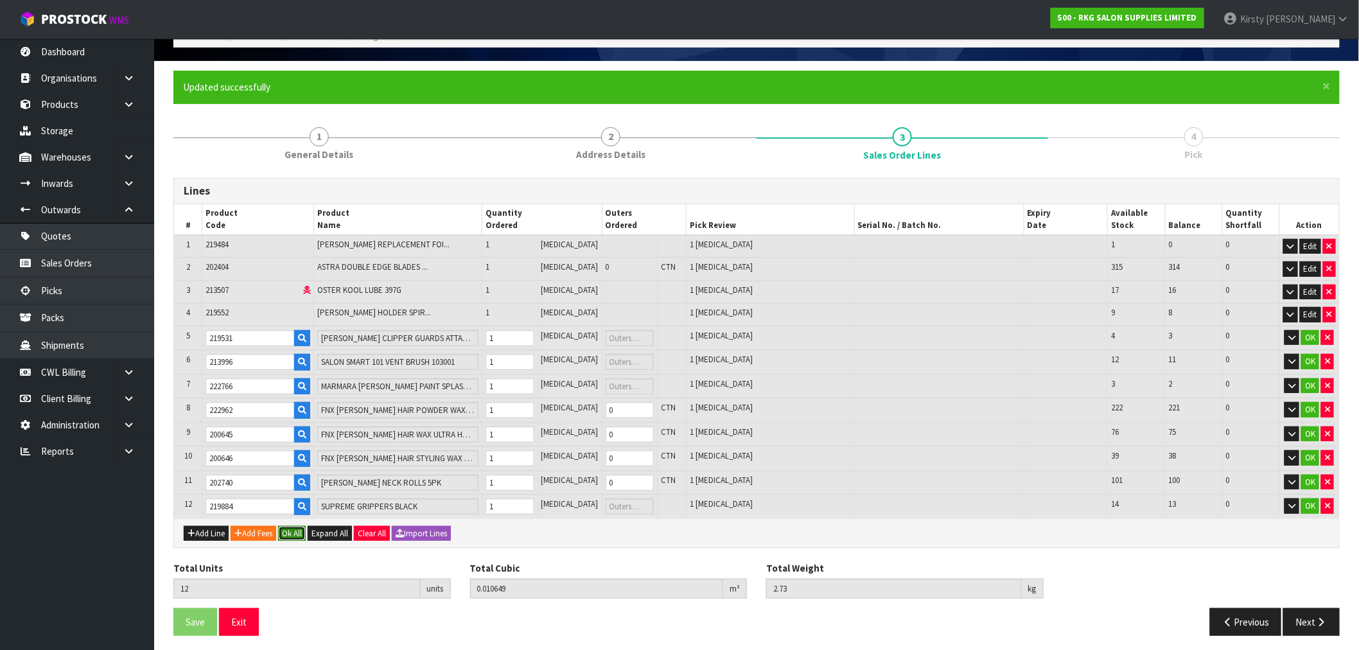
click at [299, 526] on button "Ok All" at bounding box center [292, 533] width 28 height 15
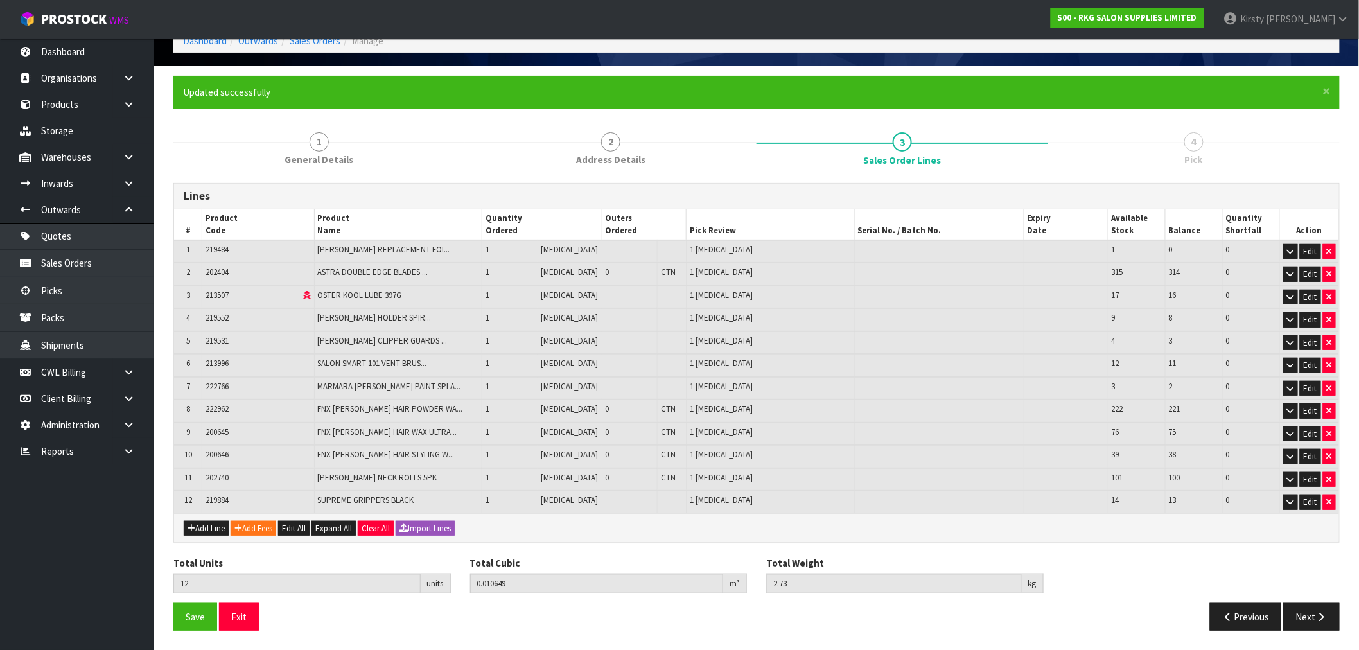
scroll to position [66, 0]
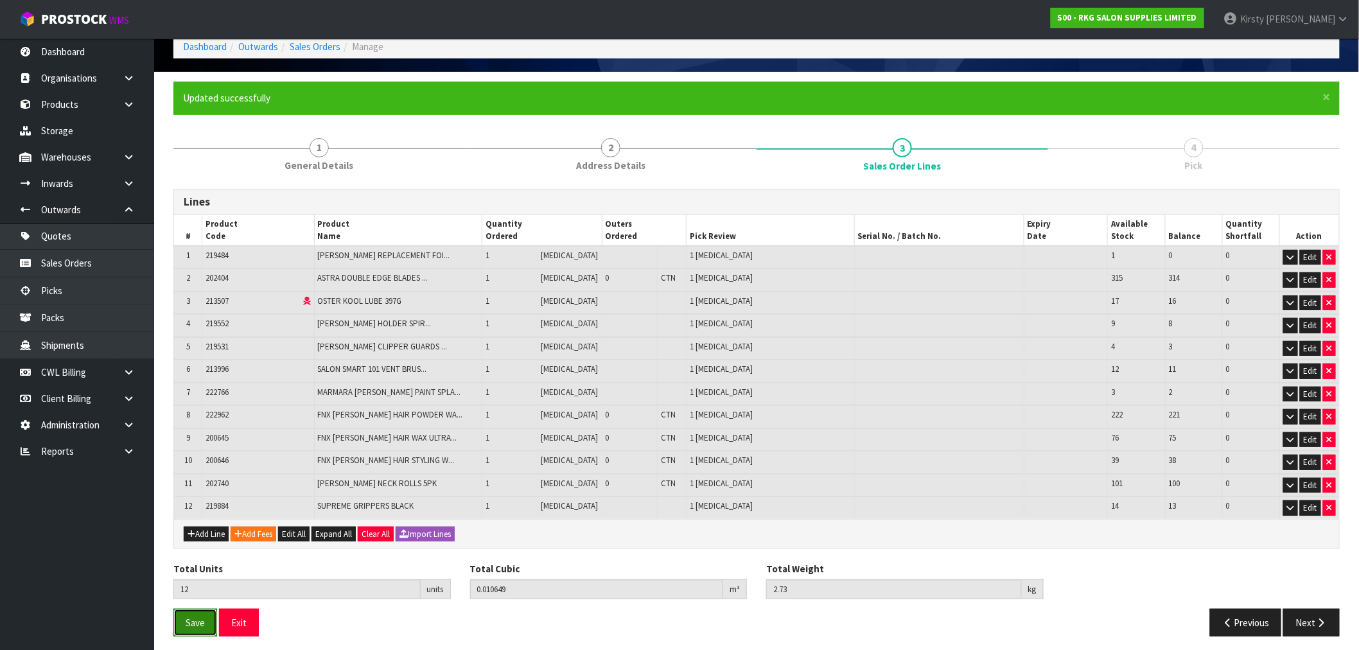
click at [197, 617] on span "Save" at bounding box center [195, 623] width 19 height 12
click at [1300, 614] on button "Next" at bounding box center [1312, 623] width 57 height 28
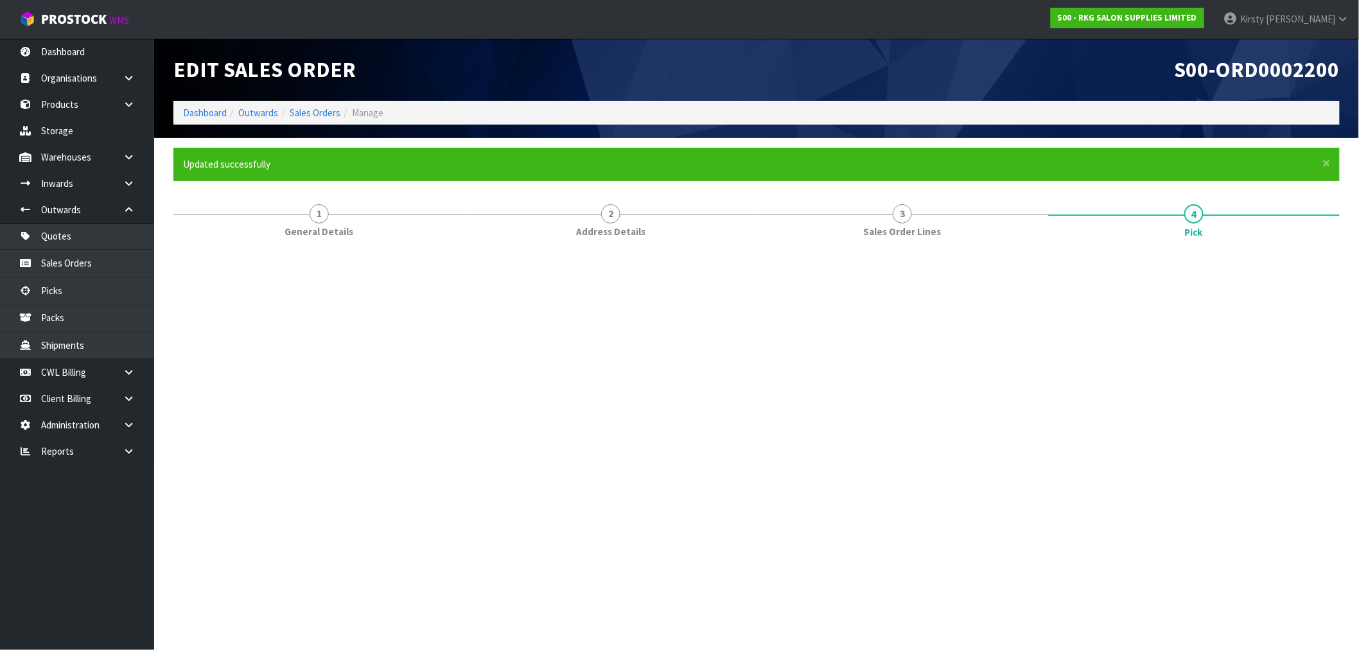
scroll to position [0, 0]
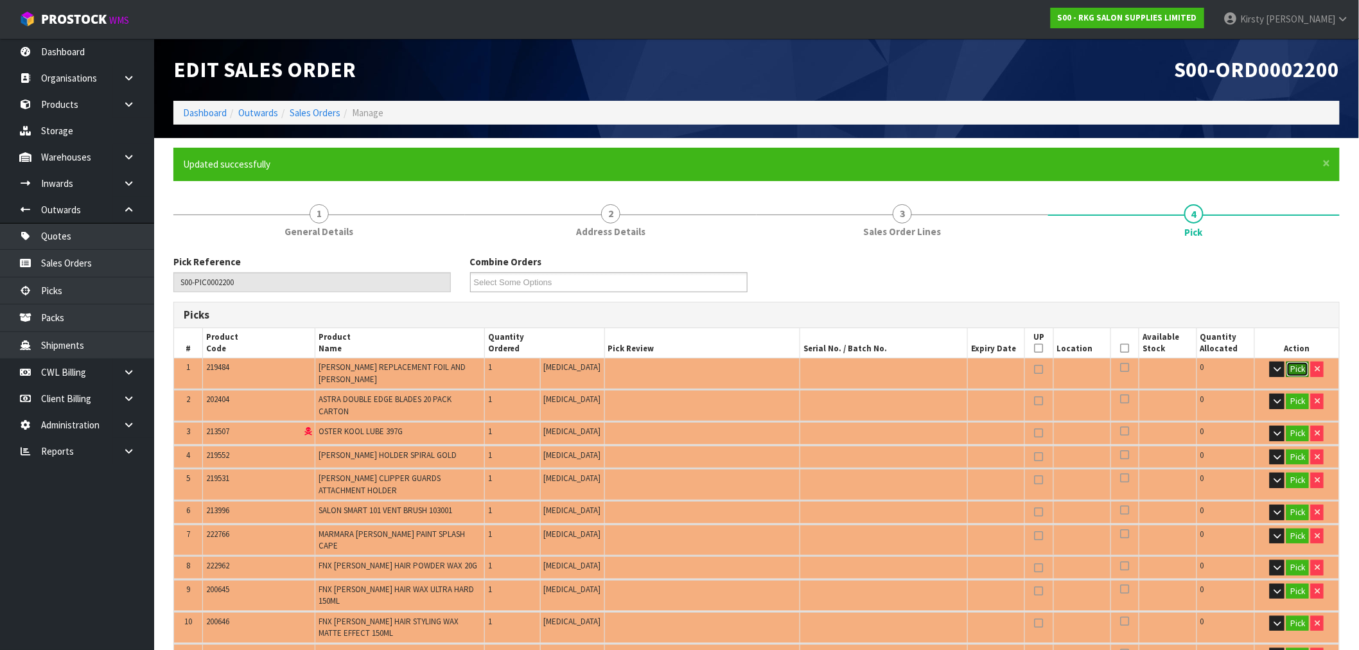
click at [1301, 367] on button "Pick" at bounding box center [1298, 369] width 22 height 15
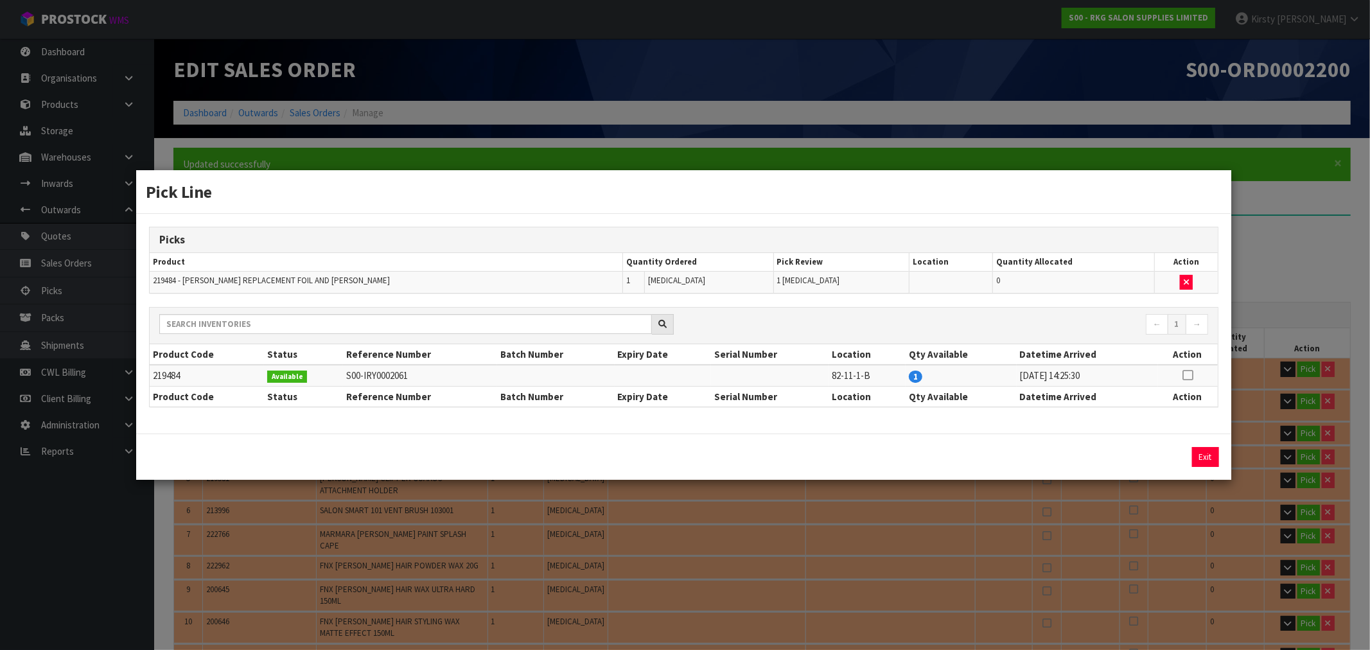
click at [1189, 376] on icon at bounding box center [1188, 375] width 10 height 1
click at [1160, 453] on button "Assign Pick" at bounding box center [1162, 457] width 53 height 20
type input "Piece x 1"
type input "1"
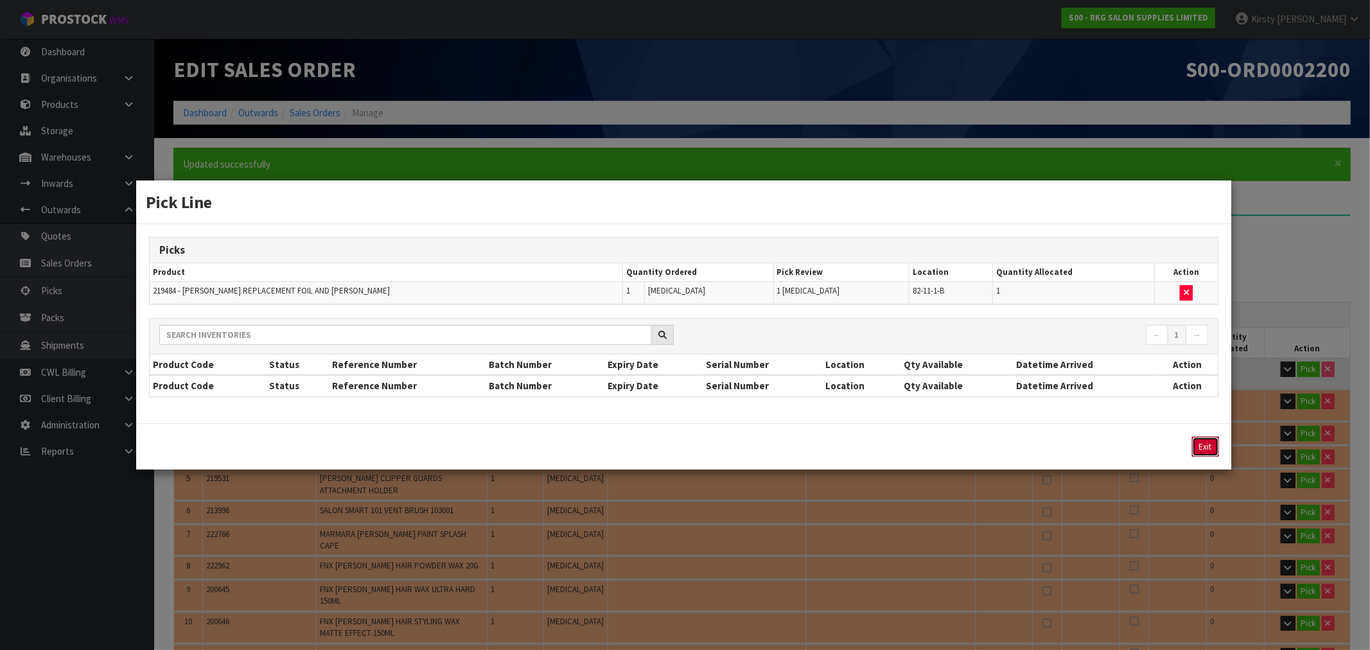
drag, startPoint x: 1203, startPoint y: 451, endPoint x: 1266, endPoint y: 411, distance: 75.0
click at [1205, 448] on button "Exit" at bounding box center [1205, 447] width 27 height 20
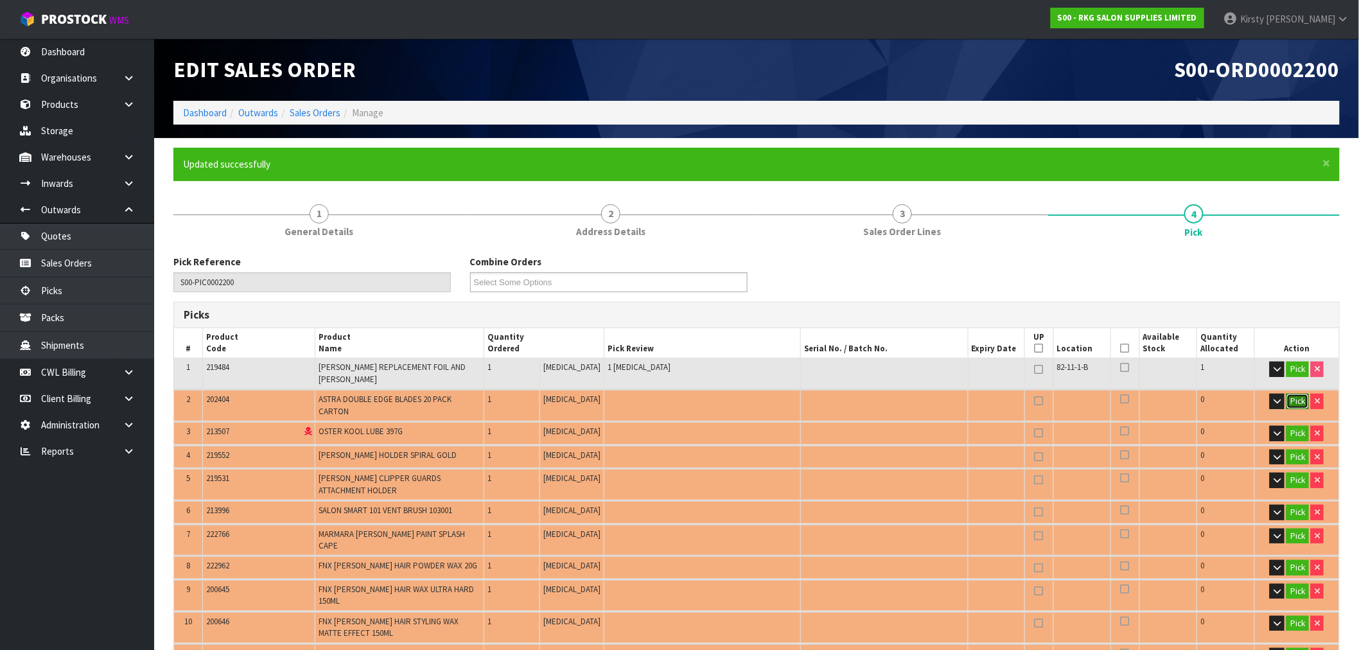
click at [1289, 394] on button "Pick" at bounding box center [1298, 401] width 22 height 15
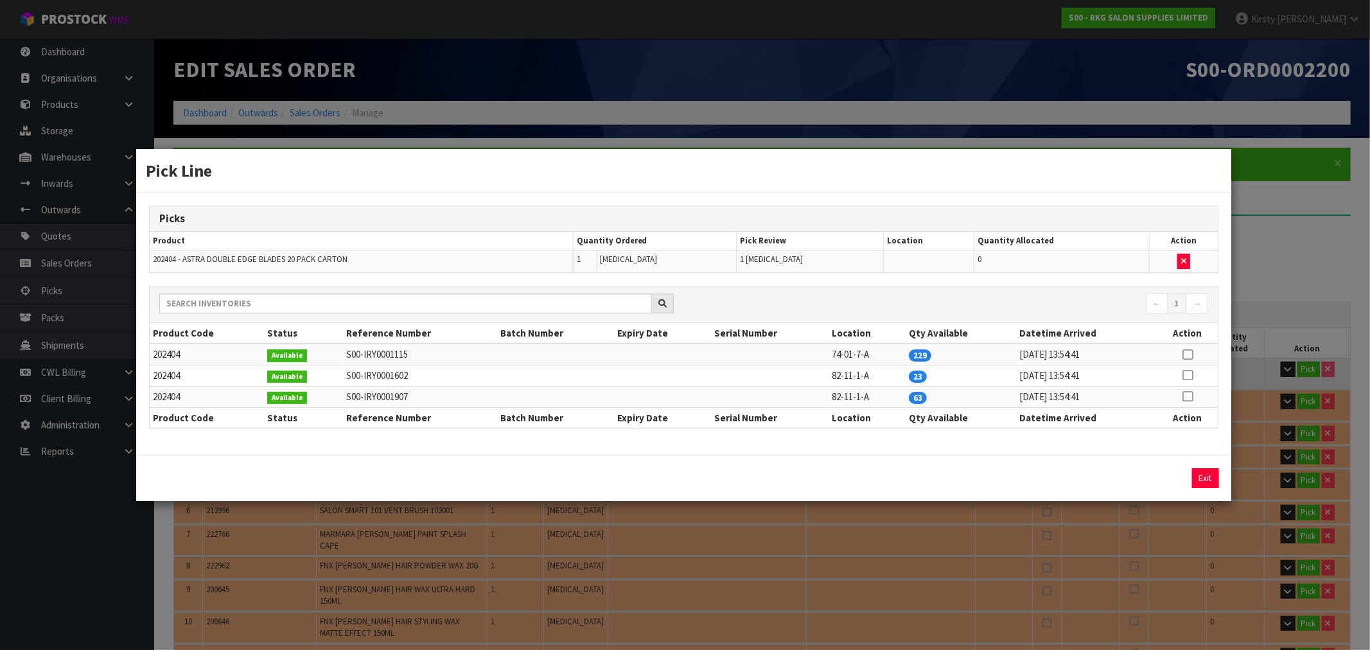
click at [1187, 376] on icon at bounding box center [1188, 375] width 10 height 1
click at [1161, 473] on button "Assign Pick" at bounding box center [1162, 478] width 53 height 20
drag, startPoint x: 1196, startPoint y: 476, endPoint x: 1282, endPoint y: 436, distance: 94.5
click at [1199, 475] on button "Exit" at bounding box center [1205, 478] width 27 height 20
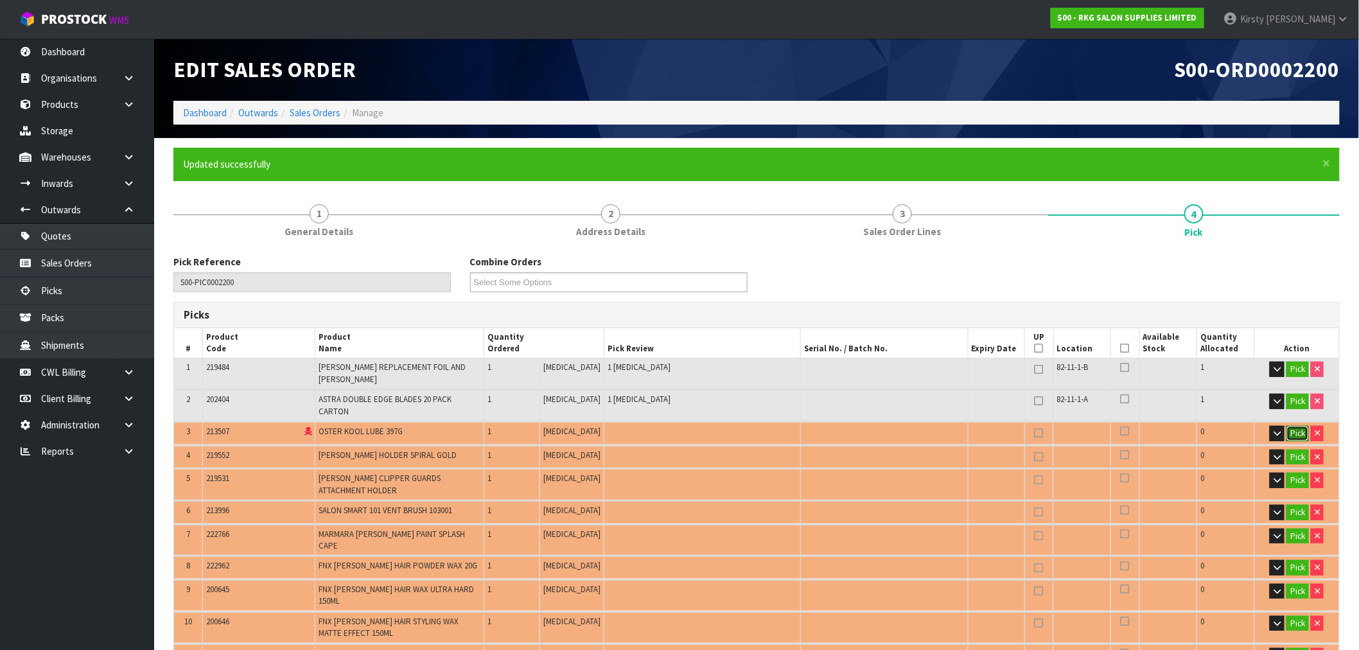
click at [1296, 426] on button "Pick" at bounding box center [1298, 433] width 22 height 15
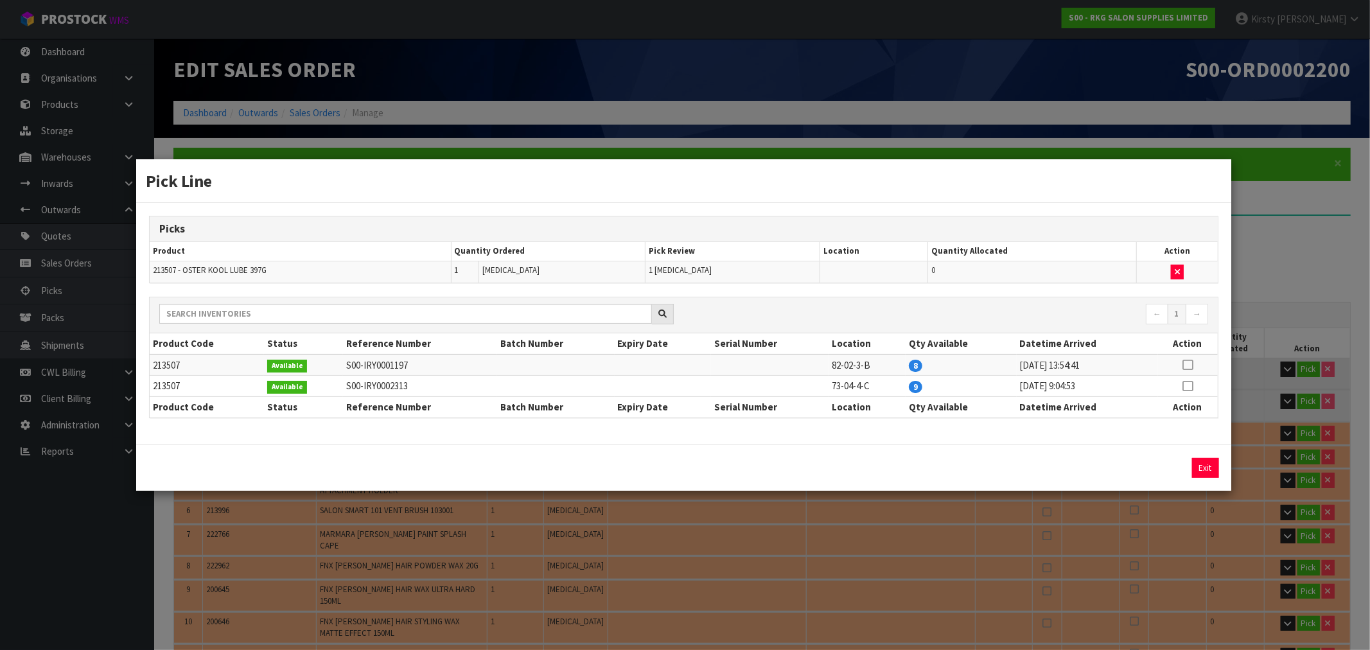
click at [1189, 365] on icon at bounding box center [1188, 365] width 10 height 1
click at [1154, 463] on button "Assign Pick" at bounding box center [1162, 468] width 53 height 20
click at [1208, 463] on button "Exit" at bounding box center [1205, 468] width 27 height 20
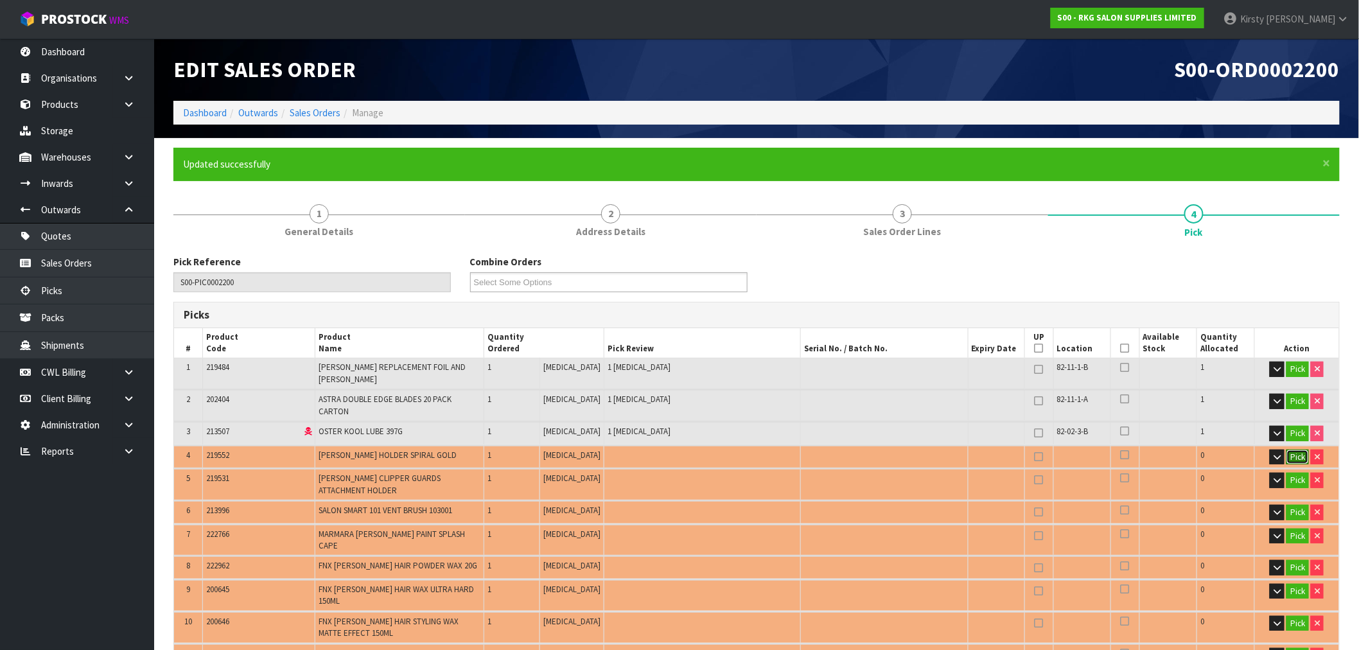
click at [1287, 450] on button "Pick" at bounding box center [1298, 457] width 22 height 15
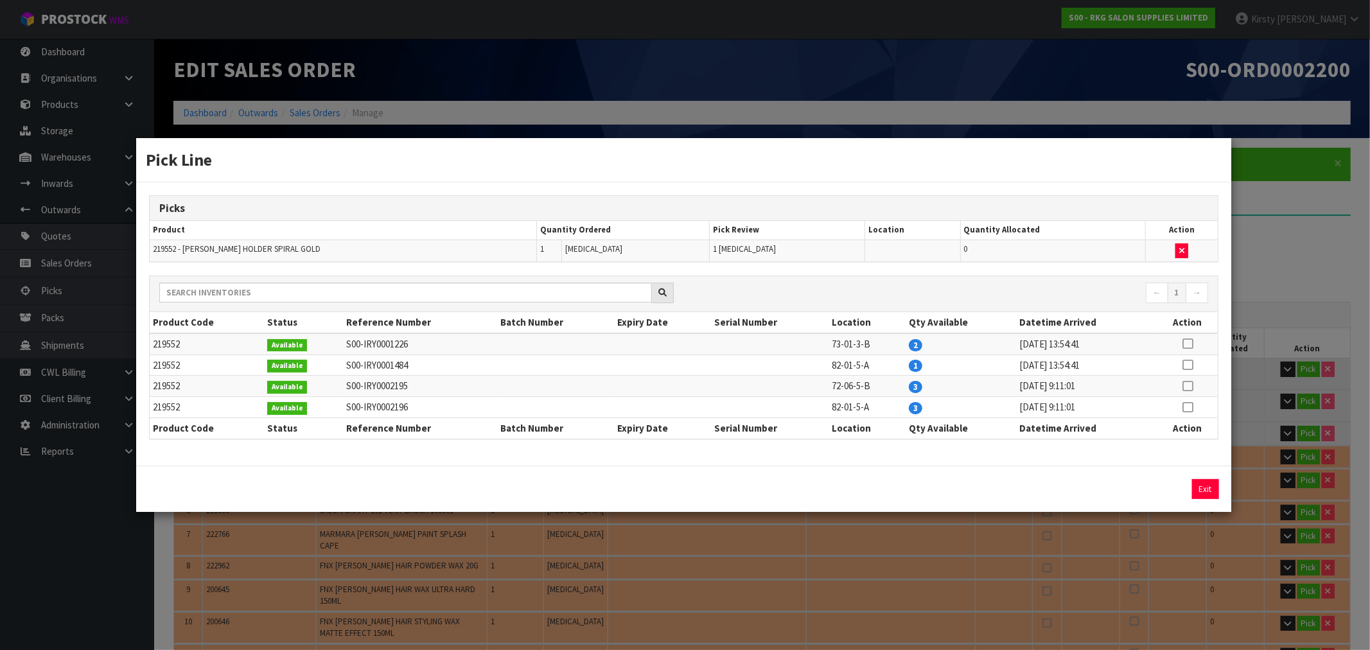
click at [1192, 365] on icon at bounding box center [1188, 365] width 10 height 1
click at [1148, 486] on button "Assign Pick" at bounding box center [1162, 489] width 53 height 20
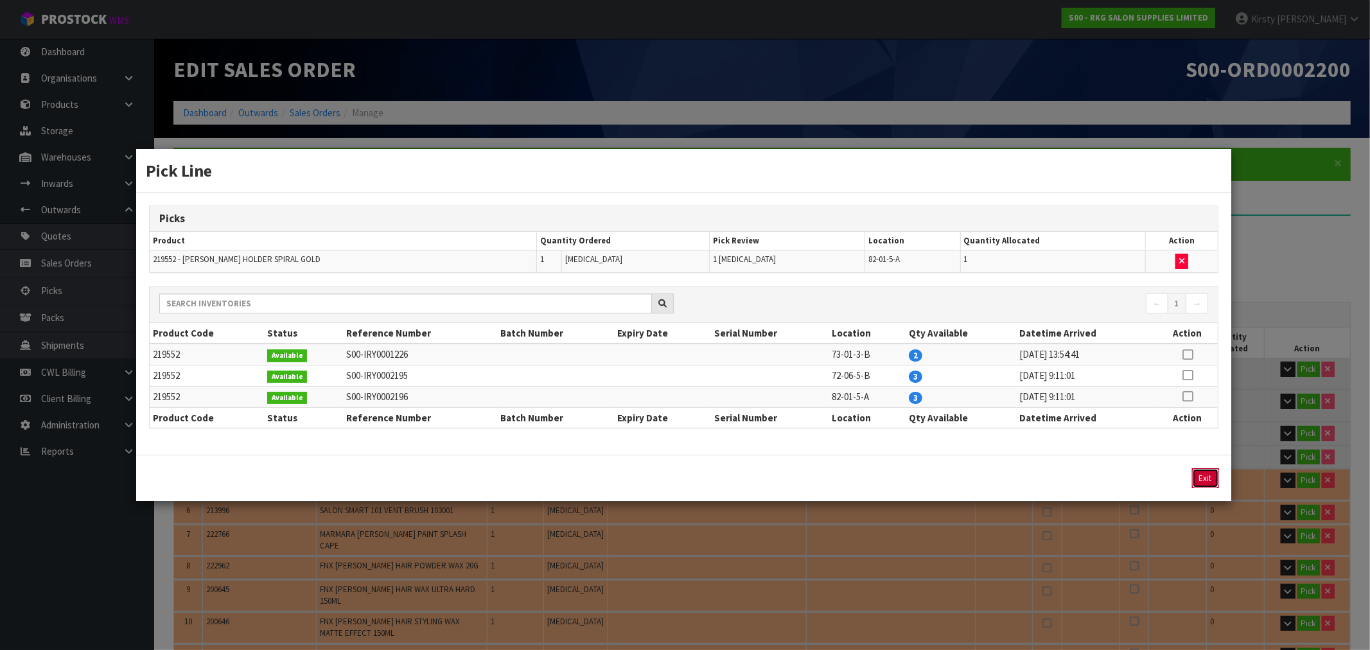
click at [1205, 480] on button "Exit" at bounding box center [1205, 478] width 27 height 20
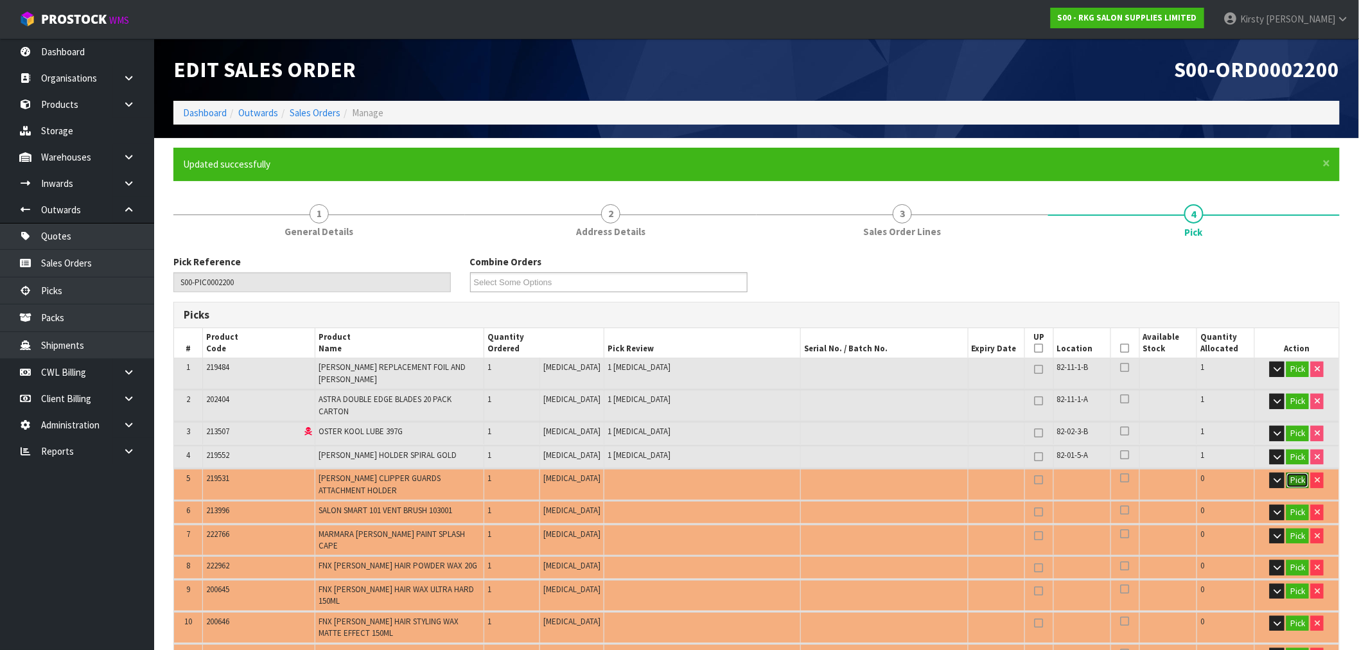
click at [1300, 473] on button "Pick" at bounding box center [1298, 480] width 22 height 15
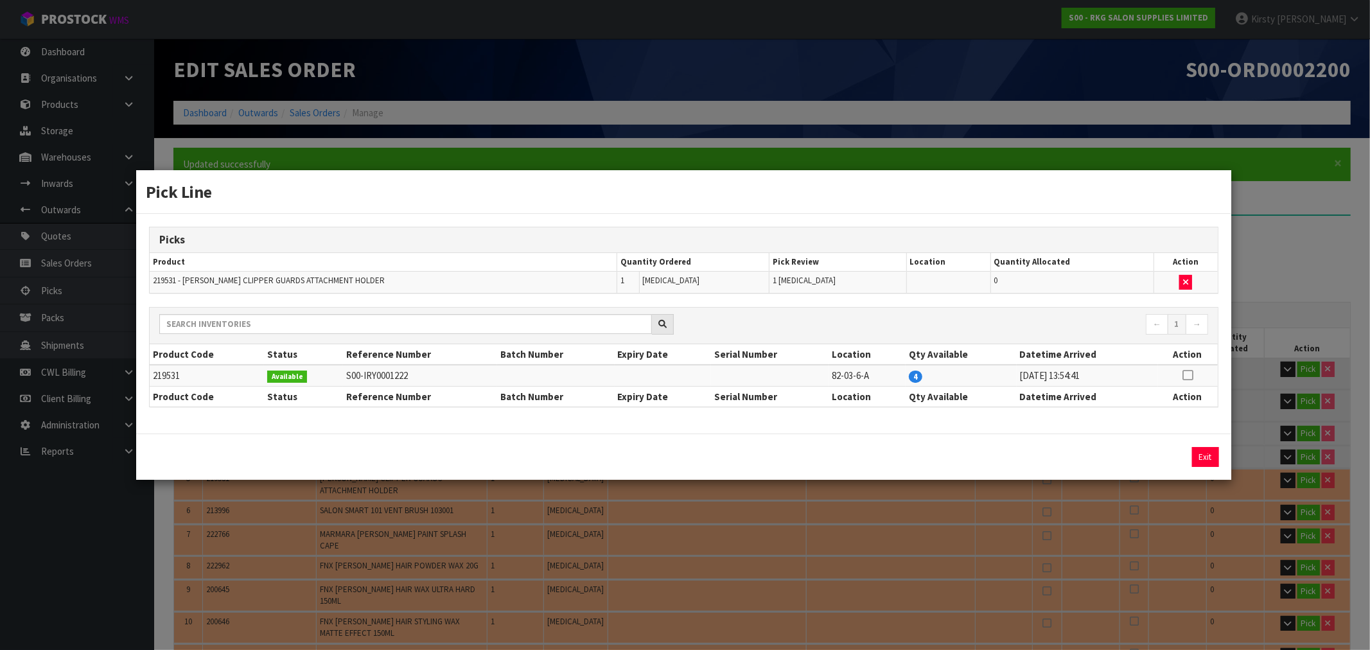
click at [1186, 375] on icon at bounding box center [1188, 375] width 10 height 1
click at [1140, 455] on button "Assign Pick" at bounding box center [1162, 457] width 53 height 20
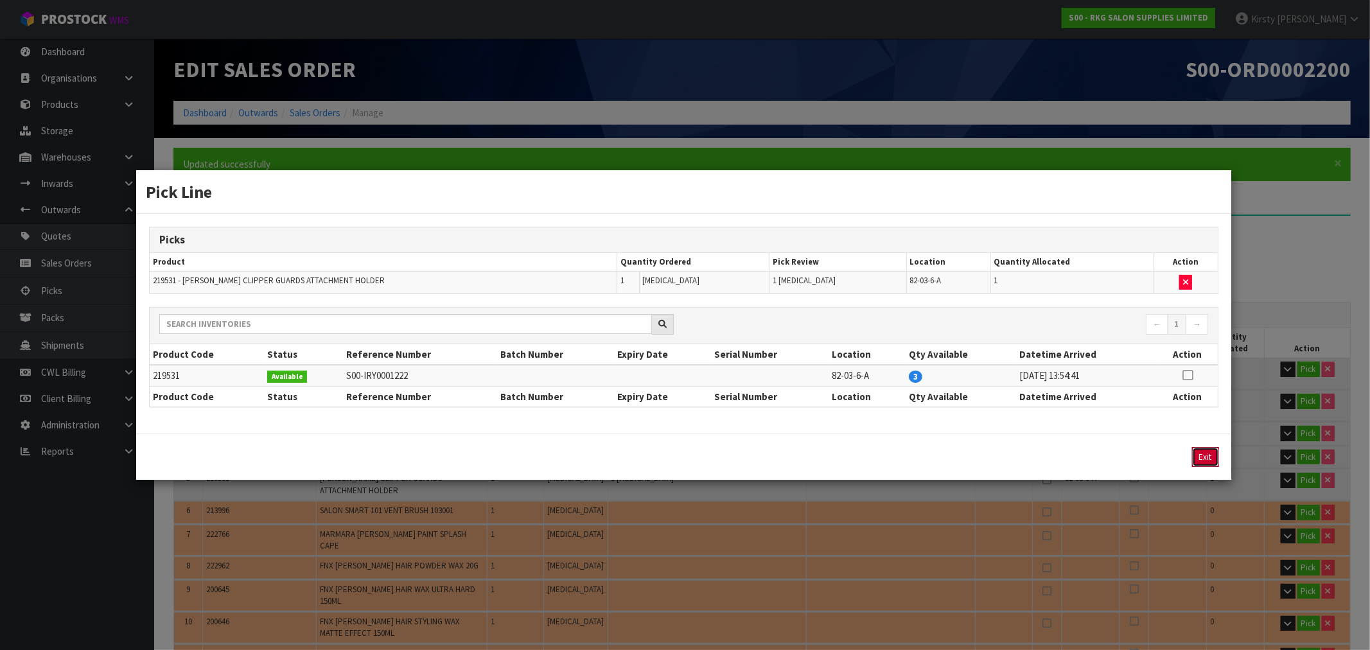
click at [1205, 457] on button "Exit" at bounding box center [1205, 457] width 27 height 20
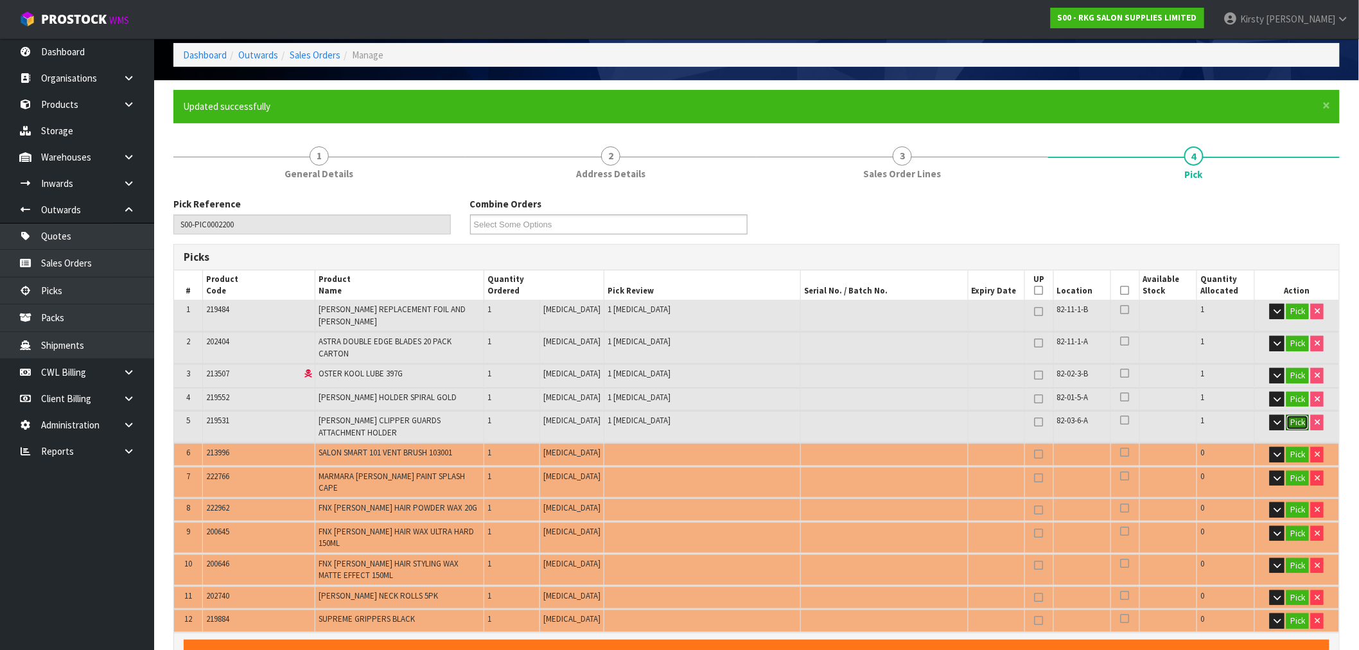
scroll to position [285, 0]
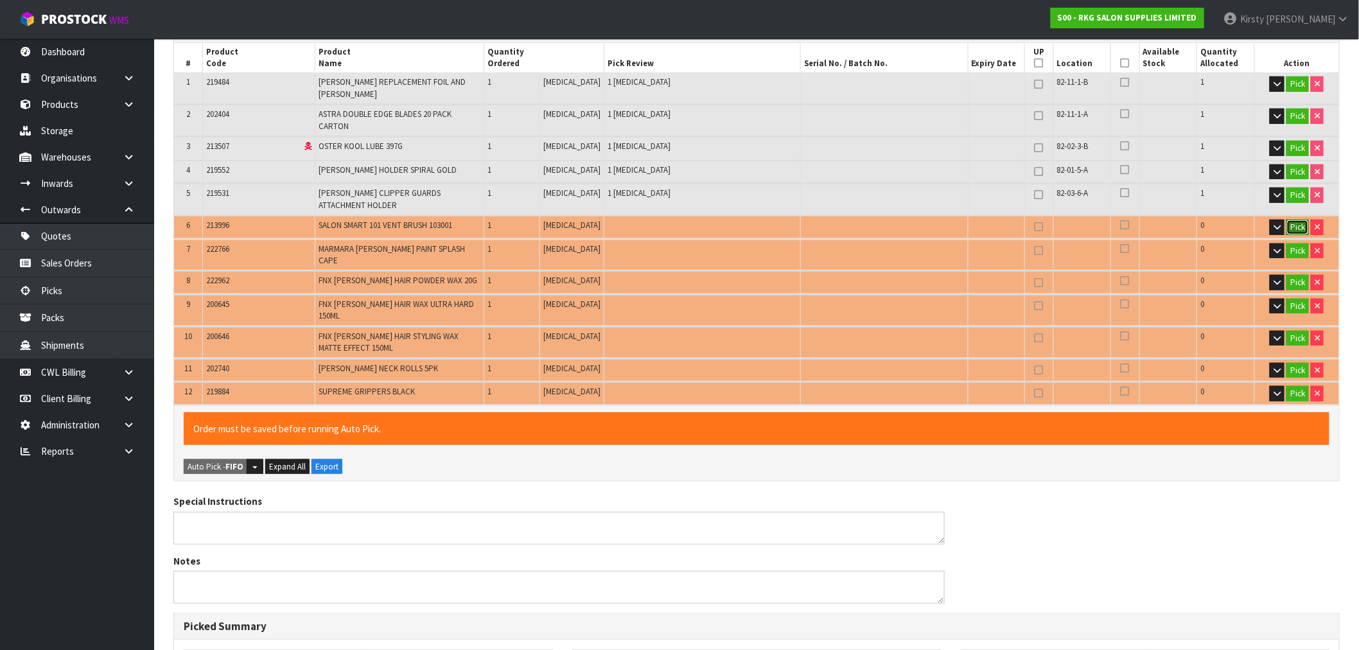
click at [1292, 220] on button "Pick" at bounding box center [1298, 227] width 22 height 15
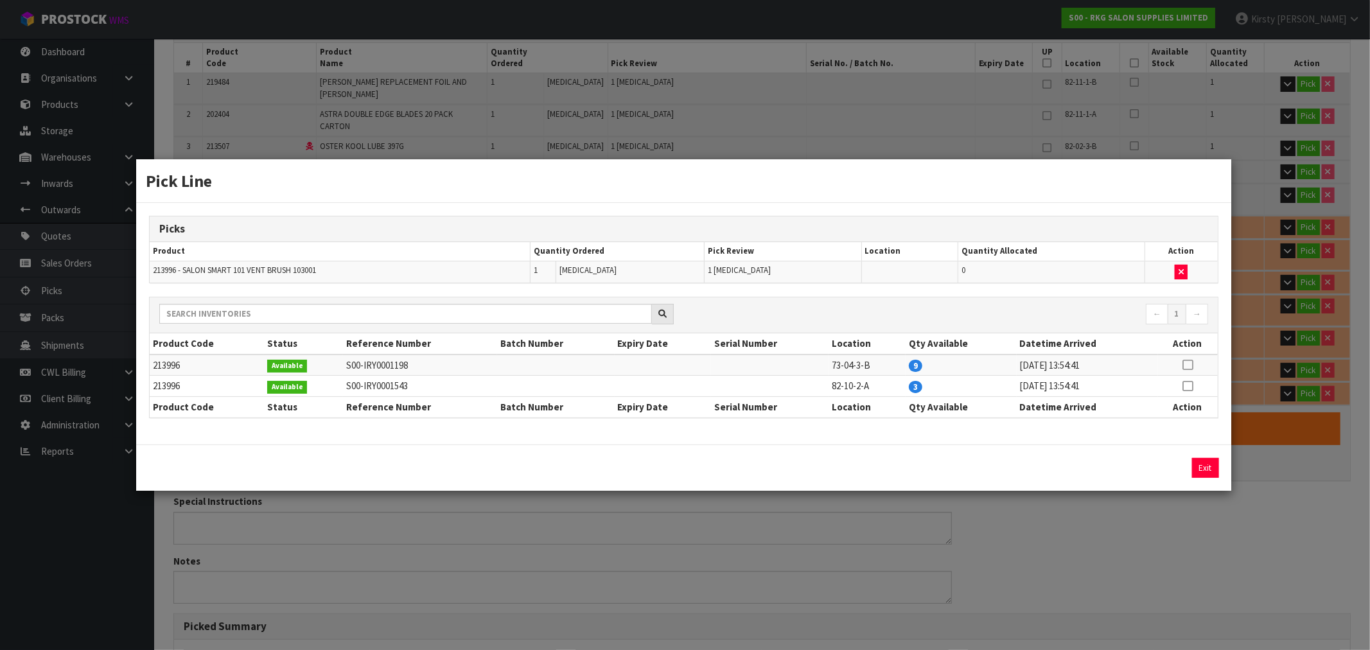
click at [1191, 386] on icon at bounding box center [1188, 386] width 10 height 1
click at [1158, 460] on button "Assign Pick" at bounding box center [1162, 468] width 53 height 20
click at [1202, 467] on button "Exit" at bounding box center [1205, 468] width 27 height 20
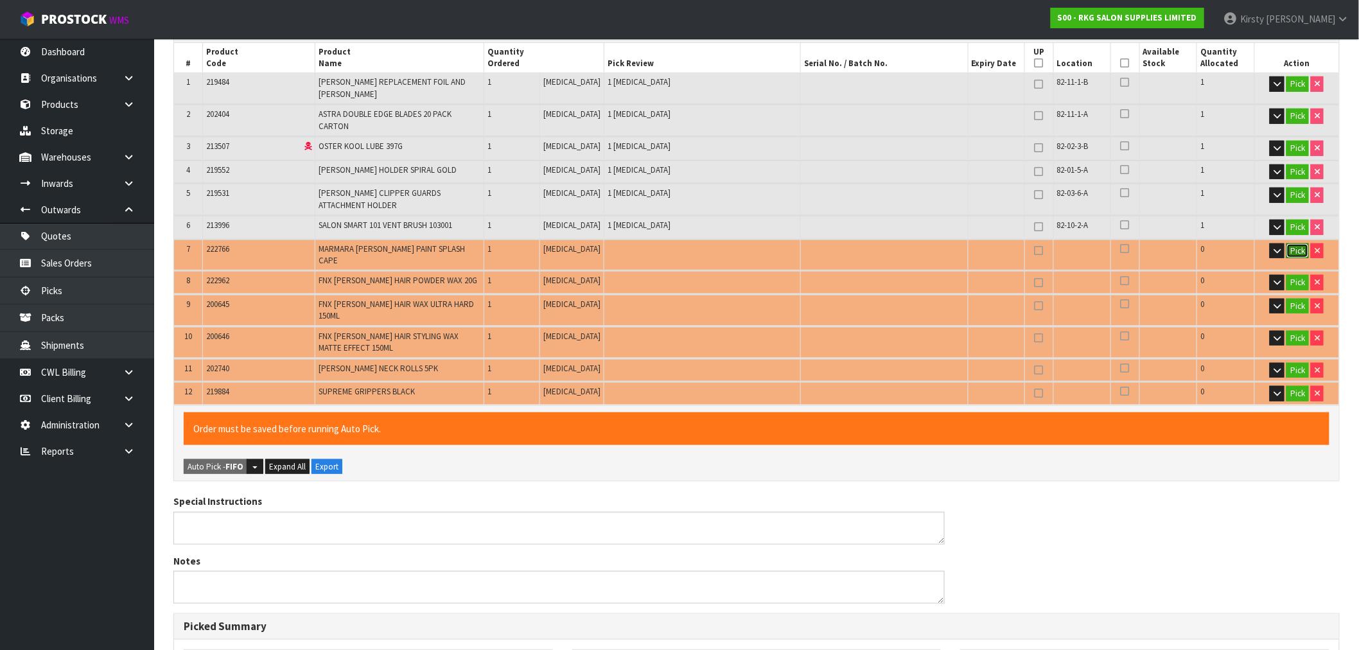
click at [1298, 243] on button "Pick" at bounding box center [1298, 250] width 22 height 15
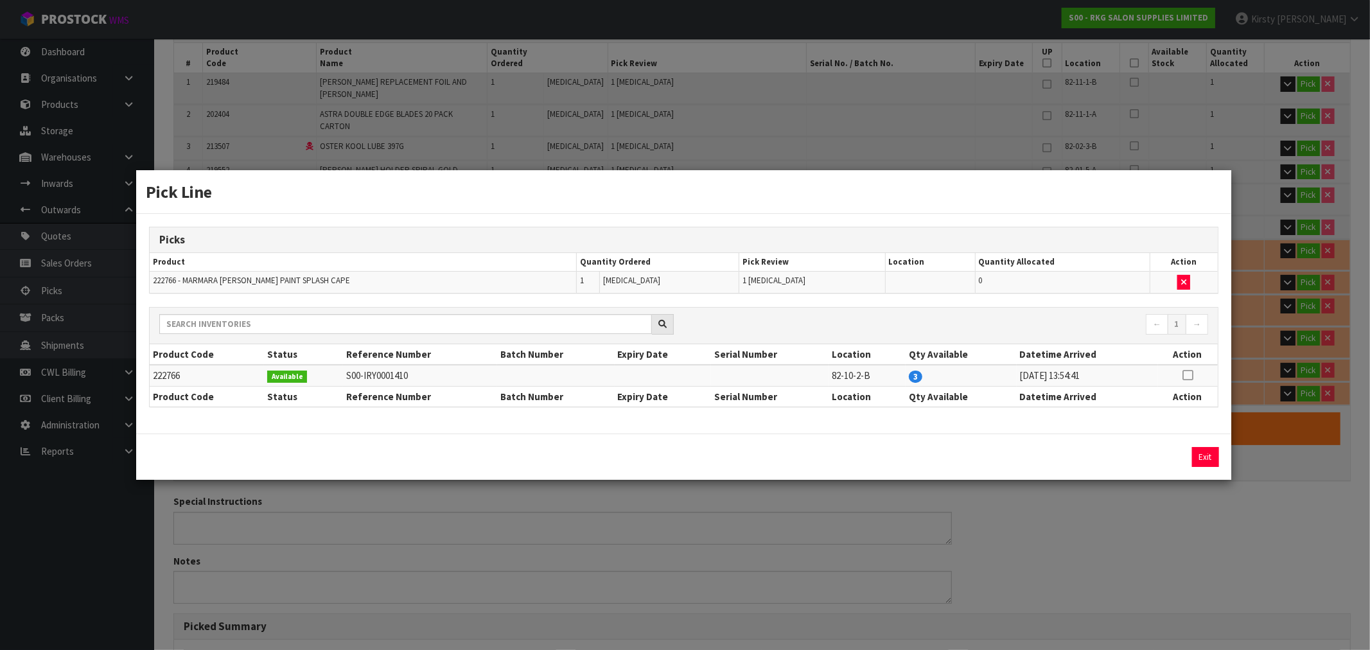
click at [1186, 376] on icon at bounding box center [1188, 375] width 10 height 1
click at [1165, 461] on button "Assign Pick" at bounding box center [1162, 457] width 53 height 20
drag, startPoint x: 1211, startPoint y: 459, endPoint x: 1223, endPoint y: 441, distance: 21.2
click at [1212, 457] on button "Exit" at bounding box center [1205, 457] width 27 height 20
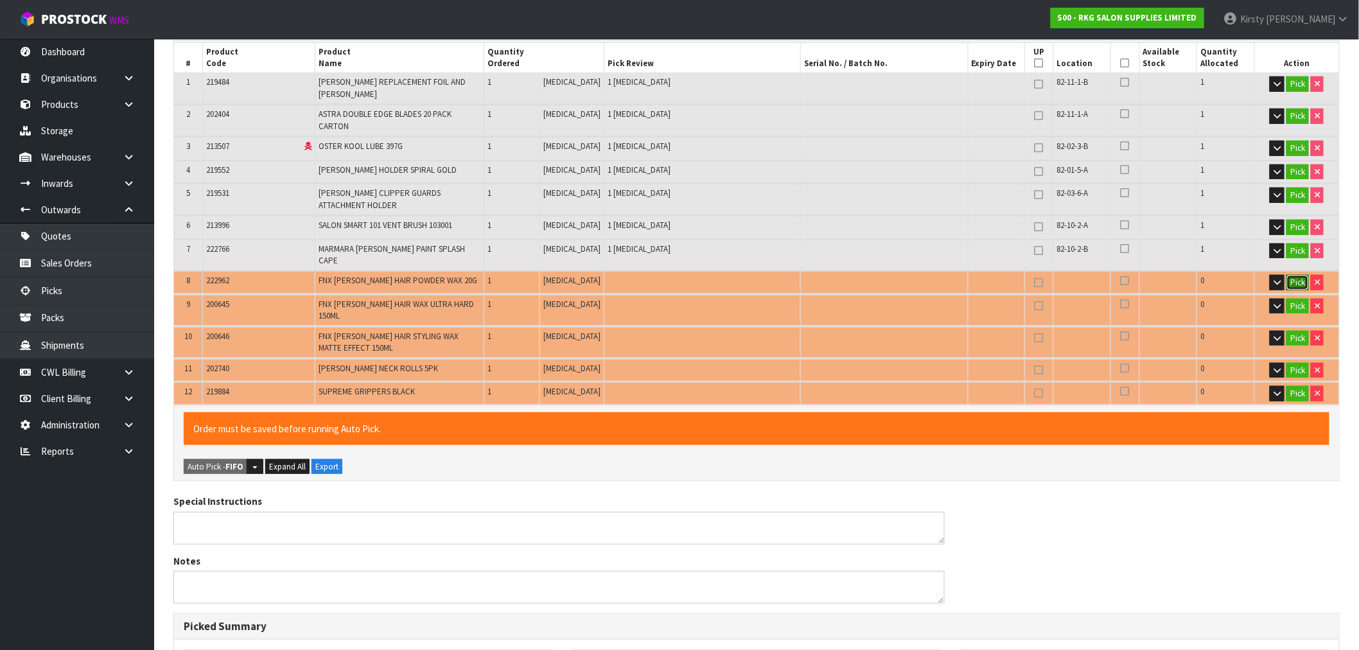
click at [1290, 275] on button "Pick" at bounding box center [1298, 282] width 22 height 15
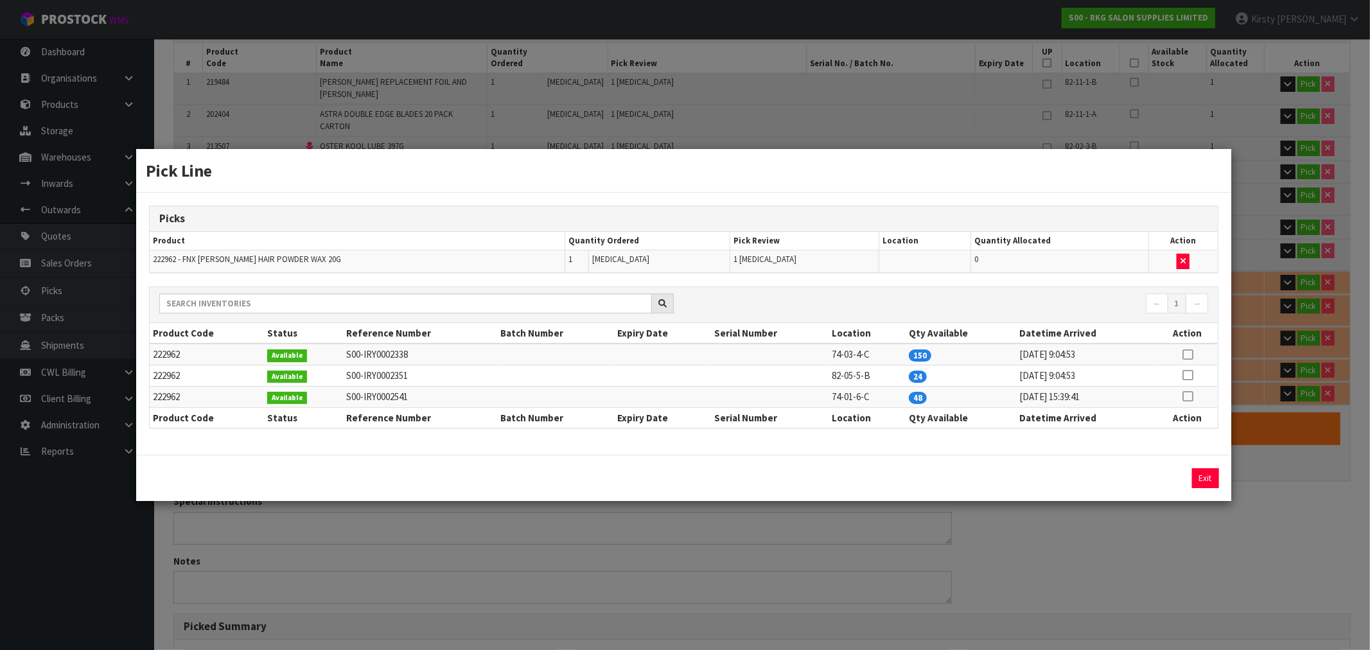
click at [1189, 375] on icon at bounding box center [1188, 375] width 10 height 1
click at [1151, 477] on button "Assign Pick" at bounding box center [1162, 478] width 53 height 20
click at [1199, 473] on button "Exit" at bounding box center [1205, 478] width 27 height 20
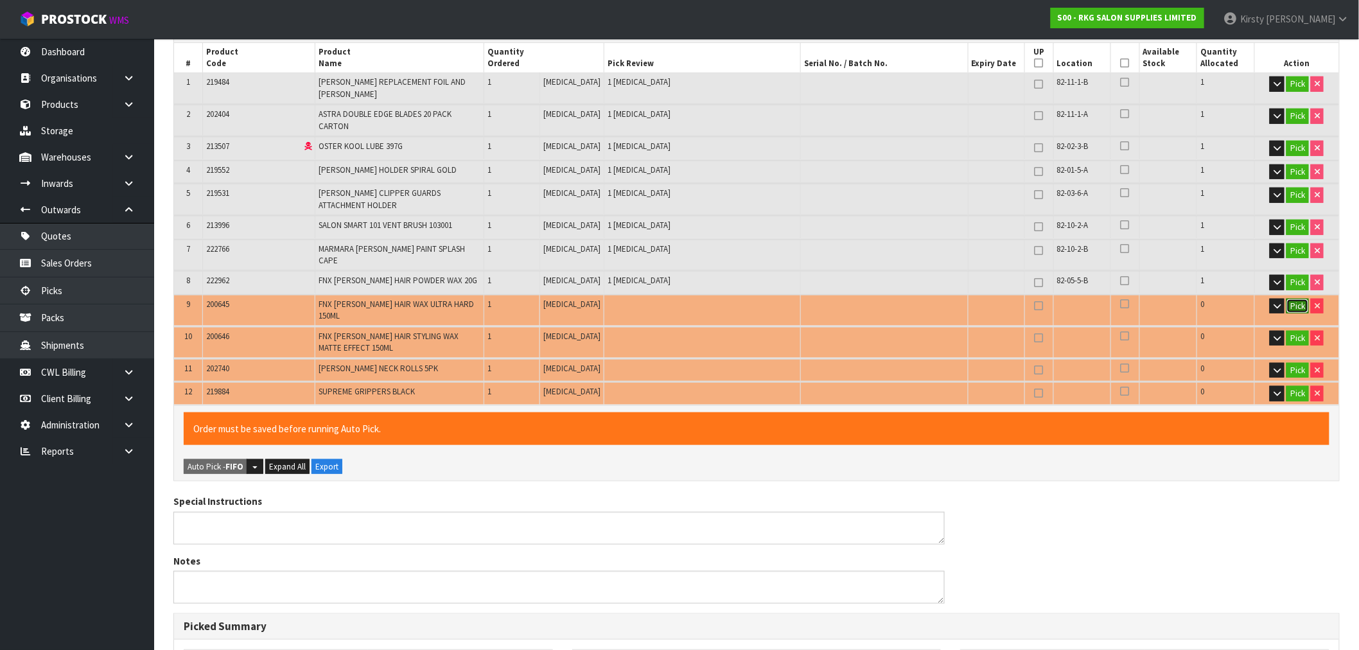
click at [1293, 299] on button "Pick" at bounding box center [1298, 306] width 22 height 15
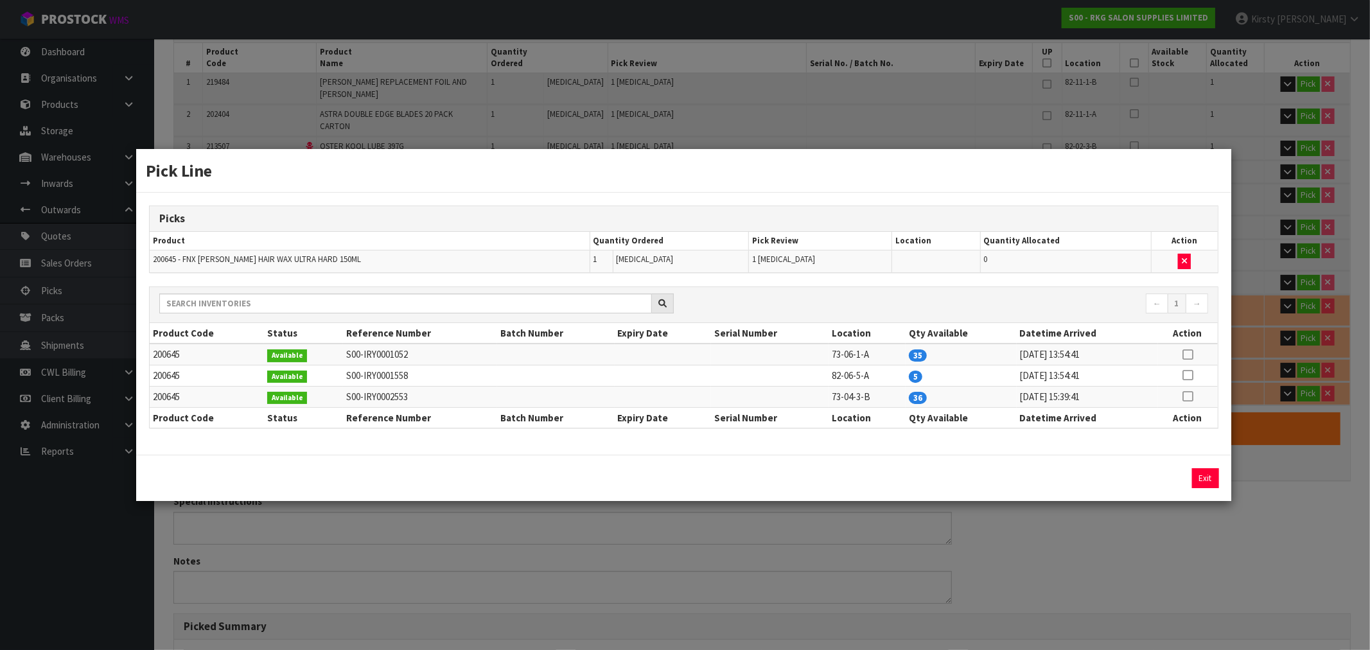
click at [1190, 375] on icon at bounding box center [1188, 375] width 10 height 1
click at [1160, 472] on button "Assign Pick" at bounding box center [1162, 478] width 53 height 20
click at [1199, 473] on button "Exit" at bounding box center [1205, 478] width 27 height 20
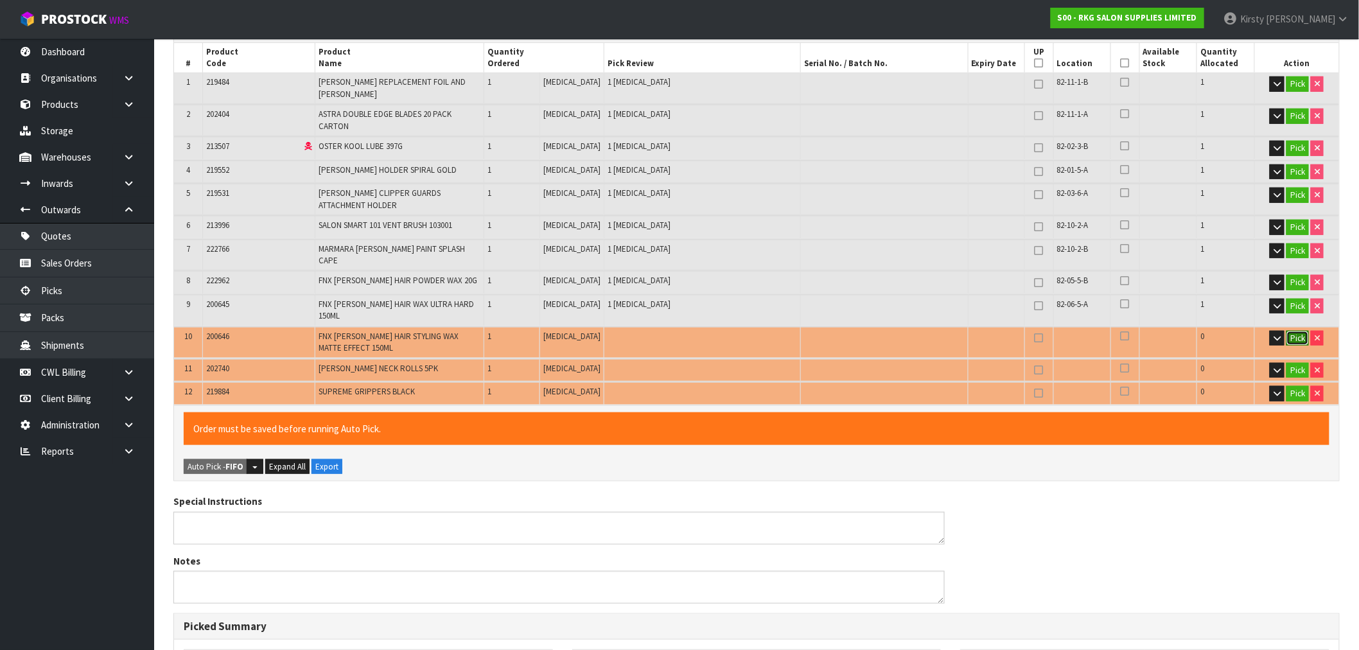
click at [1288, 331] on button "Pick" at bounding box center [1298, 338] width 22 height 15
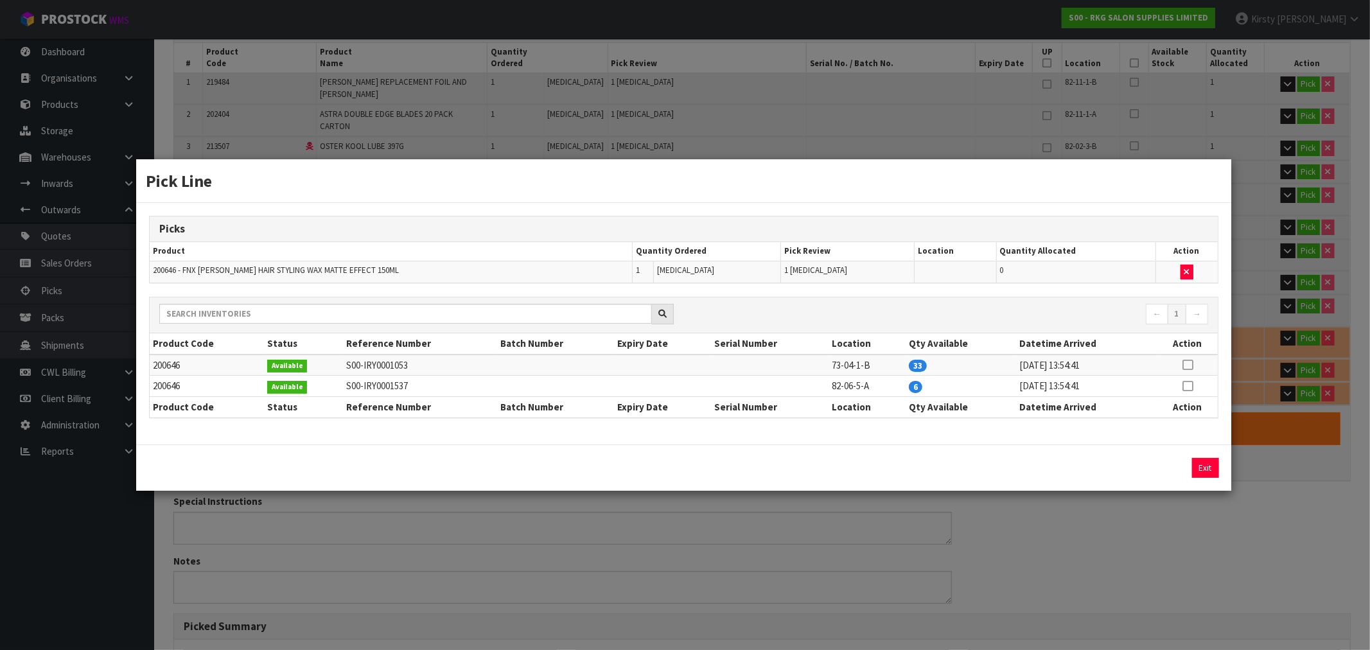
click at [1187, 387] on icon at bounding box center [1188, 386] width 10 height 1
click at [1161, 470] on button "Assign Pick" at bounding box center [1162, 468] width 53 height 20
click at [1199, 466] on button "Exit" at bounding box center [1205, 468] width 27 height 20
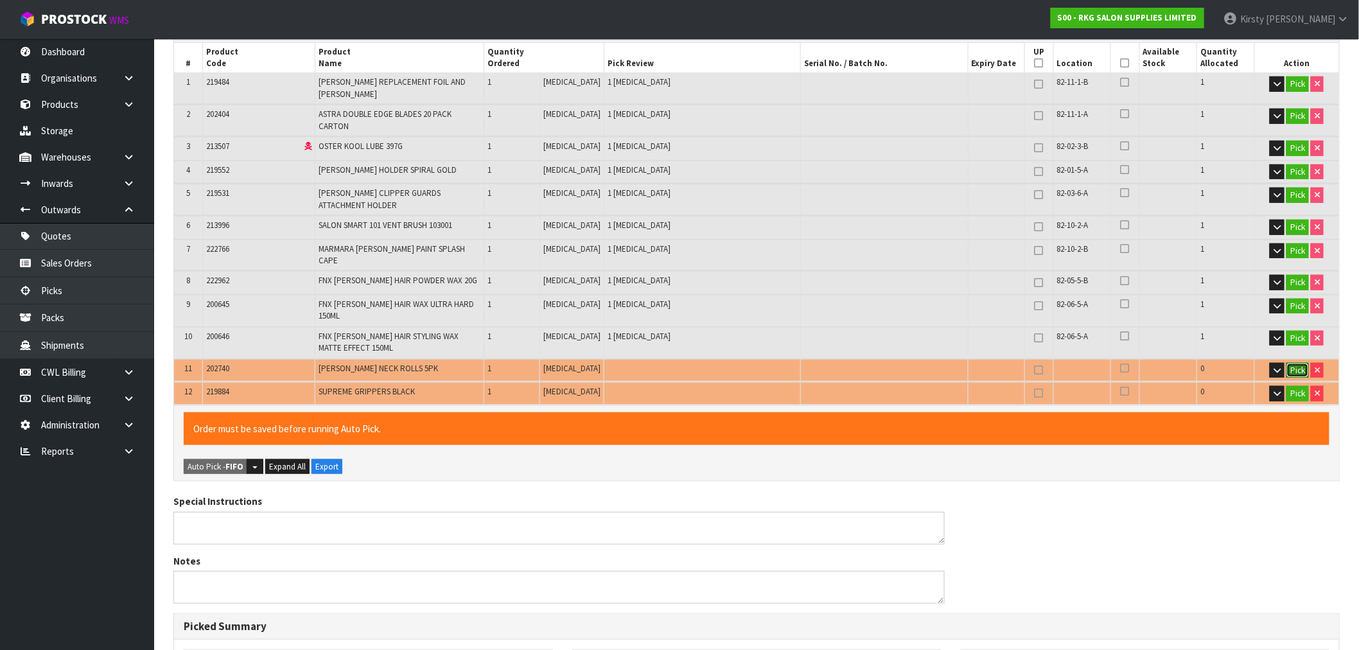
click at [1296, 363] on button "Pick" at bounding box center [1298, 370] width 22 height 15
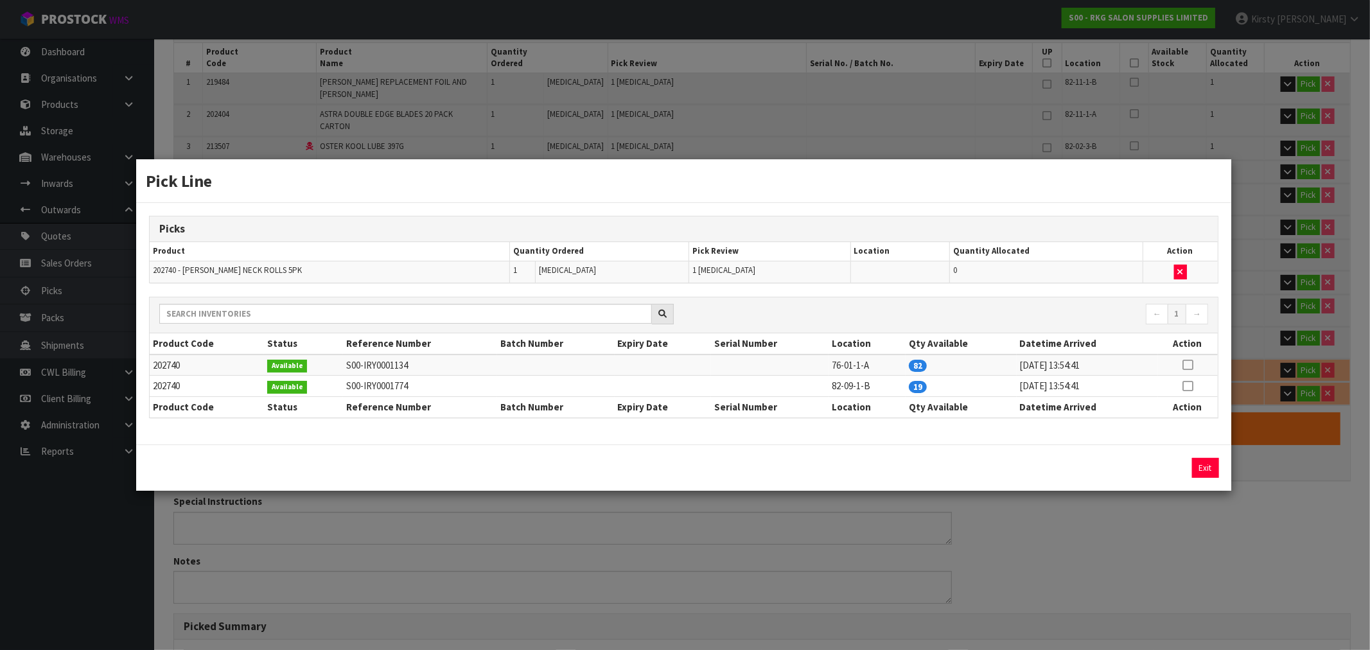
click at [1189, 386] on icon at bounding box center [1188, 386] width 10 height 1
click at [1141, 464] on button "Assign Pick" at bounding box center [1162, 468] width 53 height 20
drag, startPoint x: 1206, startPoint y: 467, endPoint x: 1298, endPoint y: 413, distance: 107.1
click at [1208, 467] on button "Exit" at bounding box center [1205, 468] width 27 height 20
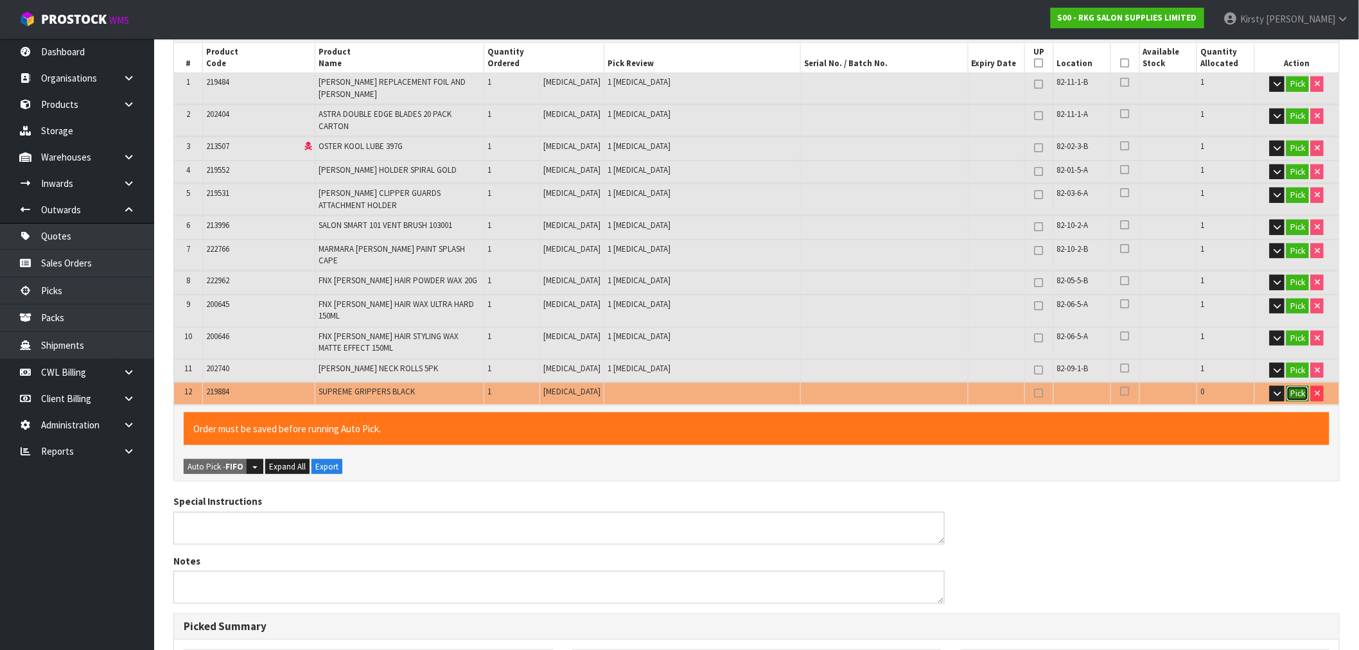
click at [1300, 386] on button "Pick" at bounding box center [1298, 393] width 22 height 15
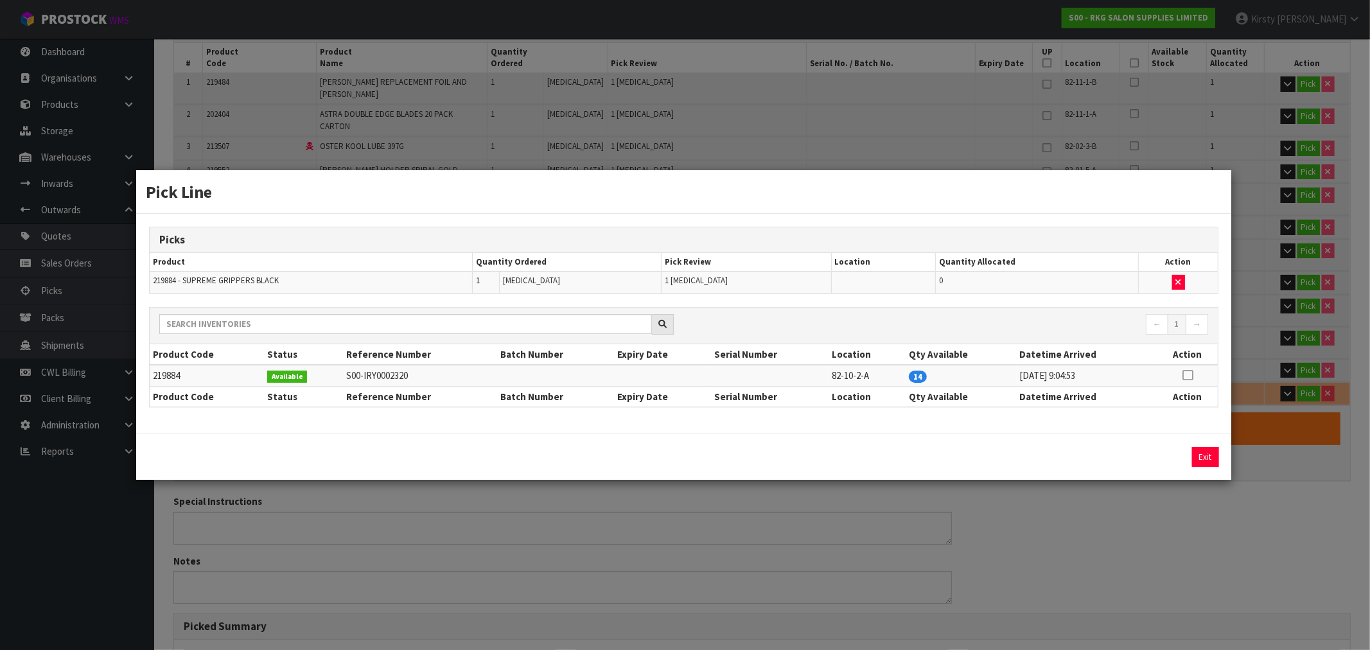
click at [1185, 375] on icon at bounding box center [1188, 375] width 10 height 1
click at [1147, 451] on button "Assign Pick" at bounding box center [1162, 457] width 53 height 20
click at [1206, 454] on button "Exit" at bounding box center [1205, 457] width 27 height 20
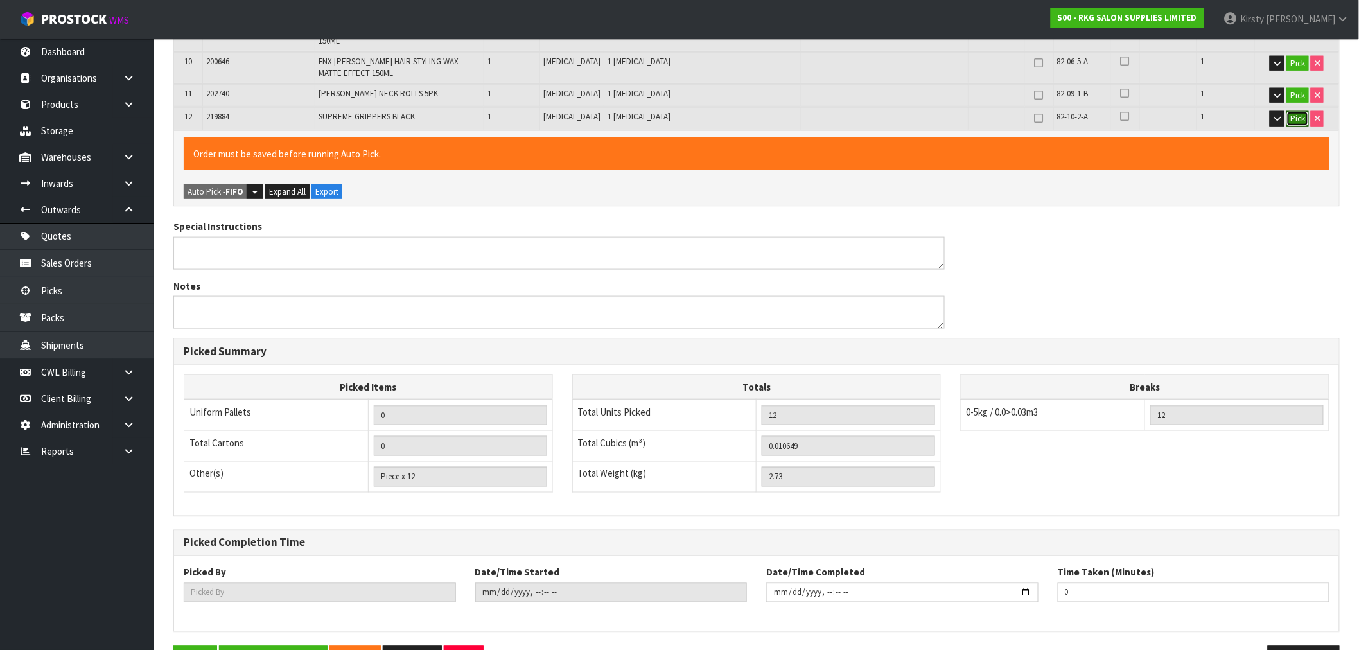
scroll to position [564, 0]
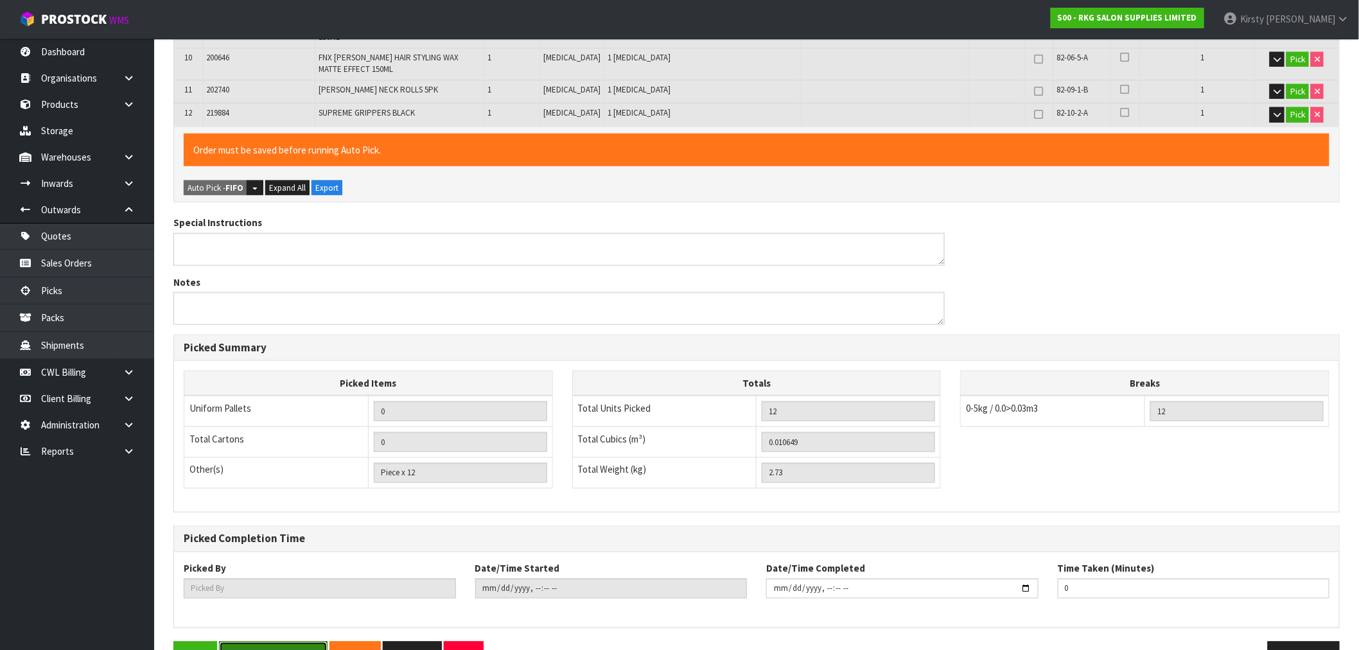
click at [290, 642] on button "Save & Confirm Picks" at bounding box center [273, 656] width 109 height 28
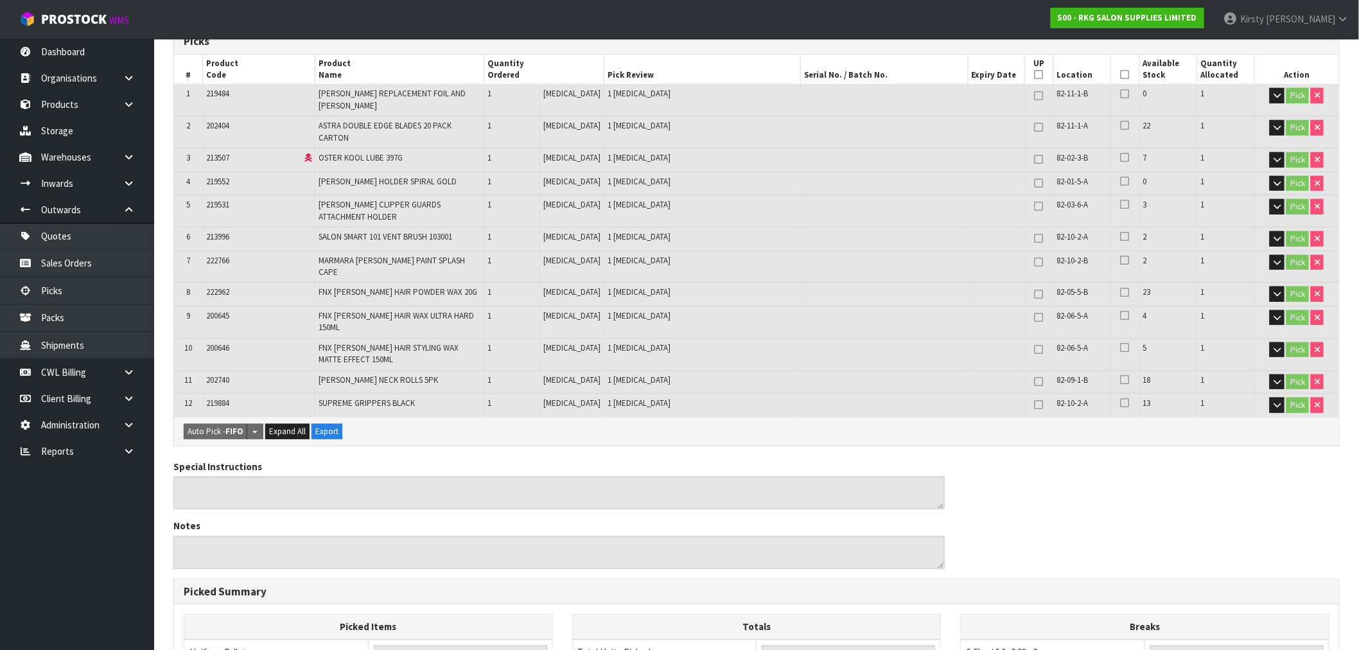
scroll to position [143, 0]
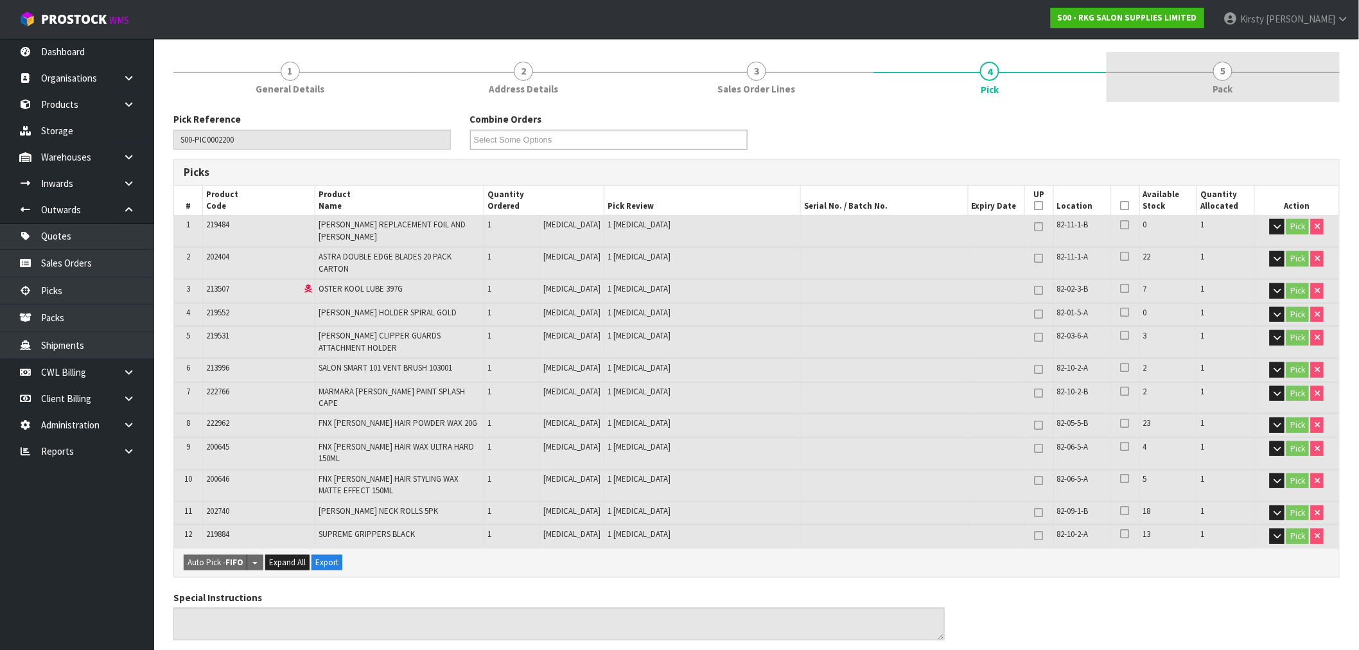
click at [1223, 80] on span "5" at bounding box center [1223, 71] width 19 height 19
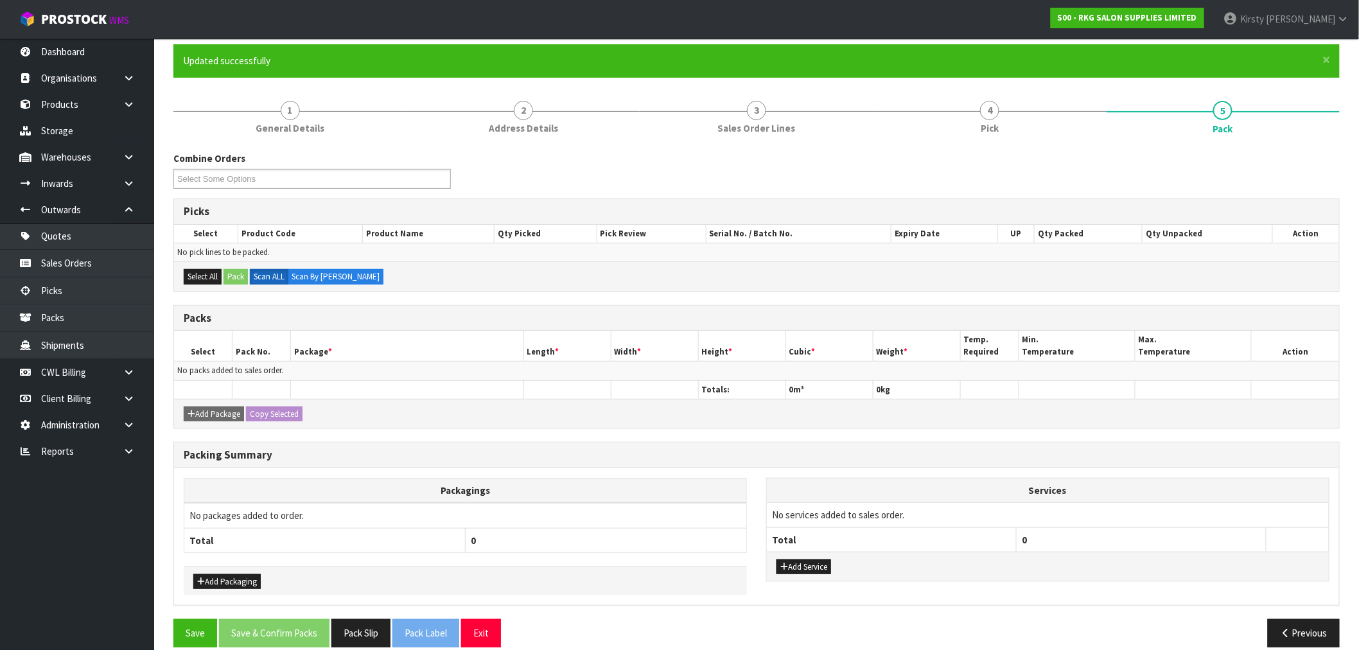
scroll to position [119, 0]
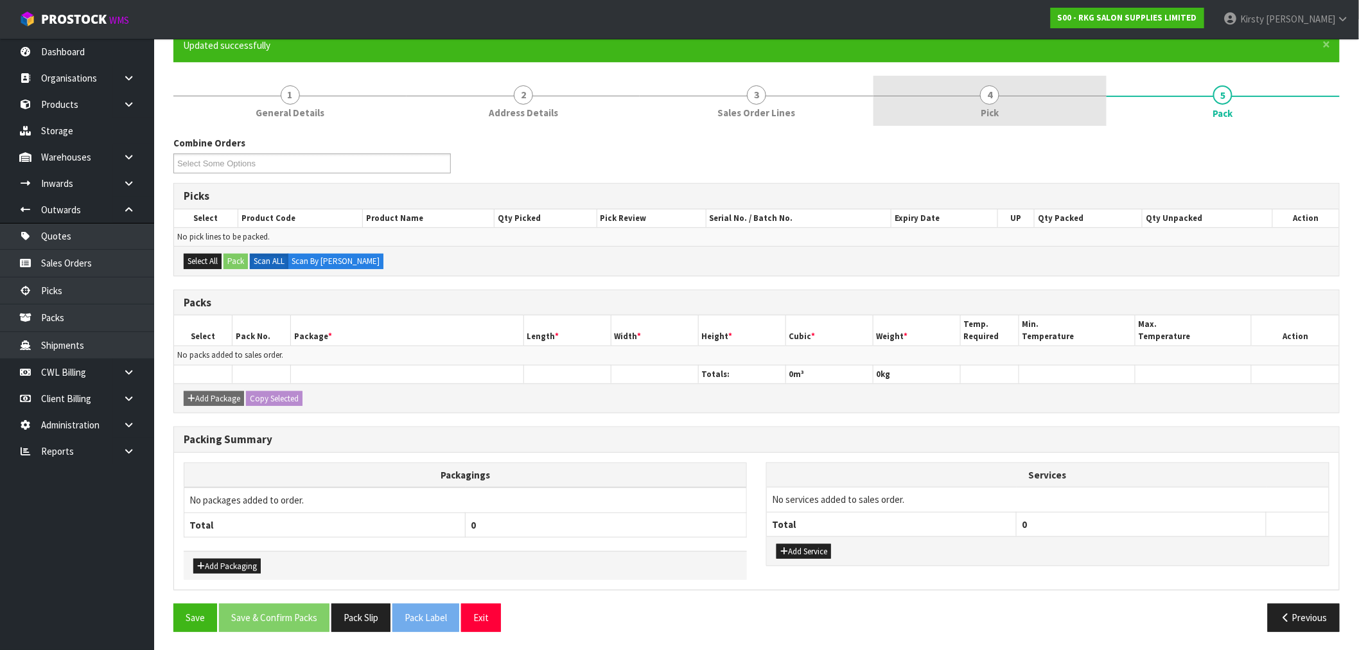
click at [983, 95] on span "4" at bounding box center [989, 94] width 19 height 19
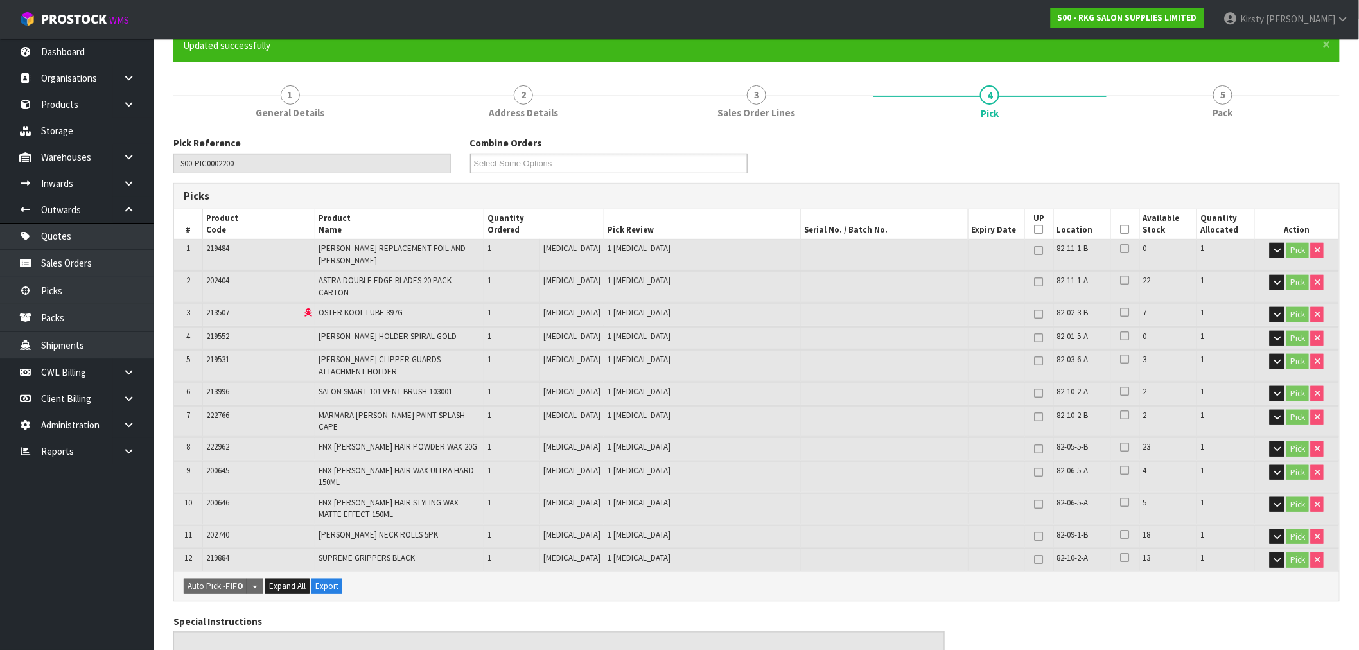
click at [1035, 230] on icon at bounding box center [1039, 229] width 9 height 1
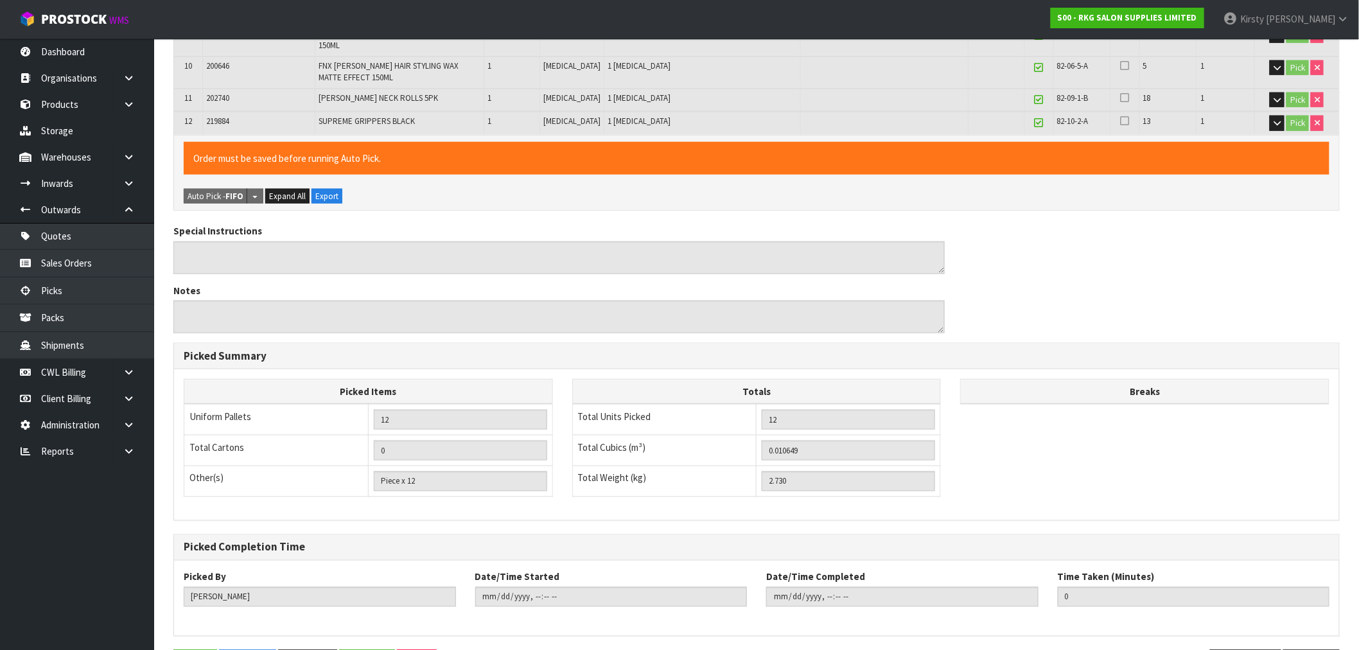
scroll to position [564, 0]
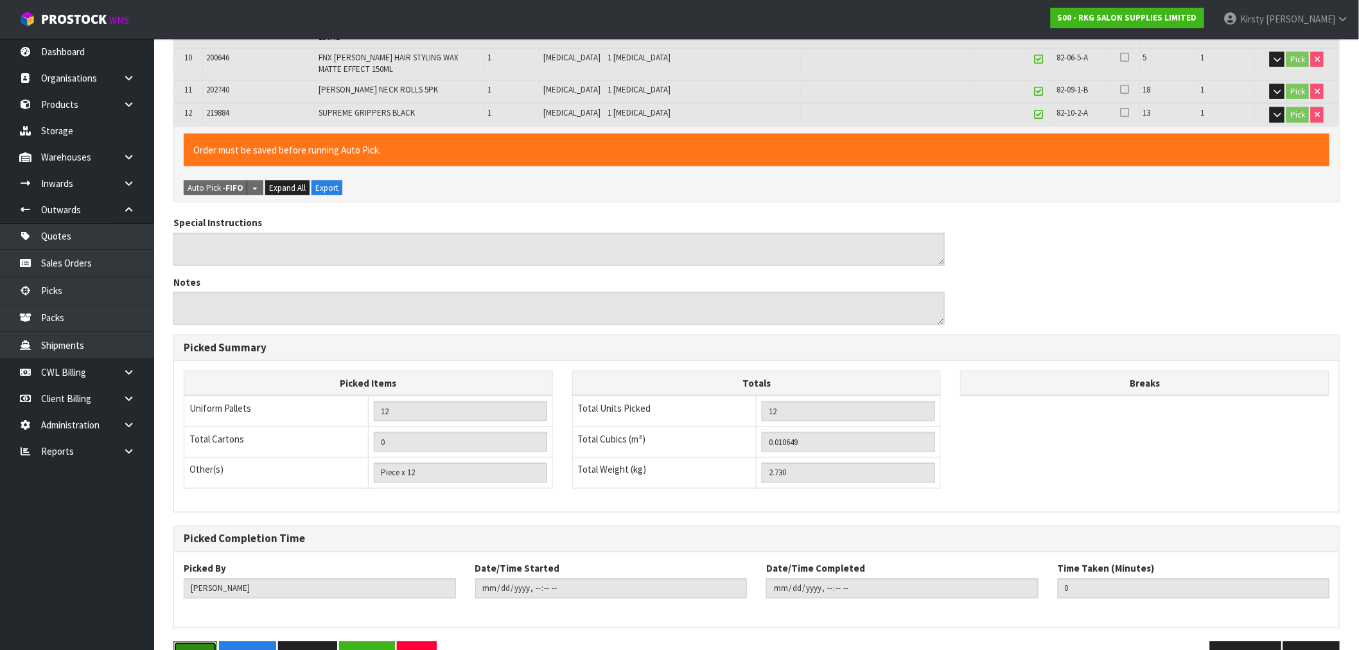
click at [196, 642] on button "Save" at bounding box center [195, 656] width 44 height 28
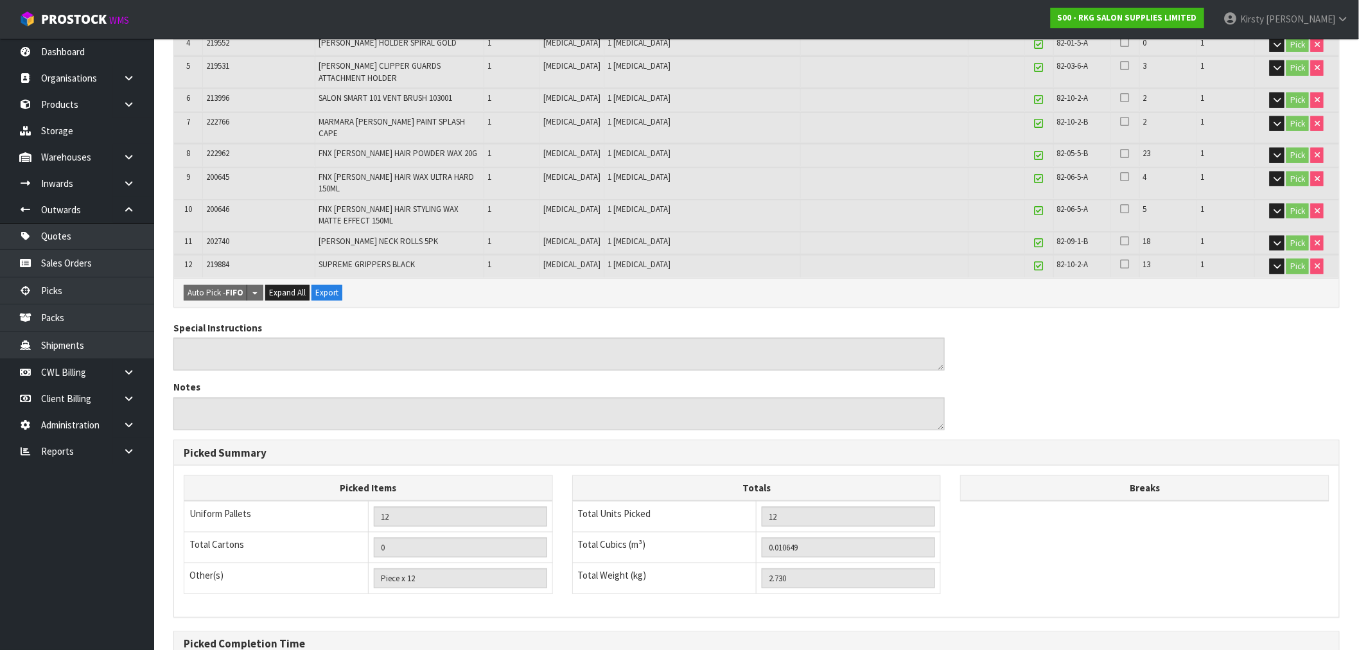
scroll to position [517, 0]
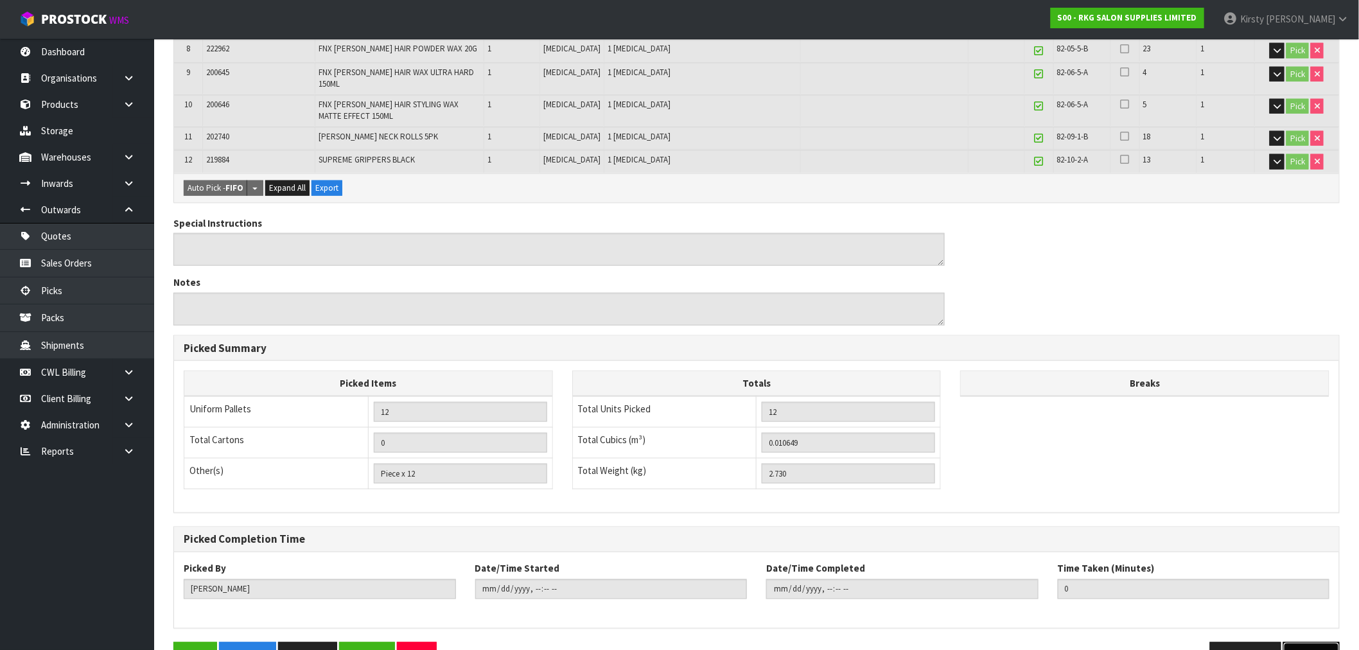
click at [1320, 650] on icon "button" at bounding box center [1322, 656] width 12 height 10
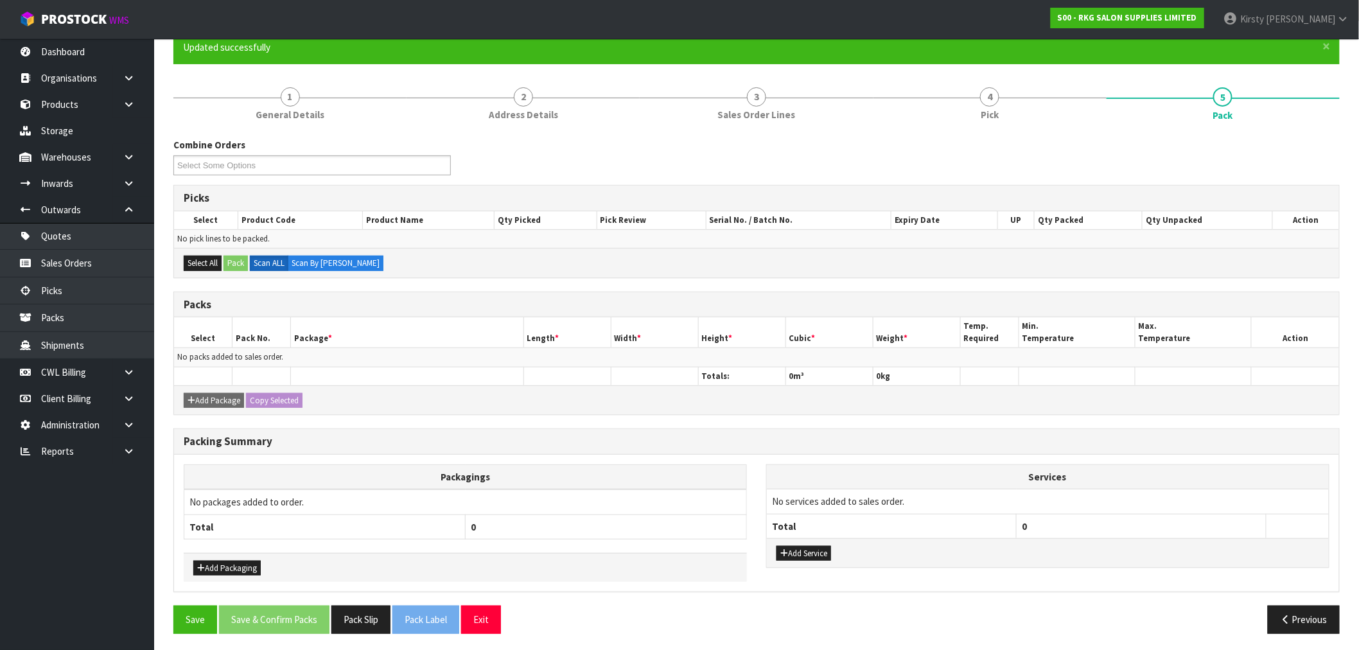
scroll to position [119, 0]
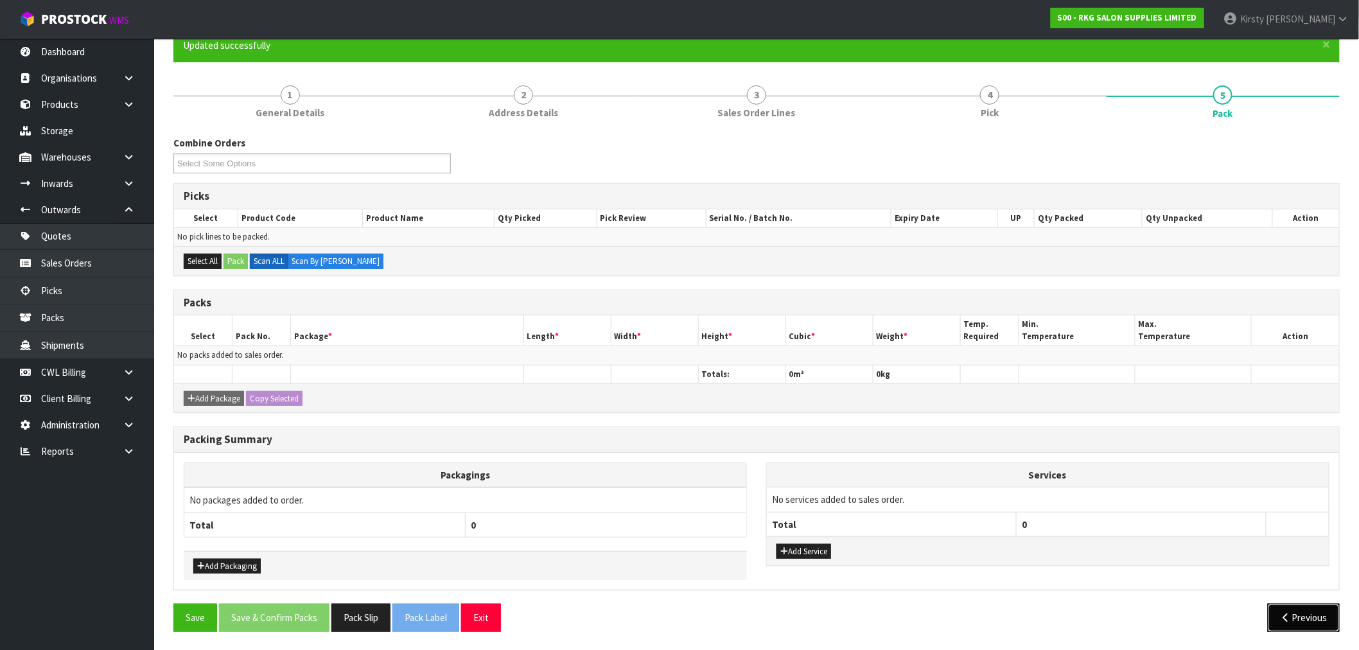
click at [1287, 619] on icon "button" at bounding box center [1286, 618] width 12 height 10
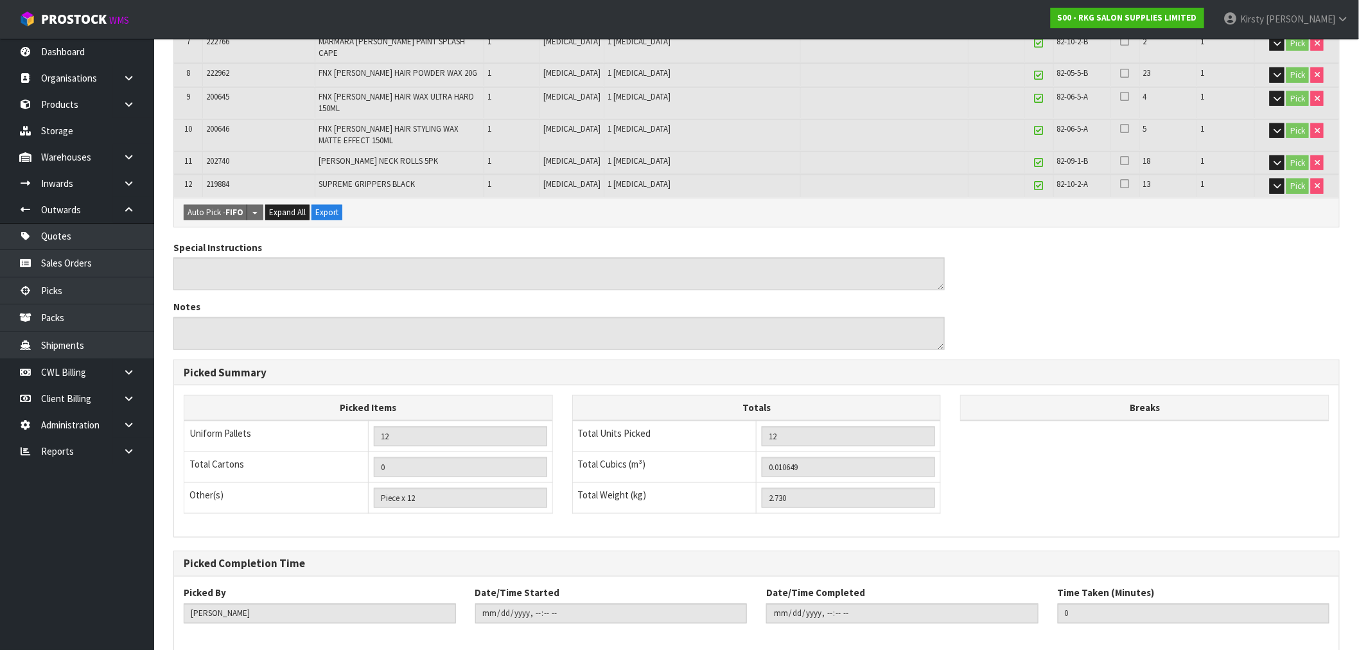
scroll to position [517, 0]
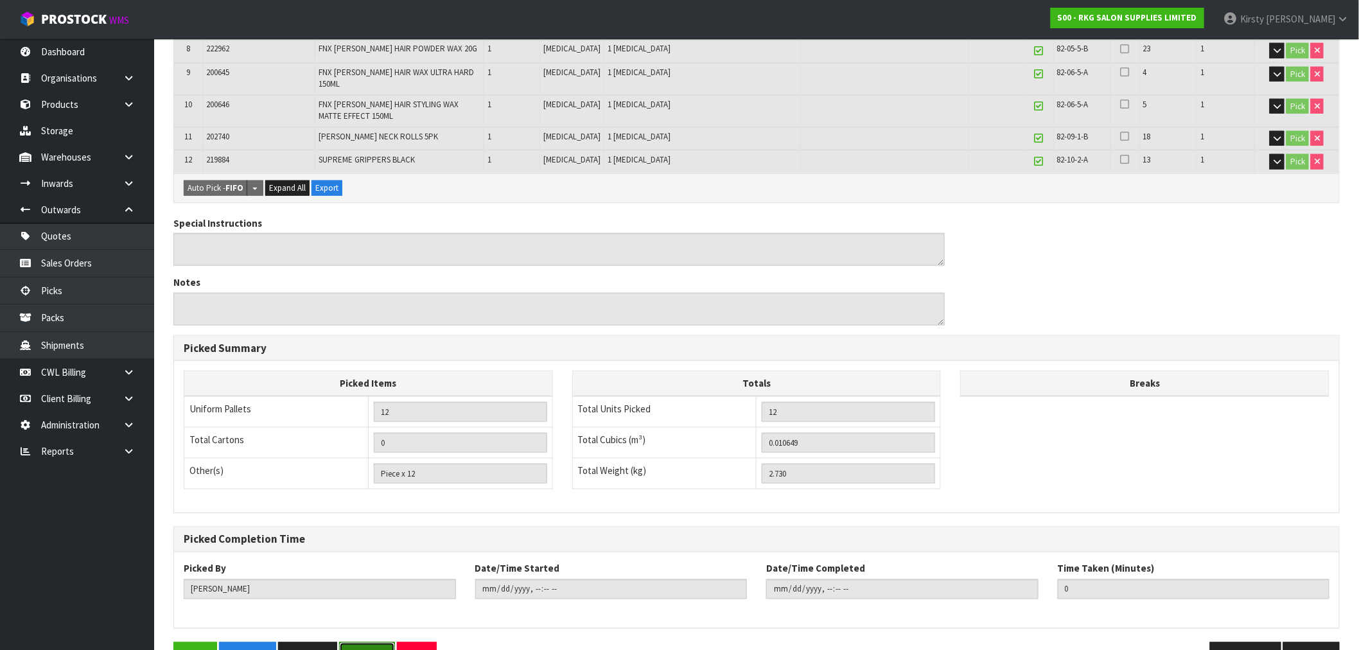
click at [366, 642] on button "Reopen" at bounding box center [367, 656] width 56 height 28
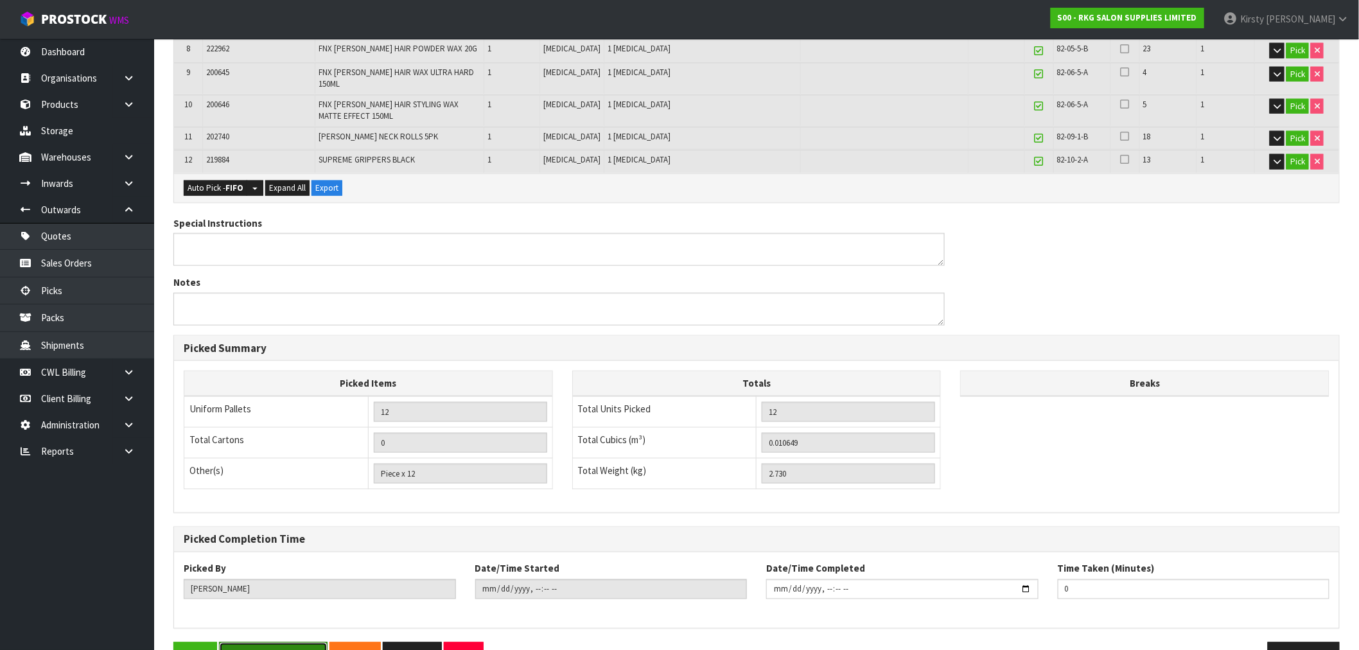
click at [292, 642] on button "Save & Confirm Picks" at bounding box center [273, 656] width 109 height 28
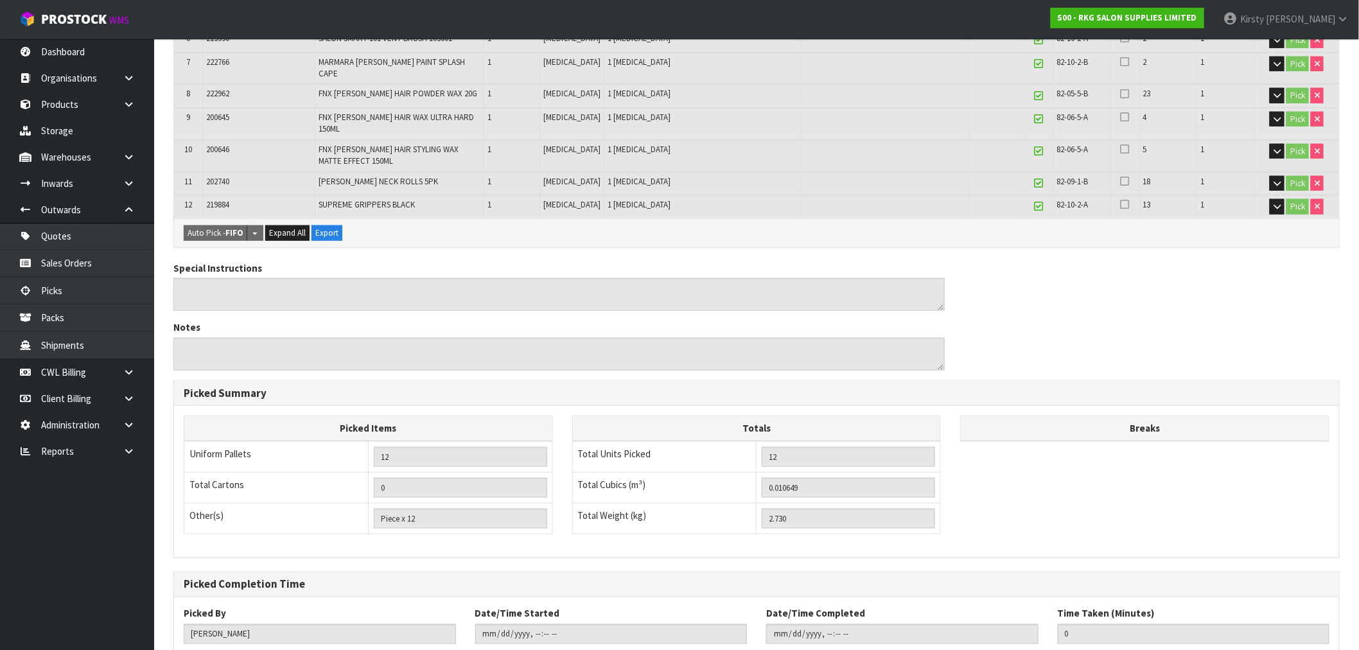
scroll to position [499, 0]
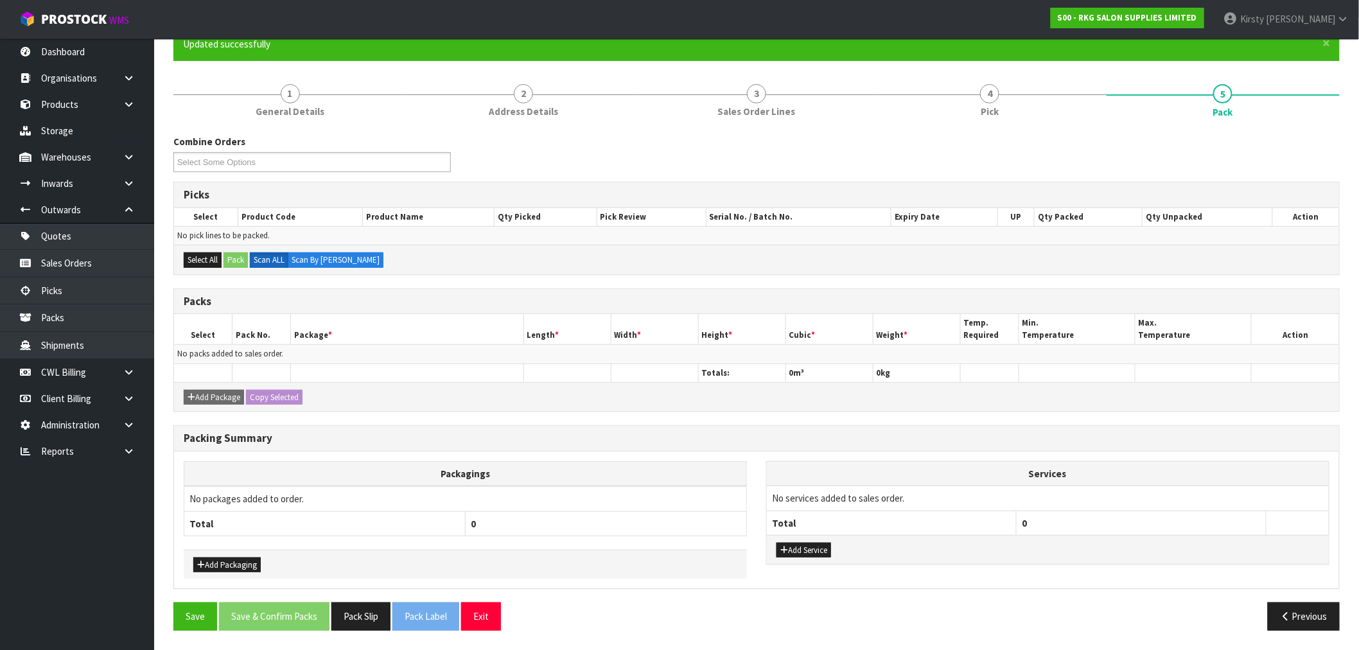
scroll to position [119, 0]
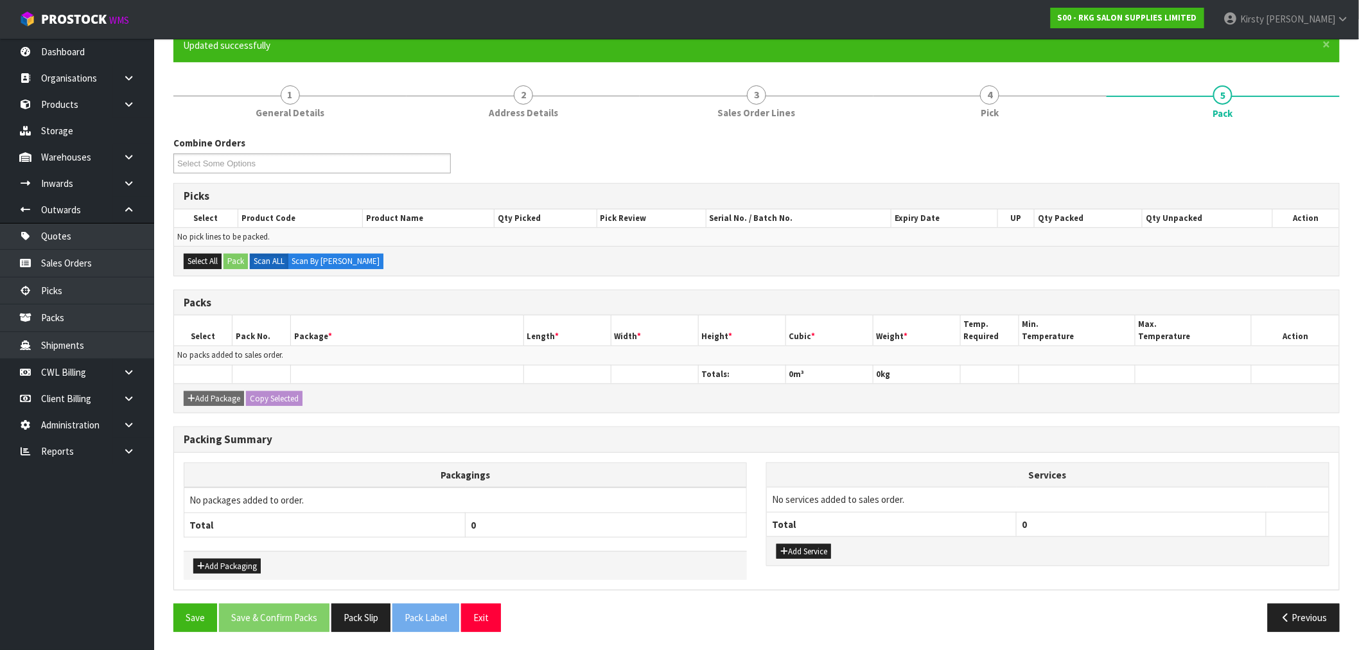
click at [349, 356] on td "No packs added to sales order." at bounding box center [756, 355] width 1165 height 19
click at [190, 261] on button "Select All" at bounding box center [203, 261] width 38 height 15
click at [985, 93] on span "4" at bounding box center [989, 94] width 19 height 19
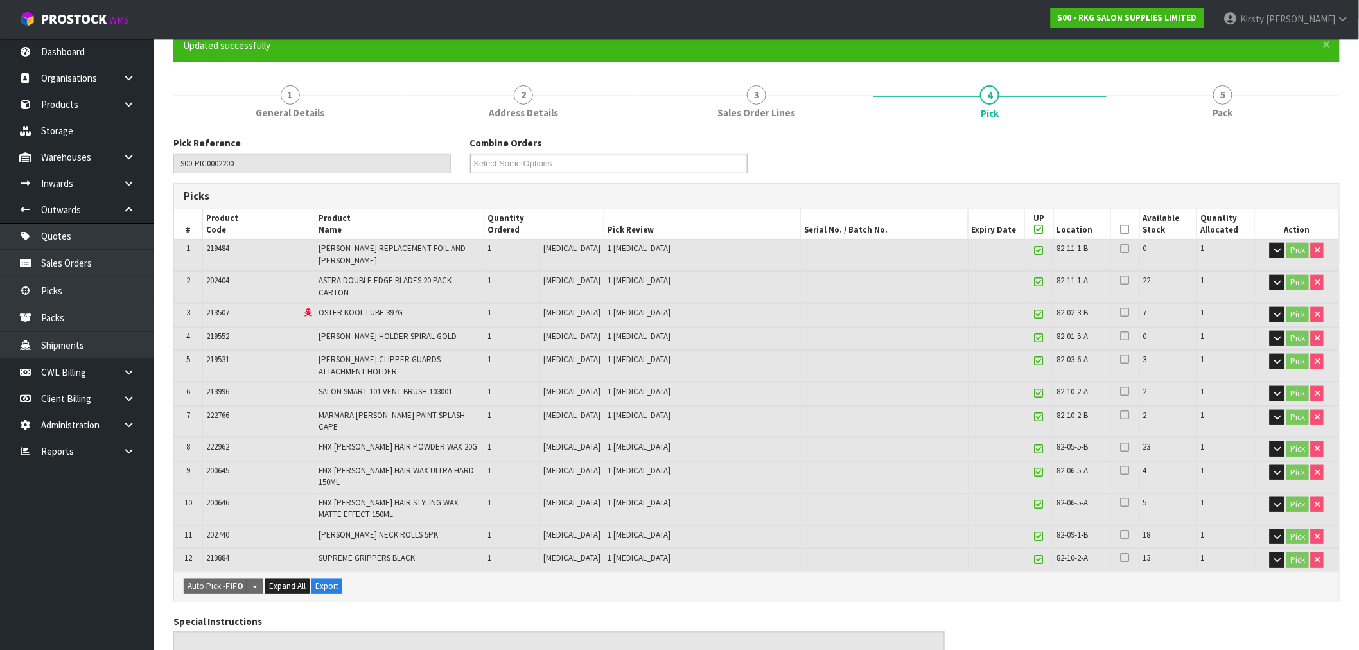
click at [1121, 229] on icon at bounding box center [1125, 229] width 9 height 1
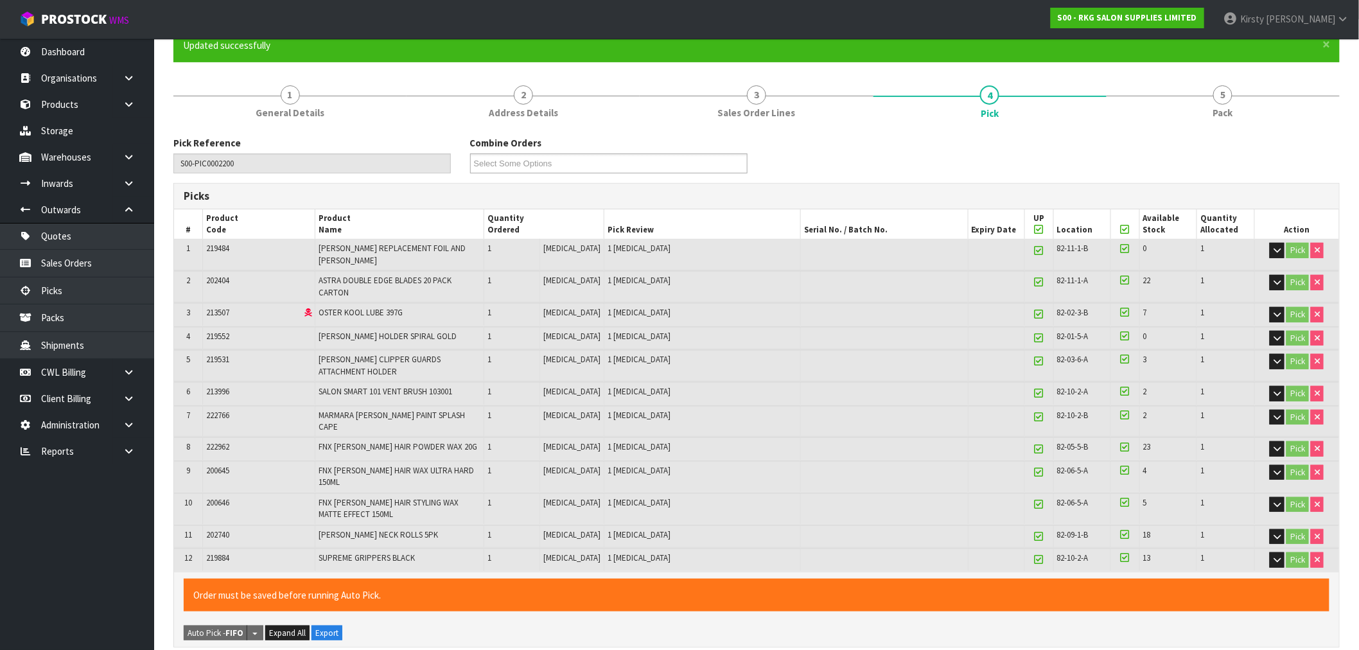
scroll to position [547, 0]
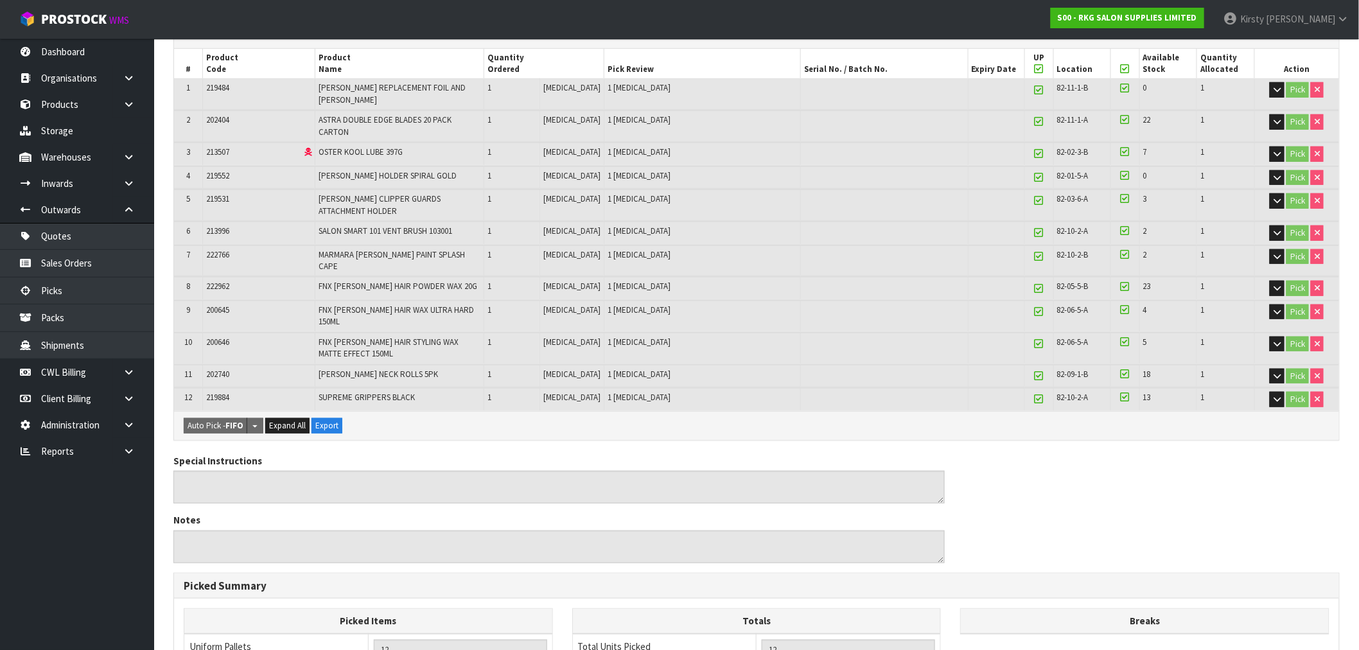
scroll to position [517, 0]
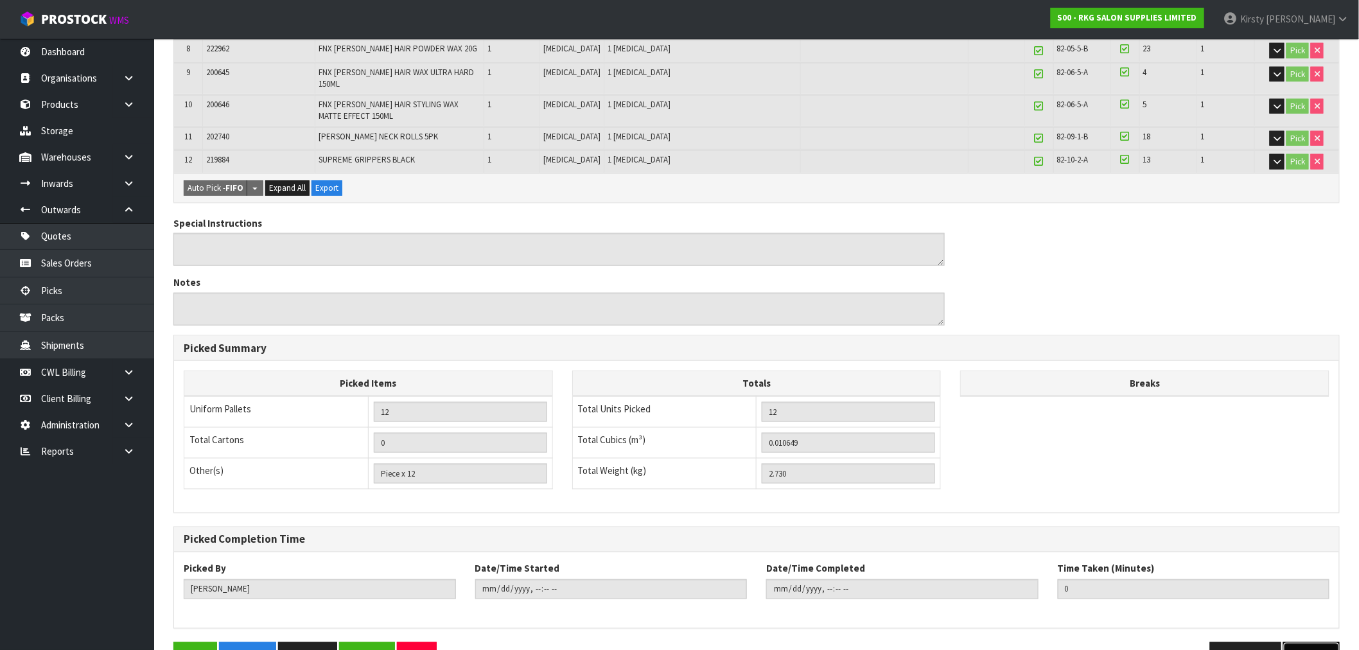
click at [1305, 642] on button "Next" at bounding box center [1312, 656] width 57 height 28
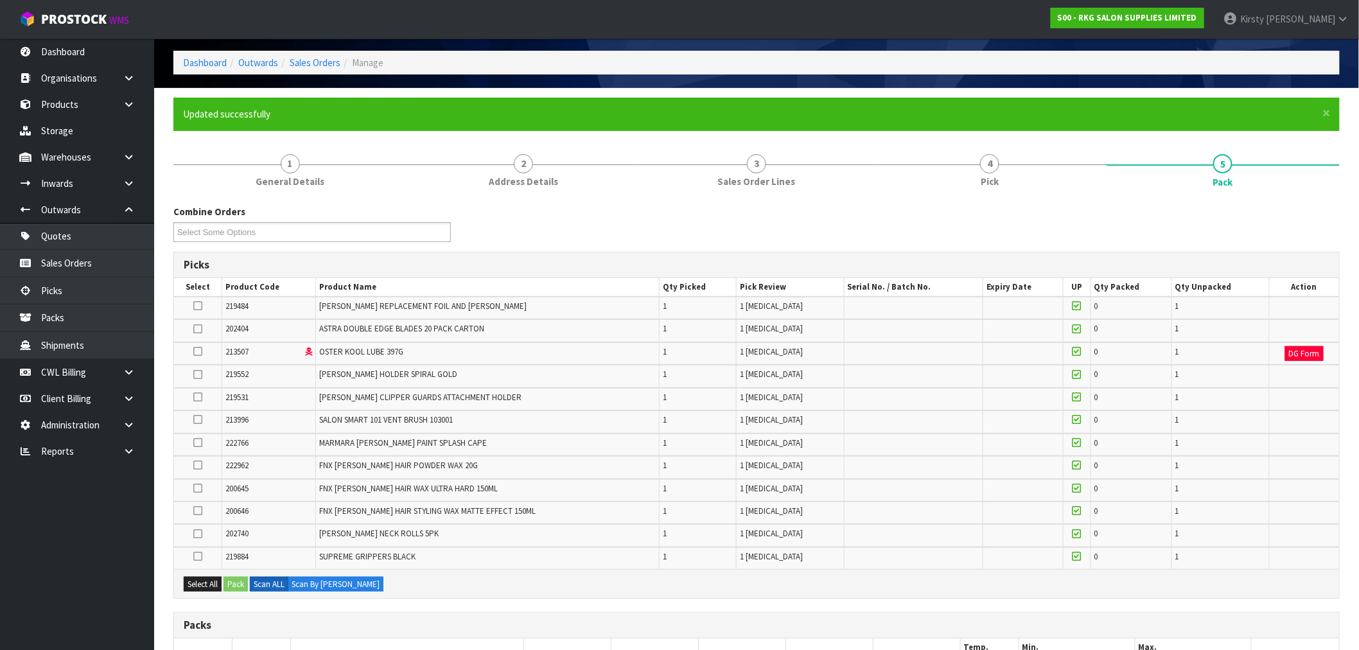
scroll to position [143, 0]
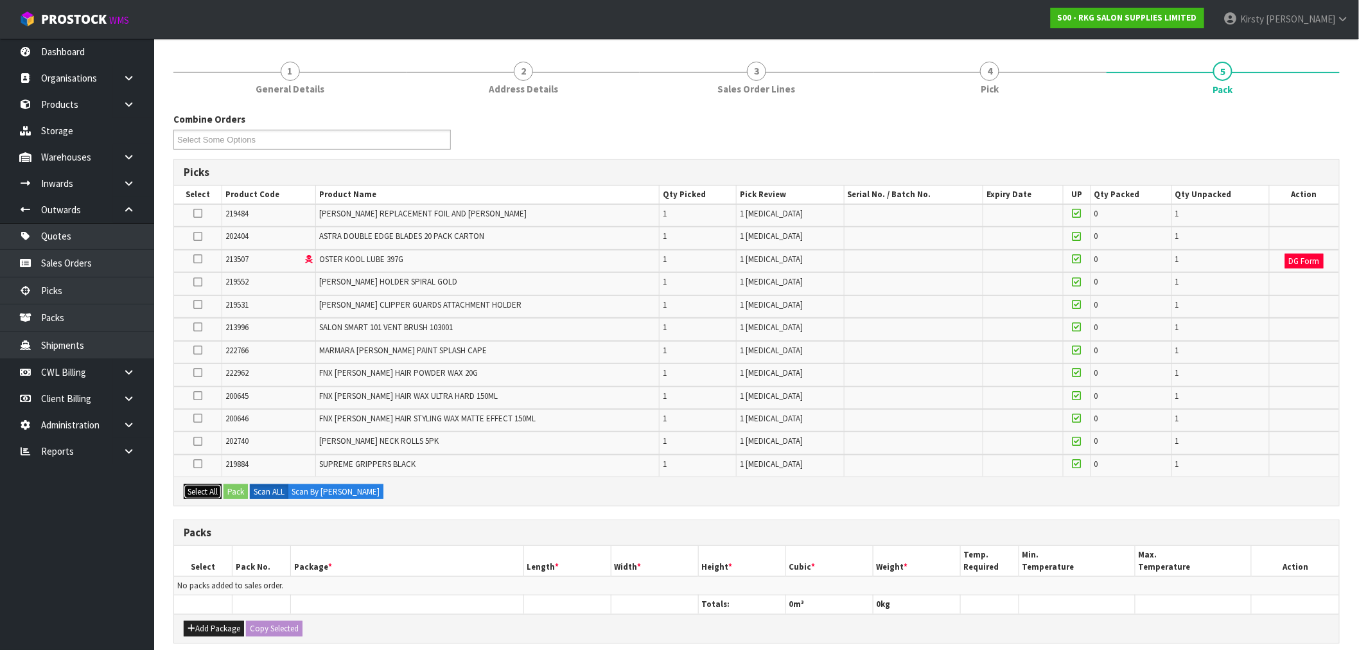
click at [201, 484] on button "Select All" at bounding box center [203, 491] width 38 height 15
click at [227, 484] on button "Pack" at bounding box center [236, 491] width 24 height 15
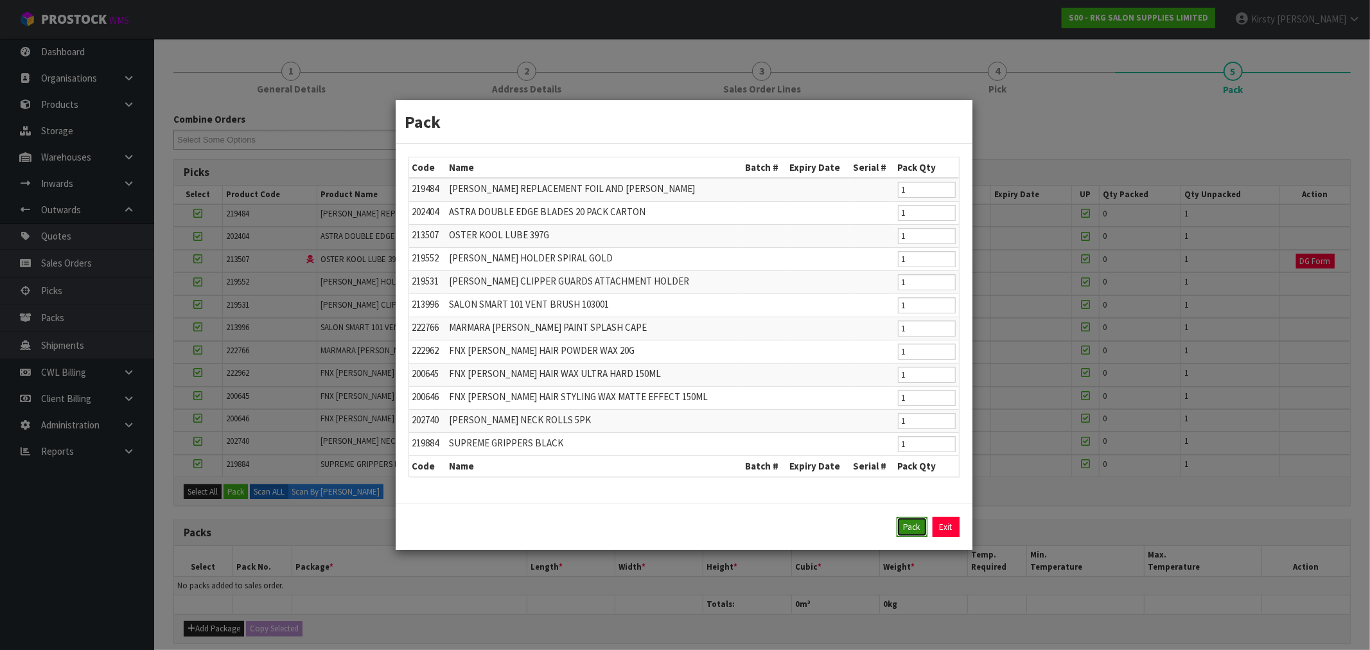
click at [906, 527] on button "Pack" at bounding box center [912, 527] width 31 height 21
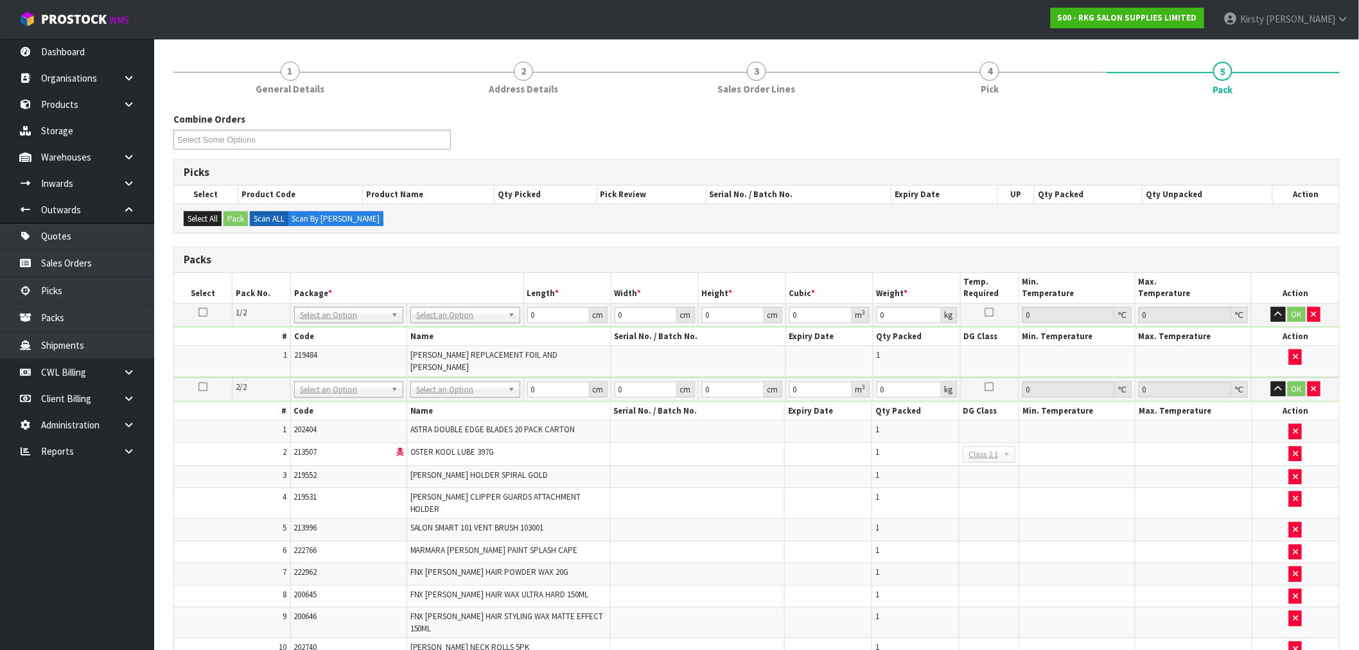
click at [206, 313] on icon at bounding box center [203, 312] width 9 height 1
click at [328, 348] on li "NONE" at bounding box center [348, 351] width 103 height 16
click at [227, 378] on td at bounding box center [203, 390] width 58 height 24
drag, startPoint x: 291, startPoint y: 245, endPoint x: 667, endPoint y: 247, distance: 375.8
click at [292, 245] on div "Combine Orders S00-ORD0002155 S00-ORD0002160 S00-ORD0002196 S00-ORD0002197 S00-…" at bounding box center [756, 535] width 1167 height 847
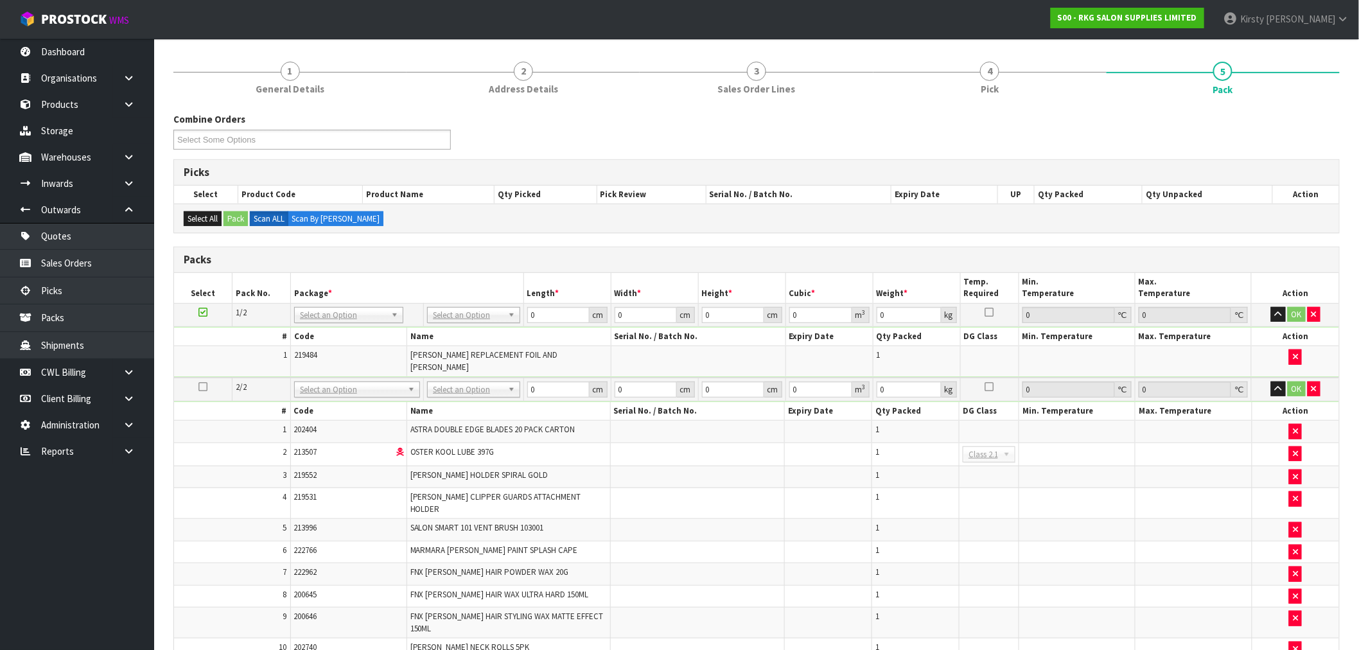
click at [1219, 608] on td at bounding box center [1194, 623] width 116 height 31
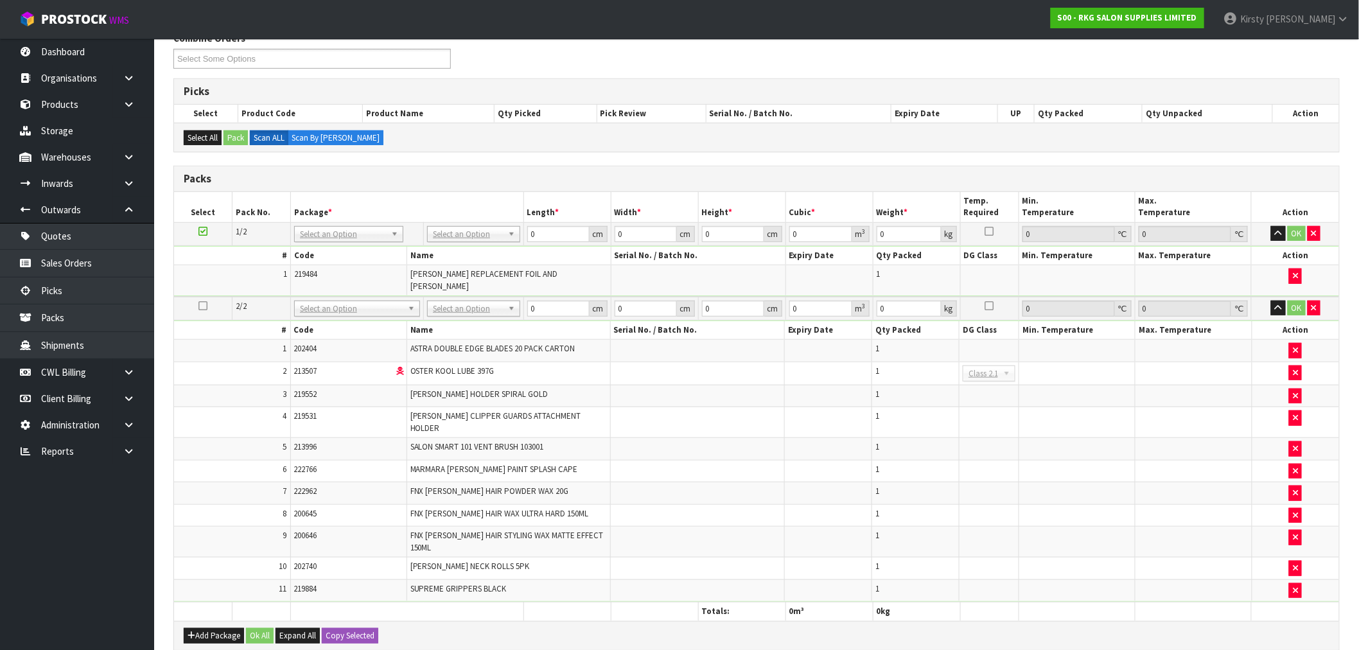
scroll to position [0, 0]
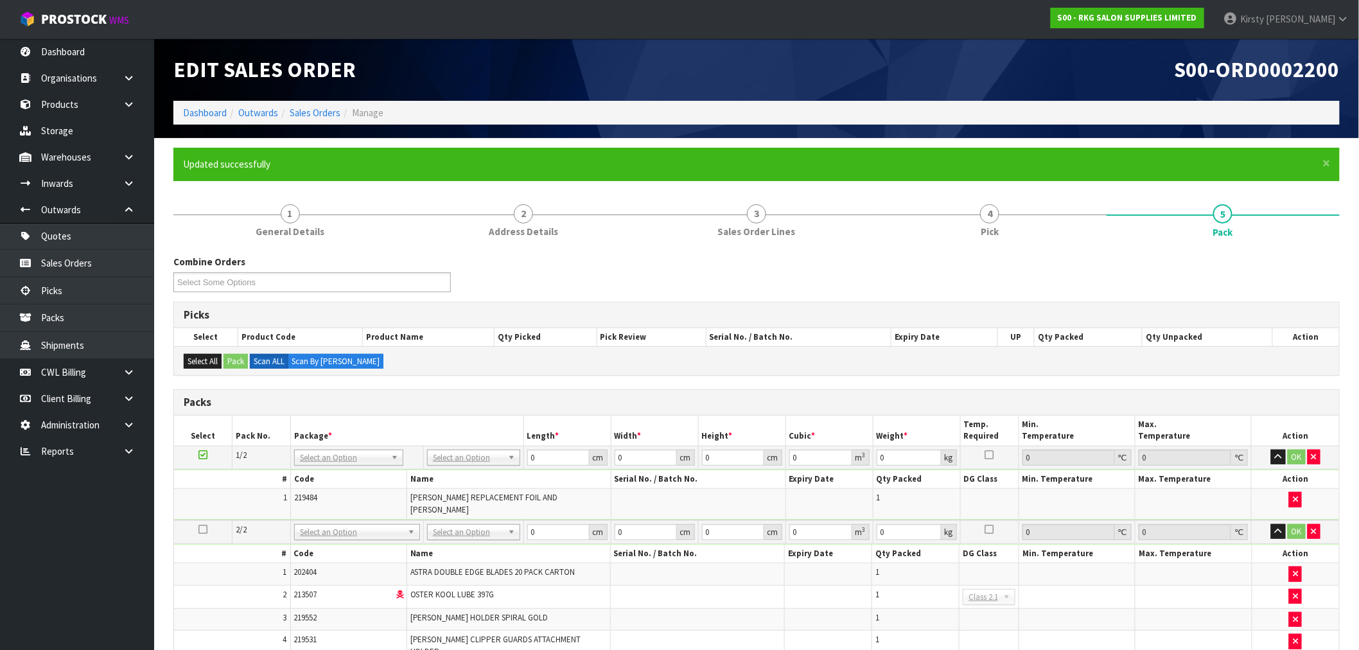
click at [204, 529] on icon at bounding box center [203, 529] width 9 height 1
click at [347, 496] on li "NONE" at bounding box center [348, 494] width 103 height 16
click at [196, 608] on td "3" at bounding box center [232, 619] width 116 height 22
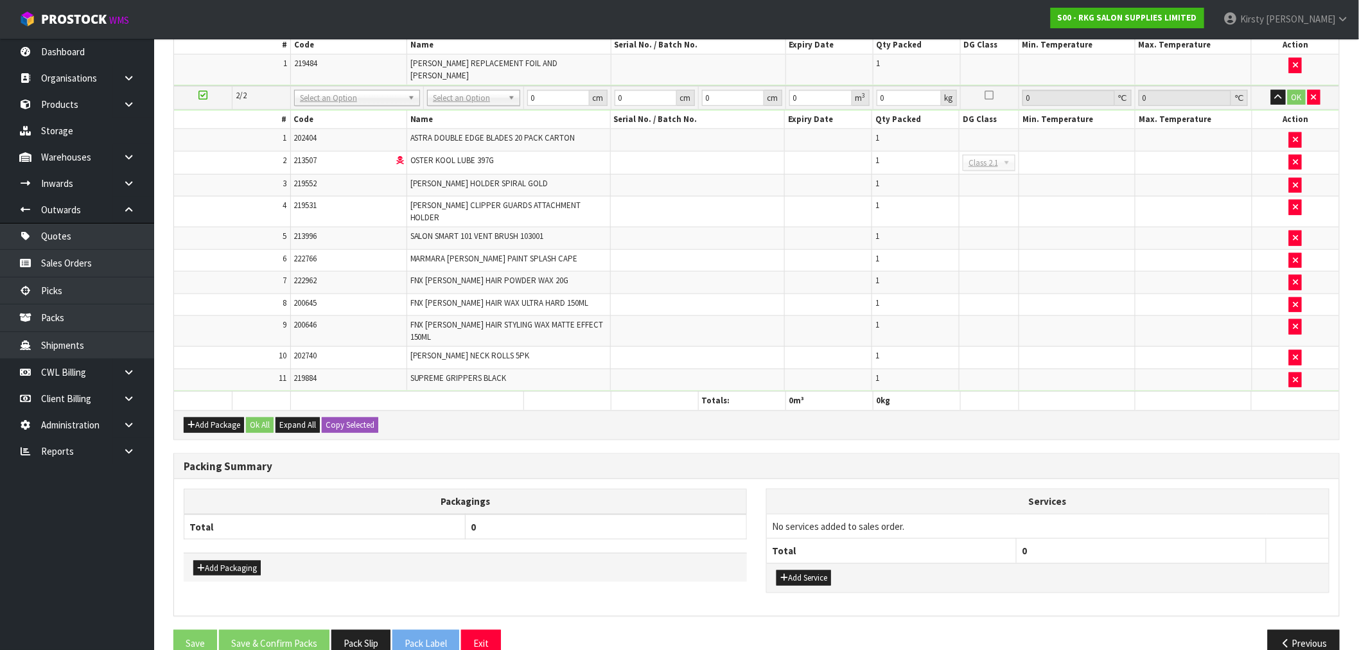
scroll to position [438, 0]
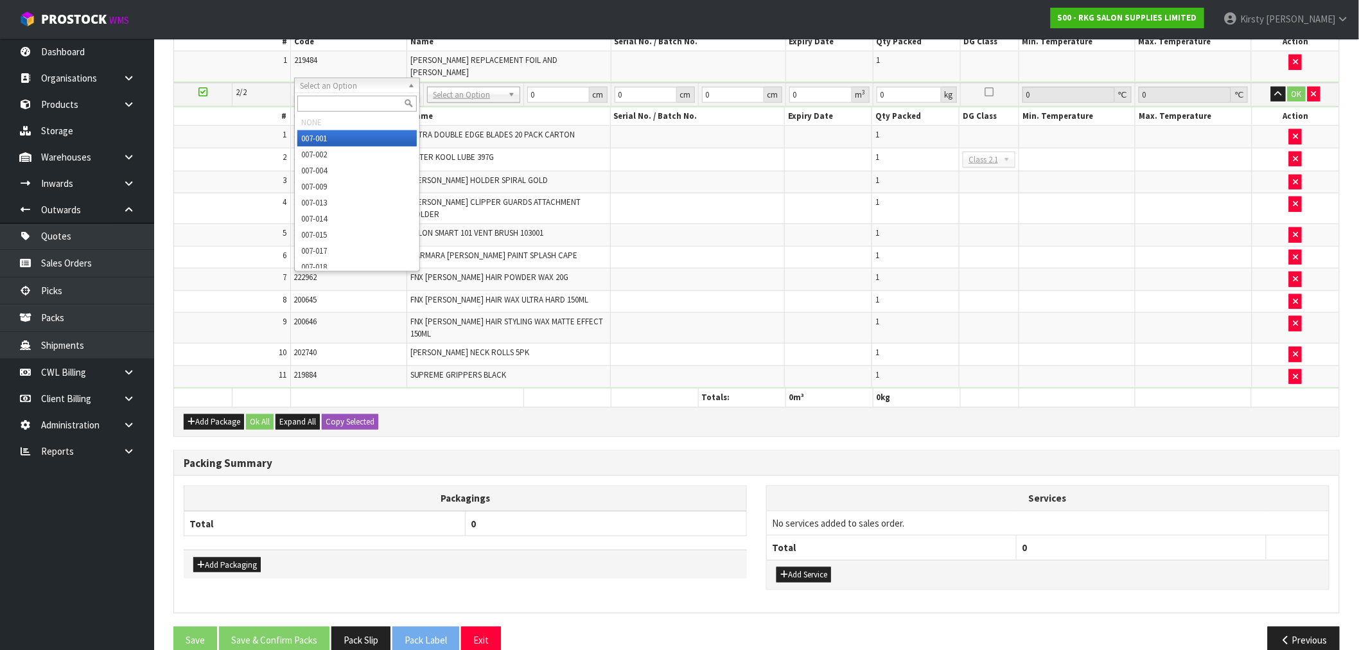
click at [324, 121] on li "NONE" at bounding box center [356, 122] width 119 height 16
click at [626, 389] on th at bounding box center [654, 398] width 87 height 19
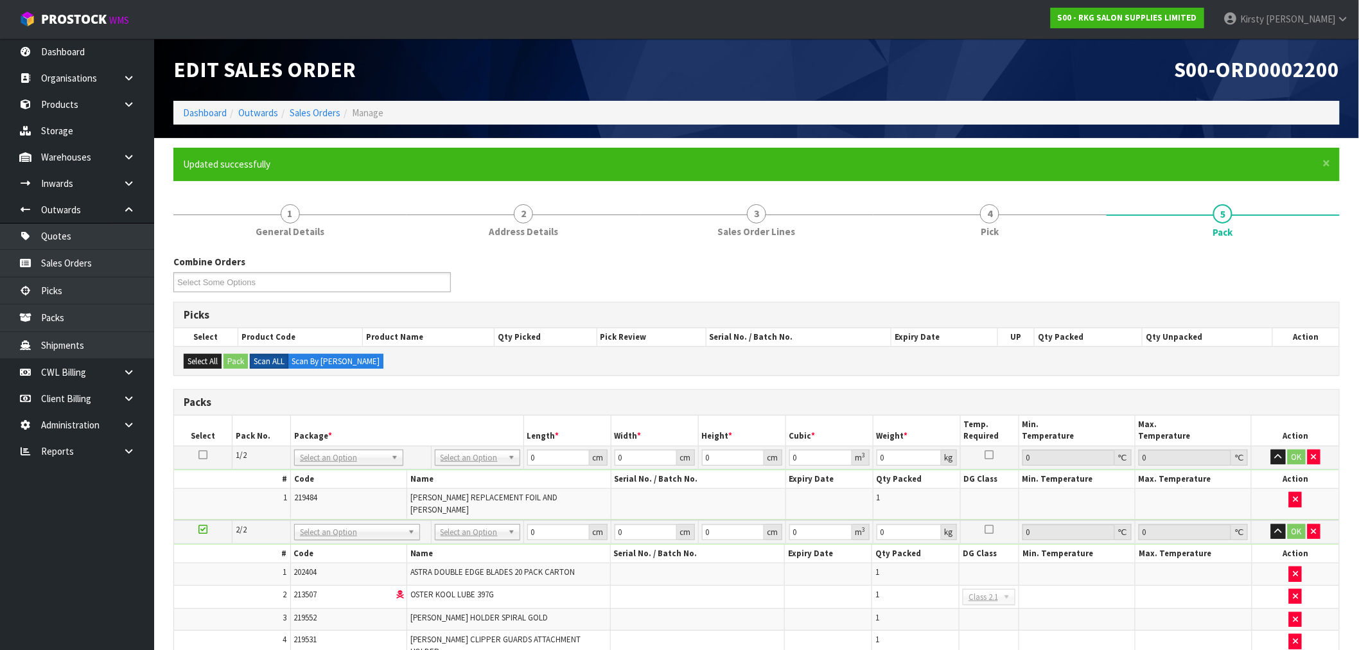
click at [279, 357] on label "Scan ALL" at bounding box center [269, 361] width 39 height 15
click at [204, 455] on icon at bounding box center [203, 455] width 9 height 1
click at [377, 440] on th "Package *" at bounding box center [406, 431] width 233 height 30
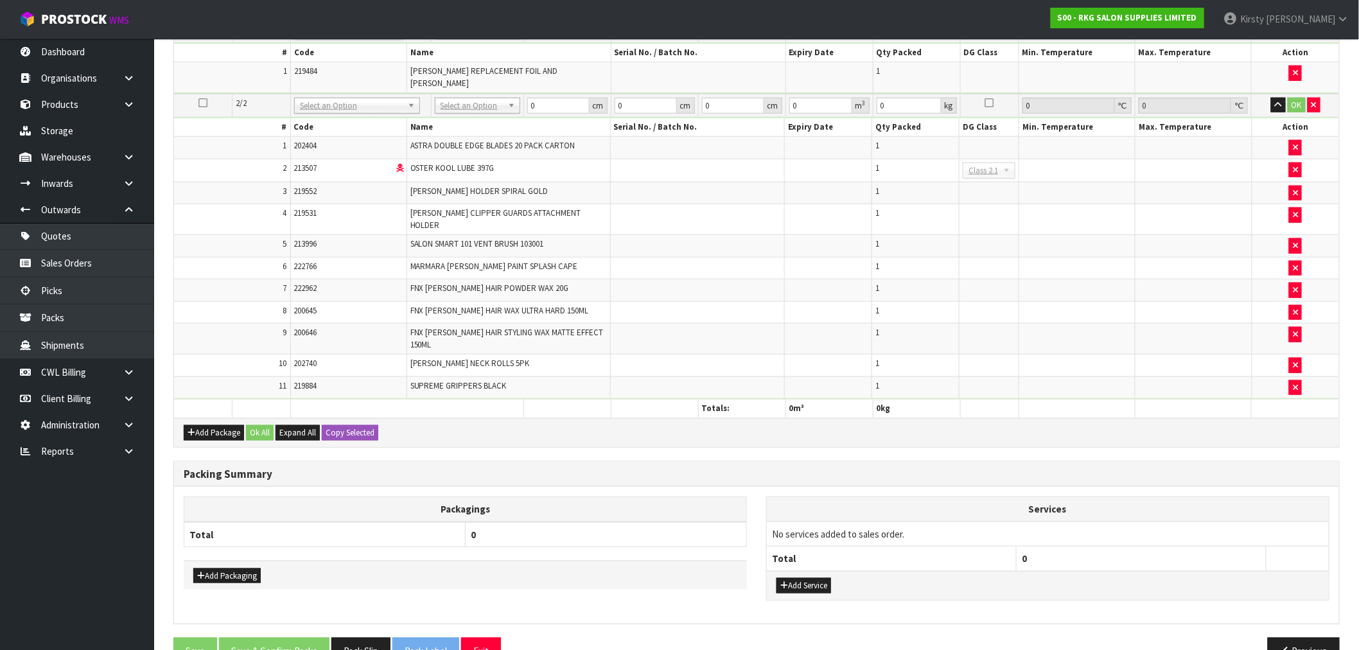
scroll to position [428, 0]
click at [1300, 637] on button "Previous" at bounding box center [1304, 651] width 72 height 28
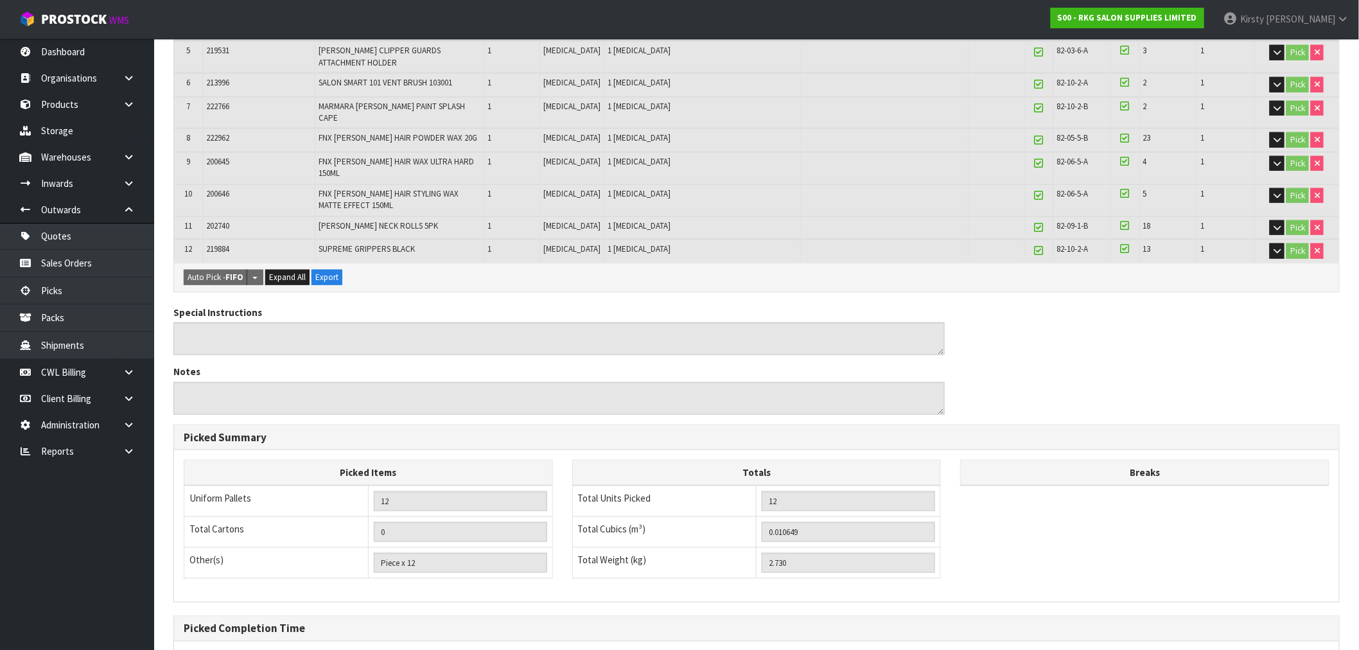
scroll to position [517, 0]
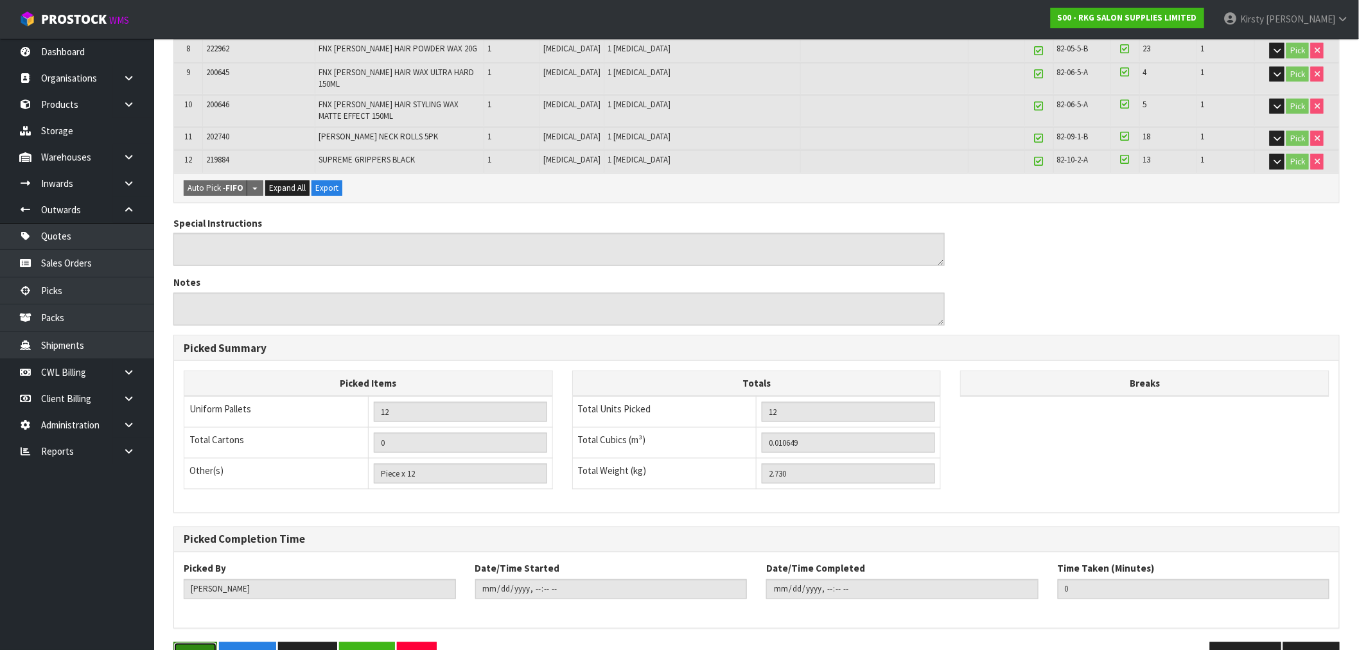
click at [193, 642] on button "Save" at bounding box center [195, 656] width 44 height 28
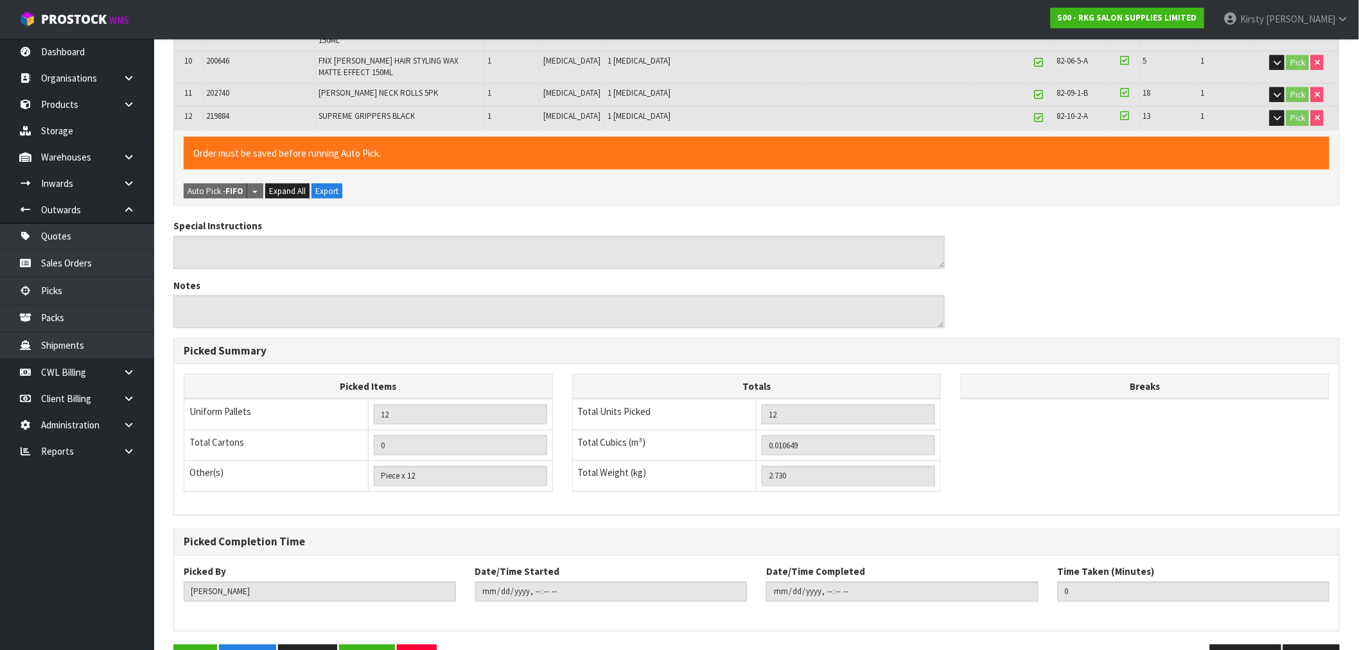
scroll to position [564, 0]
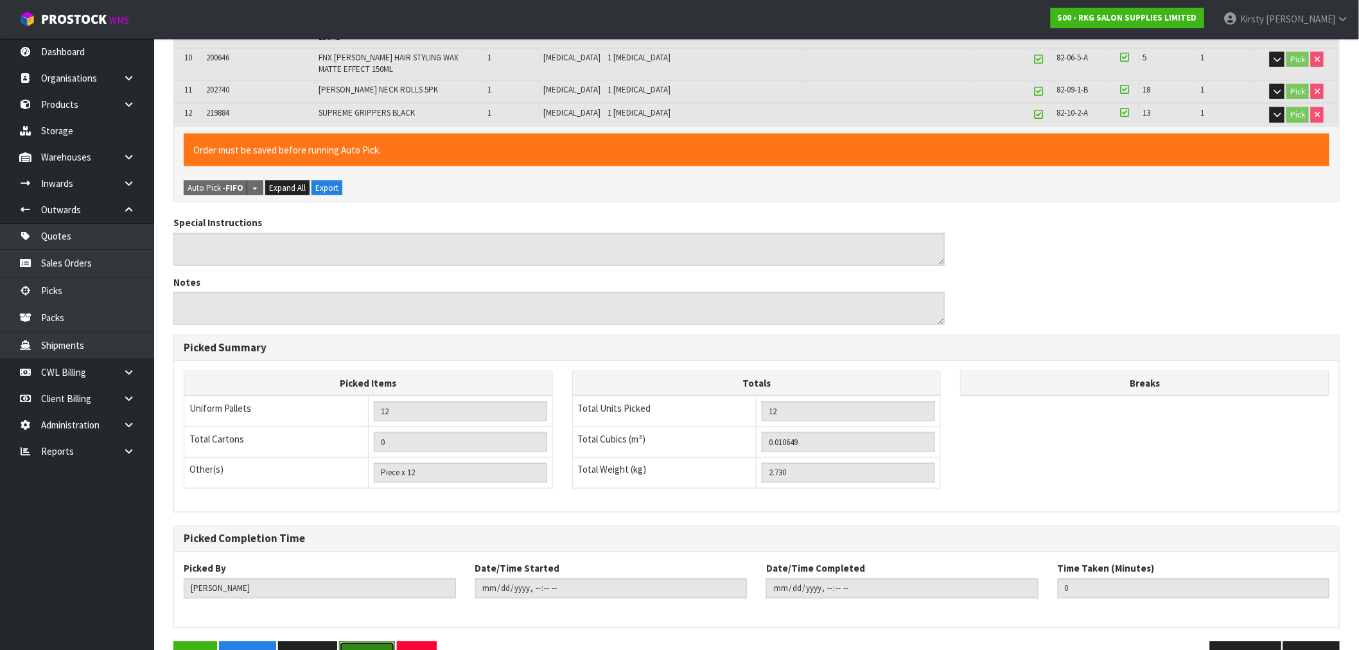
click at [380, 642] on button "Reopen" at bounding box center [367, 656] width 56 height 28
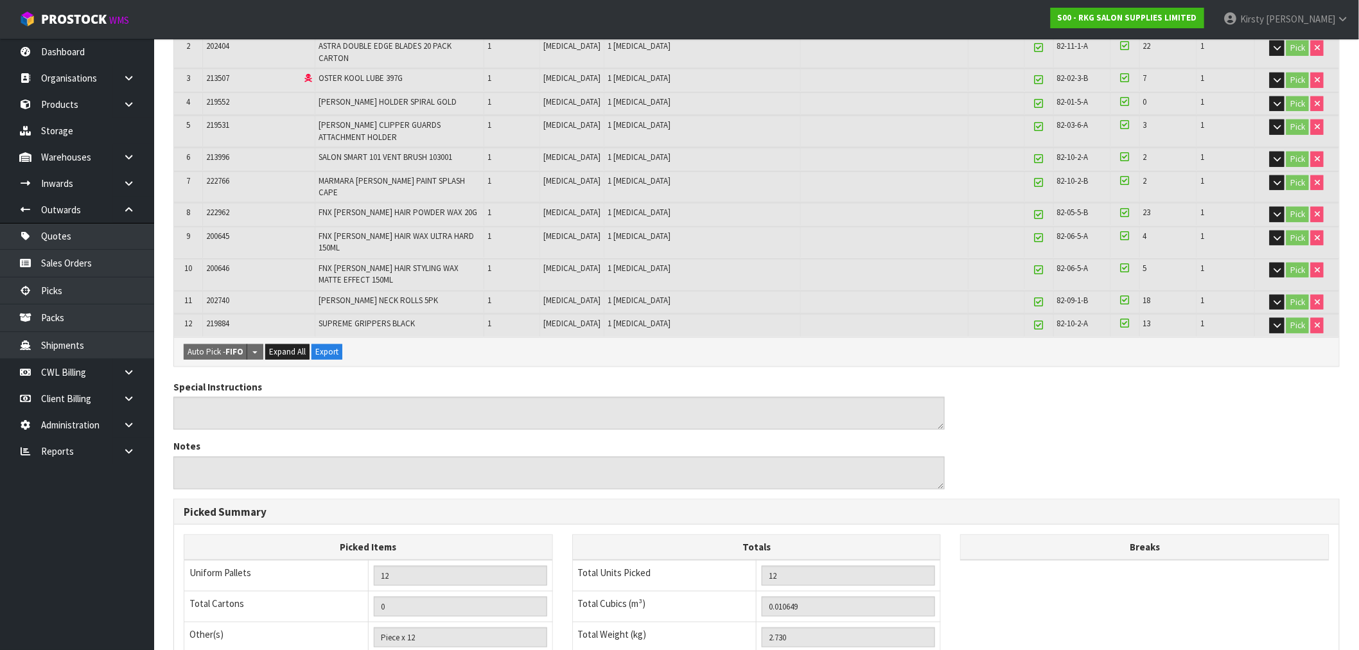
scroll to position [517, 0]
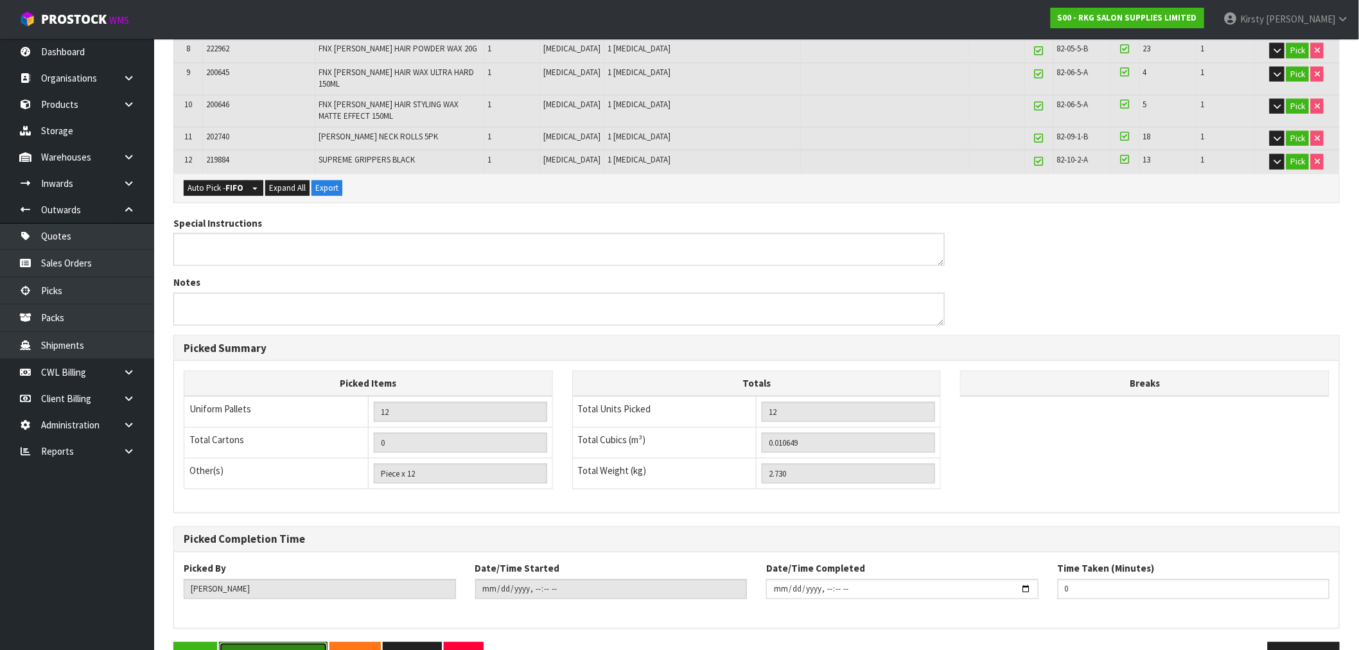
drag, startPoint x: 243, startPoint y: 618, endPoint x: 362, endPoint y: 589, distance: 122.9
click at [244, 642] on button "Save & Confirm Picks" at bounding box center [273, 656] width 109 height 28
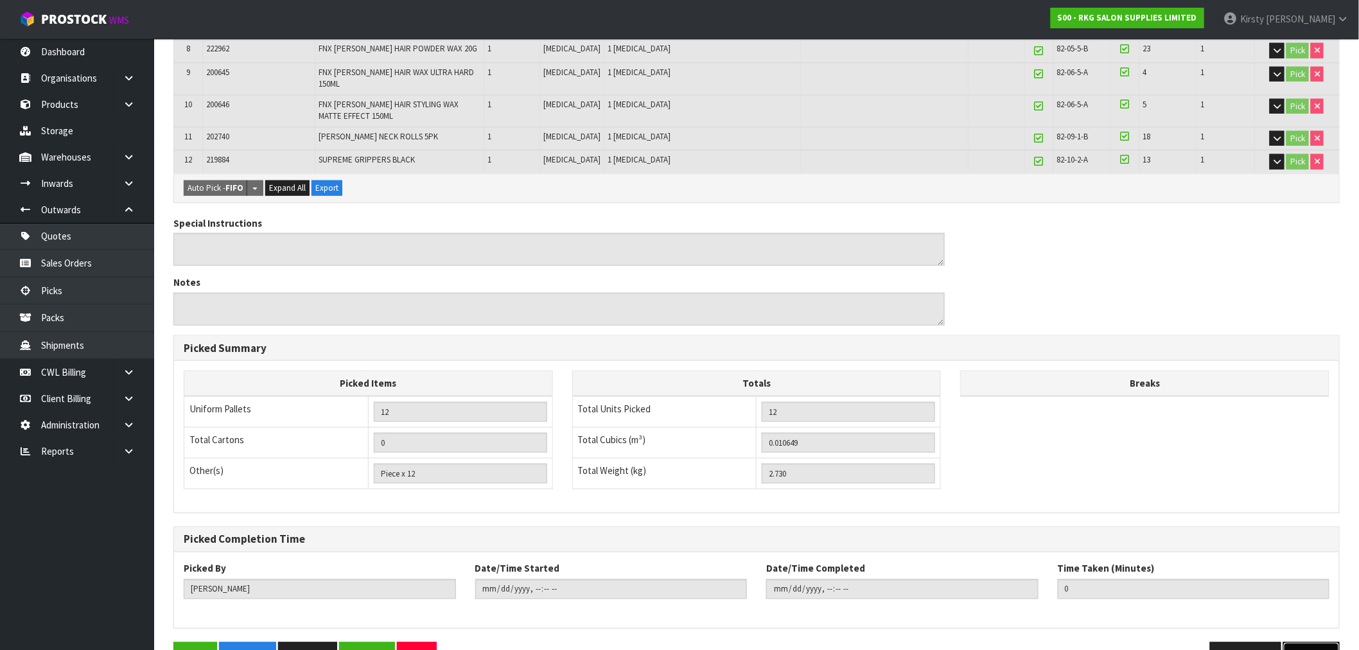
click at [1314, 642] on button "Next" at bounding box center [1312, 656] width 57 height 28
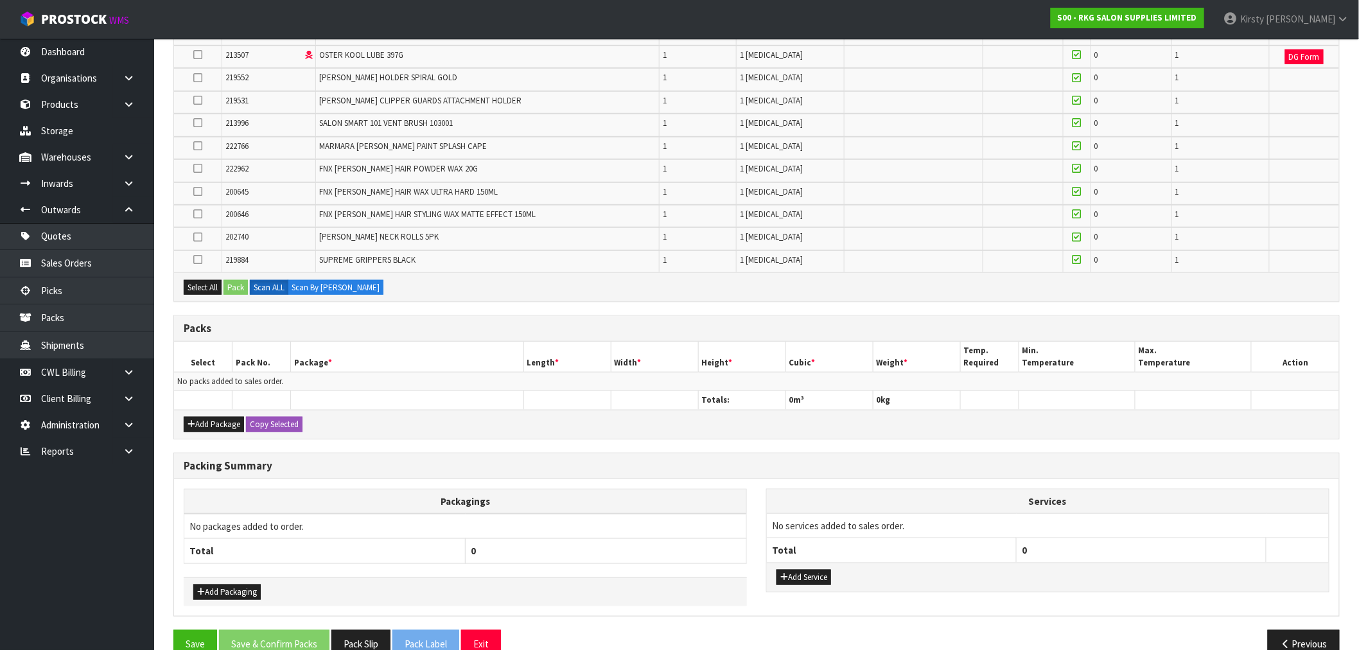
scroll to position [367, 0]
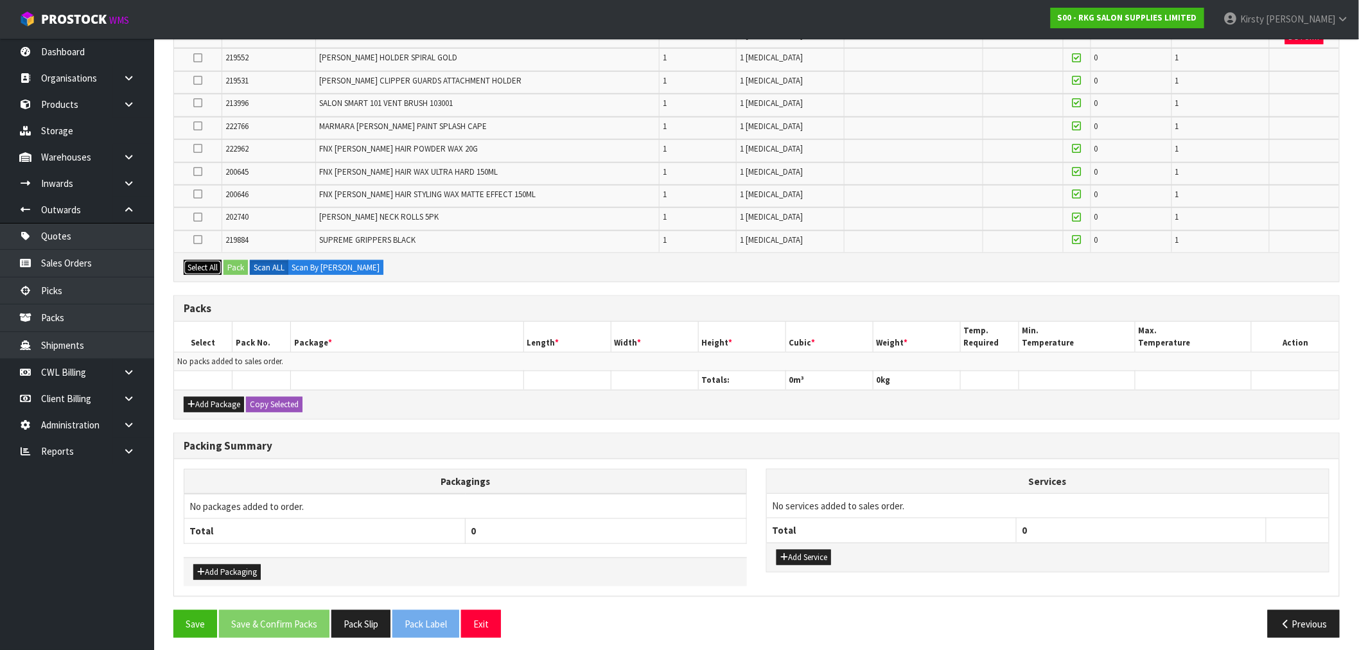
click at [204, 261] on button "Select All" at bounding box center [203, 267] width 38 height 15
click at [240, 260] on button "Pack" at bounding box center [236, 267] width 24 height 15
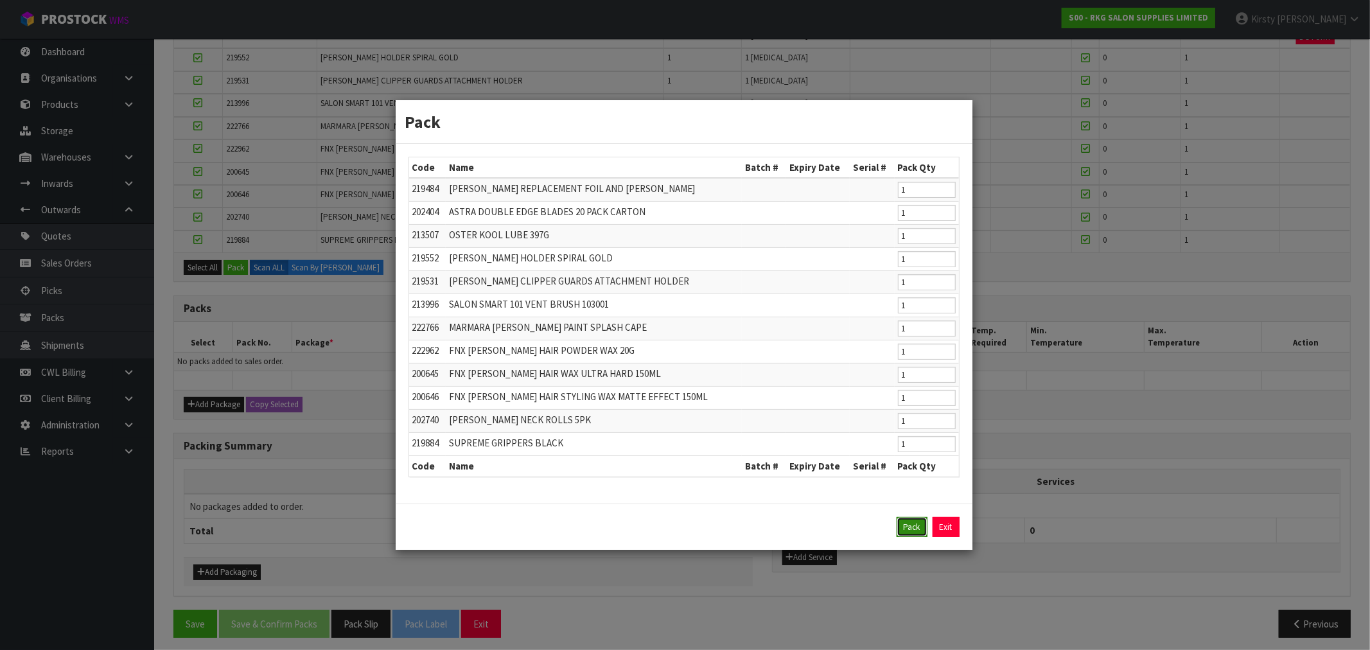
click at [914, 528] on button "Pack" at bounding box center [912, 527] width 31 height 21
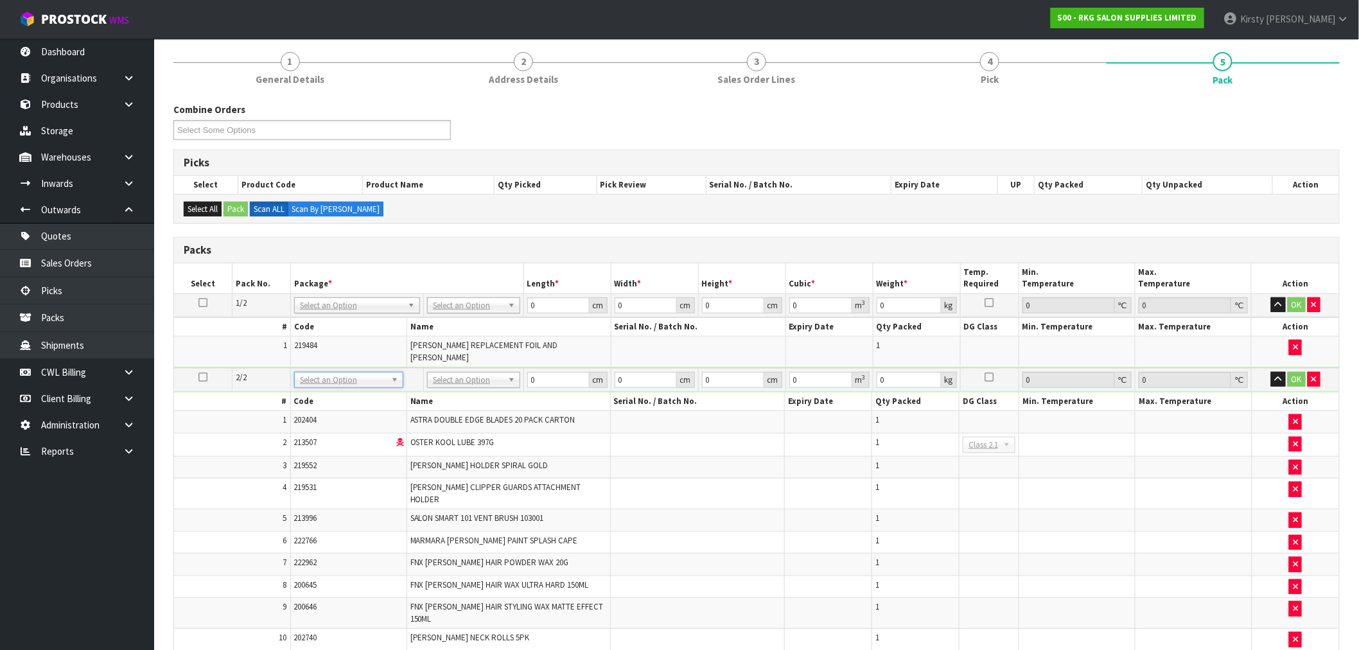
scroll to position [224, 0]
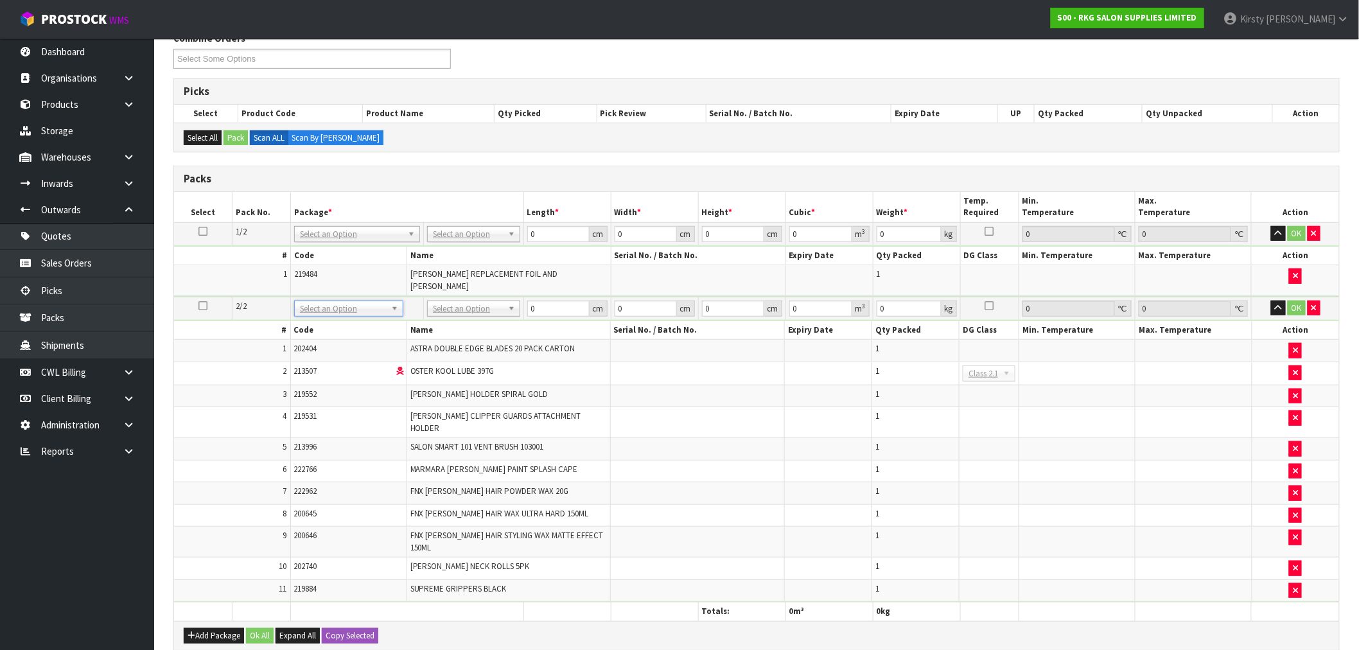
click at [206, 232] on icon at bounding box center [203, 231] width 9 height 1
click at [199, 231] on icon at bounding box center [203, 231] width 9 height 1
click at [946, 460] on td "1" at bounding box center [915, 471] width 87 height 22
click at [1314, 232] on icon "button" at bounding box center [1314, 233] width 5 height 8
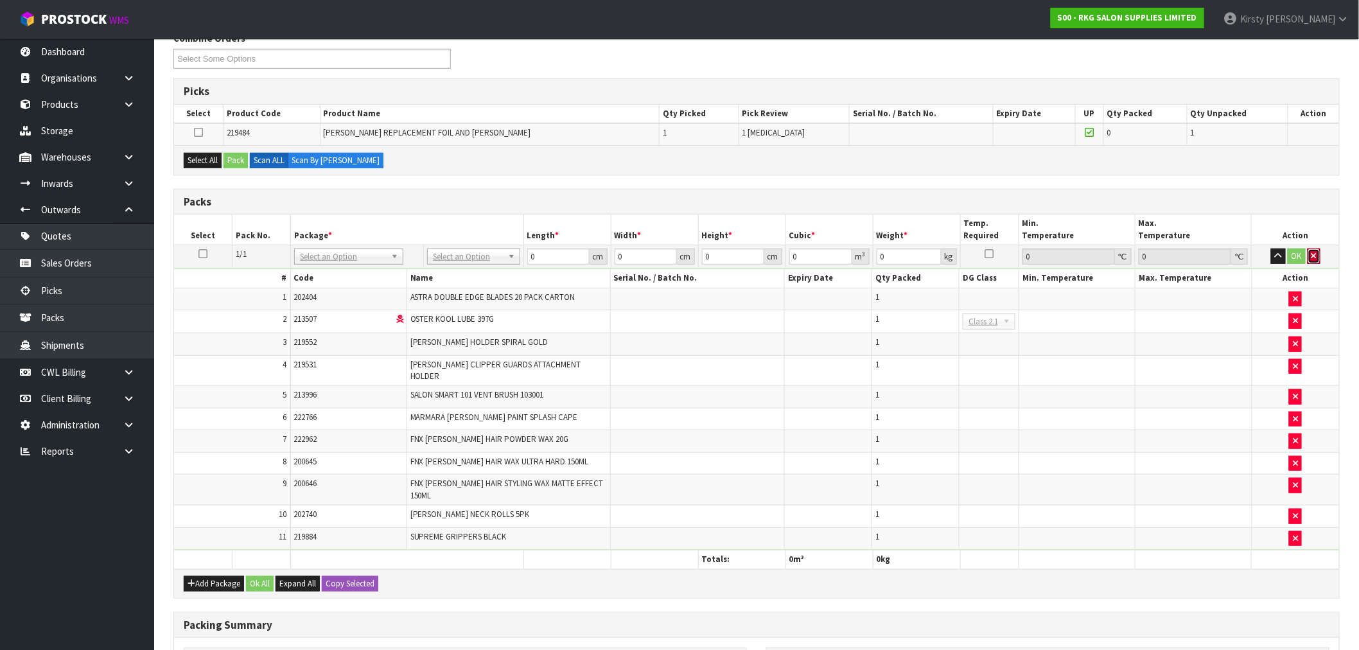
click at [1311, 252] on button "button" at bounding box center [1314, 256] width 13 height 15
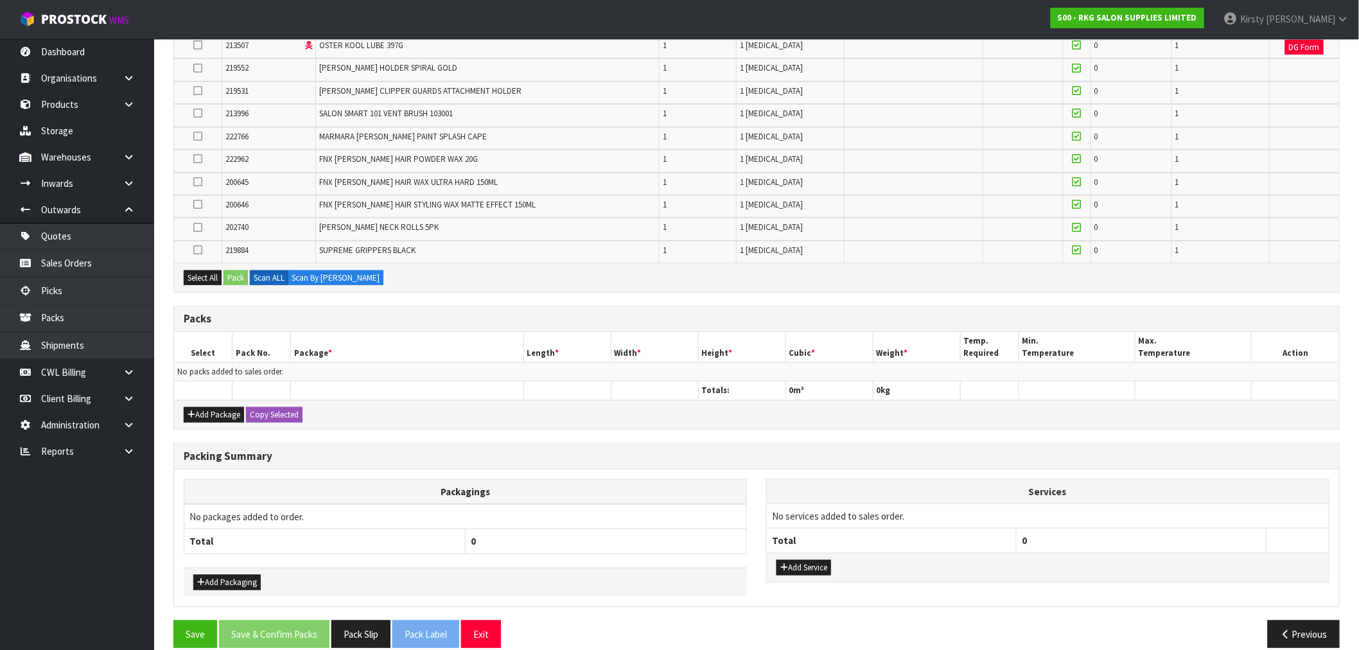
scroll to position [0, 0]
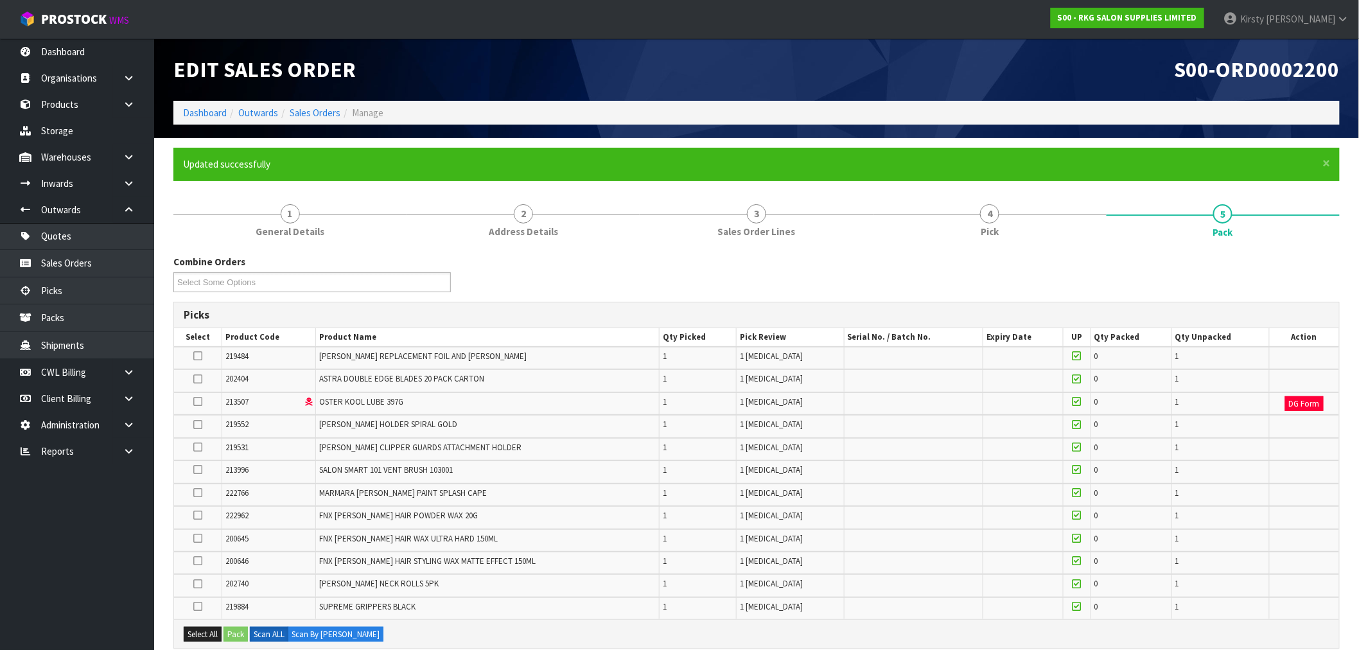
click at [200, 356] on icon at bounding box center [197, 356] width 9 height 1
click at [0, 0] on input "checkbox" at bounding box center [0, 0] width 0 height 0
drag, startPoint x: 202, startPoint y: 625, endPoint x: 265, endPoint y: 535, distance: 110.3
click at [202, 627] on button "Select All" at bounding box center [203, 634] width 38 height 15
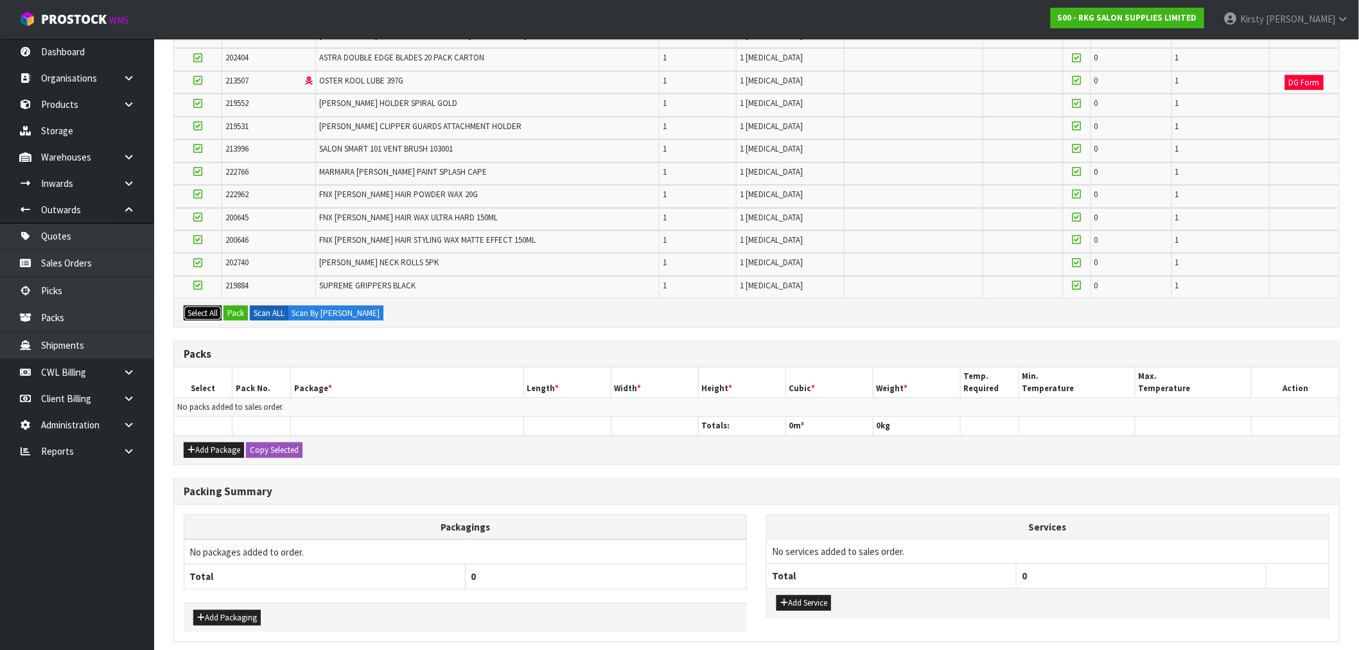
scroll to position [357, 0]
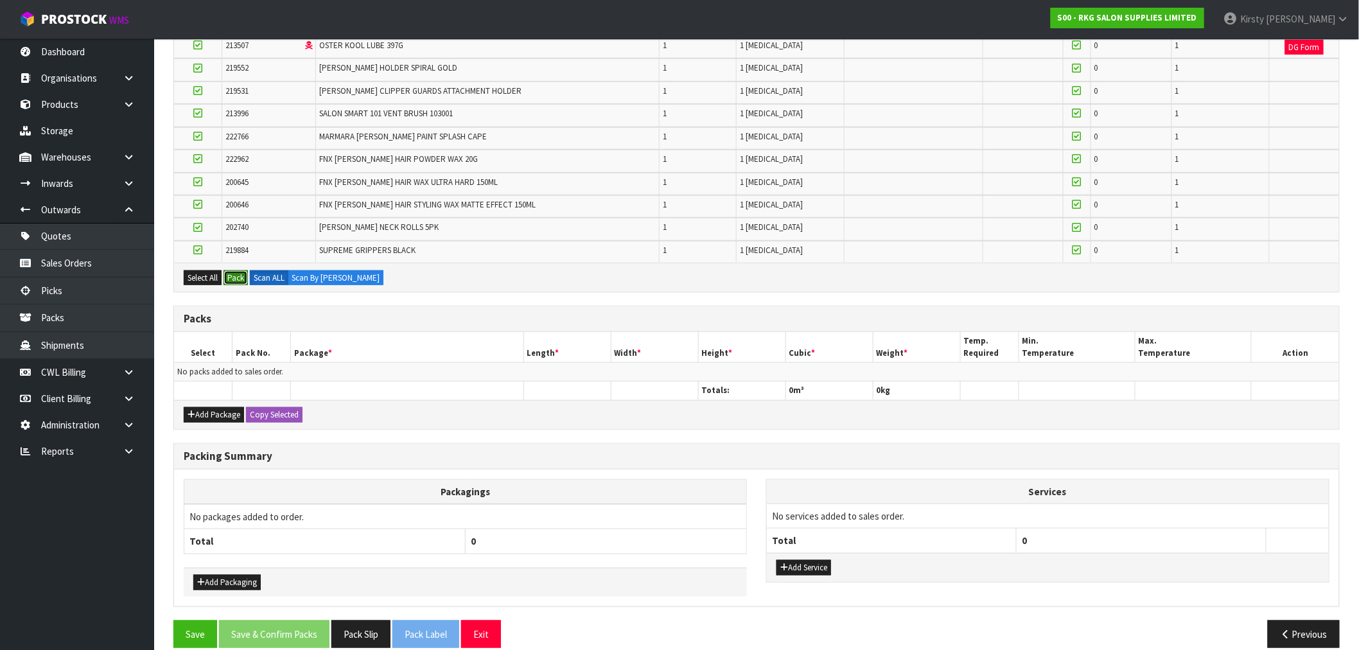
click at [241, 272] on button "Pack" at bounding box center [236, 277] width 24 height 15
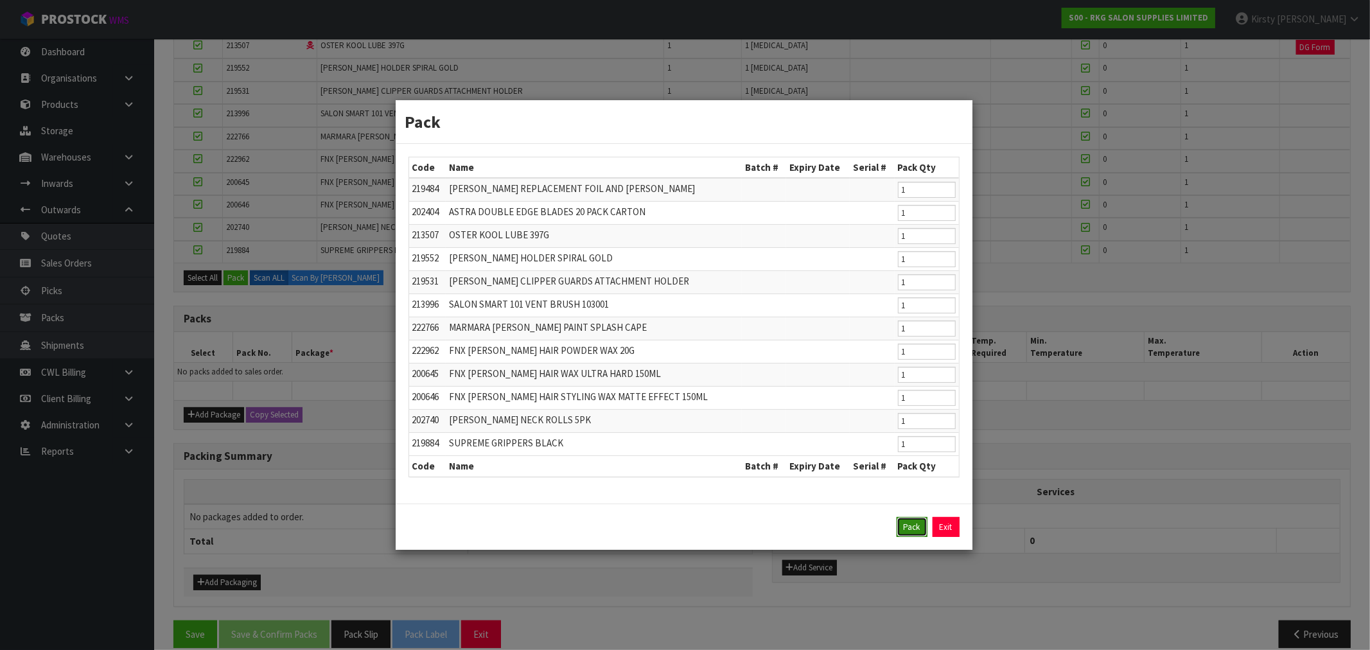
click at [900, 530] on button "Pack" at bounding box center [912, 527] width 31 height 21
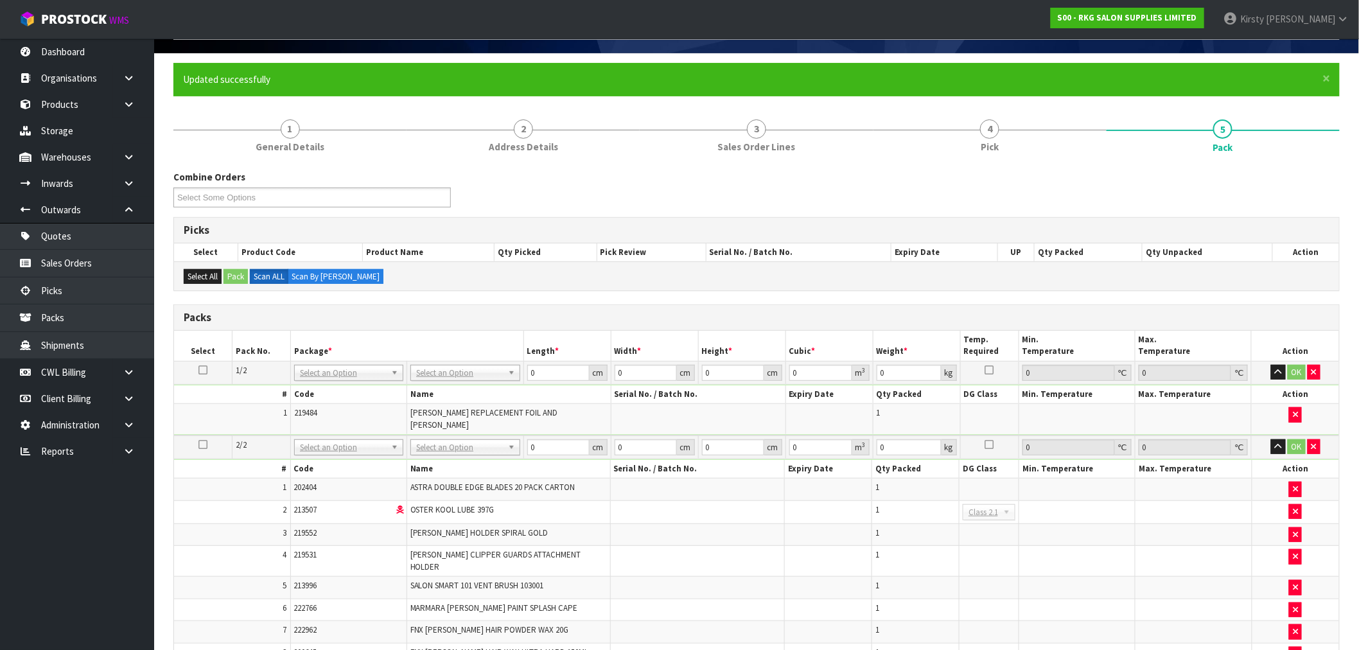
scroll to position [71, 0]
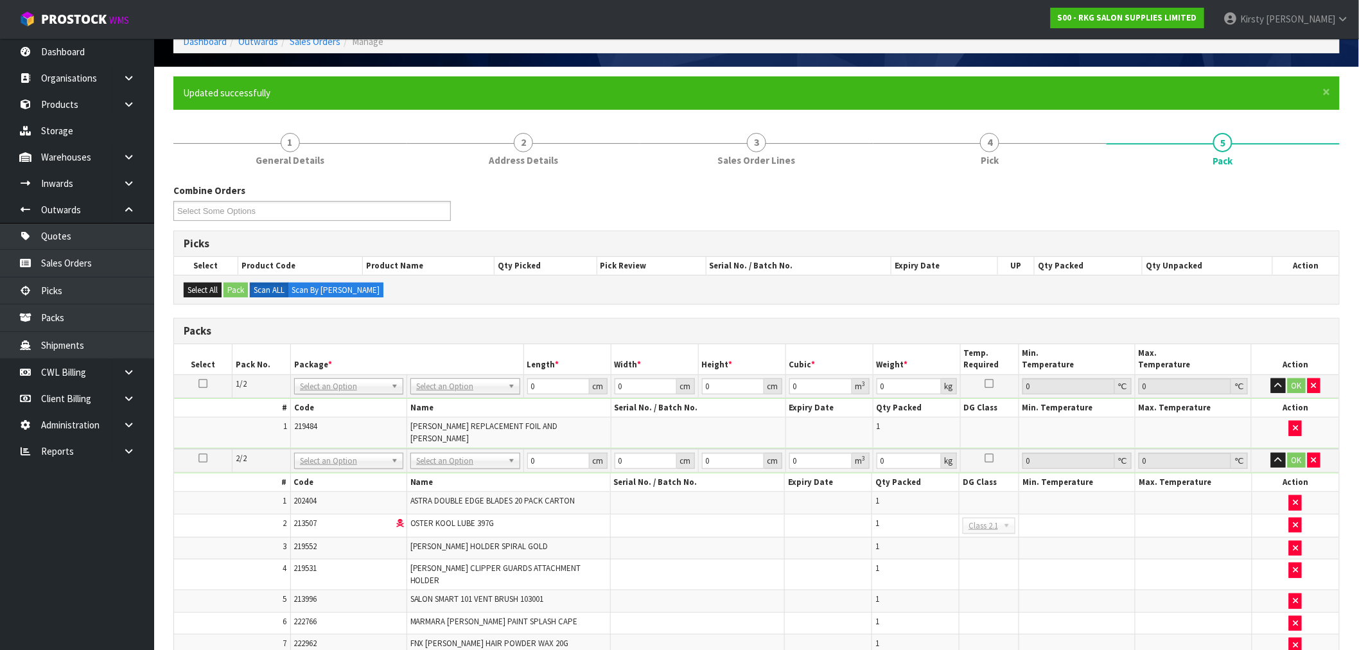
click at [204, 384] on icon at bounding box center [203, 384] width 9 height 1
click at [204, 458] on icon at bounding box center [203, 458] width 9 height 1
click at [204, 384] on icon at bounding box center [203, 384] width 9 height 1
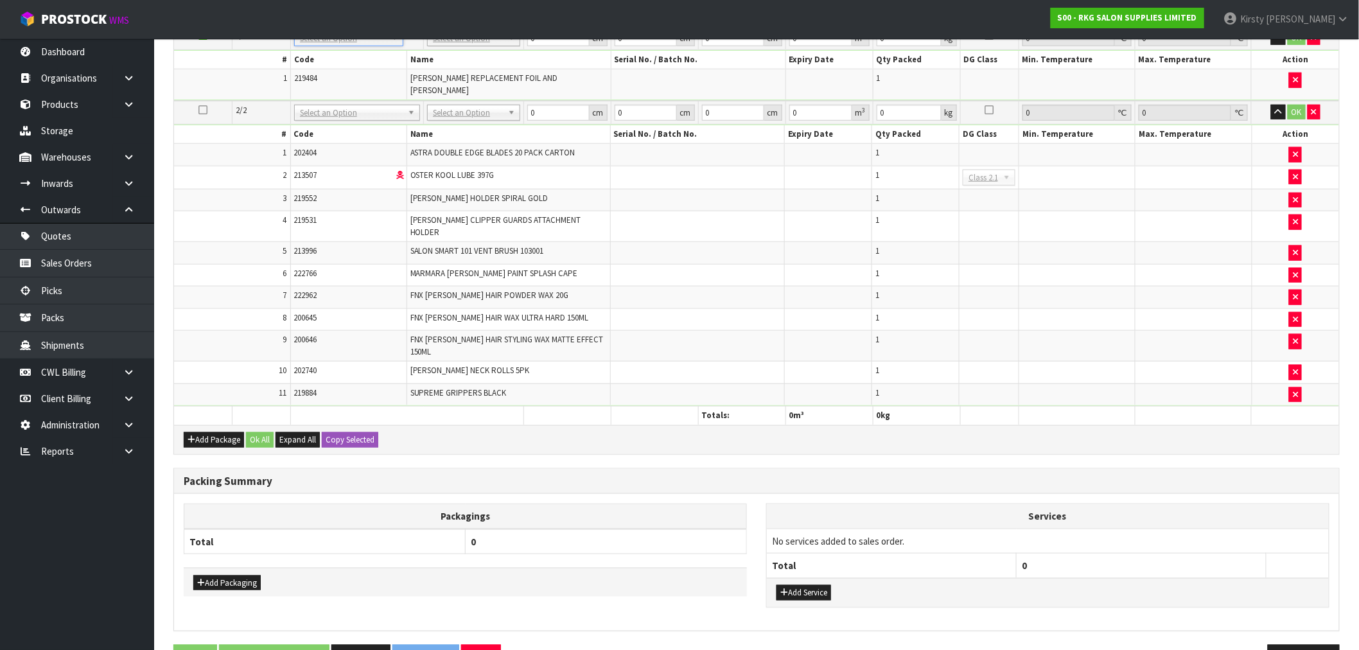
scroll to position [438, 0]
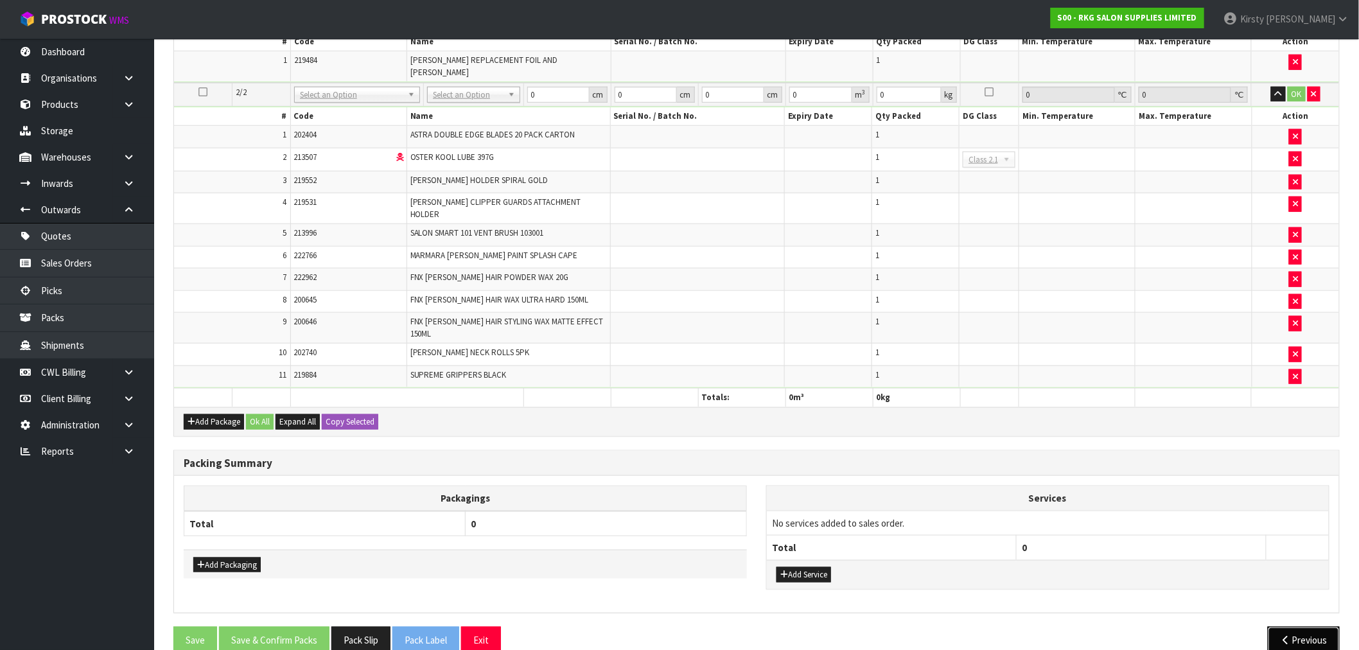
click at [1298, 627] on button "Previous" at bounding box center [1304, 641] width 72 height 28
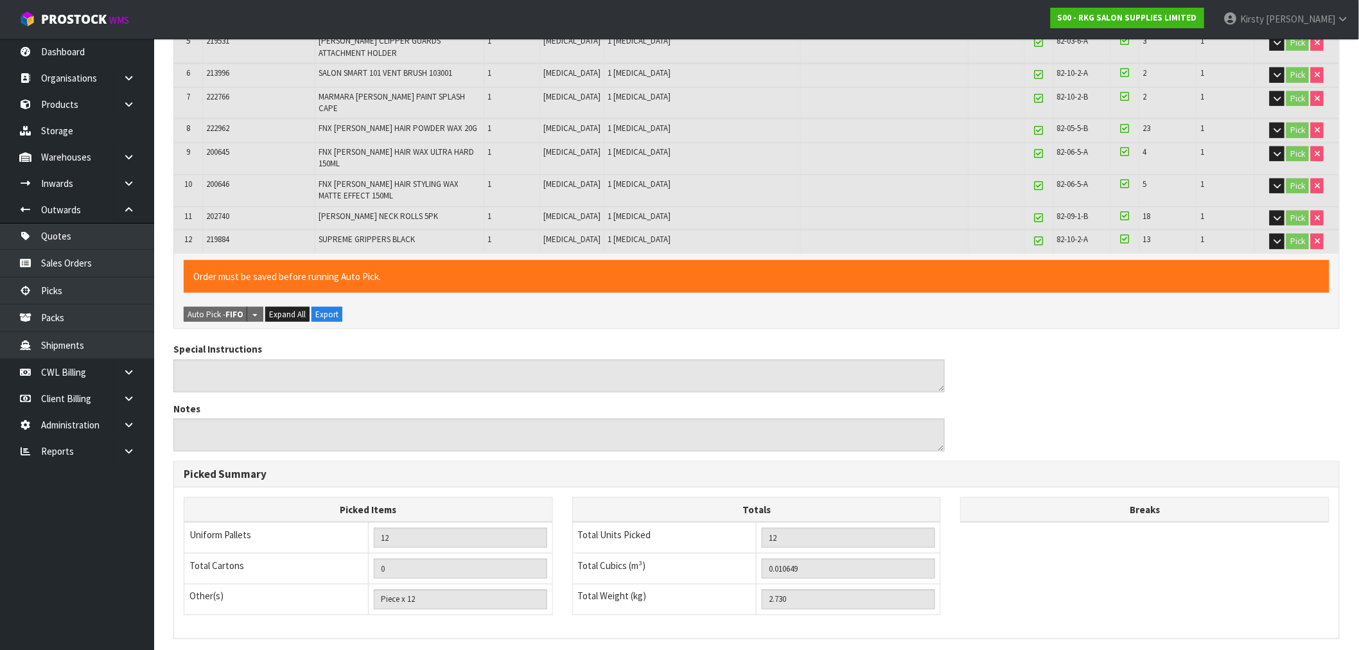
scroll to position [564, 0]
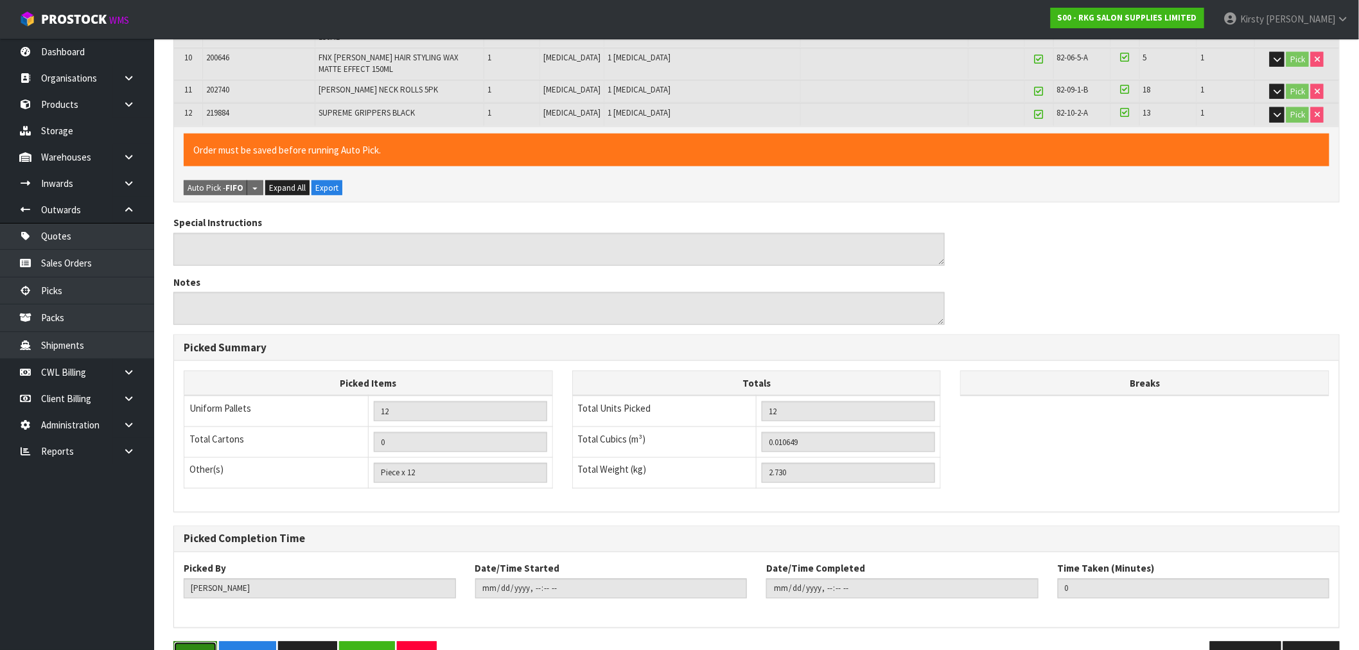
click at [198, 642] on button "Save" at bounding box center [195, 656] width 44 height 28
click at [418, 642] on button "Exit" at bounding box center [417, 656] width 40 height 28
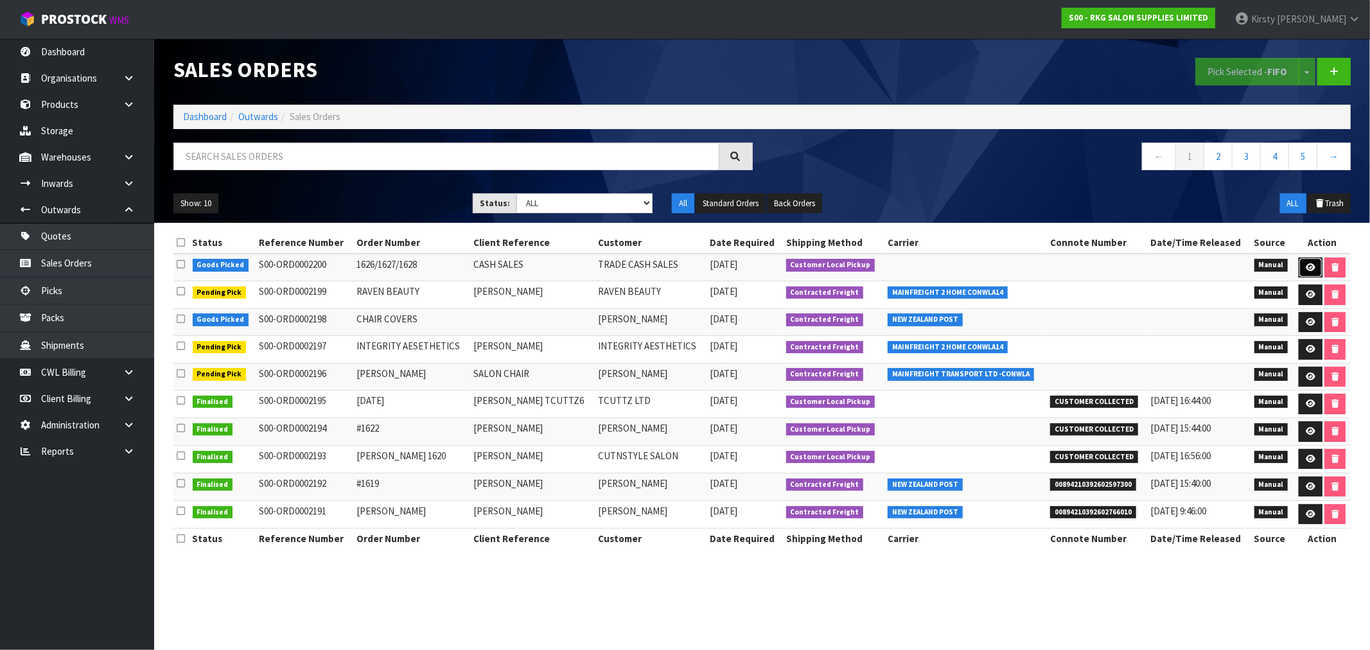
click at [1307, 265] on icon at bounding box center [1311, 267] width 10 height 8
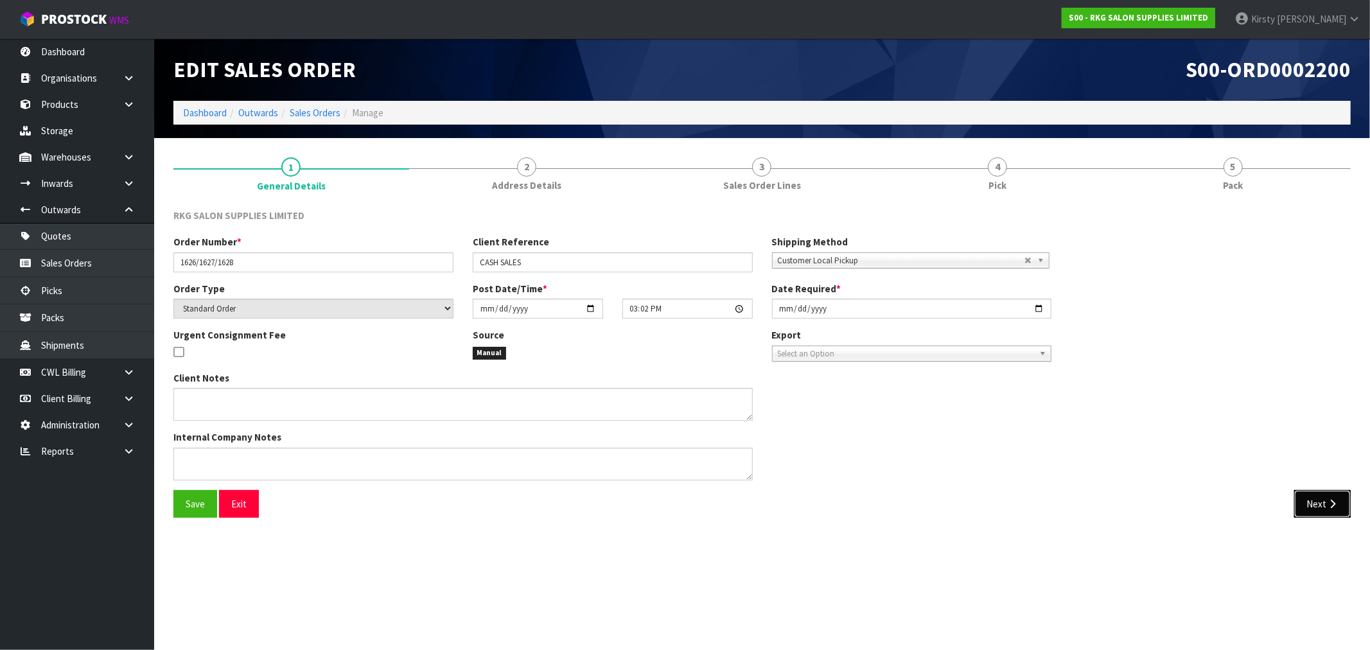
drag, startPoint x: 1327, startPoint y: 504, endPoint x: 789, endPoint y: 482, distance: 538.2
click at [1324, 504] on button "Next" at bounding box center [1323, 504] width 57 height 28
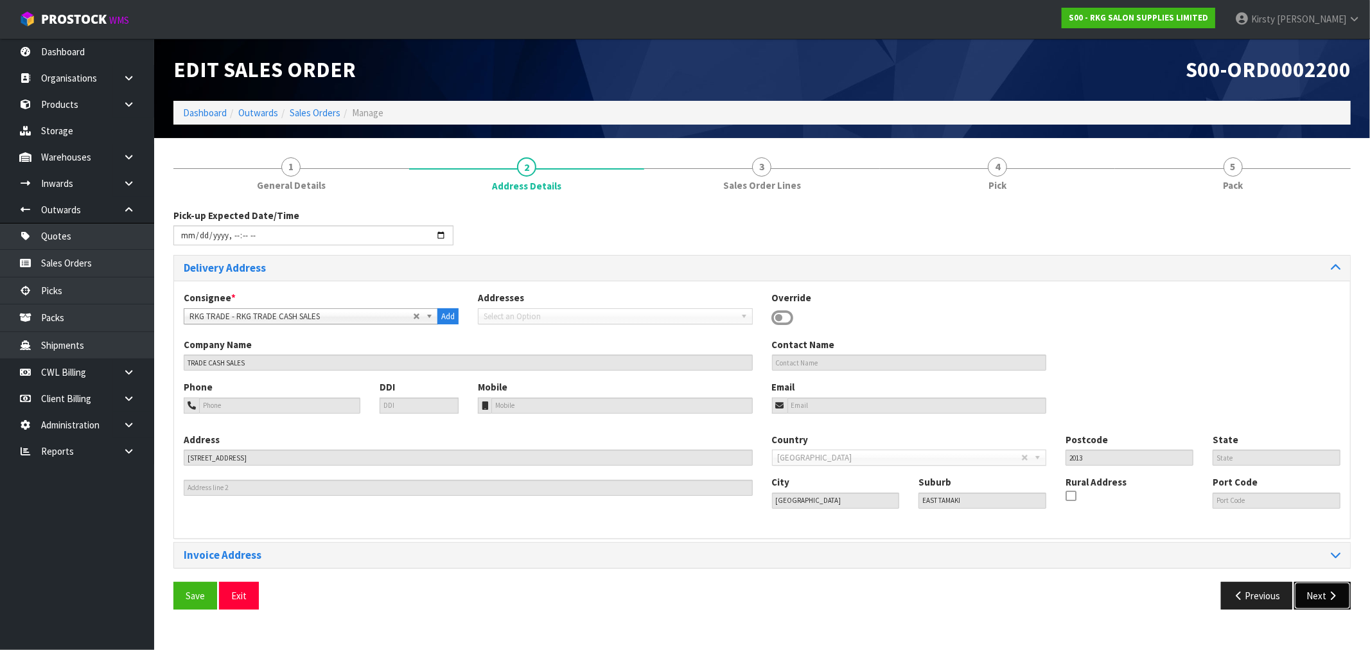
click at [1325, 601] on button "Next" at bounding box center [1323, 596] width 57 height 28
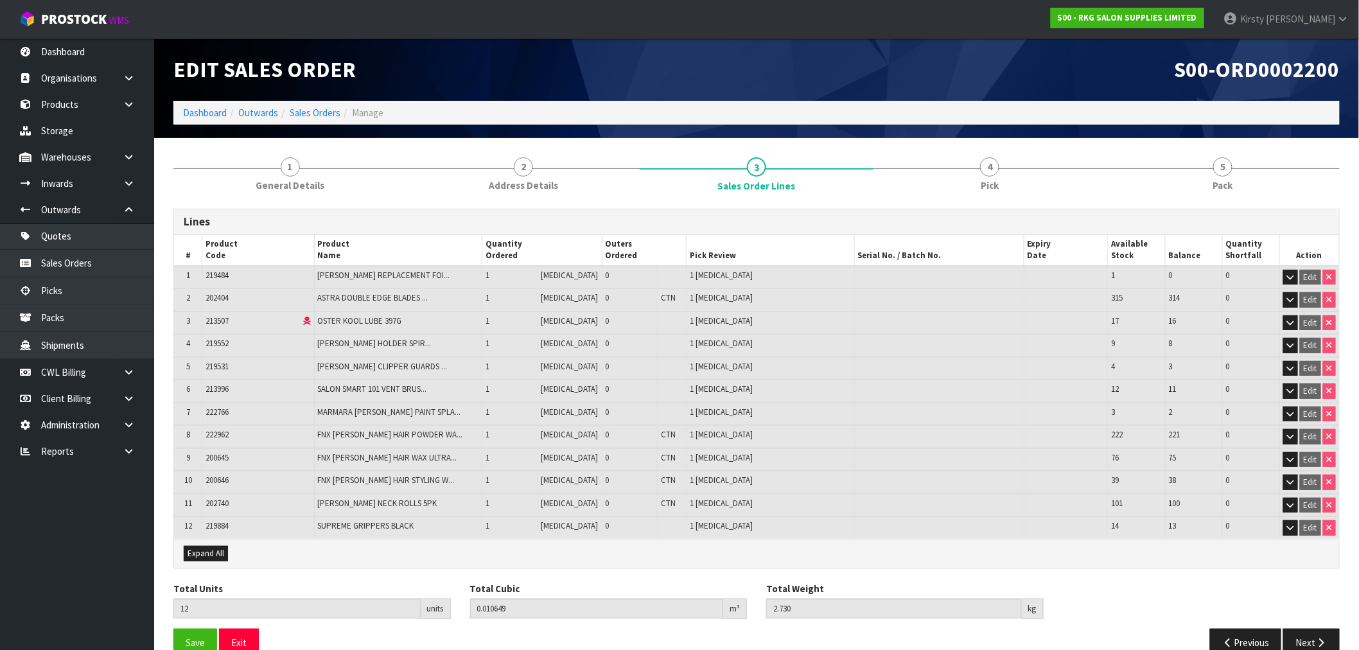
scroll to position [20, 0]
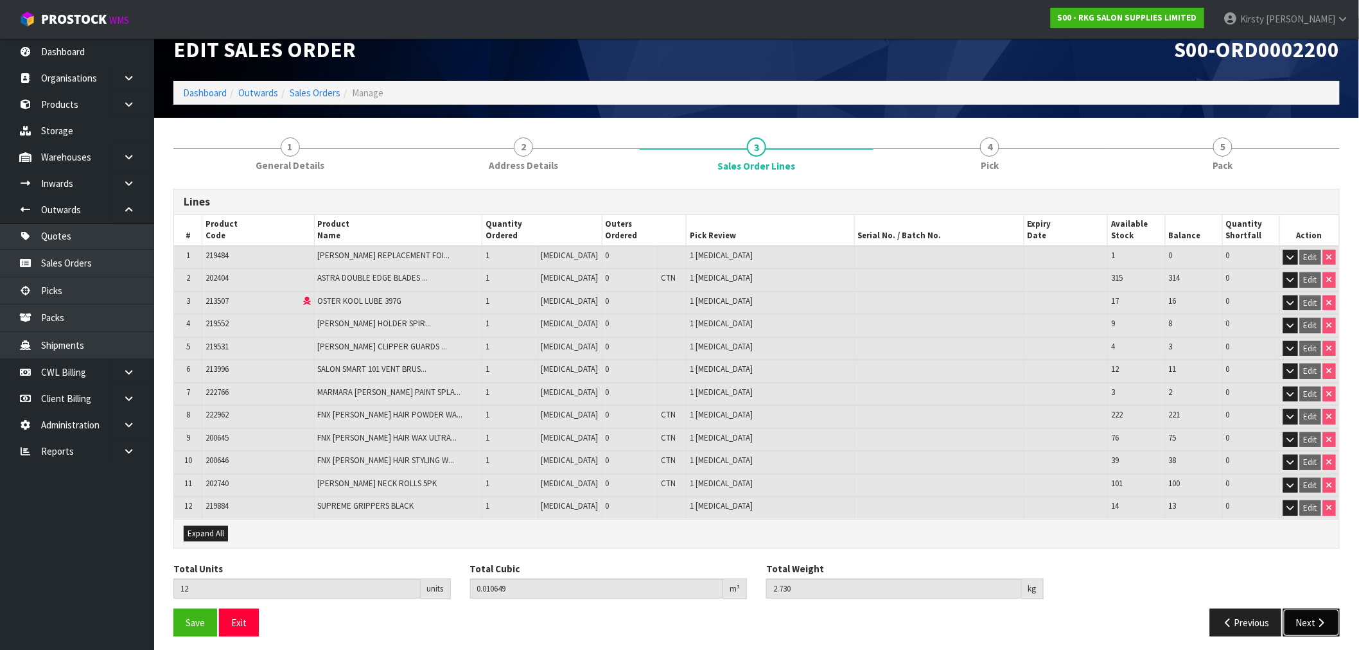
drag, startPoint x: 1318, startPoint y: 617, endPoint x: 1195, endPoint y: 610, distance: 123.6
click at [1318, 618] on icon "button" at bounding box center [1322, 623] width 12 height 10
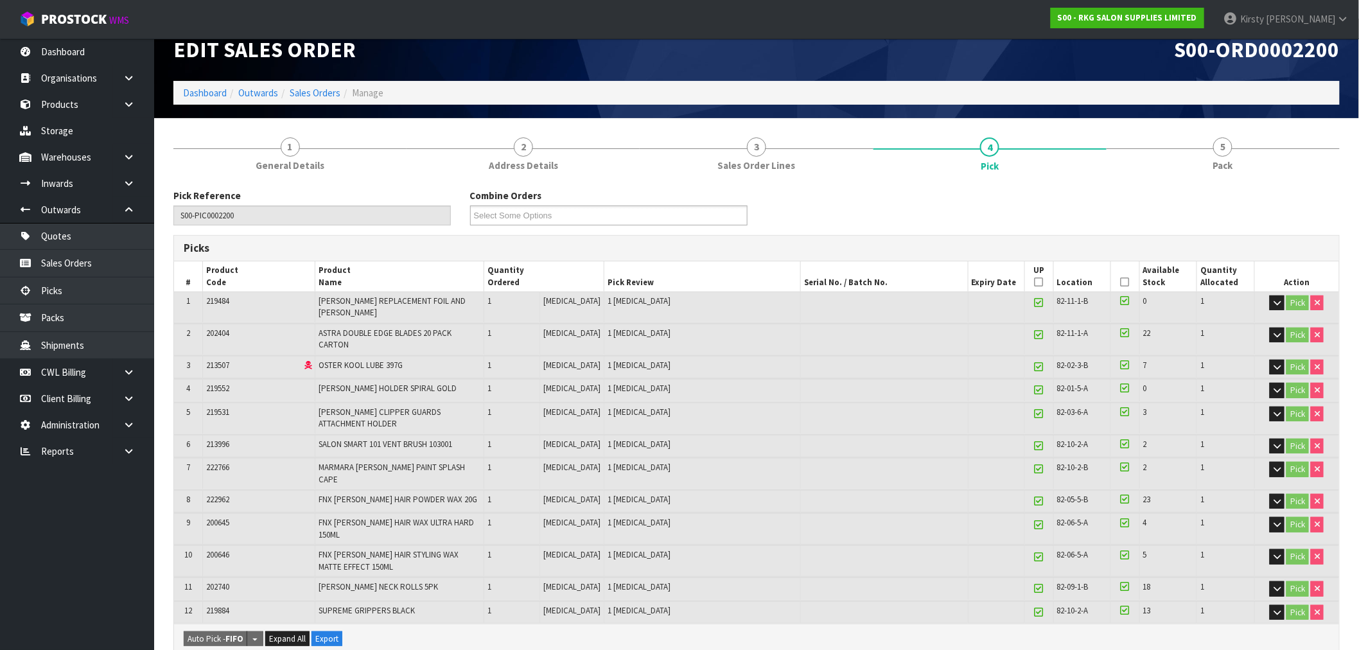
click at [1035, 283] on icon at bounding box center [1039, 282] width 9 height 1
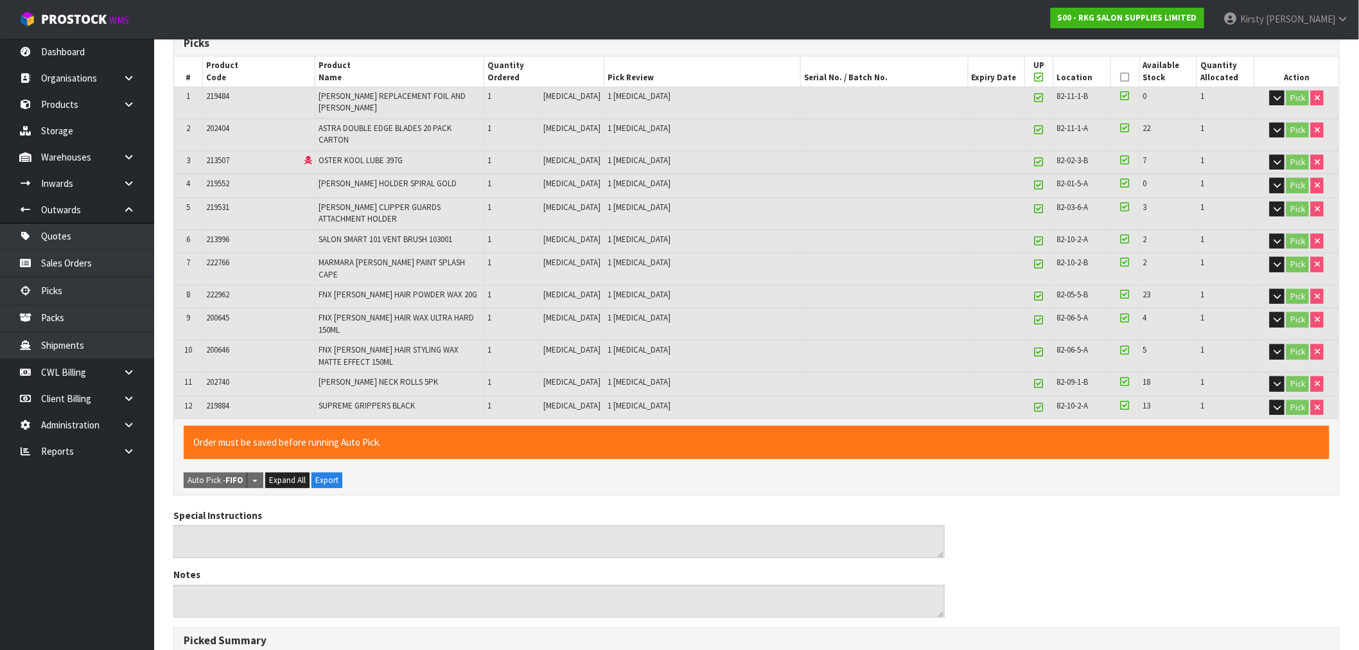
scroll to position [91, 0]
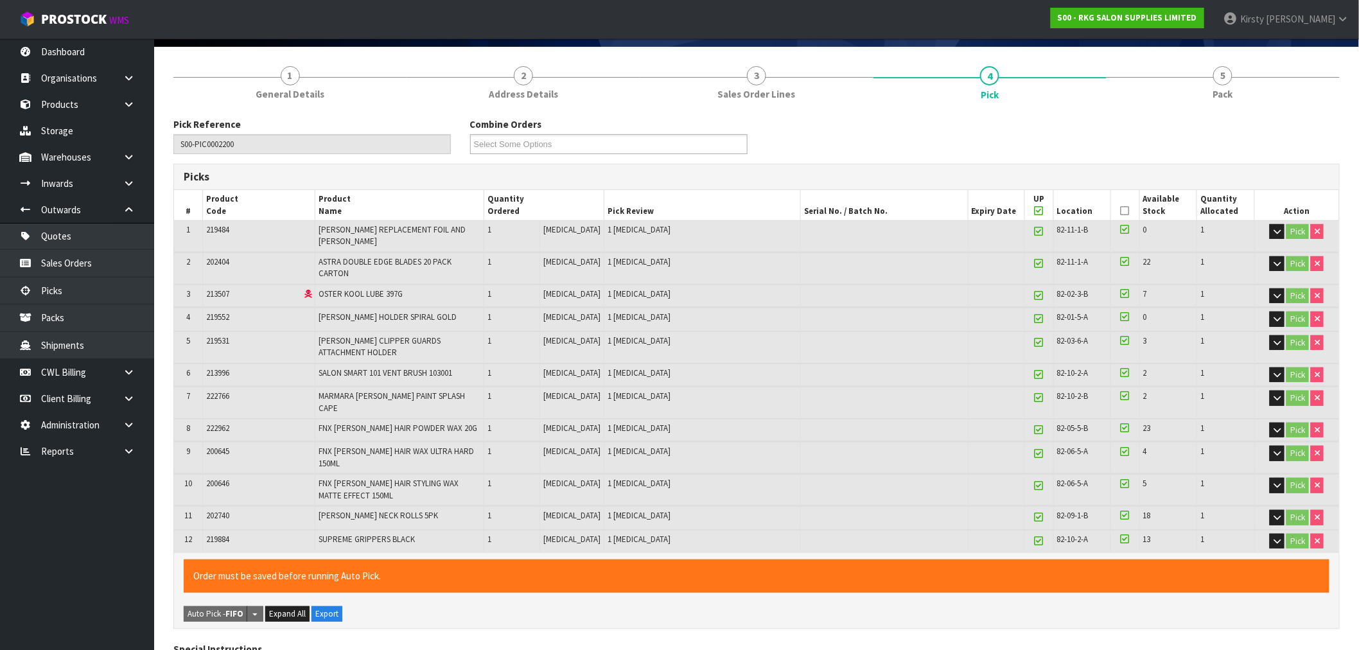
click at [1121, 211] on icon at bounding box center [1125, 211] width 9 height 1
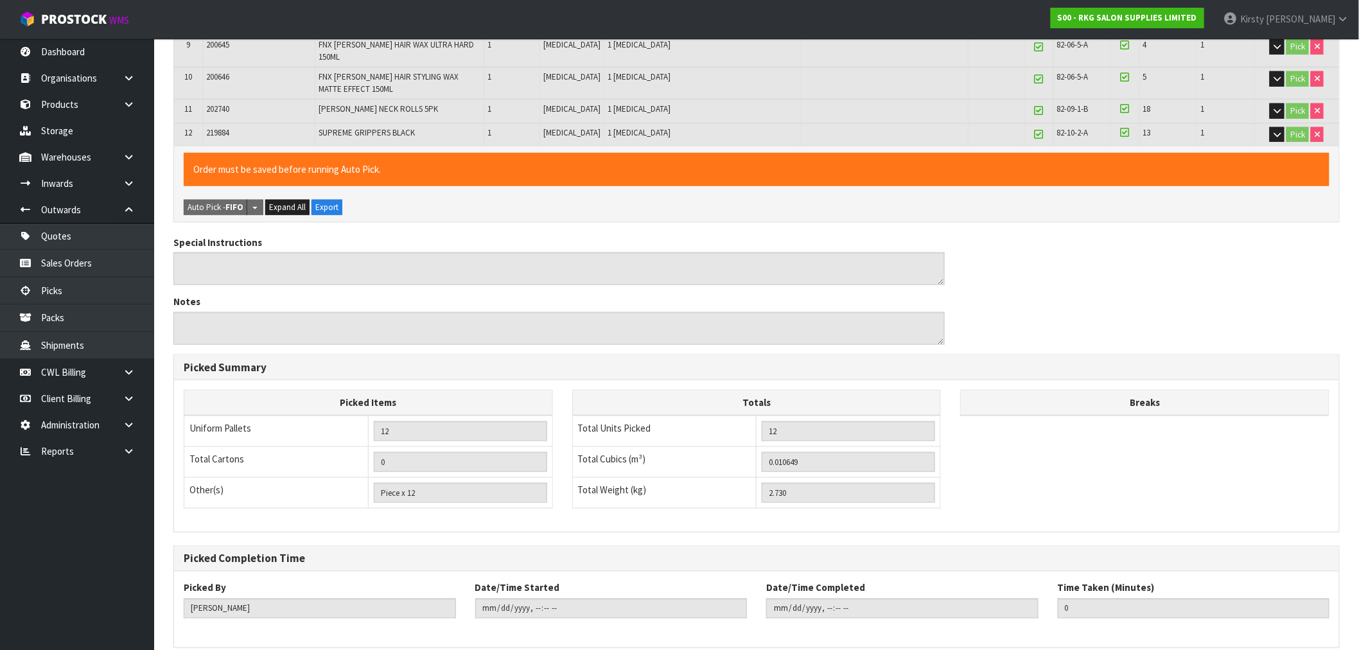
scroll to position [517, 0]
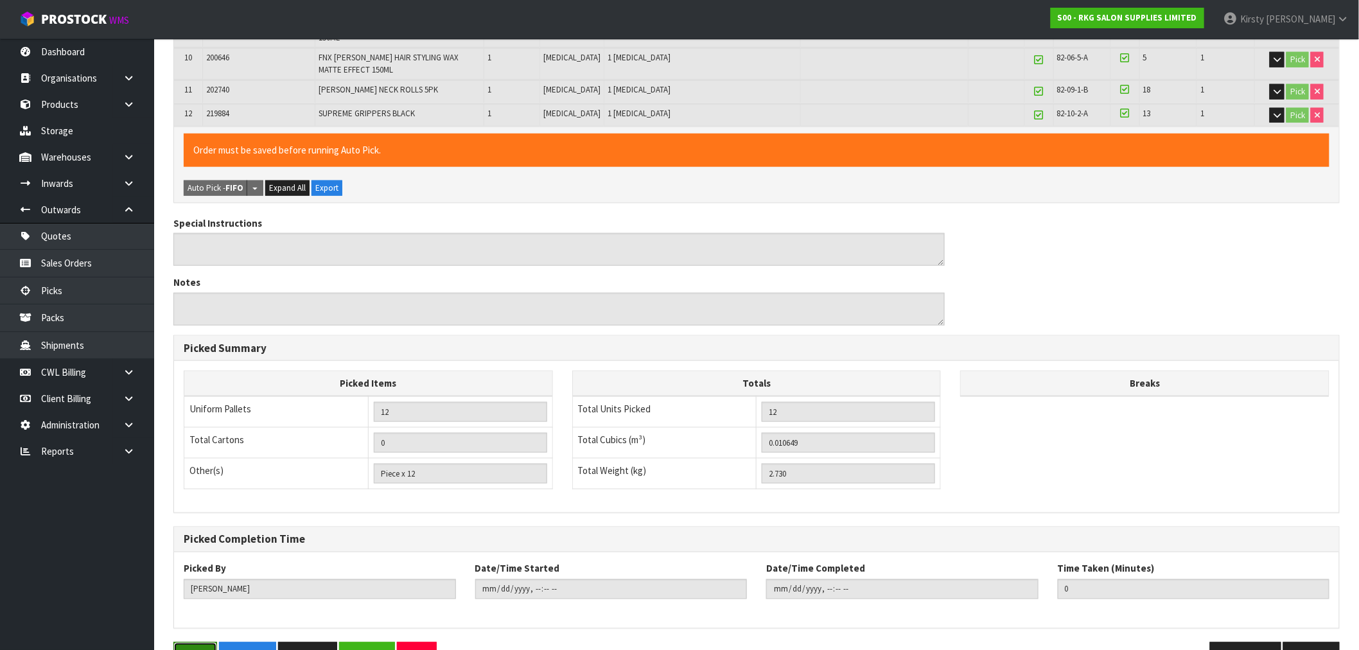
click at [202, 642] on button "Save" at bounding box center [195, 656] width 44 height 28
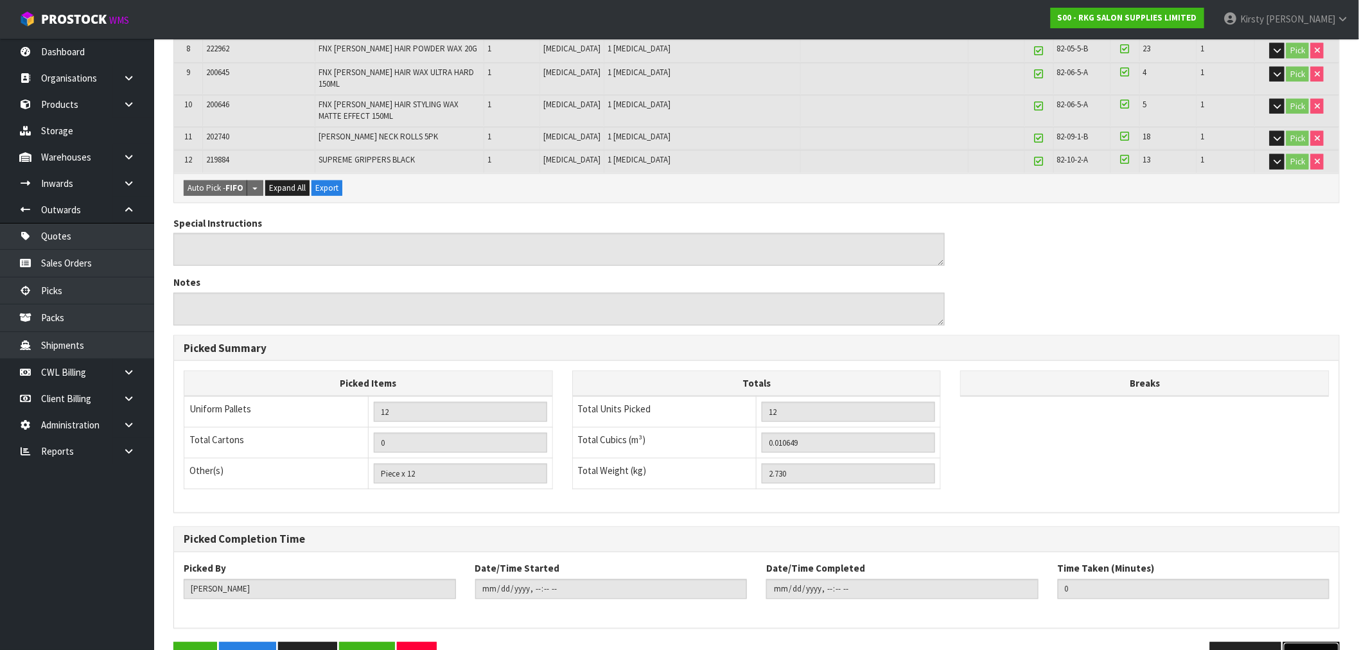
click at [1306, 642] on button "Next" at bounding box center [1312, 656] width 57 height 28
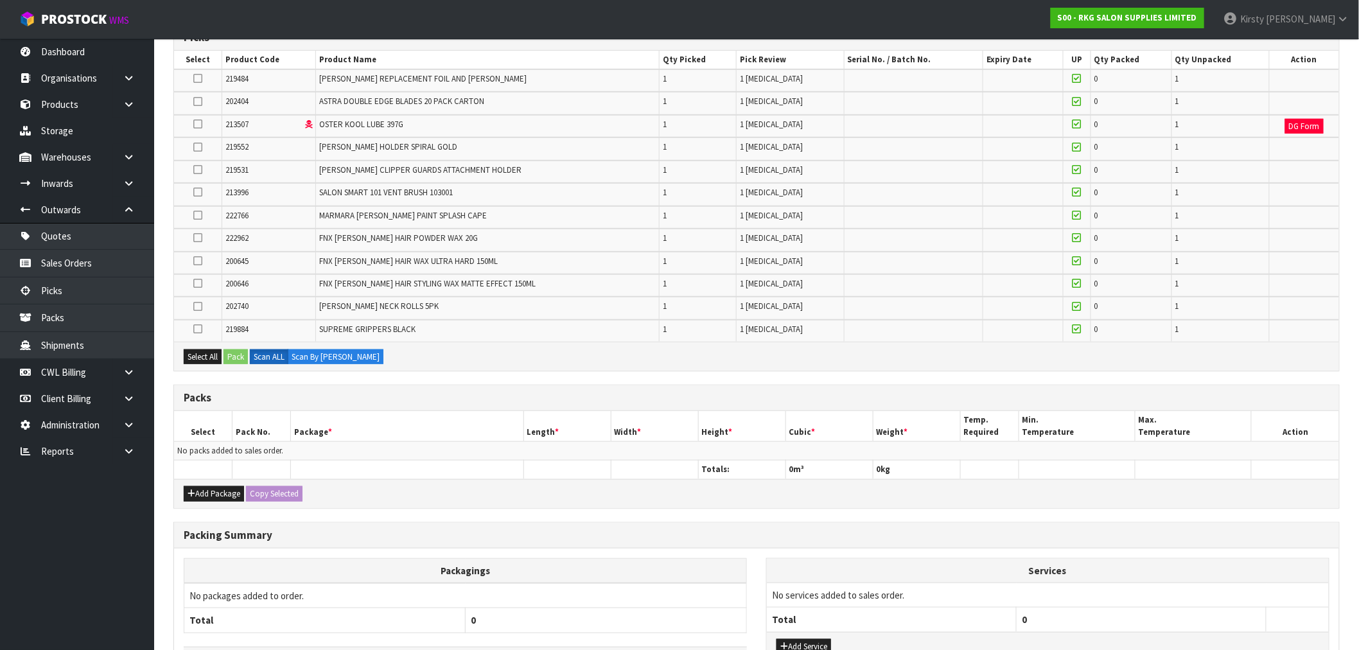
scroll to position [285, 0]
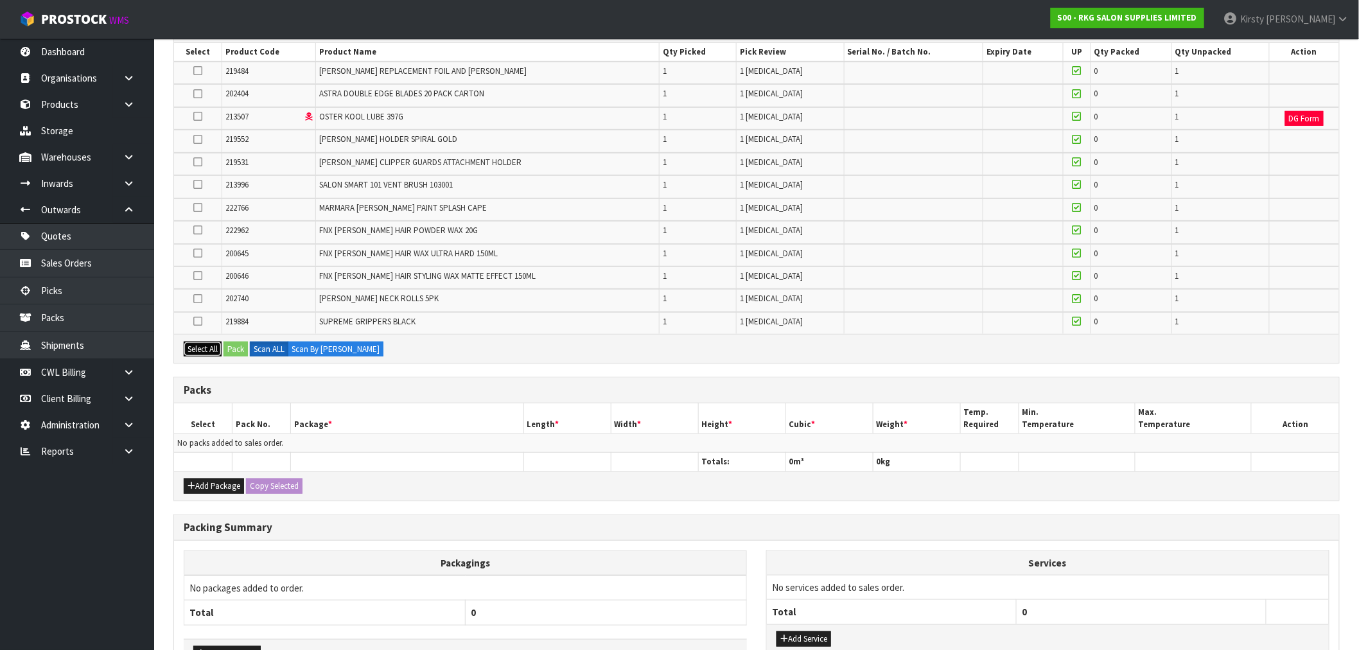
click at [203, 344] on button "Select All" at bounding box center [203, 349] width 38 height 15
click at [241, 343] on button "Pack" at bounding box center [236, 349] width 24 height 15
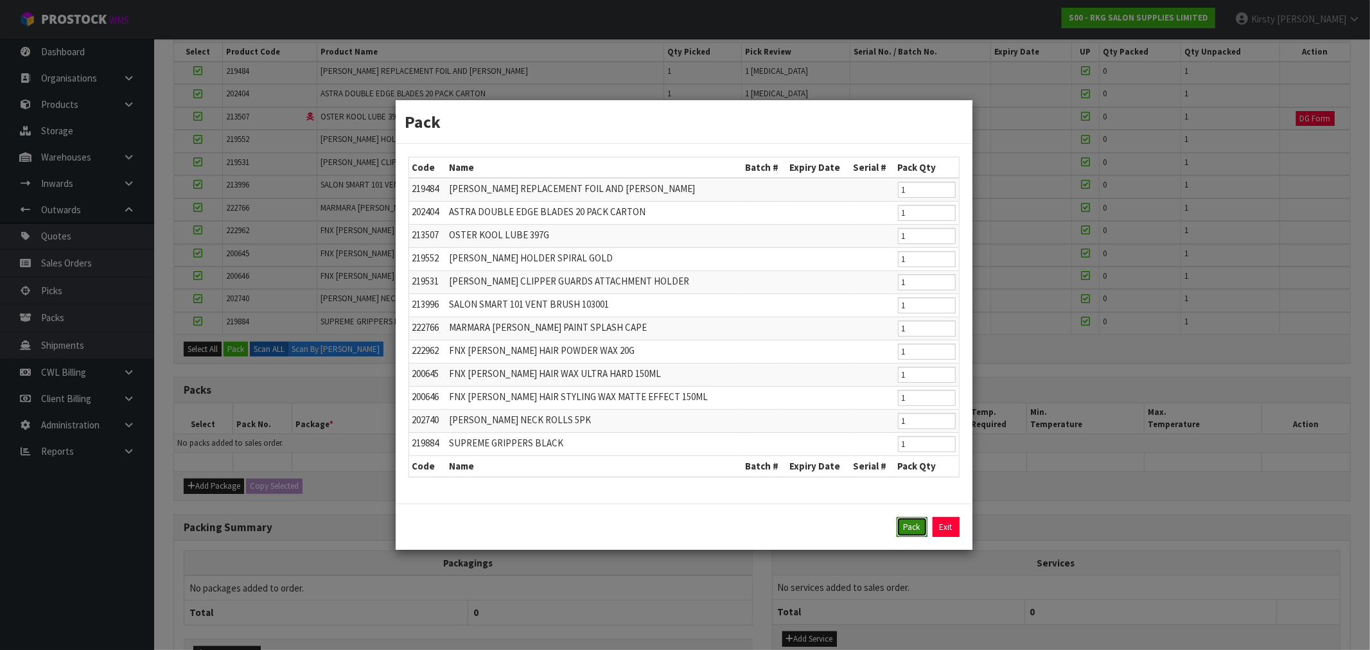
click at [915, 524] on button "Pack" at bounding box center [912, 527] width 31 height 21
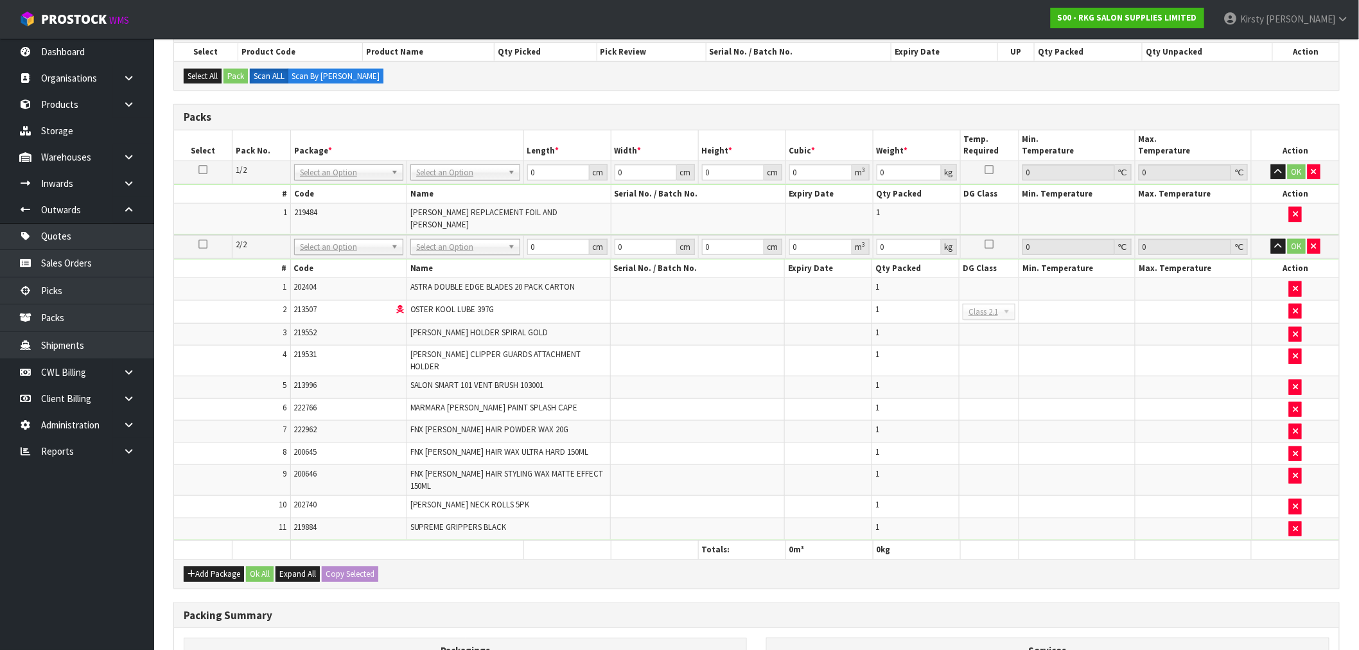
click at [204, 174] on td at bounding box center [203, 172] width 58 height 23
click at [204, 170] on icon at bounding box center [203, 170] width 9 height 1
click at [602, 568] on div "Combine Orders S00-ORD0002155 S00-ORD0002160 S00-ORD0002196 S00-ORD0002197 S00-…" at bounding box center [756, 393] width 1167 height 847
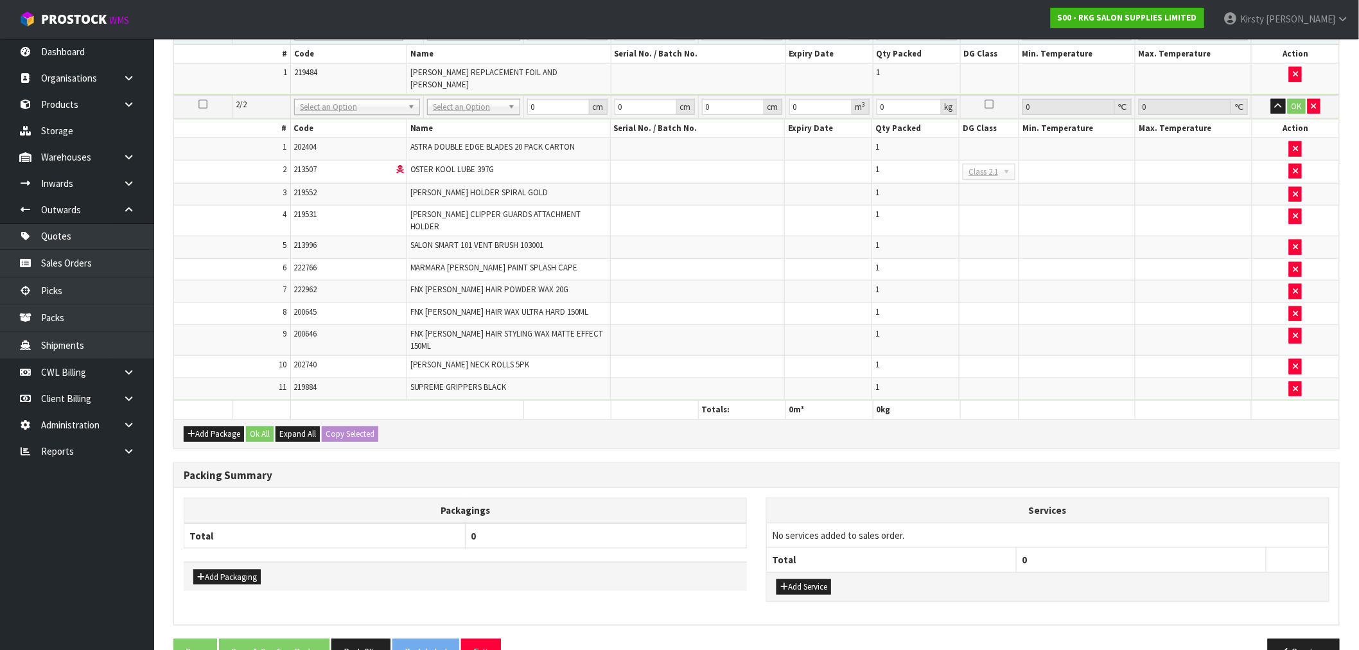
scroll to position [438, 0]
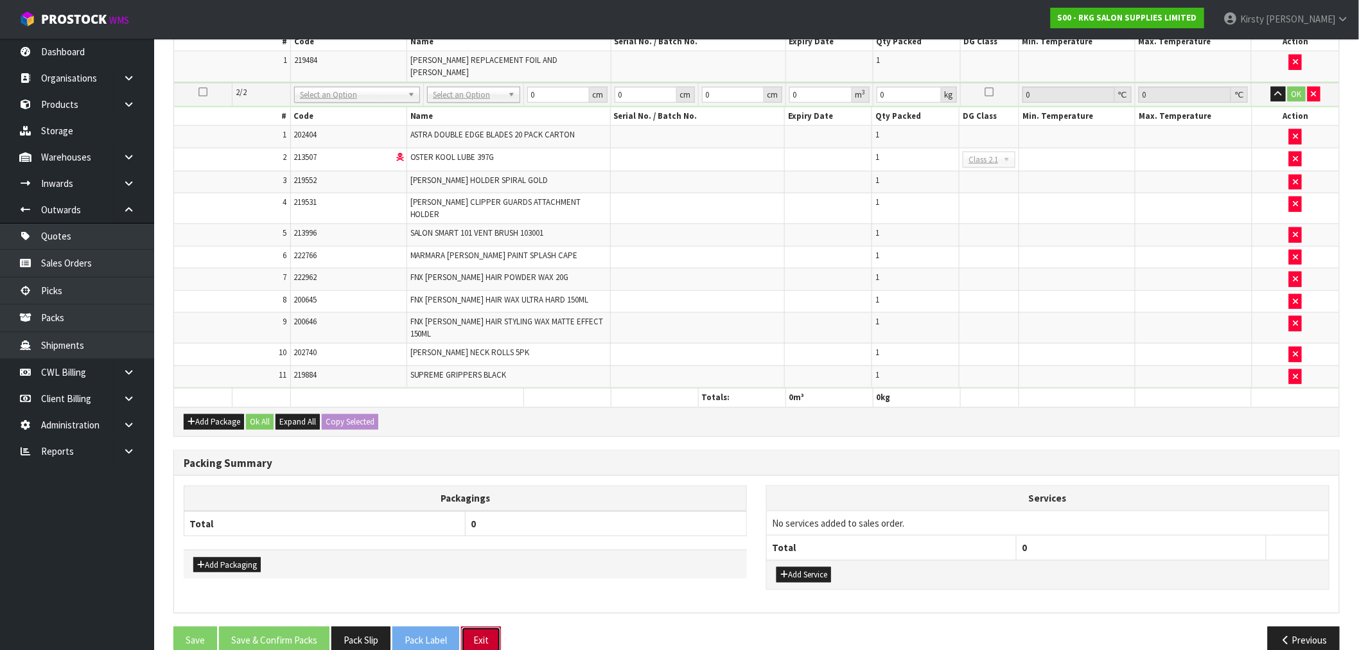
click at [484, 627] on button "Exit" at bounding box center [481, 641] width 40 height 28
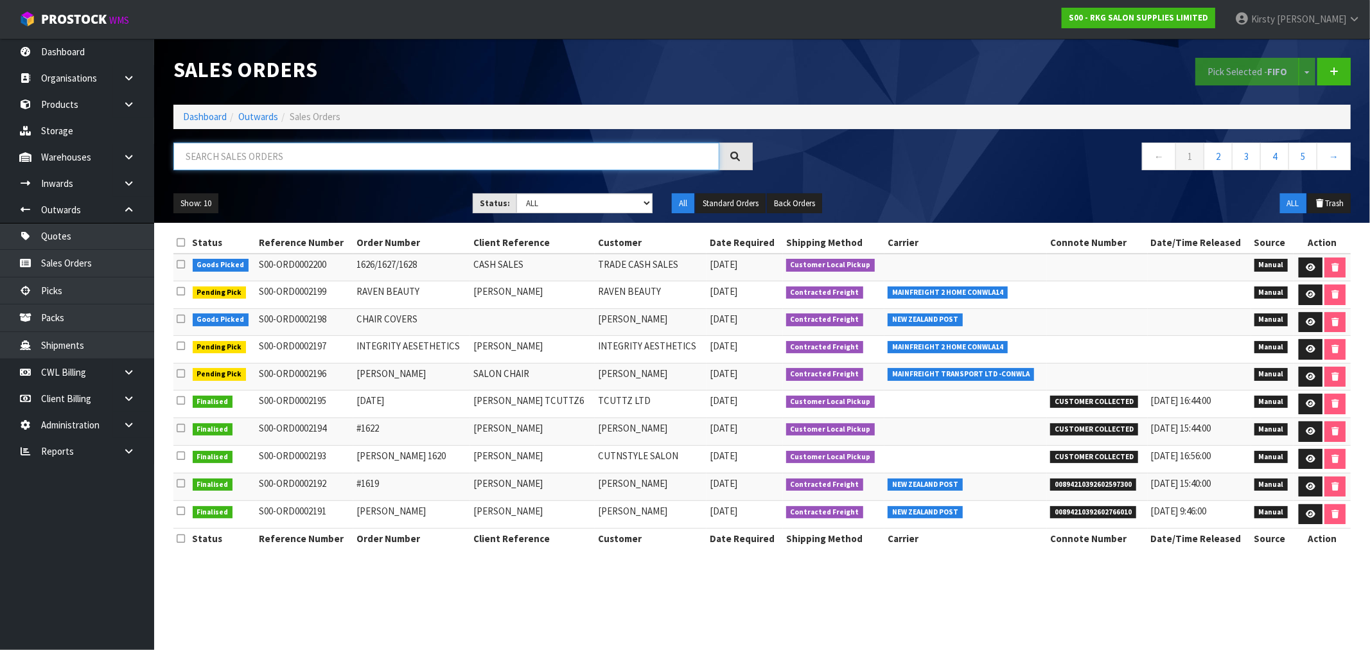
click at [326, 152] on input "text" at bounding box center [446, 157] width 546 height 28
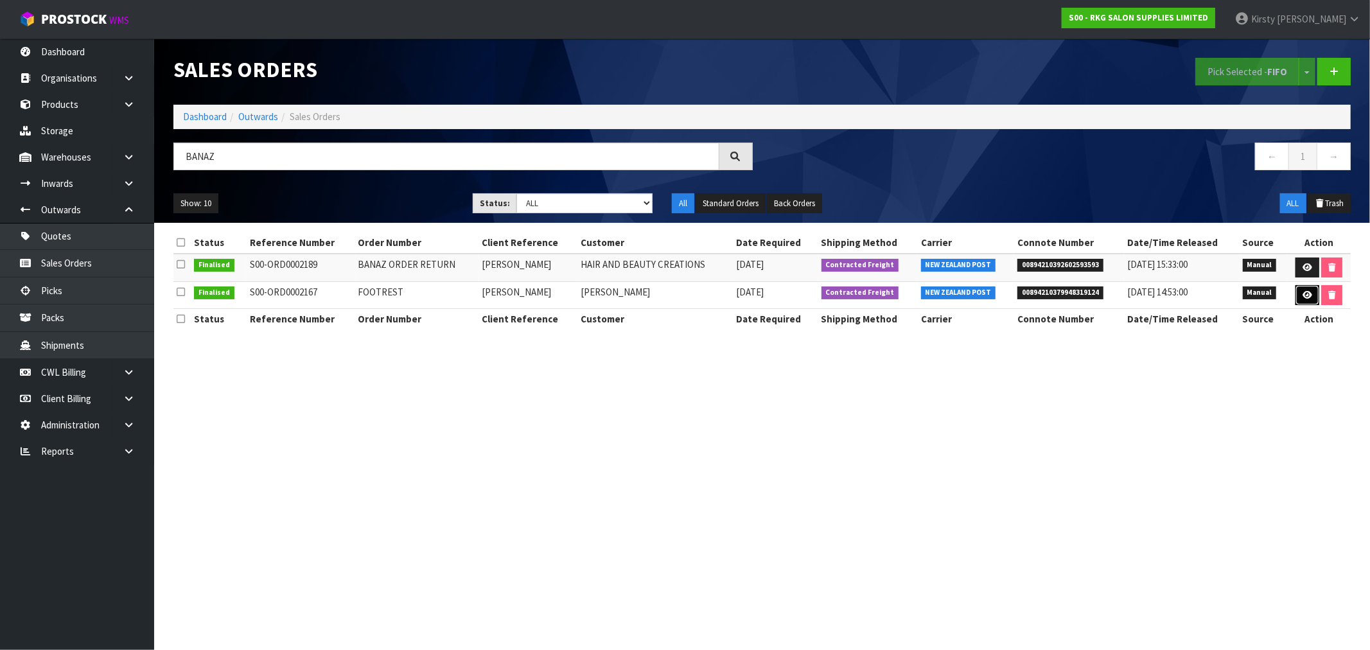
click at [1305, 294] on icon at bounding box center [1308, 295] width 10 height 8
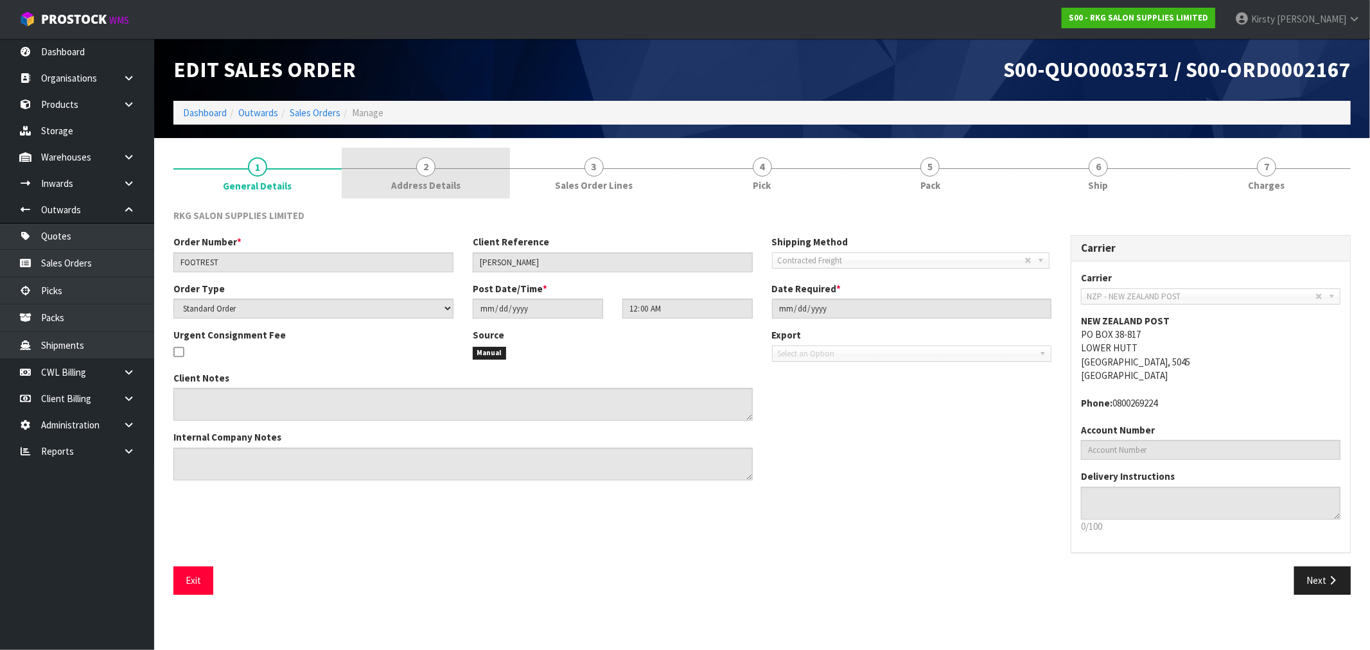
click at [432, 172] on span "2" at bounding box center [425, 166] width 19 height 19
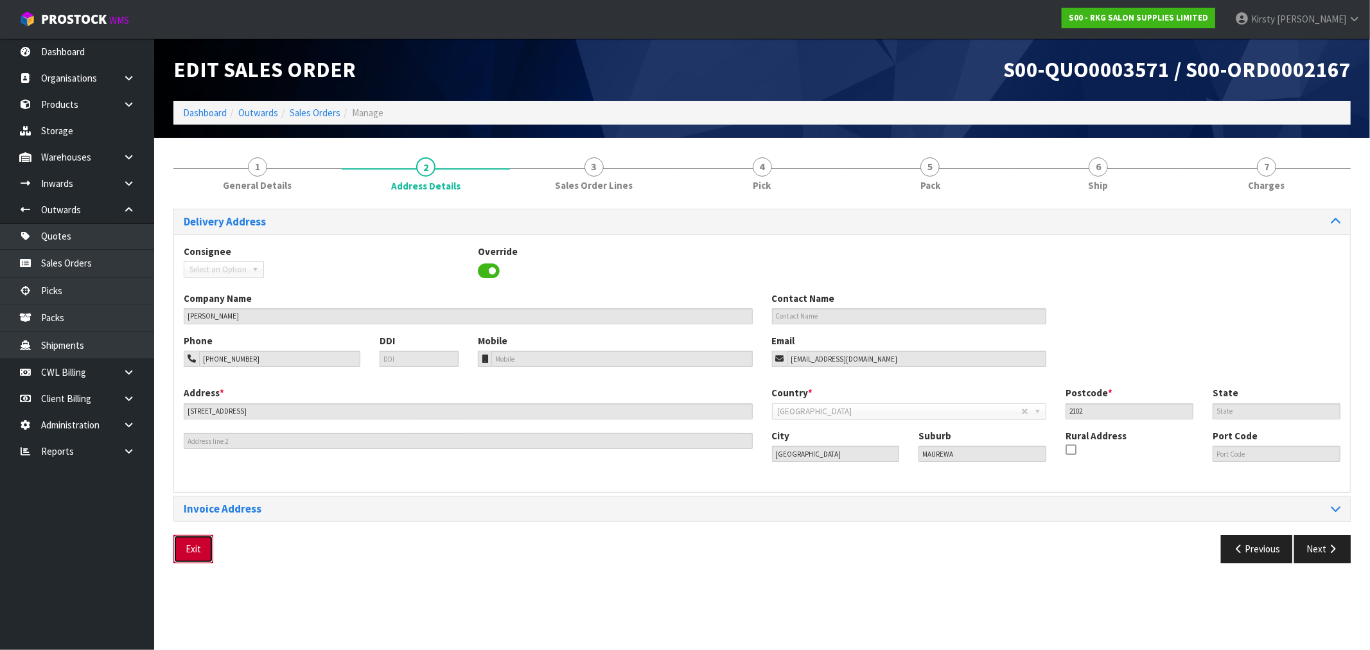
drag, startPoint x: 191, startPoint y: 547, endPoint x: 193, endPoint y: 535, distance: 12.4
click at [191, 540] on button "Exit" at bounding box center [193, 549] width 40 height 28
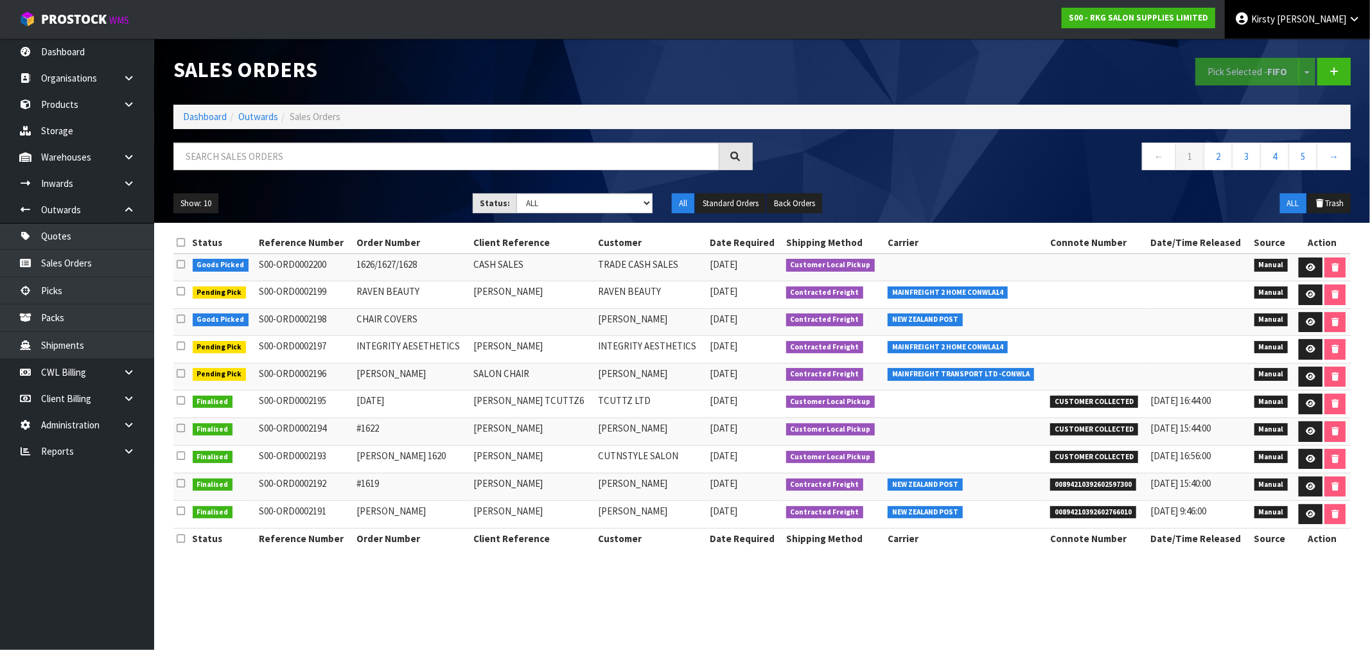
click at [1335, 15] on span "[PERSON_NAME]" at bounding box center [1311, 19] width 69 height 12
click at [1302, 52] on link "Logout" at bounding box center [1319, 50] width 102 height 17
